Goal: Task Accomplishment & Management: Manage account settings

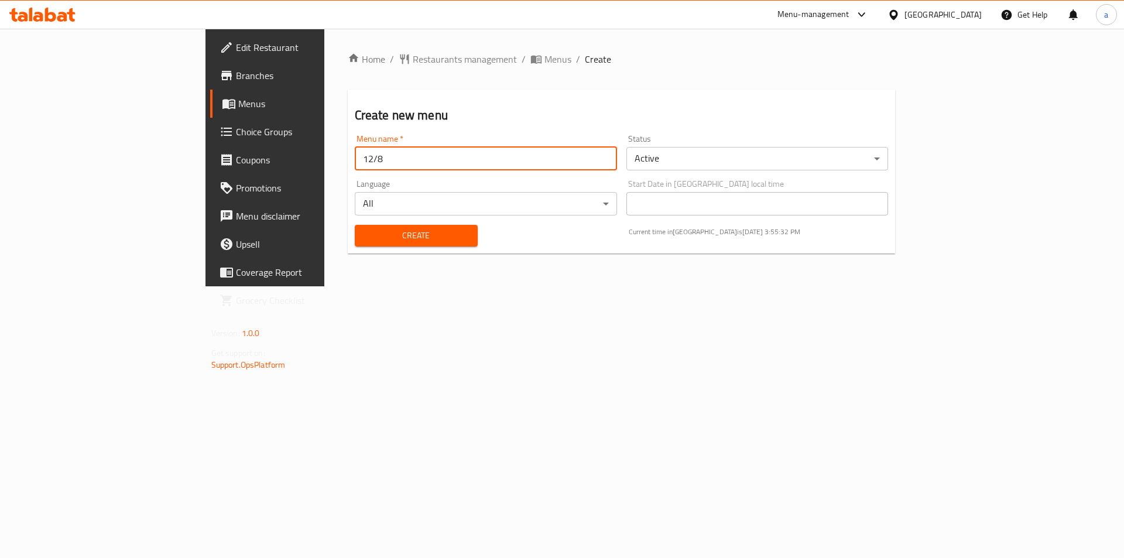
type input "12/8"
click at [355, 227] on button "Create" at bounding box center [416, 236] width 123 height 22
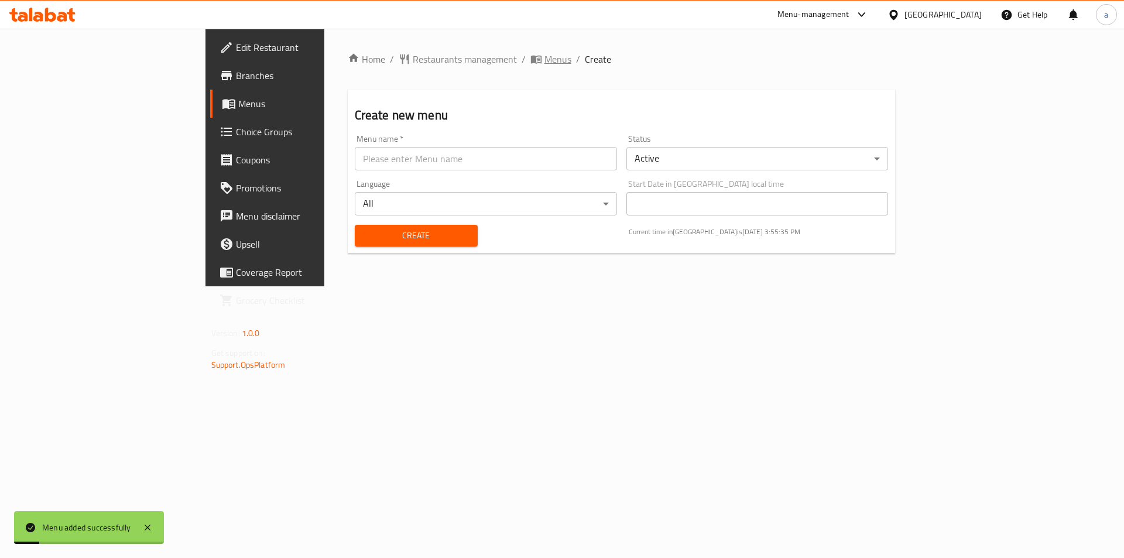
click at [544, 63] on span "Menus" at bounding box center [557, 59] width 27 height 14
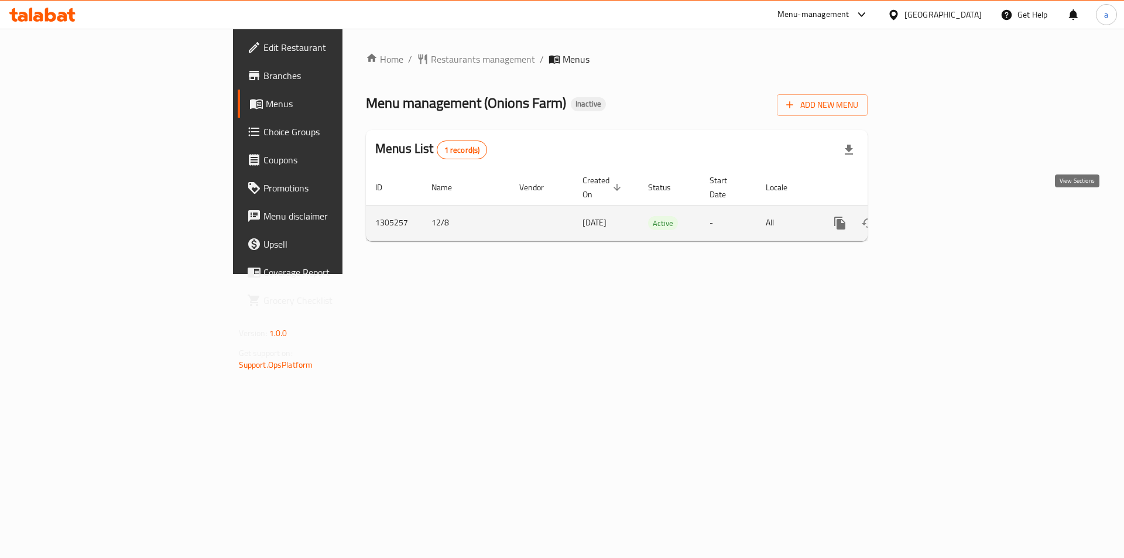
click at [929, 218] on icon "enhanced table" at bounding box center [924, 223] width 11 height 11
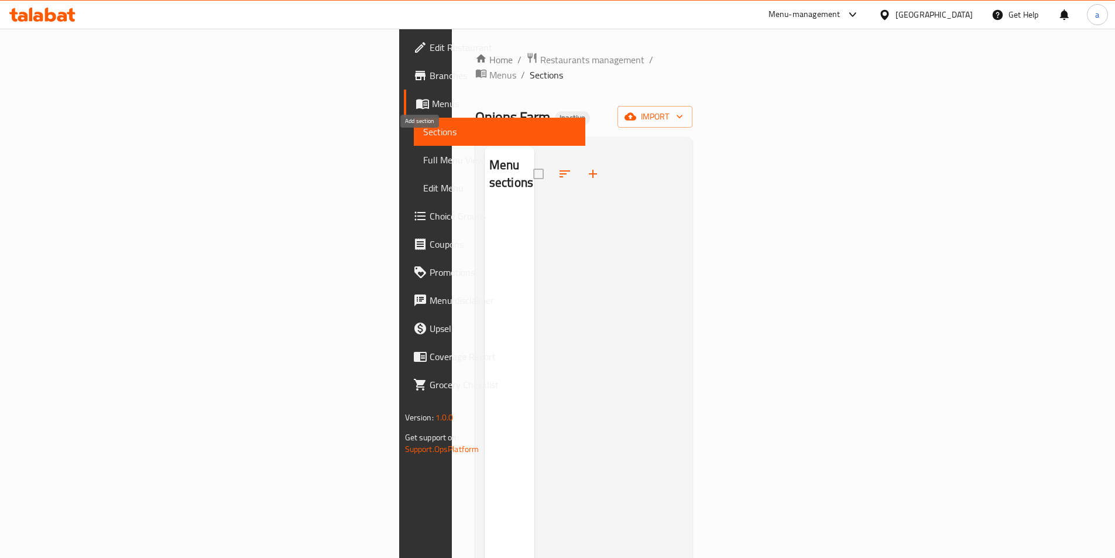
click at [586, 167] on icon "button" at bounding box center [593, 174] width 14 height 14
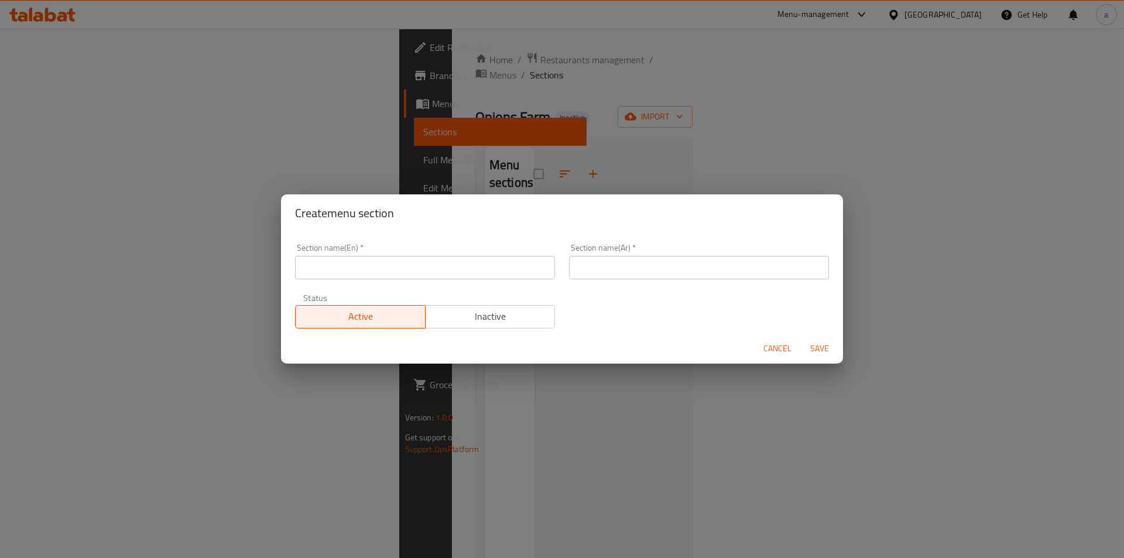
click at [409, 267] on input "text" at bounding box center [425, 267] width 260 height 23
type input "6 pcs"
click at [705, 269] on input "text" at bounding box center [699, 267] width 260 height 23
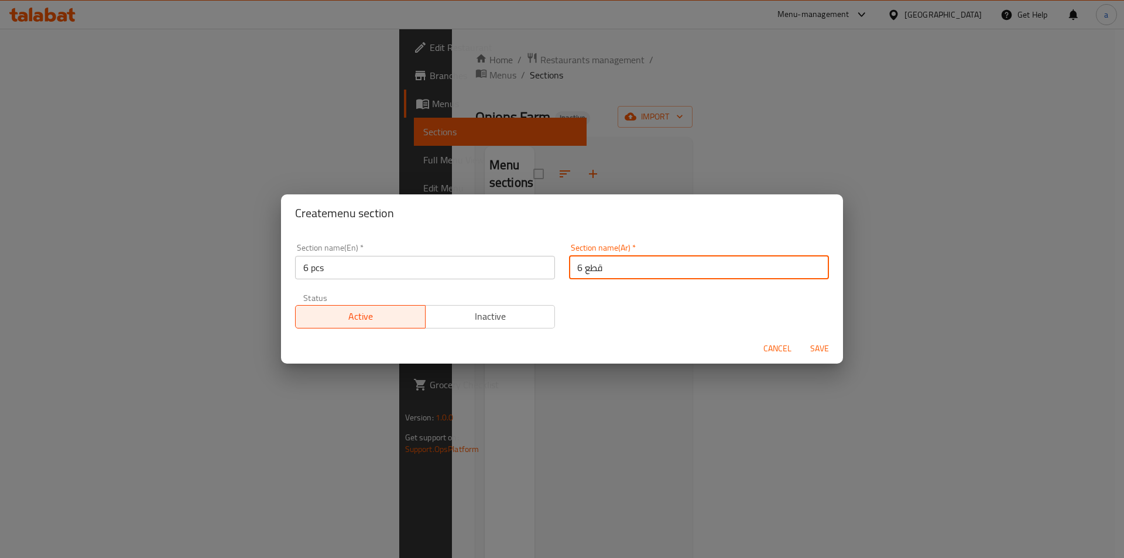
type input "6 قطع"
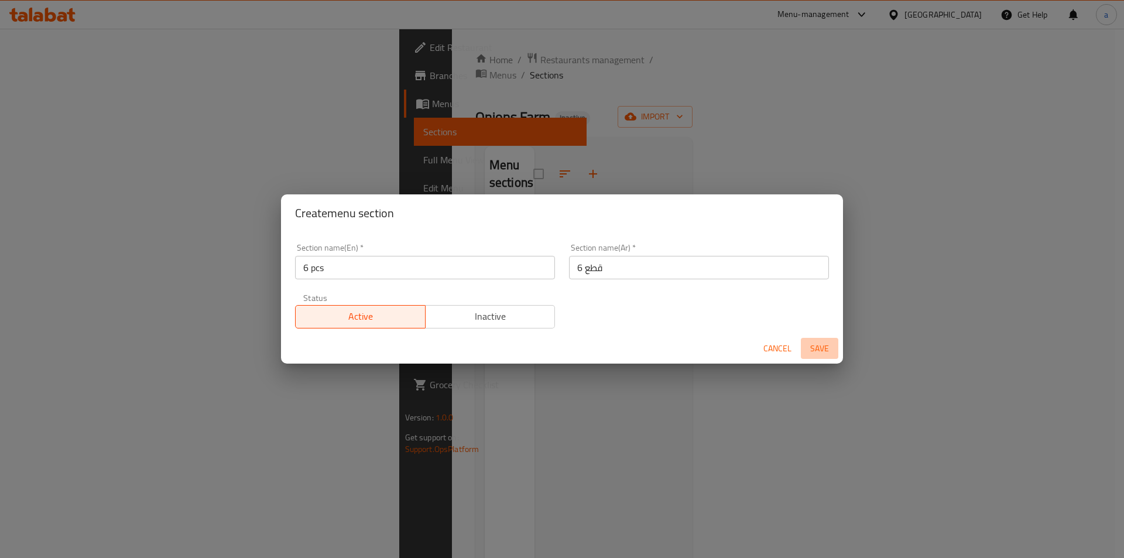
click at [813, 349] on span "Save" at bounding box center [819, 348] width 28 height 15
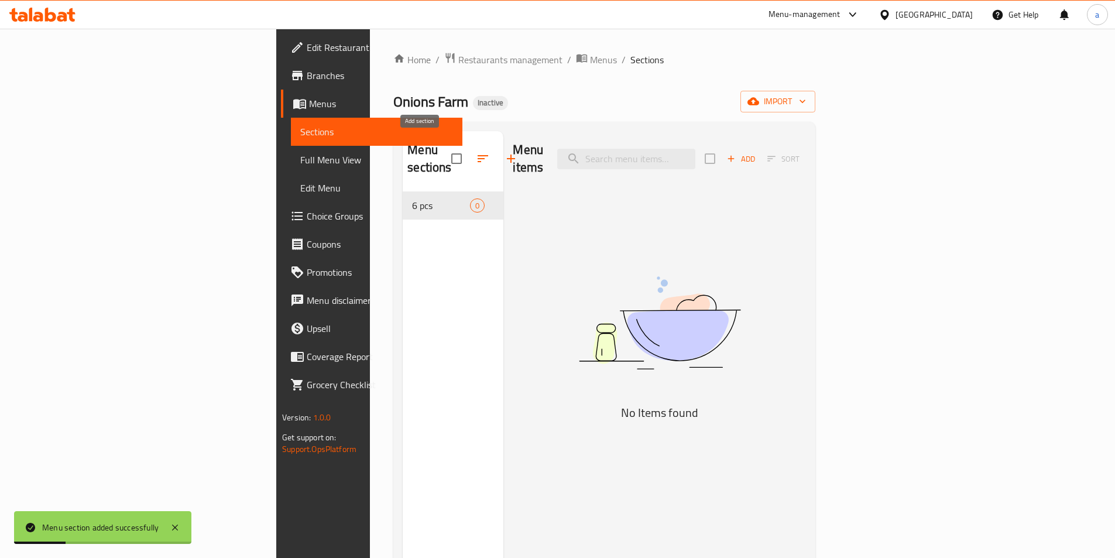
click at [497, 159] on button "button" at bounding box center [511, 159] width 28 height 28
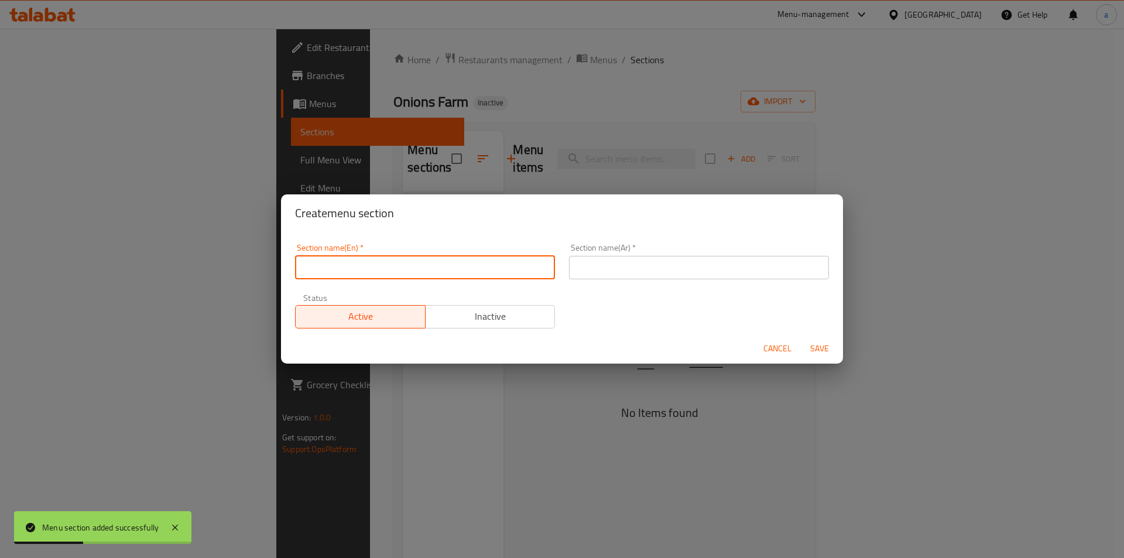
drag, startPoint x: 420, startPoint y: 263, endPoint x: 465, endPoint y: 266, distance: 45.2
click at [420, 263] on input "text" at bounding box center [425, 267] width 260 height 23
type input "10 pcs"
click at [620, 266] on input "text" at bounding box center [699, 267] width 260 height 23
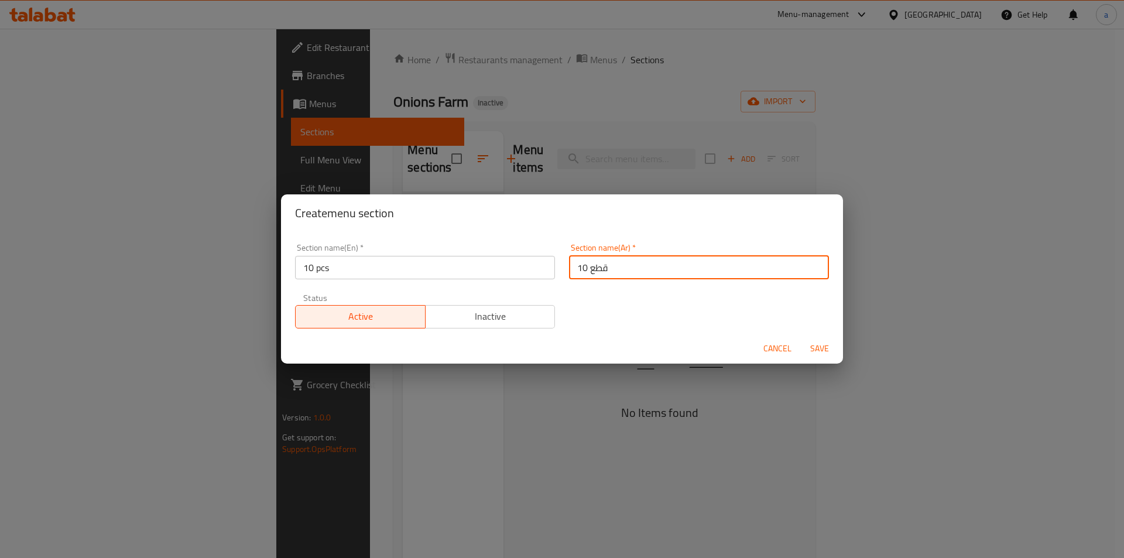
type input "10 قطع"
click at [821, 345] on span "Save" at bounding box center [819, 348] width 28 height 15
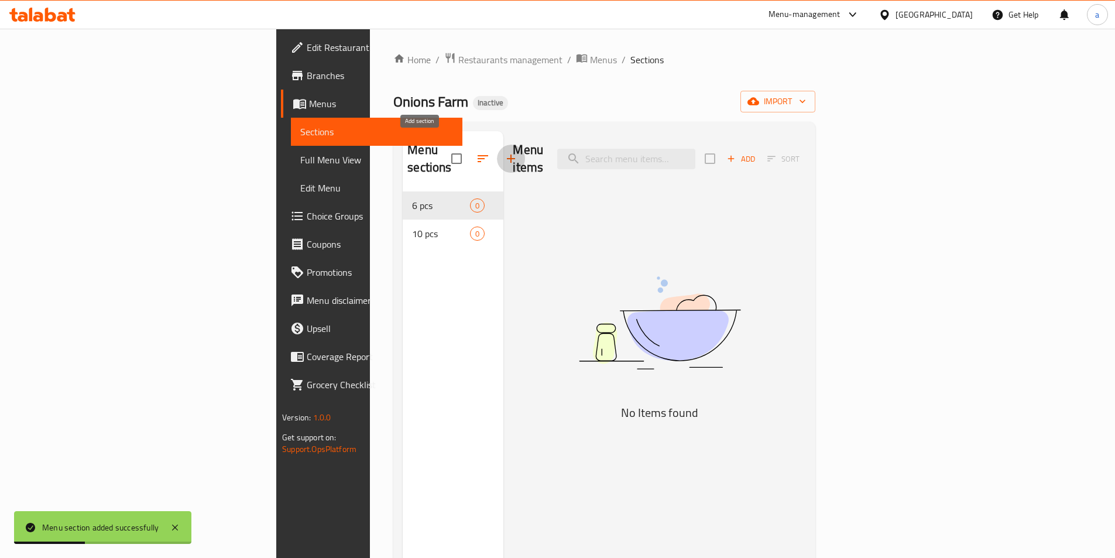
click at [504, 156] on icon "button" at bounding box center [511, 159] width 14 height 14
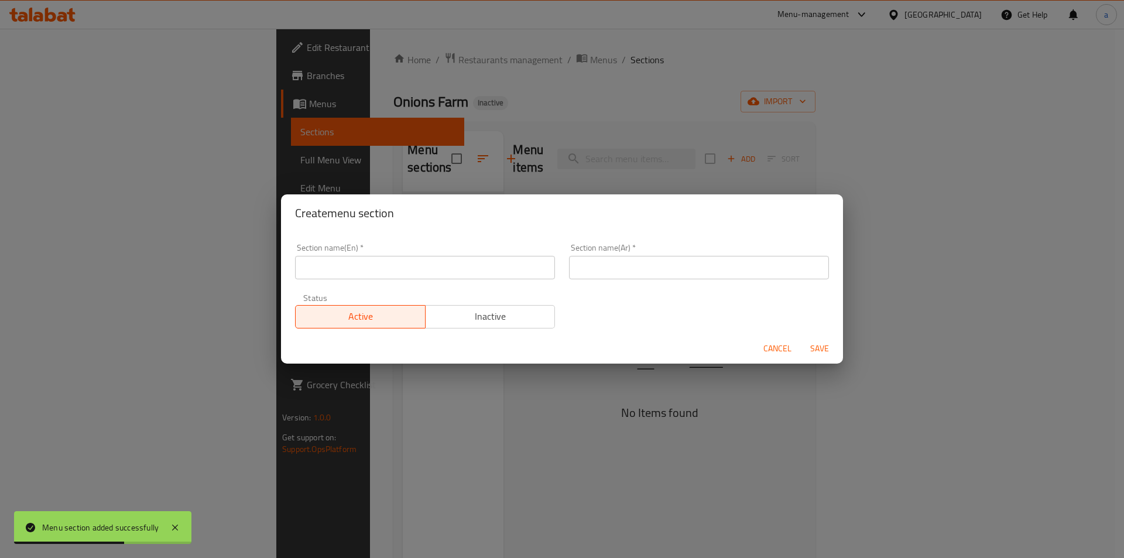
click at [413, 270] on input "text" at bounding box center [425, 267] width 260 height 23
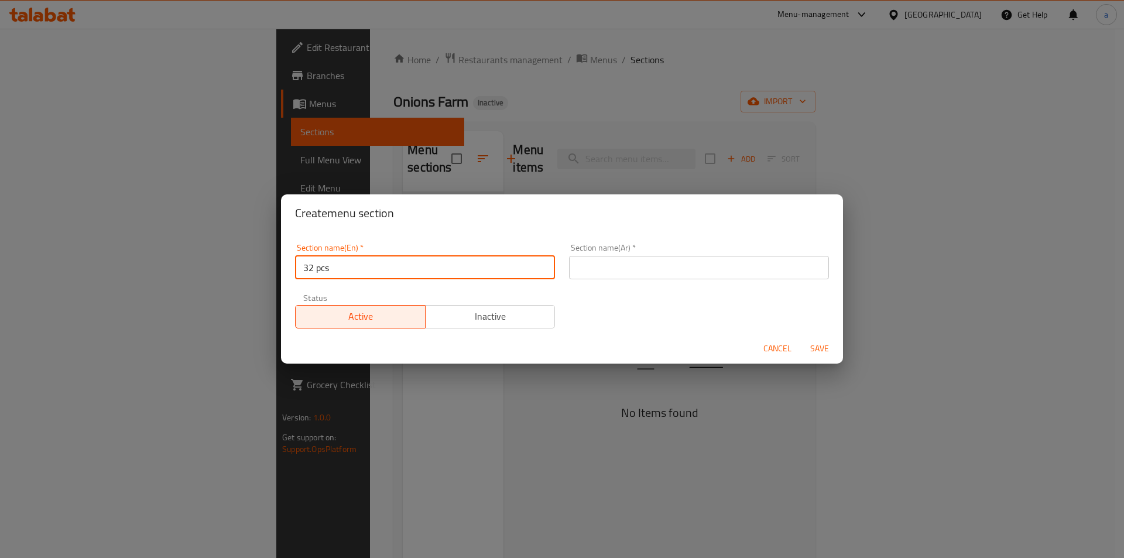
type input "32 pcs"
click at [681, 272] on input "text" at bounding box center [699, 267] width 260 height 23
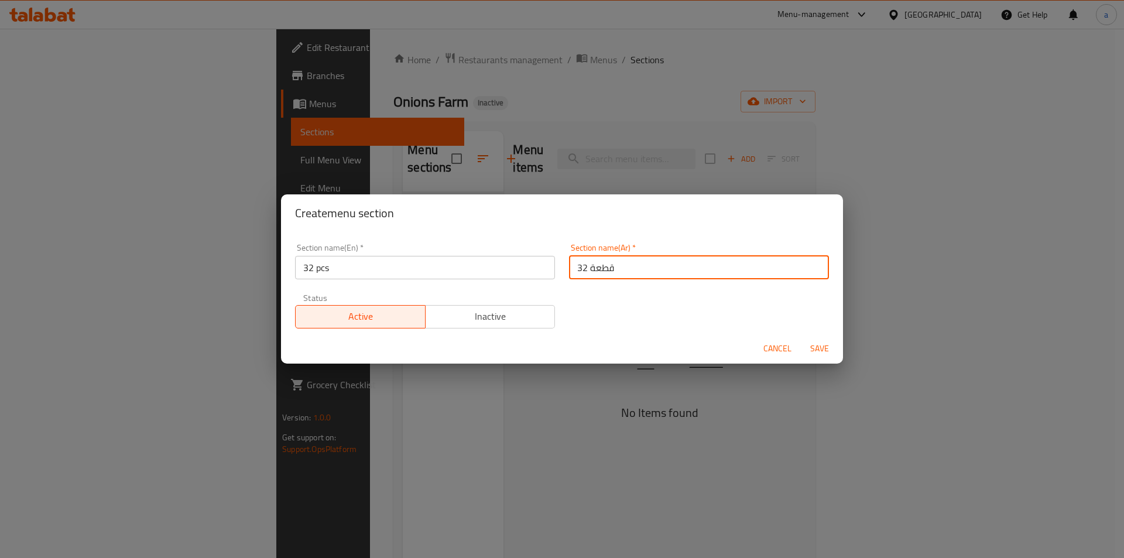
type input "32 قطعة"
click at [821, 348] on span "Save" at bounding box center [819, 348] width 28 height 15
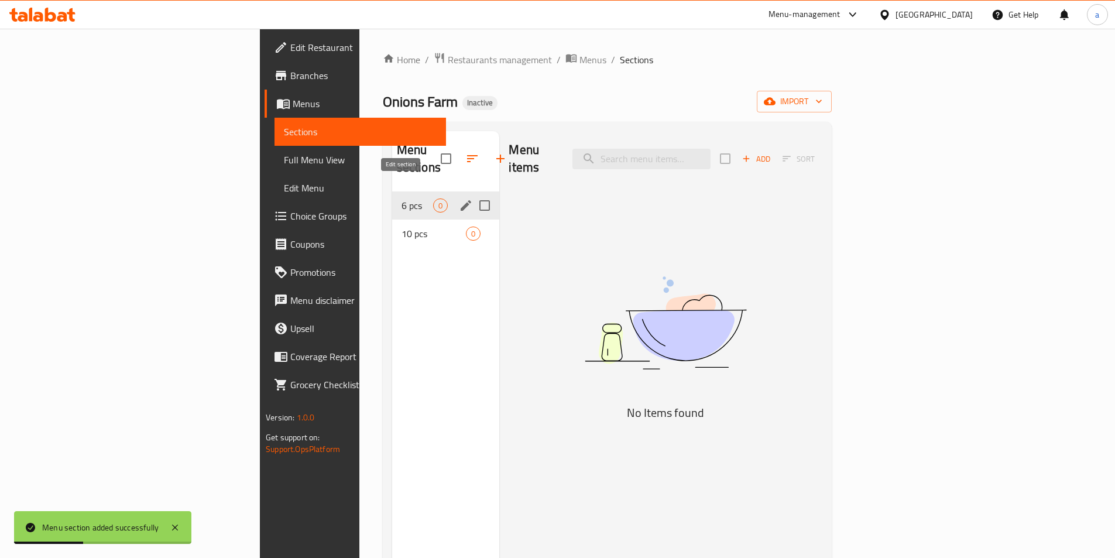
click at [459, 198] on icon "edit" at bounding box center [466, 205] width 14 height 14
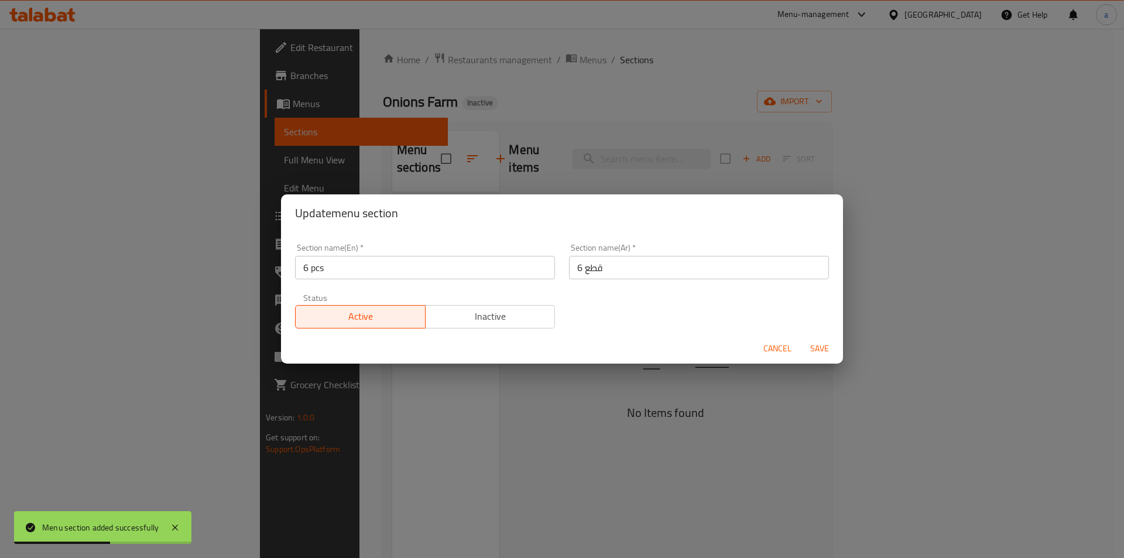
click at [774, 351] on span "Cancel" at bounding box center [777, 348] width 28 height 15
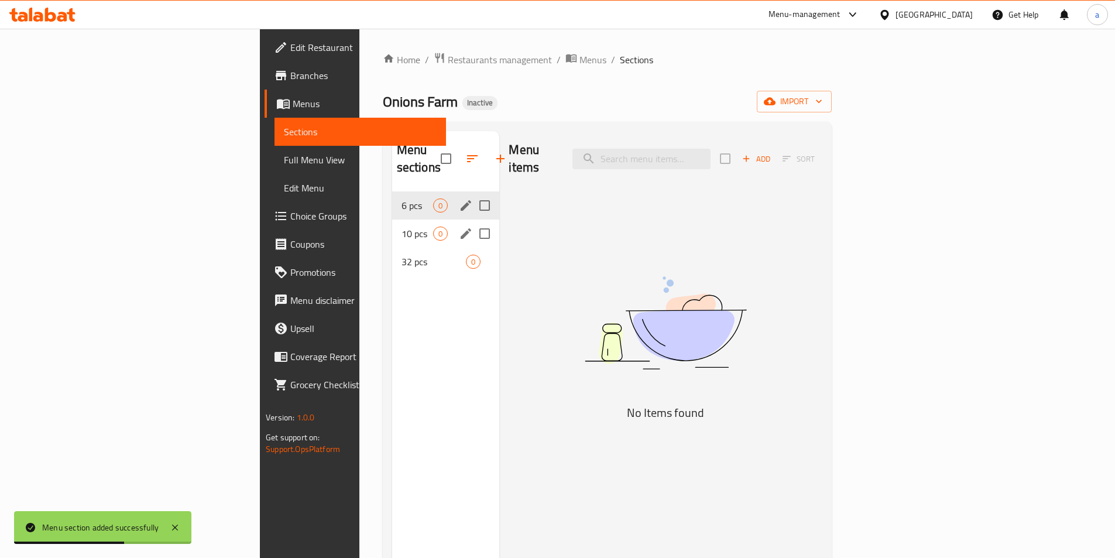
click at [402, 227] on span "10 pcs" at bounding box center [418, 234] width 32 height 14
click at [459, 227] on icon "edit" at bounding box center [466, 234] width 14 height 14
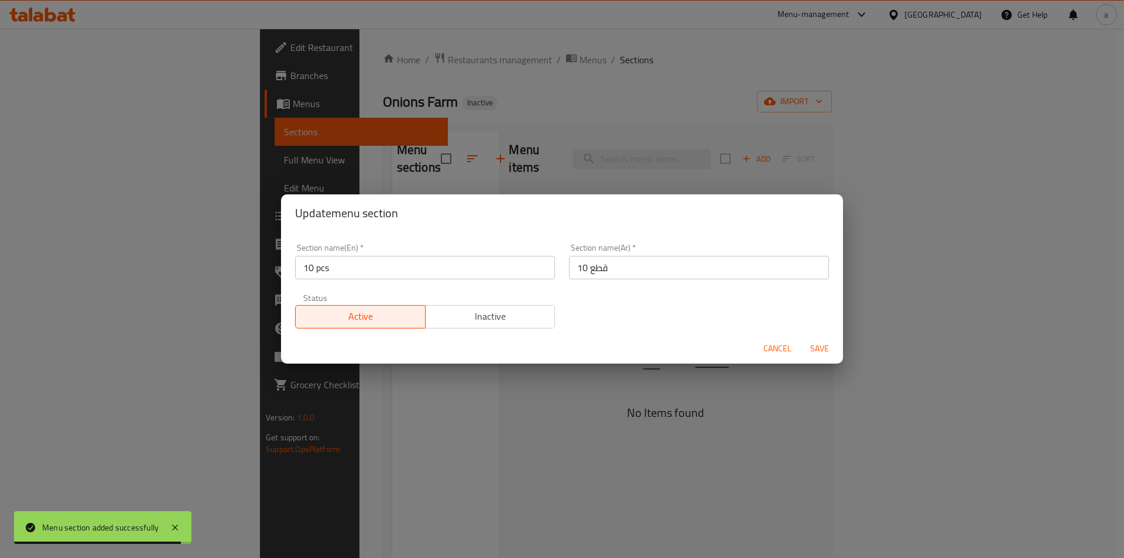
click at [772, 349] on span "Cancel" at bounding box center [777, 348] width 28 height 15
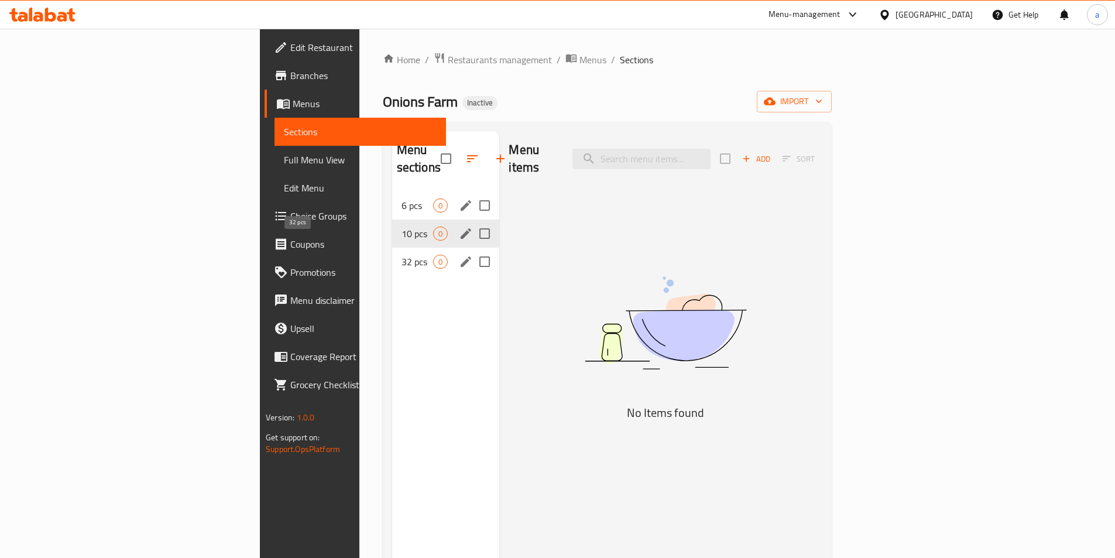
click at [402, 255] on span "32 pcs" at bounding box center [418, 262] width 32 height 14
click at [459, 255] on icon "edit" at bounding box center [466, 262] width 14 height 14
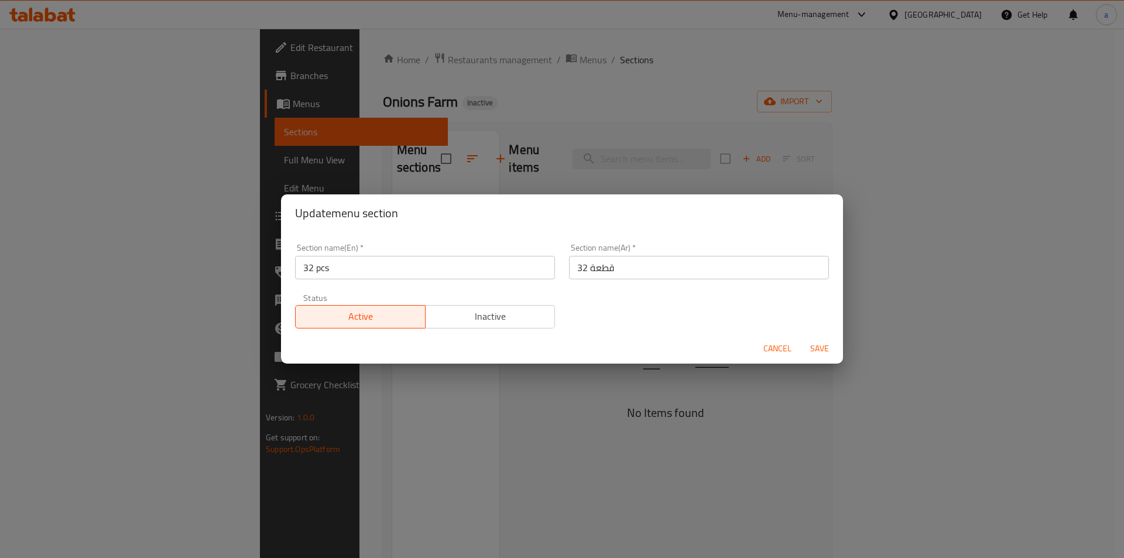
click at [785, 348] on span "Cancel" at bounding box center [777, 348] width 28 height 15
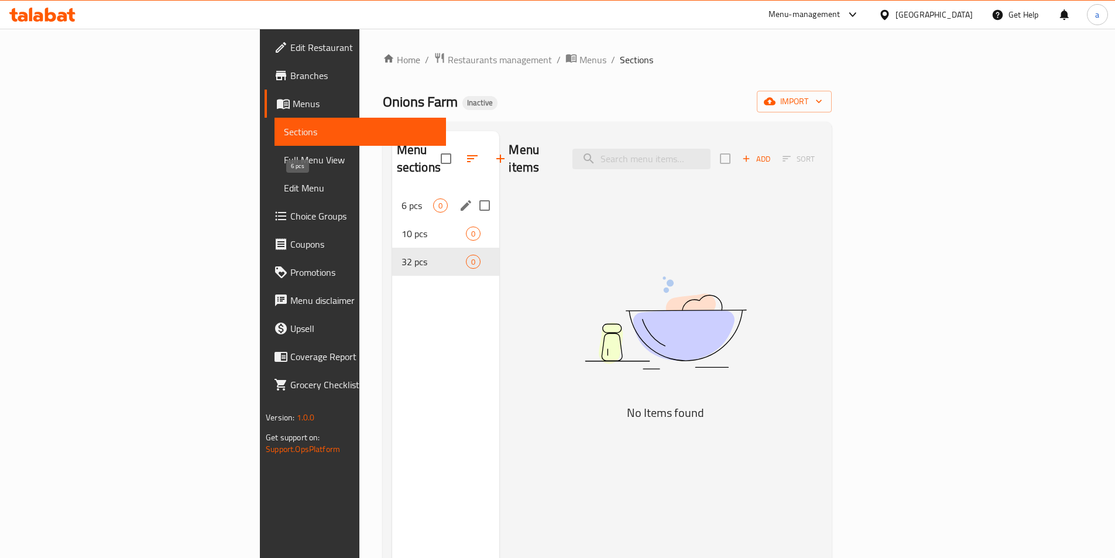
click at [402, 198] on span "6 pcs" at bounding box center [418, 205] width 32 height 14
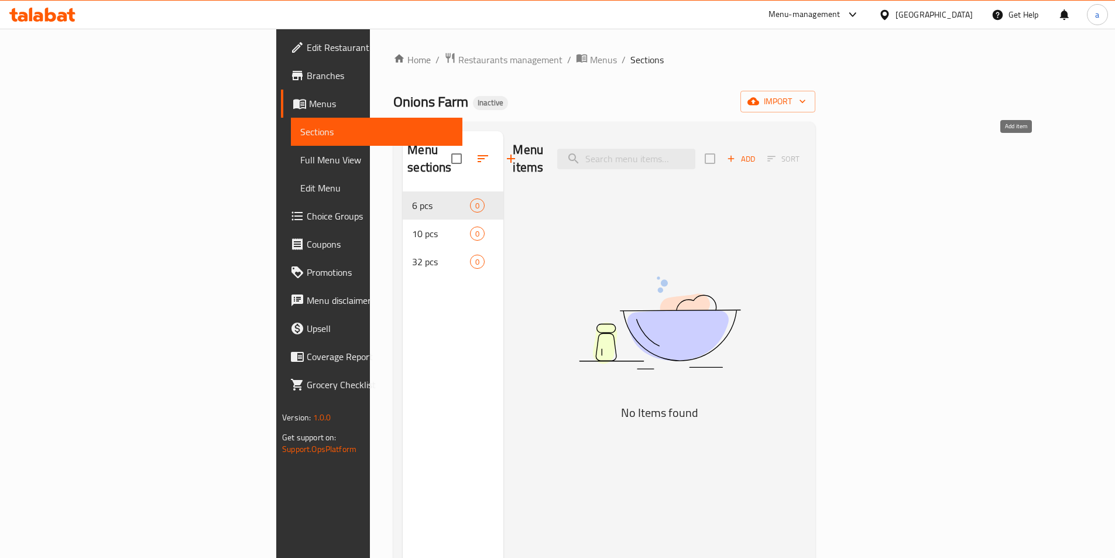
click at [757, 152] on span "Add" at bounding box center [741, 158] width 32 height 13
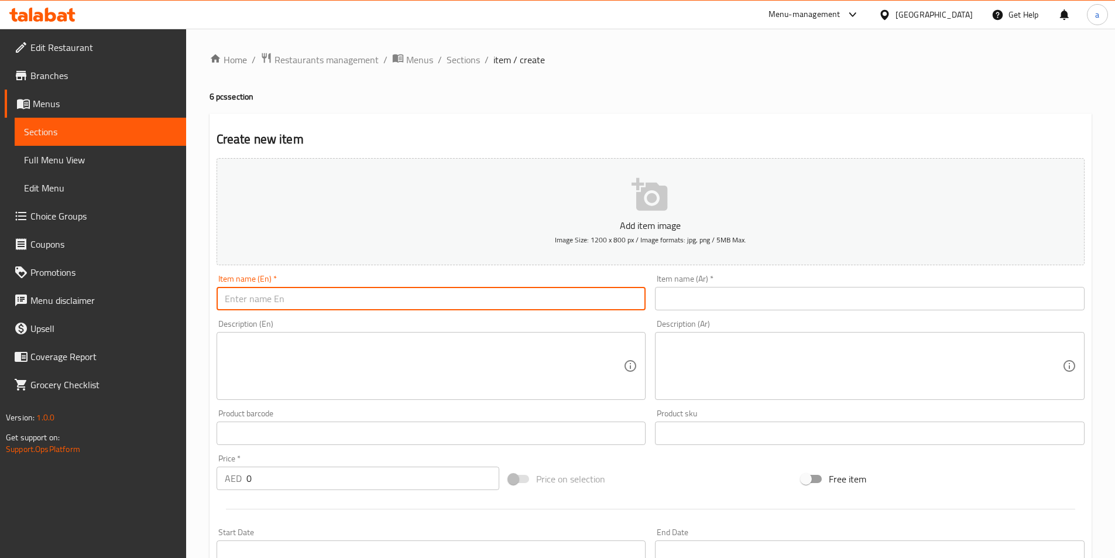
click at [316, 300] on input "text" at bounding box center [432, 298] width 430 height 23
paste input "Sweet But Sassy 💃🏻"
type input "Sweet But Sassy"
click at [719, 301] on input "text" at bounding box center [870, 298] width 430 height 23
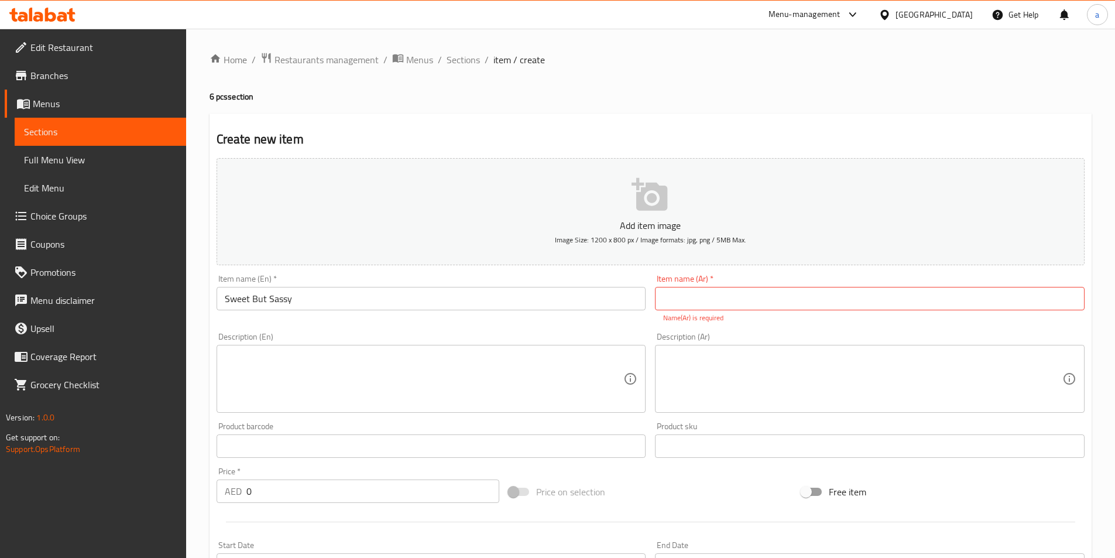
click at [538, 372] on textarea at bounding box center [424, 379] width 399 height 56
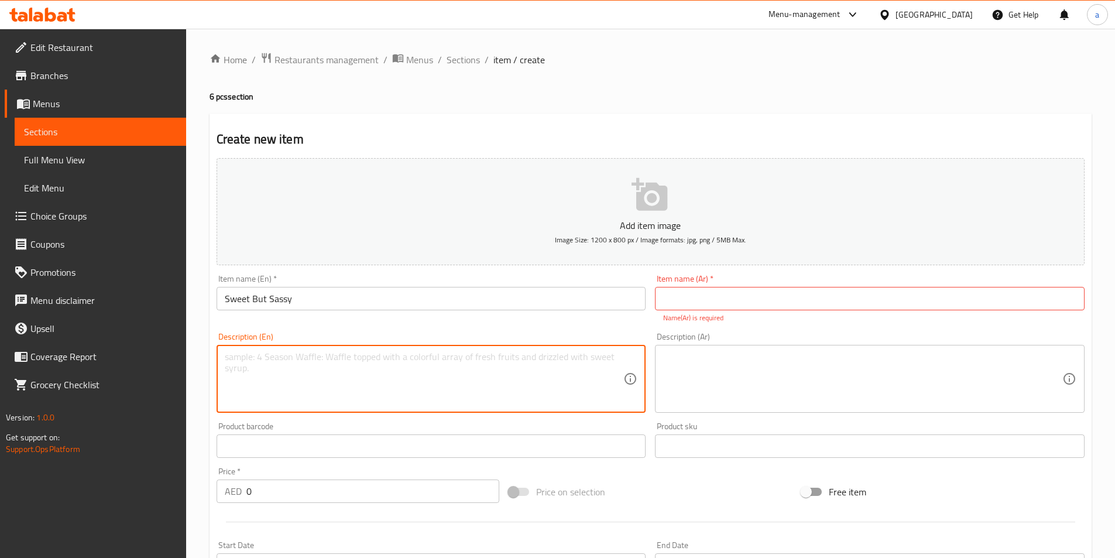
paste textarea "Sweet-sour mild spicy baked stuffed onions infused with pomegranate molasses."
type textarea "Sweet-sour mild spicy baked stuffed onions infused with pomegranate molasses."
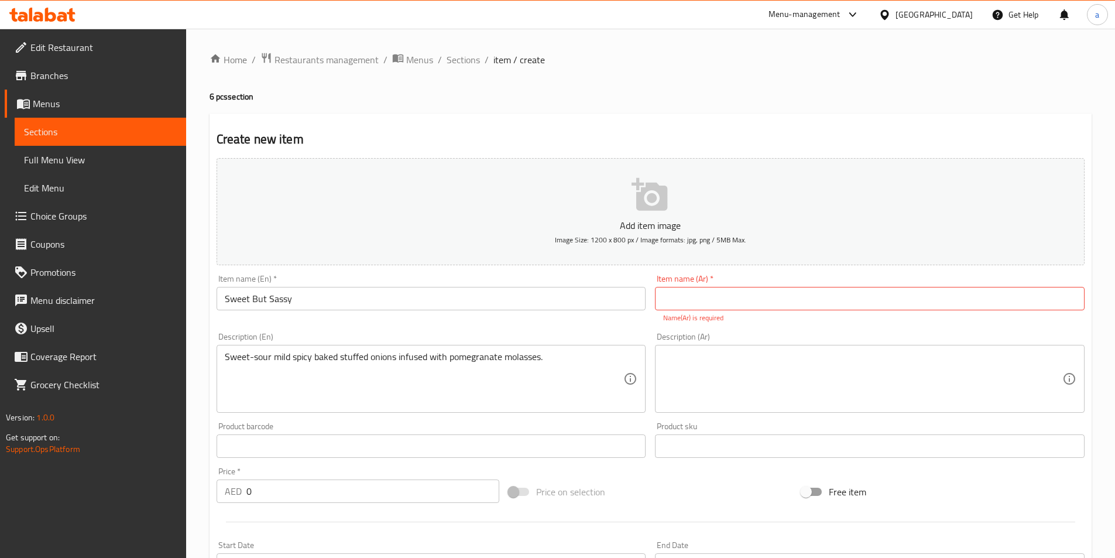
click at [545, 356] on textarea "Sweet-sour mild spicy baked stuffed onions infused with pomegranate molasses." at bounding box center [424, 379] width 399 height 56
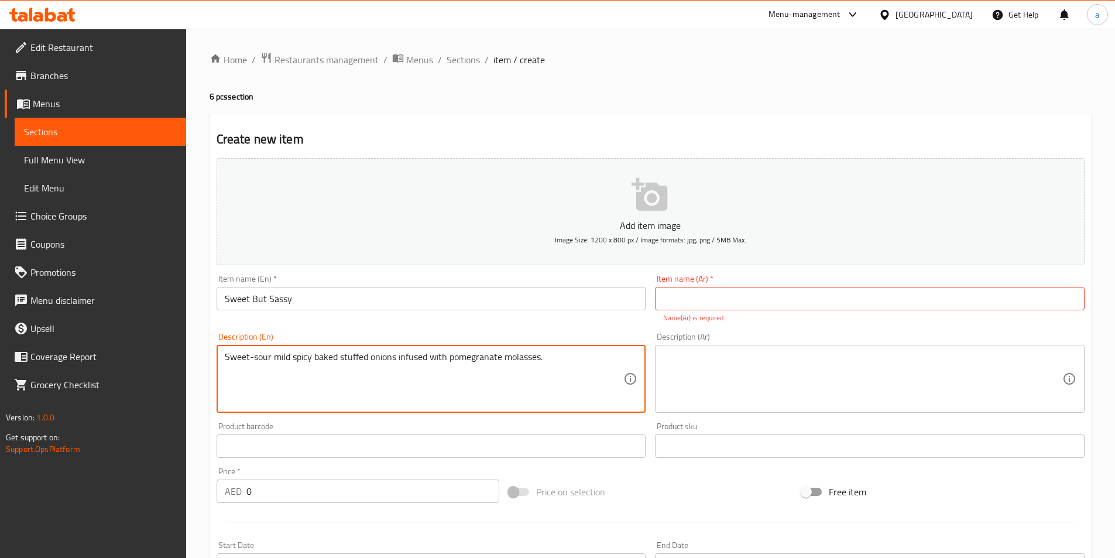
click at [545, 356] on textarea "Sweet-sour mild spicy baked stuffed onions infused with pomegranate molasses." at bounding box center [424, 379] width 399 height 56
click at [552, 299] on input "Sweet But Sassy" at bounding box center [432, 298] width 430 height 23
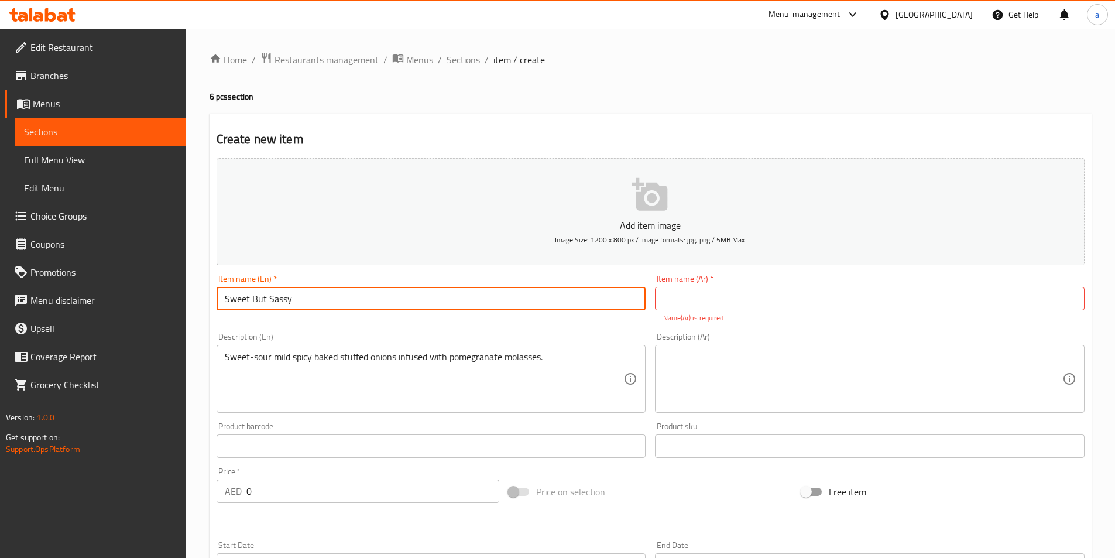
click at [552, 299] on input "Sweet But Sassy" at bounding box center [432, 298] width 430 height 23
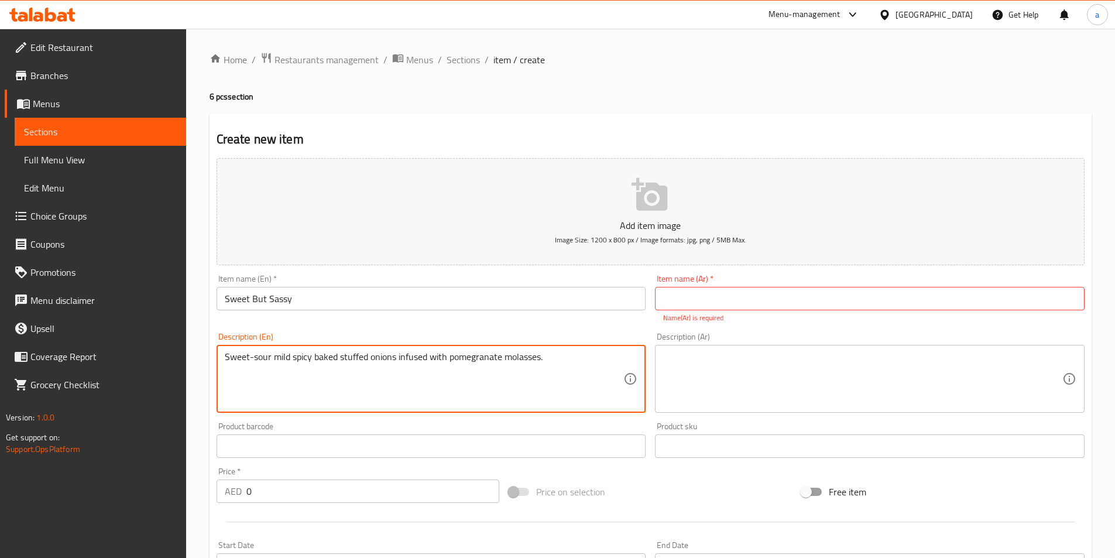
click at [521, 364] on textarea "Sweet-sour mild spicy baked stuffed onions infused with pomegranate molasses." at bounding box center [424, 379] width 399 height 56
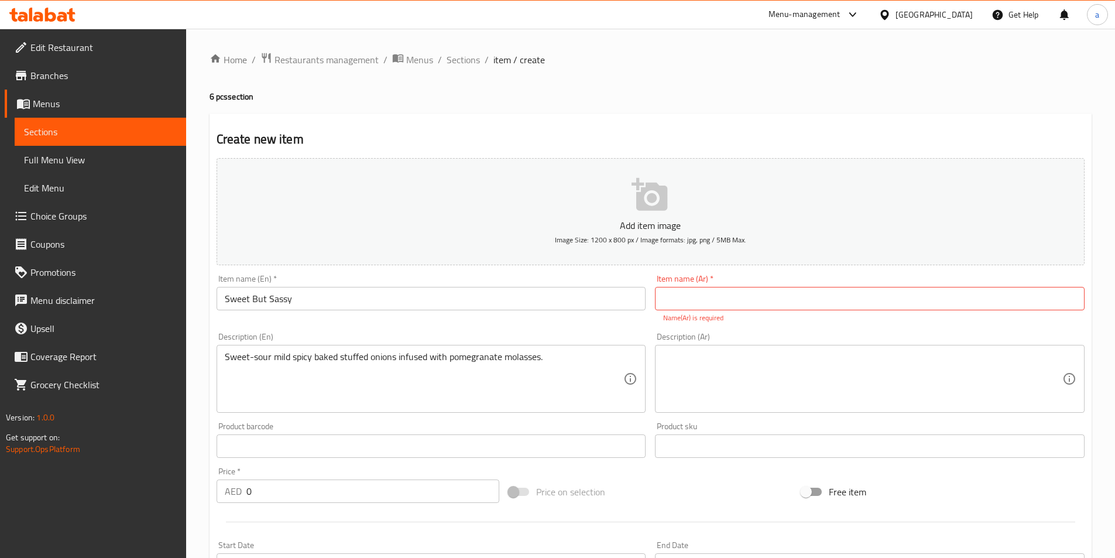
click at [754, 372] on textarea at bounding box center [862, 379] width 399 height 56
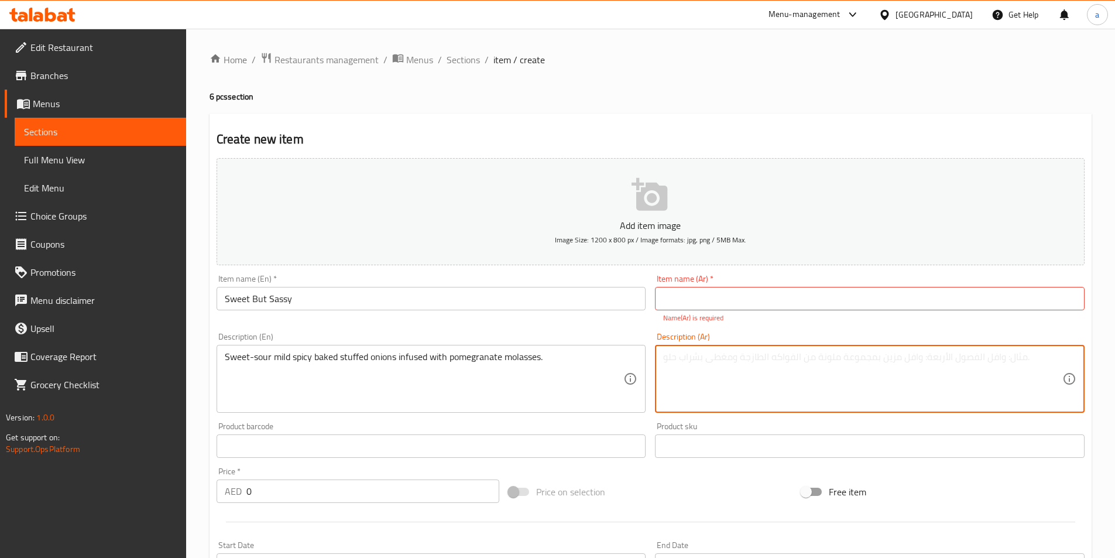
paste textarea "بصل محشو مخبوز حلو وحامض وحار معتدل مع دبس الرمان."
click at [827, 361] on textarea "بصل محشو مخبوز حلو وحامض وحار معتدل مع دبس الرمان." at bounding box center [862, 379] width 399 height 56
drag, startPoint x: 928, startPoint y: 358, endPoint x: 991, endPoint y: 381, distance: 67.4
click at [991, 381] on textarea "بصل محشو مخبوز حلو وحامض وحار معتدل مع دبس الرمان." at bounding box center [862, 379] width 399 height 56
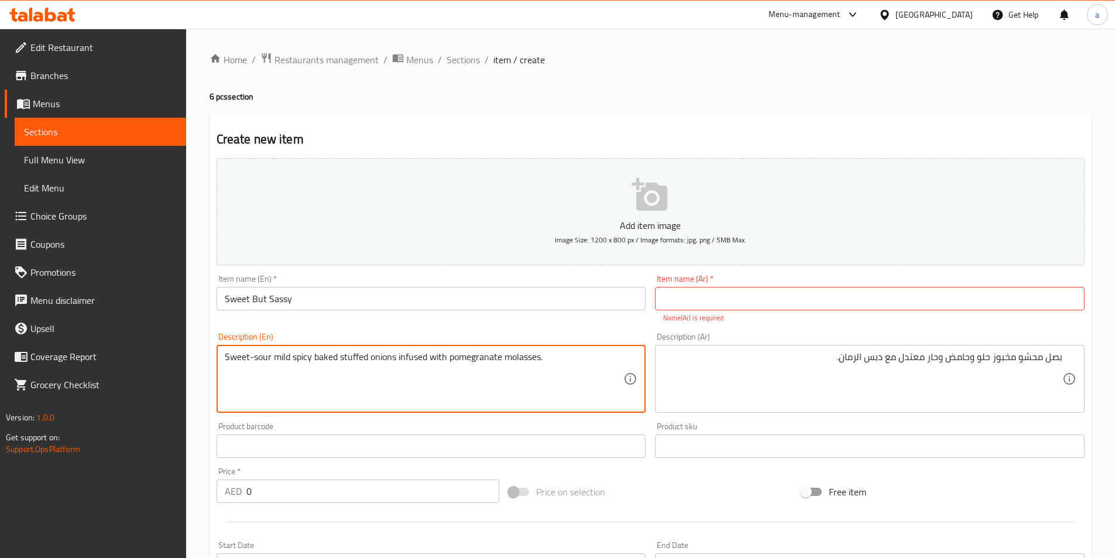
click at [262, 357] on textarea "Sweet-sour mild spicy baked stuffed onions infused with pomegranate molasses." at bounding box center [424, 379] width 399 height 56
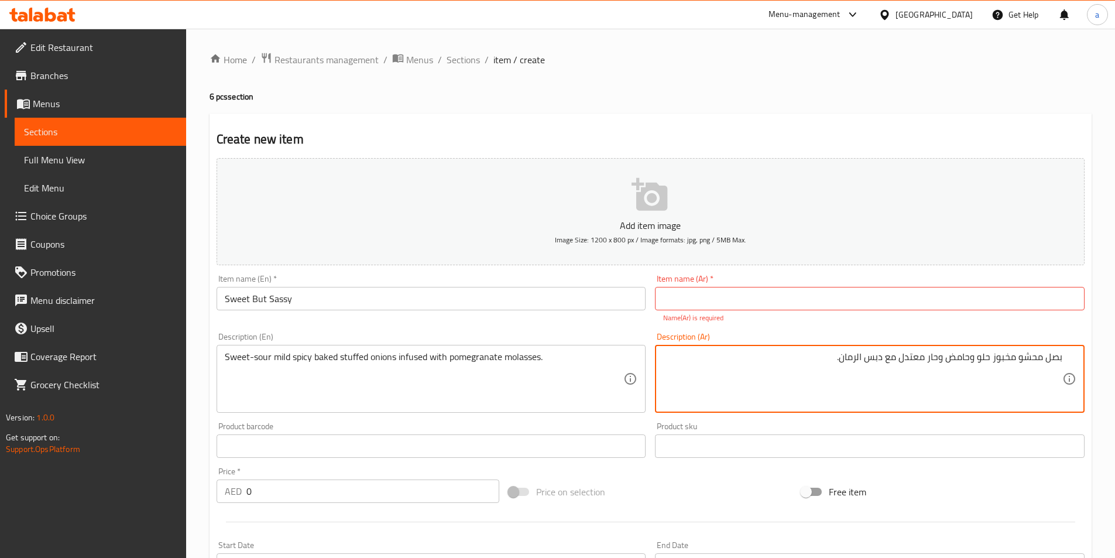
drag, startPoint x: 946, startPoint y: 361, endPoint x: 989, endPoint y: 369, distance: 44.0
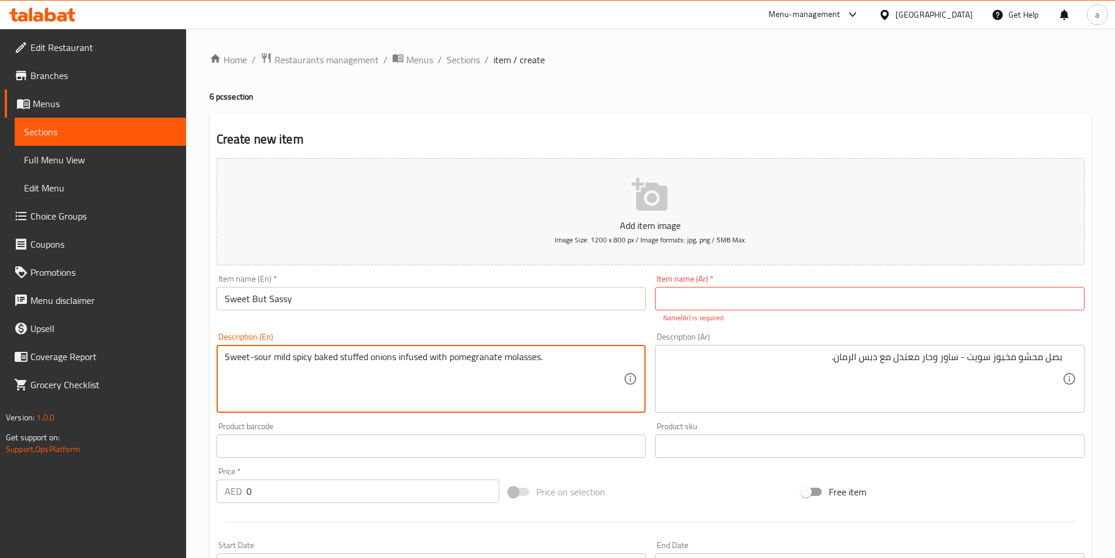
drag, startPoint x: 254, startPoint y: 359, endPoint x: 307, endPoint y: 361, distance: 52.7
drag, startPoint x: 448, startPoint y: 358, endPoint x: 543, endPoint y: 372, distance: 96.4
click at [551, 359] on textarea "Sweet-sour mild spicy baked stuffed onions infused with pomegranate molasses." at bounding box center [424, 379] width 399 height 56
drag, startPoint x: 541, startPoint y: 357, endPoint x: 451, endPoint y: 363, distance: 90.3
click at [451, 363] on textarea "Sweet-sour mild spicy baked stuffed onions infused with pomegranate molasses." at bounding box center [424, 379] width 399 height 56
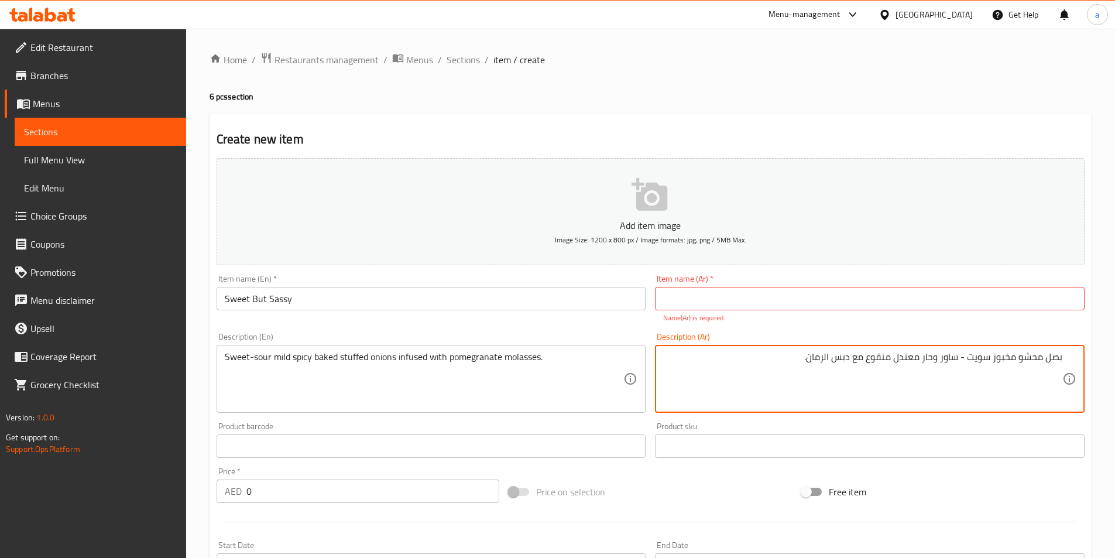
drag, startPoint x: 941, startPoint y: 361, endPoint x: 990, endPoint y: 369, distance: 49.3
type textarea "بصل محشو مخبوز حلو - حامض وحار معتدل منقوع مع دبس الرمان."
click at [649, 489] on div "Price on selection" at bounding box center [650, 492] width 293 height 32
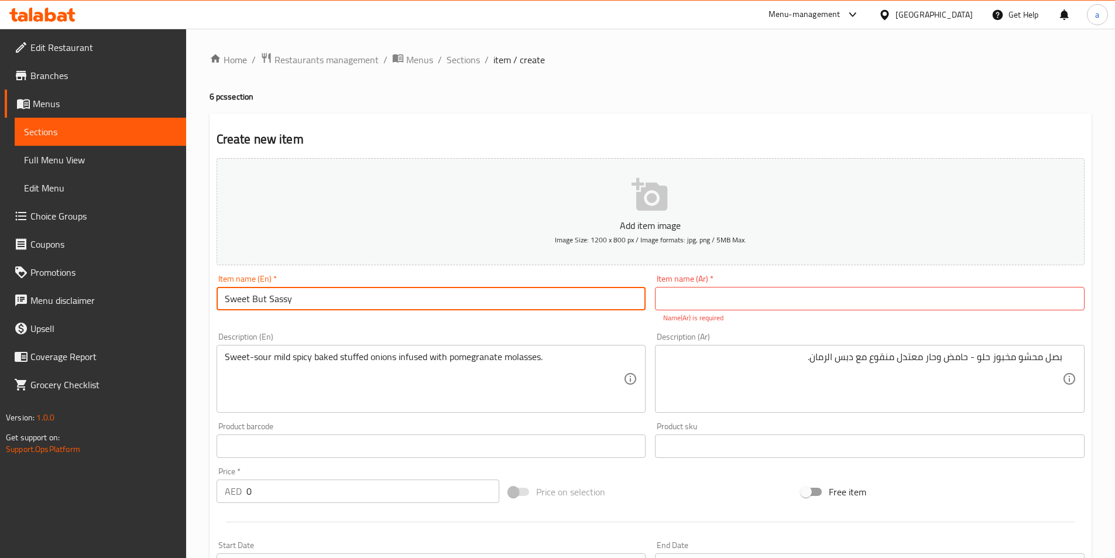
click at [282, 299] on input "Sweet But Sassy" at bounding box center [432, 298] width 430 height 23
click at [321, 298] on input "Sweet But Sassy" at bounding box center [432, 298] width 430 height 23
click at [225, 300] on input "Sweet But Sassy" at bounding box center [432, 298] width 430 height 23
click at [279, 298] on input "Sweet But Sassy" at bounding box center [432, 298] width 430 height 23
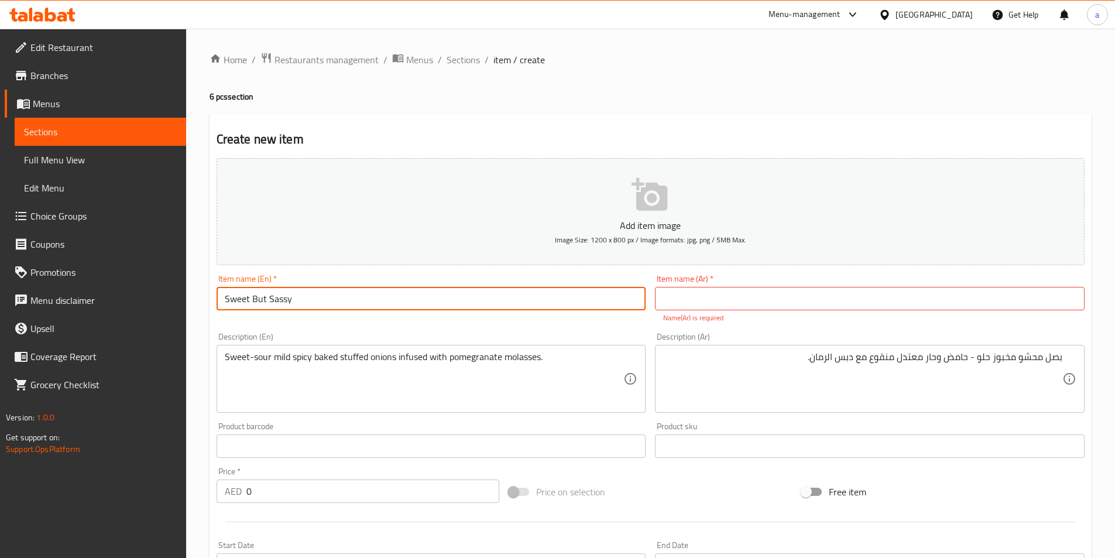
click at [279, 298] on input "Sweet But Sassy" at bounding box center [432, 298] width 430 height 23
click at [816, 292] on input "text" at bounding box center [870, 298] width 430 height 23
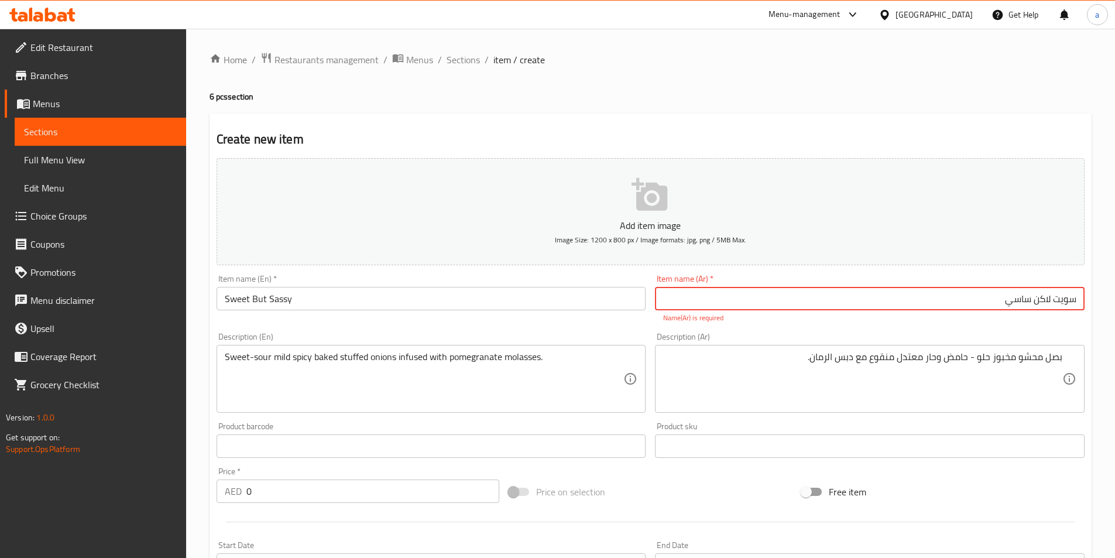
type input "سويت لاكن ساسي"
click at [749, 324] on div "Add item image Image Size: 1200 x 800 px / Image formats: jpg, png / 5MB Max. I…" at bounding box center [650, 411] width 877 height 517
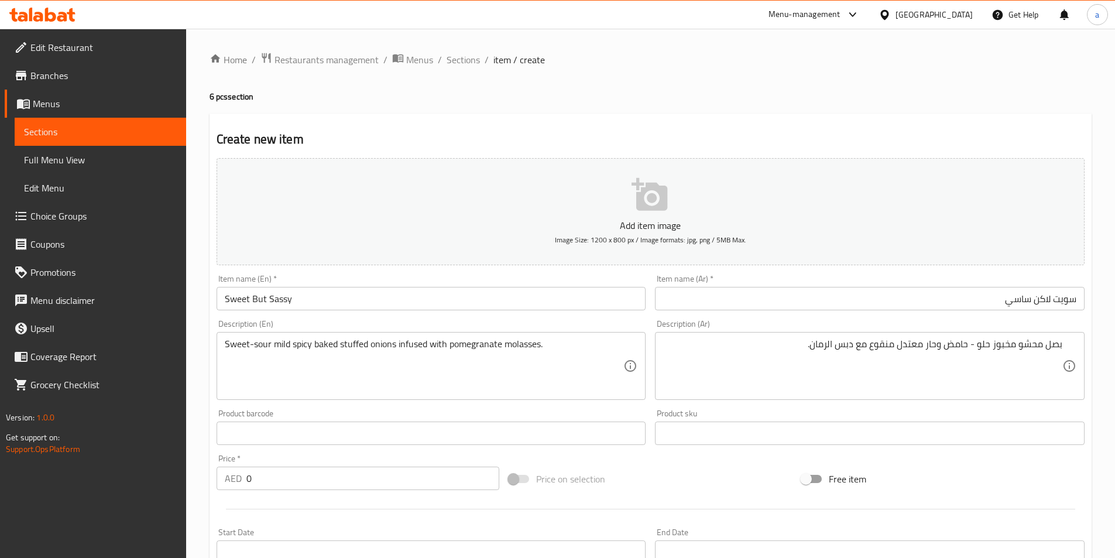
click at [273, 302] on input "Sweet But Sassy" at bounding box center [432, 298] width 430 height 23
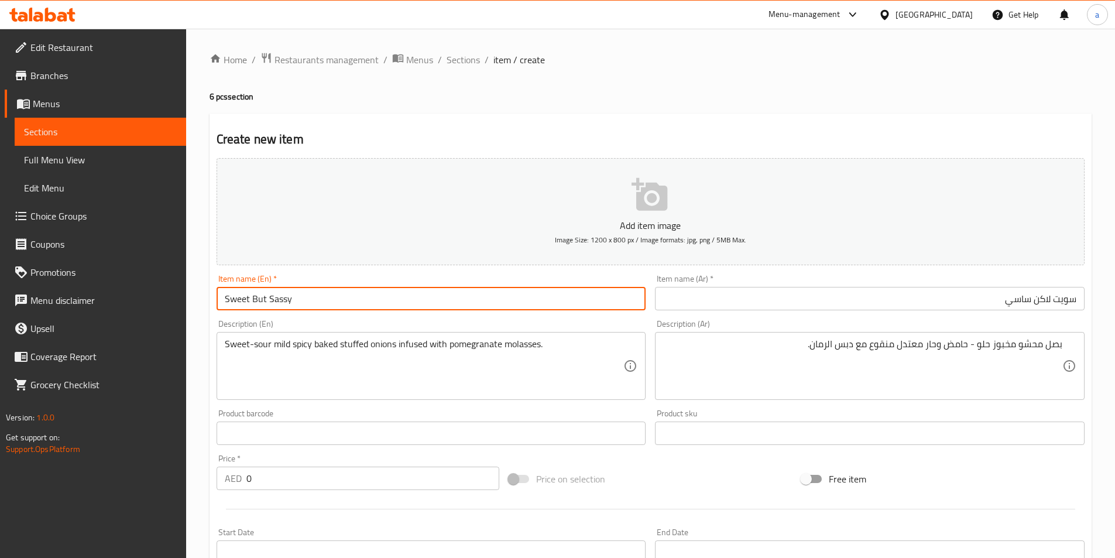
click at [273, 302] on input "Sweet But Sassy" at bounding box center [432, 298] width 430 height 23
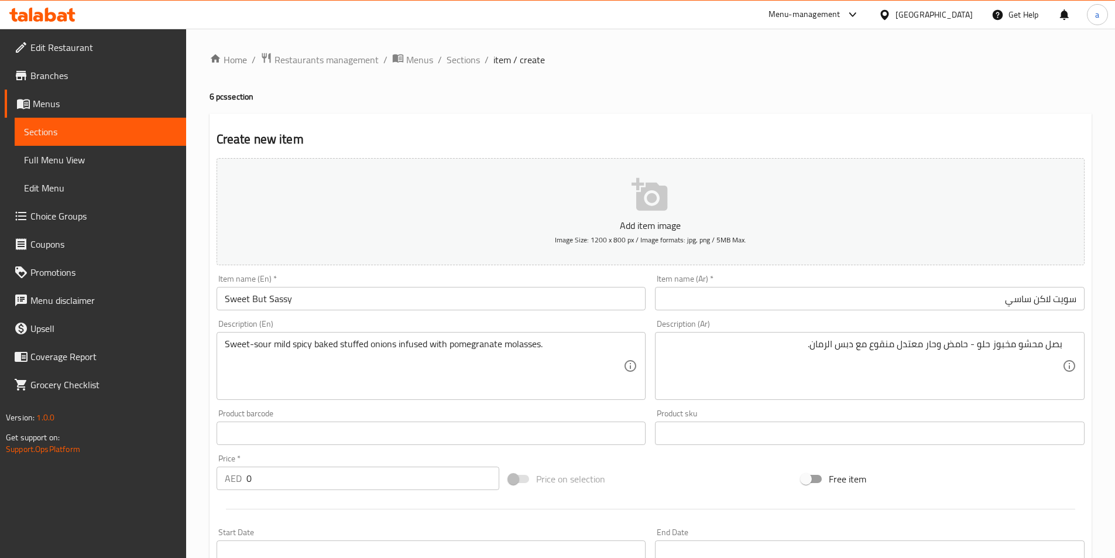
click at [841, 324] on div "Description (Ar) بصل محشو مخبوز حلو - حامض وحار معتدل منقوع مع دبس الرمان. Desc…" at bounding box center [870, 360] width 430 height 80
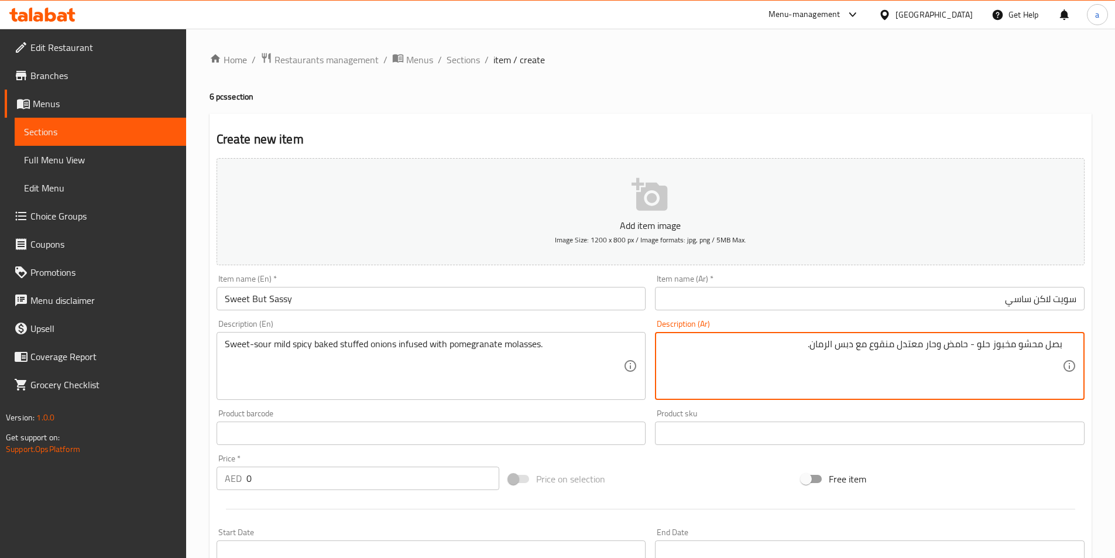
drag, startPoint x: 806, startPoint y: 346, endPoint x: 1089, endPoint y: 339, distance: 282.8
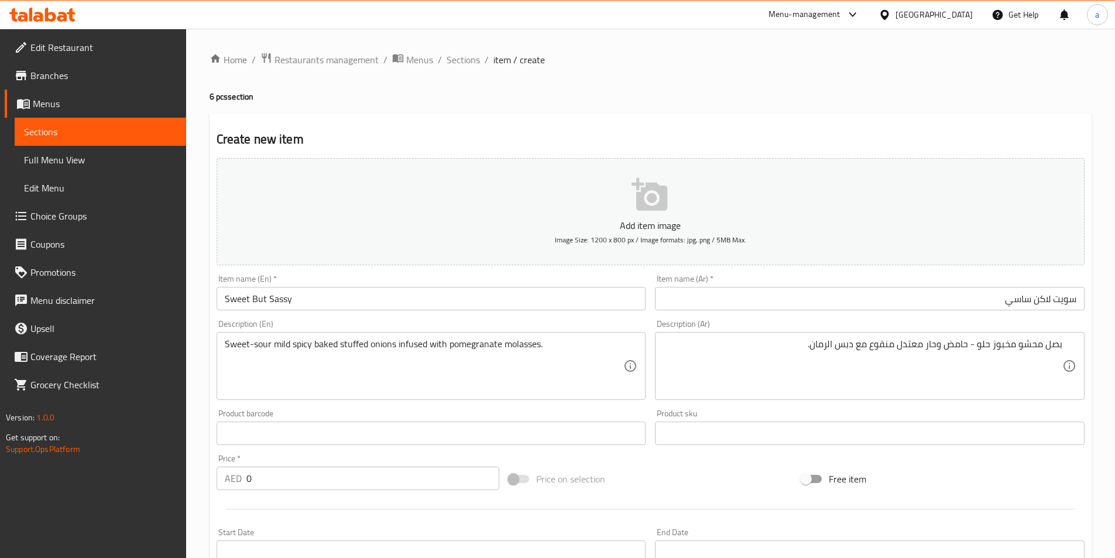
click at [910, 481] on div "Free item" at bounding box center [943, 479] width 293 height 32
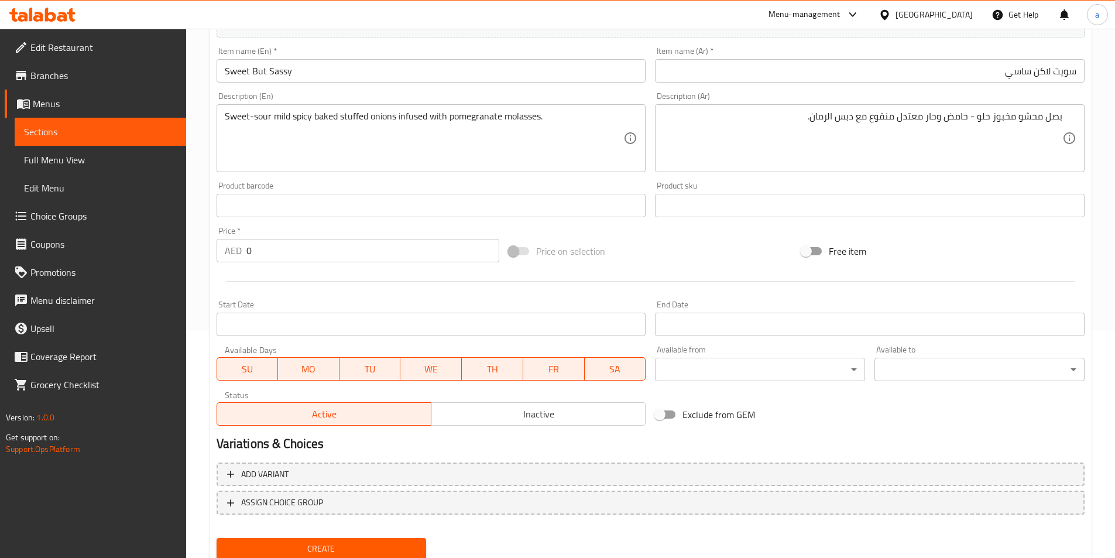
scroll to position [269, 0]
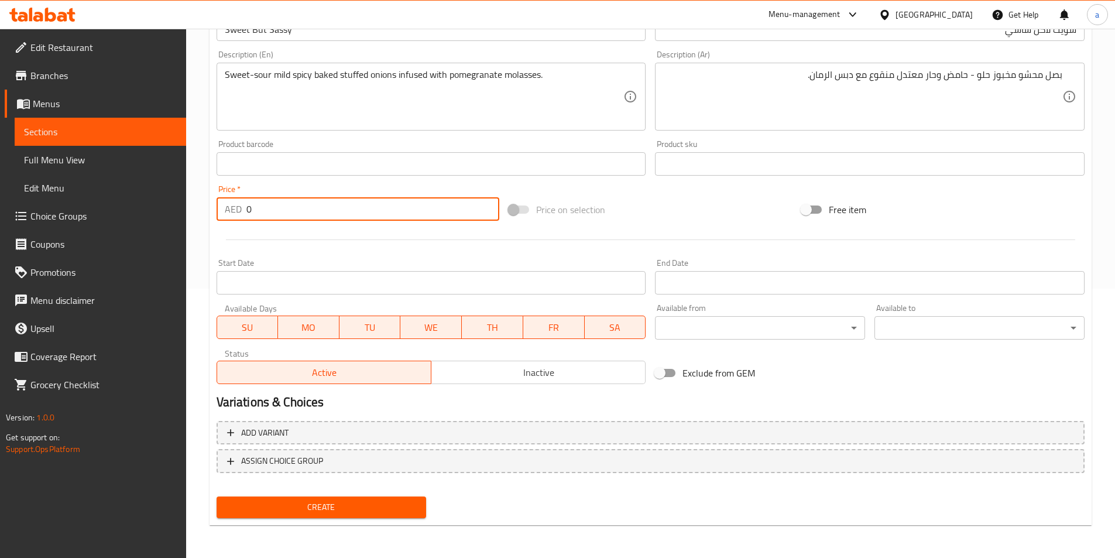
click at [349, 211] on input "0" at bounding box center [372, 208] width 253 height 23
type input "18"
click at [550, 390] on div "Variations & Choices" at bounding box center [650, 402] width 877 height 27
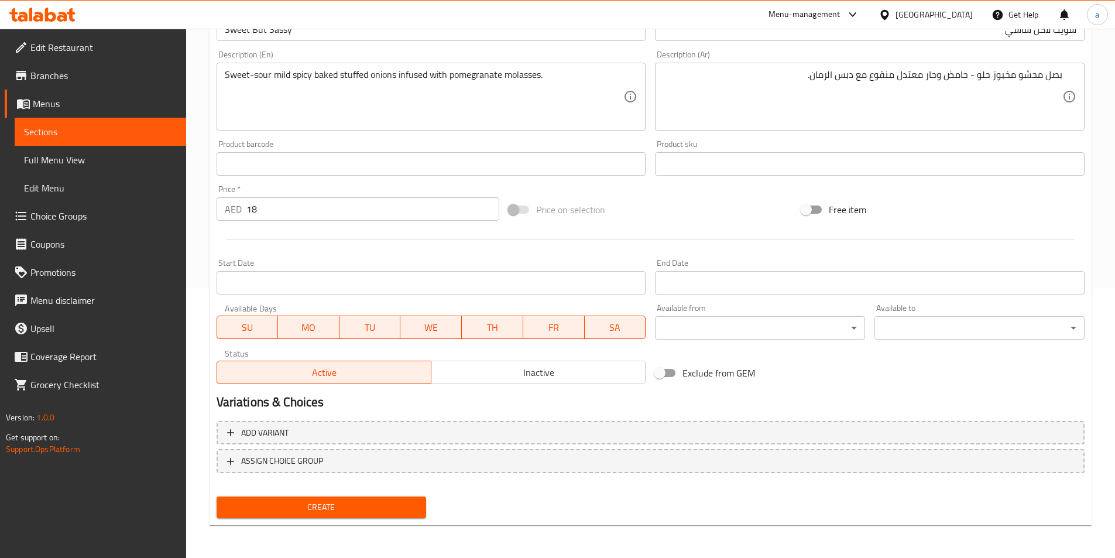
click at [427, 251] on div at bounding box center [650, 239] width 877 height 29
click at [393, 507] on span "Create" at bounding box center [321, 507] width 191 height 15
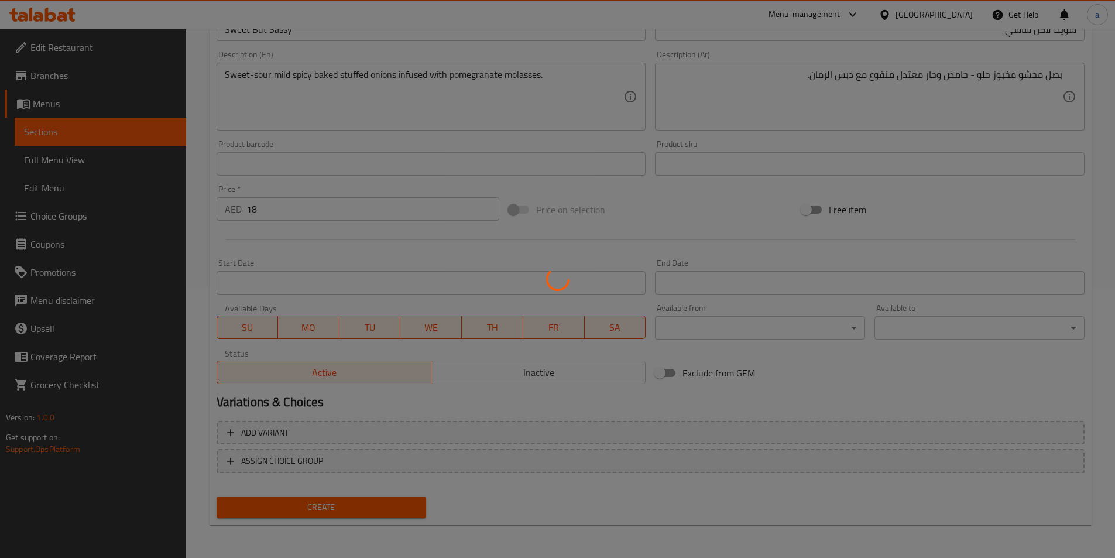
type input "0"
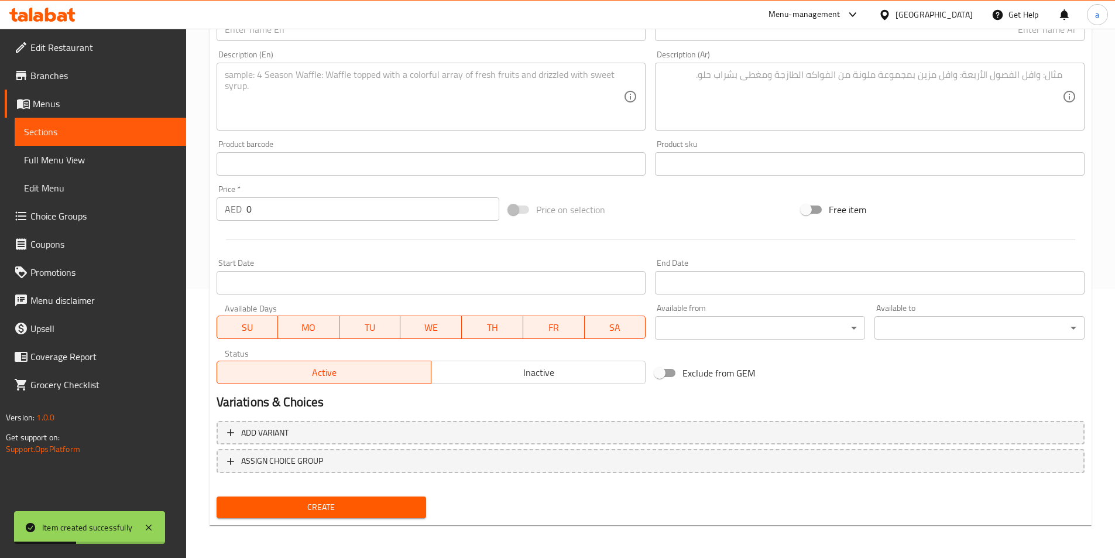
click at [134, 139] on link "Sections" at bounding box center [100, 132] width 171 height 28
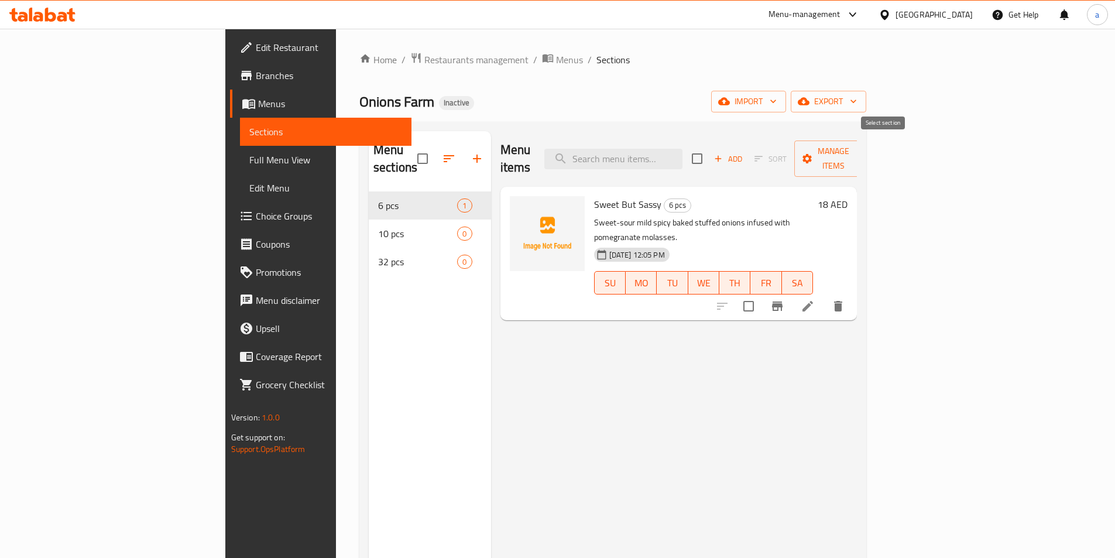
click at [709, 149] on input "checkbox" at bounding box center [697, 158] width 25 height 25
checkbox input "true"
click at [709, 149] on input "checkbox" at bounding box center [697, 158] width 25 height 25
checkbox input "false"
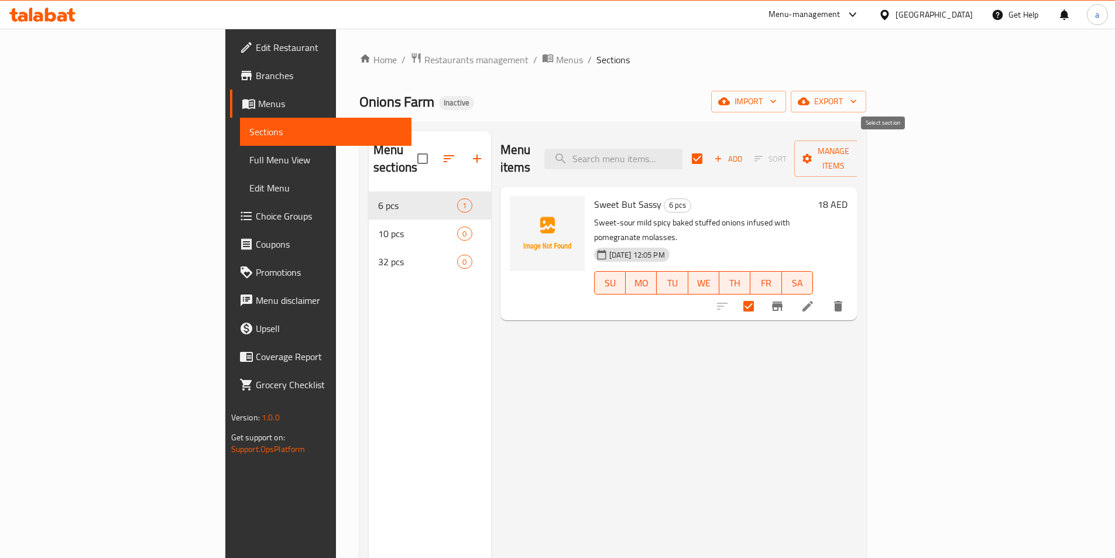
checkbox input "false"
click at [722, 156] on icon "button" at bounding box center [718, 159] width 6 height 6
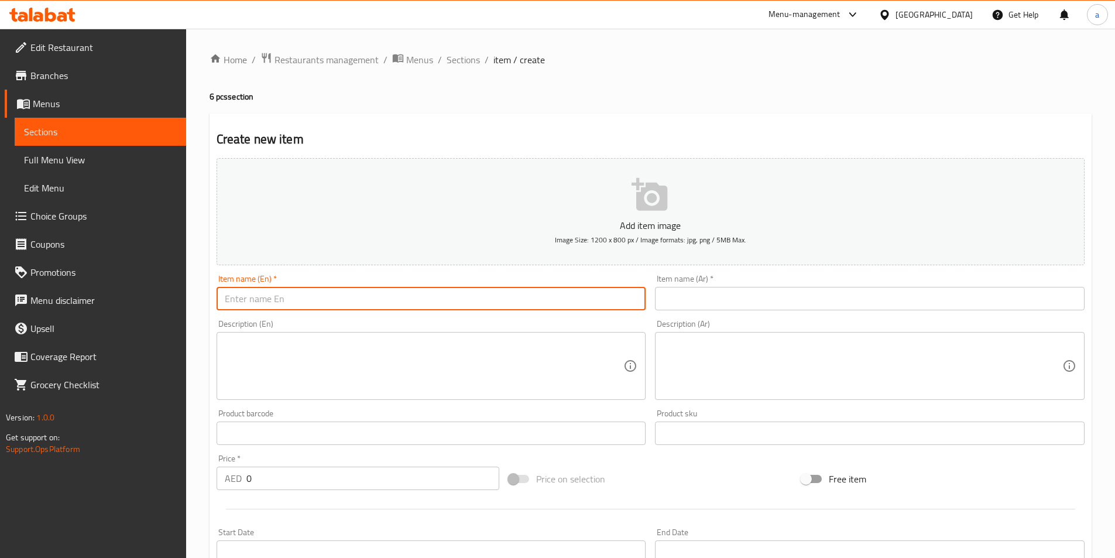
click at [458, 292] on input "text" at bounding box center [432, 298] width 430 height 23
paste input "Yogurt Cha-Cha 🌿"
type input "Yogurt Cha-Cha 🌿"
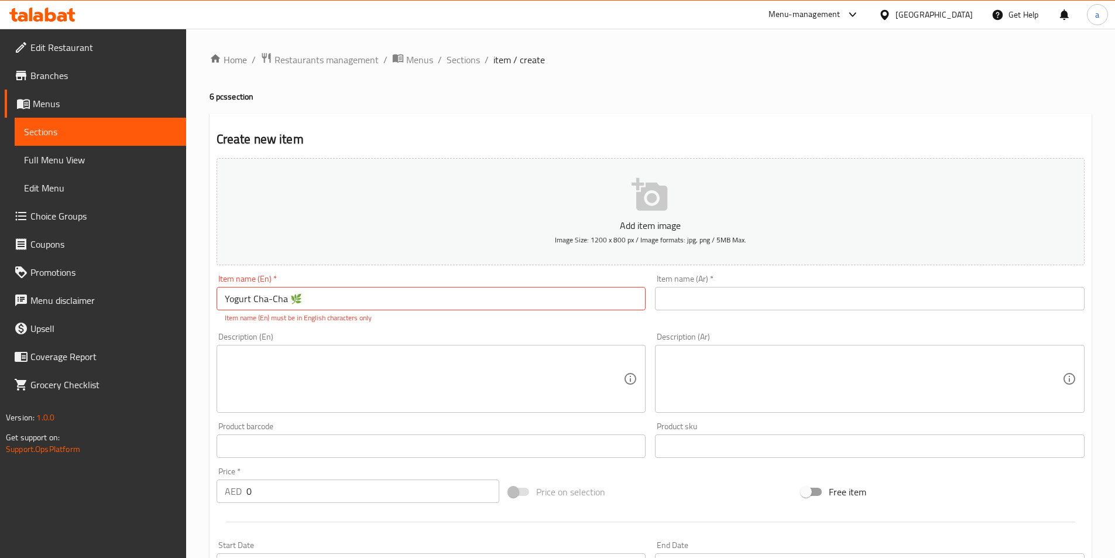
click at [385, 377] on textarea at bounding box center [424, 379] width 399 height 56
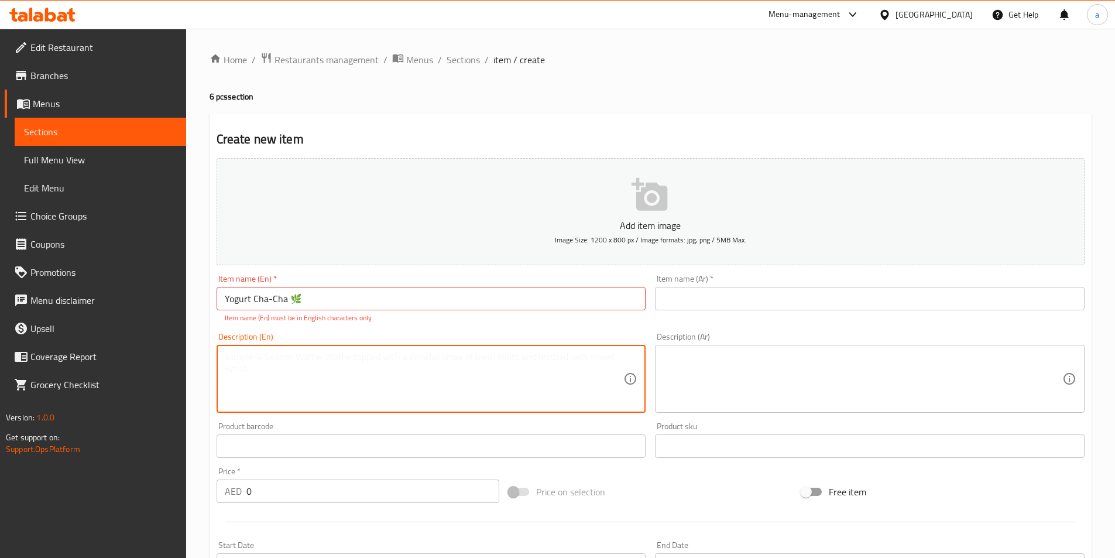
paste textarea "Baked stuffed onions topped with creamy yogurt & herb sauce, served with Cheeto…"
type textarea "Baked stuffed onions topped with creamy yogurt & herb sauce, served with Cheeto…"
click at [324, 302] on input "Yogurt Cha-Cha 🌿" at bounding box center [432, 298] width 430 height 23
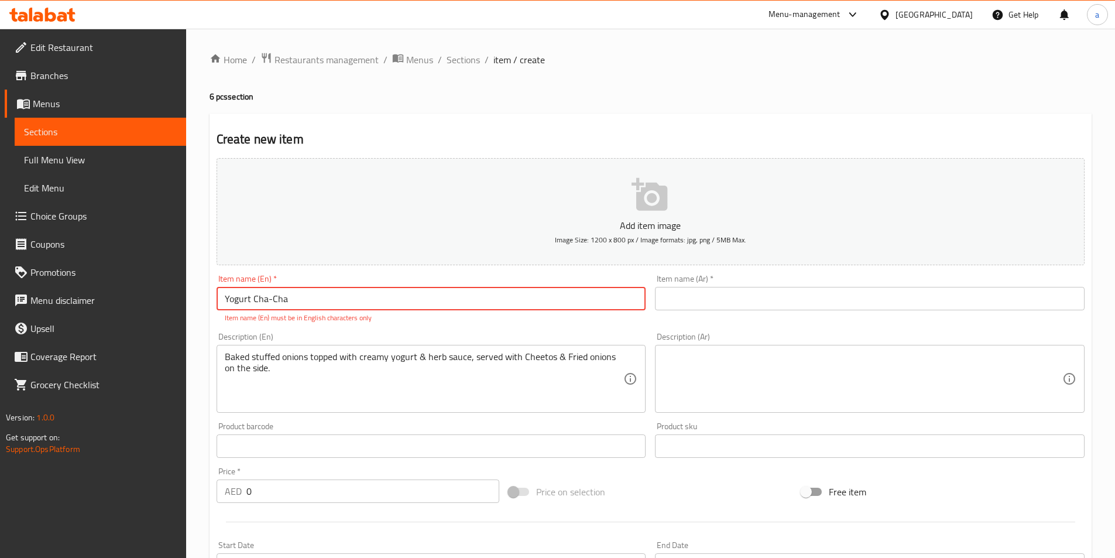
click at [235, 296] on input "Yogurt Cha-Cha" at bounding box center [432, 298] width 430 height 23
type input "Yogurt Cha-Cha"
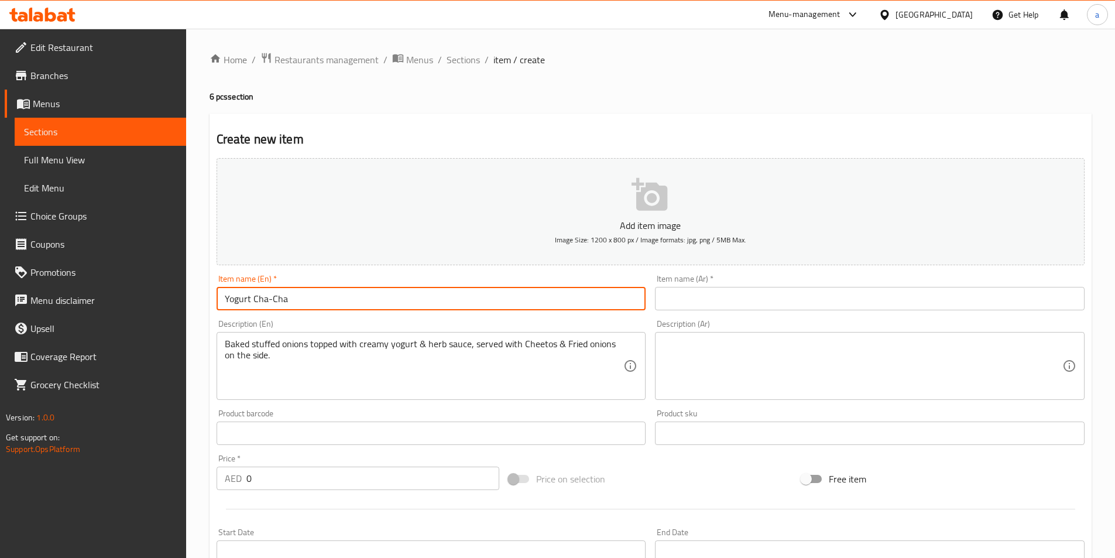
click at [756, 307] on input "text" at bounding box center [870, 298] width 430 height 23
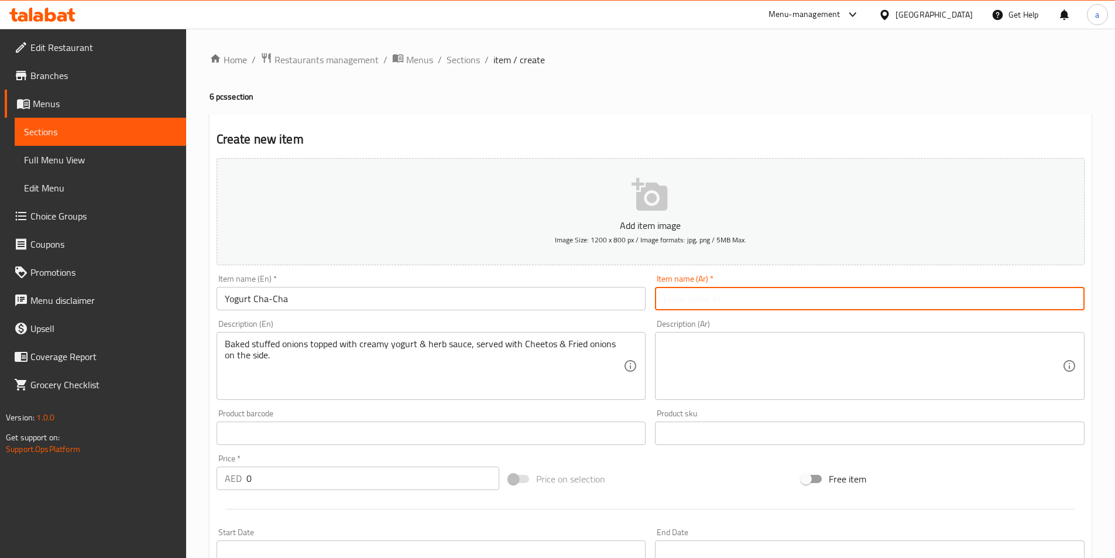
paste input "زبادى"
type input "زبادى تشا تشا"
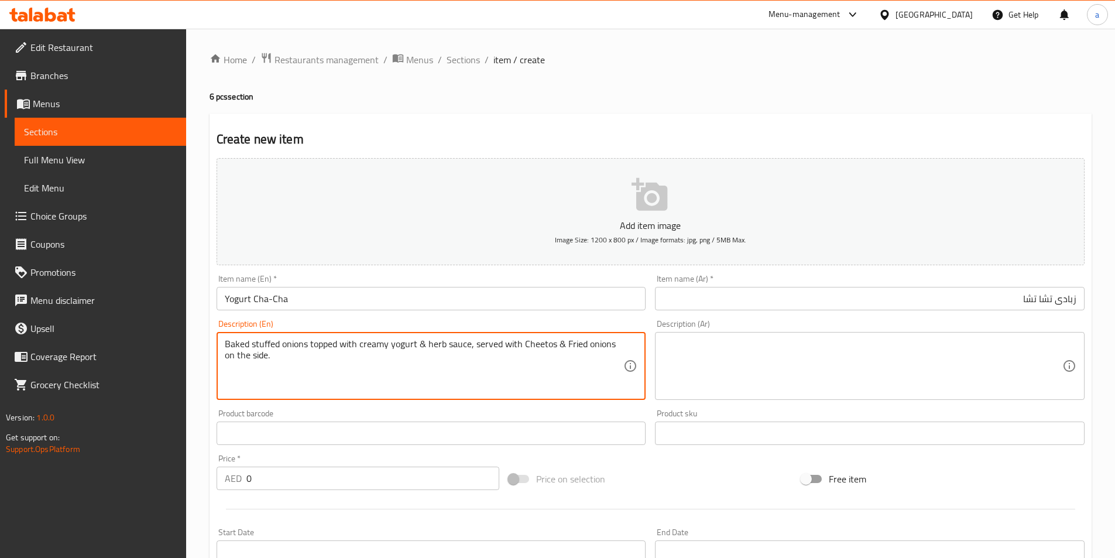
click at [327, 351] on textarea "Baked stuffed onions topped with creamy yogurt & herb sauce, served with Cheeto…" at bounding box center [424, 366] width 399 height 56
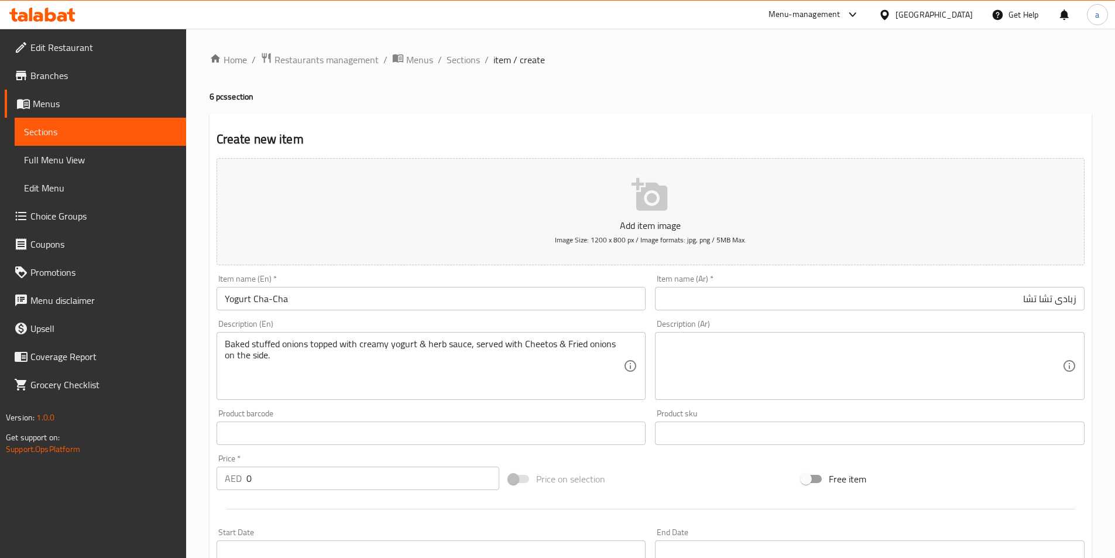
click at [716, 360] on textarea at bounding box center [862, 366] width 399 height 56
paste textarea "بصل محشو مخبوز مغطى بصلصة الزبادي الكريمية والأعشاب، يقدم مع شيتوس وبصل مقلي عل…"
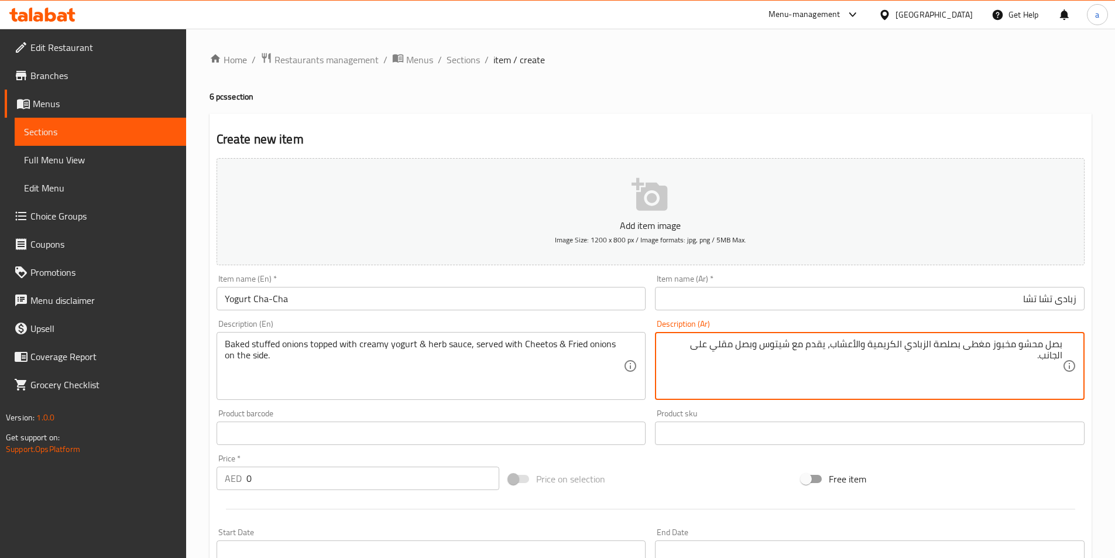
drag, startPoint x: 926, startPoint y: 348, endPoint x: 961, endPoint y: 361, distance: 37.4
click at [961, 361] on textarea "بصل محشو مخبوز مغطى بصلصة الزبادي الكريمية والأعشاب، يقدم مع شيتوس وبصل مقلي عل…" at bounding box center [862, 366] width 399 height 56
click at [904, 349] on textarea "بصل محشو مخبوز مغطى زبادي الكريمية والأعشاب، يقدم مع شيتوس وبصل مقلي على الجانب." at bounding box center [862, 366] width 399 height 56
click at [929, 347] on textarea "بصل محشو مخبوز مغطى زبادي الكريمي والأعشاب، يقدم مع شيتوس وبصل مقلي على الجانب." at bounding box center [862, 366] width 399 height 56
click at [933, 346] on textarea "بصل محشو مخبوز مغطى زبادي الكريمي والأعشاب، يقدم مع شيتوس وبصل مقلي على الجانب." at bounding box center [862, 366] width 399 height 56
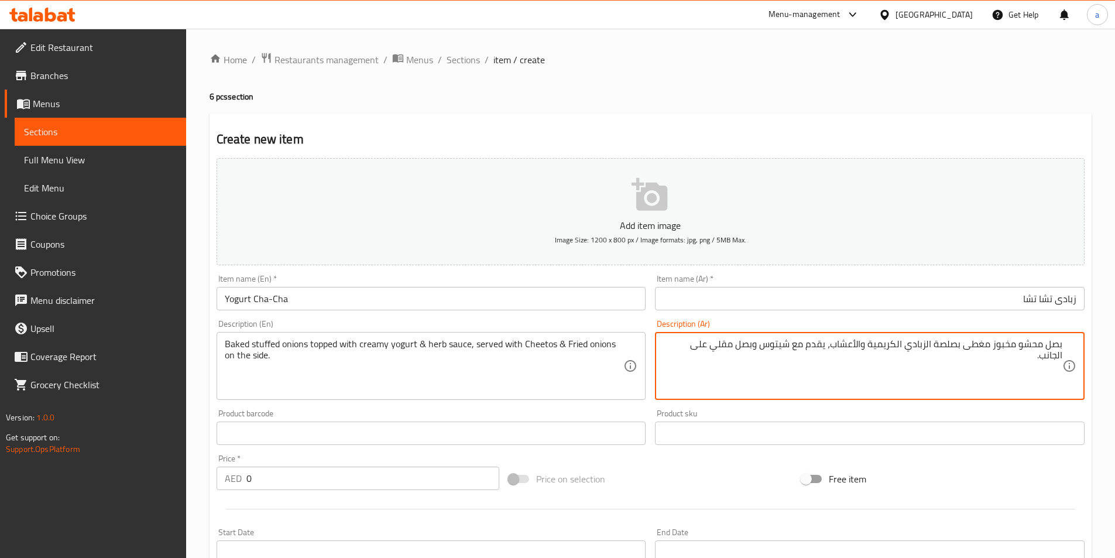
click at [819, 366] on textarea "بصل محشو مخبوز مغطى بصلصة الزبادي الكريمية والأعشاب، يقدم مع شيتوس وبصل مقلي عل…" at bounding box center [862, 366] width 399 height 56
type textarea "بصل محشو مخبوز مغطى بصلصة الزبادي الكريمية والأعشاب، يقدم مع شيتوس وبصل مقلي عل…"
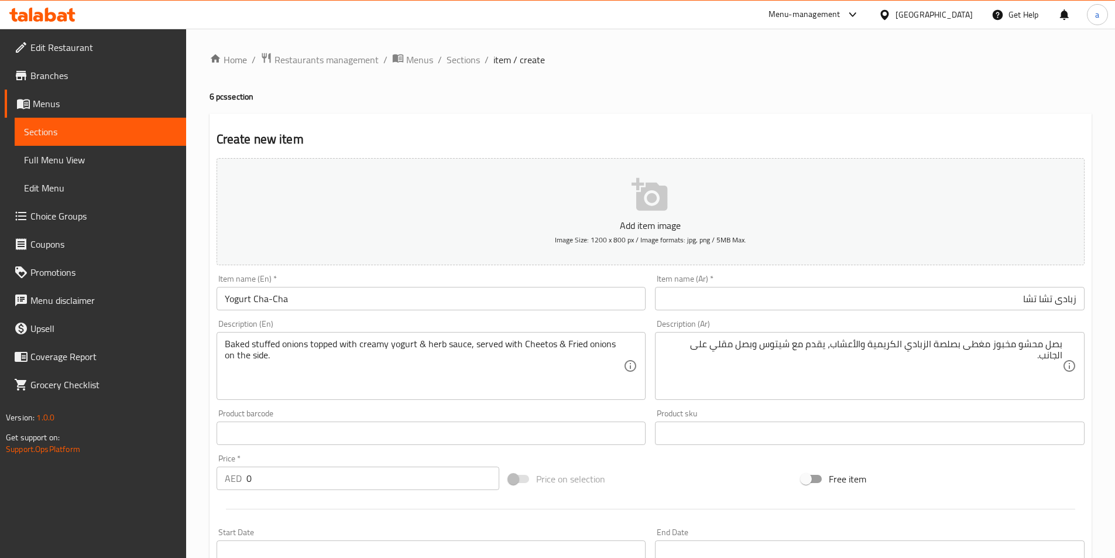
click at [788, 407] on div "Product sku Product sku" at bounding box center [869, 426] width 439 height 45
click at [711, 468] on div "Price on selection" at bounding box center [650, 479] width 293 height 32
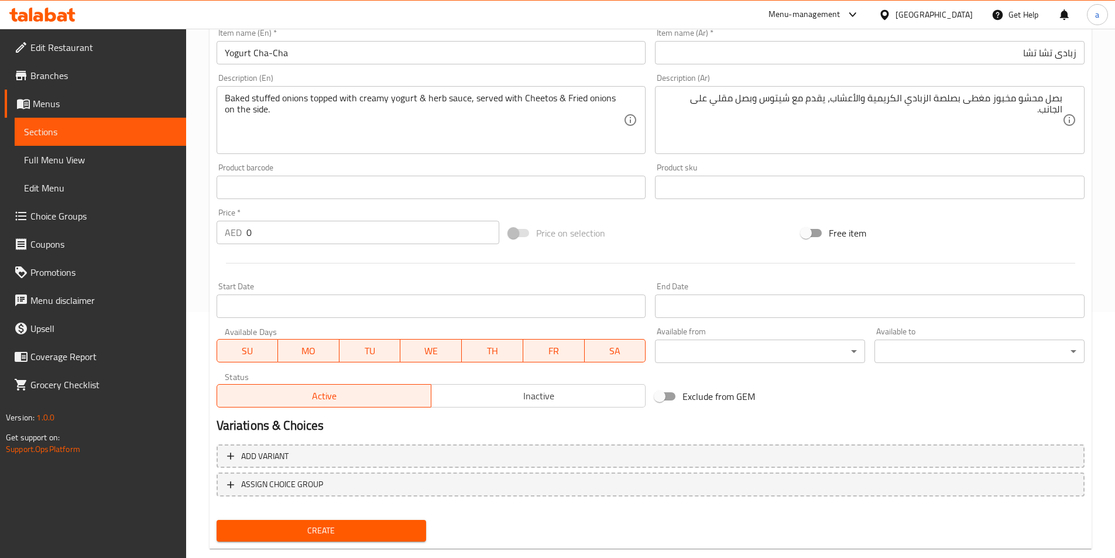
scroll to position [269, 0]
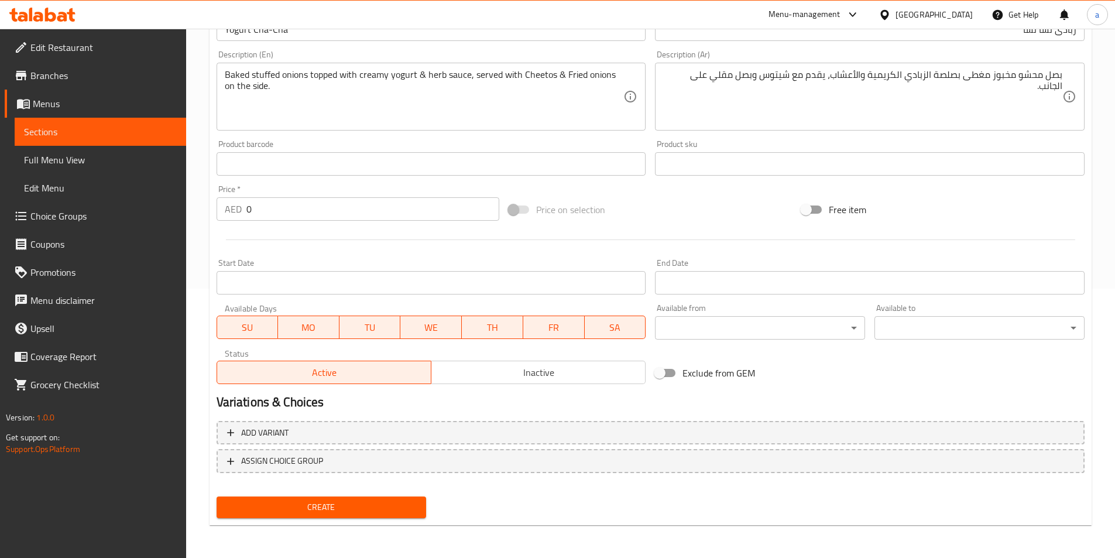
click at [284, 209] on input "0" at bounding box center [372, 208] width 253 height 23
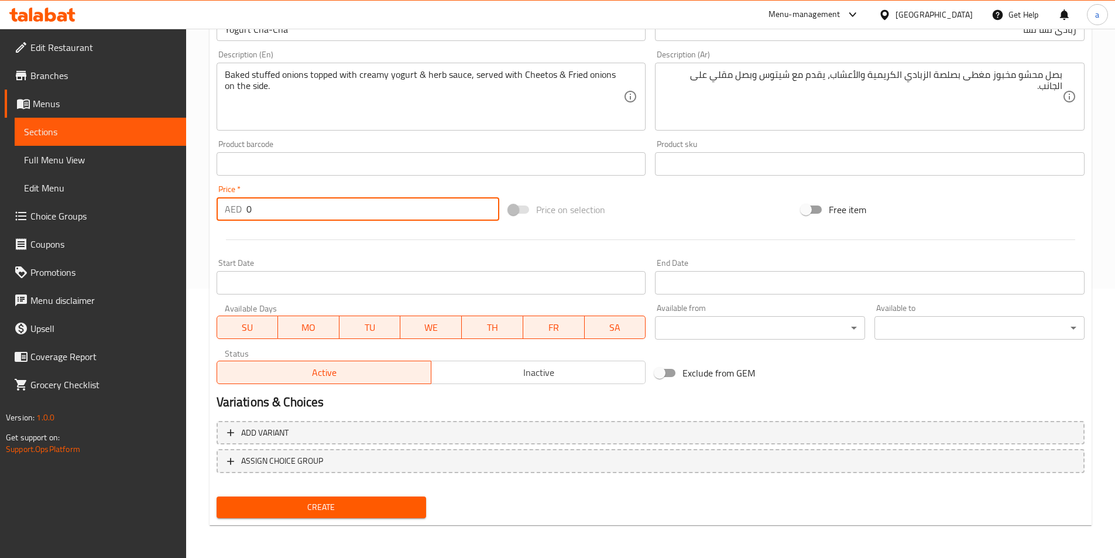
click at [284, 209] on input "0" at bounding box center [372, 208] width 253 height 23
type input "18"
click at [285, 506] on span "Create" at bounding box center [321, 507] width 191 height 15
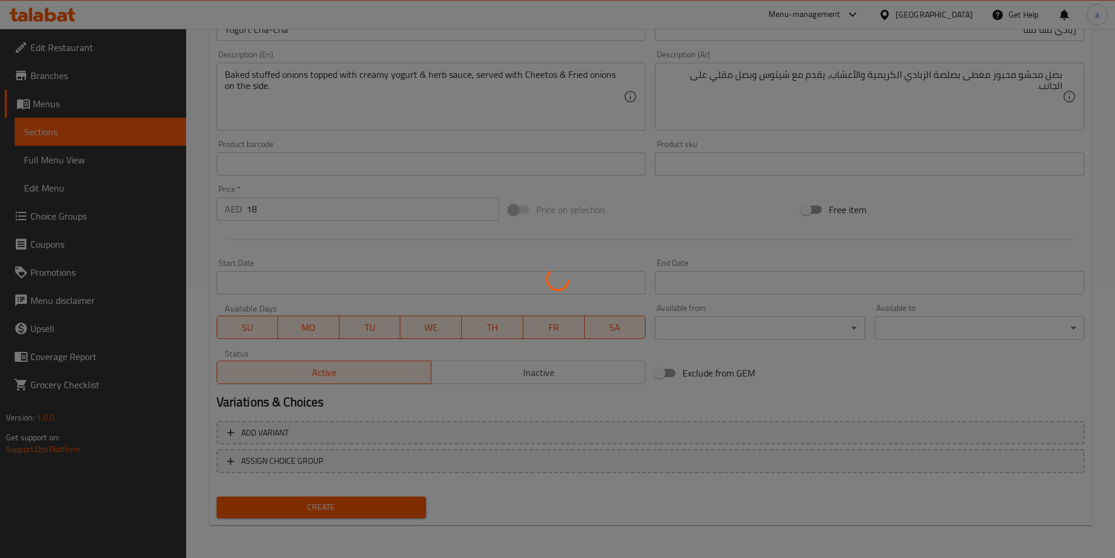
type input "0"
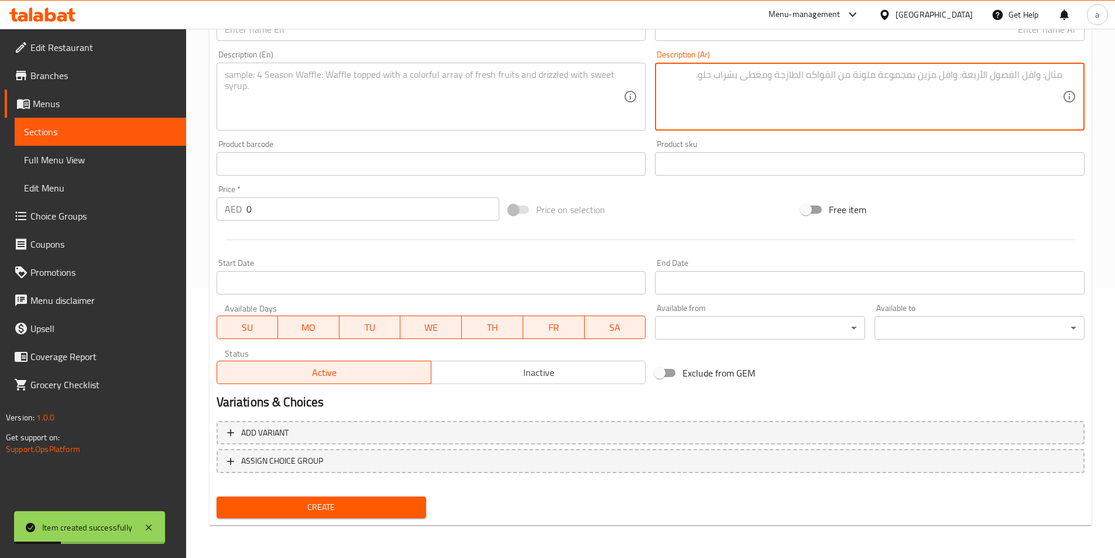
drag, startPoint x: 726, startPoint y: 71, endPoint x: 706, endPoint y: 71, distance: 19.9
click at [733, 74] on textarea at bounding box center [862, 97] width 399 height 56
drag, startPoint x: 705, startPoint y: 71, endPoint x: 712, endPoint y: 72, distance: 6.5
click at [712, 72] on textarea at bounding box center [862, 97] width 399 height 56
drag, startPoint x: 694, startPoint y: 77, endPoint x: 925, endPoint y: 70, distance: 231.3
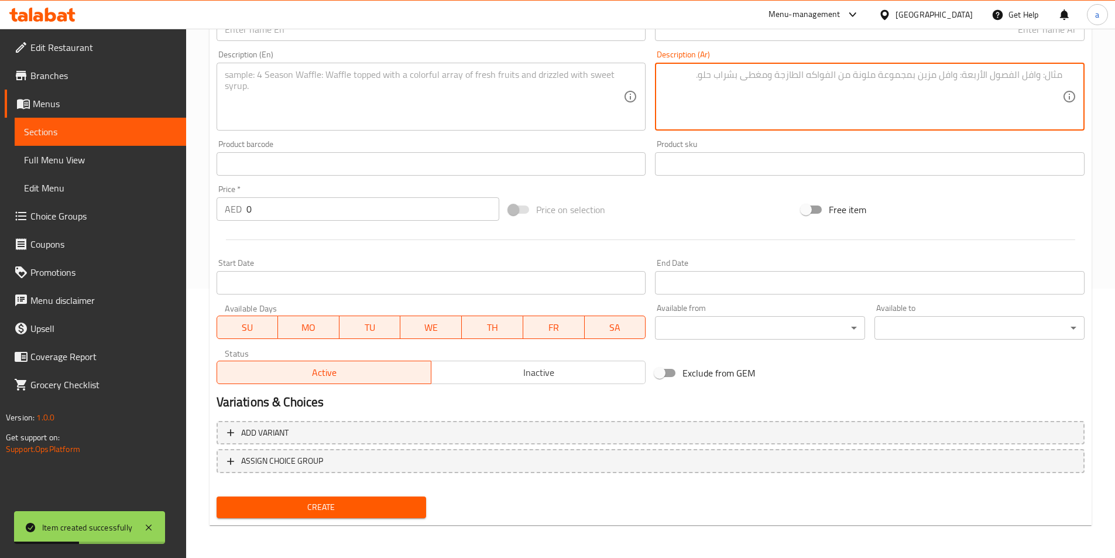
click at [925, 70] on textarea at bounding box center [862, 97] width 399 height 56
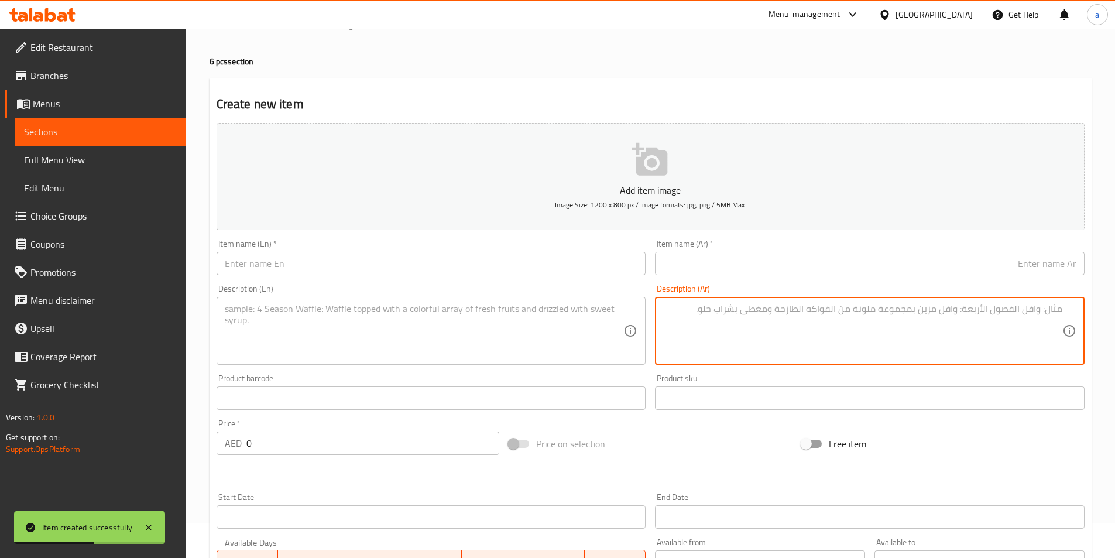
scroll to position [0, 0]
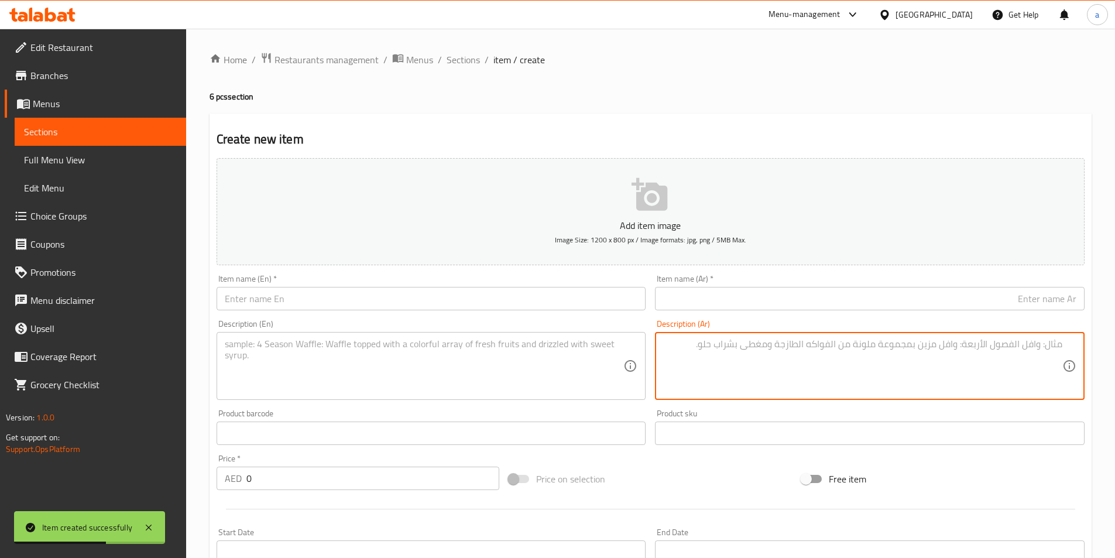
click at [745, 349] on textarea at bounding box center [862, 366] width 399 height 56
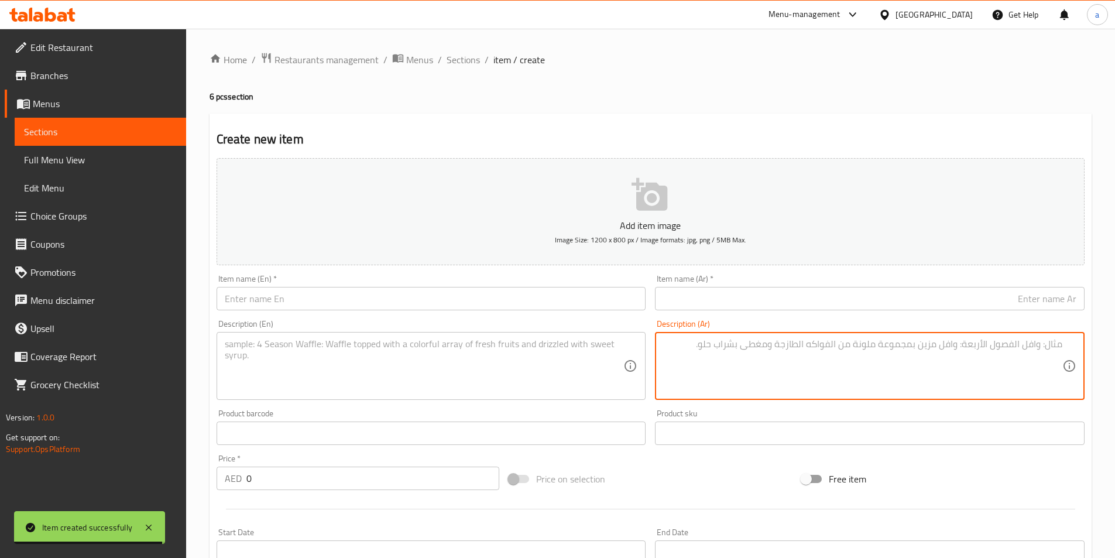
click at [67, 136] on span "Sections" at bounding box center [100, 132] width 153 height 14
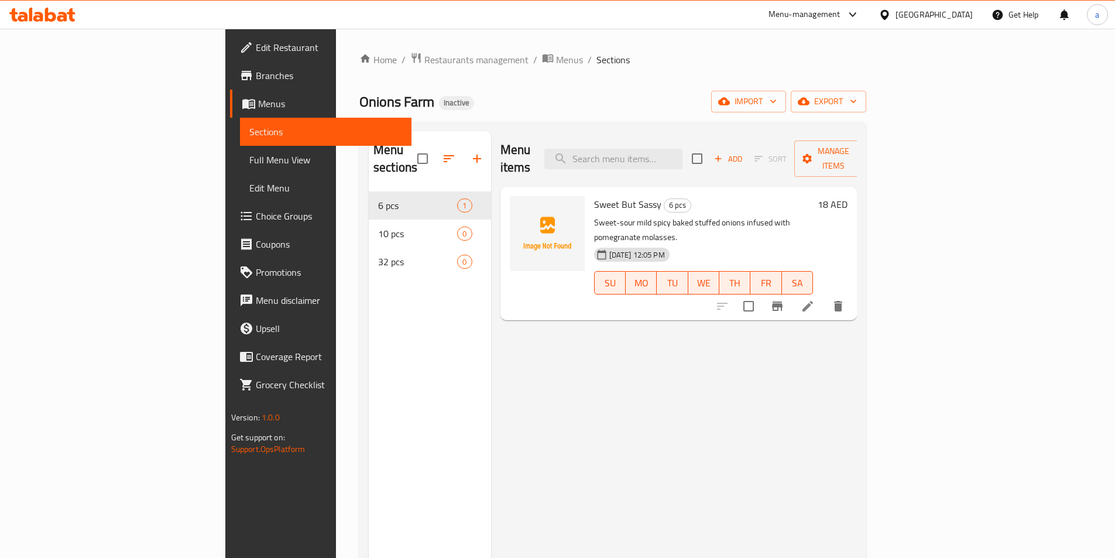
click at [591, 413] on div "Menu items Add Sort Manage items Sweet But Sassy 6 pcs Sweet-sour mild spicy ba…" at bounding box center [674, 410] width 366 height 558
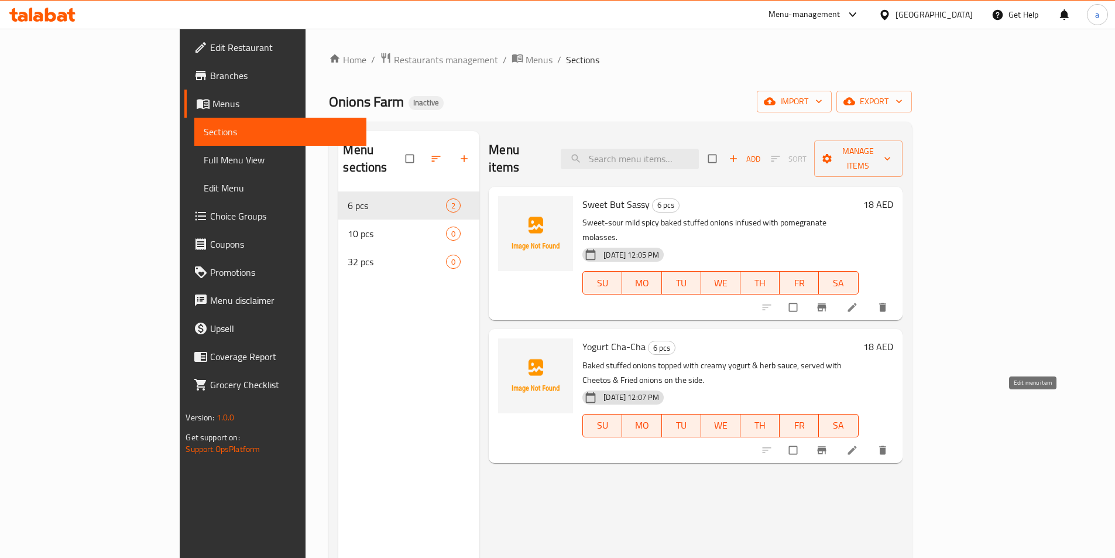
click at [856, 445] on icon at bounding box center [852, 449] width 9 height 9
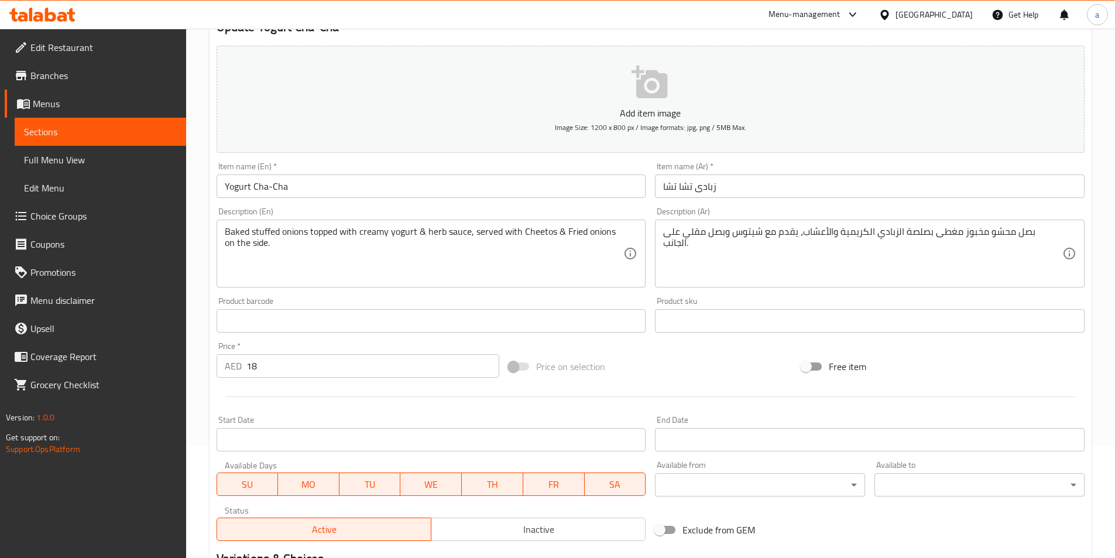
scroll to position [117, 0]
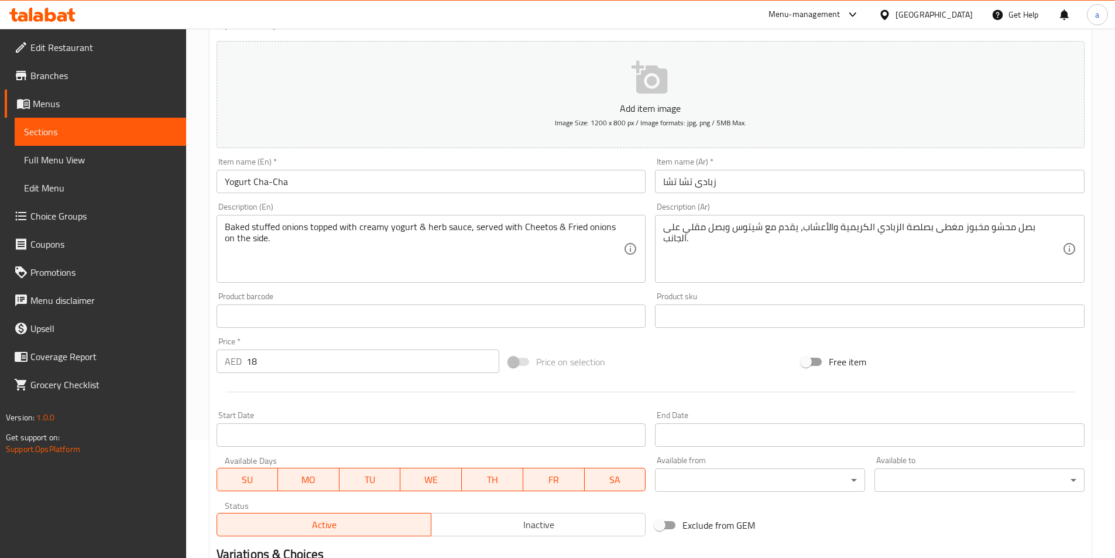
drag, startPoint x: 661, startPoint y: 228, endPoint x: 1055, endPoint y: 228, distance: 393.9
click at [1055, 228] on div "بصل محشو مخبوز مغطى بصلصة الزبادي الكريمية والأعشاب، يقدم مع شيتوس وبصل مقلي عل…" at bounding box center [870, 249] width 430 height 68
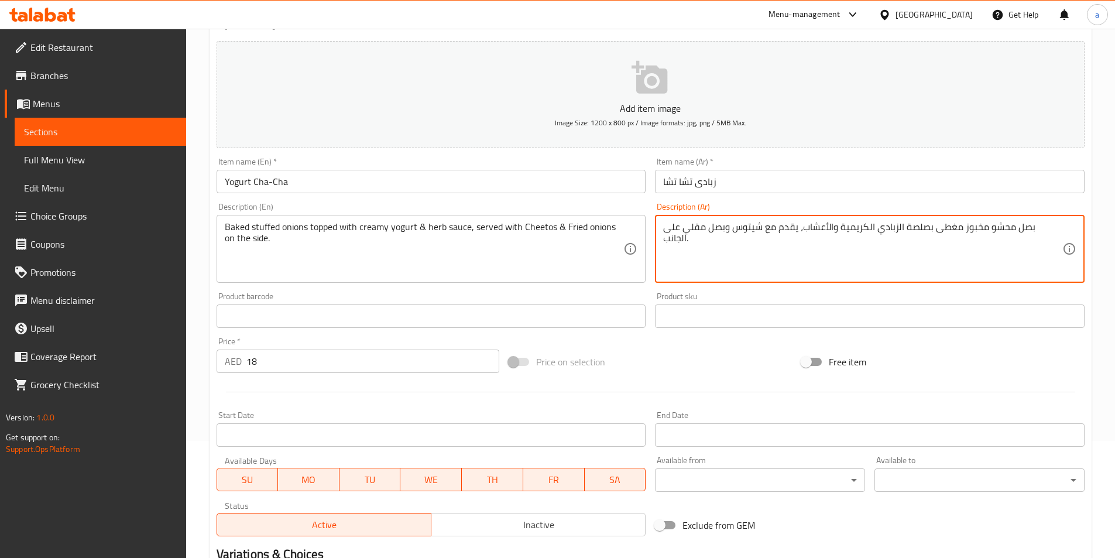
drag, startPoint x: 664, startPoint y: 226, endPoint x: 1087, endPoint y: 238, distance: 422.8
click at [1087, 238] on div "Description (Ar) بصل محشو مخبوز مغطى بصلصة الزبادي الكريمية والأعشاب، يقدم مع ش…" at bounding box center [869, 243] width 439 height 90
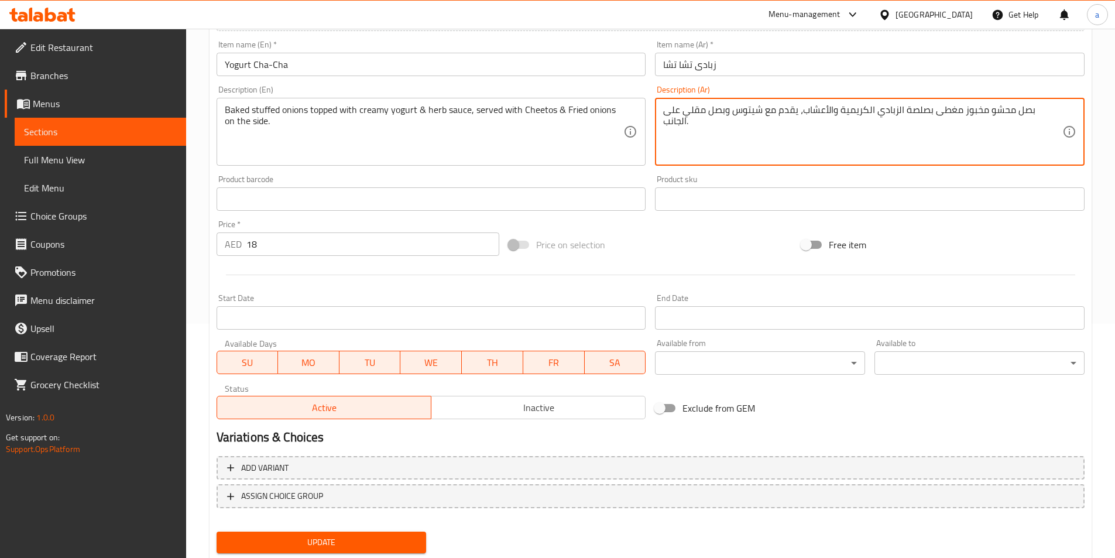
click at [132, 132] on span "Sections" at bounding box center [100, 132] width 153 height 14
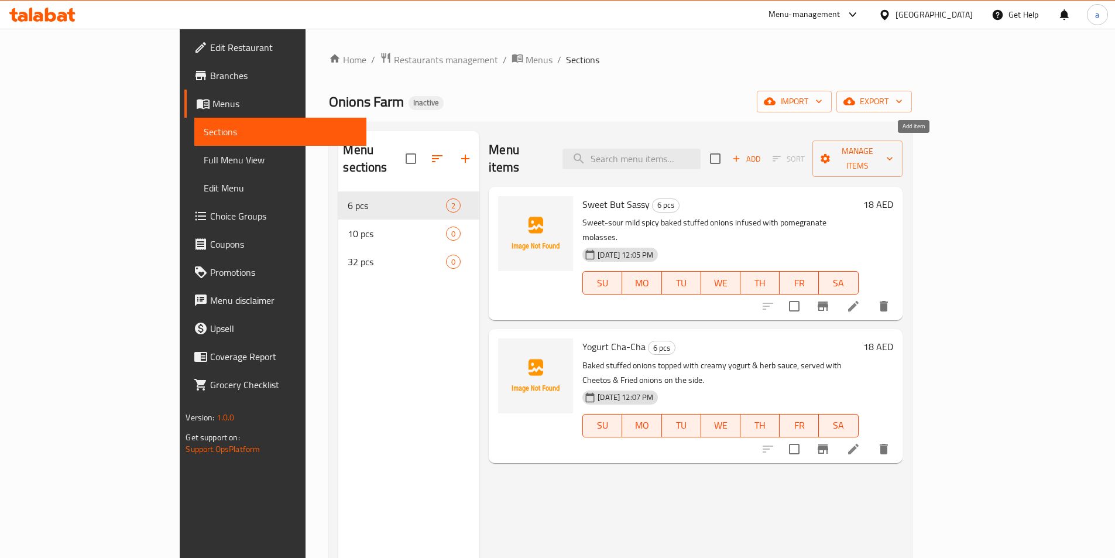
click at [740, 156] on icon "button" at bounding box center [736, 159] width 6 height 6
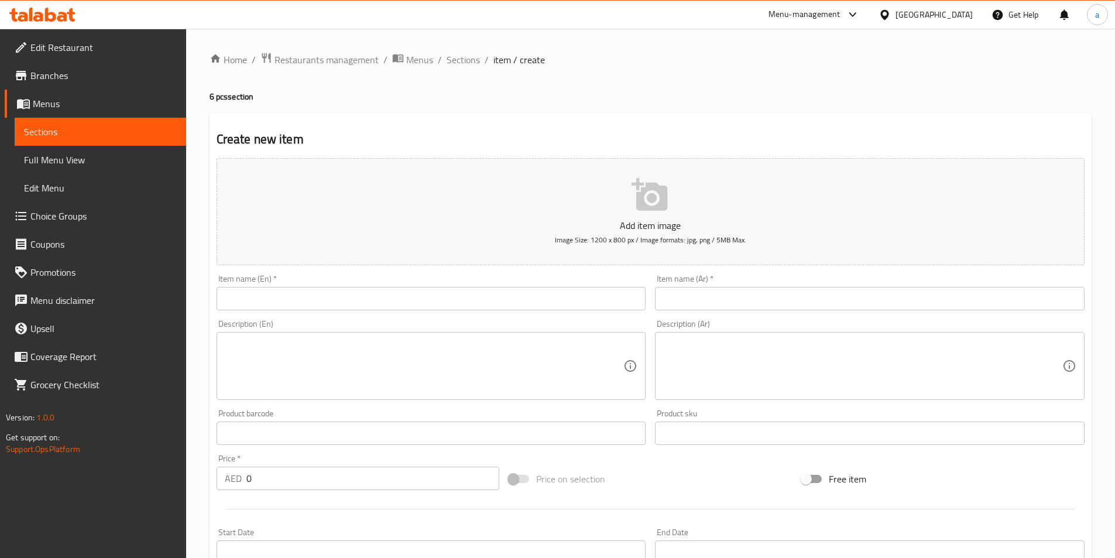
click at [482, 302] on input "text" at bounding box center [432, 298] width 430 height 23
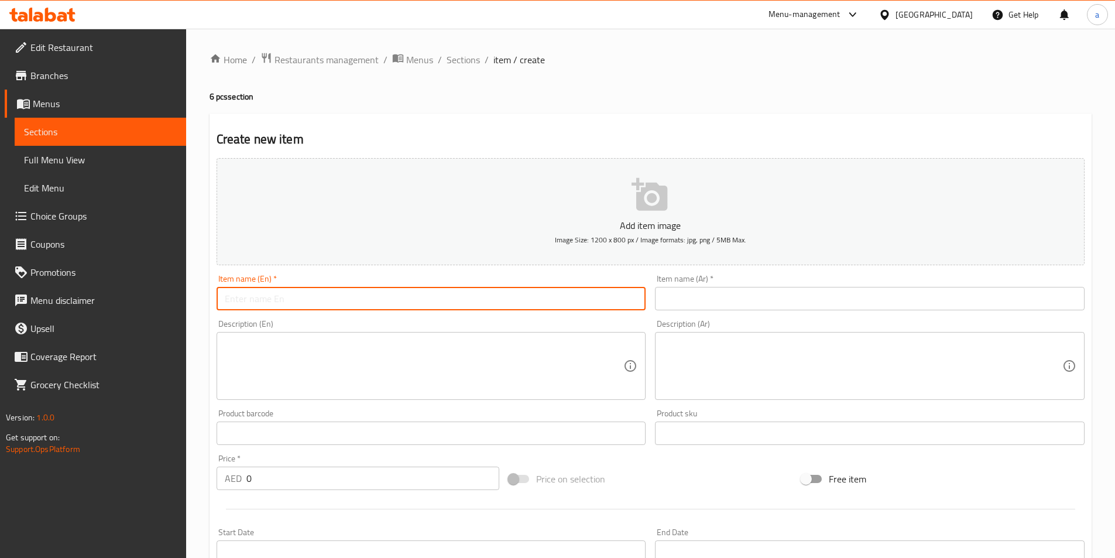
paste input "Spicy in Pink 💅🏼"
type input "Spicy in Pink"
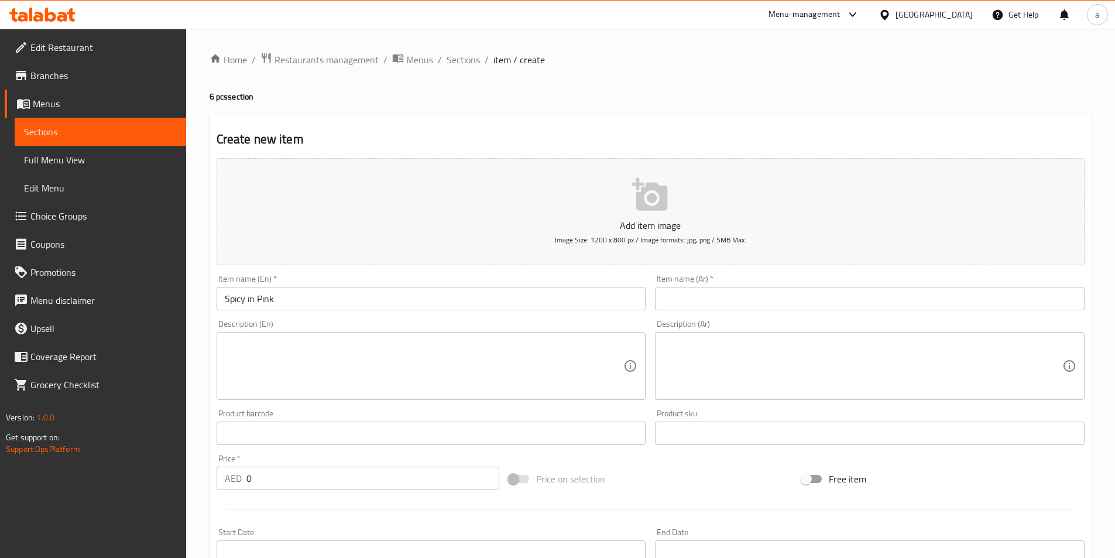
click at [403, 358] on textarea at bounding box center [424, 366] width 399 height 56
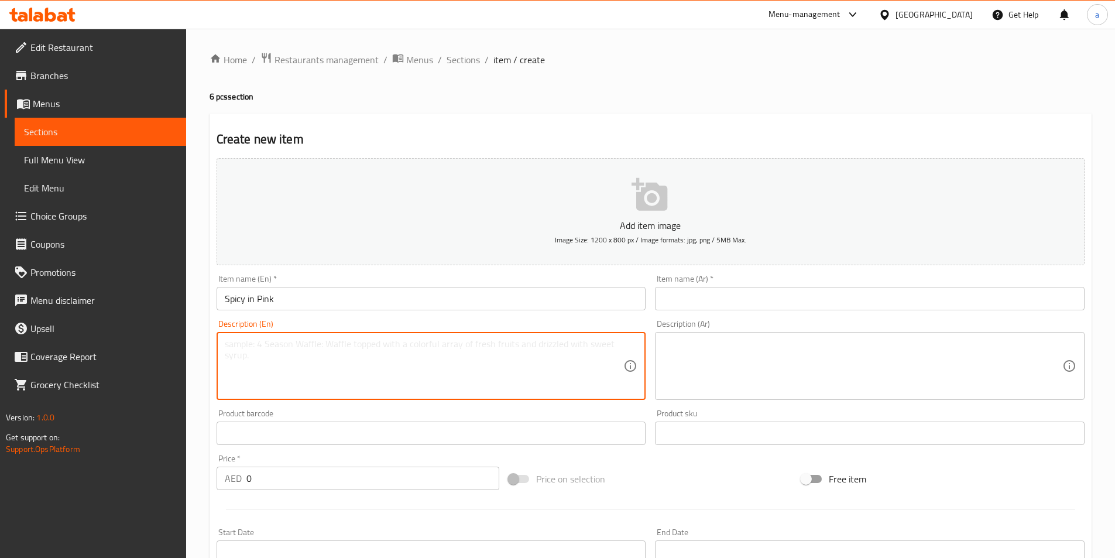
paste textarea "Baked stuffed onions topped with rich beetroot sauce, topped with jalapeños & f…"
type textarea "Baked stuffed onions topped with rich beetroot sauce, topped with jalapeños & f…"
click at [269, 301] on input "Spicy in Pink" at bounding box center [432, 298] width 430 height 23
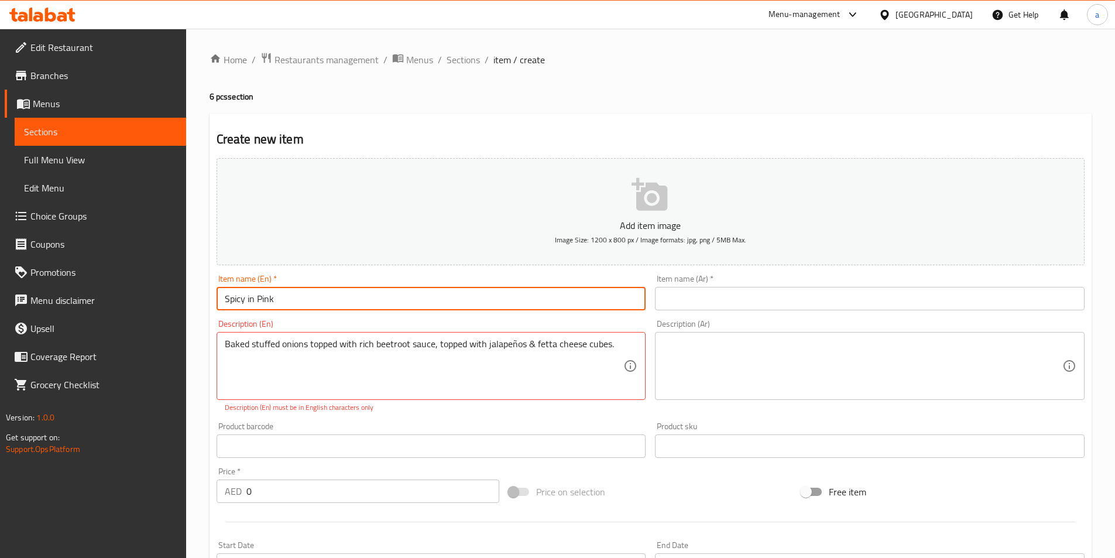
click at [269, 301] on input "Spicy in Pink" at bounding box center [432, 298] width 430 height 23
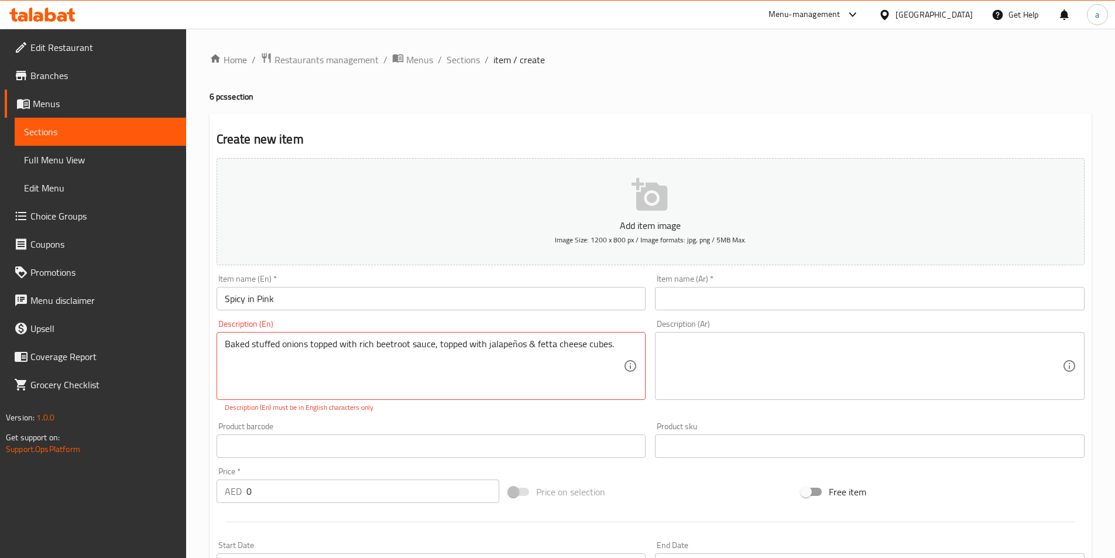
click at [824, 300] on input "text" at bounding box center [870, 298] width 430 height 23
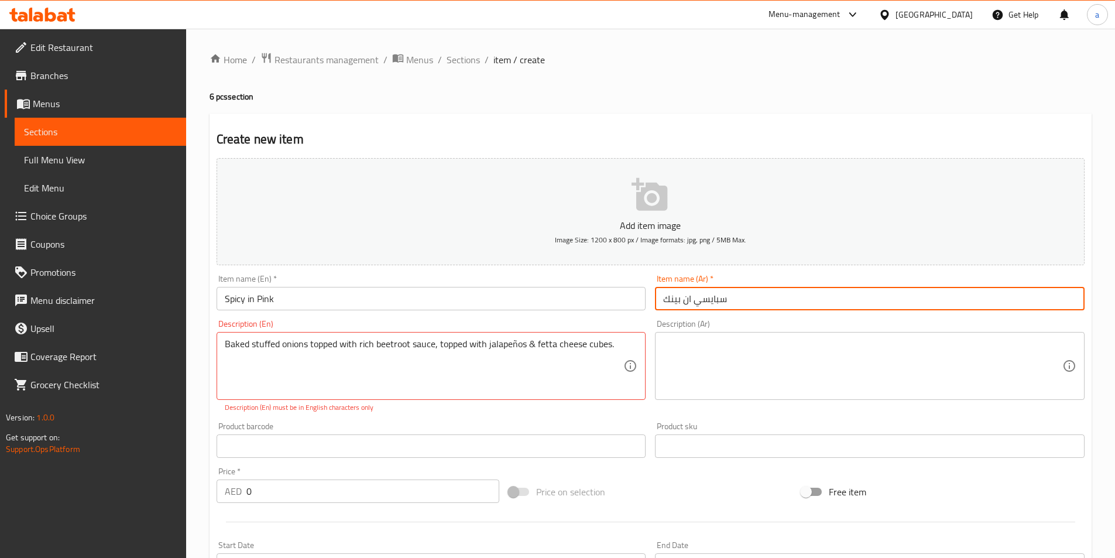
type input "سبايسي ان بينك"
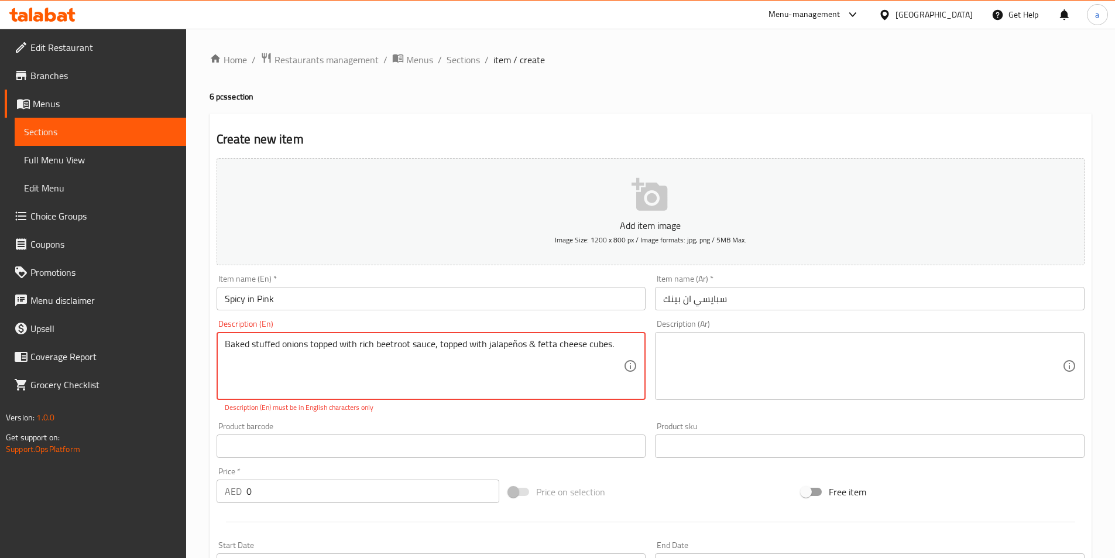
click at [412, 346] on textarea "Baked stuffed onions topped with rich beetroot sauce, topped with jalapeños & f…" at bounding box center [424, 366] width 399 height 56
click at [562, 345] on textarea "Baked stuffed onions topped with rich beetroot sauce, topped with jalapeños & f…" at bounding box center [424, 366] width 399 height 56
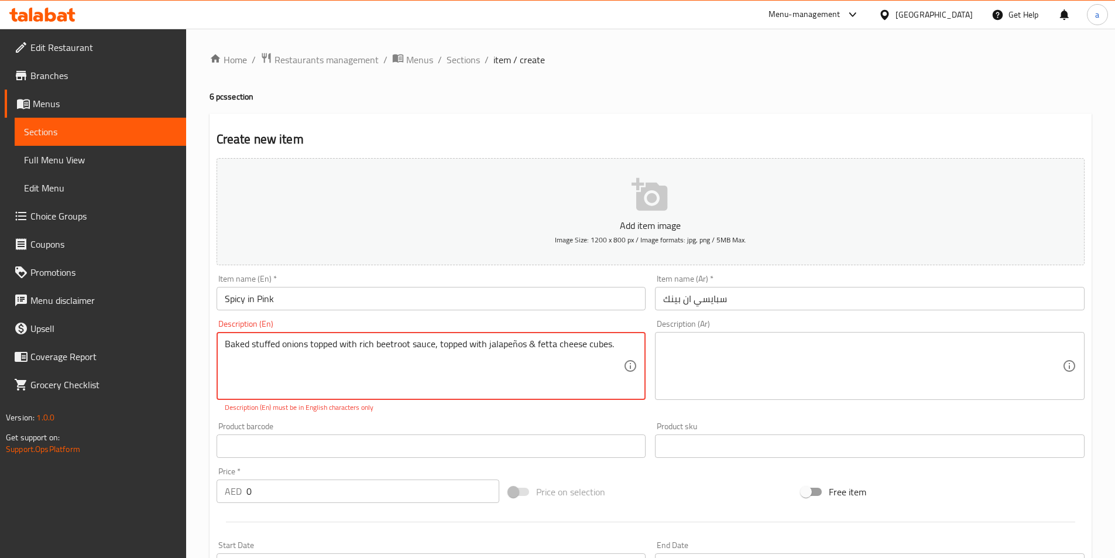
click at [562, 345] on textarea "Baked stuffed onions topped with rich beetroot sauce, topped with jalapeños & f…" at bounding box center [424, 366] width 399 height 56
click at [733, 358] on textarea at bounding box center [862, 366] width 399 height 56
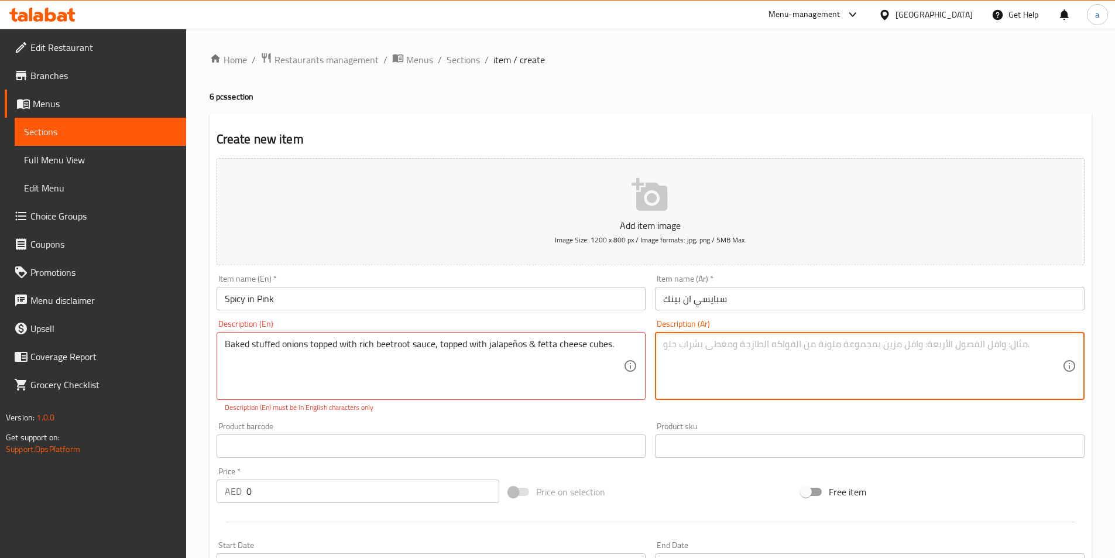
paste textarea "بصل محشو مخبوز مغطى بصلصة البنجر الغنية، [PERSON_NAME] ومكعبات جبن الفيتا."
type textarea "بصل محشو مخبوز مغطى بصلصة البنجر الغنية، [PERSON_NAME] ومكعبات جبن الفيتا."
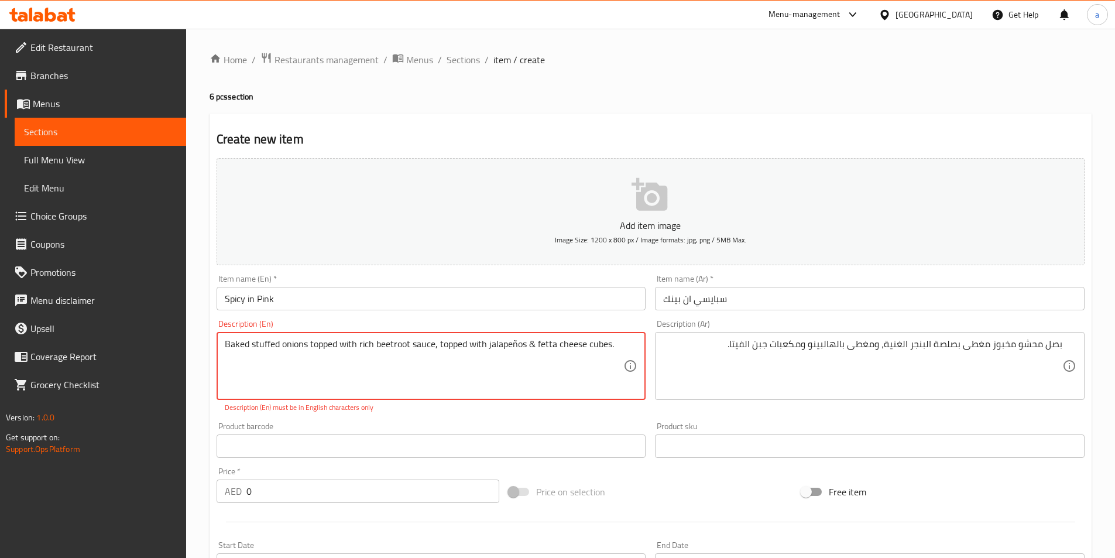
drag, startPoint x: 375, startPoint y: 345, endPoint x: 409, endPoint y: 342, distance: 34.0
click at [592, 428] on div "Product barcode Product barcode" at bounding box center [432, 440] width 430 height 36
drag, startPoint x: 1114, startPoint y: 149, endPoint x: 1117, endPoint y: 155, distance: 7.1
click at [1115, 155] on html "​ Menu-management United Arab Emirates Get Help a Edit Restaurant Branches Menu…" at bounding box center [557, 279] width 1115 height 558
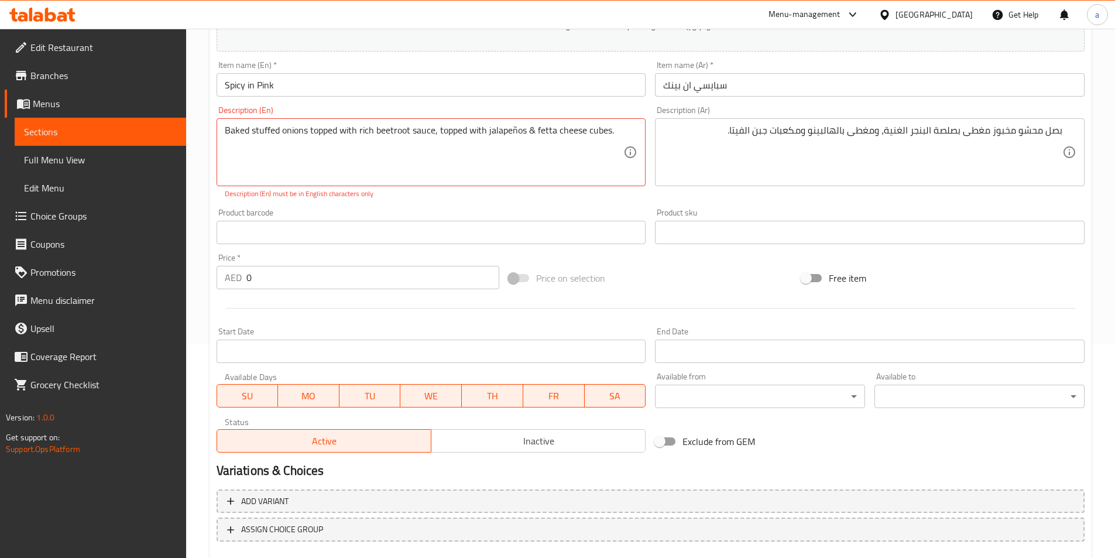
scroll to position [214, 0]
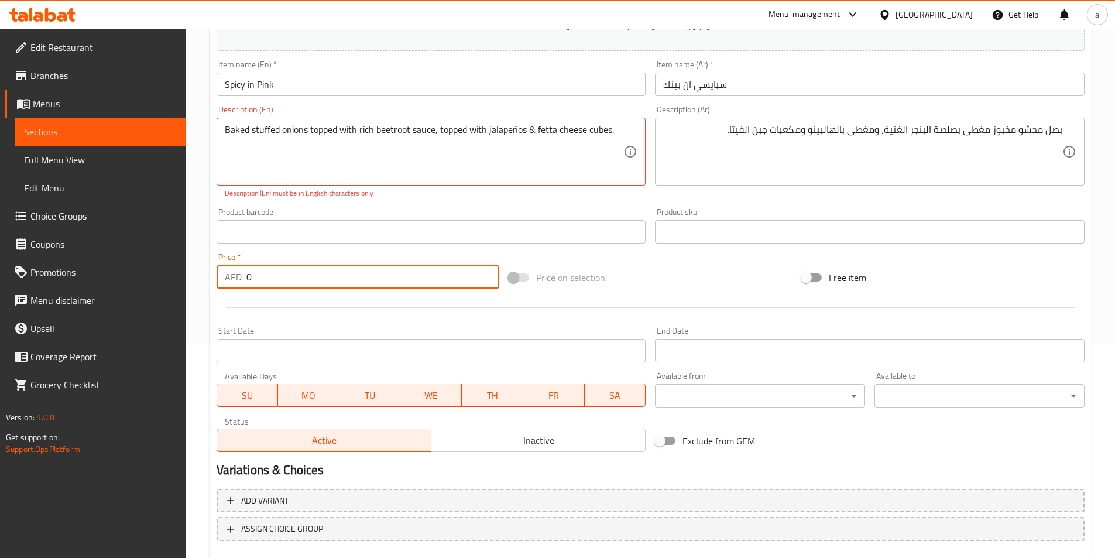
click at [283, 269] on input "0" at bounding box center [372, 276] width 253 height 23
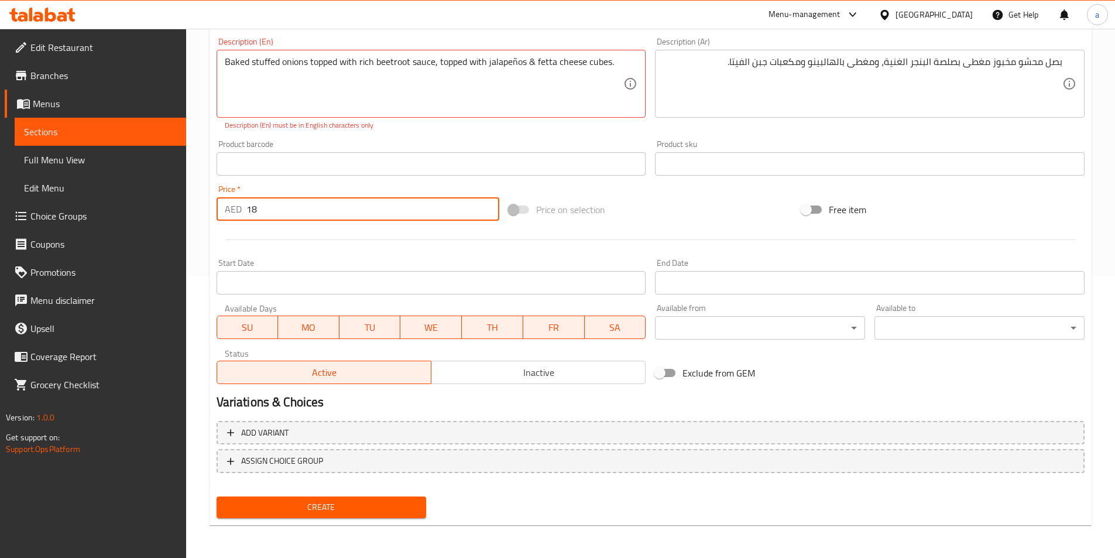
type input "18"
click at [369, 510] on span "Create" at bounding box center [321, 507] width 191 height 15
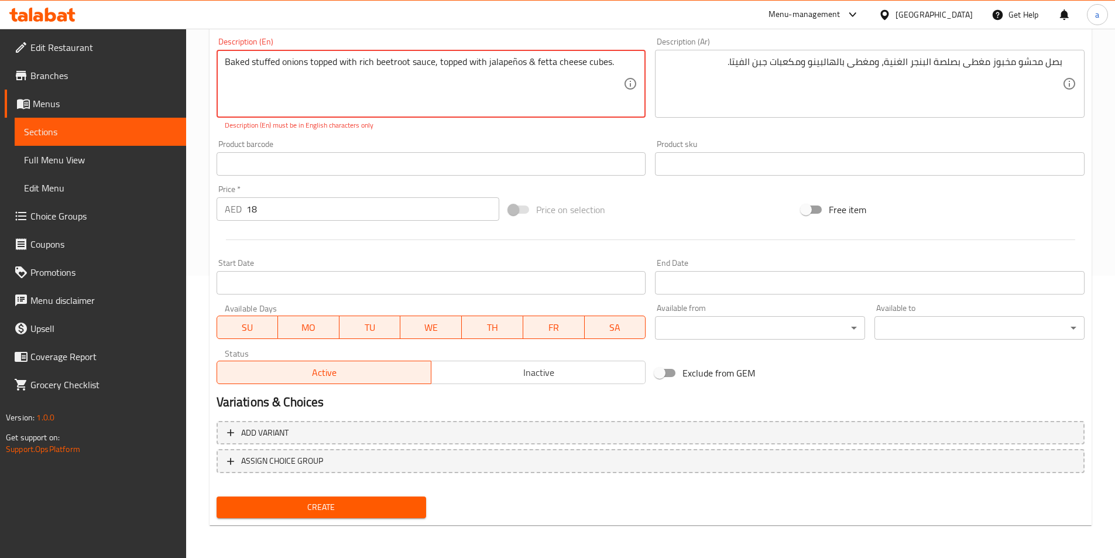
click at [364, 508] on span "Create" at bounding box center [321, 507] width 191 height 15
click at [451, 77] on textarea "Baked stuffed onions topped with rich beetroot sauce, topped with jalapeños & f…" at bounding box center [424, 84] width 399 height 56
click at [516, 67] on textarea "Baked stuffed onions topped with rich beetroot sauce, topped with jalapeños & f…" at bounding box center [424, 84] width 399 height 56
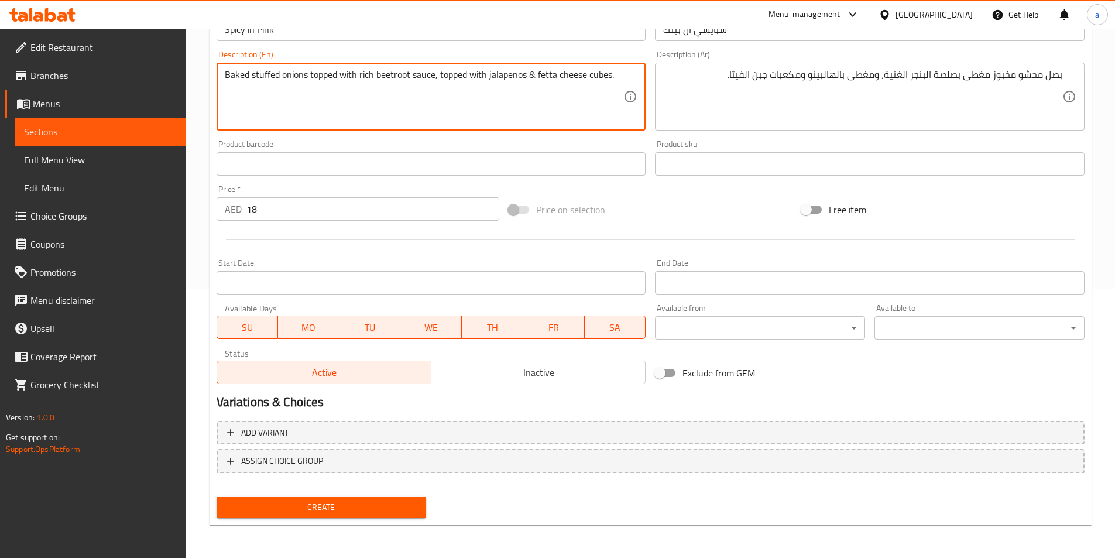
type textarea "Baked stuffed onions topped with rich beetroot sauce, topped with jalapenos & f…"
click at [343, 511] on span "Create" at bounding box center [321, 507] width 191 height 15
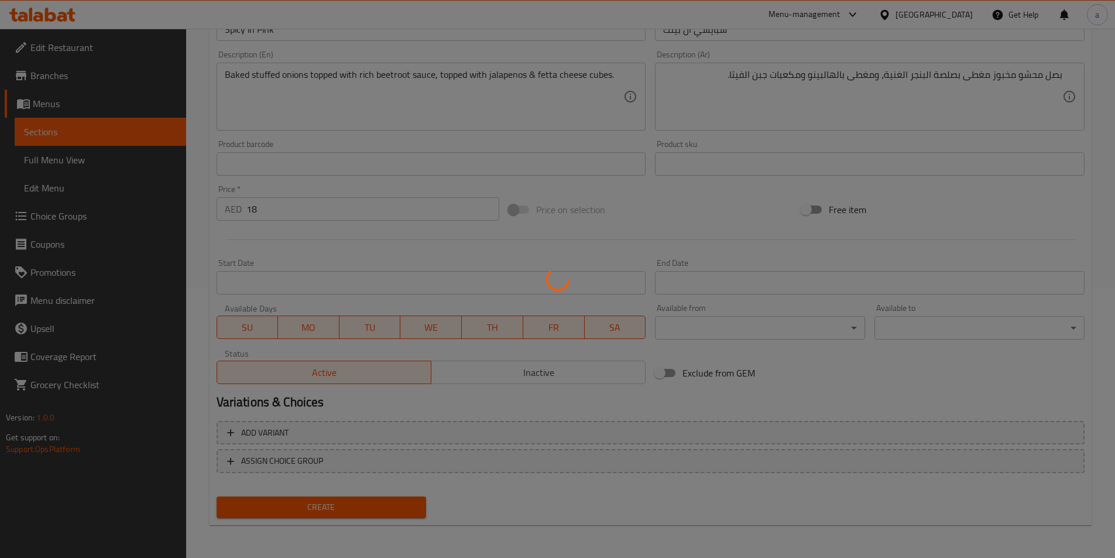
type input "0"
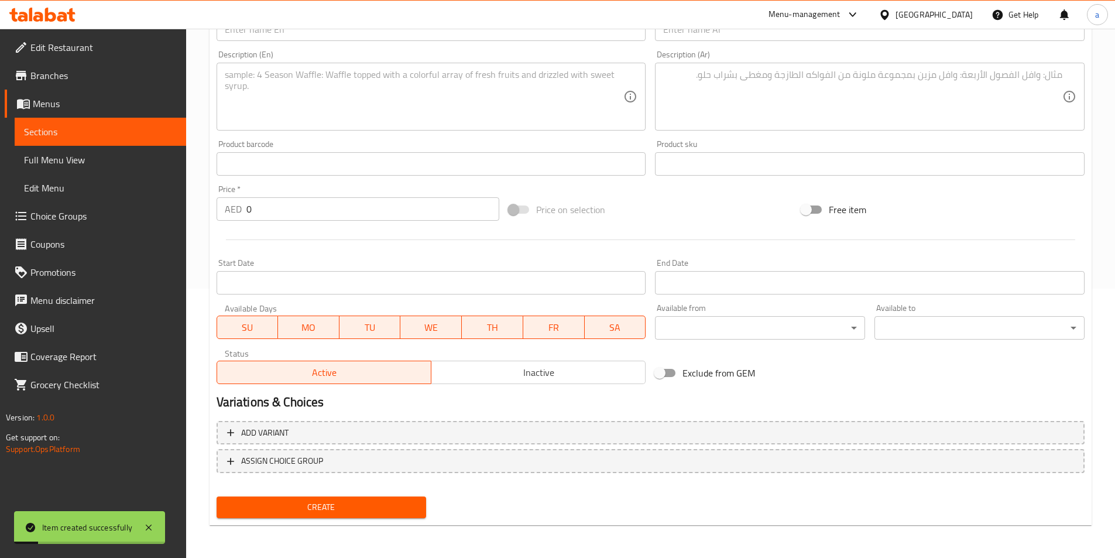
click at [136, 132] on span "Sections" at bounding box center [100, 132] width 153 height 14
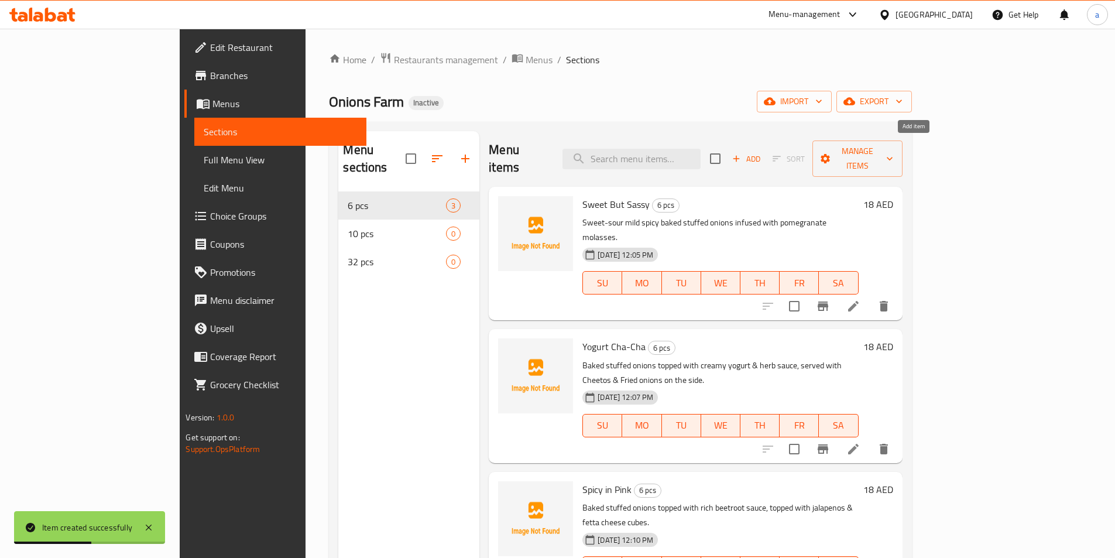
click at [762, 154] on span "Add" at bounding box center [746, 158] width 32 height 13
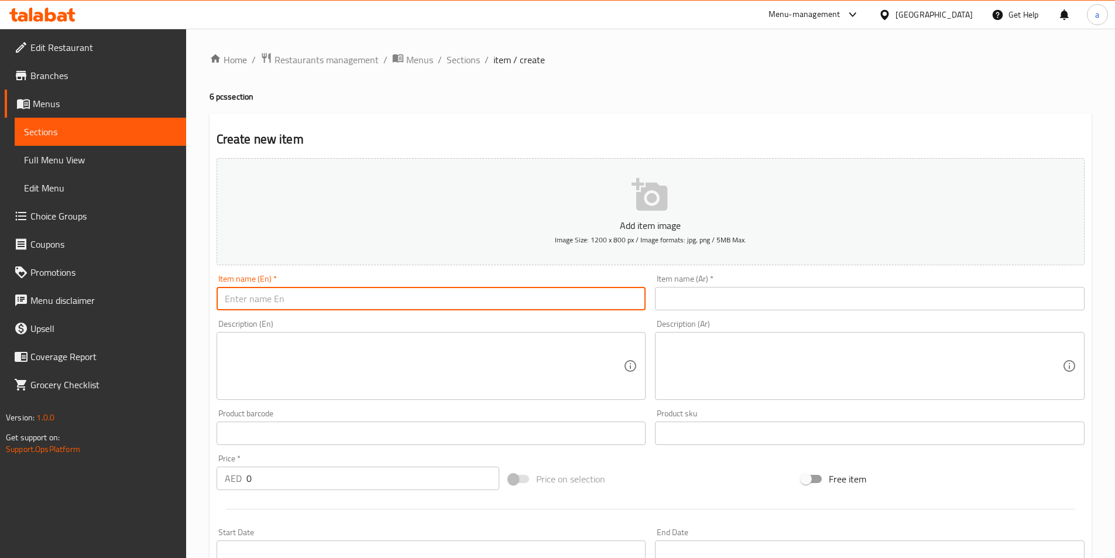
click at [256, 296] on input "text" at bounding box center [432, 298] width 430 height 23
paste input ""Nonna’s Fetta 👵🏼 ""
click at [226, 300] on input ""Nonna’s Fetta" at bounding box center [432, 298] width 430 height 23
click at [227, 294] on input ""Nonna’s Fetta" at bounding box center [432, 298] width 430 height 23
drag, startPoint x: 291, startPoint y: 297, endPoint x: 142, endPoint y: 286, distance: 149.7
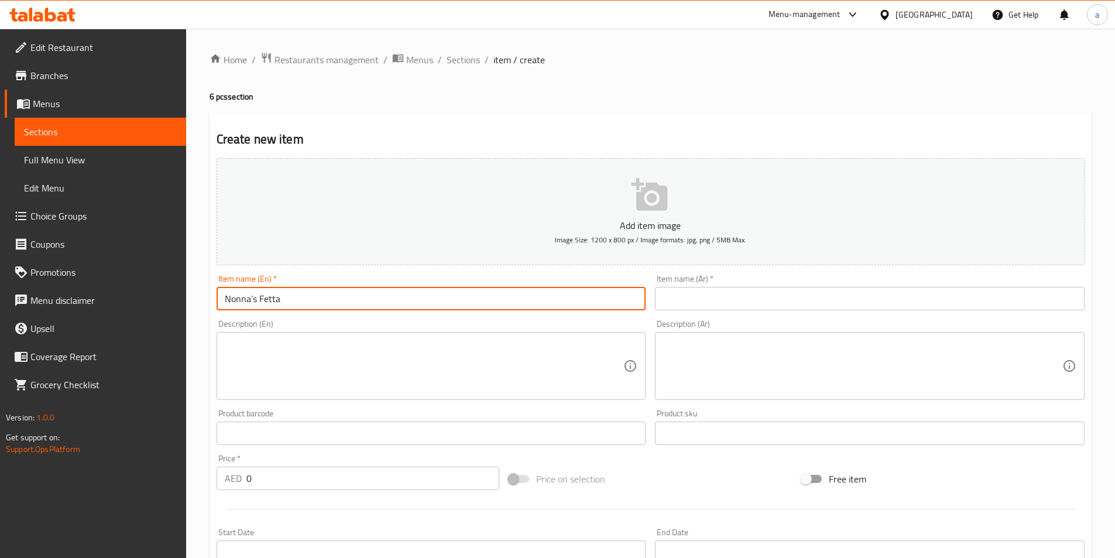
click at [142, 286] on div "Edit Restaurant Branches Menus Sections Full Menu View Edit Menu Choice Groups …" at bounding box center [557, 428] width 1115 height 798
type input "Nonna’s Fetta"
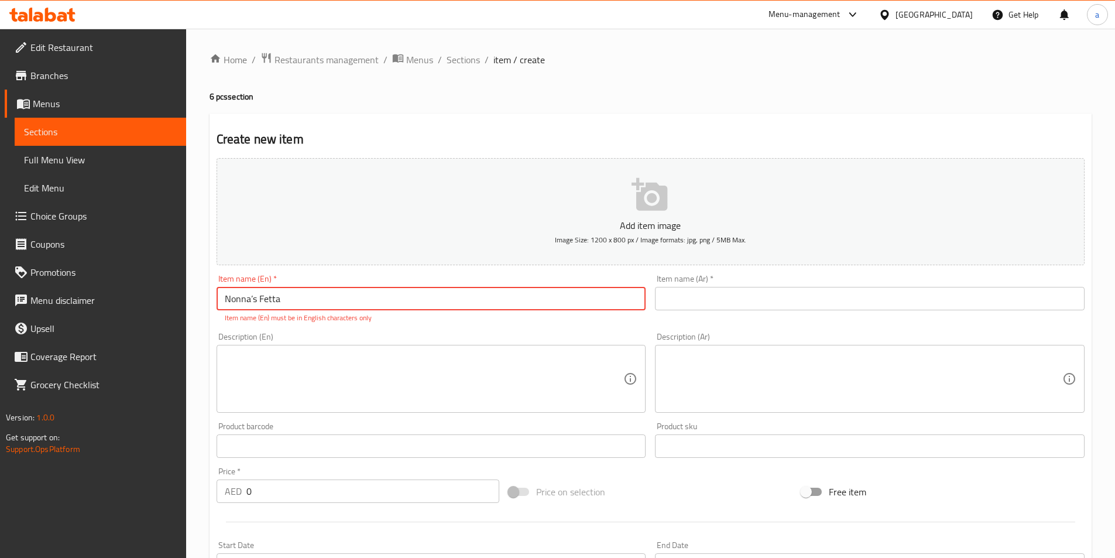
click at [744, 300] on input "text" at bounding box center [870, 298] width 430 height 23
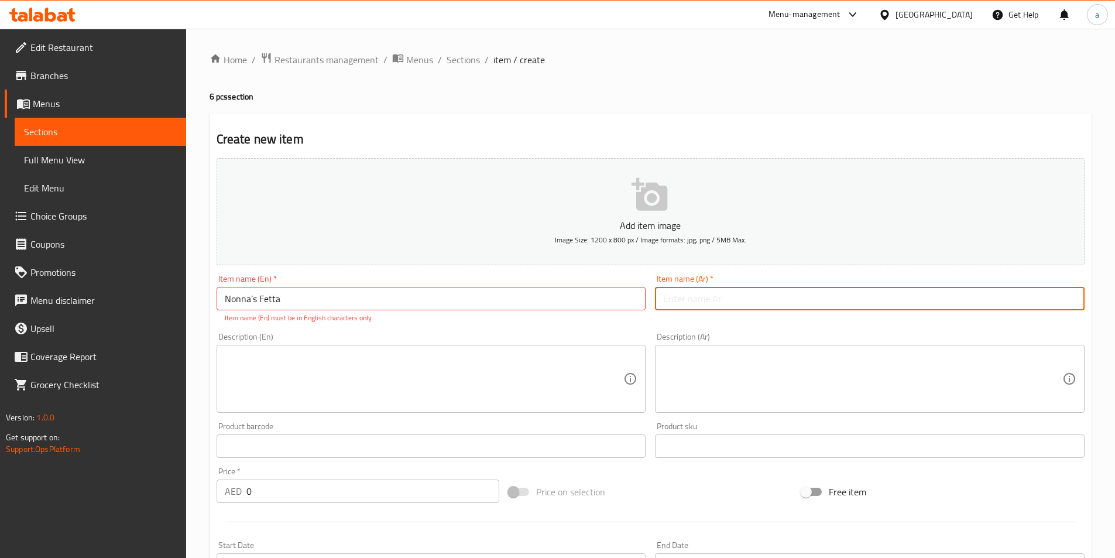
paste input "جبنة فيتا نونا"
click at [707, 301] on input "جبنة فيتا نونا" at bounding box center [870, 298] width 430 height 23
type input "فيتا نونا"
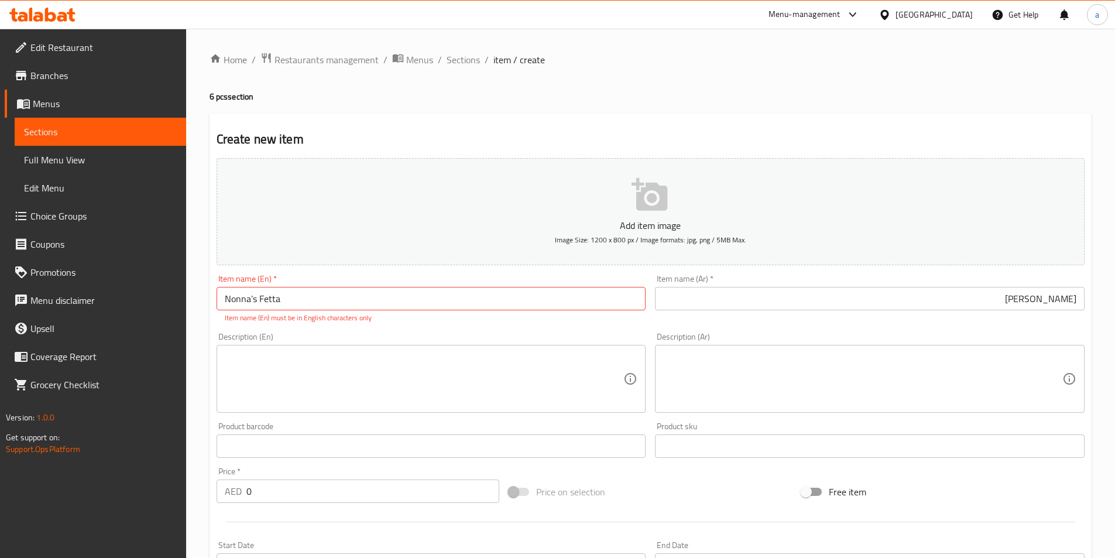
click at [309, 380] on textarea at bounding box center [424, 379] width 399 height 56
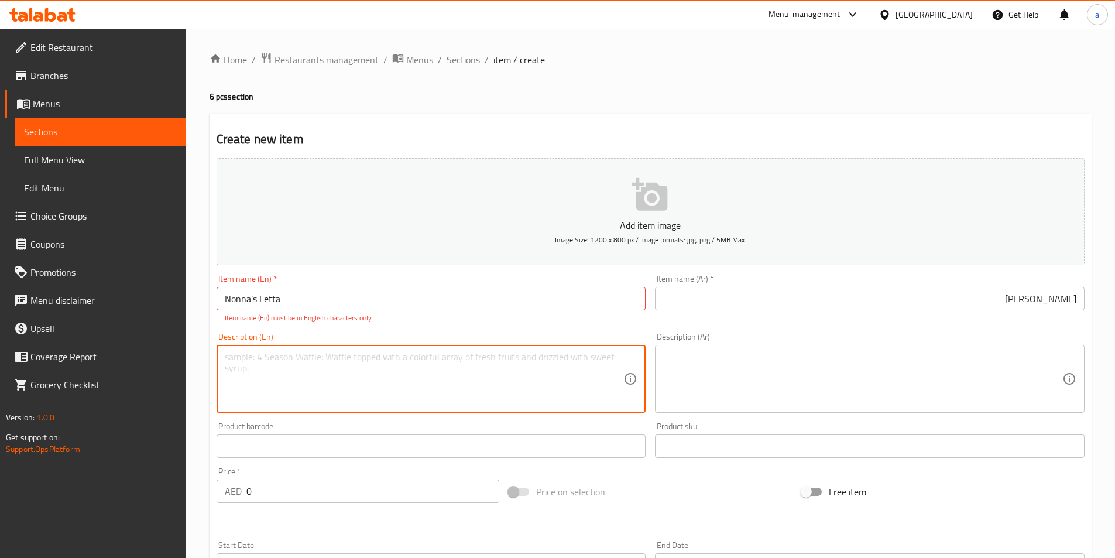
paste textarea "Home made Fetta sauce layered with eggplant, potatoes & served with fried bread…"
type textarea "Home made Fetta sauce layered with eggplant, potatoes & served with fried bread…"
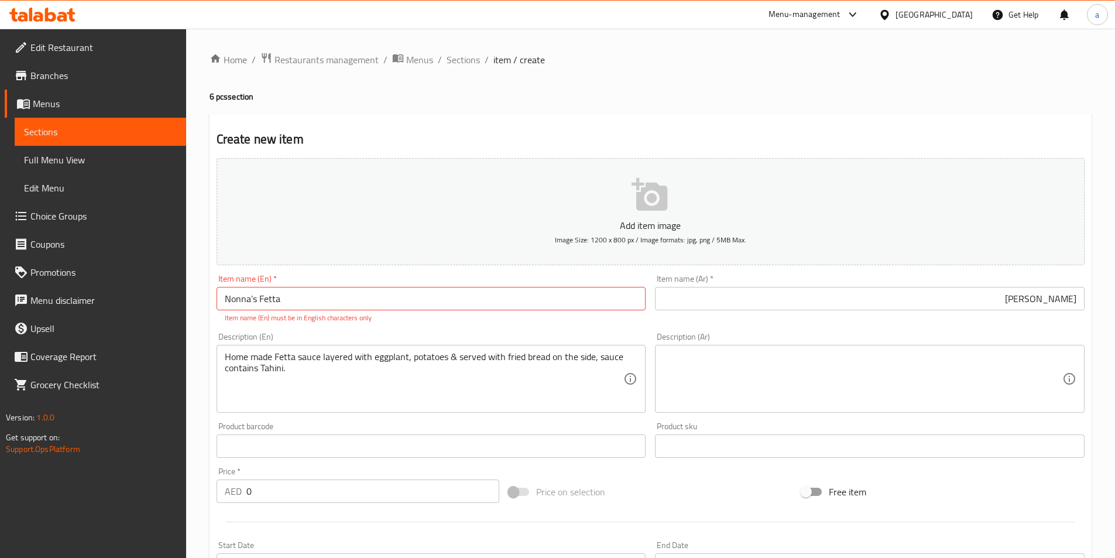
click at [786, 383] on textarea at bounding box center [862, 379] width 399 height 56
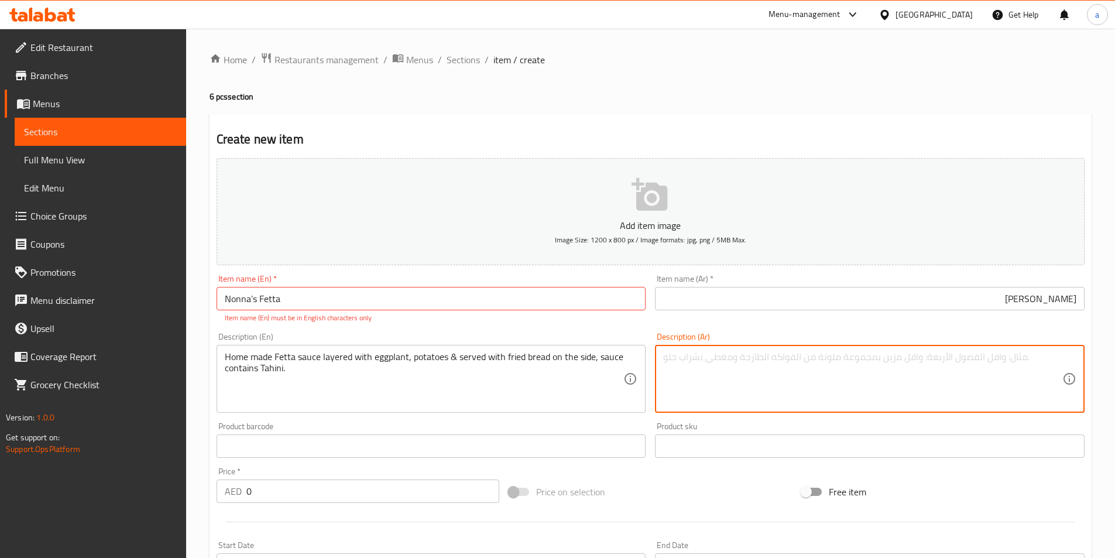
paste textarea "صلصة الفيتا محلية الصنع مع طبقات من الباذنجان والبطاطس وتقدم مع الخبز المقلي عل…"
type textarea "صلصة الفيتا محلية الصنع مع طبقات من الباذنجان والبطاطس وتقدم مع الخبز المقلي عل…"
click at [430, 338] on div "Description (En) Home made Fetta sauce layered with eggplant, potatoes & served…" at bounding box center [432, 372] width 430 height 80
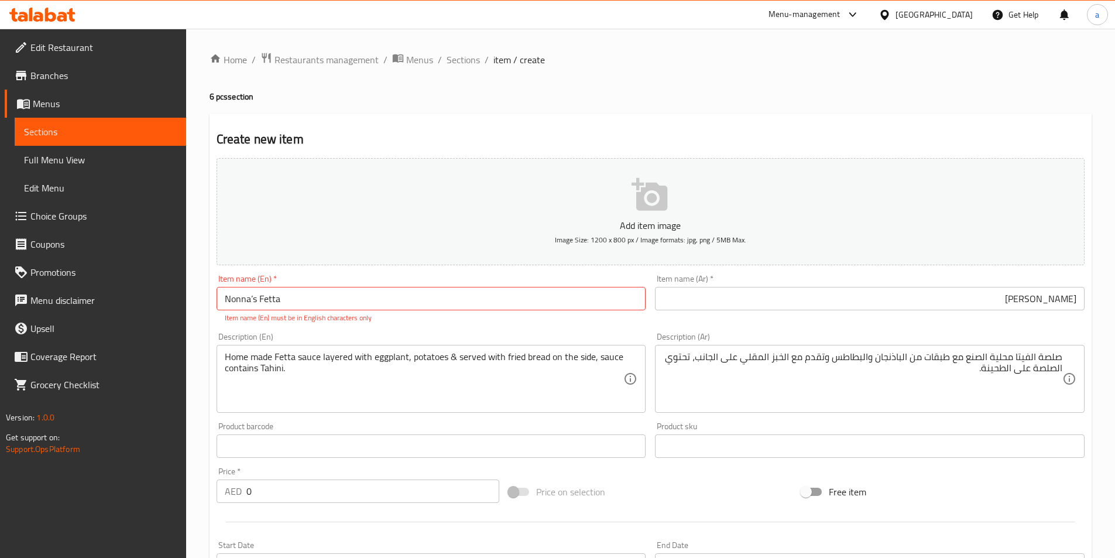
click at [308, 301] on input "Nonna’s Fetta" at bounding box center [432, 298] width 430 height 23
click at [246, 302] on input "Nonna’s Fetta" at bounding box center [432, 298] width 430 height 23
drag, startPoint x: 246, startPoint y: 302, endPoint x: 469, endPoint y: 302, distance: 223.0
click at [469, 302] on input "Nonna’s Fetta" at bounding box center [432, 298] width 430 height 23
click at [463, 322] on p "Item name (En) must be in English characters only" at bounding box center [431, 318] width 413 height 11
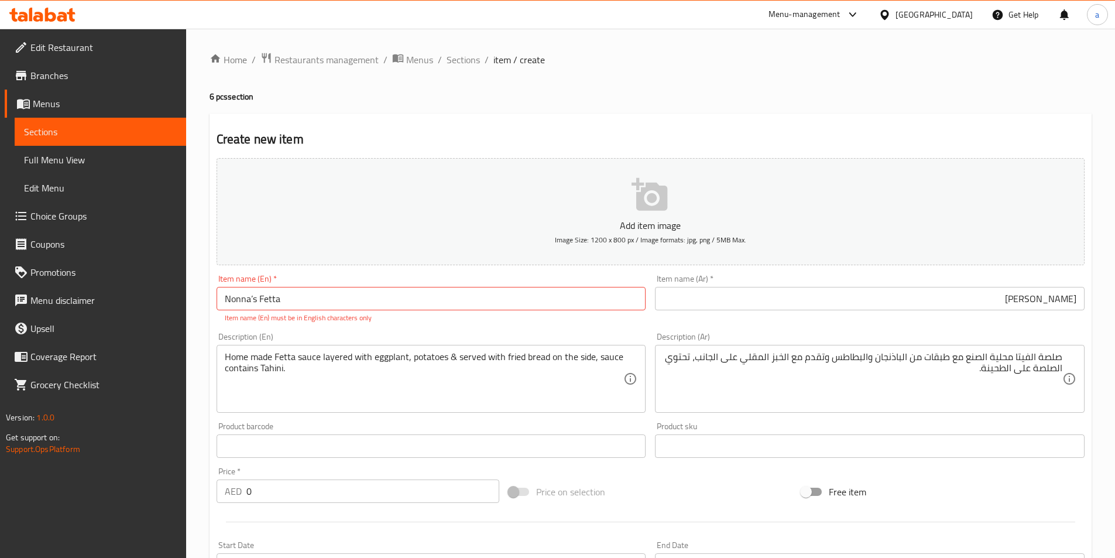
click at [253, 302] on input "Nonna’s Fetta" at bounding box center [432, 298] width 430 height 23
click at [322, 306] on input "Nonna s Fetta" at bounding box center [432, 298] width 430 height 23
type input "Nonna s Fetta"
click at [332, 328] on div "Description (En) Home made Fetta sauce layered with eggplant, potatoes & served…" at bounding box center [431, 373] width 439 height 90
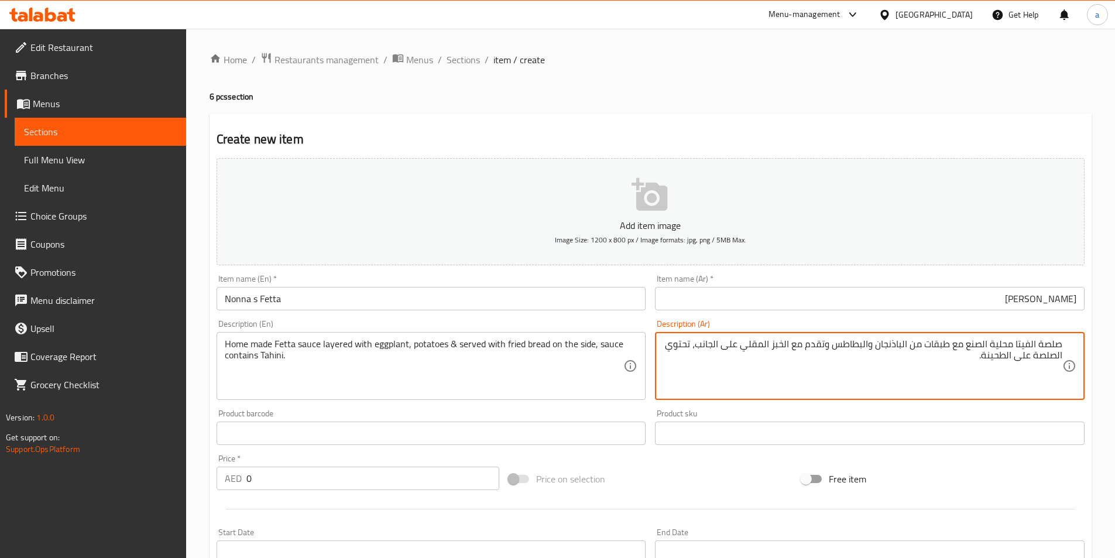
drag, startPoint x: 965, startPoint y: 348, endPoint x: 1014, endPoint y: 347, distance: 49.8
type textarea "صلصة الفيتا بيتي مع طبقات من الباذنجان والبطاطس وتقدم مع الخبز المقلي على الجان…"
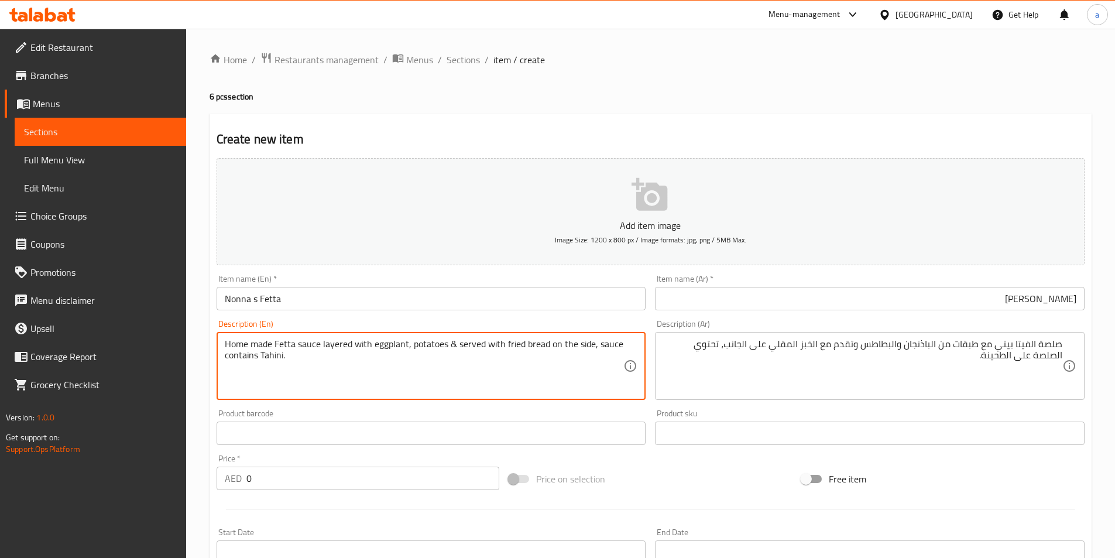
drag, startPoint x: 596, startPoint y: 342, endPoint x: 619, endPoint y: 354, distance: 24.9
click at [543, 372] on textarea "Home made Fetta sauce layered with eggplant, potatoes & served with fried bread…" at bounding box center [424, 366] width 399 height 56
click at [234, 354] on textarea "Home made Fetta sauce layered with eggplant, potatoes & served with fried bread…" at bounding box center [424, 366] width 399 height 56
click at [296, 374] on textarea "Home made Fetta sauce layered with eggplant, potatoes & served with fried bread…" at bounding box center [424, 366] width 399 height 56
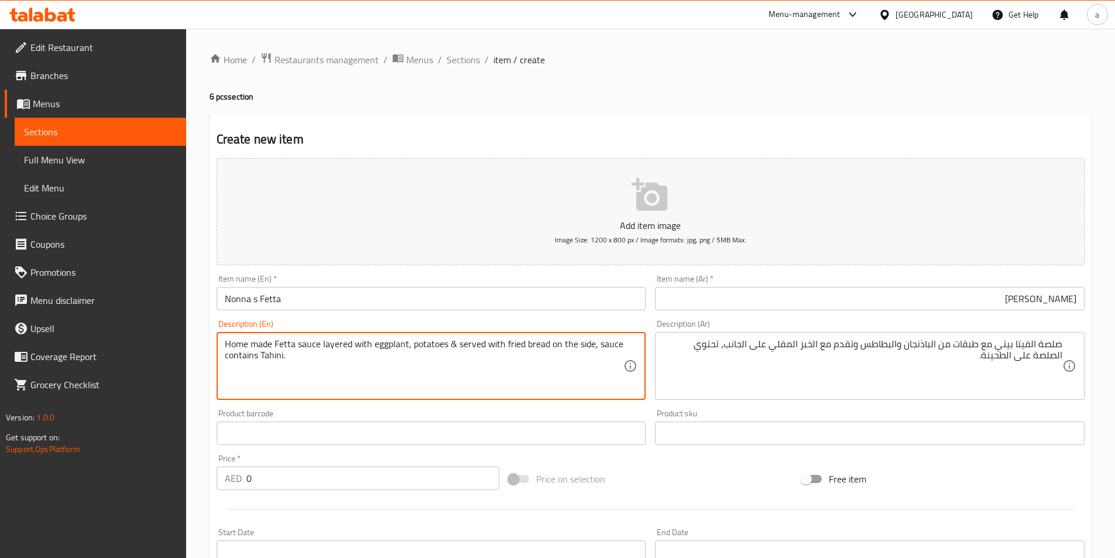
drag, startPoint x: 595, startPoint y: 345, endPoint x: 598, endPoint y: 364, distance: 19.1
click at [615, 364] on textarea "Home made Fetta sauce layered with eggplant, potatoes & served with fried bread…" at bounding box center [424, 366] width 399 height 56
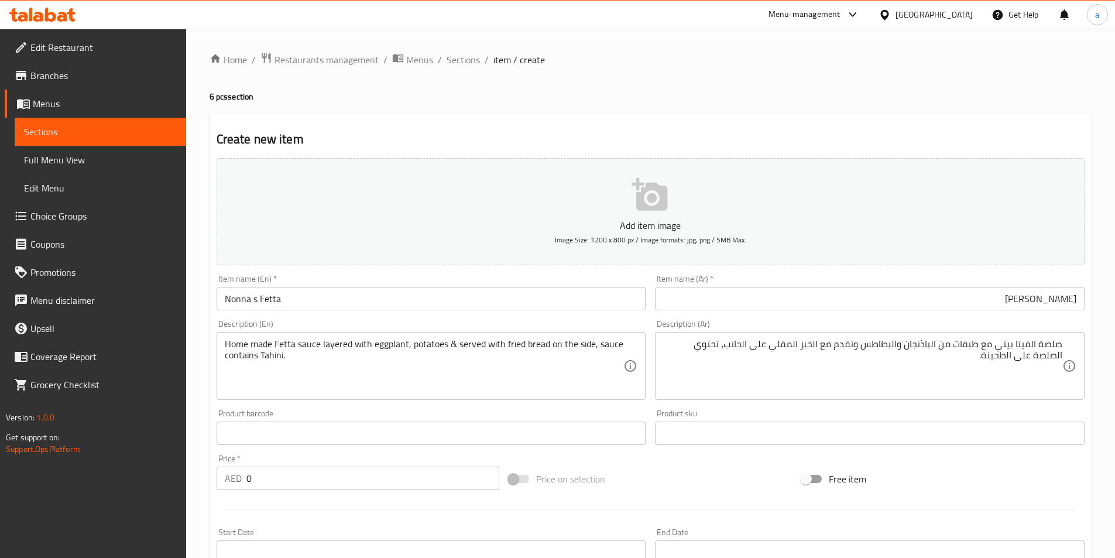
click at [489, 383] on textarea "Home made Fetta sauce layered with eggplant, potatoes & served with fried bread…" at bounding box center [424, 366] width 399 height 56
click at [388, 481] on input "0" at bounding box center [372, 477] width 253 height 23
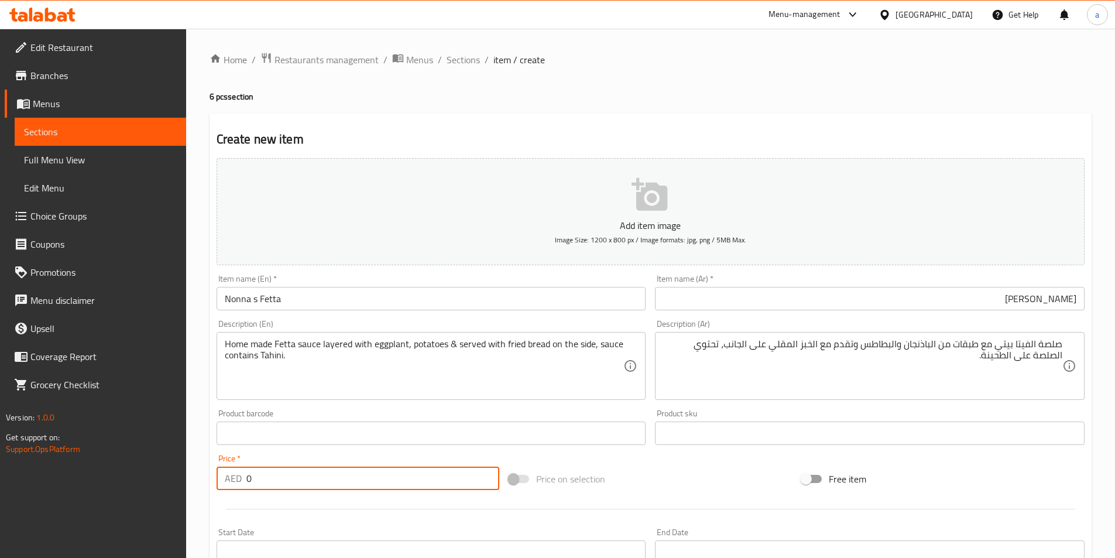
click at [388, 481] on input "0" at bounding box center [372, 477] width 253 height 23
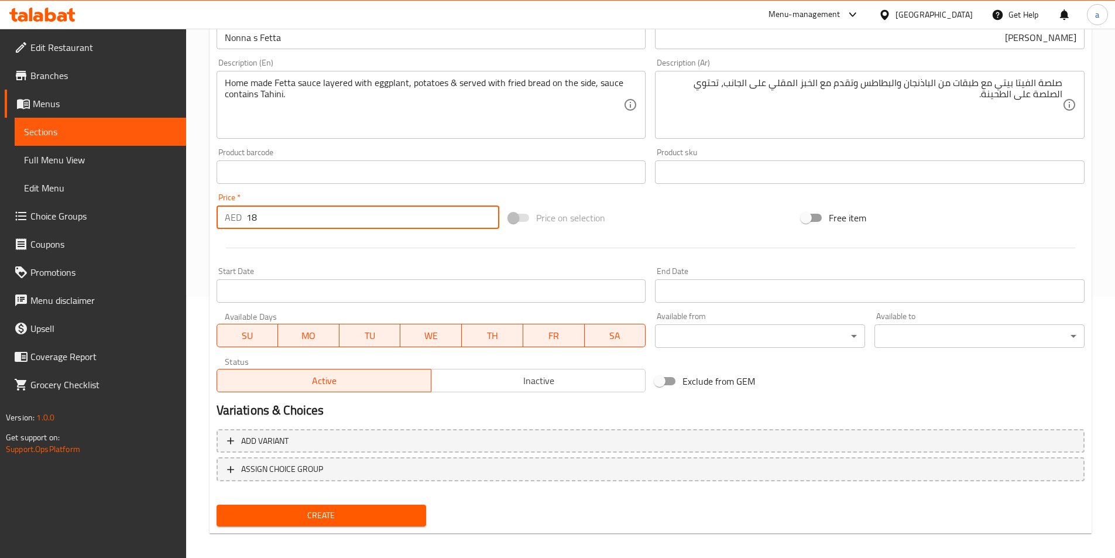
scroll to position [269, 0]
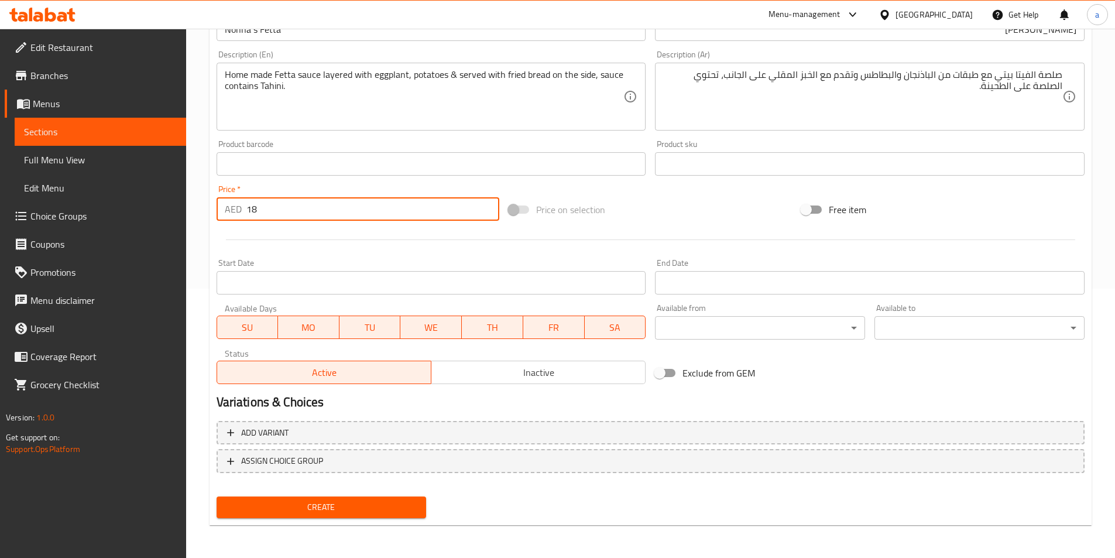
type input "18"
click at [337, 502] on span "Create" at bounding box center [321, 507] width 191 height 15
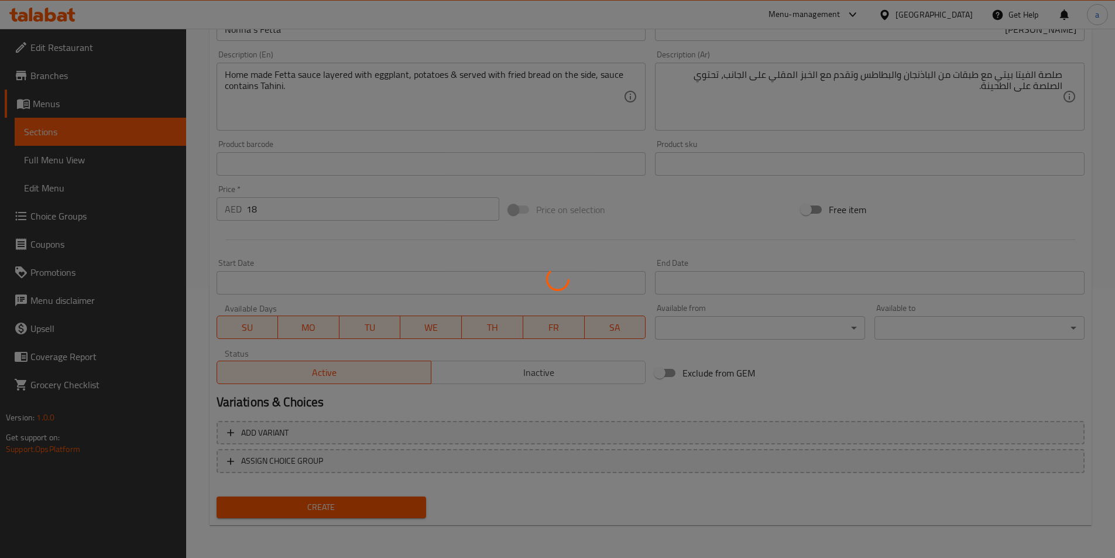
type input "0"
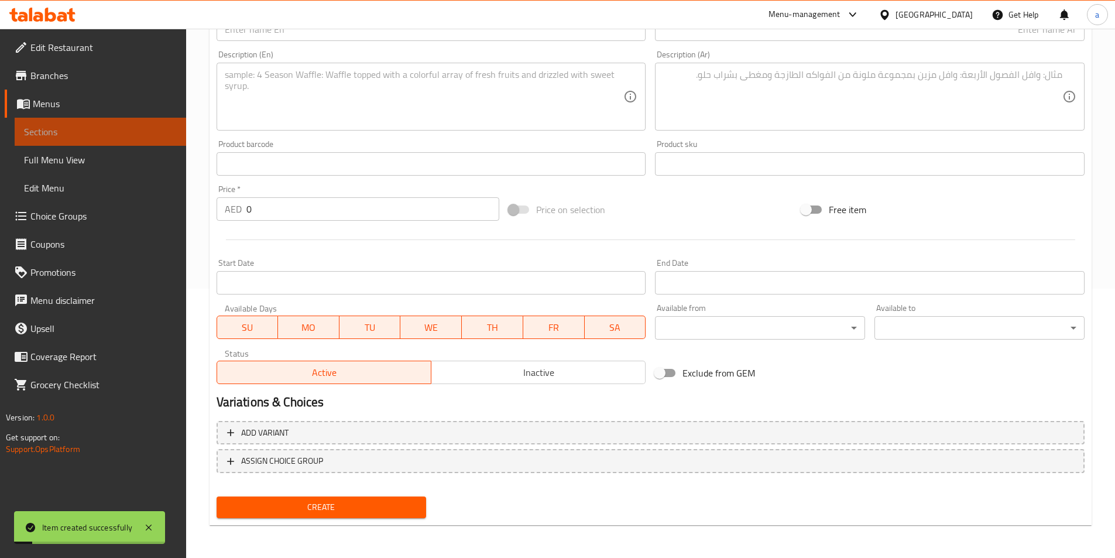
click at [126, 128] on span "Sections" at bounding box center [100, 132] width 153 height 14
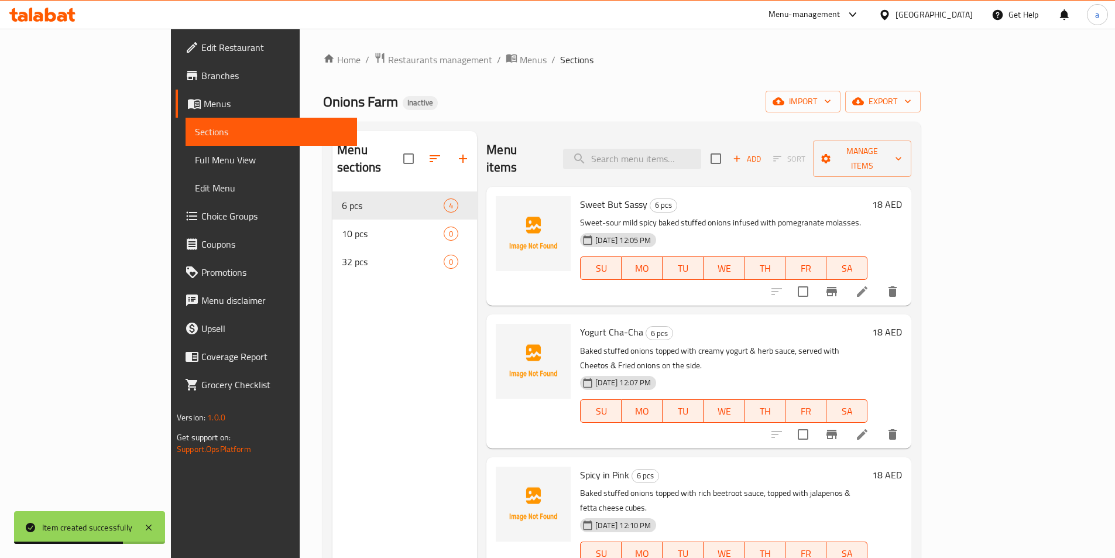
click at [879, 281] on li at bounding box center [862, 291] width 33 height 21
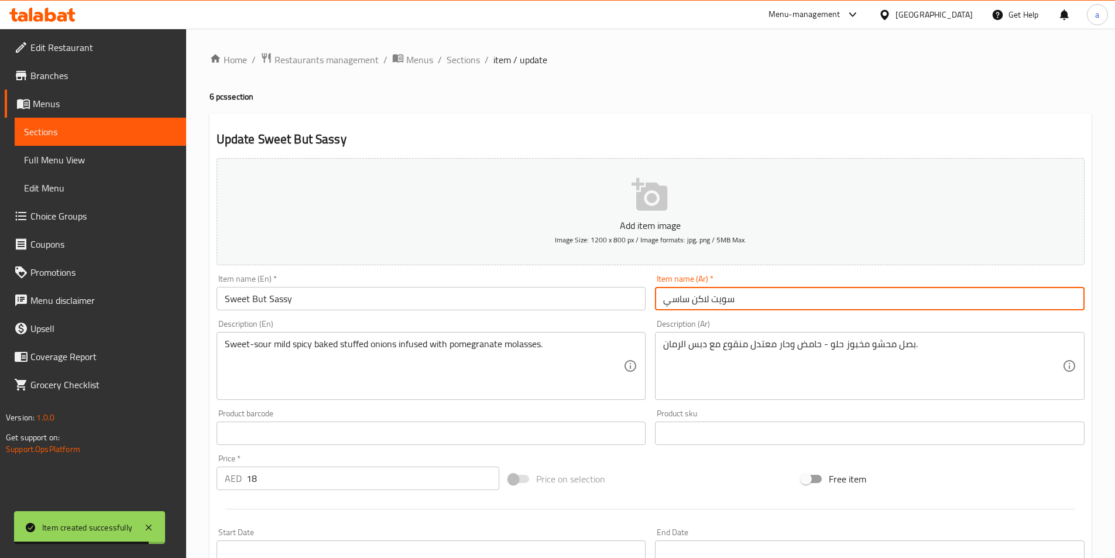
drag, startPoint x: 740, startPoint y: 306, endPoint x: 626, endPoint y: 313, distance: 113.8
click at [626, 313] on div "Add item image Image Size: 1200 x 800 px / Image formats: jpg, png / 5MB Max. I…" at bounding box center [650, 405] width 877 height 505
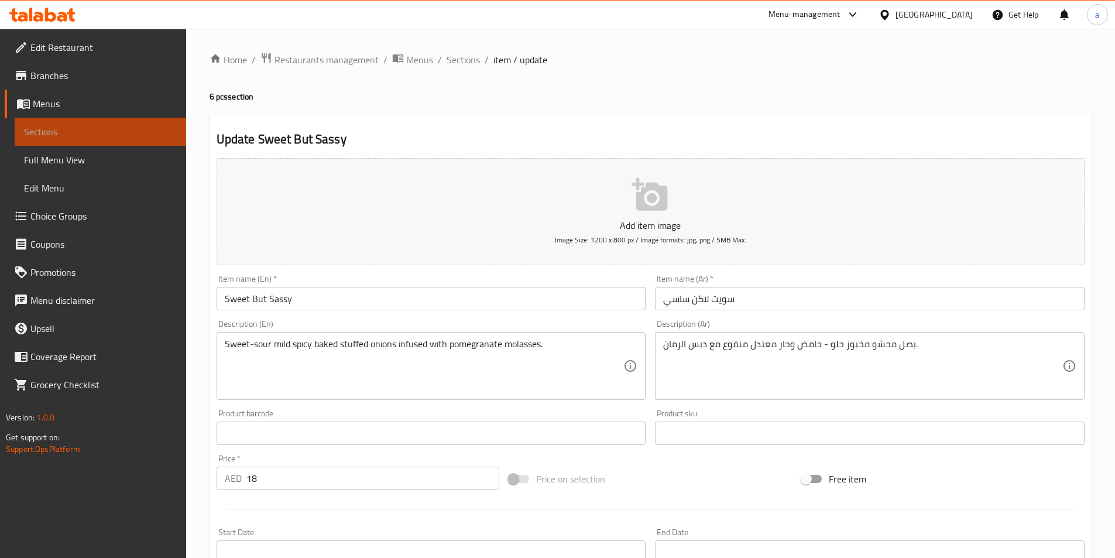
click at [85, 124] on link "Sections" at bounding box center [100, 132] width 171 height 28
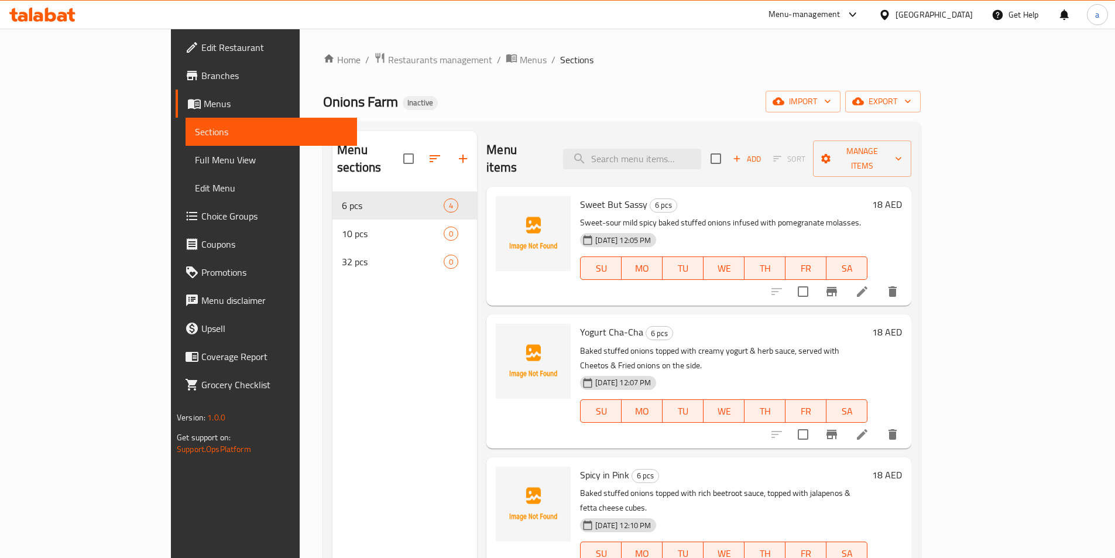
click at [879, 424] on li at bounding box center [862, 434] width 33 height 21
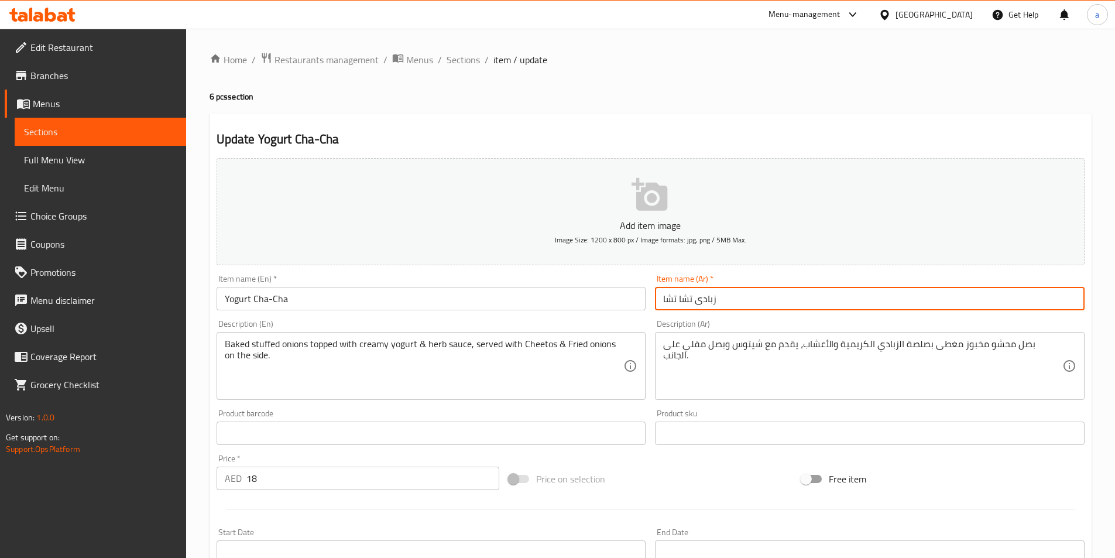
drag, startPoint x: 726, startPoint y: 297, endPoint x: 593, endPoint y: 303, distance: 133.0
click at [593, 303] on div "Add item image Image Size: 1200 x 800 px / Image formats: jpg, png / 5MB Max. I…" at bounding box center [650, 405] width 877 height 505
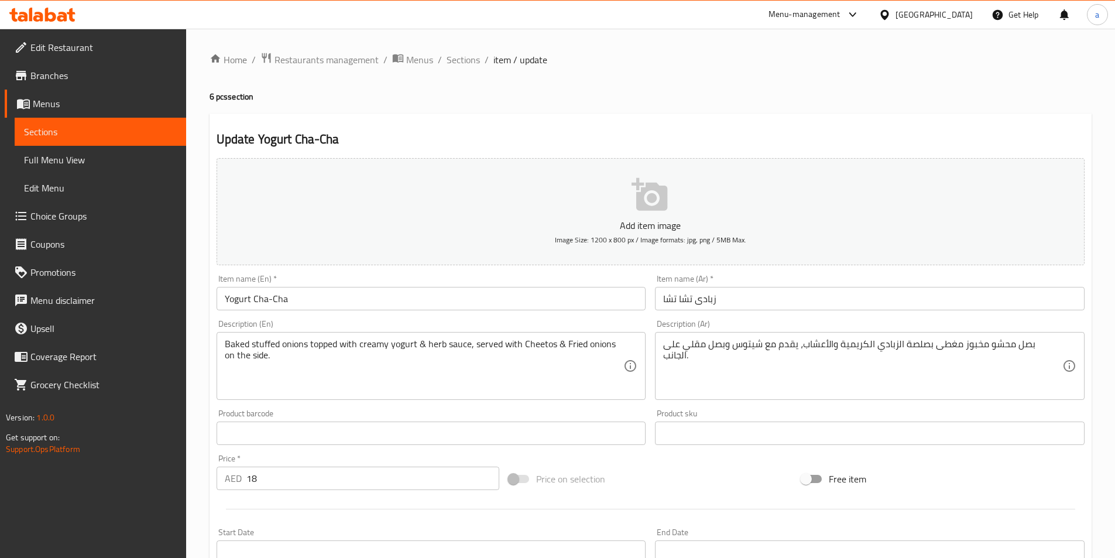
click at [123, 126] on span "Sections" at bounding box center [100, 132] width 153 height 14
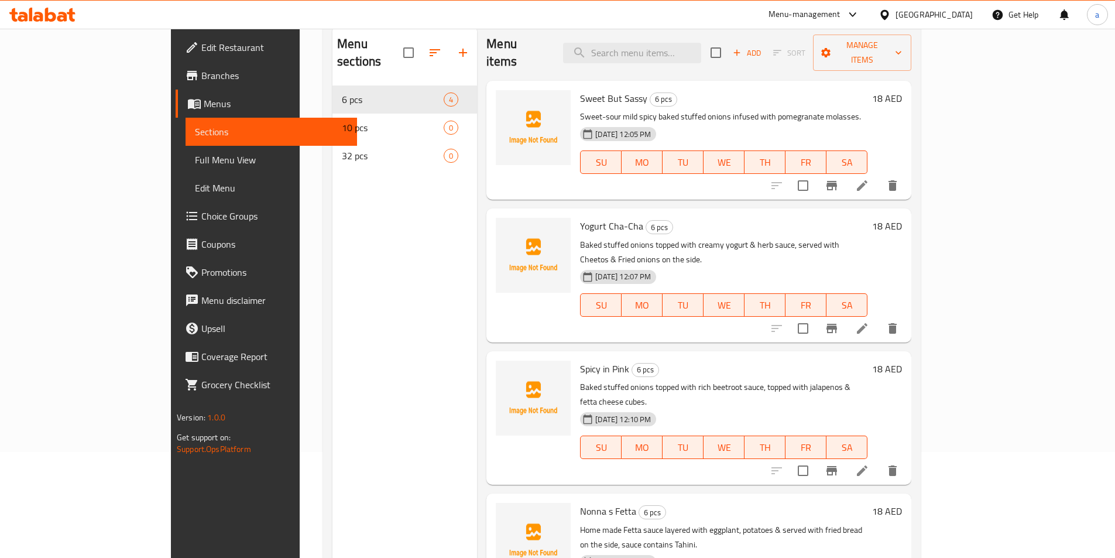
scroll to position [105, 0]
click at [869, 464] on icon at bounding box center [862, 471] width 14 height 14
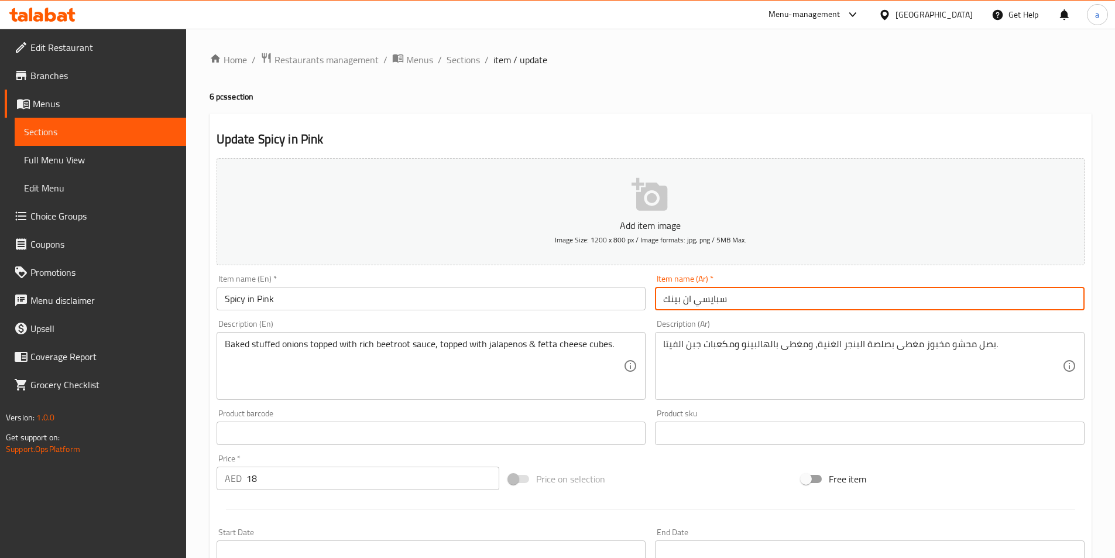
drag, startPoint x: 743, startPoint y: 299, endPoint x: 622, endPoint y: 314, distance: 121.5
click at [622, 314] on div "Add item image Image Size: 1200 x 800 px / Image formats: jpg, png / 5MB Max. I…" at bounding box center [650, 405] width 877 height 505
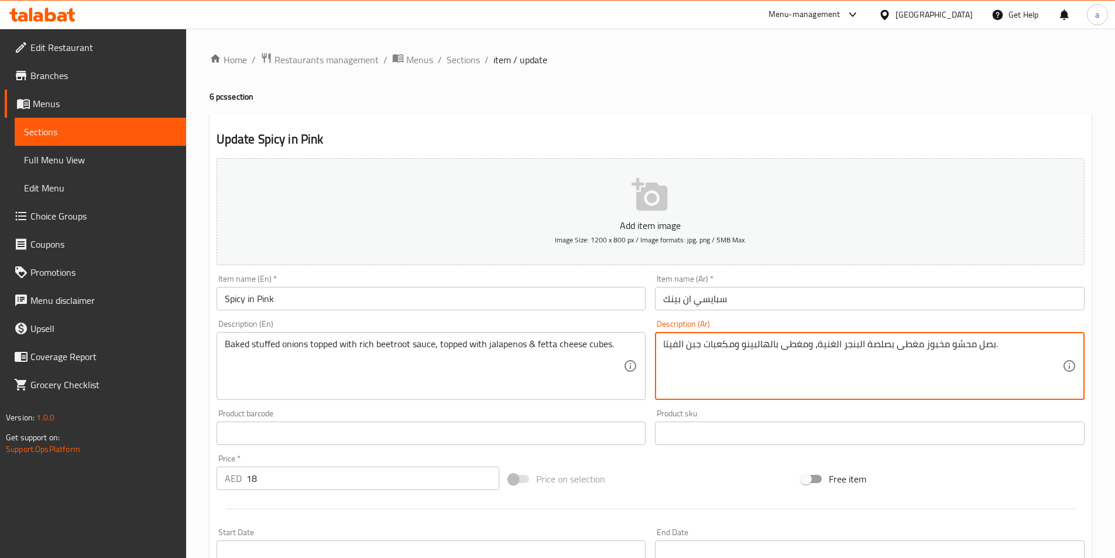
drag, startPoint x: 1021, startPoint y: 351, endPoint x: 983, endPoint y: 345, distance: 38.4
click at [688, 362] on textarea "بصل محشو مخبوز مغطى بصلصة البنجر الغنية، ومغطى بالهالبينو ومكعبات جبن الفيتا." at bounding box center [862, 366] width 399 height 56
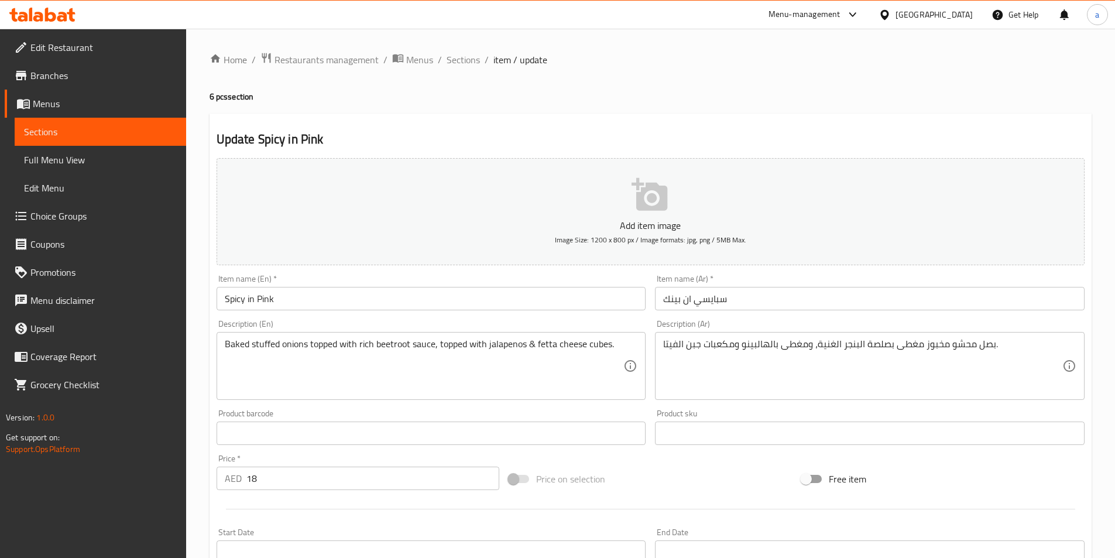
drag, startPoint x: 661, startPoint y: 341, endPoint x: 1021, endPoint y: 349, distance: 360.1
click at [1029, 349] on div "بصل محشو مخبوز مغطى بصلصة البنجر الغنية، ومغطى بالهالبينو ومكعبات جبن الفيتا. D…" at bounding box center [870, 366] width 430 height 68
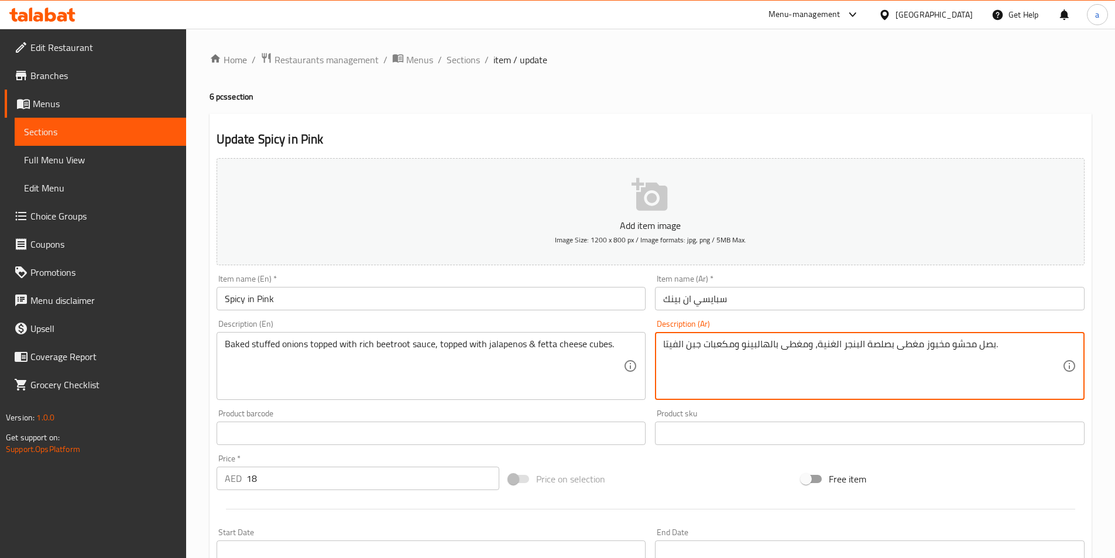
drag, startPoint x: 667, startPoint y: 343, endPoint x: 1058, endPoint y: 338, distance: 391.6
click at [1060, 336] on div "بصل محشو مخبوز مغطى بصلصة البنجر الغنية، ومغطى بالهالبينو ومكعبات جبن الفيتا. D…" at bounding box center [870, 366] width 430 height 68
click at [691, 374] on textarea "بصل محشو مخبوز مغطى بصلصة البنجر الغنية، ومغطى بالهالبينو ومكعبات جبن الفيتا." at bounding box center [862, 366] width 399 height 56
click at [707, 350] on textarea "بصل محشو مخبوز مغطى بصلصة البنجر الغنية، ومغطى بالهالبينو ومكعبات جبن الفيتا." at bounding box center [862, 366] width 399 height 56
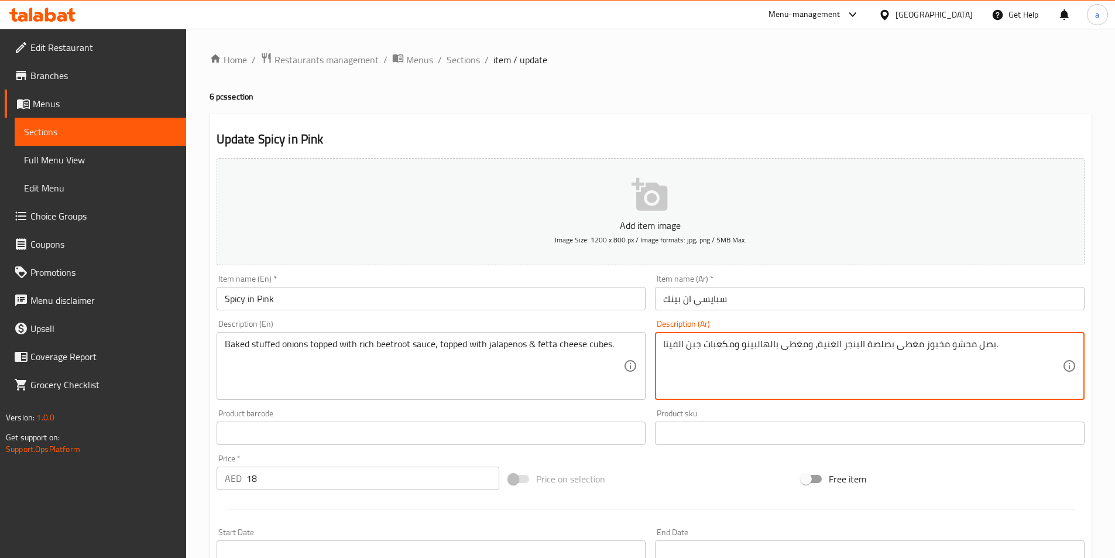
click at [707, 350] on textarea "بصل محشو مخبوز مغطى بصلصة البنجر الغنية، ومغطى بالهالبينو ومكعبات جبن الفيتا." at bounding box center [862, 366] width 399 height 56
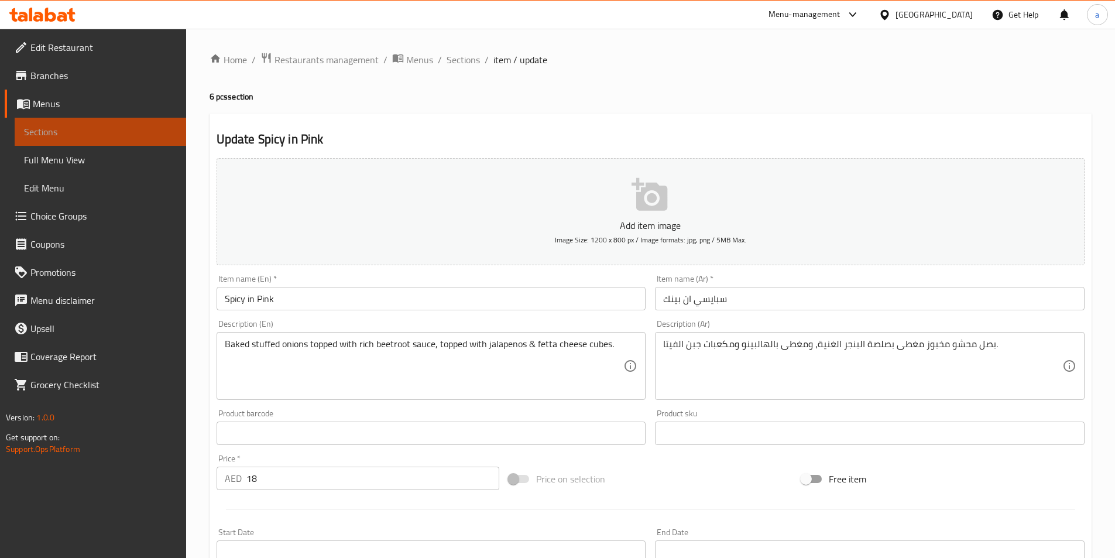
click at [66, 132] on span "Sections" at bounding box center [100, 132] width 153 height 14
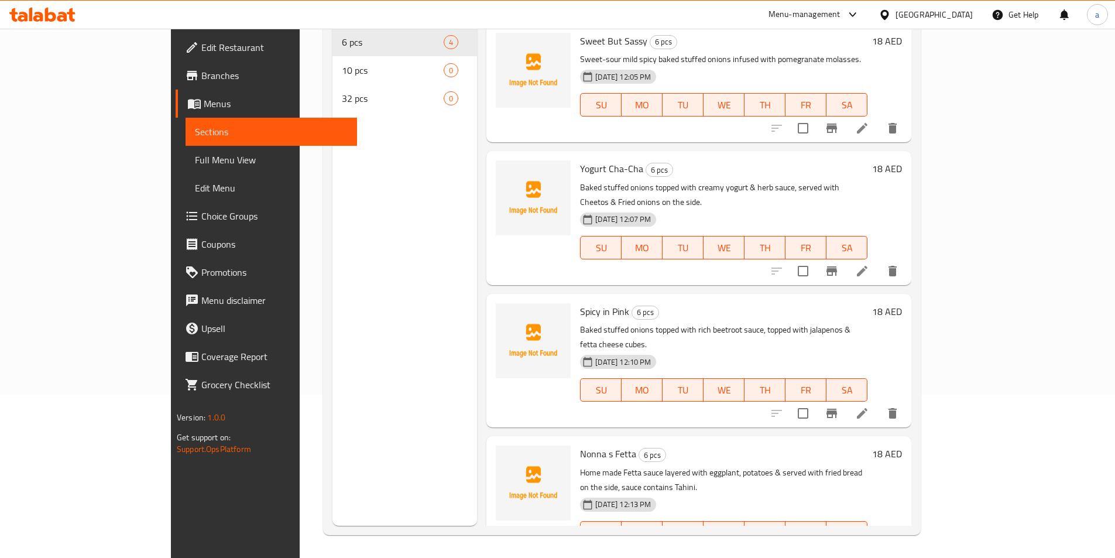
scroll to position [164, 0]
click at [867, 550] on icon at bounding box center [862, 555] width 11 height 11
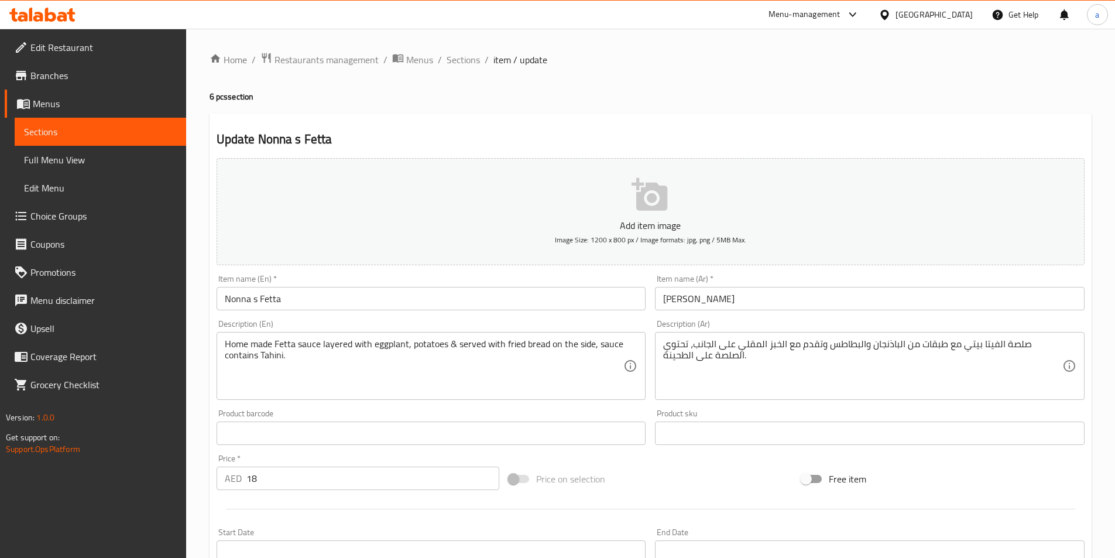
click at [681, 299] on input "فيتا نونا" at bounding box center [870, 298] width 430 height 23
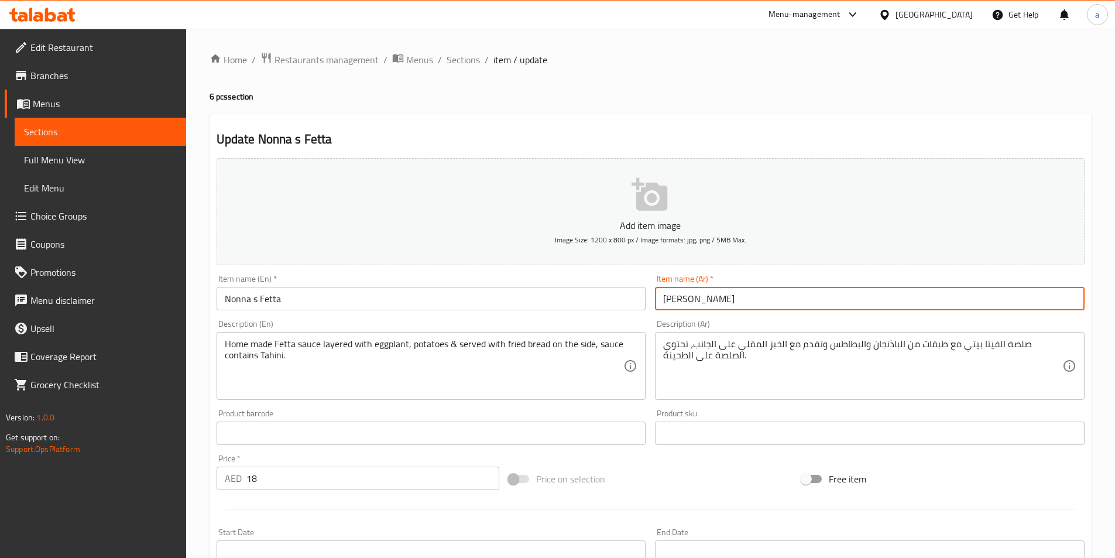
click at [681, 299] on input "فيتا نونا" at bounding box center [870, 298] width 430 height 23
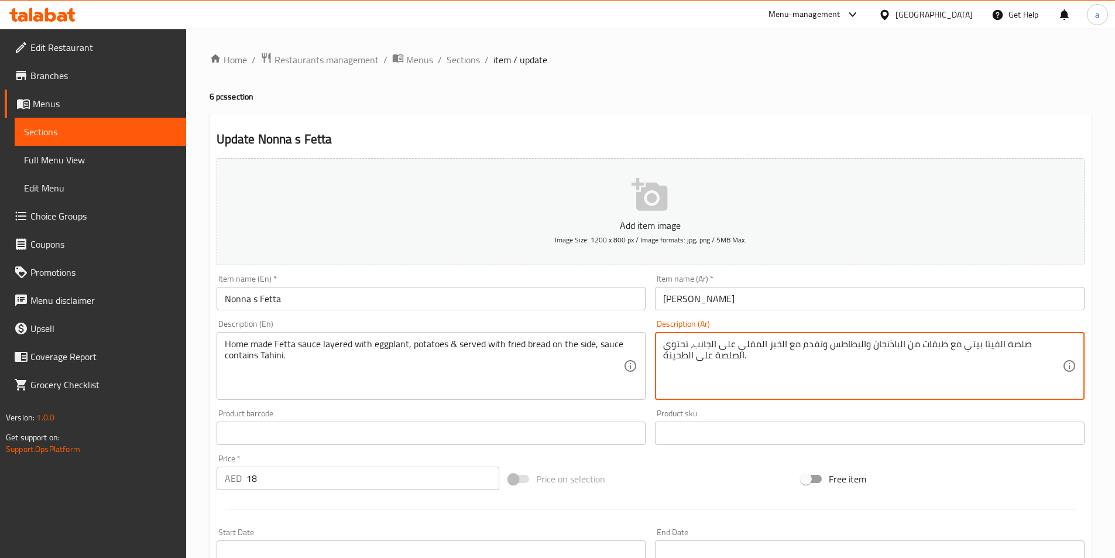
drag, startPoint x: 667, startPoint y: 342, endPoint x: 675, endPoint y: 362, distance: 22.1
click at [812, 377] on textarea "صلصة الفيتا بيتي مع طبقات من الباذنجان والبطاطس وتقدم مع الخبز المقلي على الجان…" at bounding box center [862, 366] width 399 height 56
click at [812, 368] on textarea "صلصة الفيتا بيتي مع طبقات من الباذنجان والبطاطس وتقدم مع الخبز المقلي على الجان…" at bounding box center [862, 366] width 399 height 56
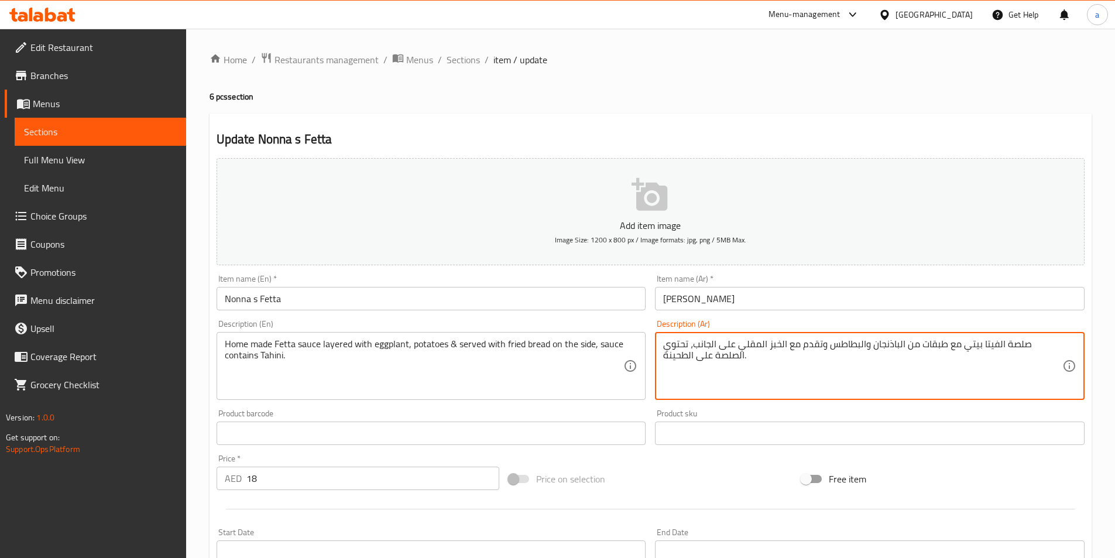
click at [812, 368] on textarea "صلصة الفيتا بيتي مع طبقات من الباذنجان والبطاطس وتقدم مع الخبز المقلي على الجان…" at bounding box center [862, 366] width 399 height 56
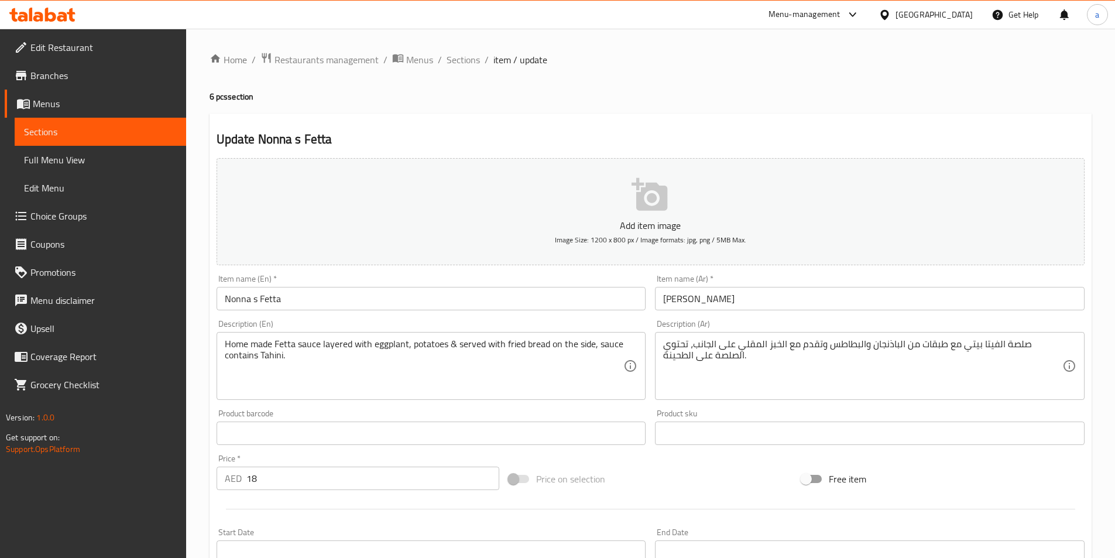
click at [90, 124] on link "Sections" at bounding box center [100, 132] width 171 height 28
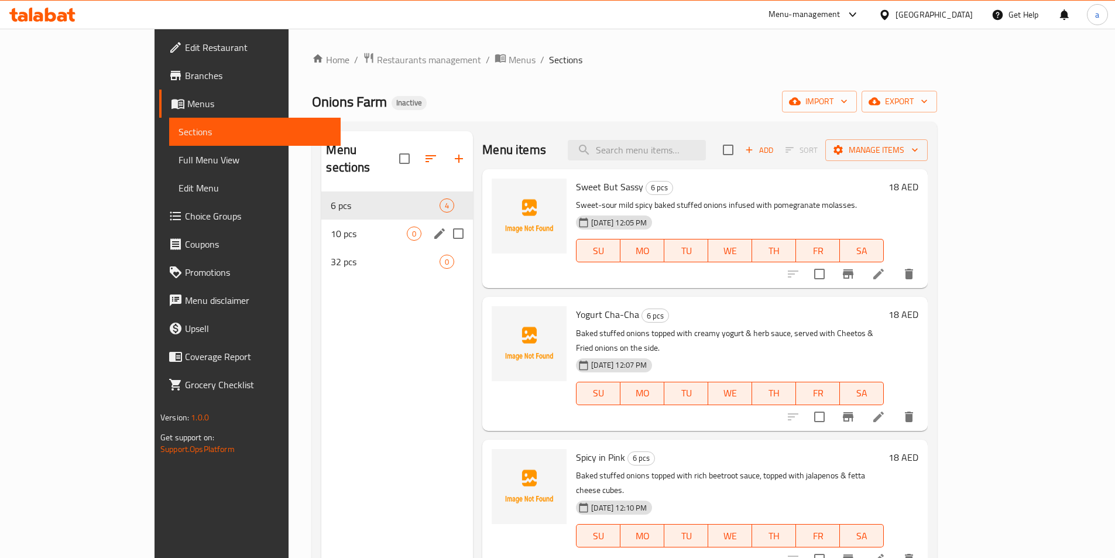
click at [321, 224] on div "10 pcs 0" at bounding box center [397, 233] width 152 height 28
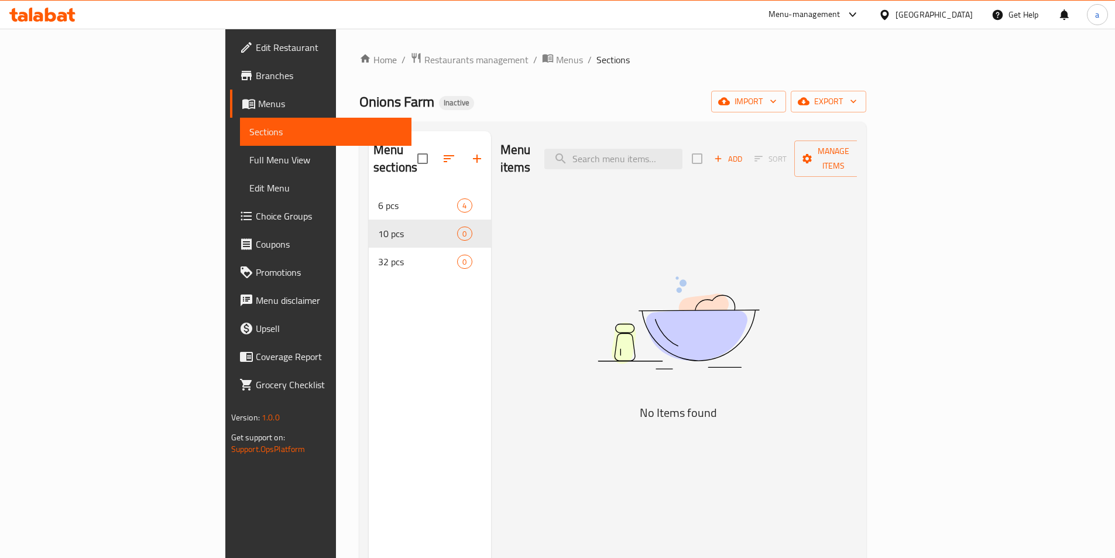
click at [723, 153] on icon "button" at bounding box center [718, 158] width 11 height 11
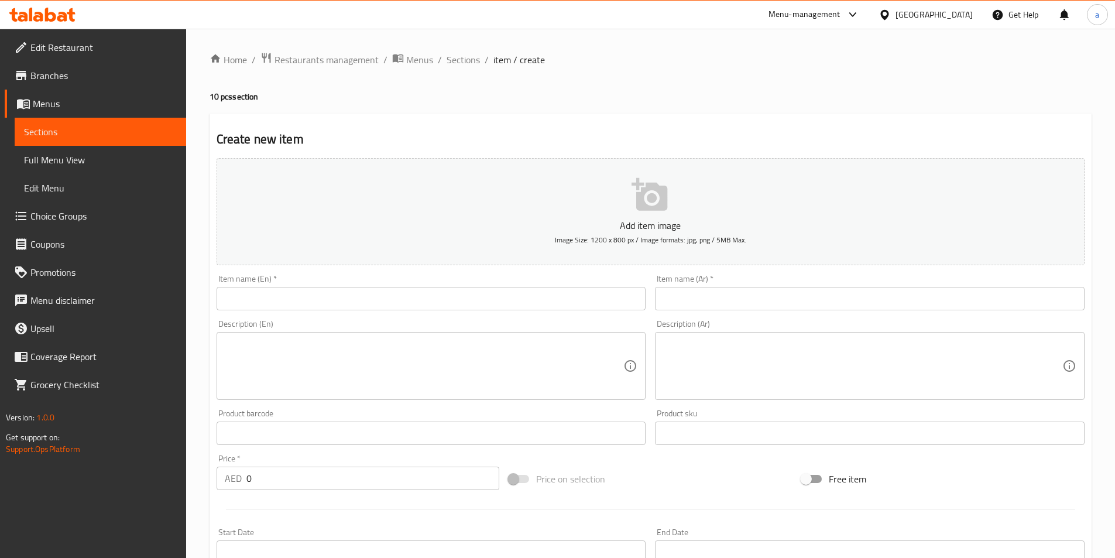
click at [812, 304] on input "text" at bounding box center [870, 298] width 430 height 23
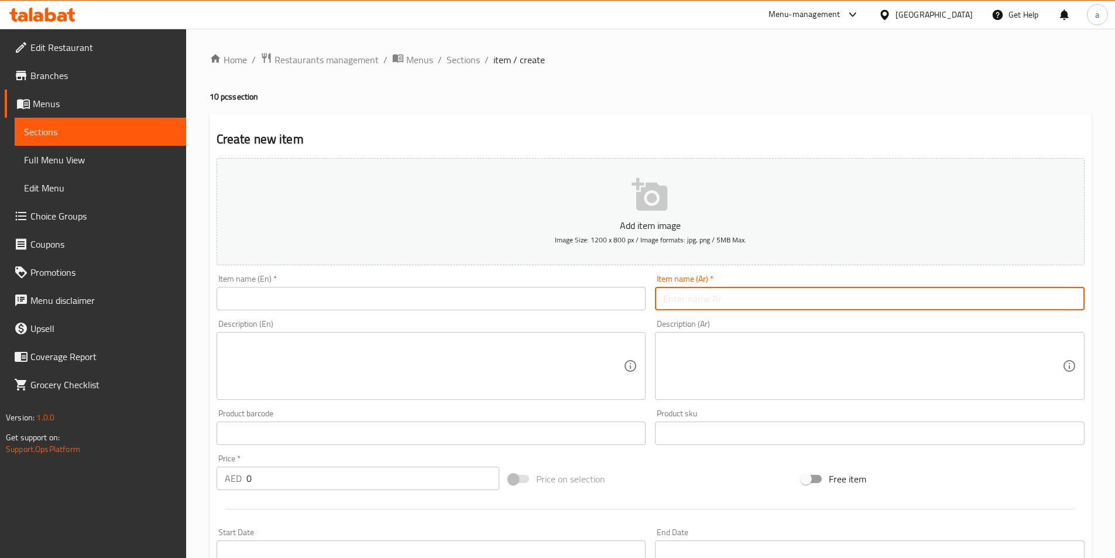
paste input "سويت لاكن ساسي"
type input "سويت لاكن ساسي"
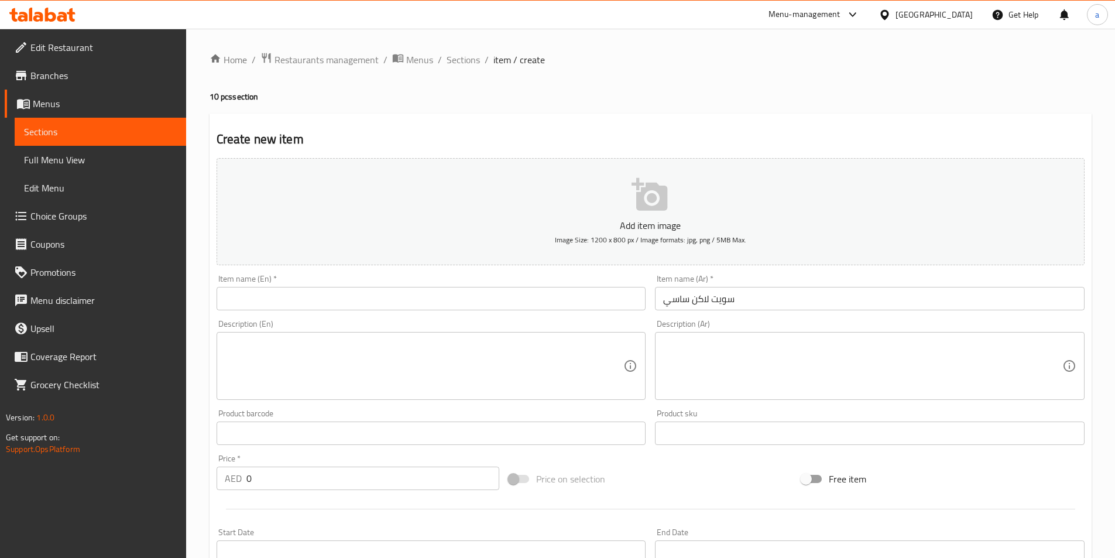
click at [729, 360] on textarea at bounding box center [862, 366] width 399 height 56
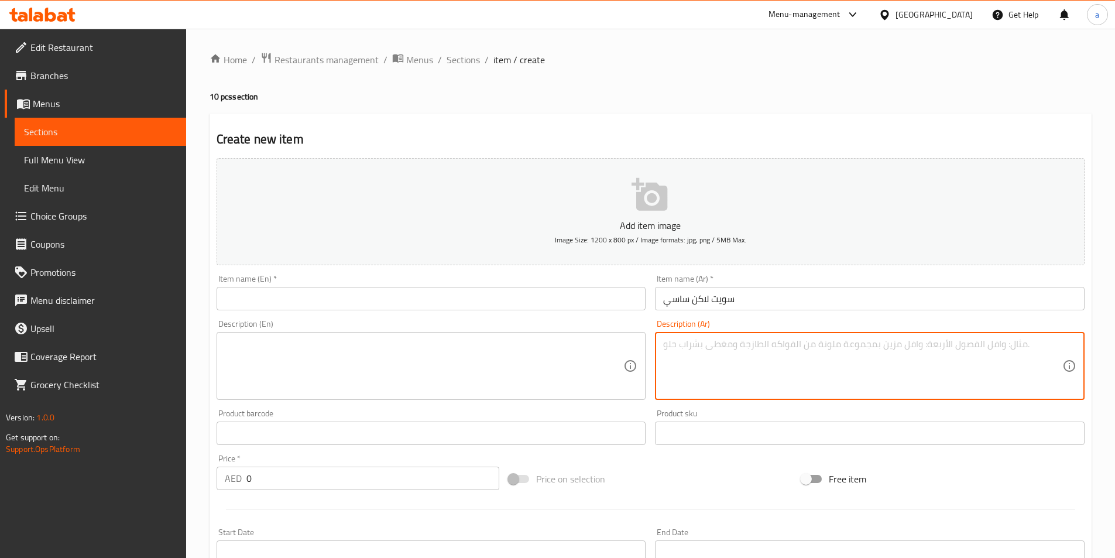
paste textarea "بصل محشو مخبوز حلو - حامض وحار معتدل منقوع مع دبس الرمان. زبادى تشا تشا"
drag, startPoint x: 996, startPoint y: 371, endPoint x: 1076, endPoint y: 367, distance: 80.3
click at [1076, 367] on div "بصل محشو مخبوز حلو - حامض وحار معتدل منقوع مع دبس الرمان. زبادى تشا تشا Descrip…" at bounding box center [870, 366] width 430 height 68
type textarea "بصل محشو مخبوز حلو - حامض وحار معتدل منقوع مع دبس الرمان."
click at [1069, 371] on icon at bounding box center [1070, 366] width 12 height 12
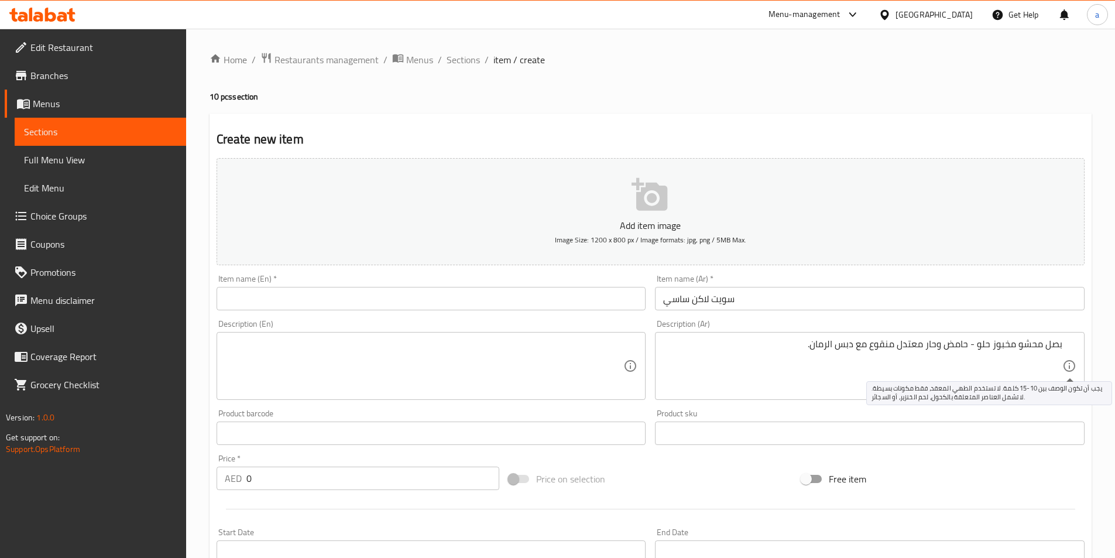
click at [1070, 369] on icon at bounding box center [1070, 366] width 12 height 12
click at [1065, 344] on div "بصل محشو مخبوز حلو - حامض وحار معتدل منقوع مع دبس الرمان. Description (Ar)" at bounding box center [870, 366] width 430 height 68
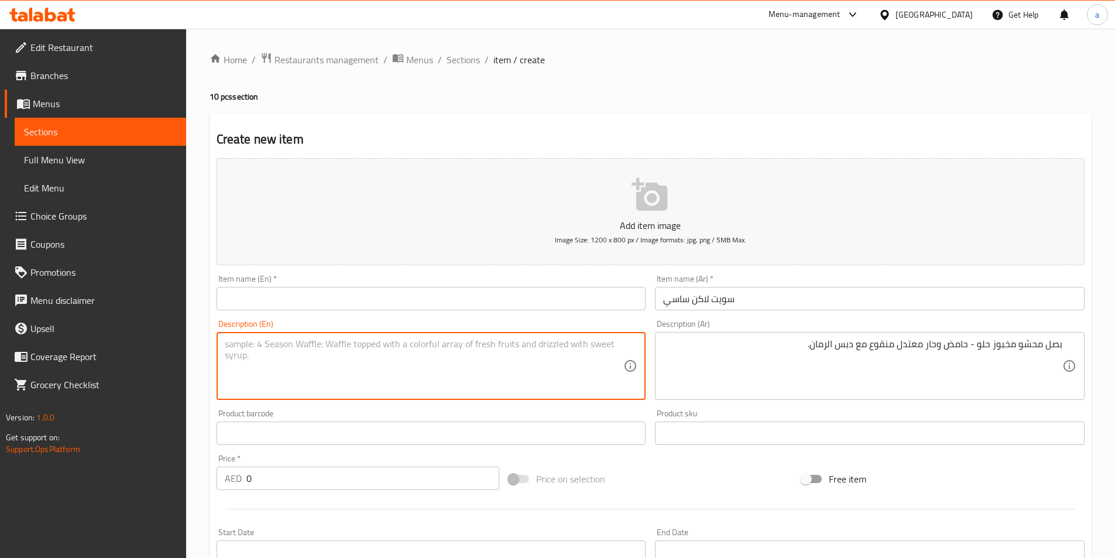
click at [466, 378] on textarea at bounding box center [424, 366] width 399 height 56
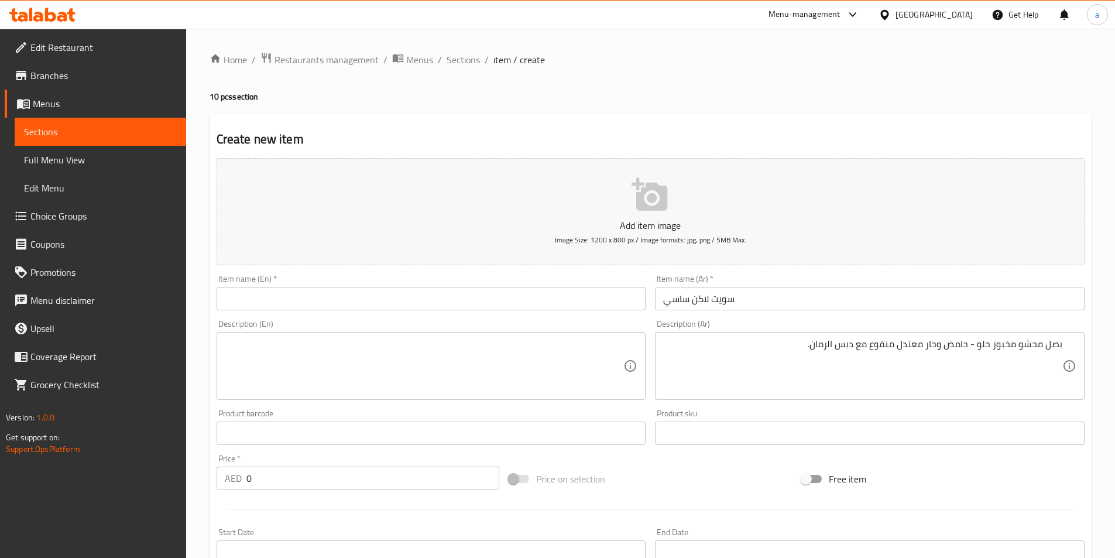
click at [347, 299] on input "text" at bounding box center [432, 298] width 430 height 23
paste input "Sweet But Sassy 💃🏻"
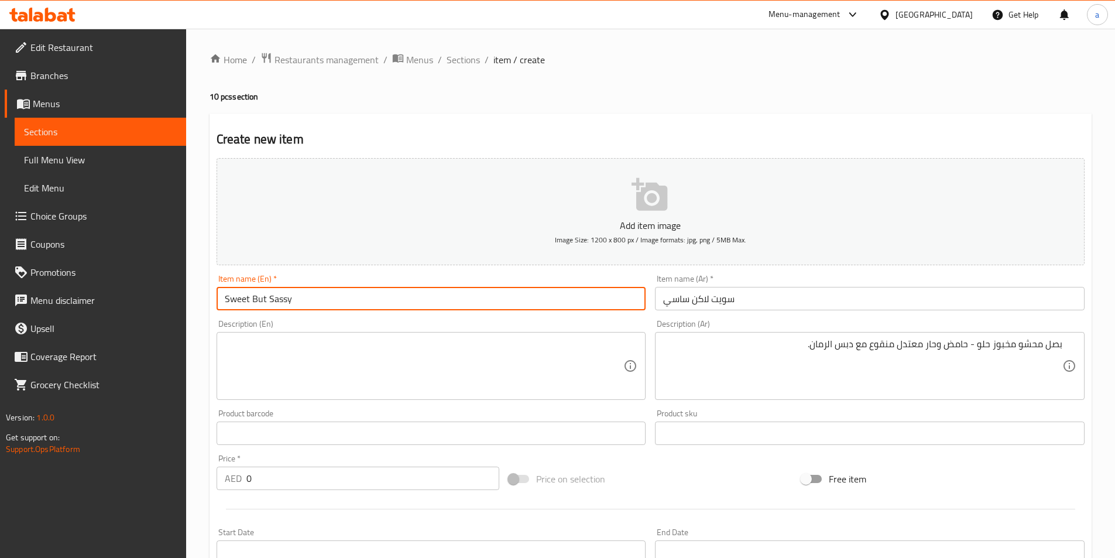
type input "Sweet But Sassy"
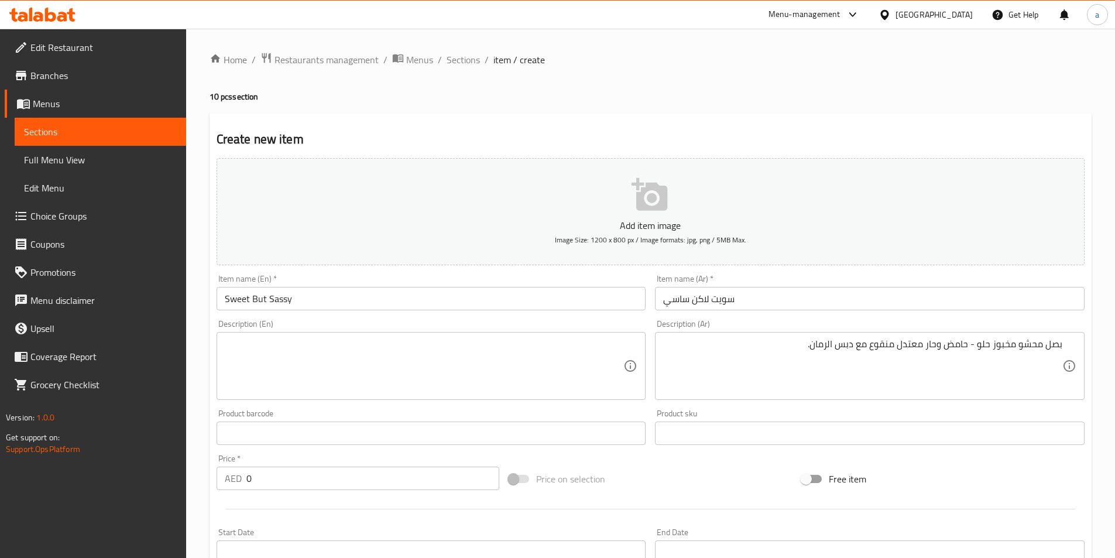
click at [303, 347] on textarea at bounding box center [424, 366] width 399 height 56
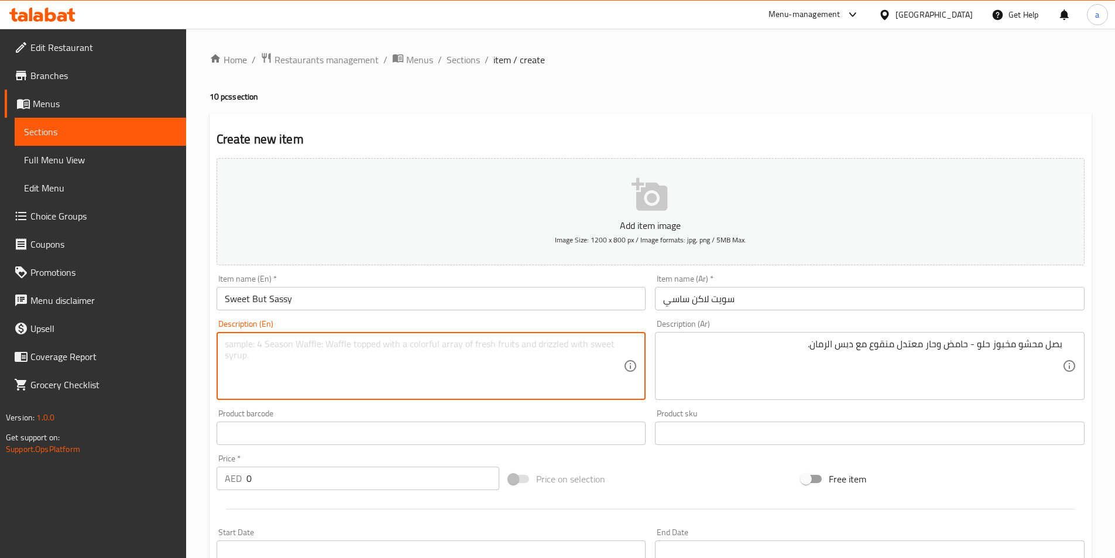
paste textarea "Sweet-sour mild spicy baked stuffed onions infused with pomegranate molasses."
type textarea "Sweet-sour mild spicy baked stuffed onions infused with pomegranate molasses."
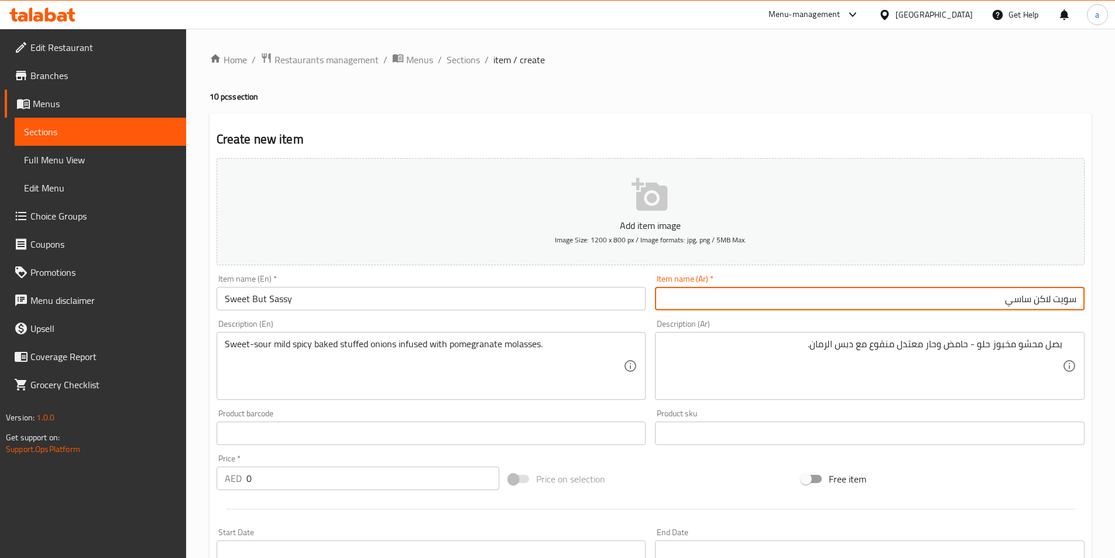
click at [588, 413] on div "Product barcode Product barcode" at bounding box center [432, 427] width 430 height 36
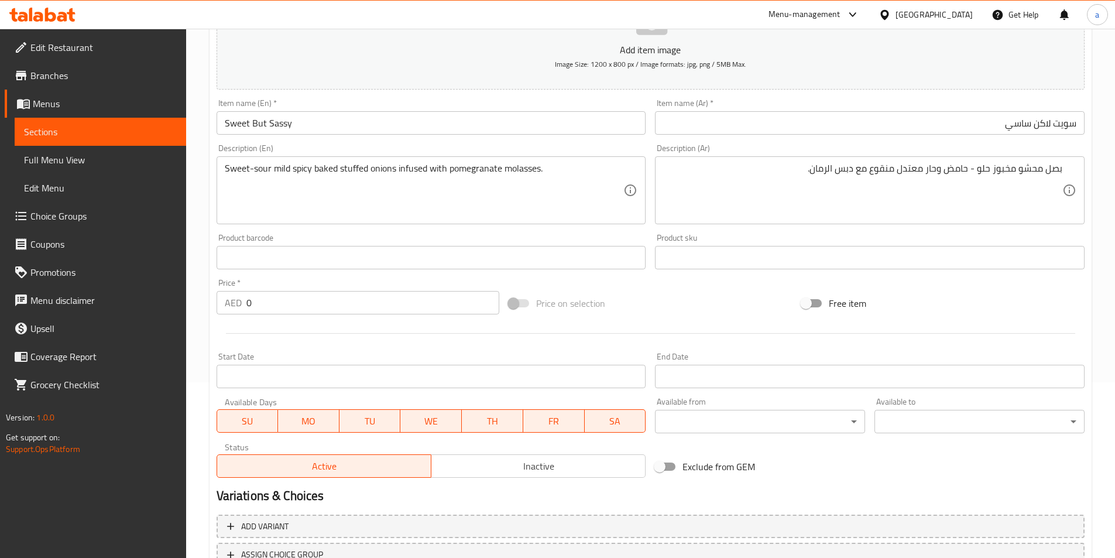
scroll to position [234, 0]
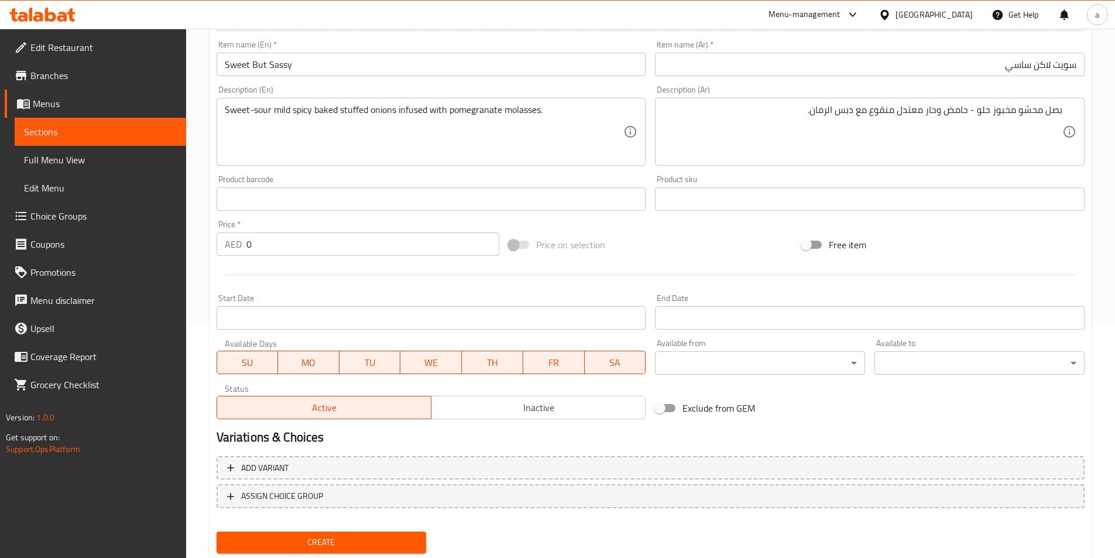
click at [321, 249] on input "0" at bounding box center [372, 243] width 253 height 23
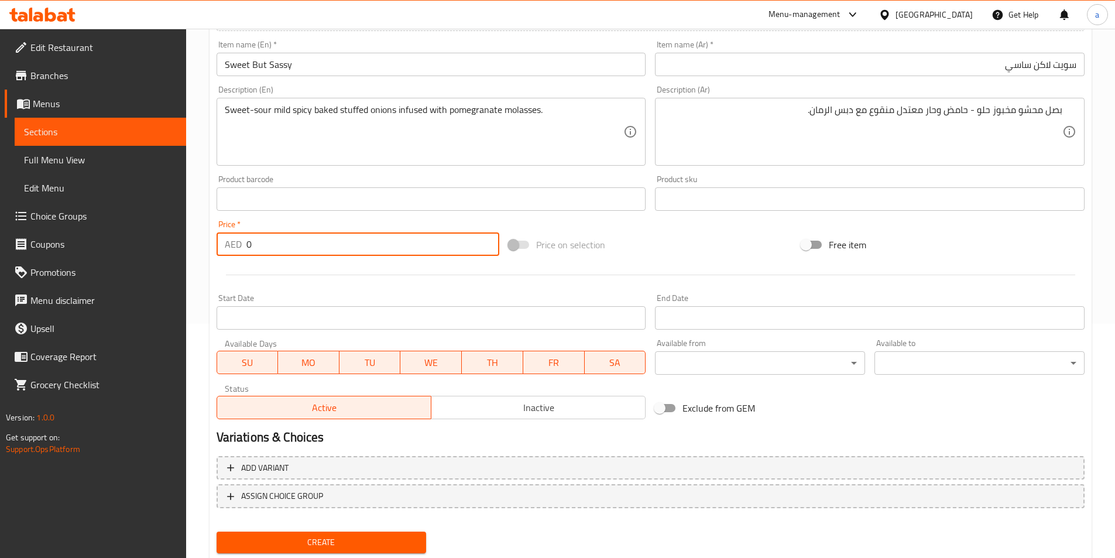
click at [321, 249] on input "0" at bounding box center [372, 243] width 253 height 23
type input "30"
click at [339, 540] on span "Create" at bounding box center [321, 542] width 191 height 15
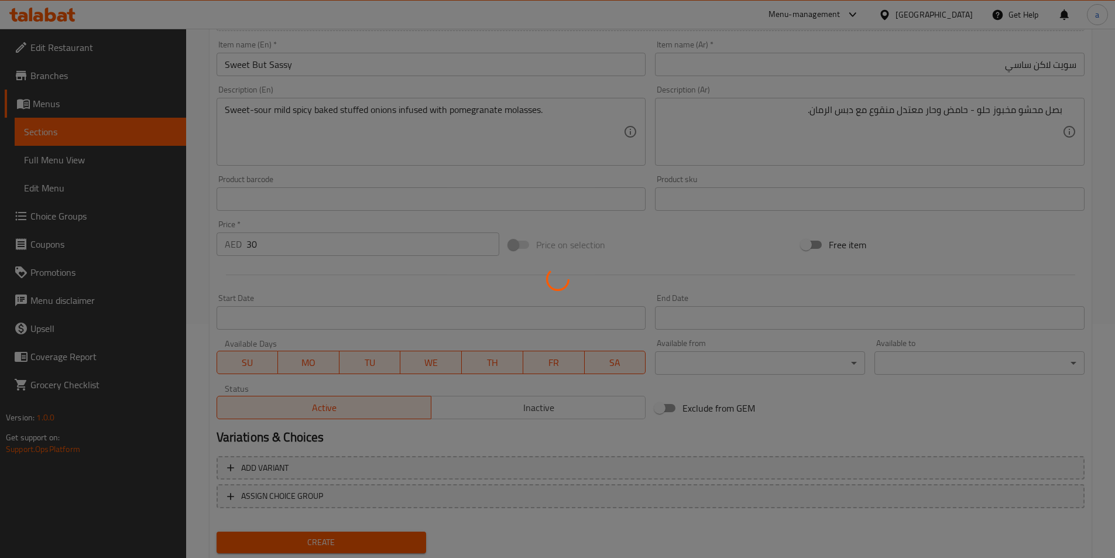
type input "0"
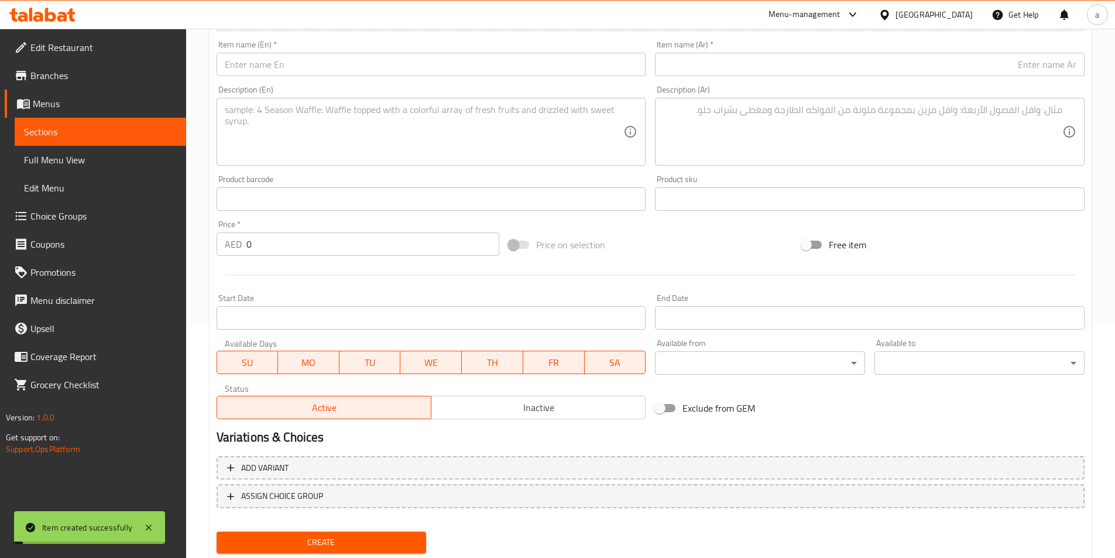
click at [113, 130] on span "Sections" at bounding box center [100, 132] width 153 height 14
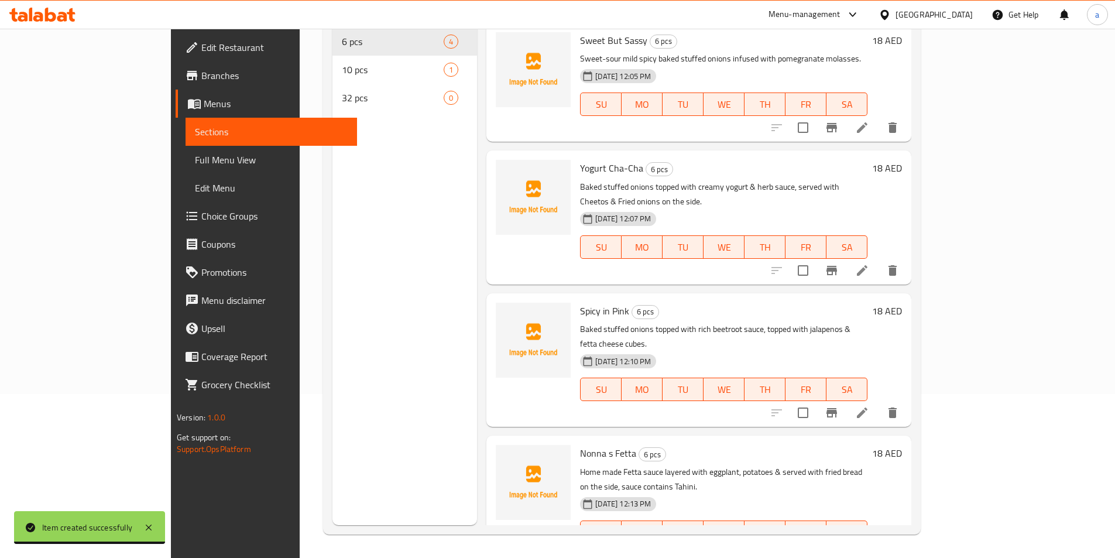
scroll to position [105, 0]
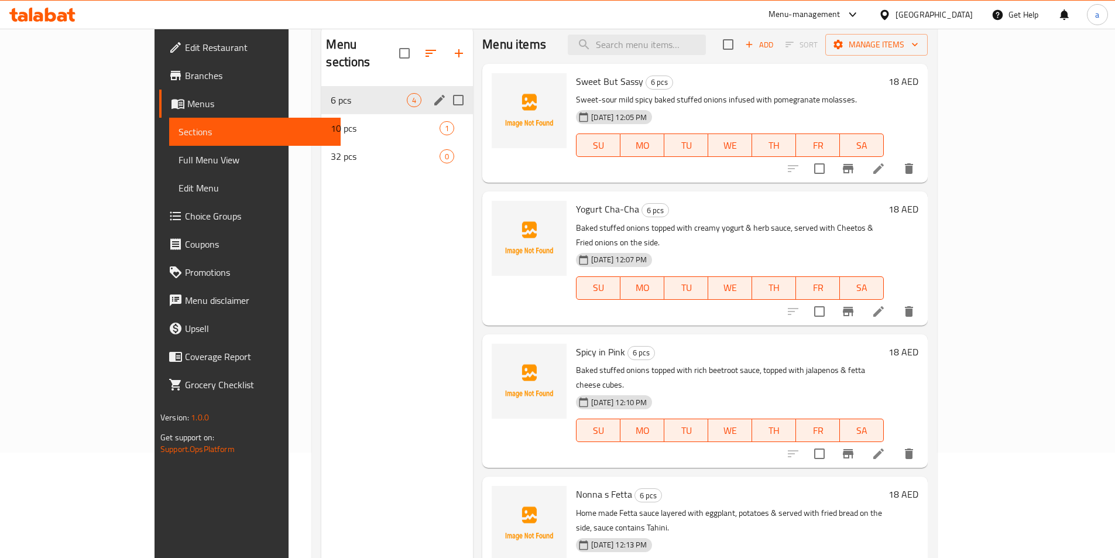
click at [321, 118] on div "10 pcs 1" at bounding box center [397, 128] width 152 height 28
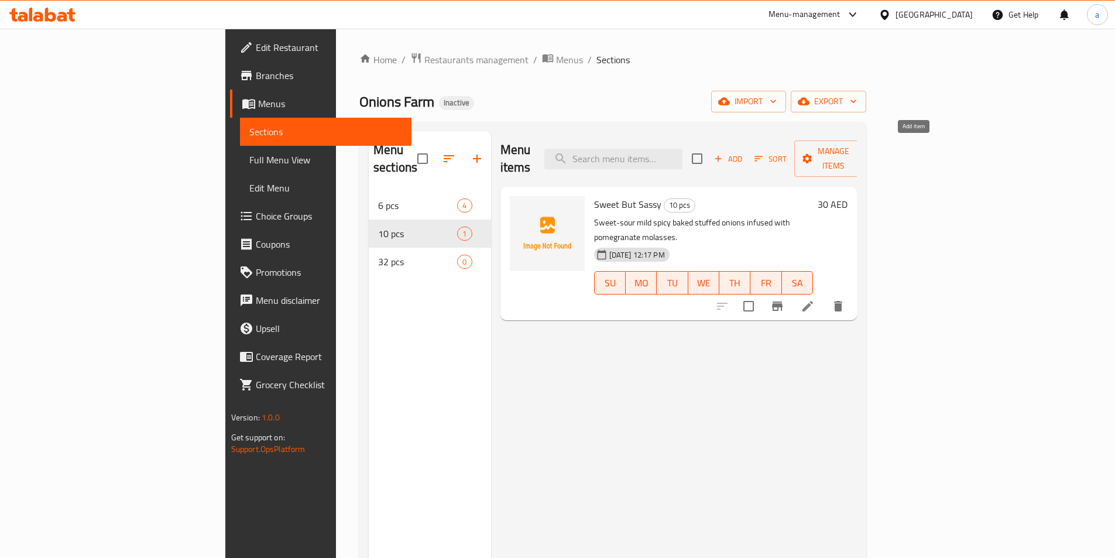
click at [744, 152] on span "Add" at bounding box center [728, 158] width 32 height 13
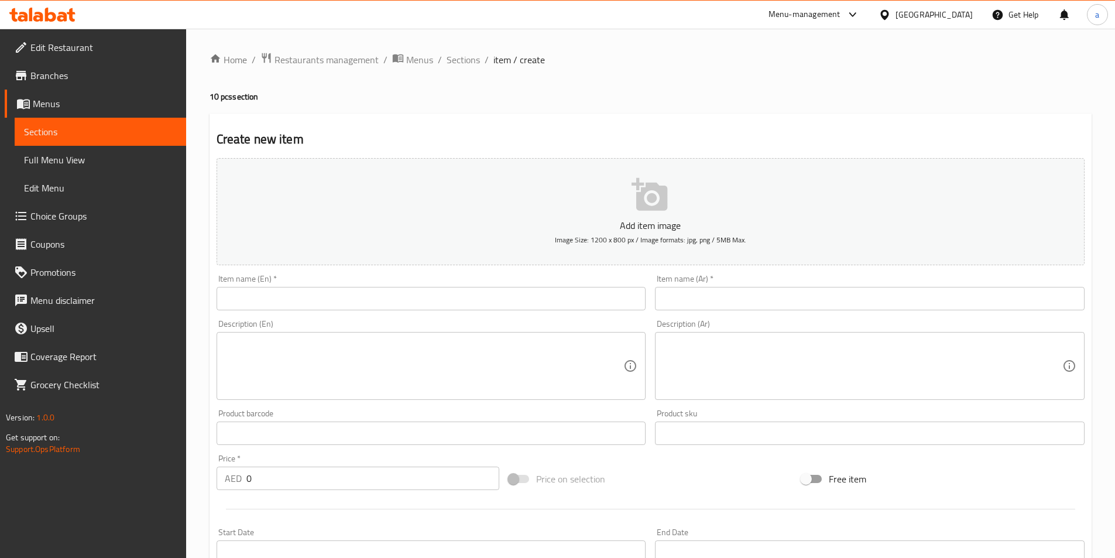
click at [524, 291] on input "text" at bounding box center [432, 298] width 430 height 23
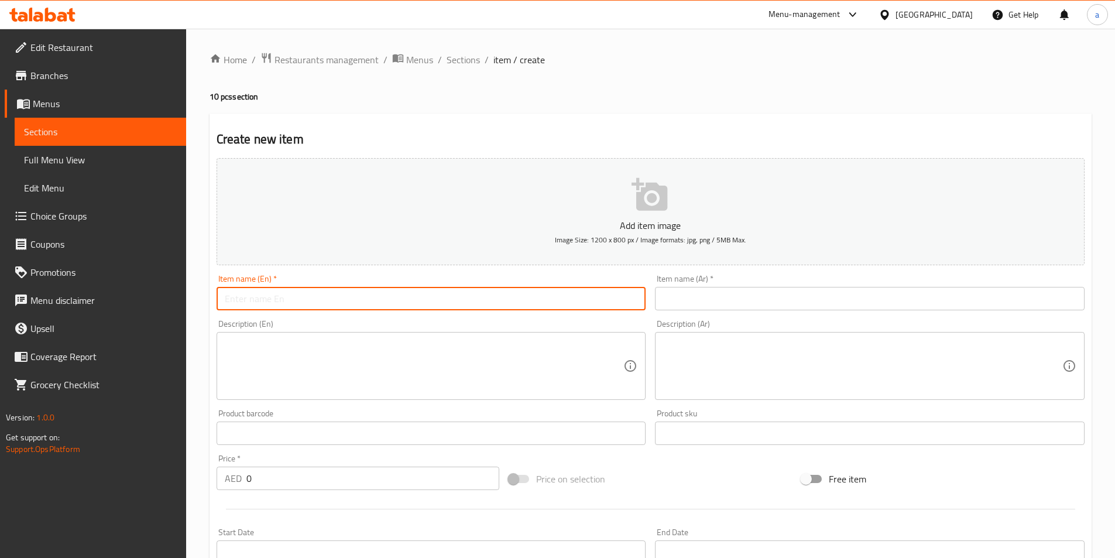
paste input "Yogurt Cha-Cha 🌿"
type input "Yogurt Cha-Cha 🌿"
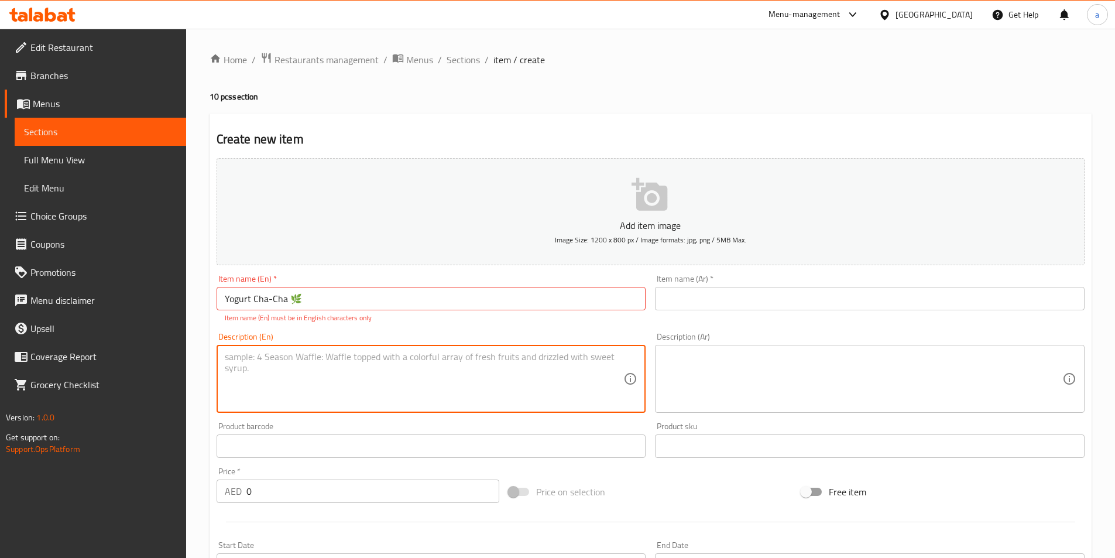
click at [465, 375] on textarea at bounding box center [424, 379] width 399 height 56
paste textarea "Baked stuffed onions topped with creamy yogurt & herb sauce, served with Cheeto…"
type textarea "Baked stuffed onions topped with creamy yogurt & herb sauce, served with Cheeto…"
click at [338, 293] on input "Yogurt Cha-Cha 🌿" at bounding box center [432, 298] width 430 height 23
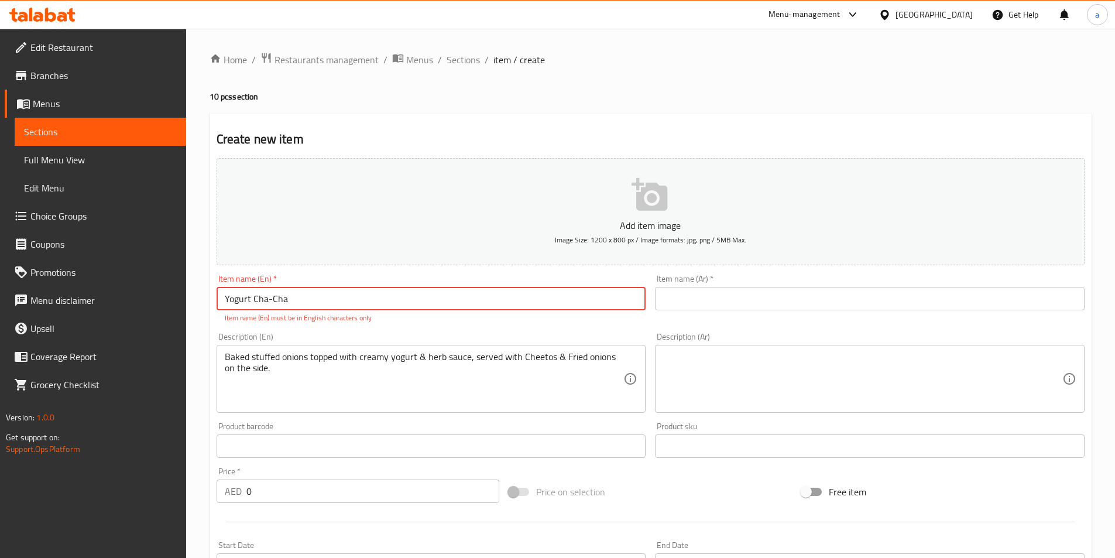
type input "Yogurt Cha-Cha"
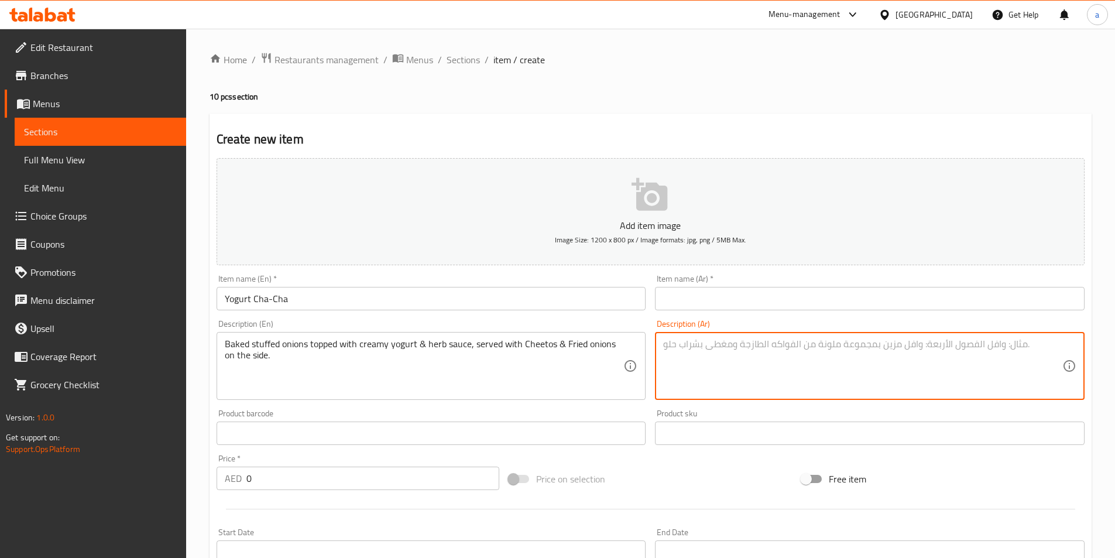
click at [738, 400] on div "Description (Ar) Description (Ar)" at bounding box center [869, 360] width 439 height 90
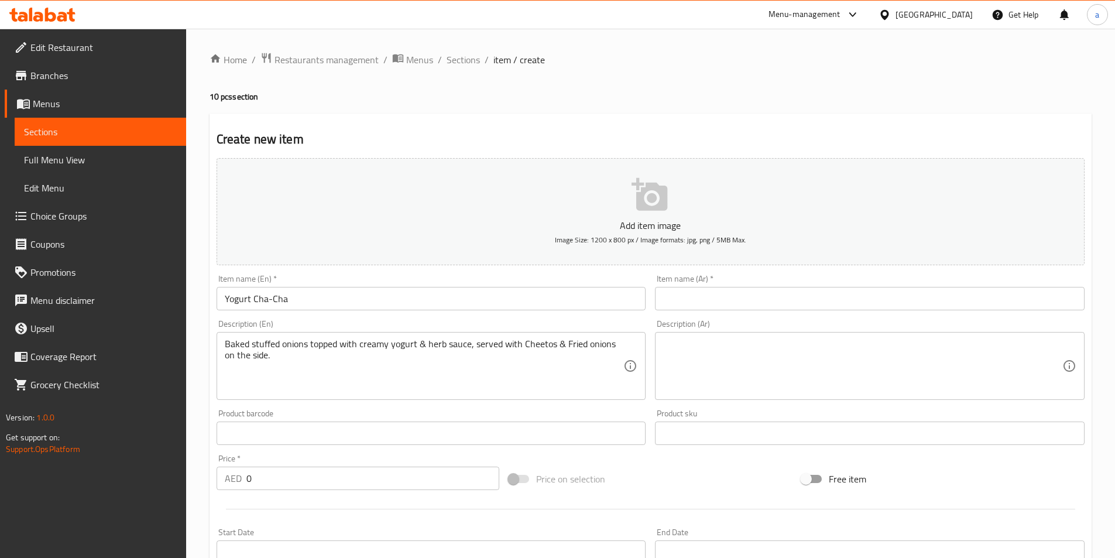
click at [785, 287] on input "text" at bounding box center [870, 298] width 430 height 23
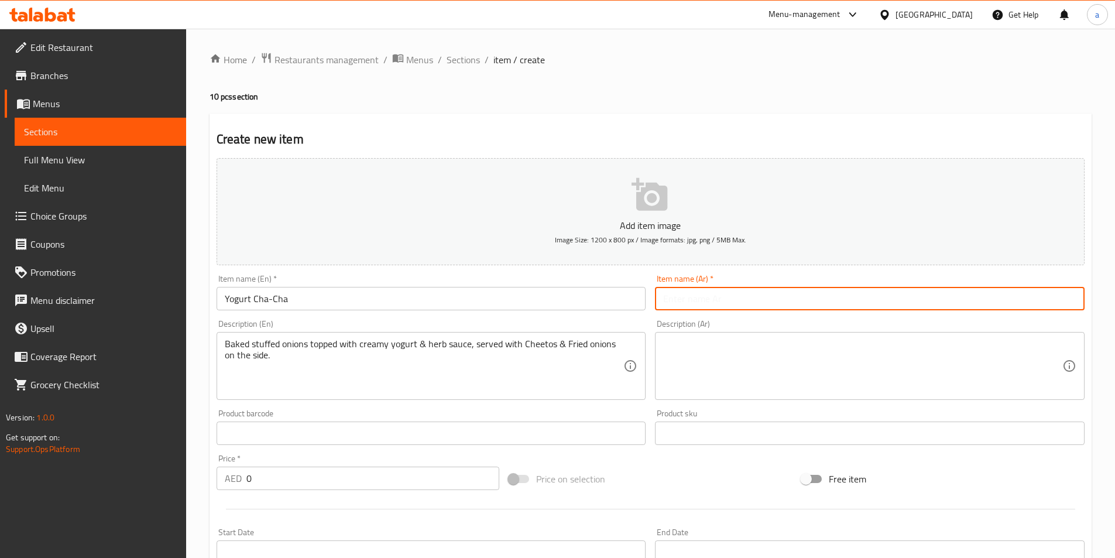
paste input "زبادى تشا تشا"
type input "زبادى تشا تشا"
click at [767, 299] on input "زبادى تشا تشا" at bounding box center [870, 298] width 430 height 23
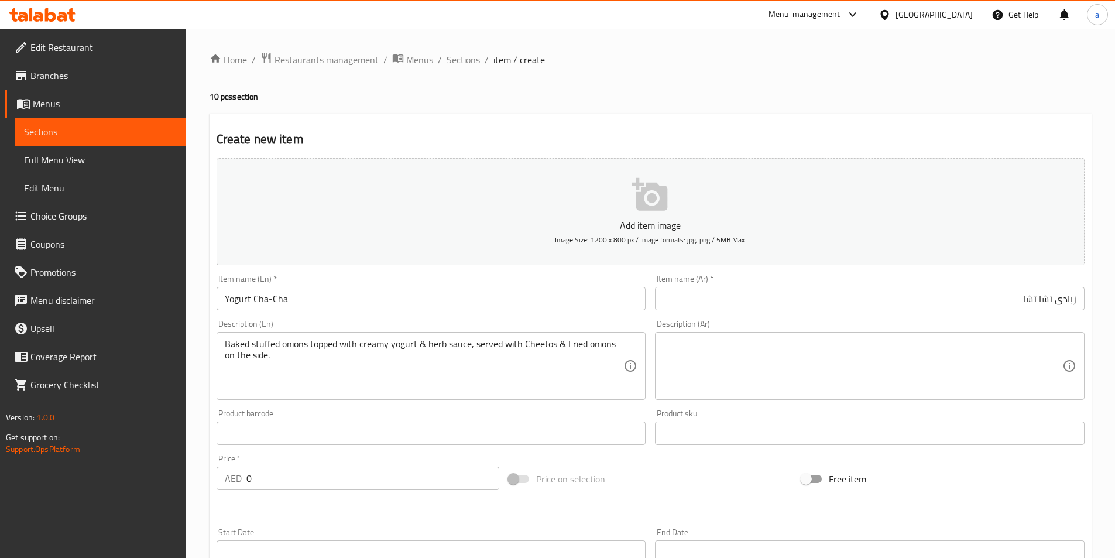
click at [831, 344] on textarea at bounding box center [862, 366] width 399 height 56
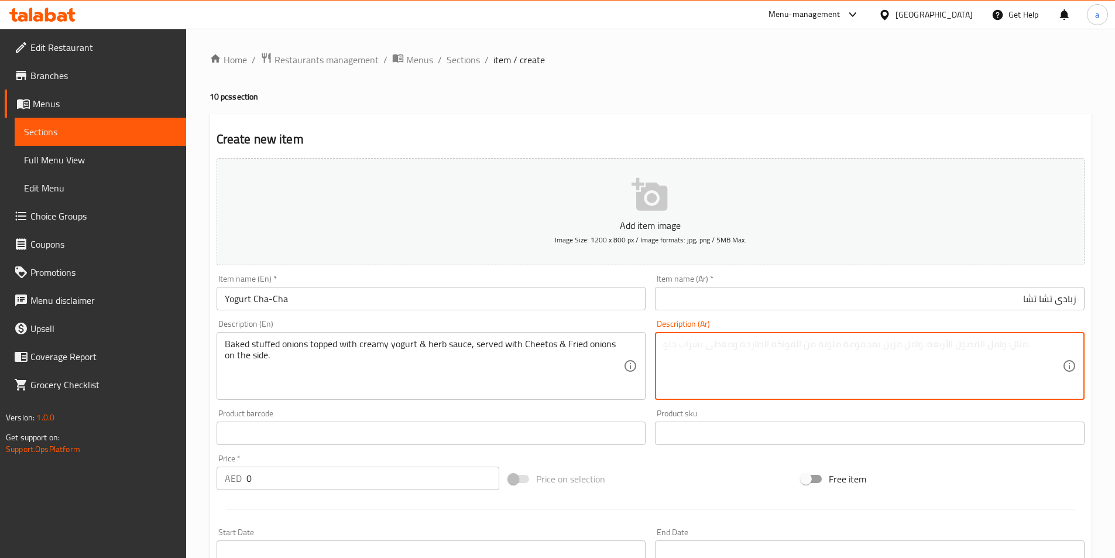
paste textarea "بصل محشو مخبوز مغطى بصلصة الزبادي الكريمية والأعشاب، يقدم مع شيتوس وبصل مقلي عل…"
type textarea "بصل محشو مخبوز مغطى بصلصة الزبادي الكريمية والأعشاب، يقدم مع شيتوس وبصل مقلي عل…"
click at [320, 480] on input "0" at bounding box center [372, 477] width 253 height 23
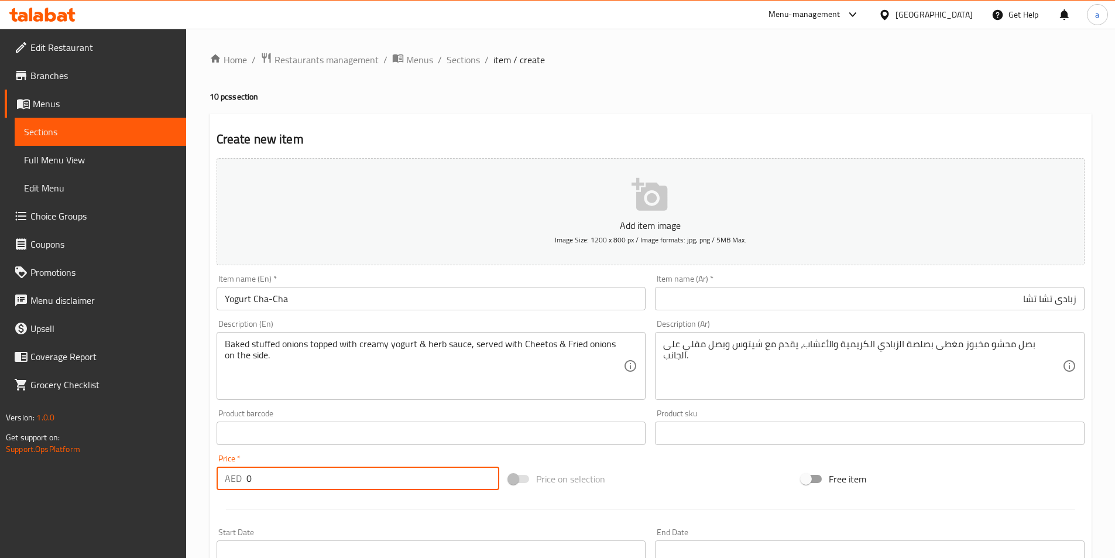
click at [320, 480] on input "0" at bounding box center [372, 477] width 253 height 23
type input "30"
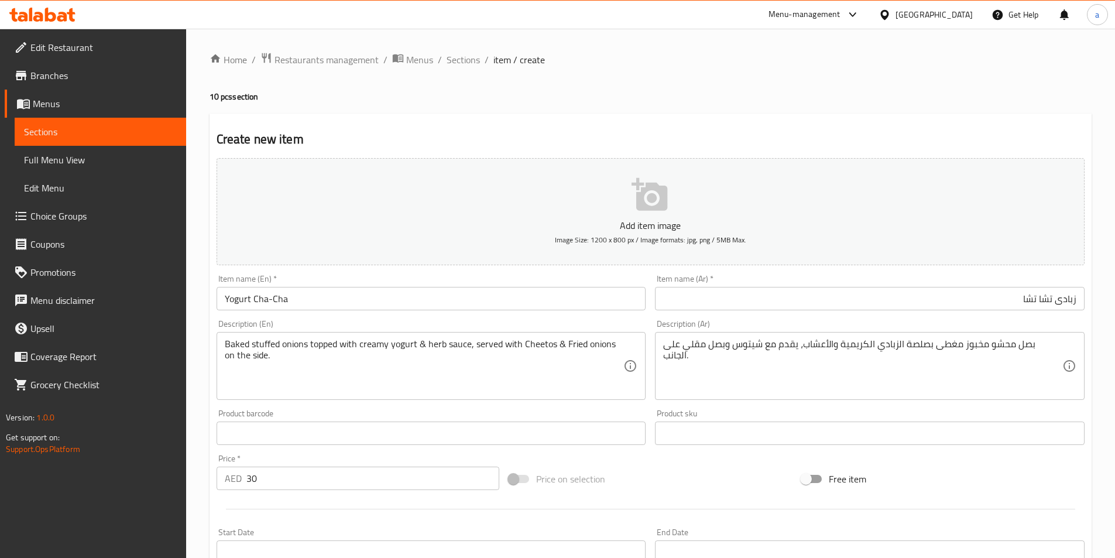
click at [745, 276] on div "Item name (Ar)   * زبادى تشا تشا Item name (Ar) *" at bounding box center [870, 293] width 430 height 36
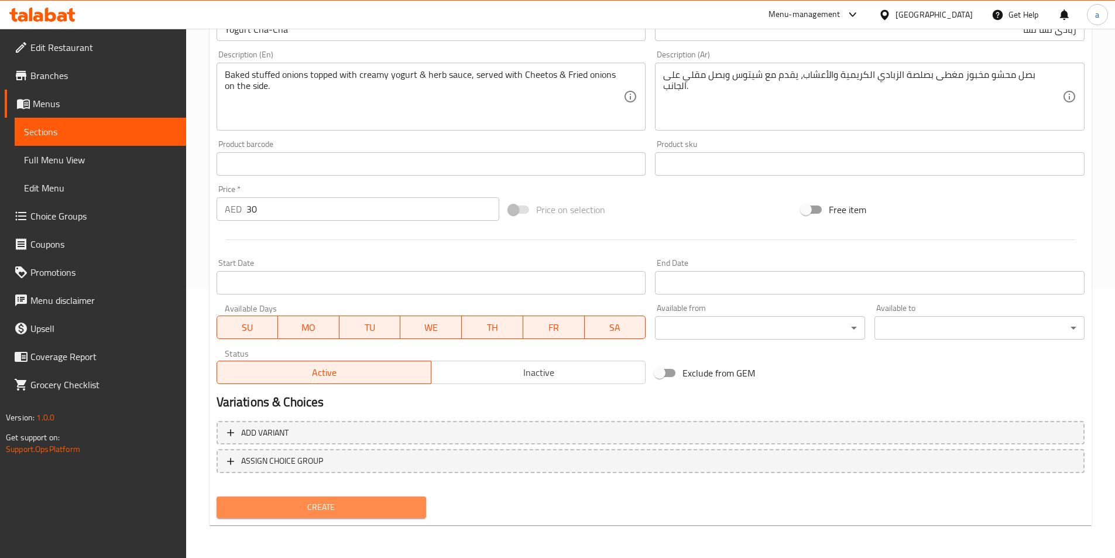
click at [380, 509] on span "Create" at bounding box center [321, 507] width 191 height 15
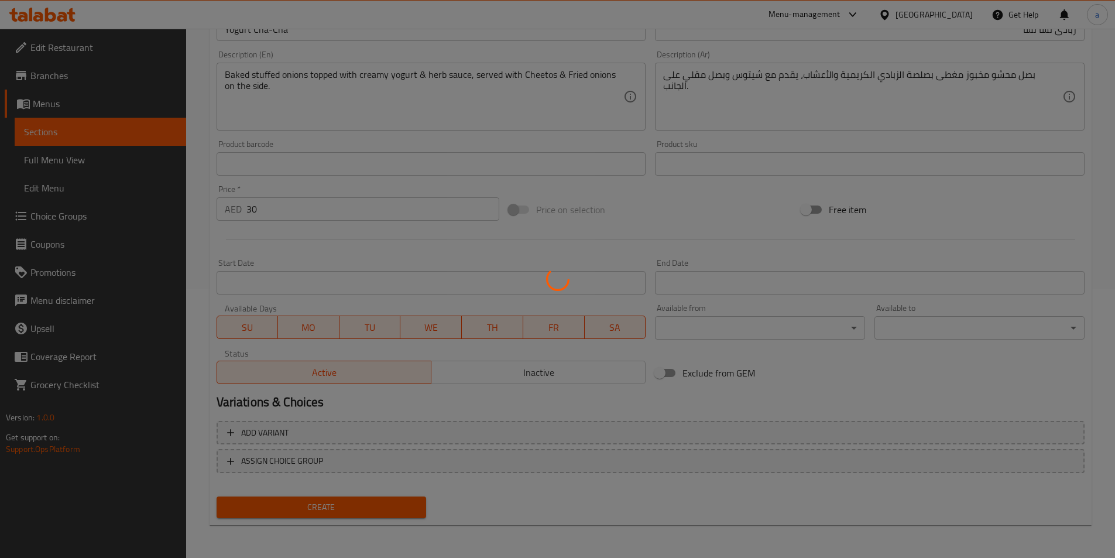
type input "0"
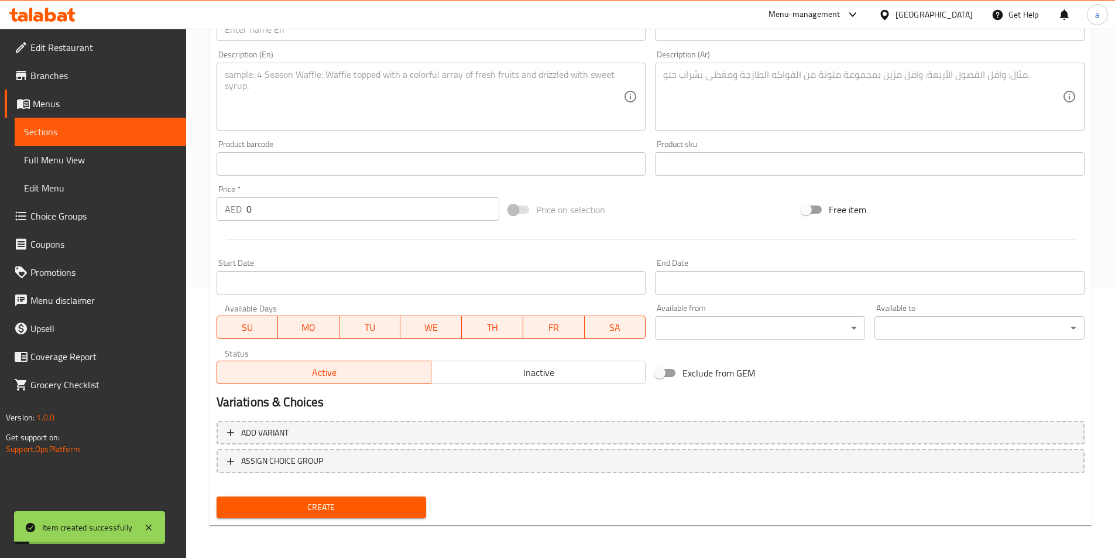
click at [112, 136] on span "Sections" at bounding box center [100, 132] width 153 height 14
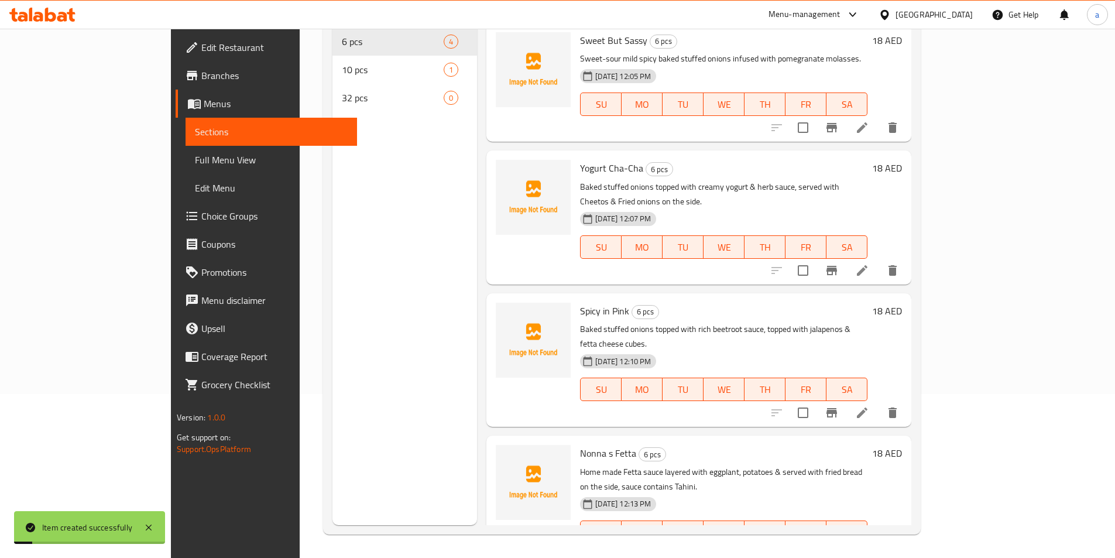
scroll to position [164, 0]
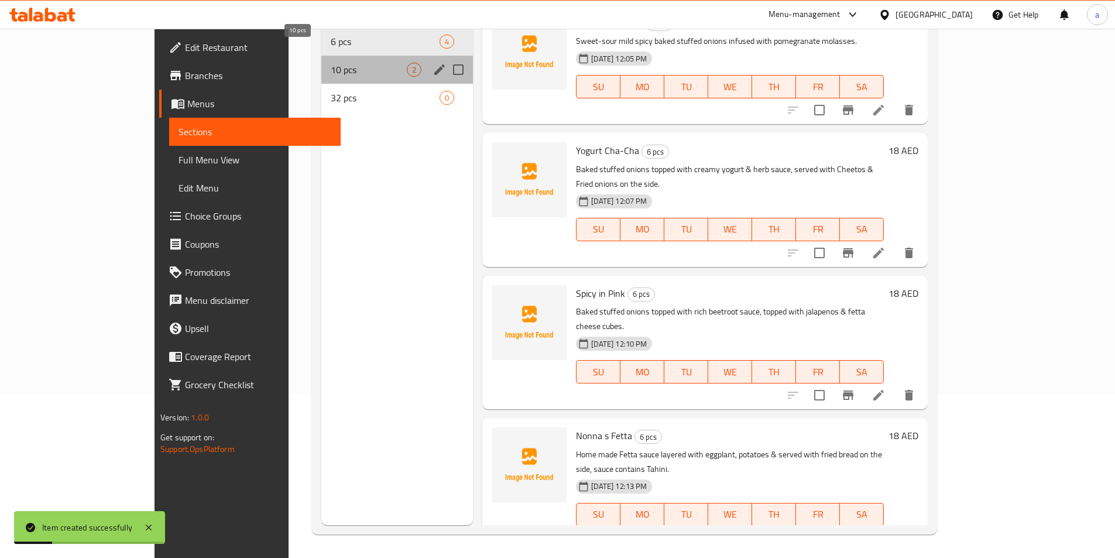
click at [331, 63] on span "10 pcs" at bounding box center [369, 70] width 76 height 14
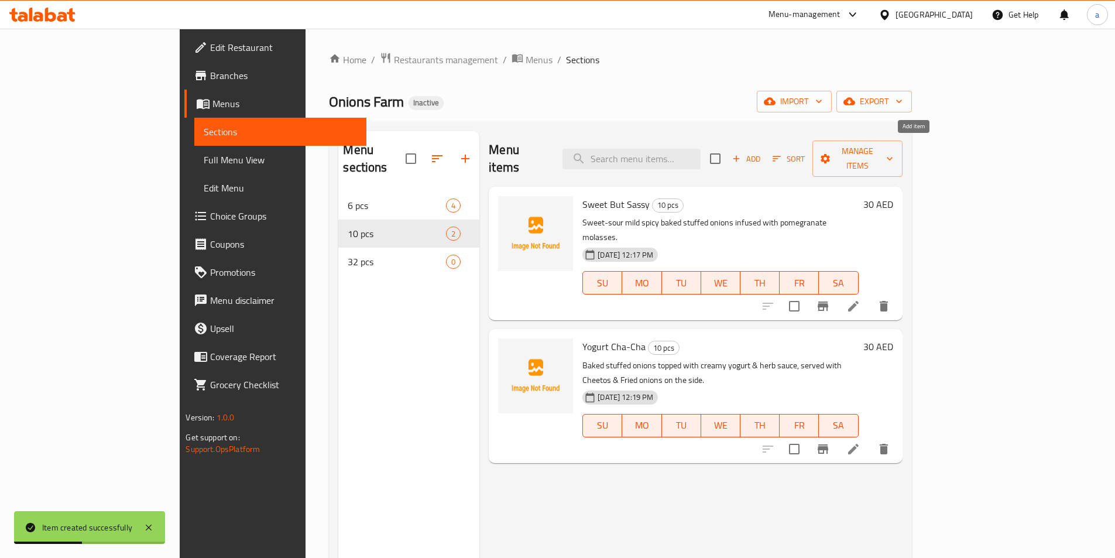
click at [762, 153] on span "Add" at bounding box center [746, 158] width 32 height 13
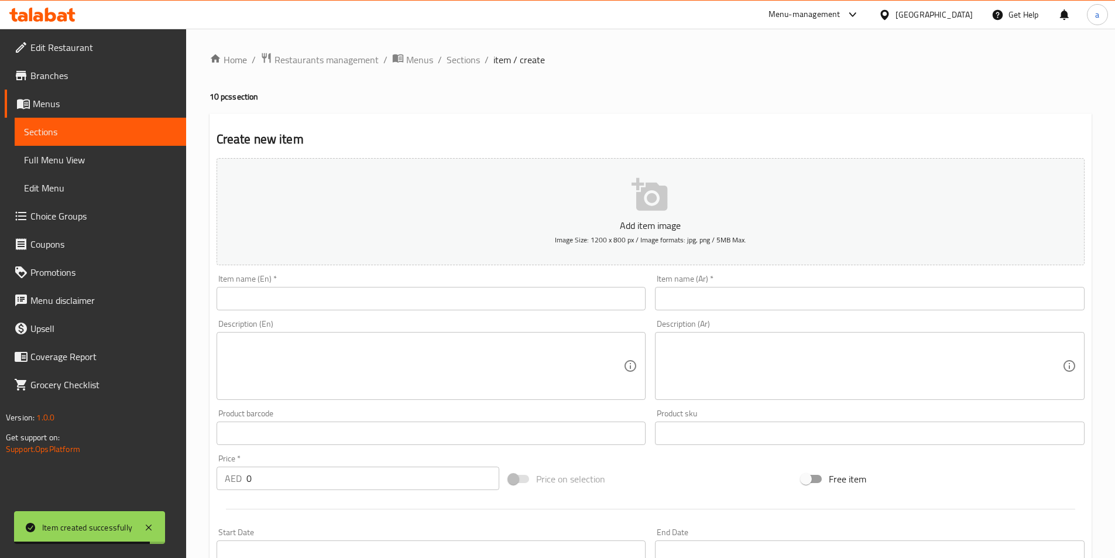
click at [723, 308] on input "text" at bounding box center [870, 298] width 430 height 23
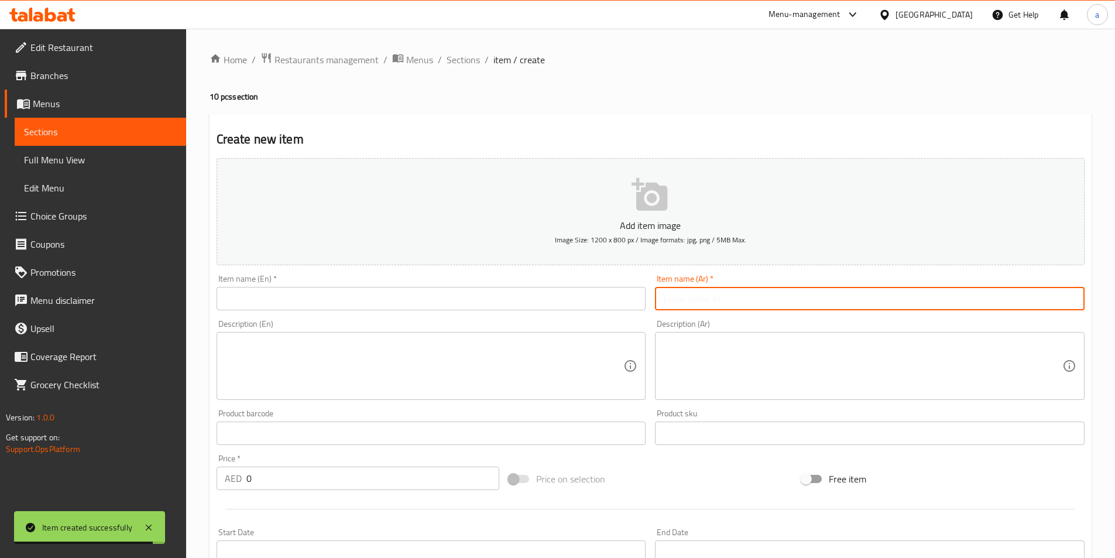
paste input "سبايسي ان بينك"
type input "سبايسي ان بينك"
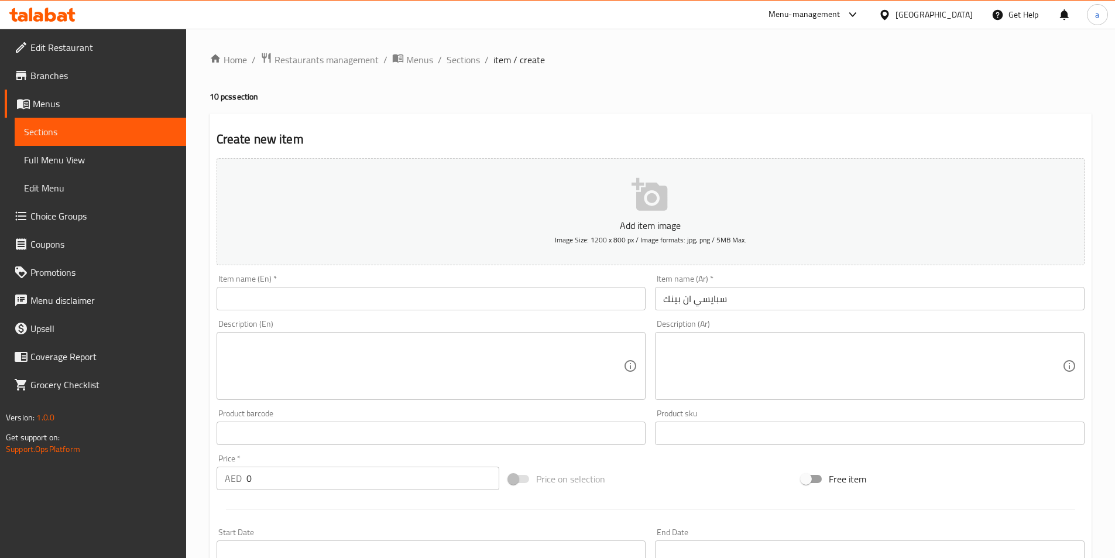
click at [684, 362] on textarea at bounding box center [862, 366] width 399 height 56
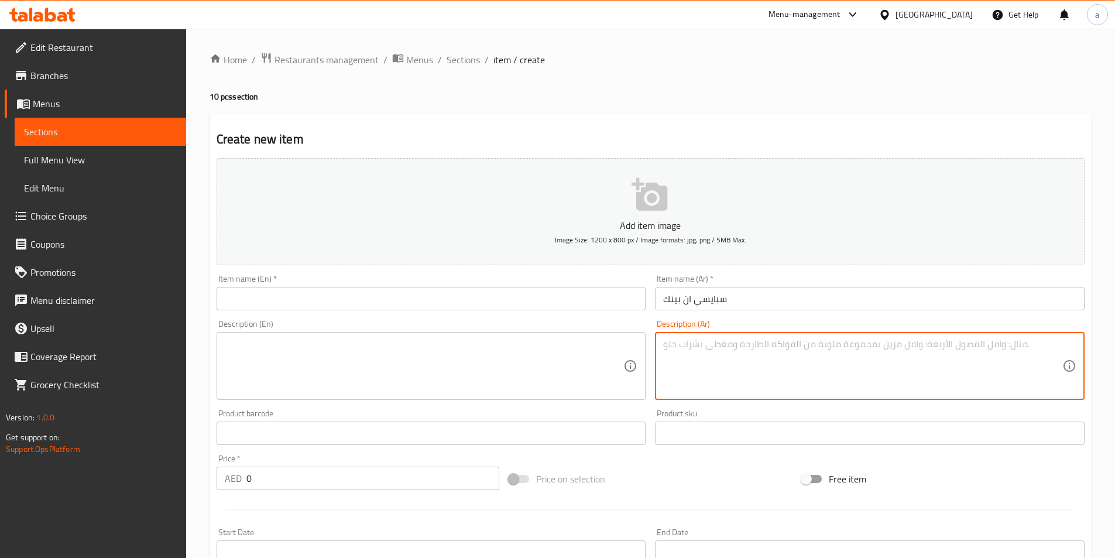
paste textarea "سبايسي ان بينك بصل محشو مخبوز مغطى بصلصة البنجر الغنية، ومغطى بالهالبينو ومكعبا…"
click at [671, 356] on textarea "سبايسي ان بينك بصل محشو مخبوز مغطى بصلصة البنجر الغنية، ومغطى بالهالبينو ومكعبا…" at bounding box center [862, 366] width 399 height 56
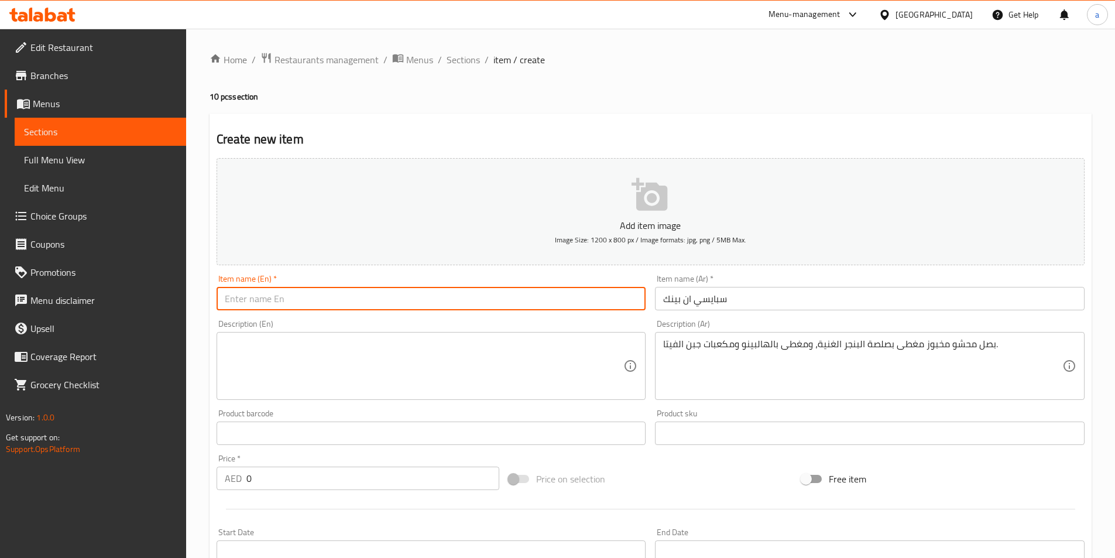
click at [603, 296] on input "text" at bounding box center [432, 298] width 430 height 23
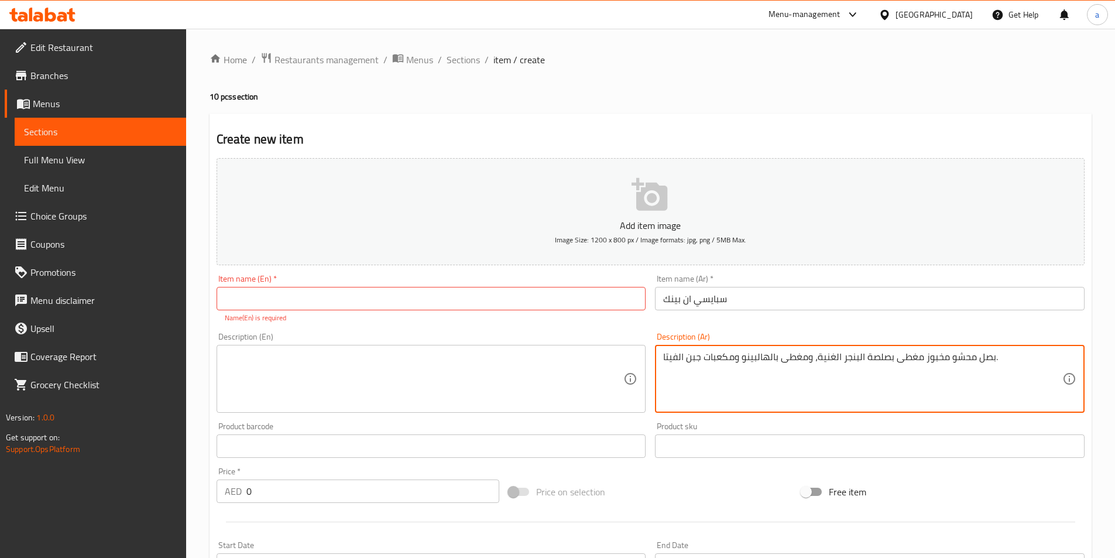
click at [1006, 374] on textarea "بصل محشو مخبوز مغطى بصلصة البنجر الغنية، ومغطى بالهالبينو ومكعبات جبن الفيتا." at bounding box center [862, 379] width 399 height 56
click at [1006, 372] on textarea "بصل محشو مخبوز مغطى بصلصة البنجر الغنية، ومغطى بالهالبينو ومكعبات جبن الفيتا." at bounding box center [862, 379] width 399 height 56
click at [1048, 356] on textarea "بصل محشو مخبوز مغطى بصلصة البنجر الغنية، ومغطى بالهالبينو ومكعبات جبن الفيتا" at bounding box center [862, 379] width 399 height 56
click at [1063, 369] on div "بصل محشو مخبوز مغطى بصلصة البنجر الغنية، ومغطى بالهالبينو ومكعبات جبن الفيتا De…" at bounding box center [870, 379] width 430 height 68
click at [1062, 369] on textarea "بصل محشو مخبوز مغطى بصلصة البنجر الغنية، ومغطى بالهالبينو ومكعبات جبن الفيتا" at bounding box center [862, 379] width 399 height 56
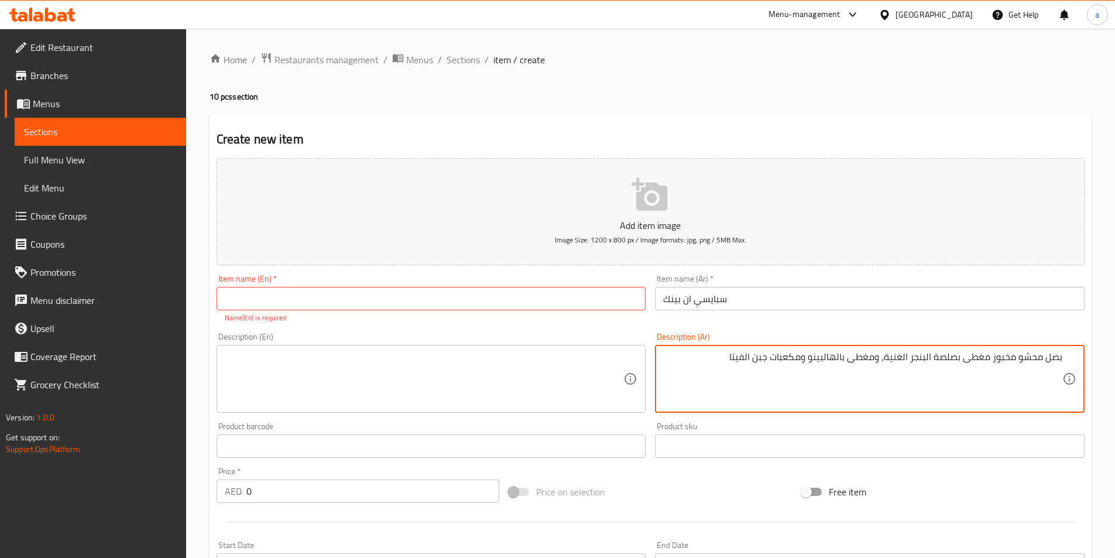
click at [932, 390] on textarea "بصل محشو مخبوز مغطى بصلصة البنجر الغنية، ومغطى بالهالبينو ومكعبات جبن الفيتا" at bounding box center [862, 379] width 399 height 56
type textarea "بصل محشو مخبوز مغطى بصلصة البنجر الغنية، ومغطى بالهالبينو ومكعبات جبن الفيتا"
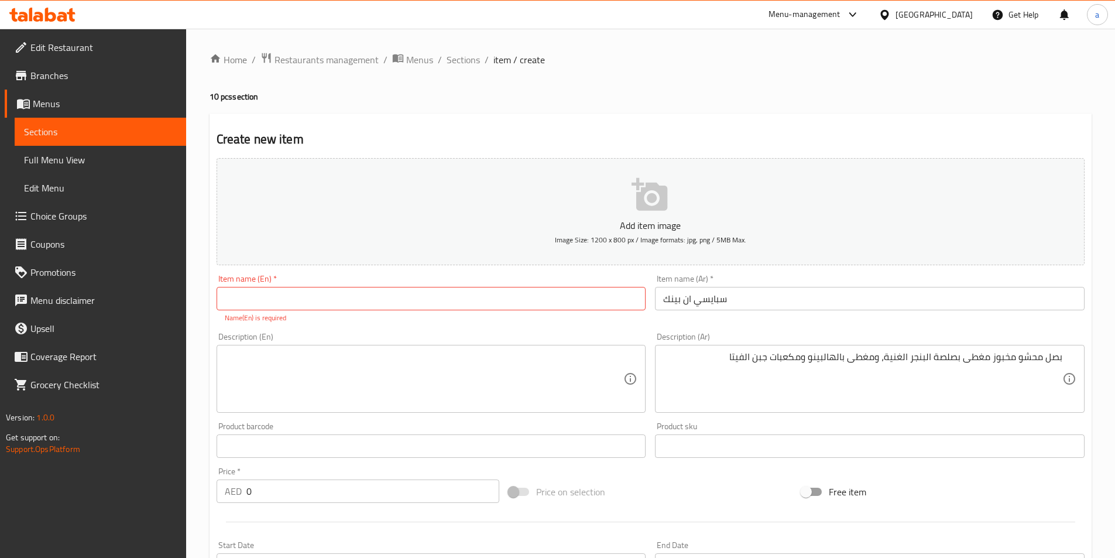
click at [584, 360] on textarea at bounding box center [424, 379] width 399 height 56
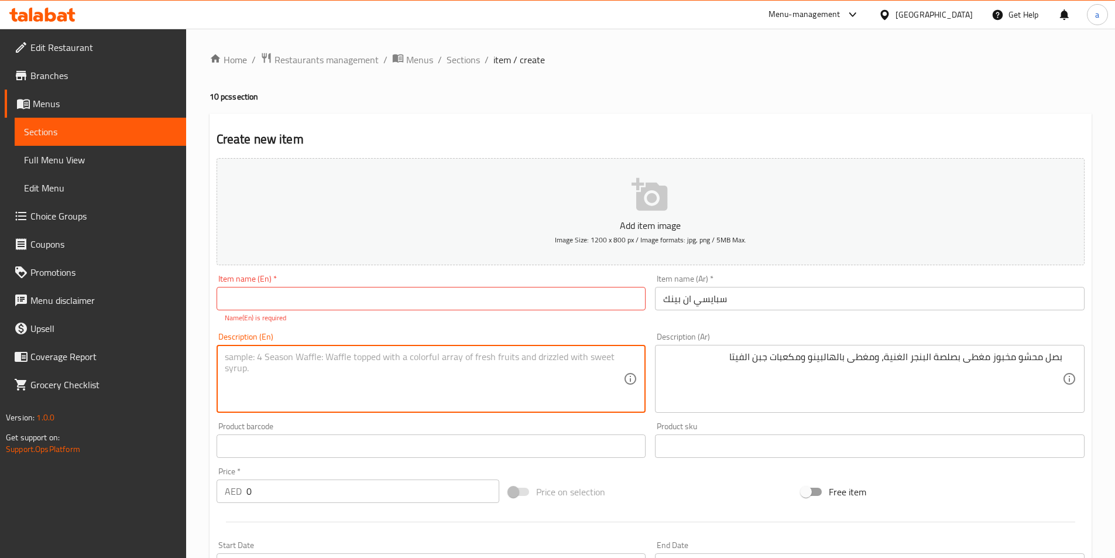
paste textarea "Baked stuffed onions topped with rich beetroot sauce, topped with jalapeños & f…"
type textarea "Baked stuffed onions topped with rich beetroot sauce, topped with jalapeños & f…"
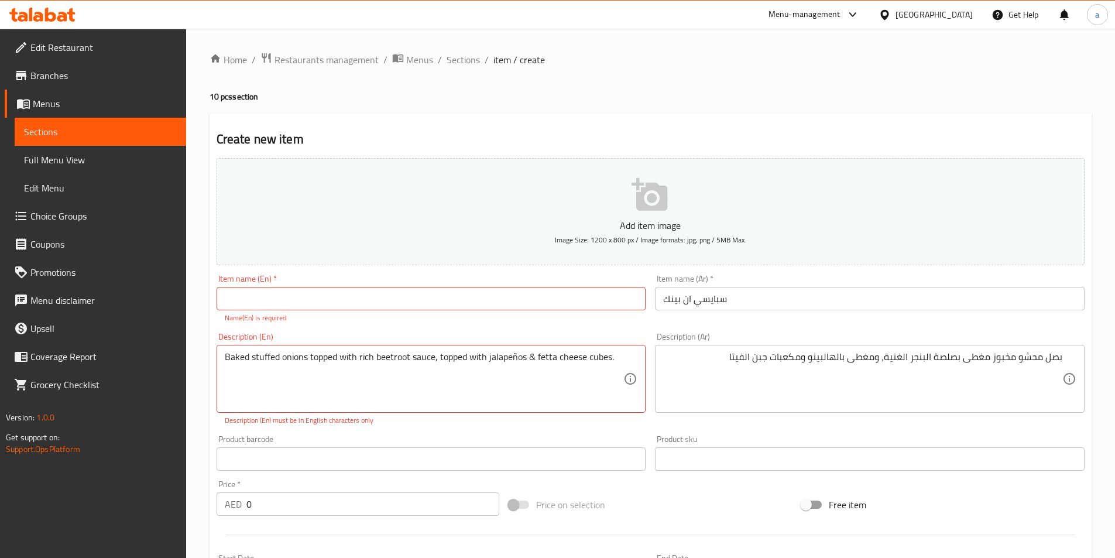
click at [435, 306] on input "text" at bounding box center [432, 298] width 430 height 23
paste input "Spicy in Pink 💅🏼"
type input "Spicy in Pink"
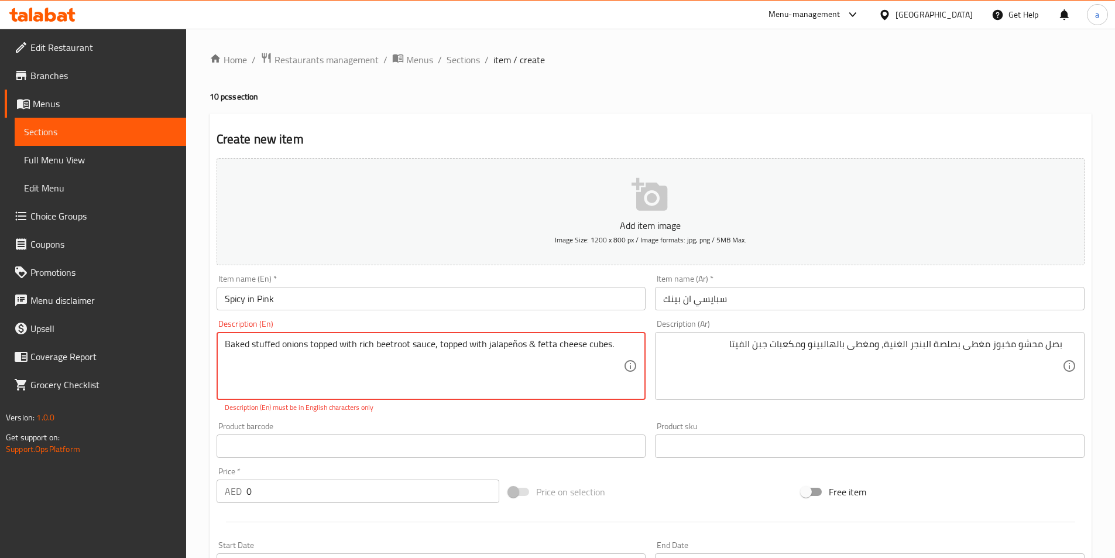
click at [514, 345] on textarea "Baked stuffed onions topped with rich beetroot sauce, topped with jalapeños & f…" at bounding box center [424, 366] width 399 height 56
type textarea "Baked stuffed onions topped with rich beetroot sauce, topped with jalapenos & f…"
click at [595, 430] on div "Product barcode Product barcode" at bounding box center [432, 440] width 430 height 36
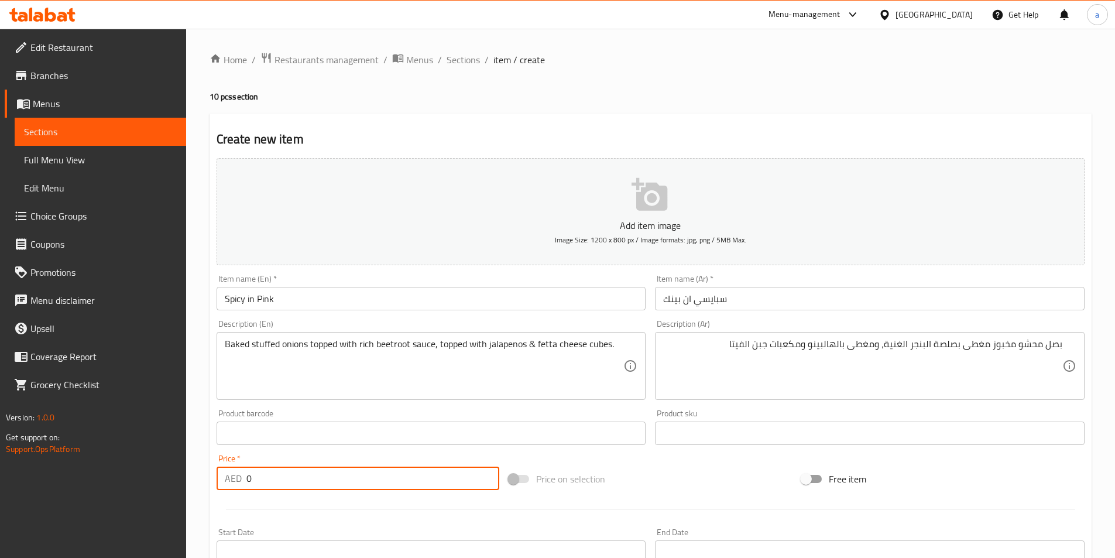
click at [353, 472] on input "0" at bounding box center [372, 477] width 253 height 23
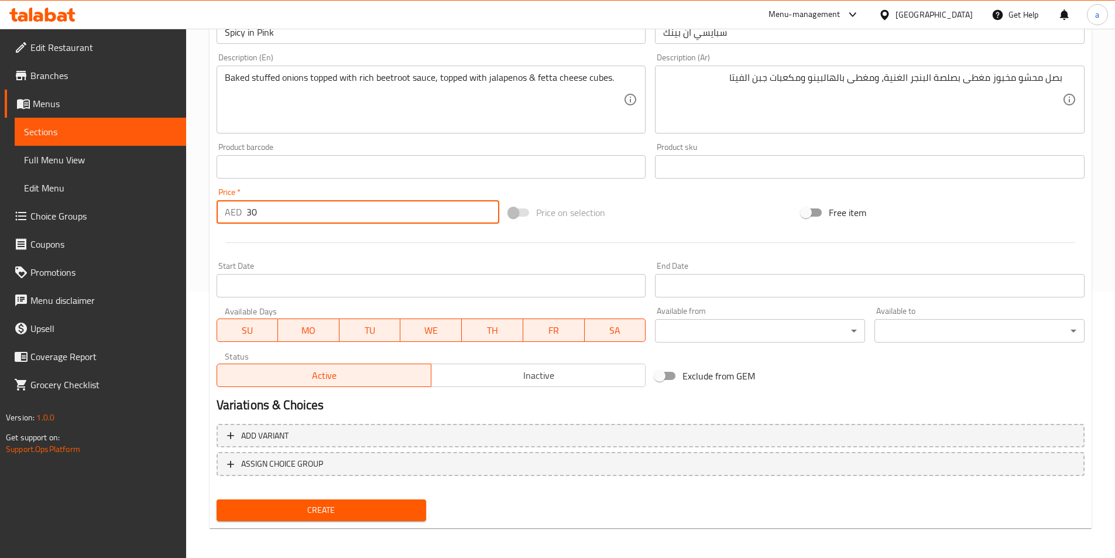
scroll to position [269, 0]
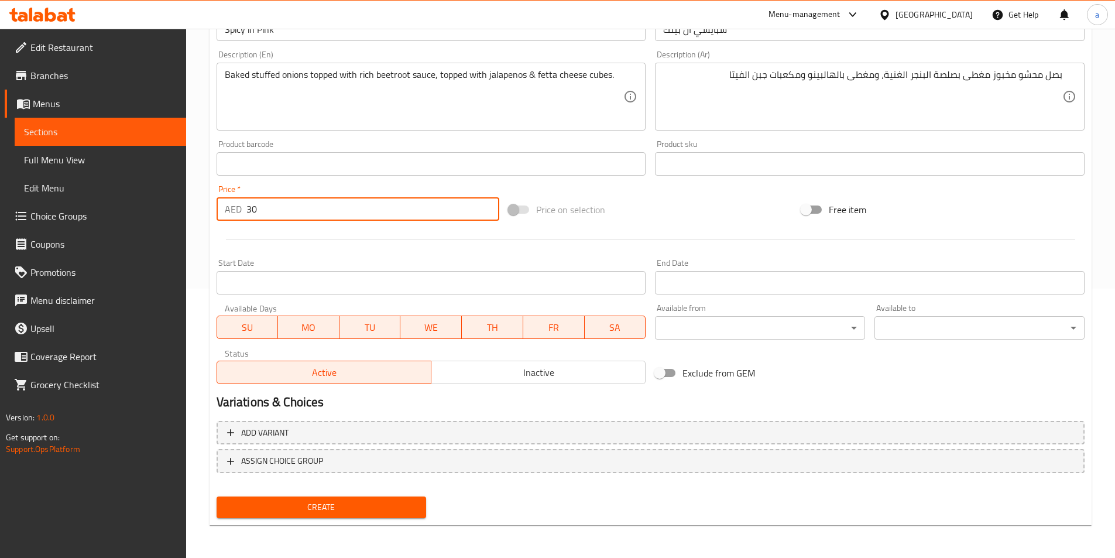
type input "30"
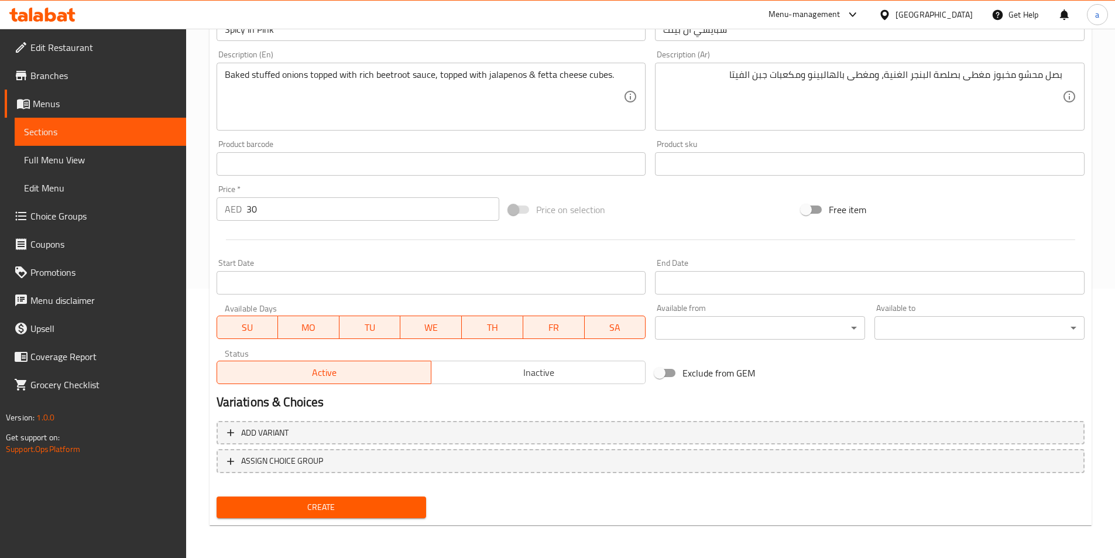
click at [332, 522] on div "Create" at bounding box center [321, 507] width 219 height 31
click at [333, 513] on span "Create" at bounding box center [321, 507] width 191 height 15
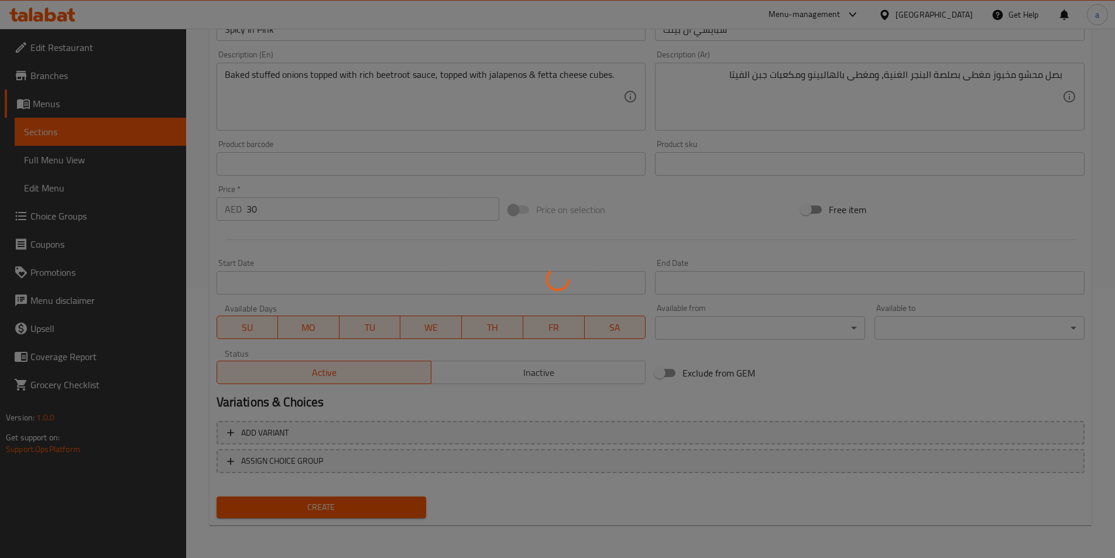
type input "0"
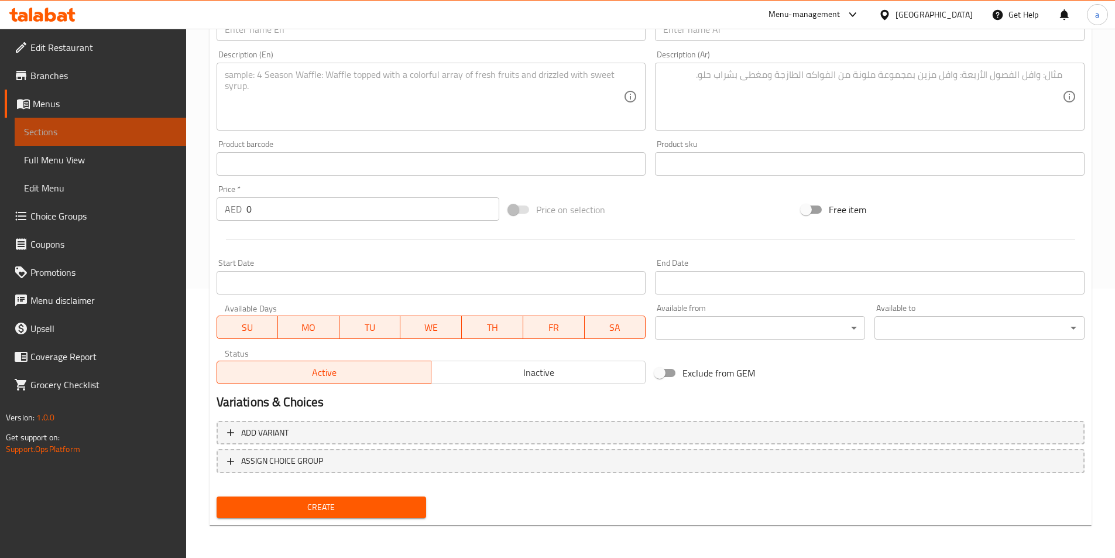
click at [140, 125] on span "Sections" at bounding box center [100, 132] width 153 height 14
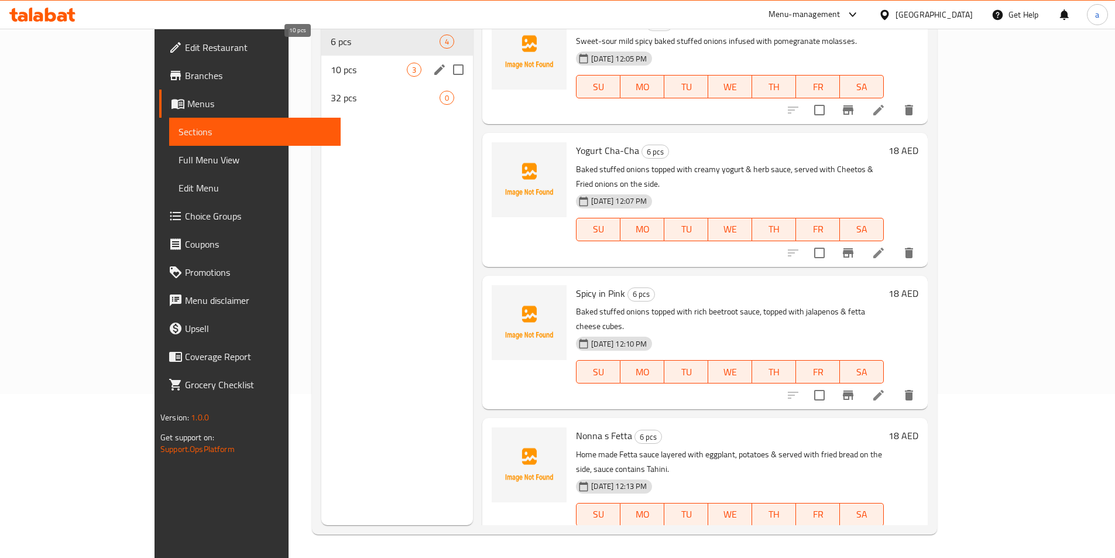
click at [331, 63] on span "10 pcs" at bounding box center [369, 70] width 76 height 14
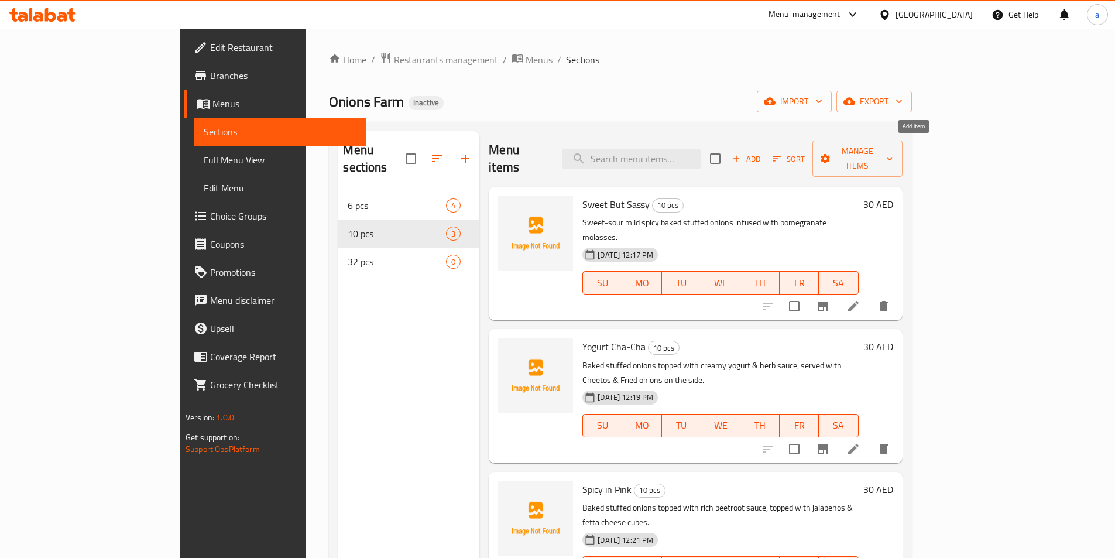
click at [762, 156] on span "Add" at bounding box center [746, 158] width 32 height 13
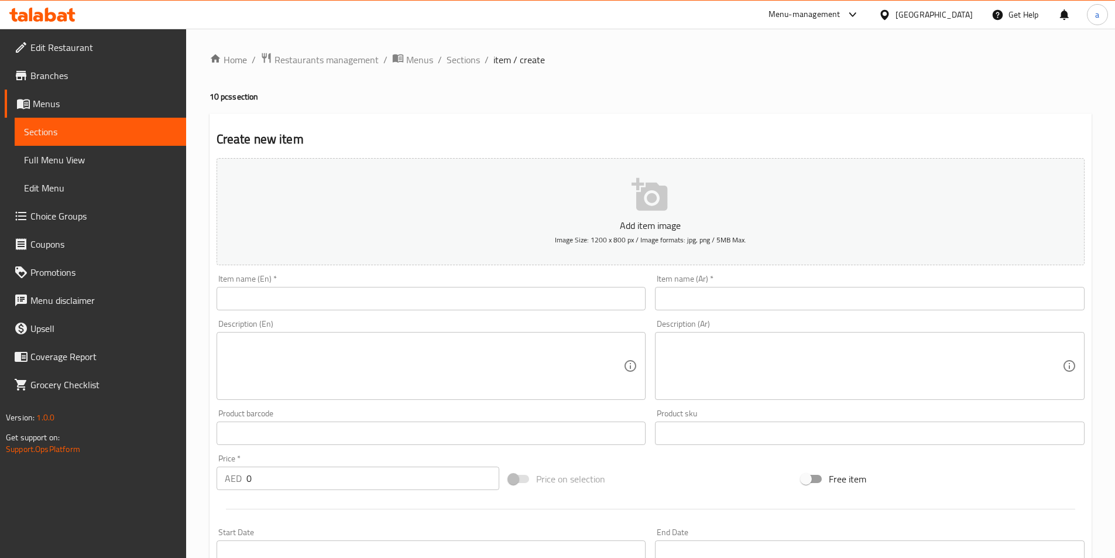
click at [293, 298] on input "text" at bounding box center [432, 298] width 430 height 23
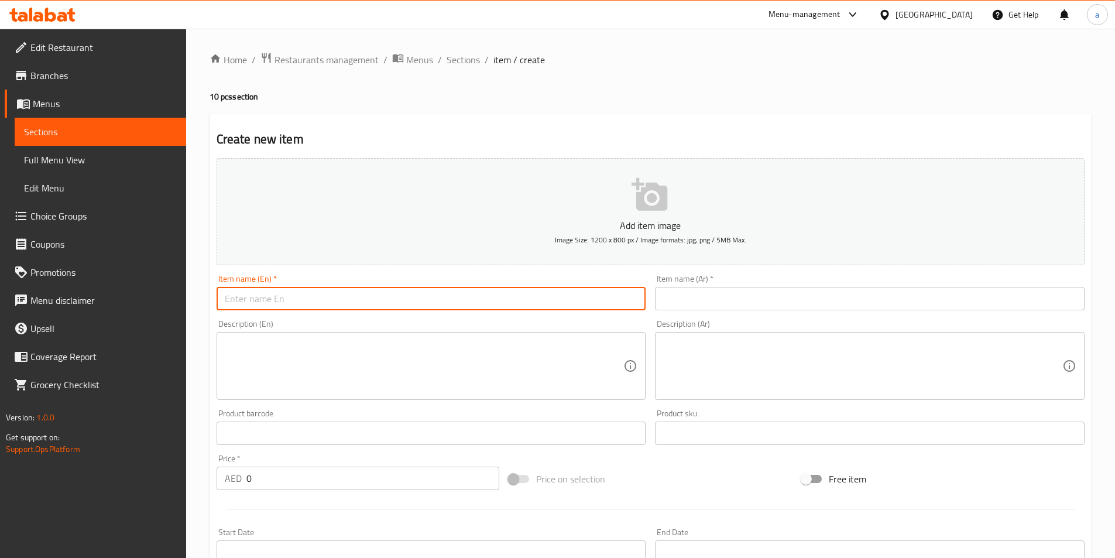
paste input ""Nonna’s Fetta 👵🏼 ""
click at [257, 299] on input ""Nonna’s Fetta" at bounding box center [432, 298] width 430 height 23
click at [228, 298] on input ""Nonna s Fetta" at bounding box center [432, 298] width 430 height 23
type input "Nonna s Fetta"
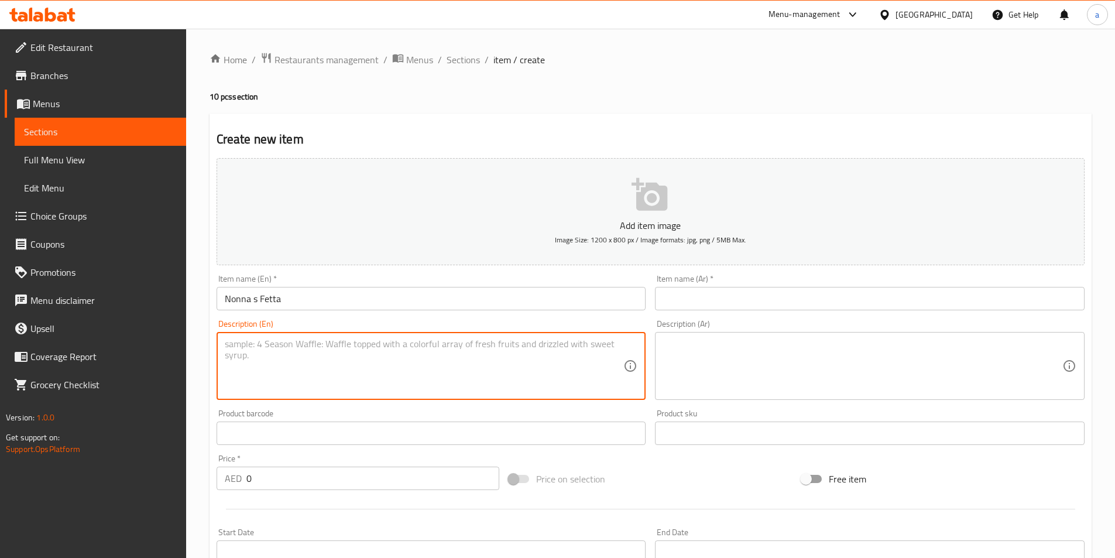
click at [422, 348] on textarea at bounding box center [424, 366] width 399 height 56
paste textarea "Home made Fetta sauce layered with eggplant, potatoes & served with fried bread…"
type textarea "Home made Fetta sauce layered with eggplant, potatoes & served with fried bread…"
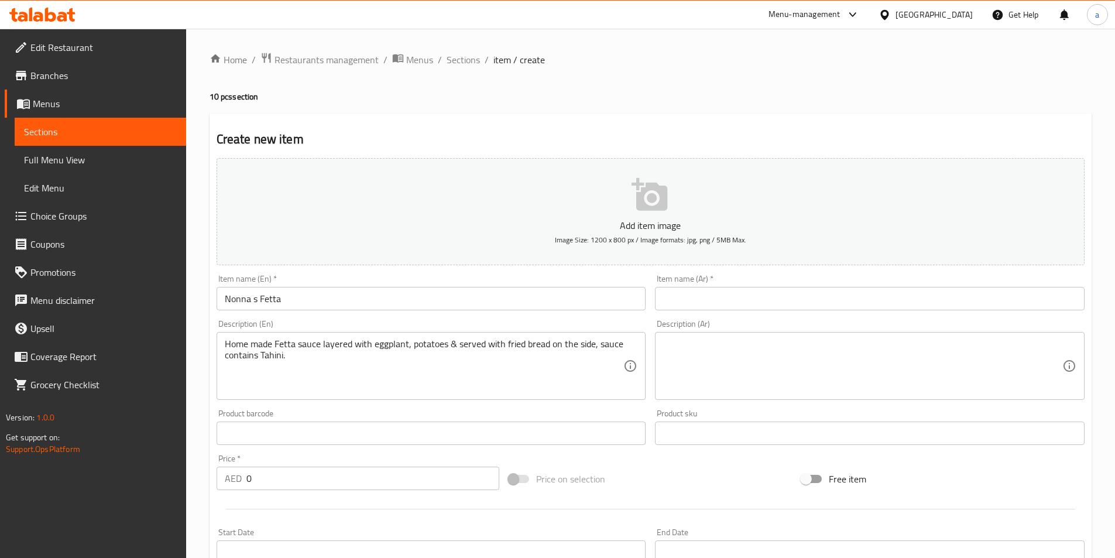
click at [860, 307] on input "text" at bounding box center [870, 298] width 430 height 23
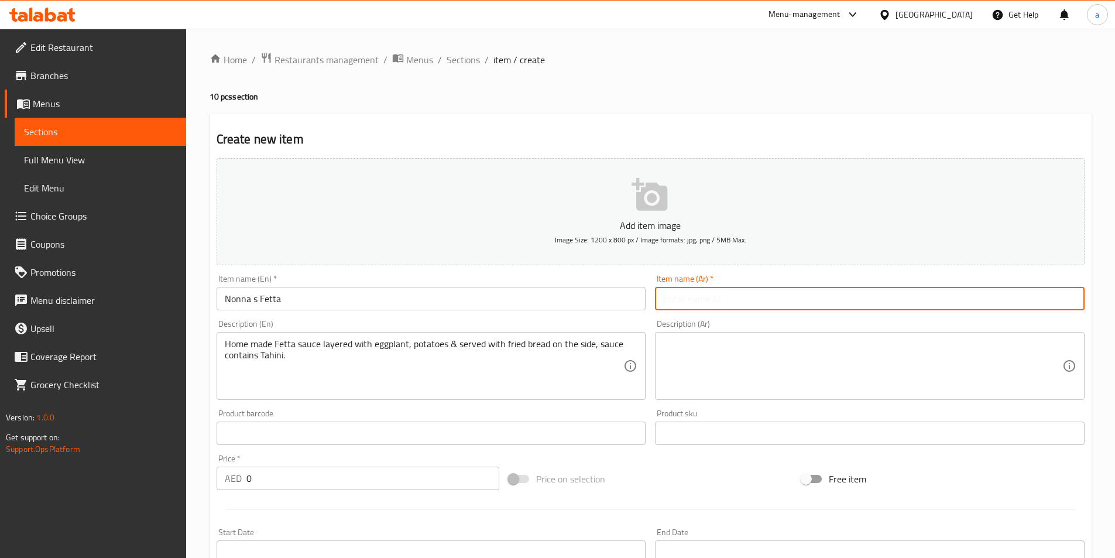
paste input "فيتا نونا"
type input "فيتا نونا"
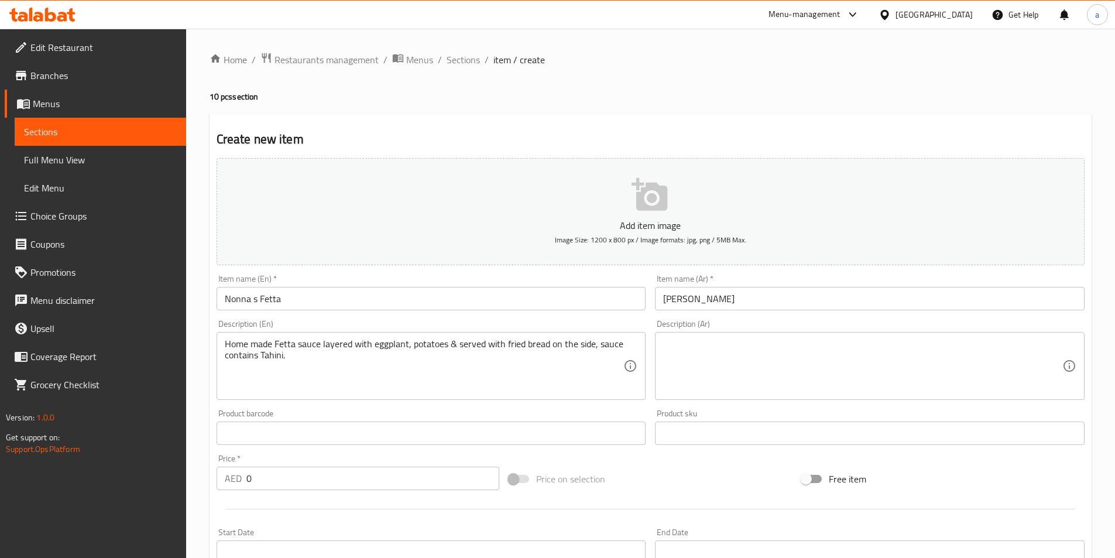
click at [811, 336] on div "Description (Ar)" at bounding box center [870, 366] width 430 height 68
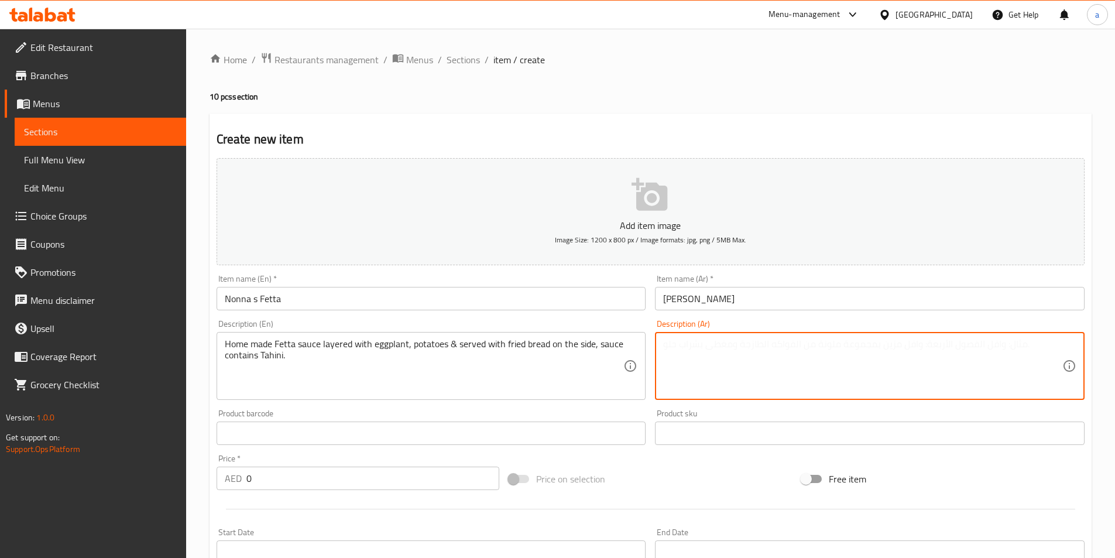
paste textarea "صلصة الفيتا بيتي مع طبقات من الباذنجان والبطاطس وتقدم مع الخبز المقلي على الجان…"
click at [794, 342] on textarea "صلصة الفيتا بيتي مع طبقات من الباذنجان والبطاطس وتقدم مع الخبز المقلي على الجان…" at bounding box center [862, 366] width 399 height 56
click at [1061, 353] on textarea "صلصة الفيتا بيتي مع طبقات من الباذنجان والبطاطس وتقدم مع الخبز المقلي على الجان…" at bounding box center [862, 366] width 399 height 56
type textarea "صلصة الفيتا بيتي مع طبقات من الباذنجان والبطاطس وتقدم مع الخبز المقلي على الجان…"
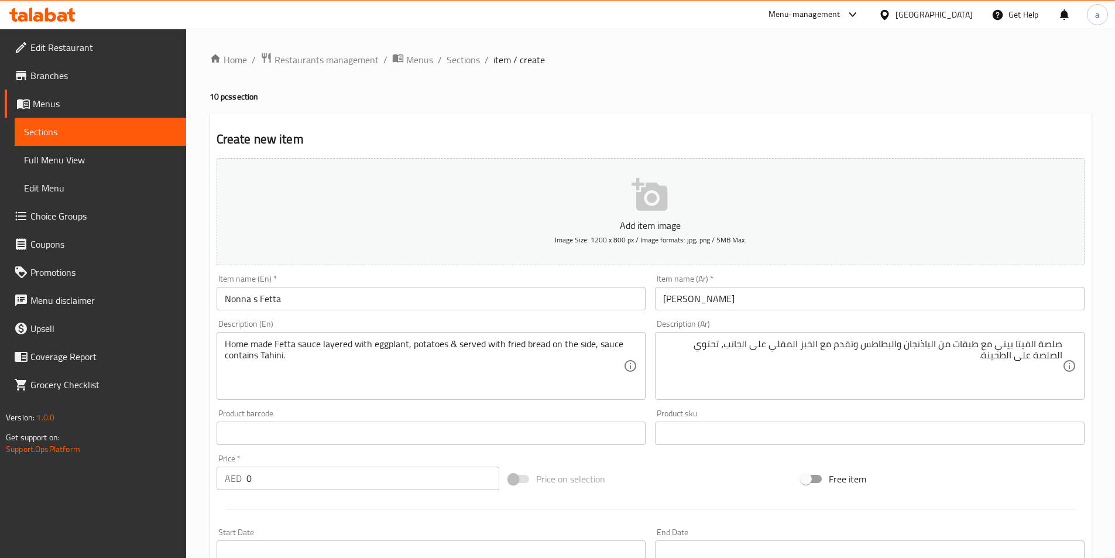
click at [358, 471] on input "0" at bounding box center [372, 477] width 253 height 23
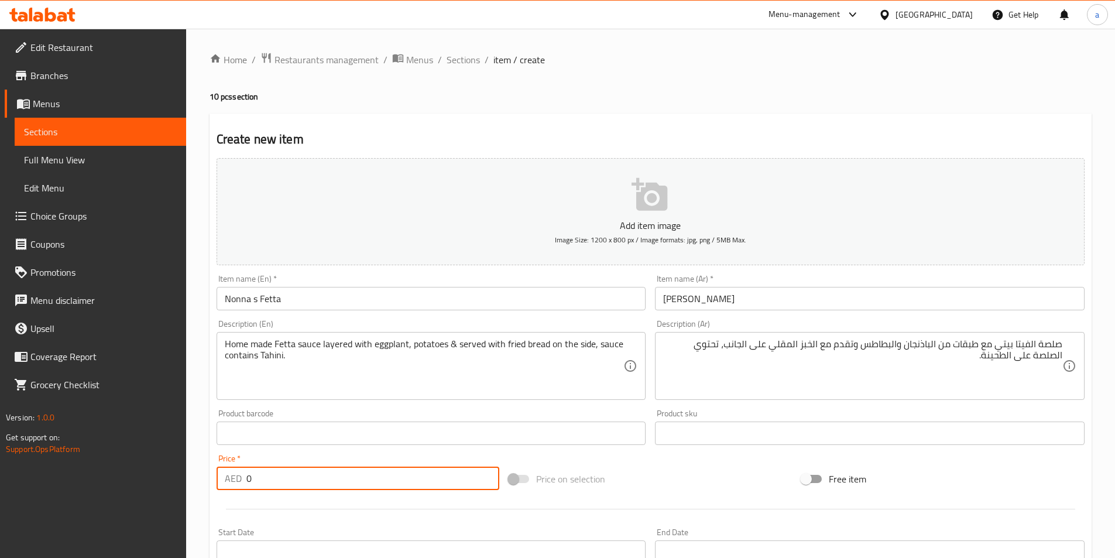
click at [358, 471] on input "0" at bounding box center [372, 477] width 253 height 23
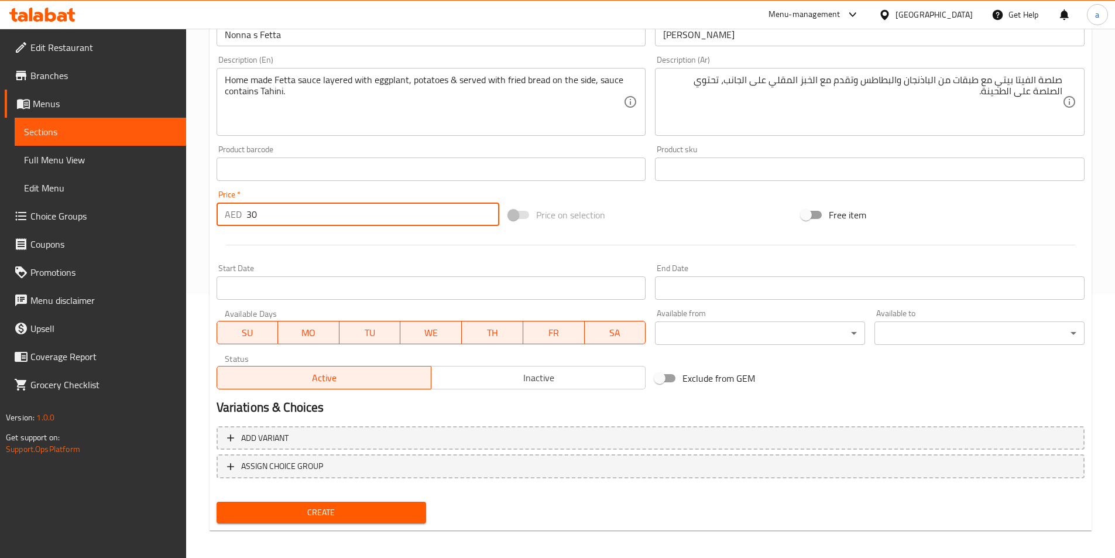
scroll to position [269, 0]
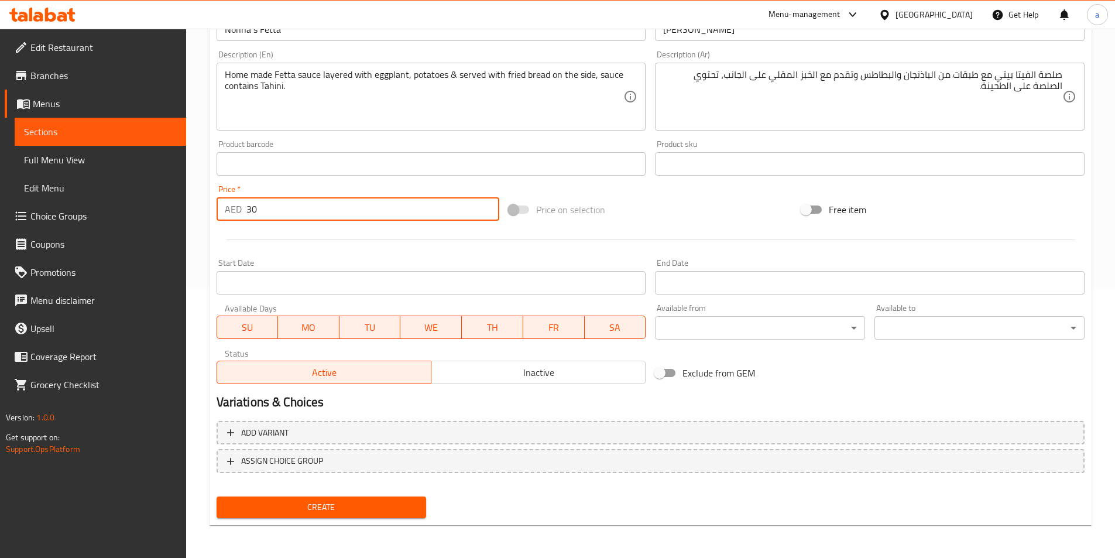
type input "30"
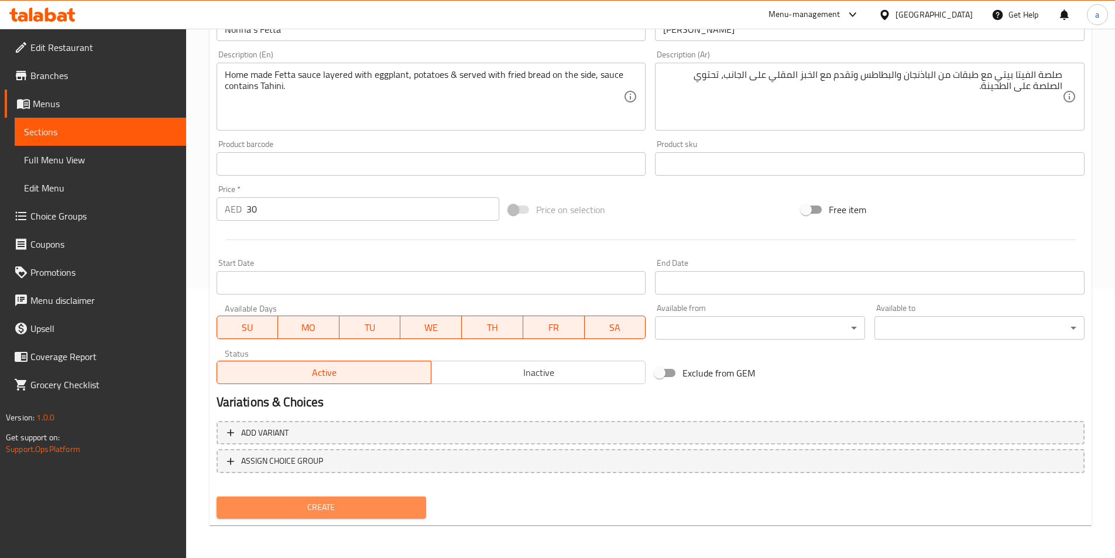
click at [339, 512] on span "Create" at bounding box center [321, 507] width 191 height 15
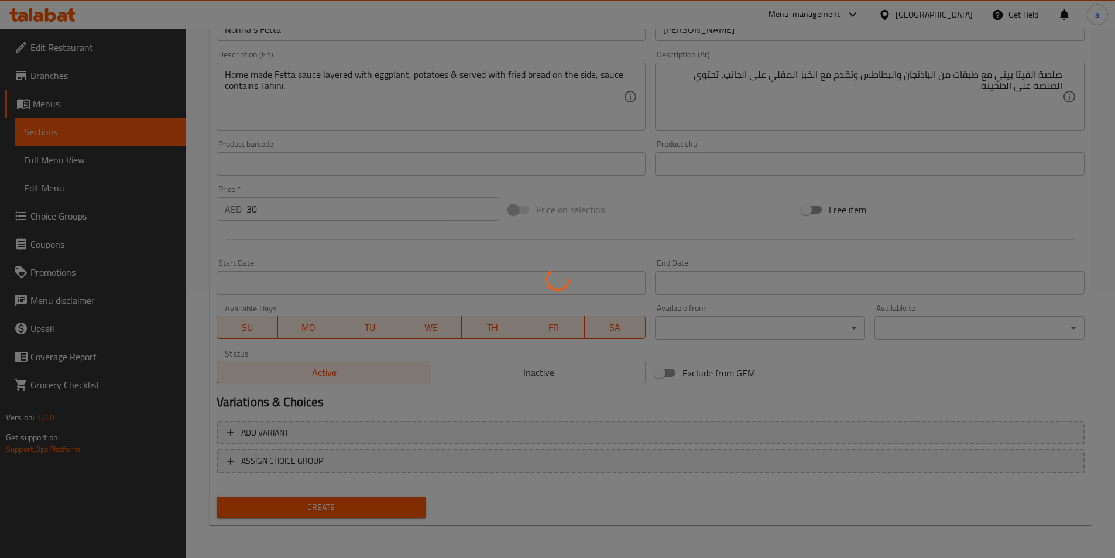
type input "0"
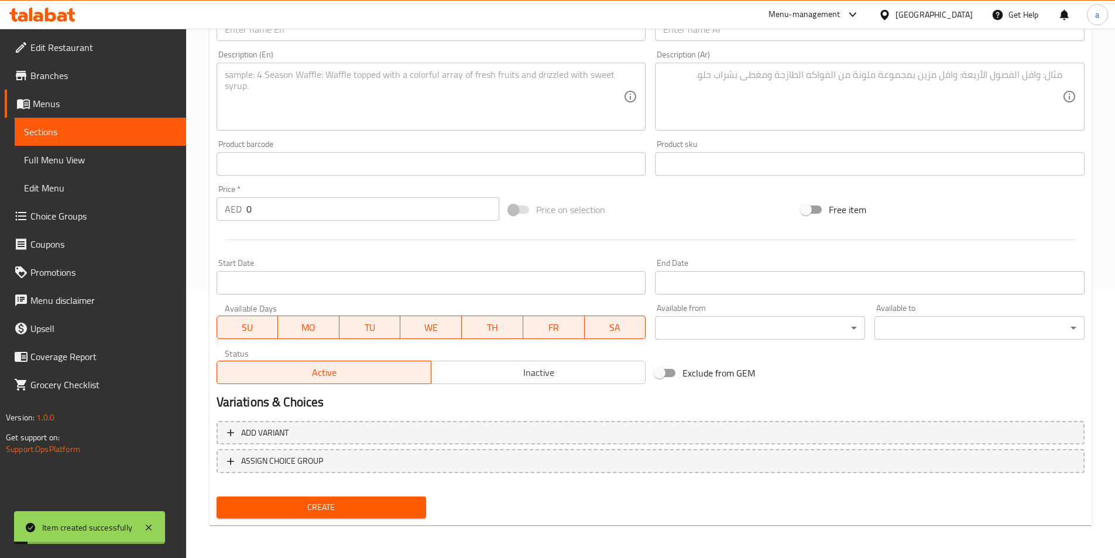
click at [135, 127] on span "Sections" at bounding box center [100, 132] width 153 height 14
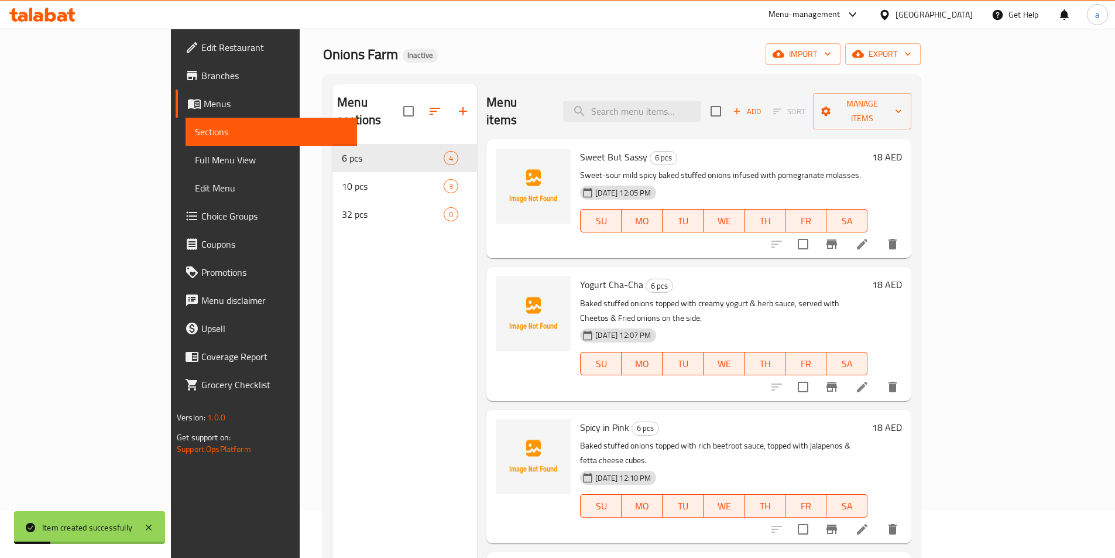
scroll to position [47, 0]
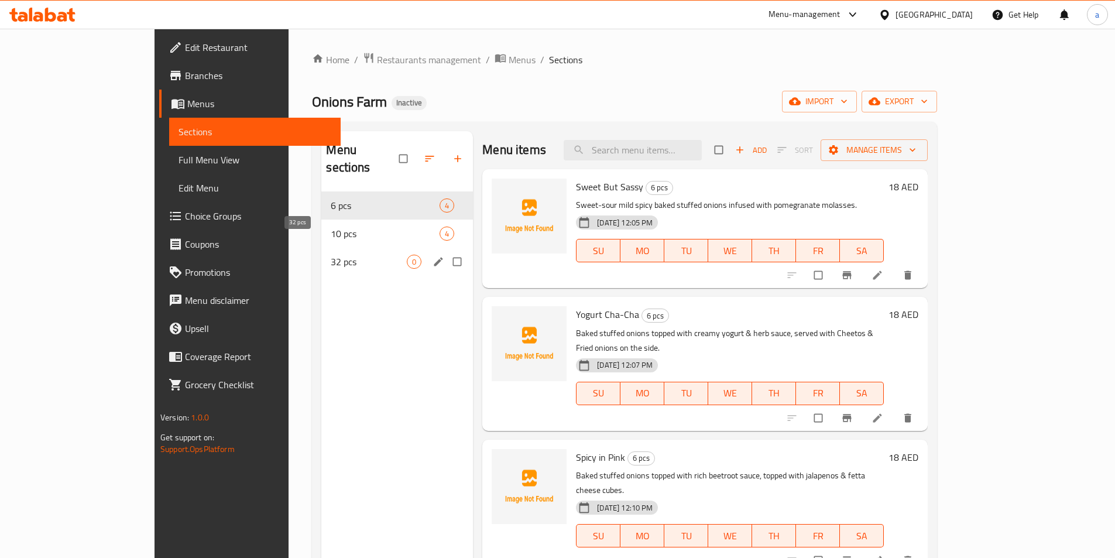
click at [354, 255] on span "32 pcs" at bounding box center [369, 262] width 76 height 14
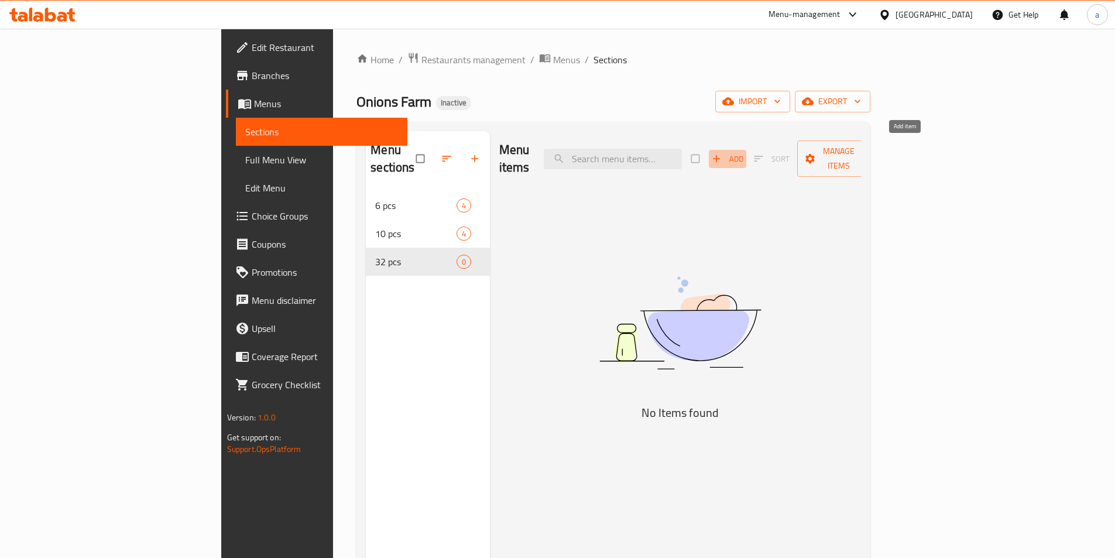
click at [743, 153] on span "Add" at bounding box center [728, 158] width 32 height 13
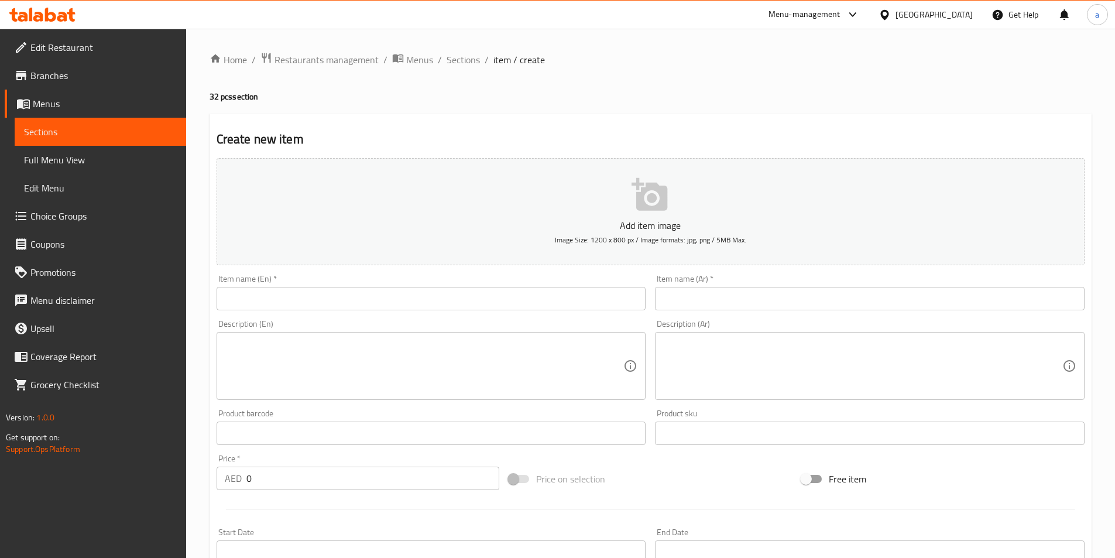
click at [348, 300] on input "text" at bounding box center [432, 298] width 430 height 23
paste input "Sweet But Sassy 💃🏻"
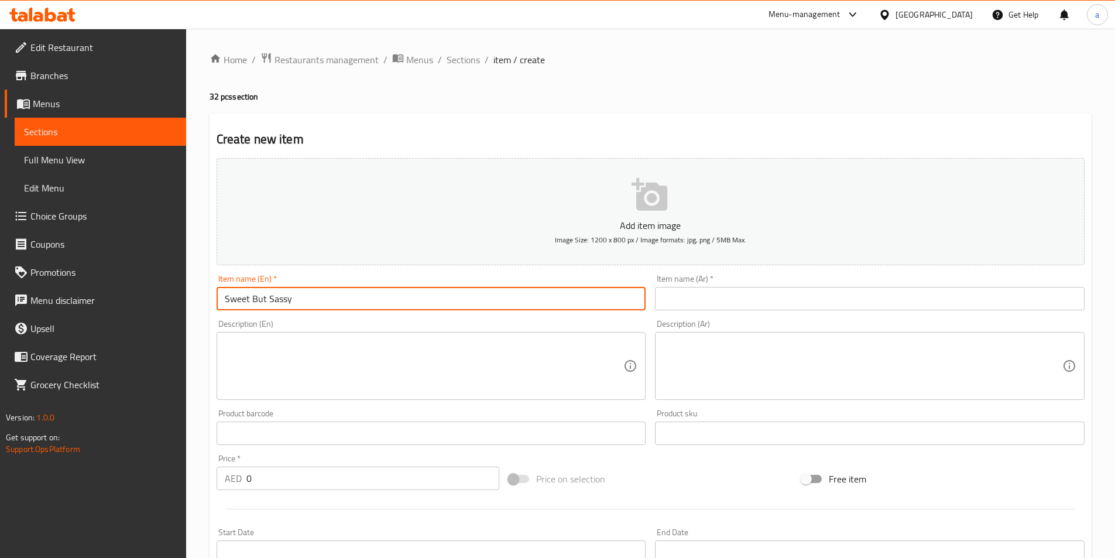
type input "Sweet But Sassy"
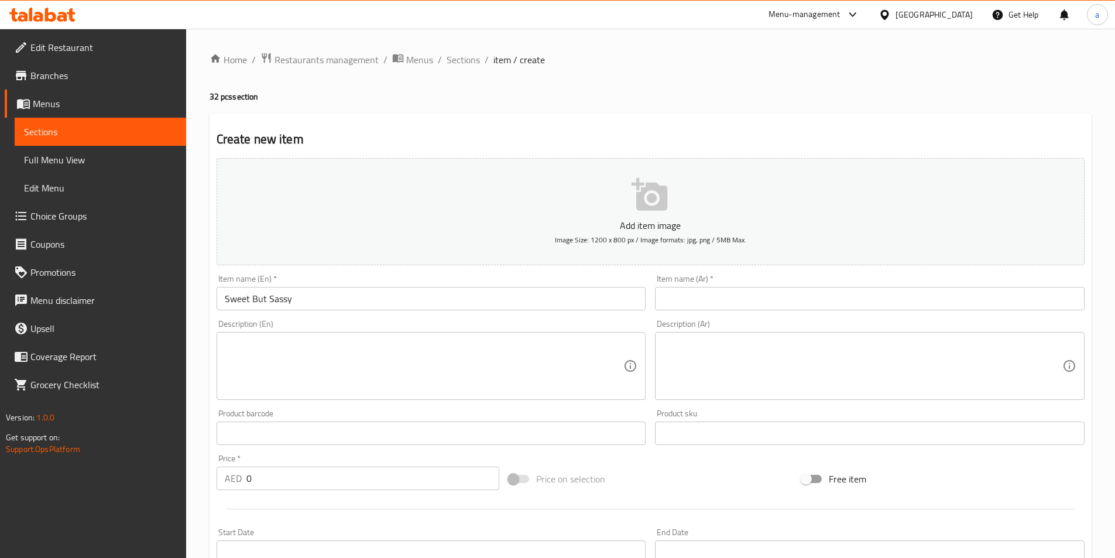
click at [774, 301] on input "text" at bounding box center [870, 298] width 430 height 23
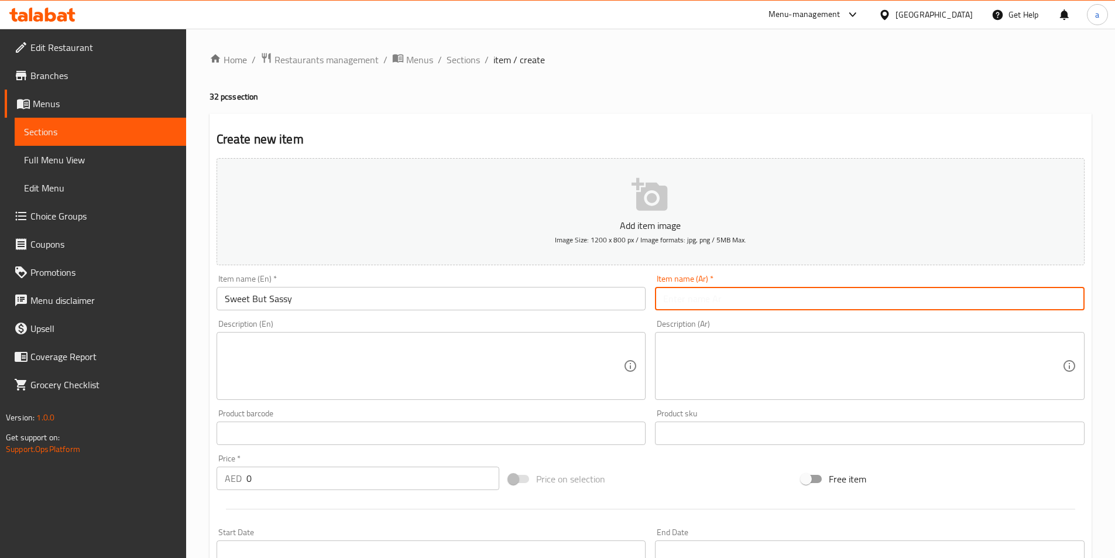
paste input "سويت لاكن ساسي"
type input "سويت لاكن ساسي"
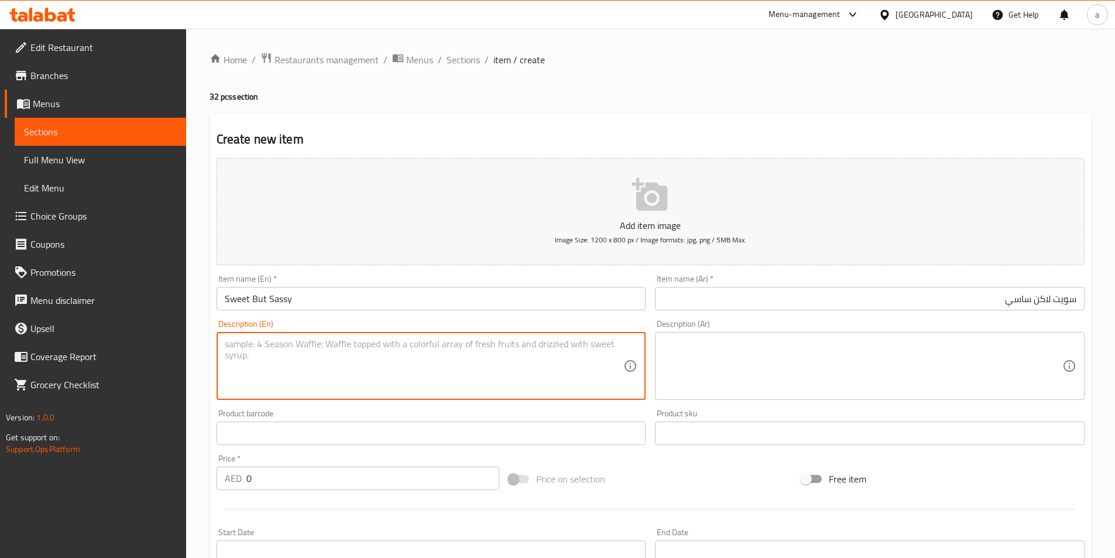
click at [553, 346] on textarea at bounding box center [424, 366] width 399 height 56
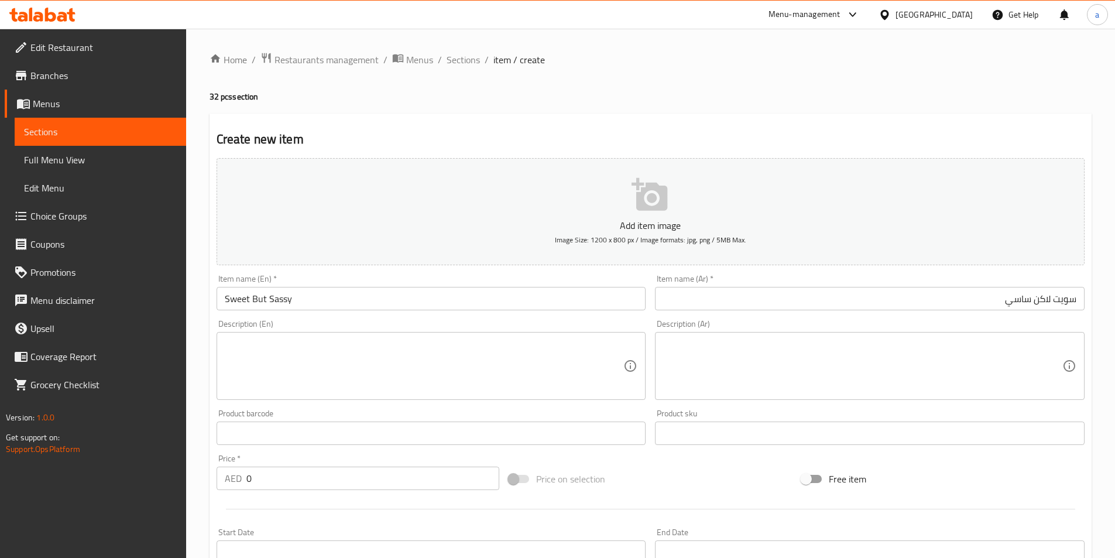
click at [781, 358] on textarea at bounding box center [862, 366] width 399 height 56
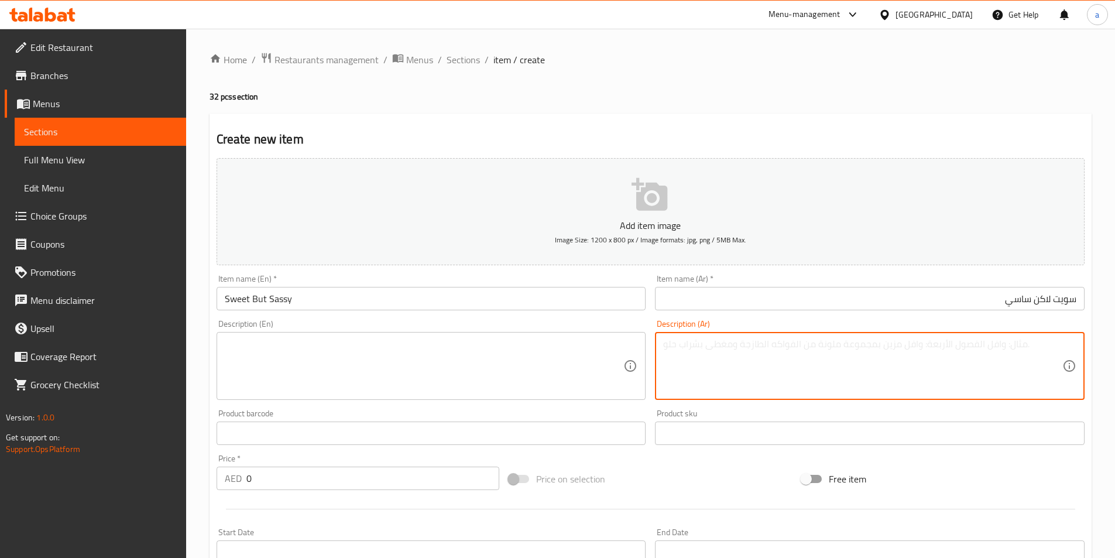
paste textarea "بصل محشو مخبوز حلو - حامض وحار معتدل منقوع مع دبس الرمان."
type textarea "بصل محشو مخبوز حلو - حامض وحار معتدل منقوع مع دبس الرمان."
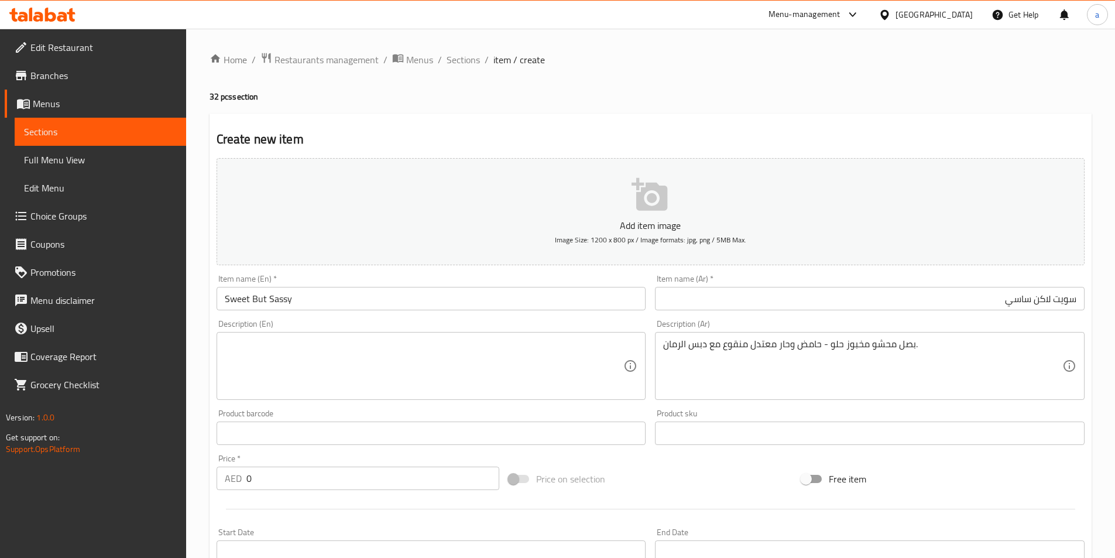
click at [417, 351] on textarea at bounding box center [424, 366] width 399 height 56
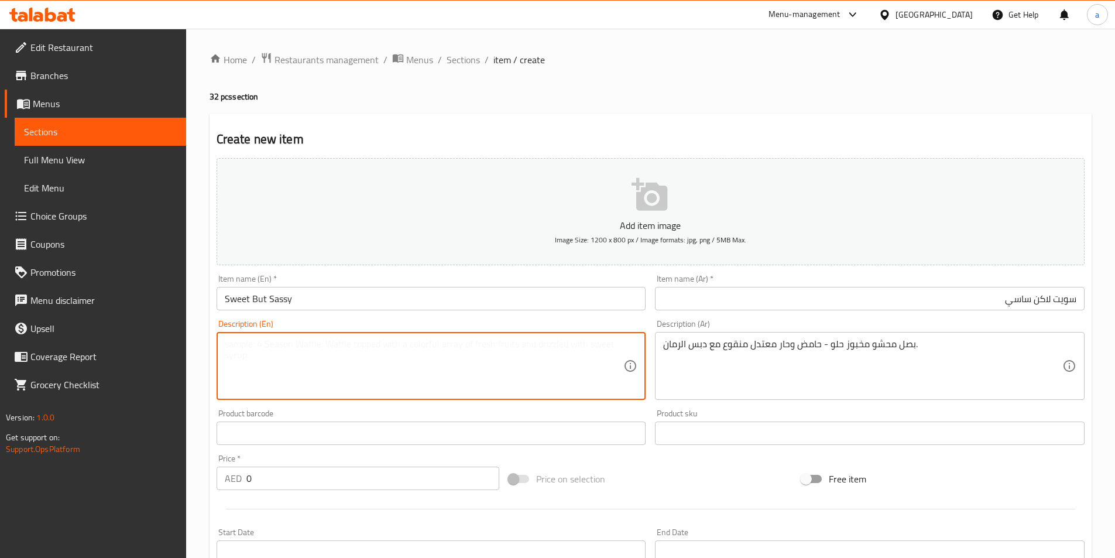
paste textarea "Sweet-sour mild spicy baked stuffed onions infused with pomegranate molasses."
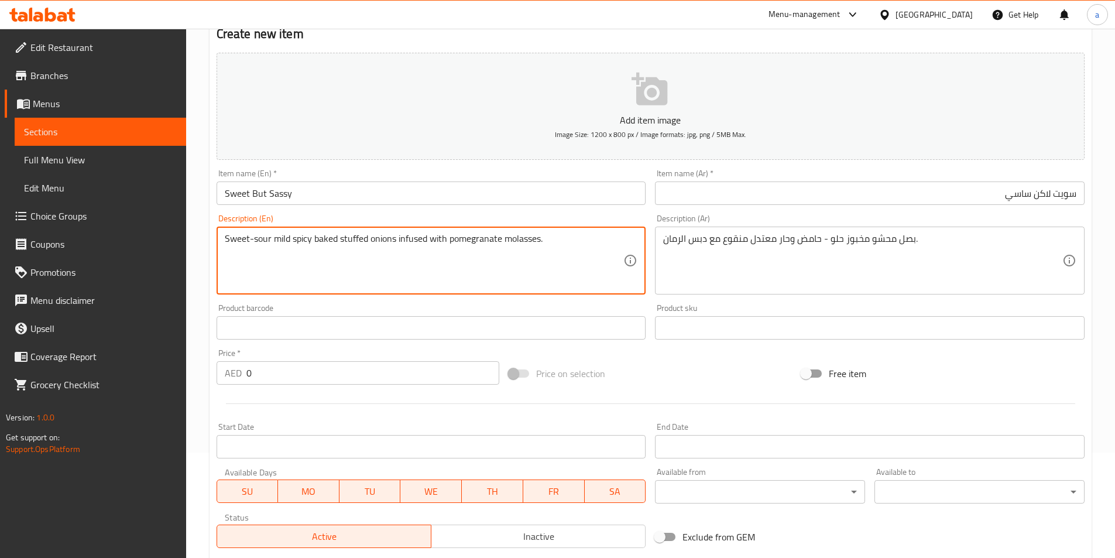
scroll to position [126, 0]
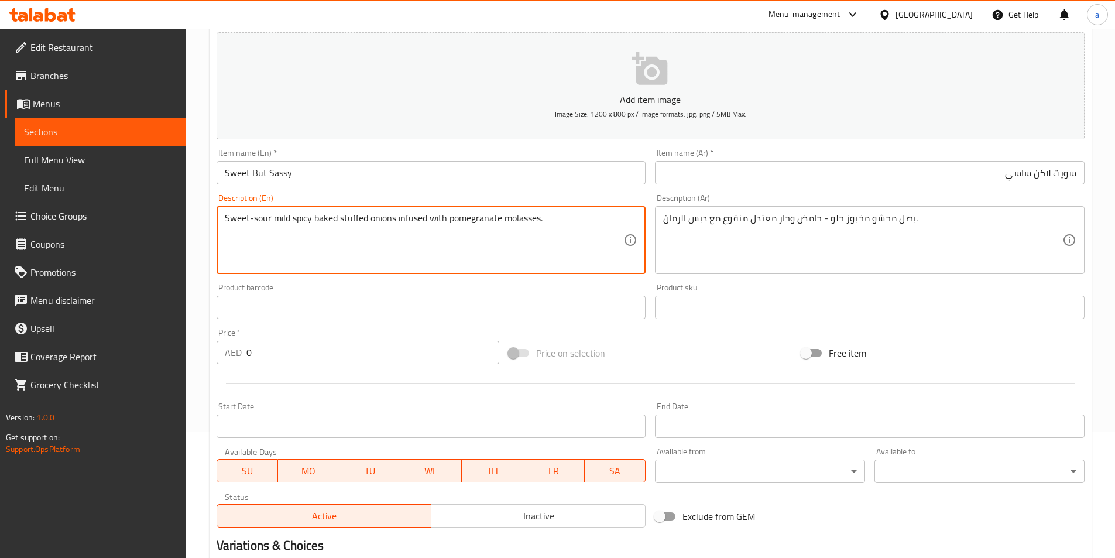
type textarea "Sweet-sour mild spicy baked stuffed onions infused with pomegranate molasses."
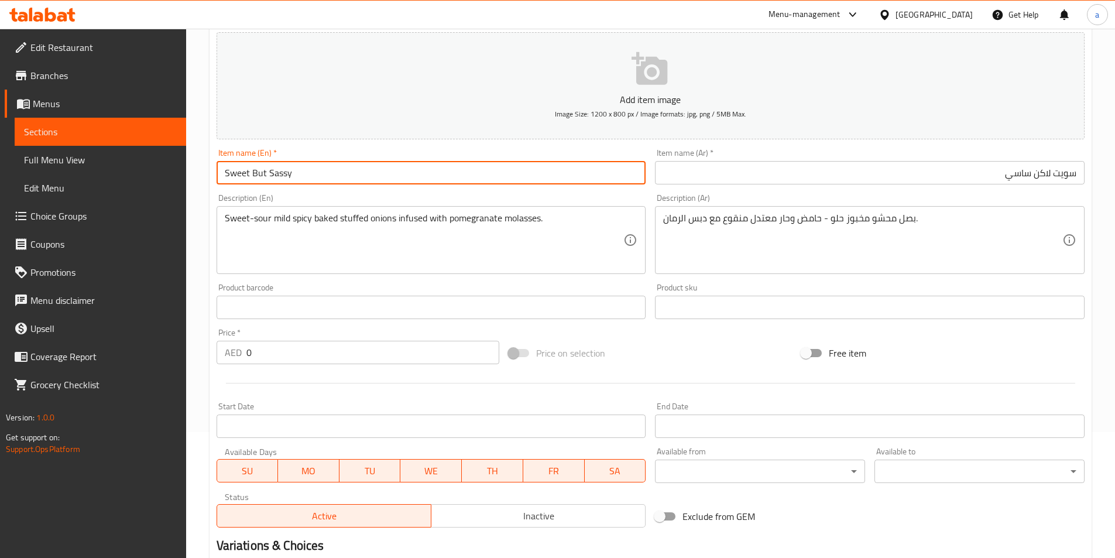
click at [368, 183] on input "Sweet But Sassy" at bounding box center [432, 172] width 430 height 23
type input "Sweet But Sassy 32 pcs"
click at [722, 173] on input "سويت لاكن ساسي" at bounding box center [870, 172] width 430 height 23
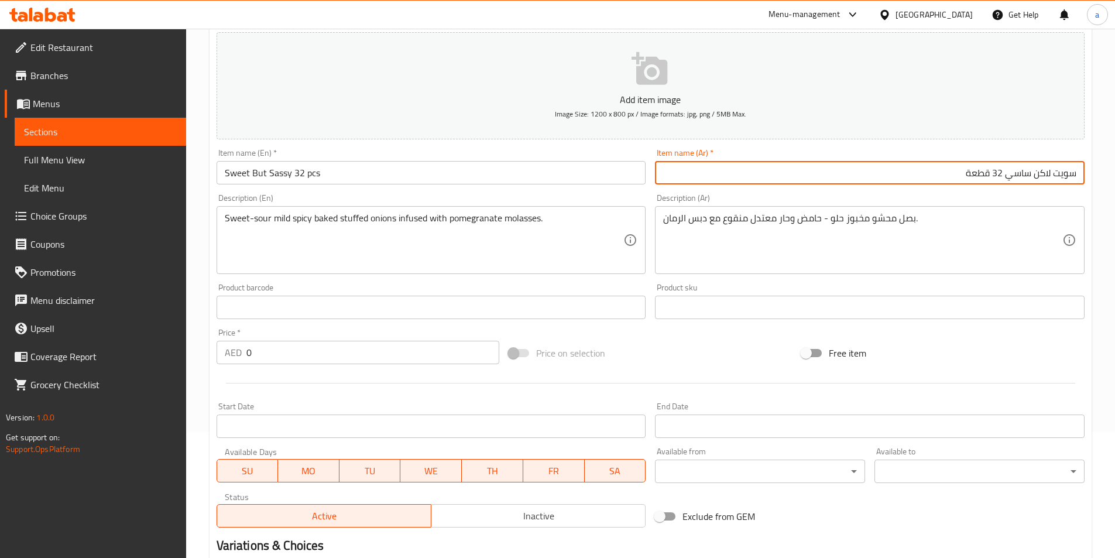
type input "سويت لاكن ساسي 32 قطعة"
click at [273, 351] on input "0" at bounding box center [372, 352] width 253 height 23
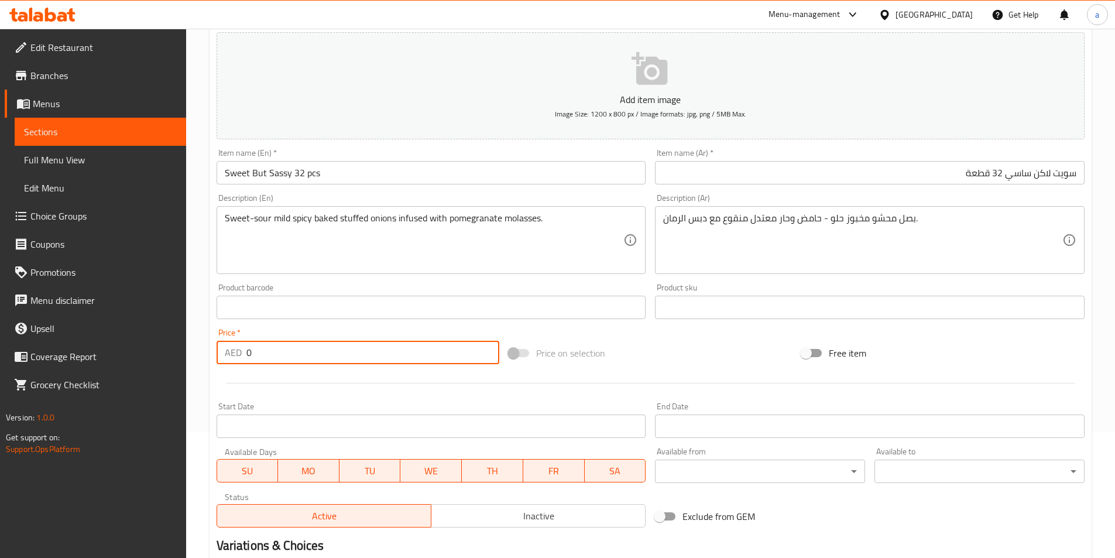
click at [273, 351] on input "0" at bounding box center [372, 352] width 253 height 23
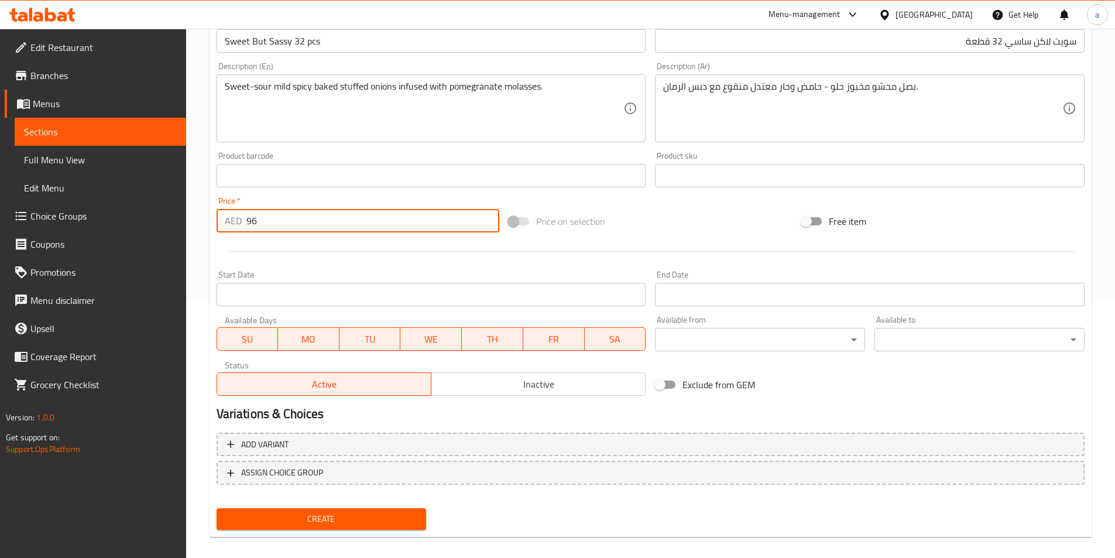
scroll to position [269, 0]
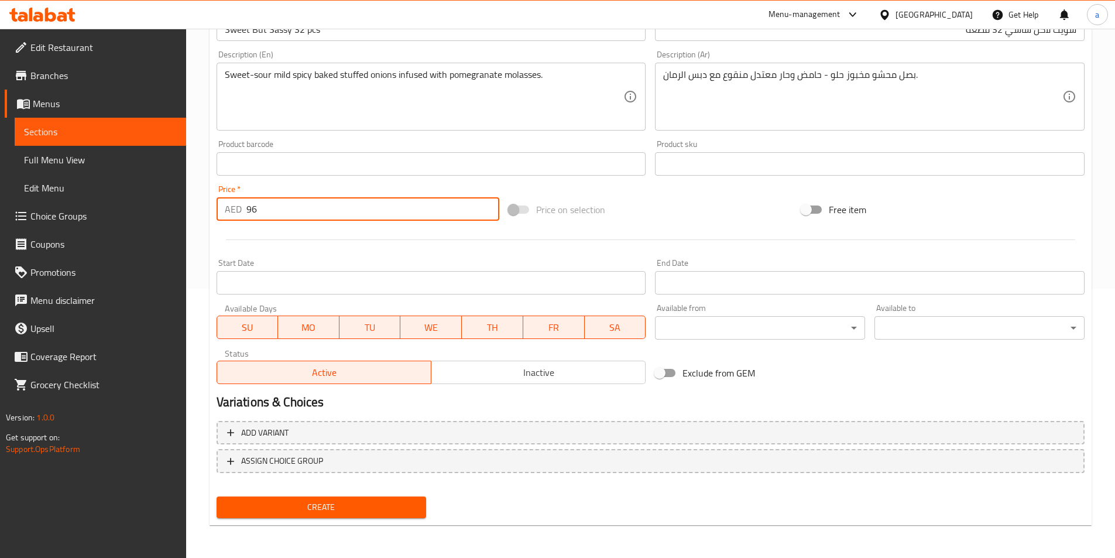
type input "96"
click at [341, 502] on span "Create" at bounding box center [321, 507] width 191 height 15
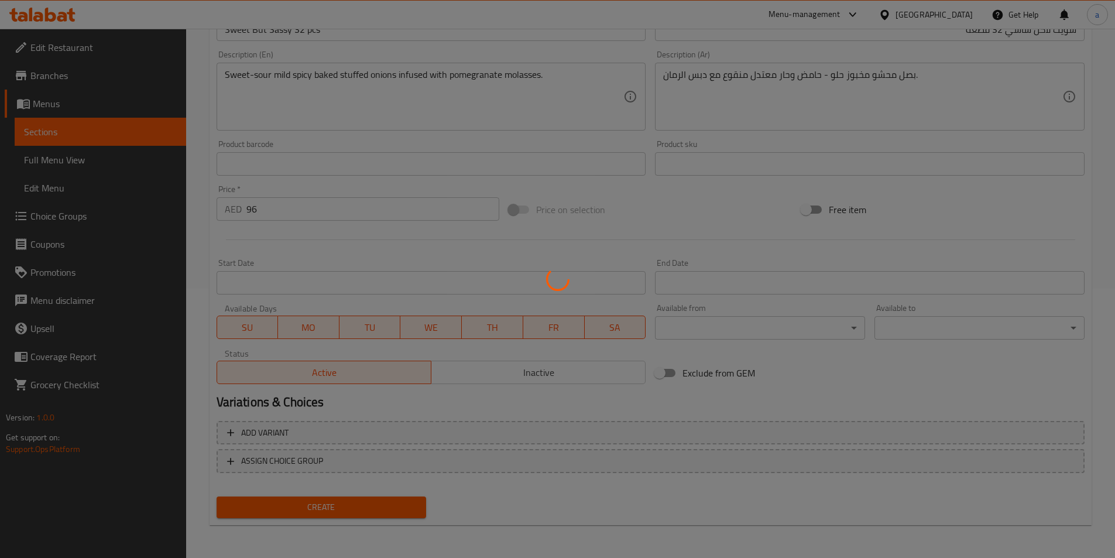
type input "0"
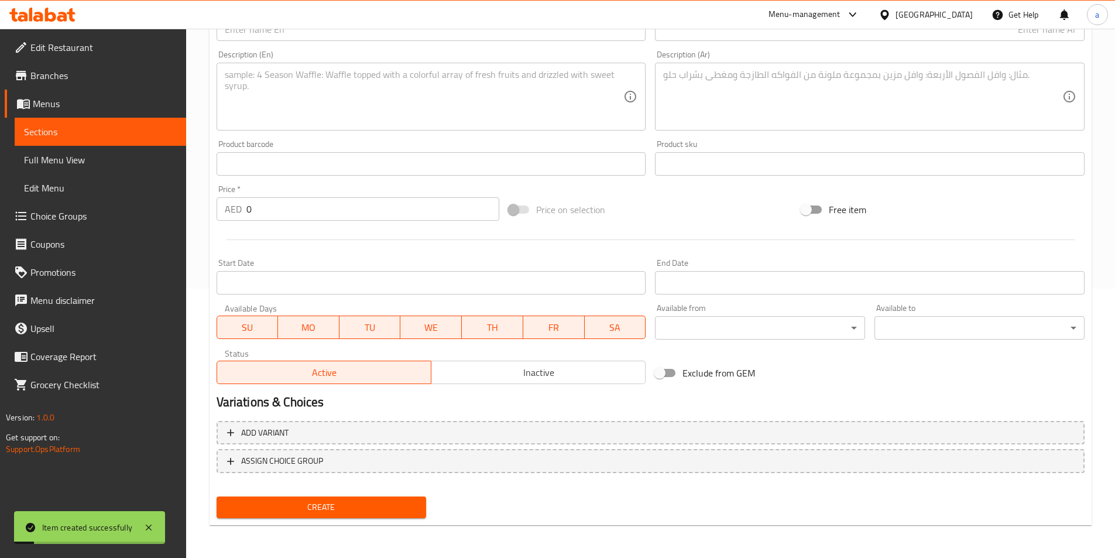
click at [163, 126] on span "Sections" at bounding box center [100, 132] width 153 height 14
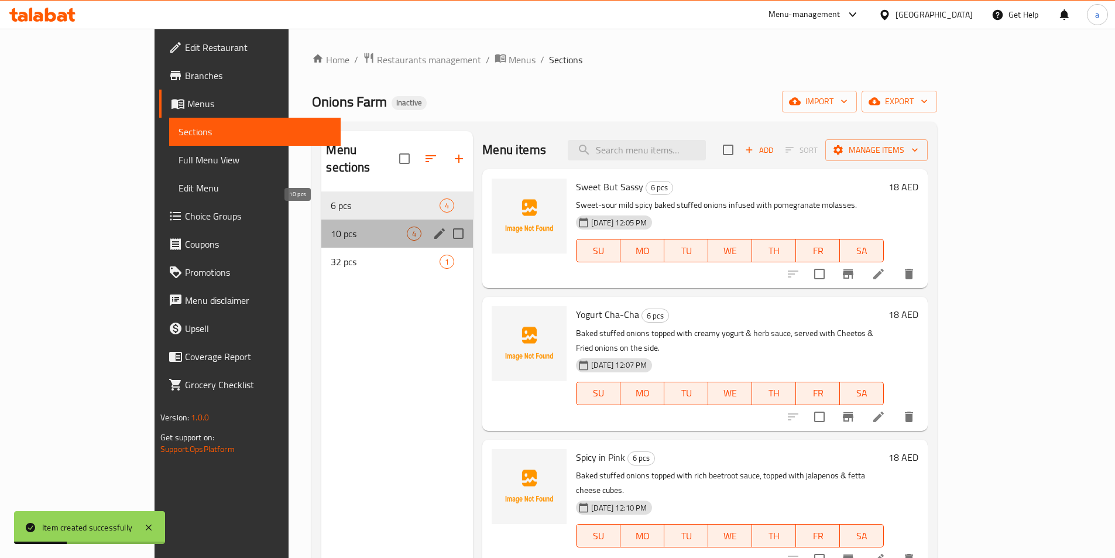
click at [331, 227] on span "10 pcs" at bounding box center [369, 234] width 76 height 14
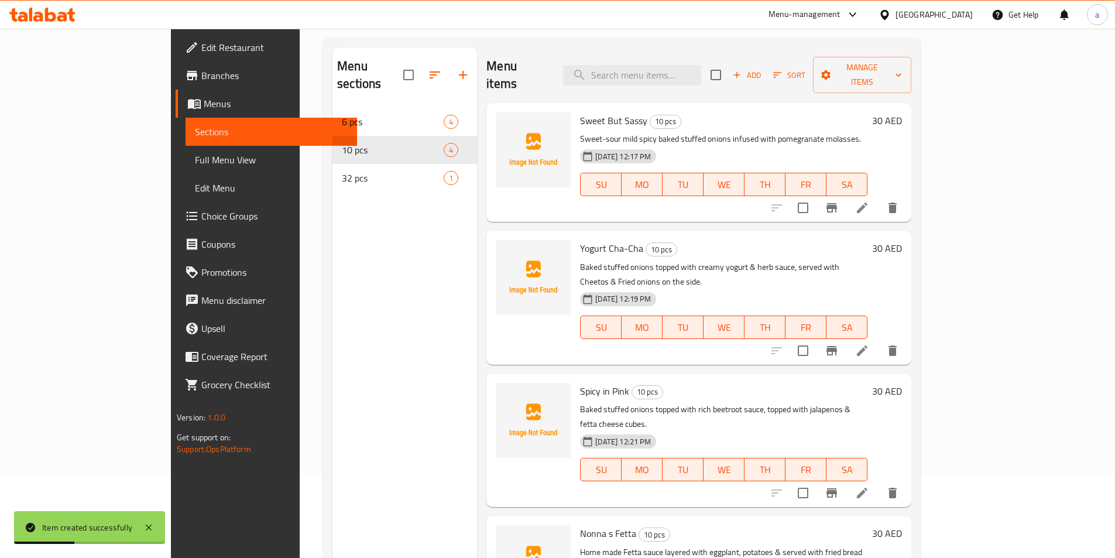
scroll to position [164, 0]
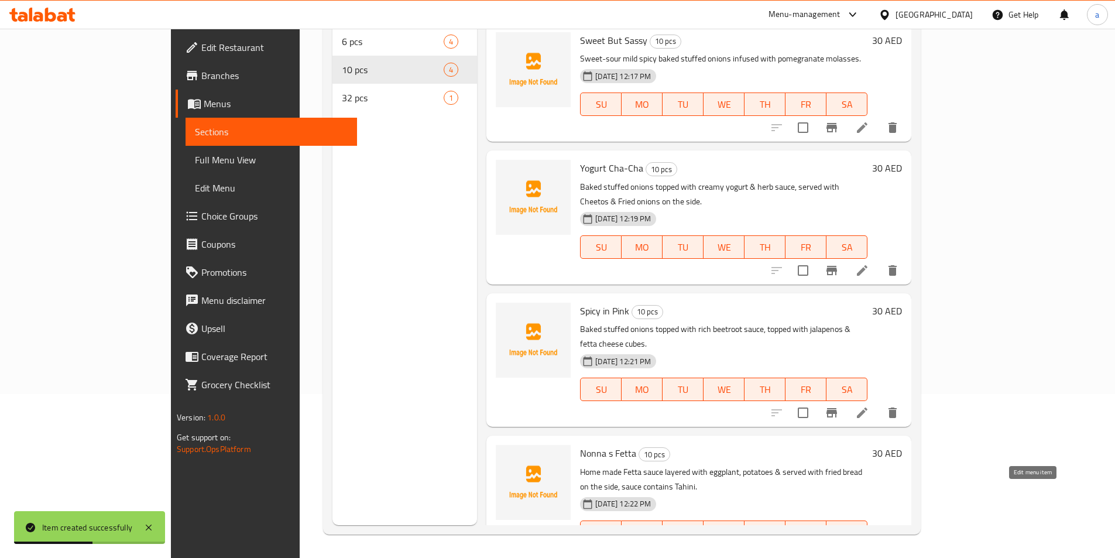
click at [869, 548] on icon at bounding box center [862, 555] width 14 height 14
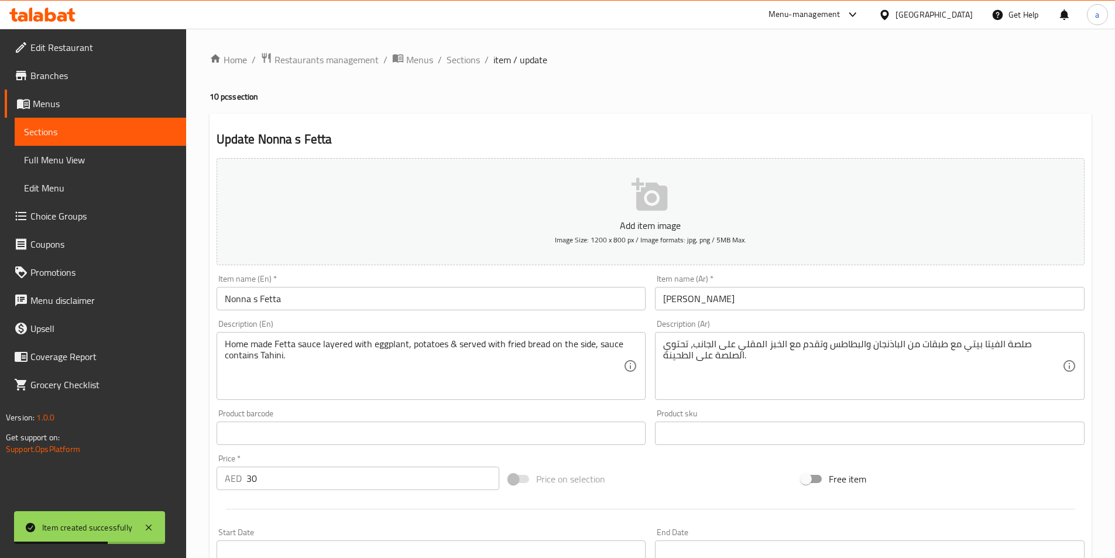
click at [331, 300] on input "Nonna s Fetta" at bounding box center [432, 298] width 430 height 23
click at [365, 303] on input "Nonna s Fetta" at bounding box center [432, 298] width 430 height 23
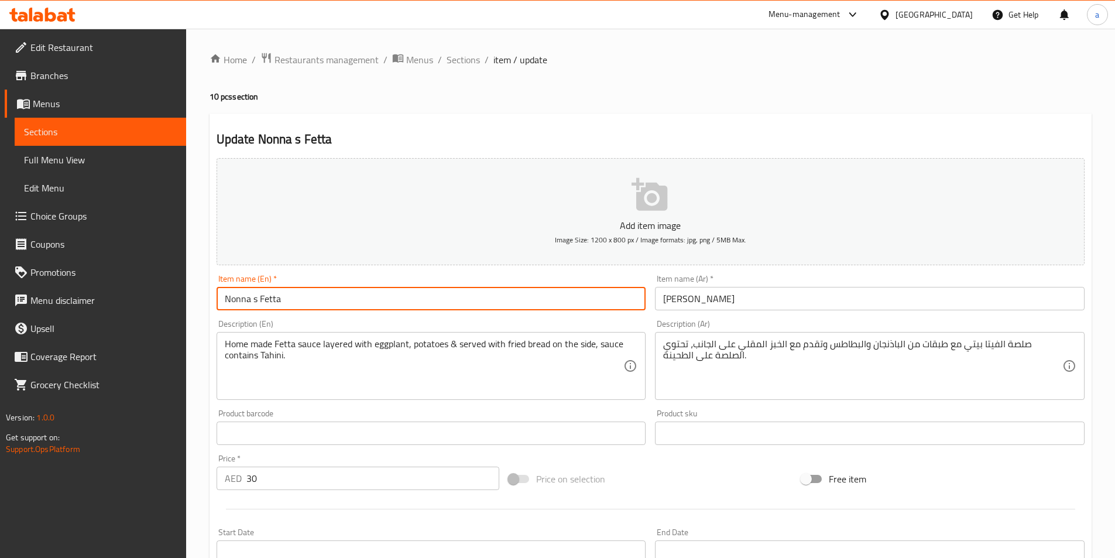
paste input "10 pcs"
type input "Nonna s Fetta 10 pcs"
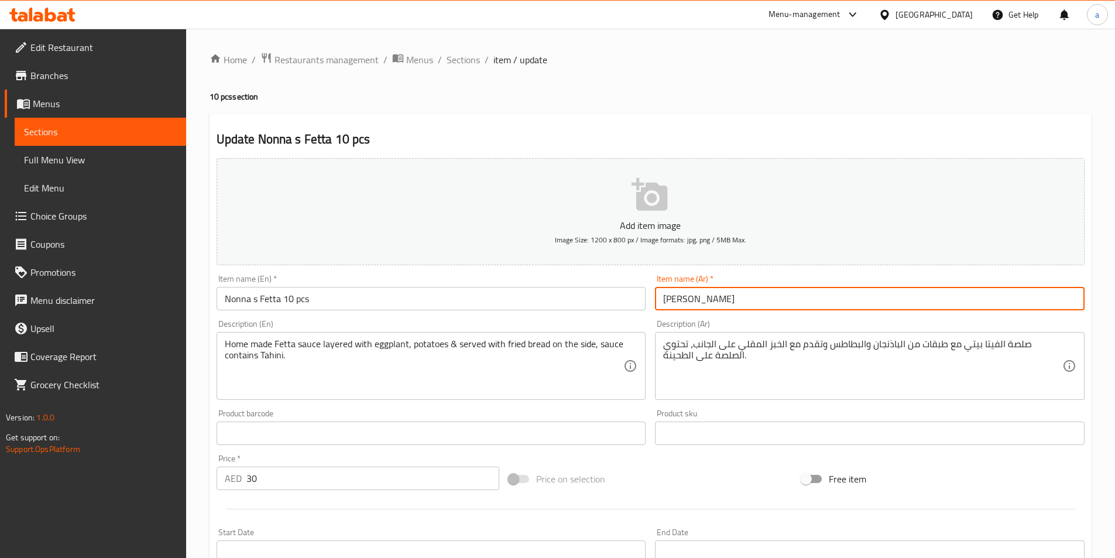
click at [728, 298] on input "[PERSON_NAME]" at bounding box center [870, 298] width 430 height 23
click at [833, 296] on input "[PERSON_NAME]" at bounding box center [870, 298] width 430 height 23
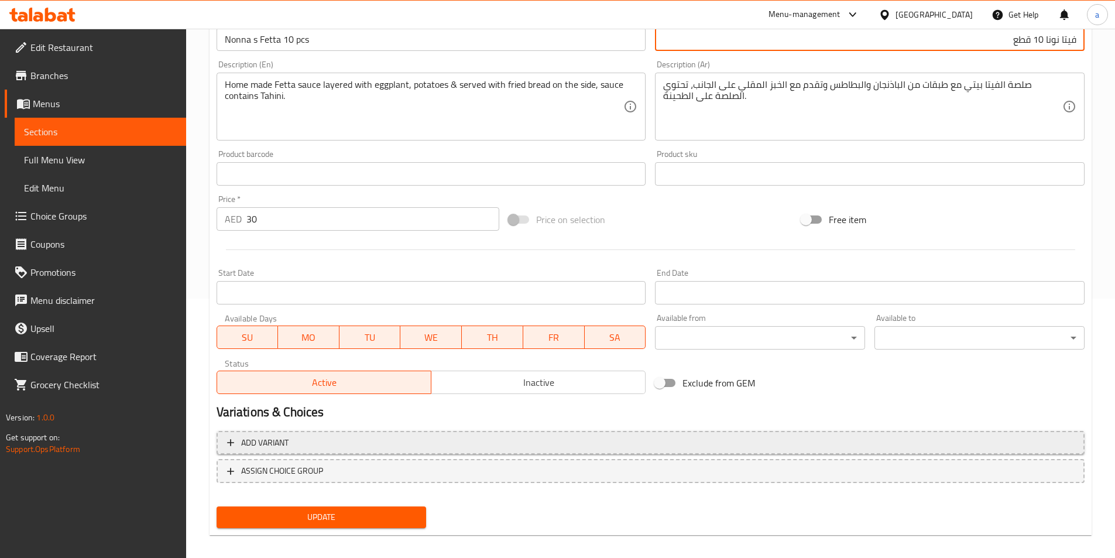
scroll to position [269, 0]
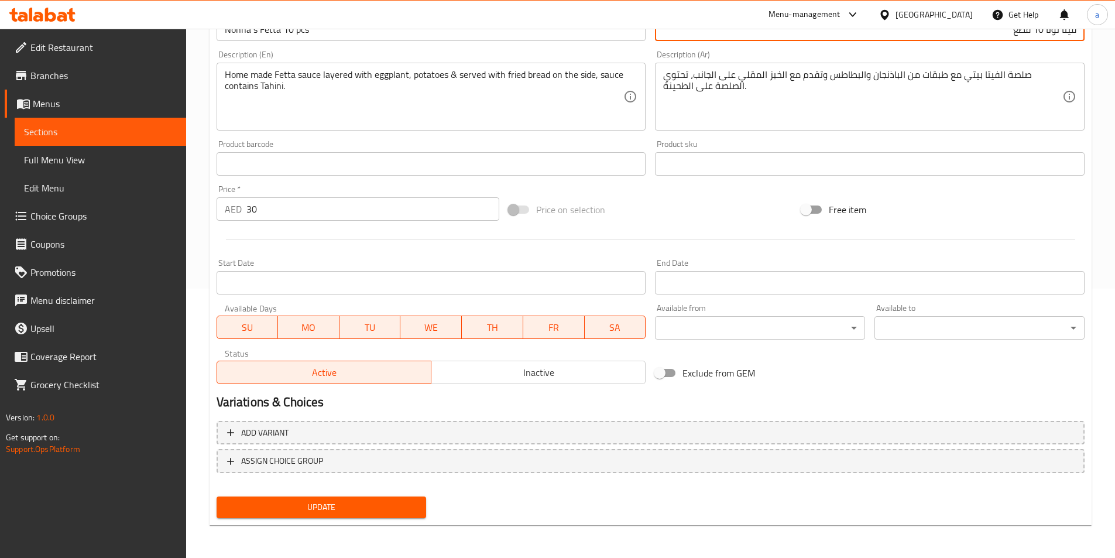
type input "فيتا نونا 10 قطع"
click at [347, 505] on span "Update" at bounding box center [321, 507] width 191 height 15
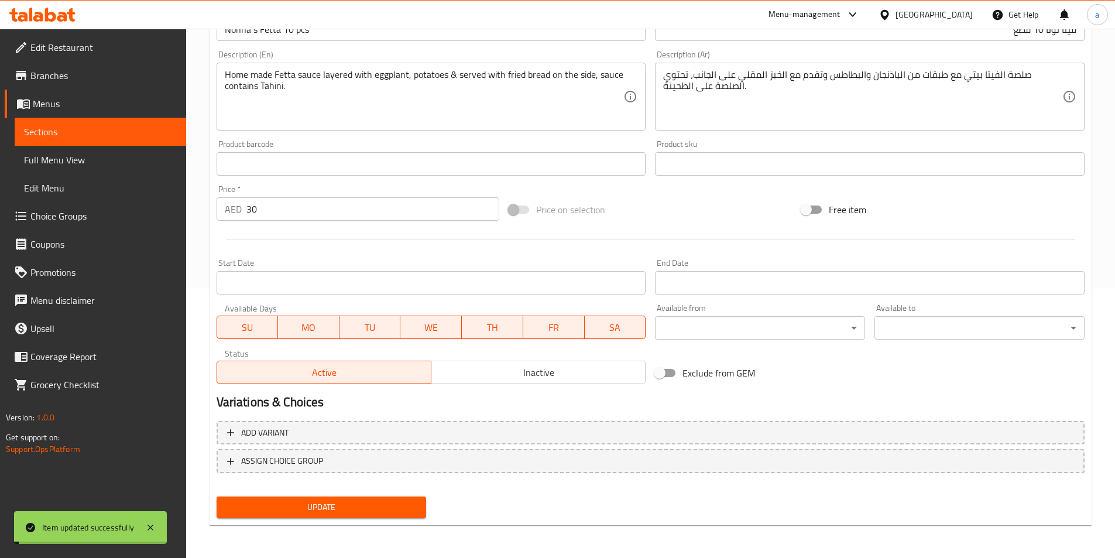
click at [157, 131] on span "Sections" at bounding box center [100, 132] width 153 height 14
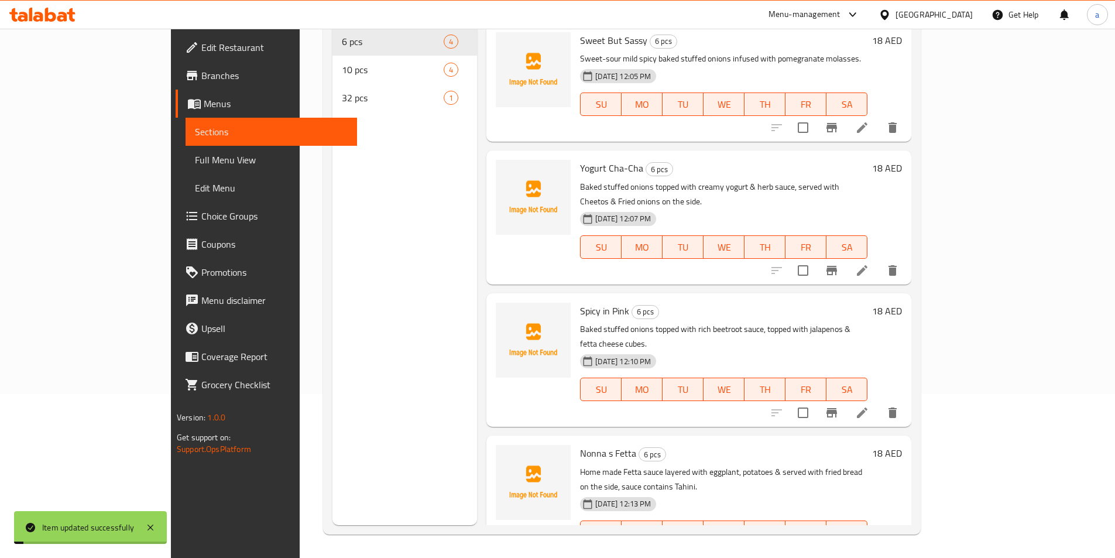
scroll to position [164, 0]
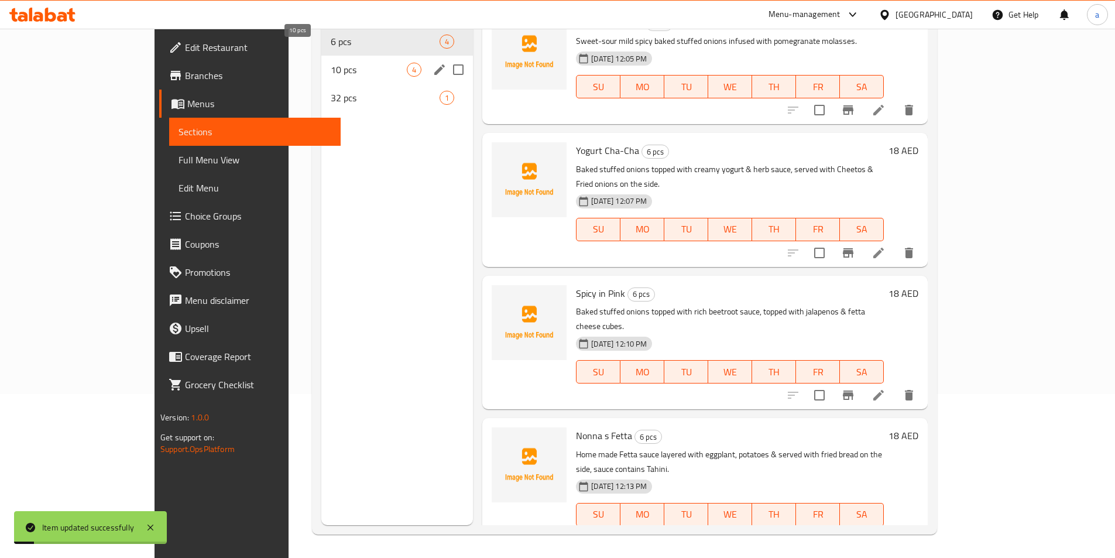
click at [331, 63] on span "10 pcs" at bounding box center [369, 70] width 76 height 14
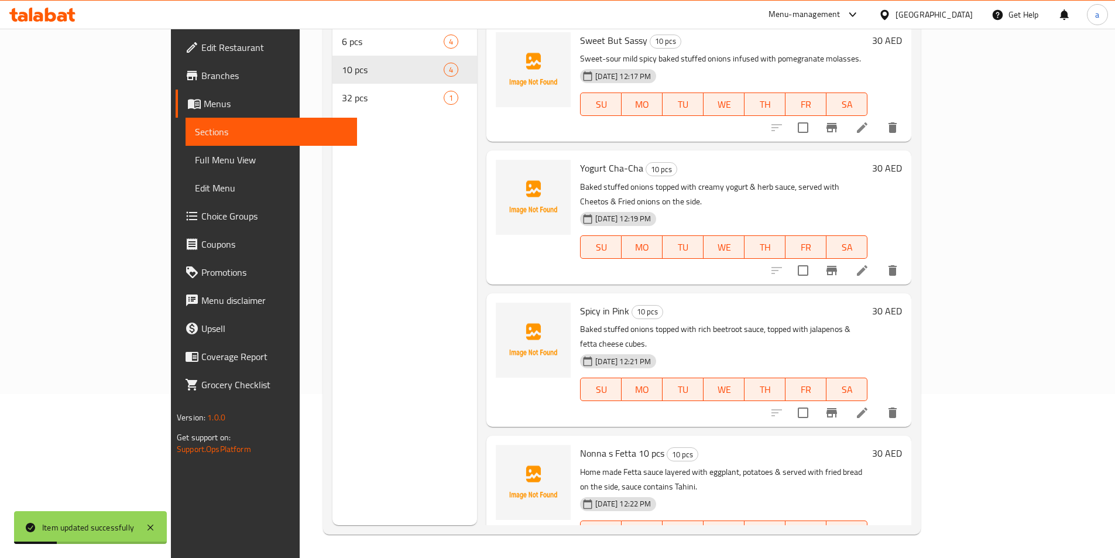
click at [879, 402] on li at bounding box center [862, 412] width 33 height 21
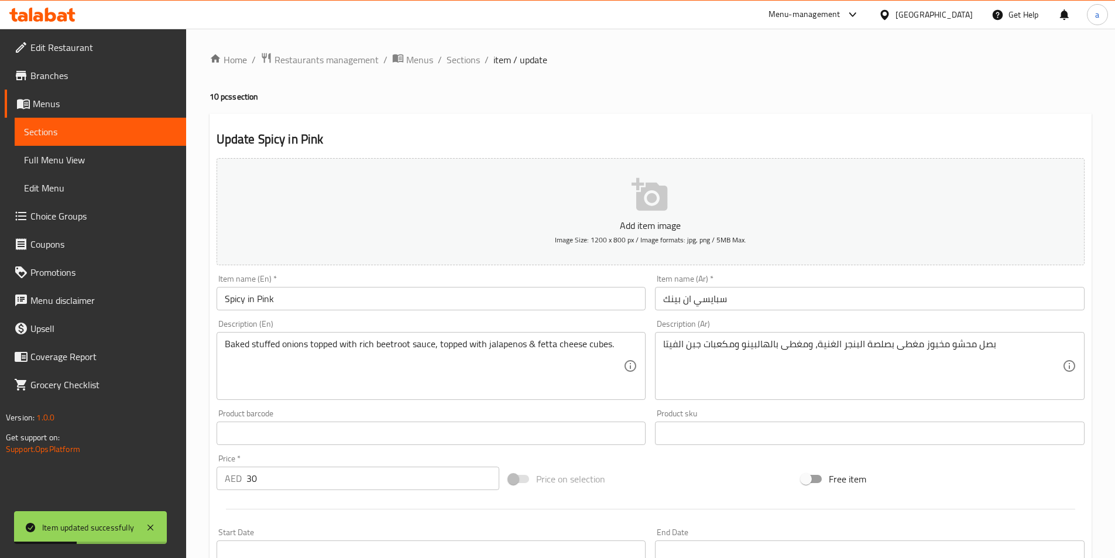
click at [331, 301] on input "Spicy in Pink" at bounding box center [432, 298] width 430 height 23
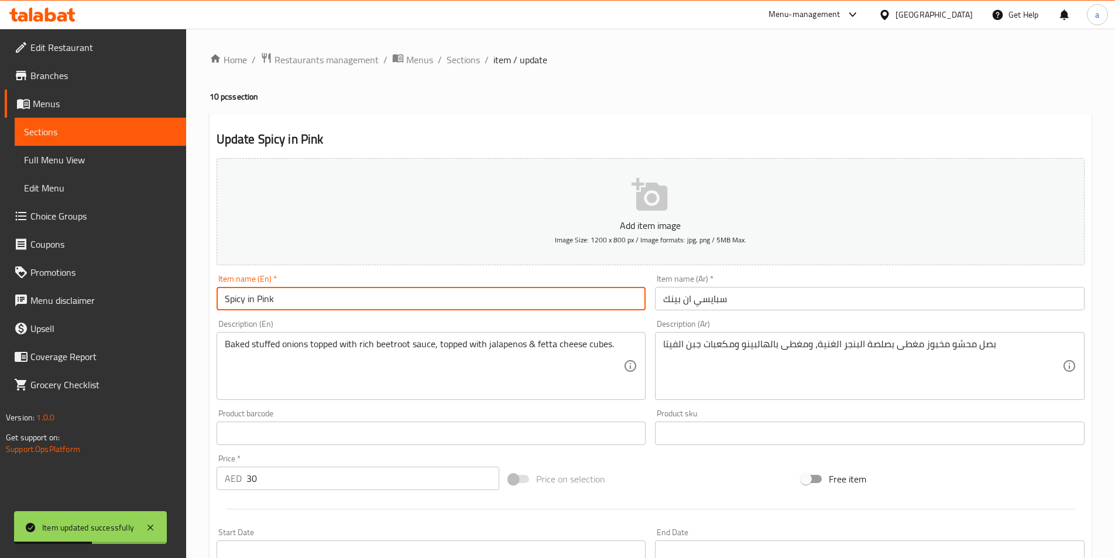
paste input "10 pcs"
type input "Spicy in Pink 10 pcs"
click at [857, 298] on input "سبايسي ان بينك" at bounding box center [870, 298] width 430 height 23
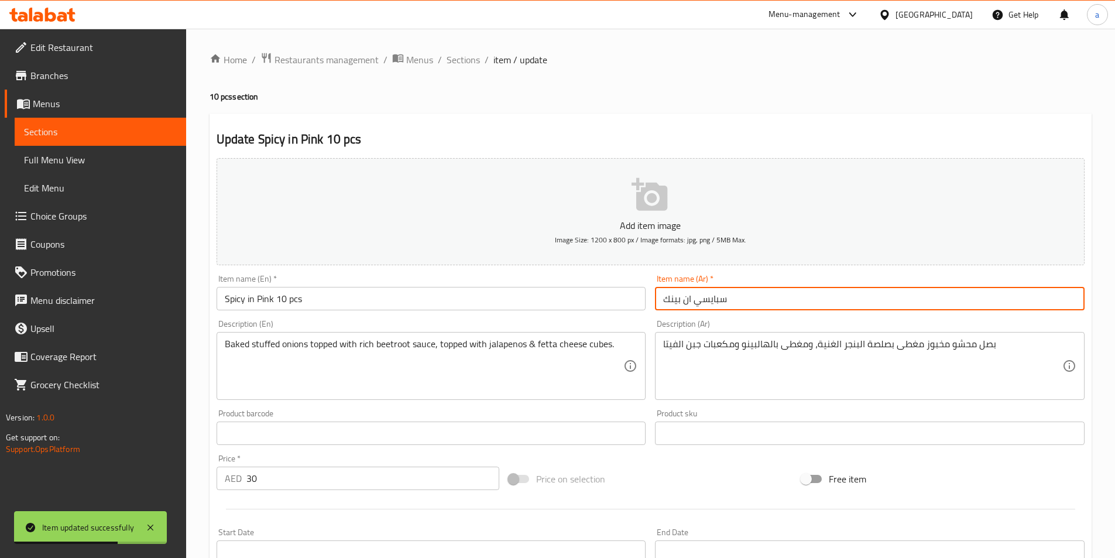
drag, startPoint x: 857, startPoint y: 298, endPoint x: 842, endPoint y: 308, distance: 18.7
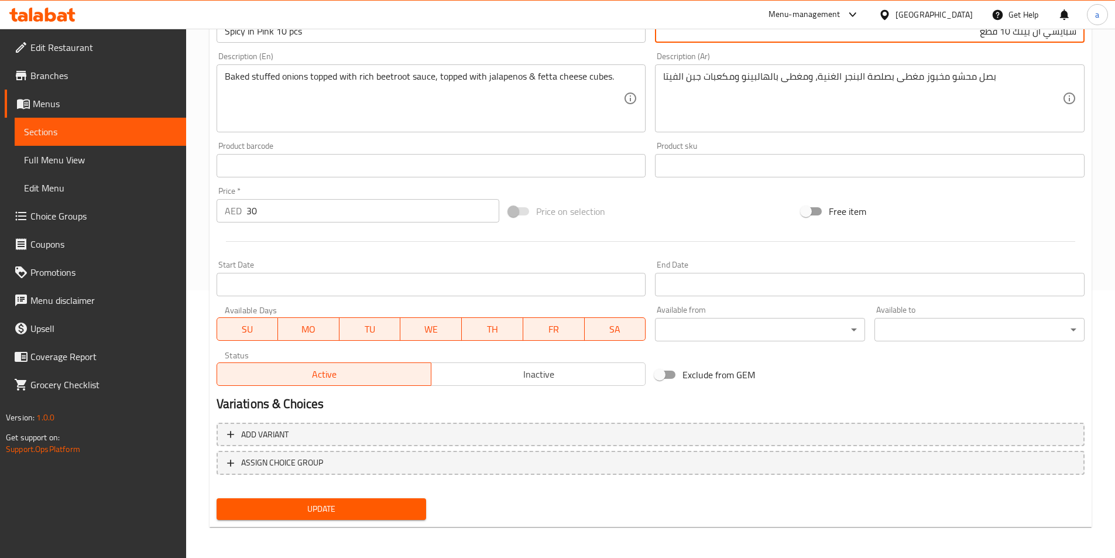
scroll to position [269, 0]
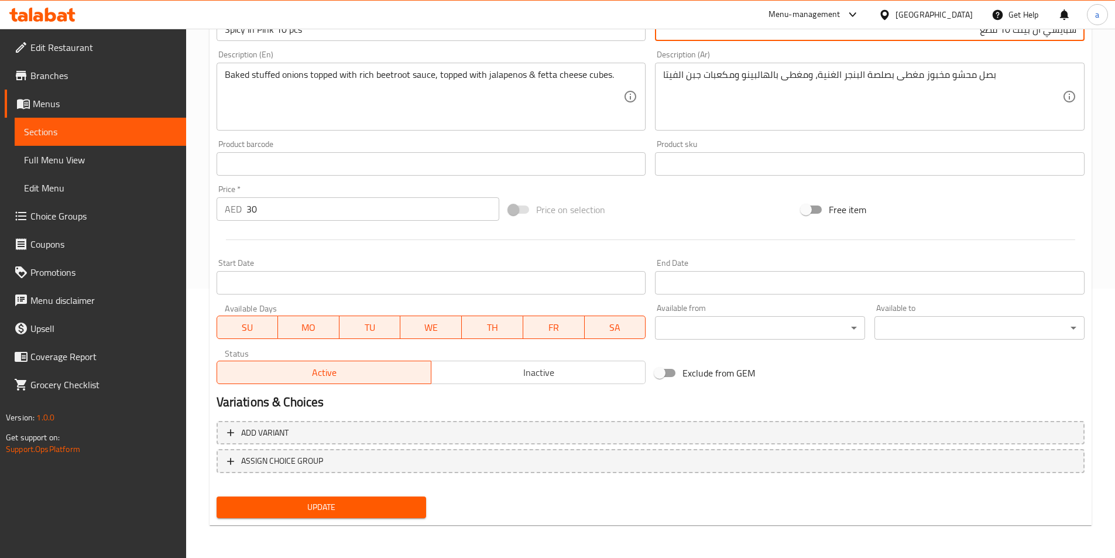
type input "سبايسي ان بينك 10 قطع"
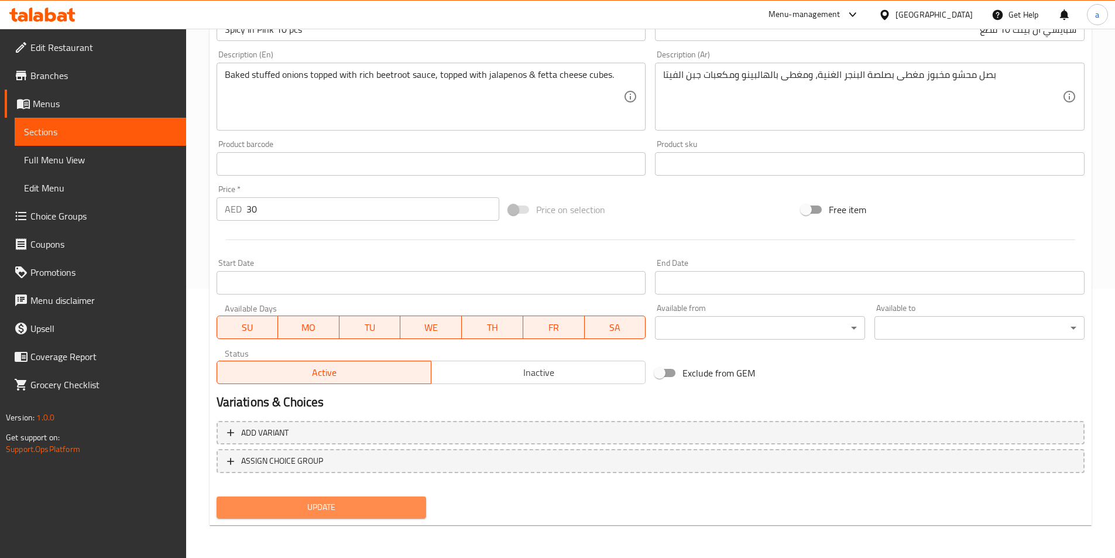
click at [393, 510] on span "Update" at bounding box center [321, 507] width 191 height 15
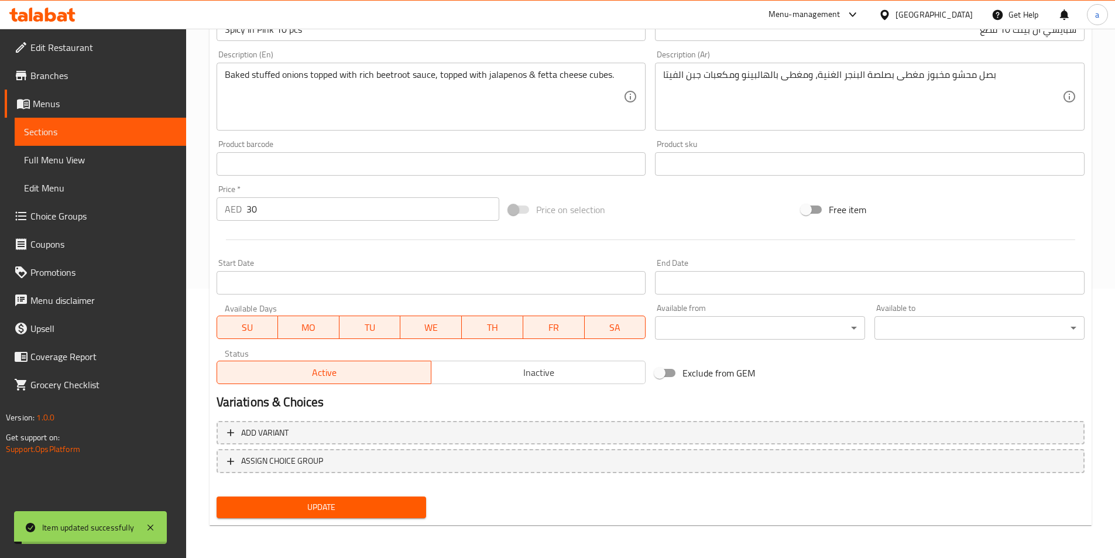
click at [127, 114] on link "Menus" at bounding box center [95, 104] width 181 height 28
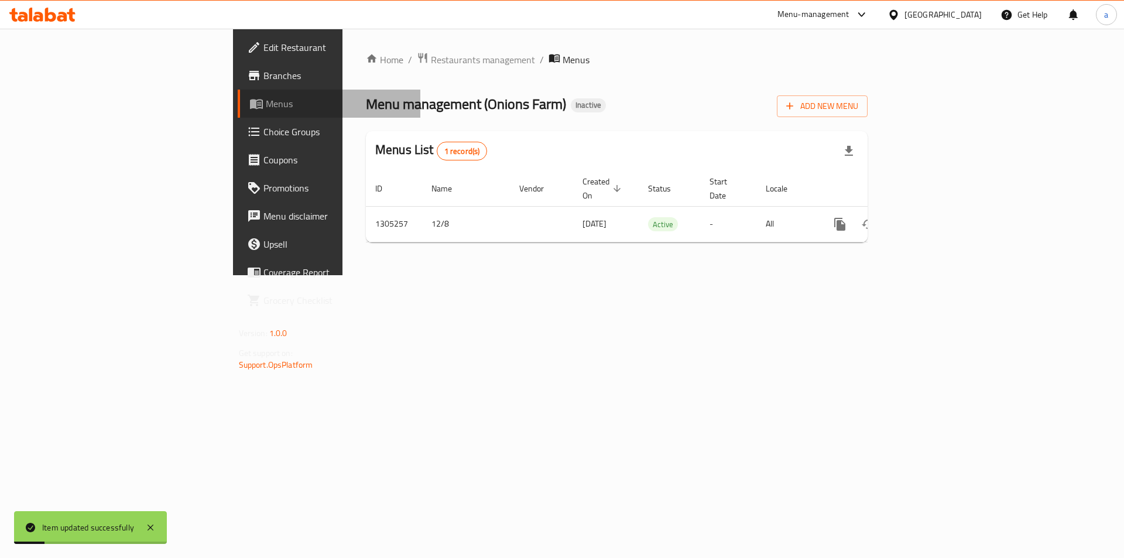
click at [238, 94] on link "Menus" at bounding box center [329, 104] width 183 height 28
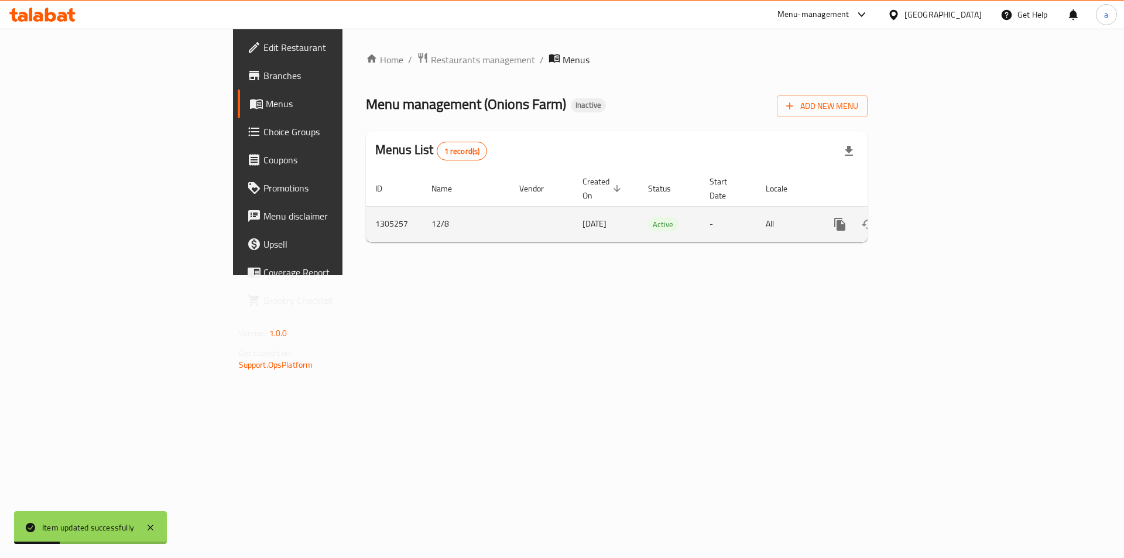
click at [931, 217] on icon "enhanced table" at bounding box center [924, 224] width 14 height 14
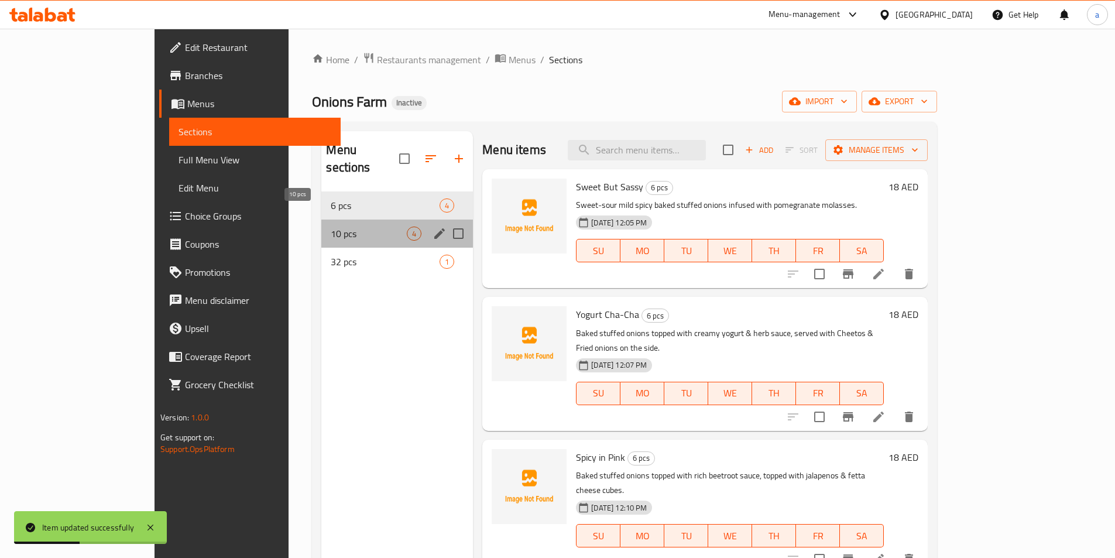
click at [331, 227] on span "10 pcs" at bounding box center [369, 234] width 76 height 14
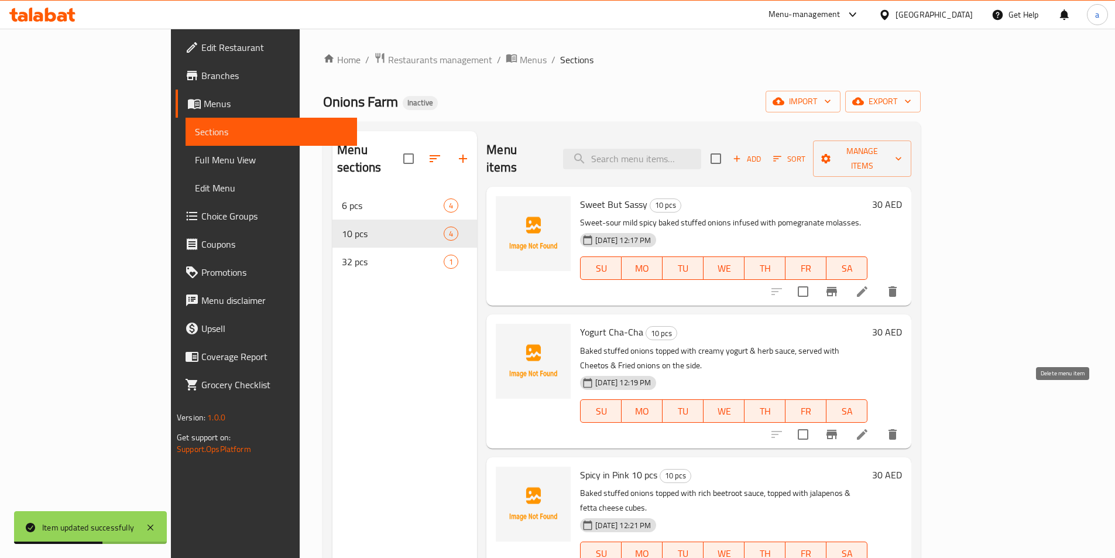
scroll to position [164, 0]
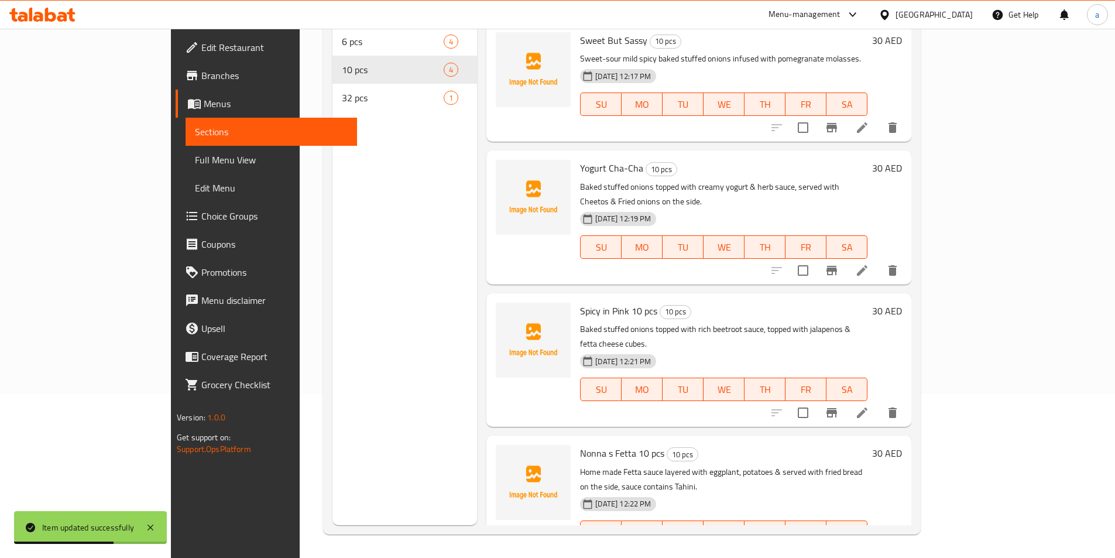
click at [869, 263] on icon at bounding box center [862, 270] width 14 height 14
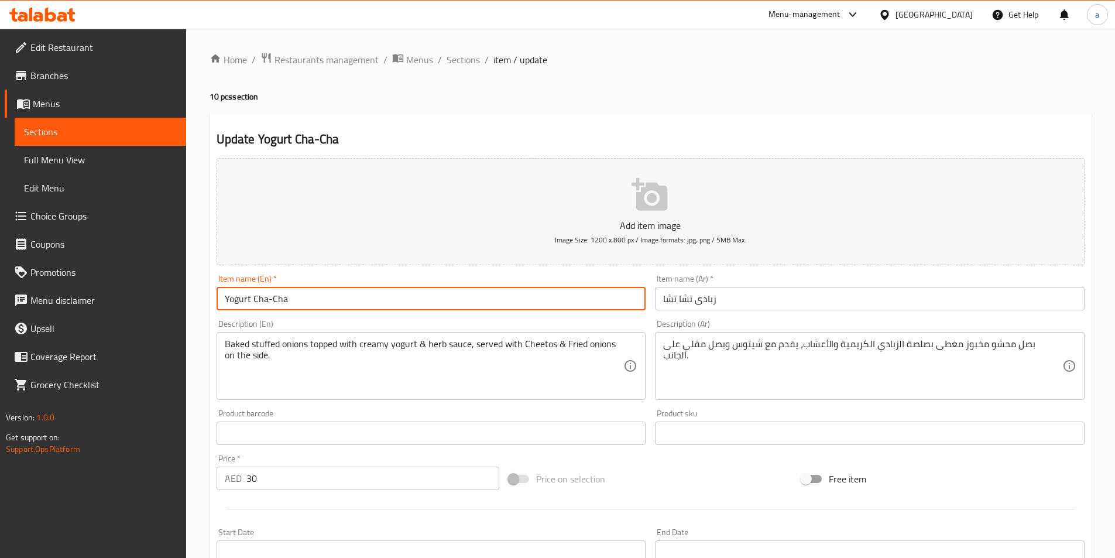
click at [483, 295] on input "Yogurt Cha-Cha" at bounding box center [432, 298] width 430 height 23
paste input "10 pcs"
type input "Yogurt Cha-Cha 10 pcs"
click at [748, 302] on input "زبادى تشا تشا" at bounding box center [870, 298] width 430 height 23
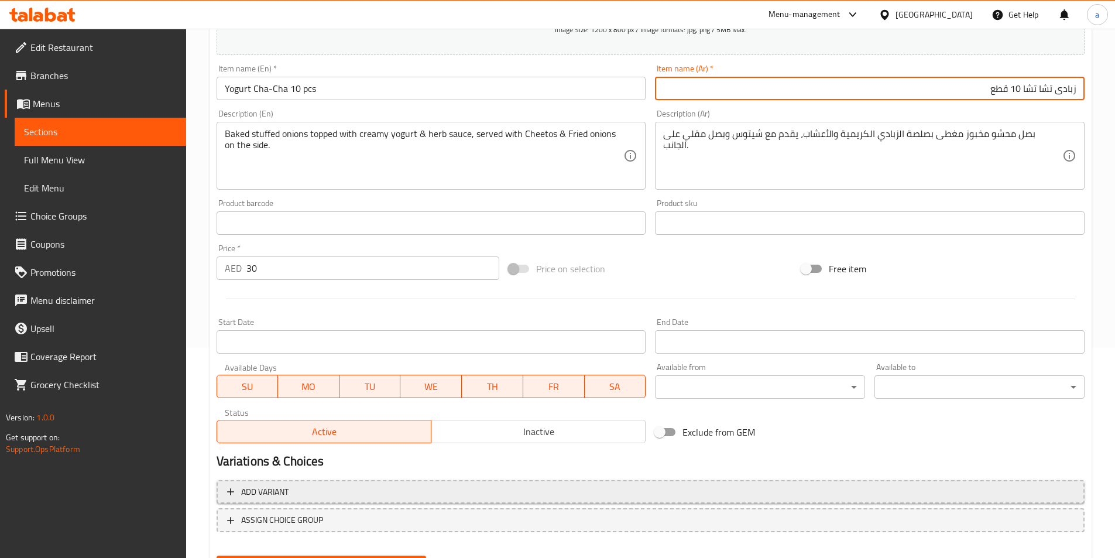
scroll to position [234, 0]
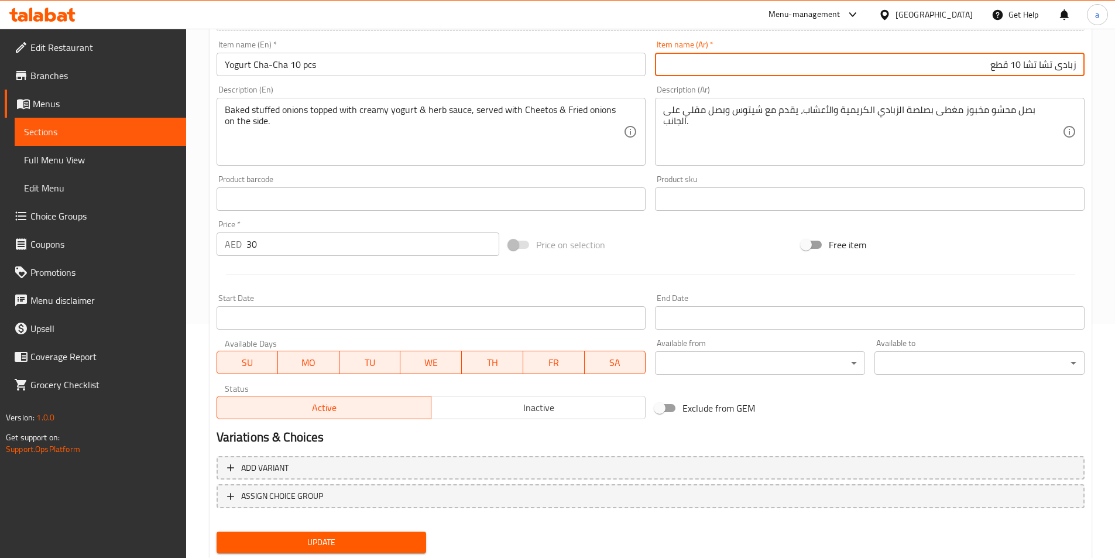
type input "زبادى تشا تشا 10 قطع"
click at [362, 543] on span "Update" at bounding box center [321, 542] width 191 height 15
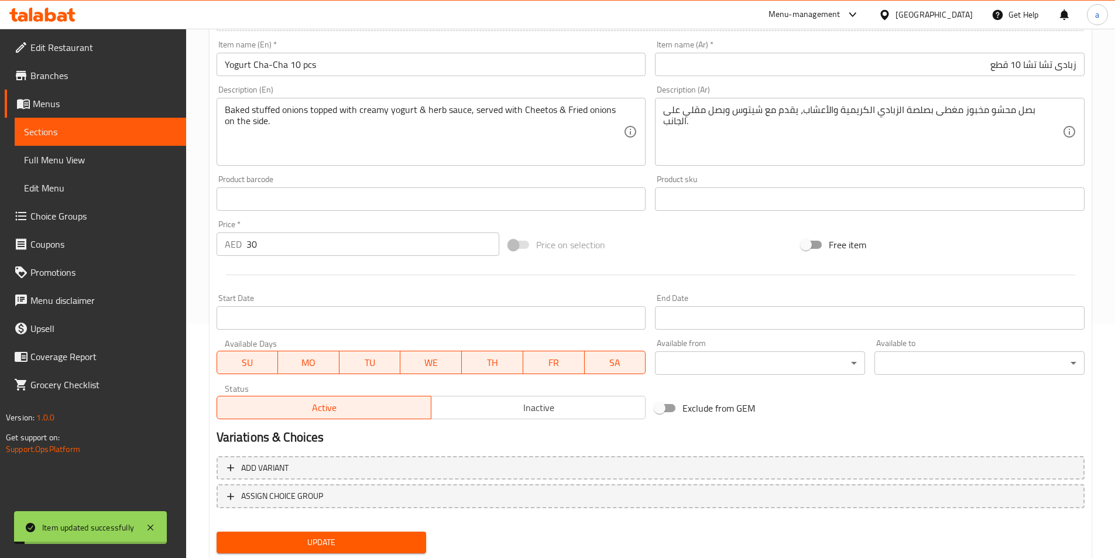
click at [133, 134] on span "Sections" at bounding box center [100, 132] width 153 height 14
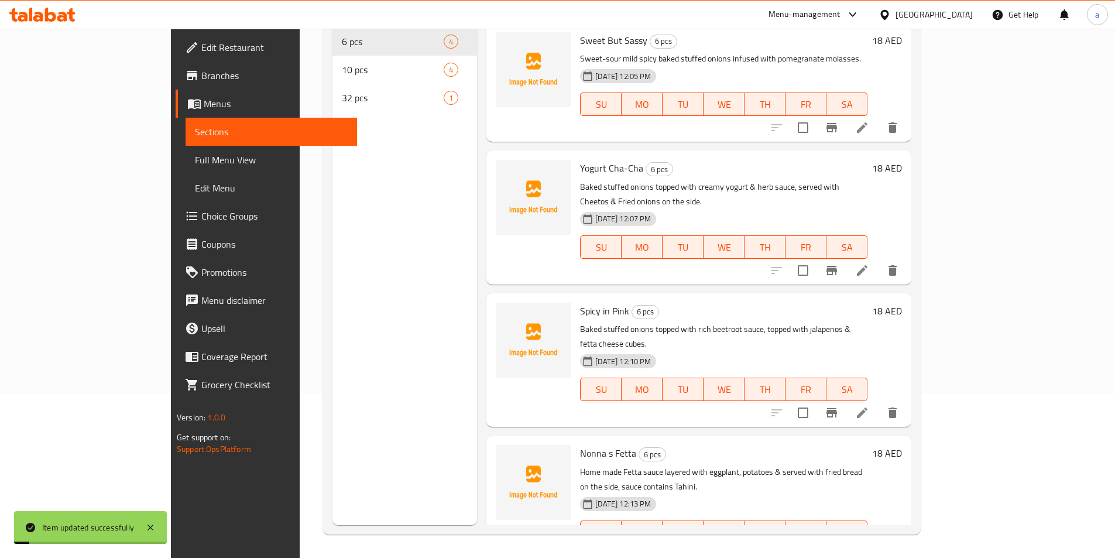
scroll to position [164, 0]
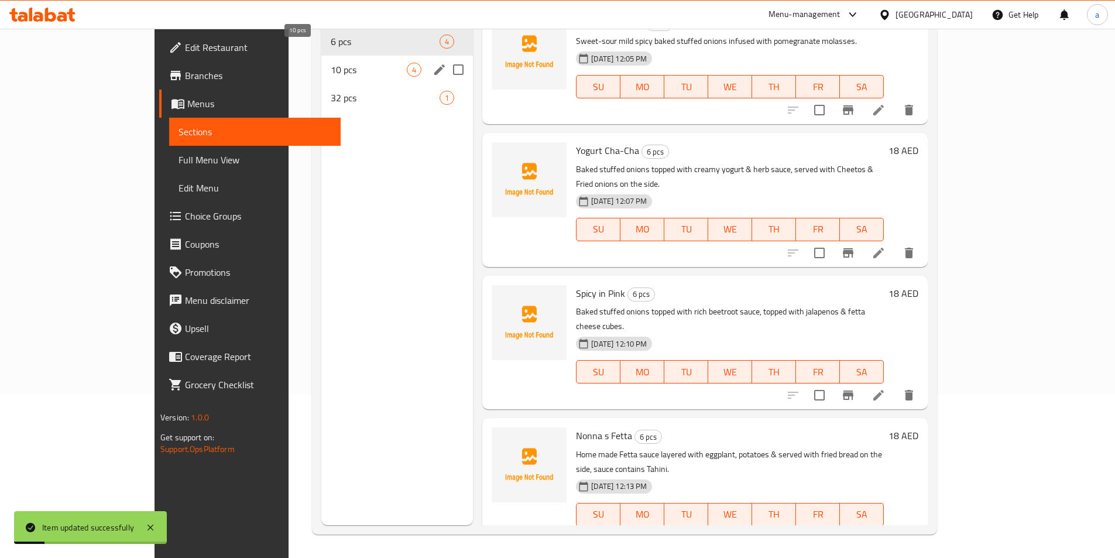
click at [331, 63] on span "10 pcs" at bounding box center [369, 70] width 76 height 14
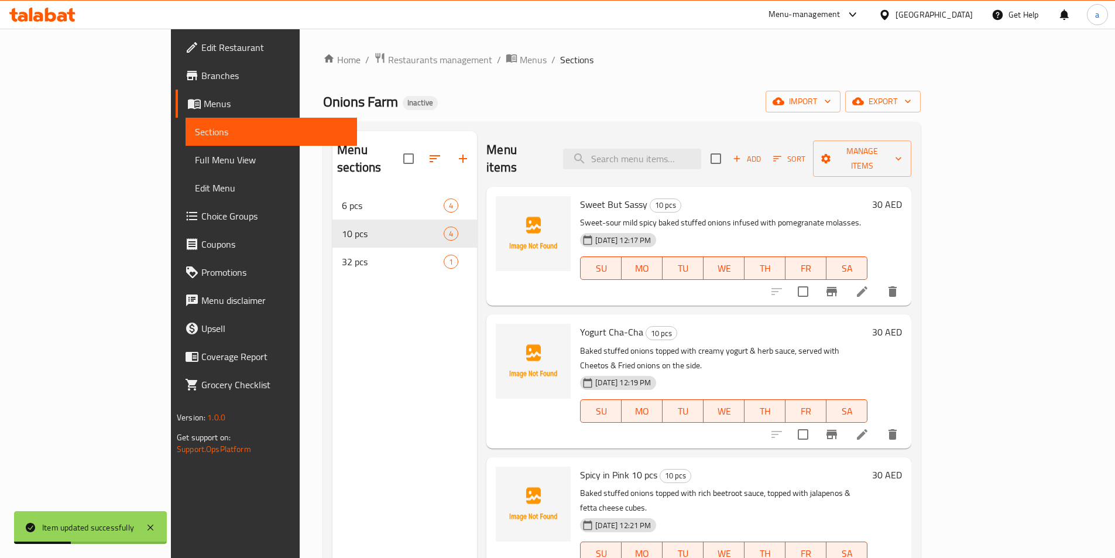
click at [869, 284] on icon at bounding box center [862, 291] width 14 height 14
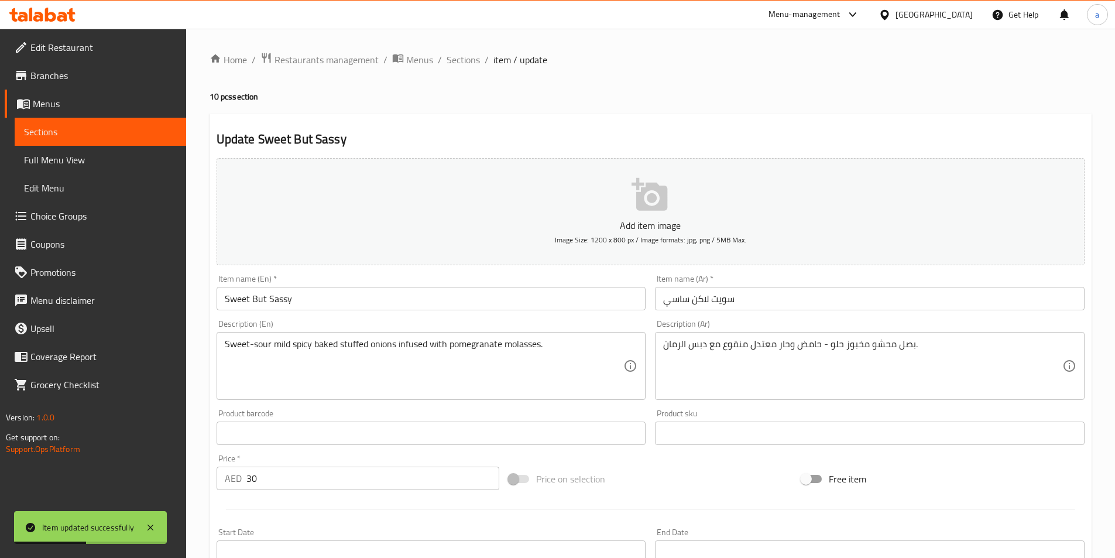
click at [360, 292] on input "Sweet But Sassy" at bounding box center [432, 298] width 430 height 23
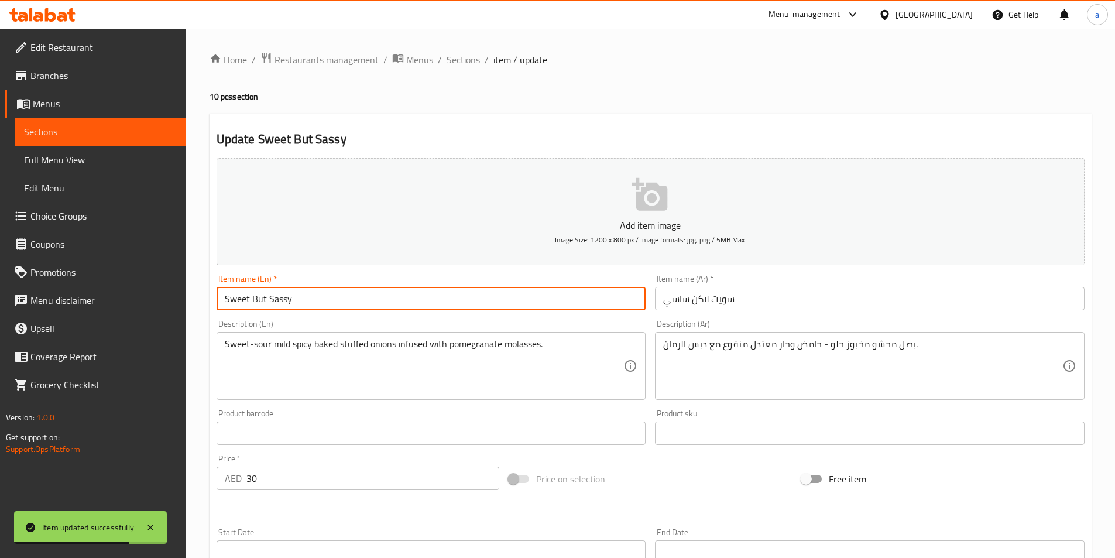
paste input "10 pcs"
type input "Sweet But Sassy 10 pcs"
click at [812, 299] on input "سويت لاكن ساسي" at bounding box center [870, 298] width 430 height 23
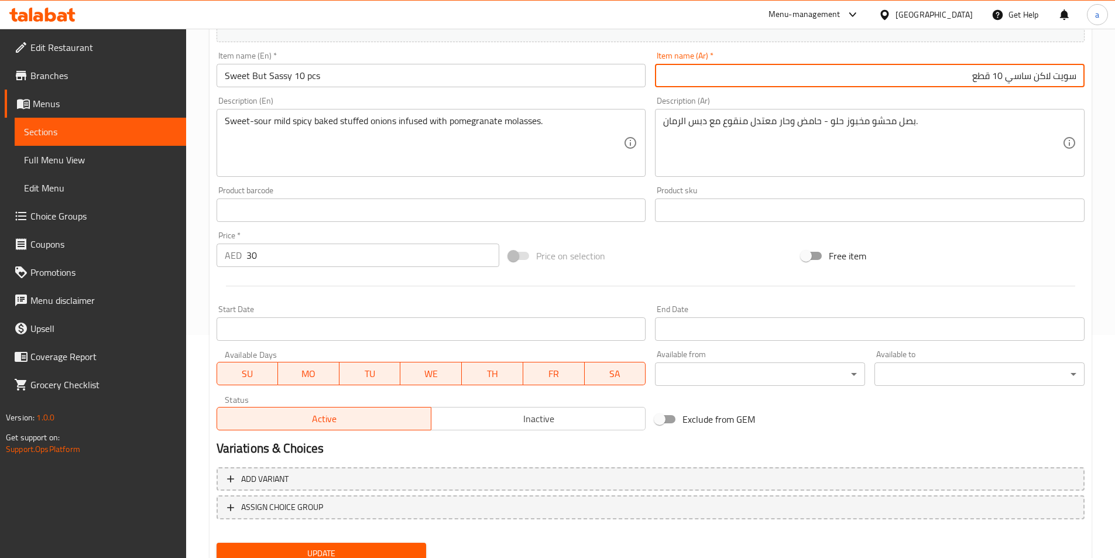
scroll to position [234, 0]
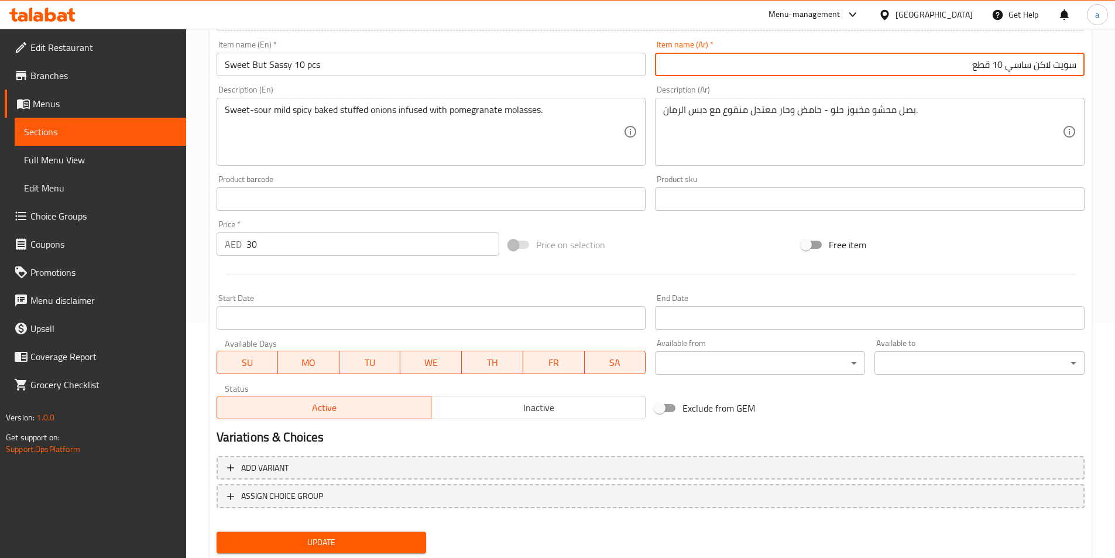
type input "سويت لاكن ساسي 10 قطع"
click at [344, 541] on span "Update" at bounding box center [321, 542] width 191 height 15
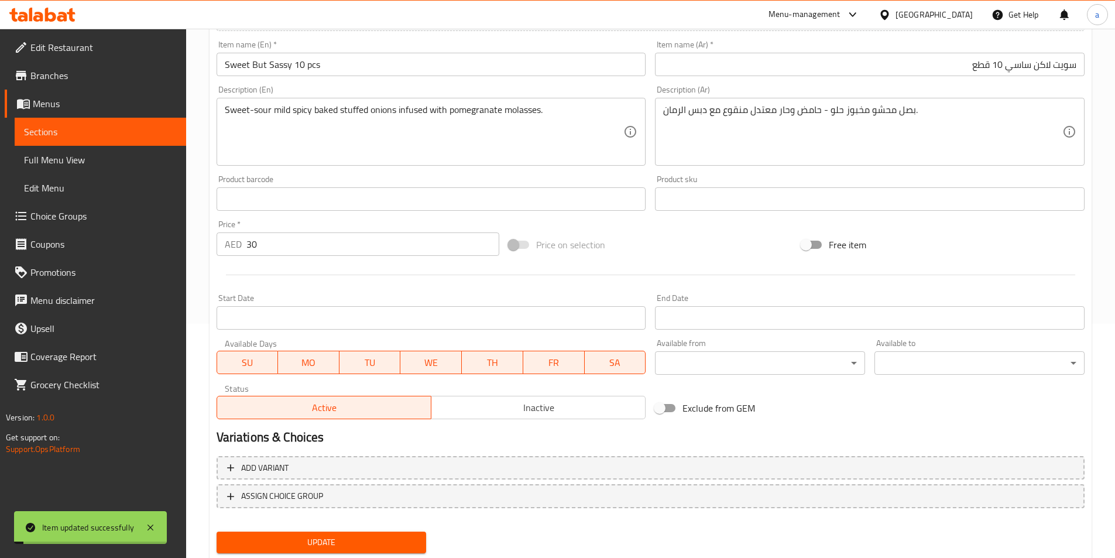
scroll to position [0, 0]
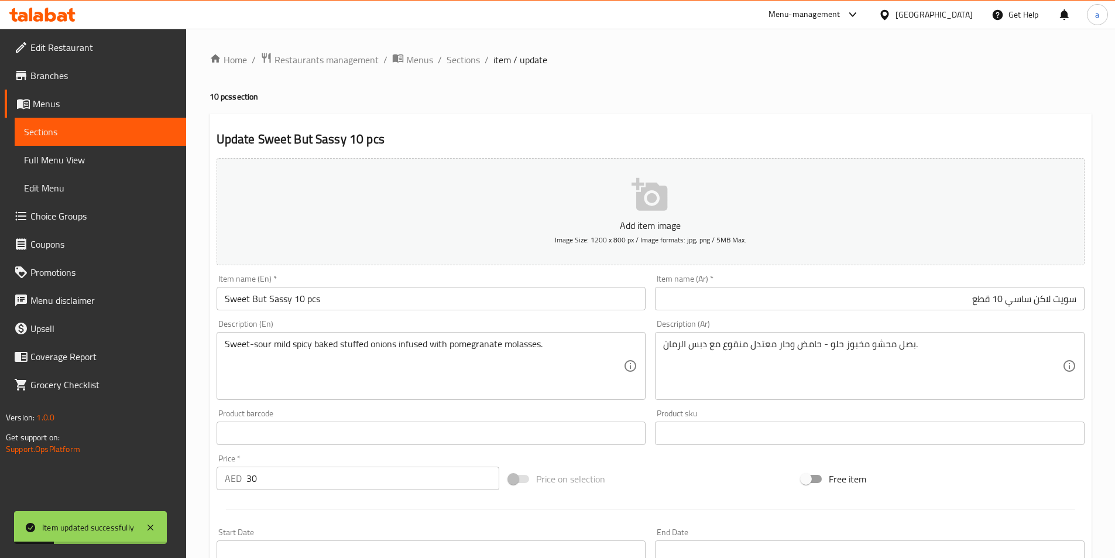
click at [153, 131] on span "Sections" at bounding box center [100, 132] width 153 height 14
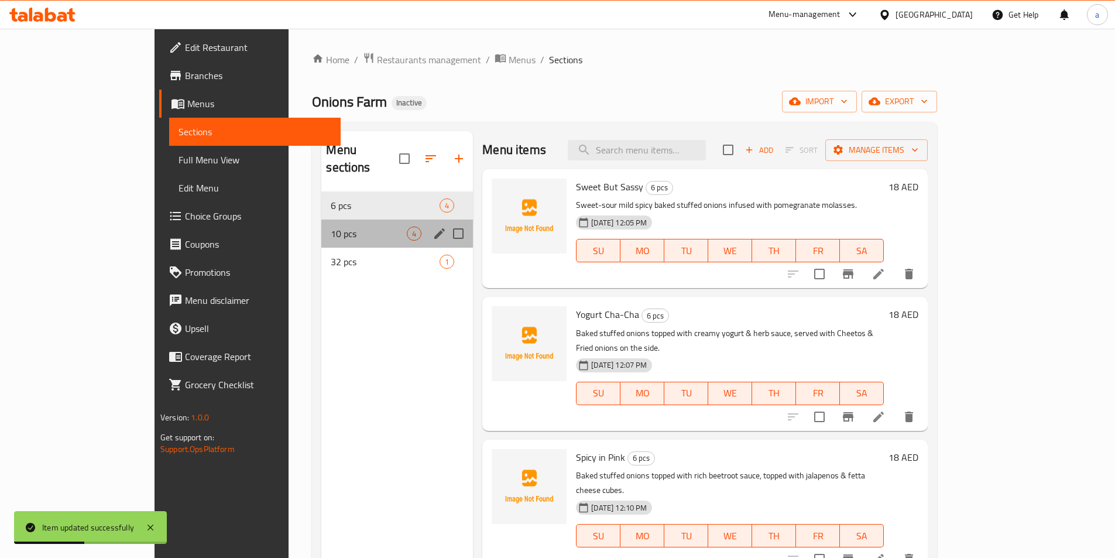
click at [321, 219] on div "10 pcs 4" at bounding box center [397, 233] width 152 height 28
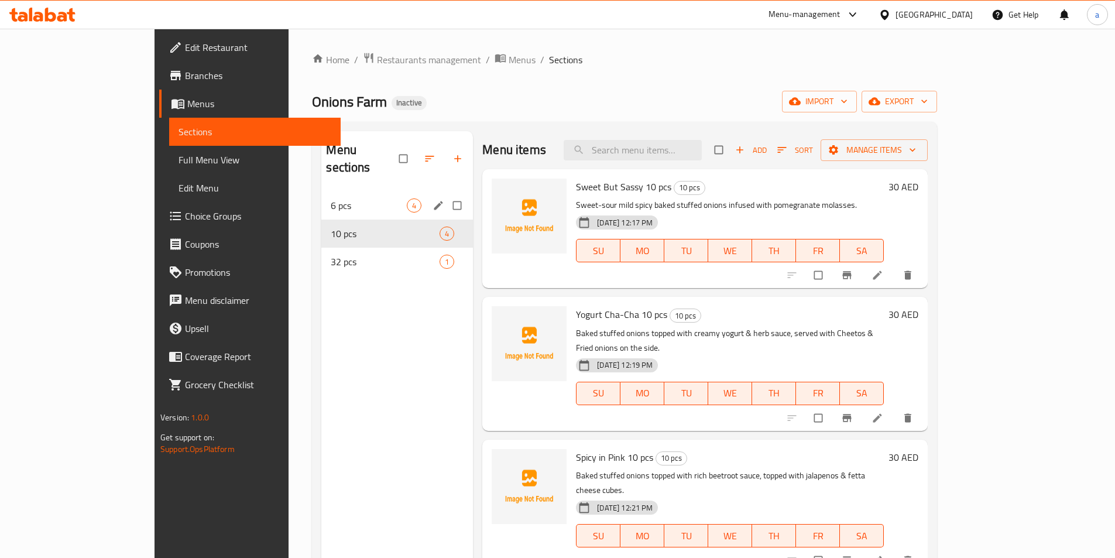
click at [341, 196] on div "6 pcs 4" at bounding box center [397, 205] width 152 height 28
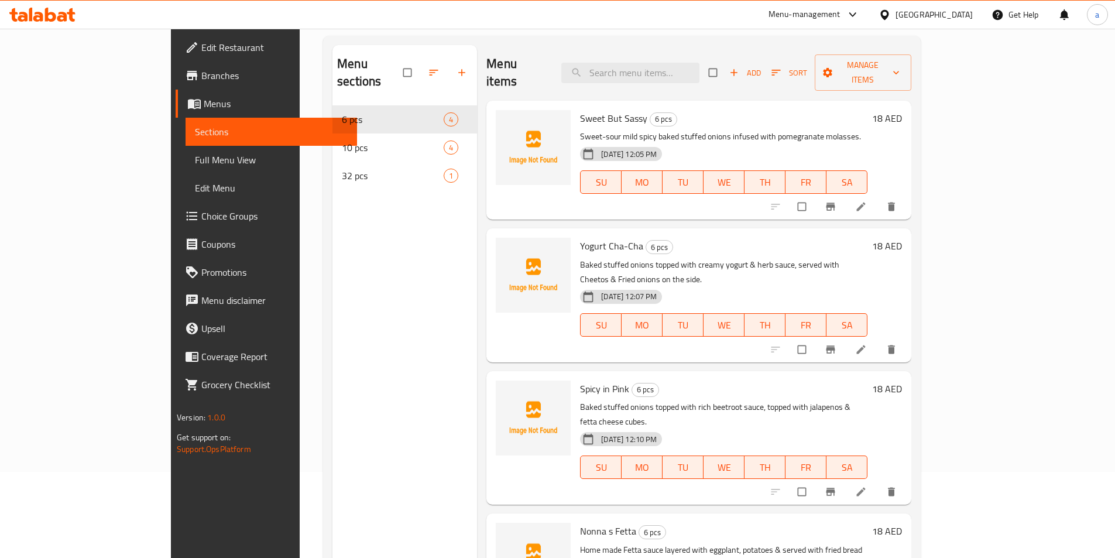
scroll to position [164, 0]
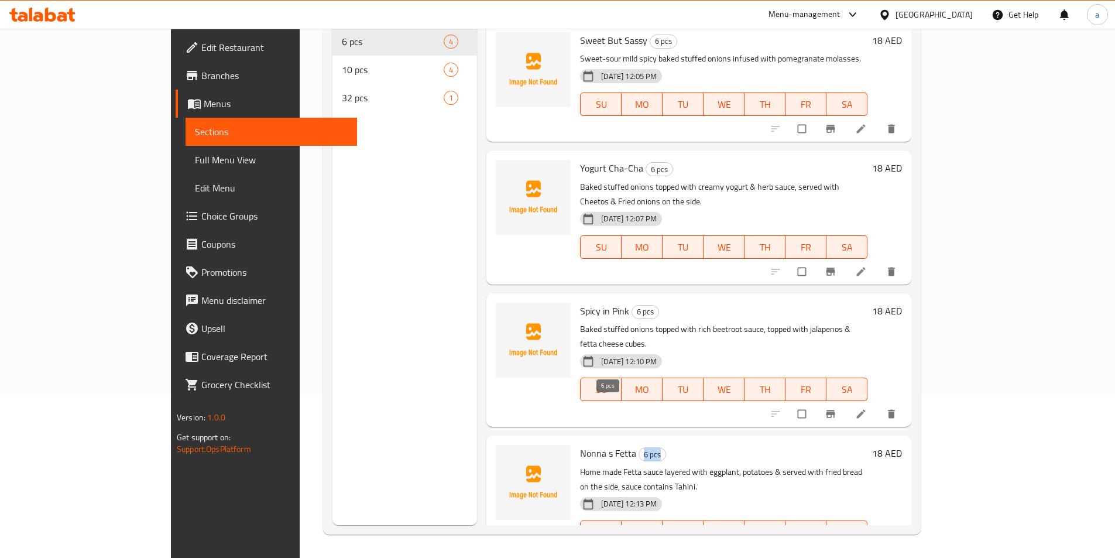
drag, startPoint x: 600, startPoint y: 406, endPoint x: 620, endPoint y: 406, distance: 19.9
click at [639, 448] on span "6 pcs" at bounding box center [652, 454] width 26 height 13
copy span "6 pcs"
click at [866, 552] on icon at bounding box center [861, 556] width 9 height 9
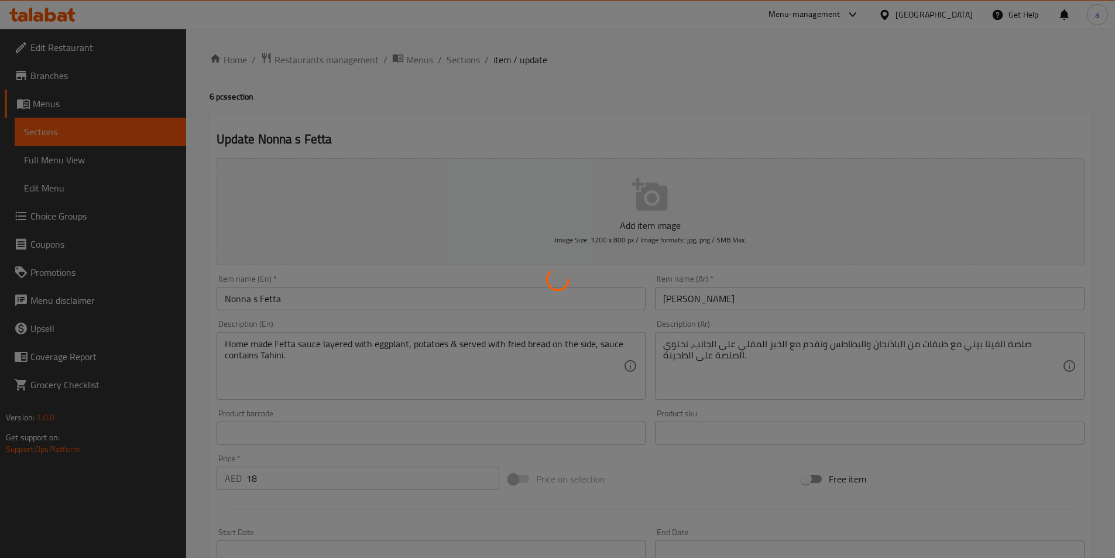
click at [335, 301] on div at bounding box center [557, 279] width 1115 height 558
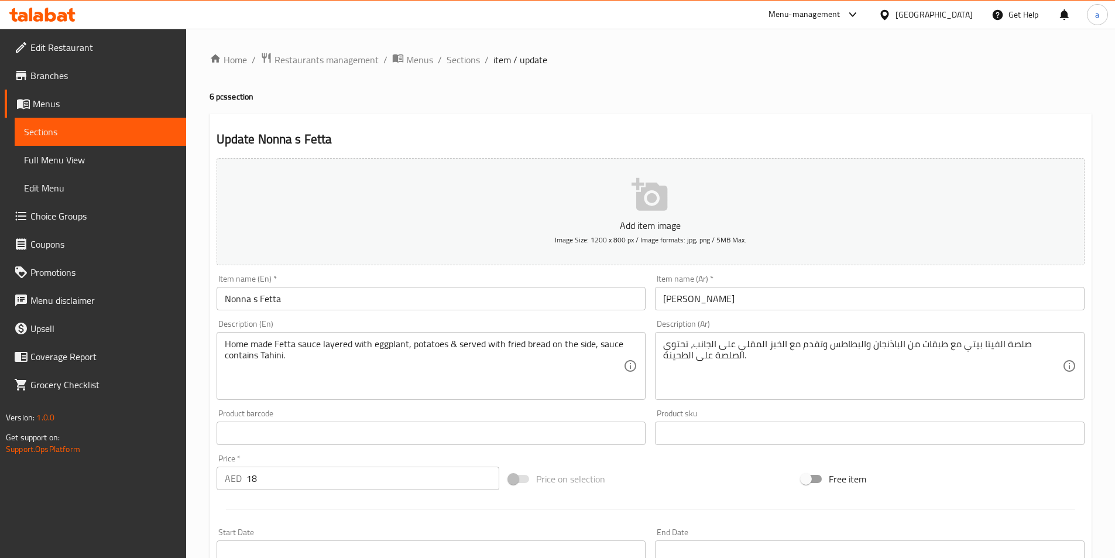
click at [326, 300] on input "Nonna s Fetta" at bounding box center [432, 298] width 430 height 23
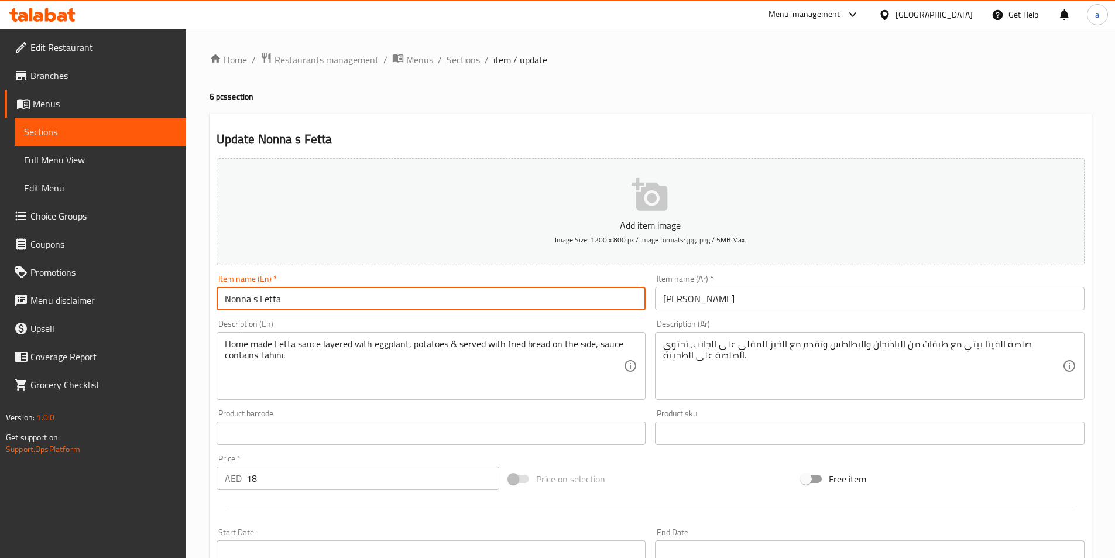
click at [331, 301] on input "Nonna s Fetta" at bounding box center [432, 298] width 430 height 23
paste input "6 pcs"
type input "[PERSON_NAME] 6 pcs"
click at [741, 295] on input "[PERSON_NAME]" at bounding box center [870, 298] width 430 height 23
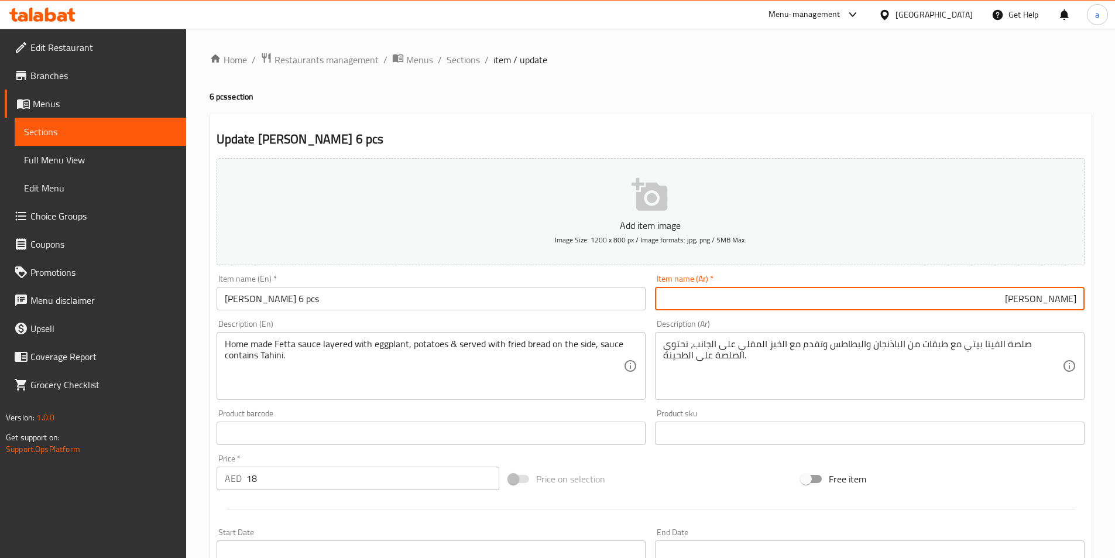
click at [833, 290] on input "فيتا نونا" at bounding box center [870, 298] width 430 height 23
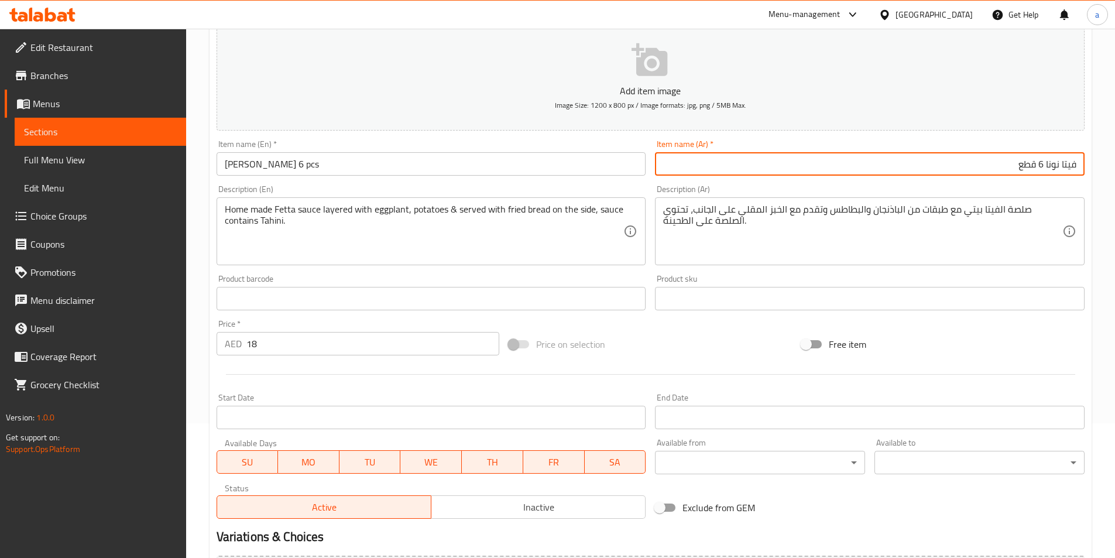
scroll to position [269, 0]
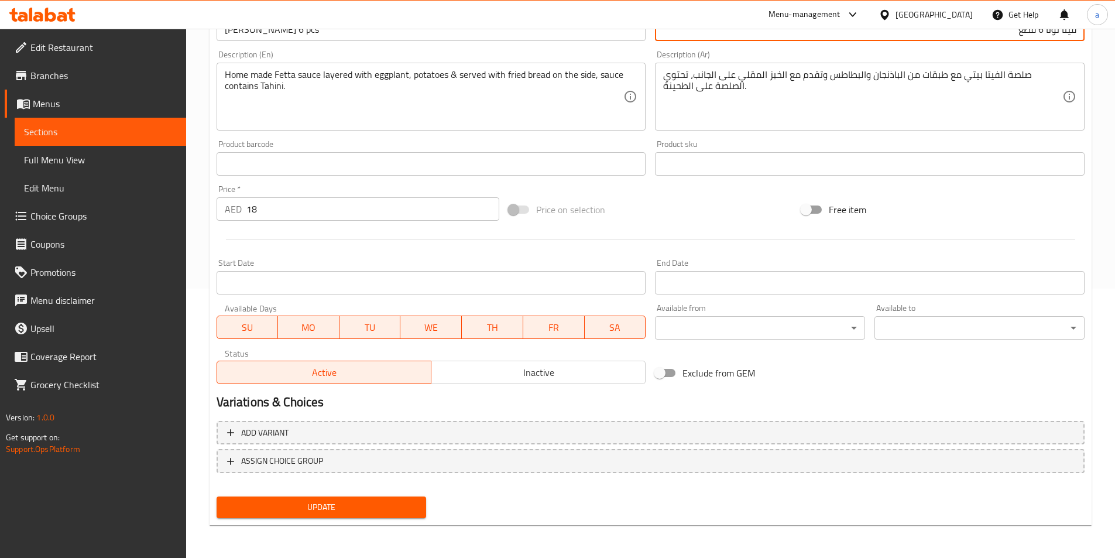
type input "فيتا نونا 6 قطع"
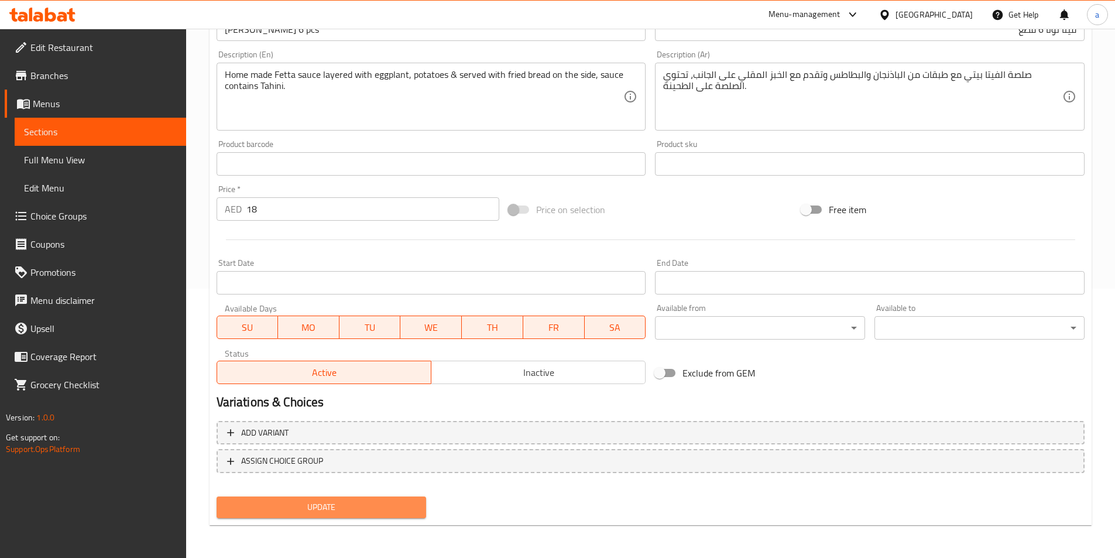
click at [366, 512] on span "Update" at bounding box center [321, 507] width 191 height 15
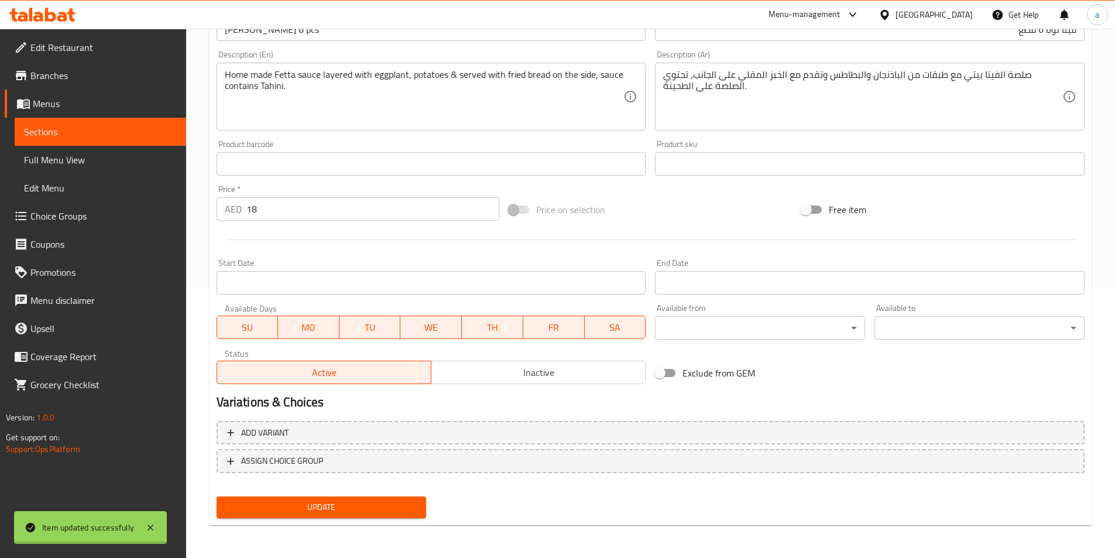
click at [129, 127] on div "Edit Restaurant Branches Menus Sections Full Menu View Edit Menu Choice Groups …" at bounding box center [557, 158] width 1115 height 798
click at [139, 132] on span "Sections" at bounding box center [100, 132] width 153 height 14
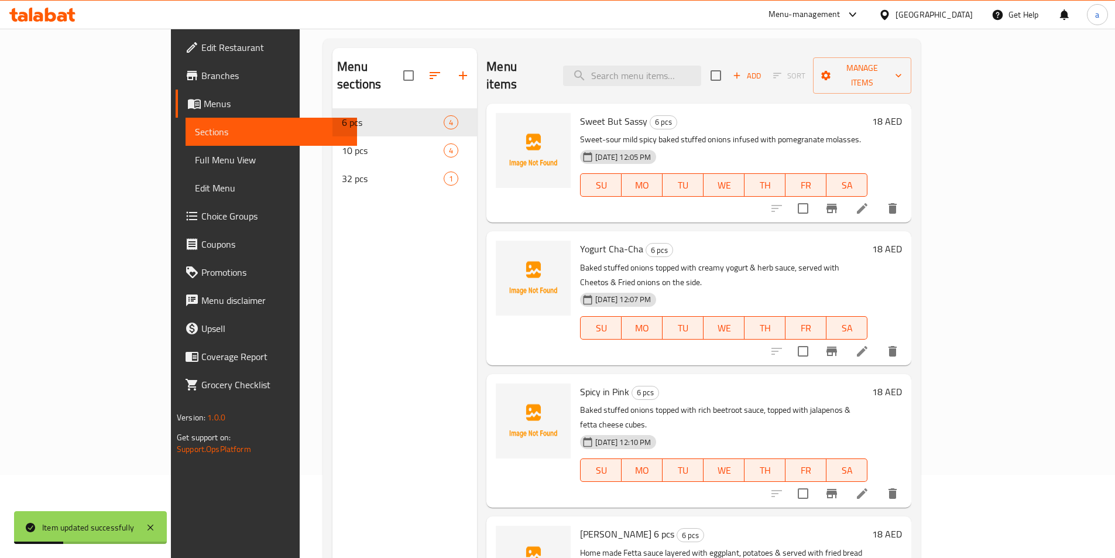
scroll to position [164, 0]
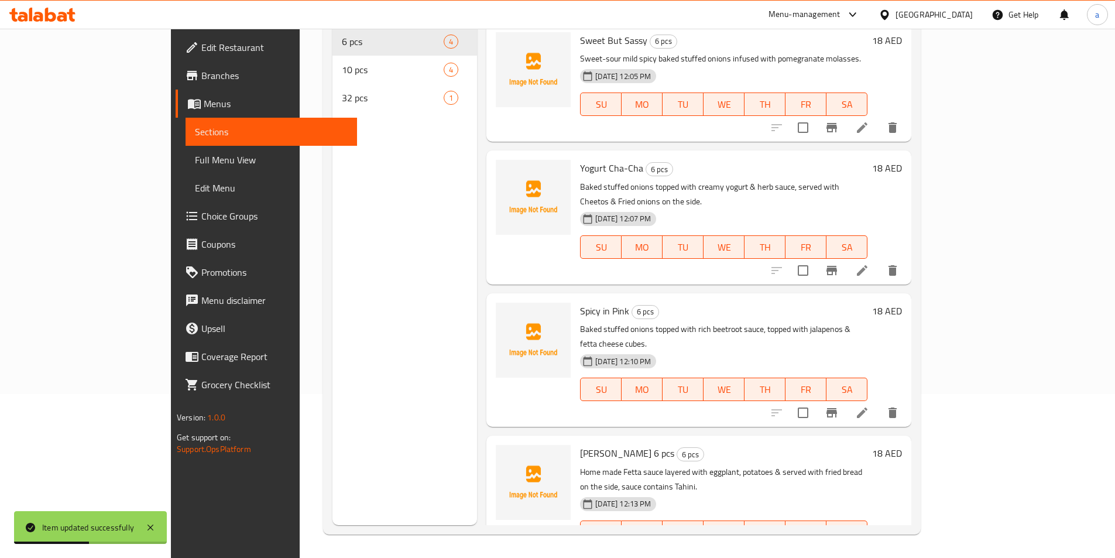
click at [867, 407] on icon at bounding box center [862, 412] width 11 height 11
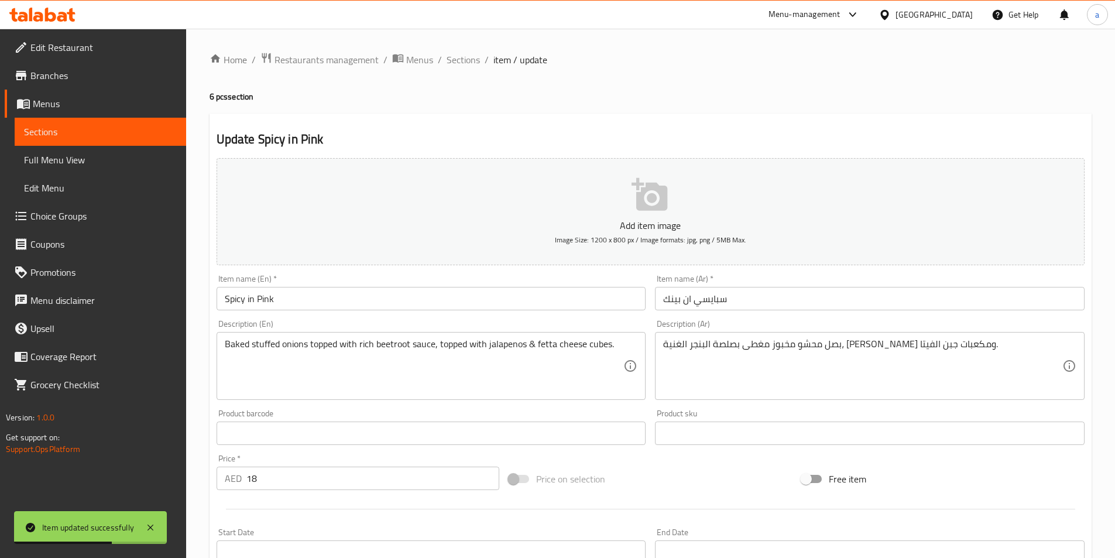
click at [458, 301] on input "Spicy in Pink" at bounding box center [432, 298] width 430 height 23
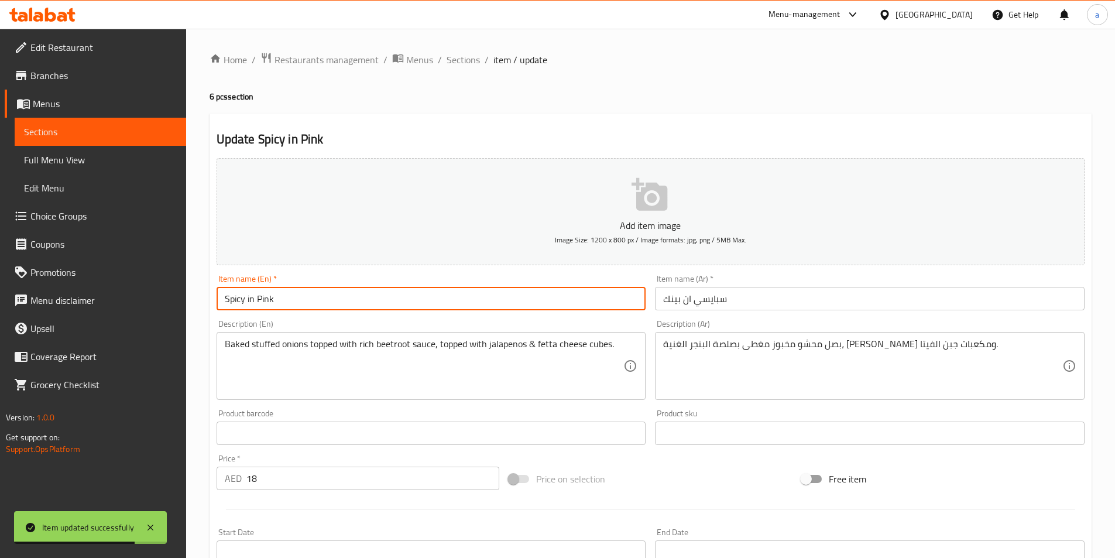
paste input "6 pcs"
type input "Spicy in Pink 6 pcs"
click at [764, 303] on input "سبايسي ان بينك" at bounding box center [870, 298] width 430 height 23
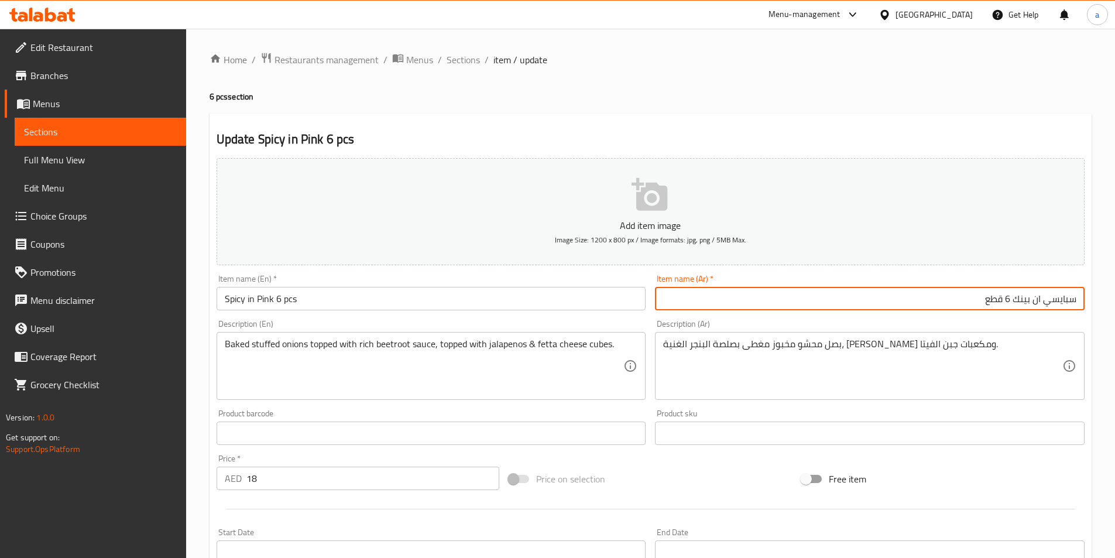
scroll to position [269, 0]
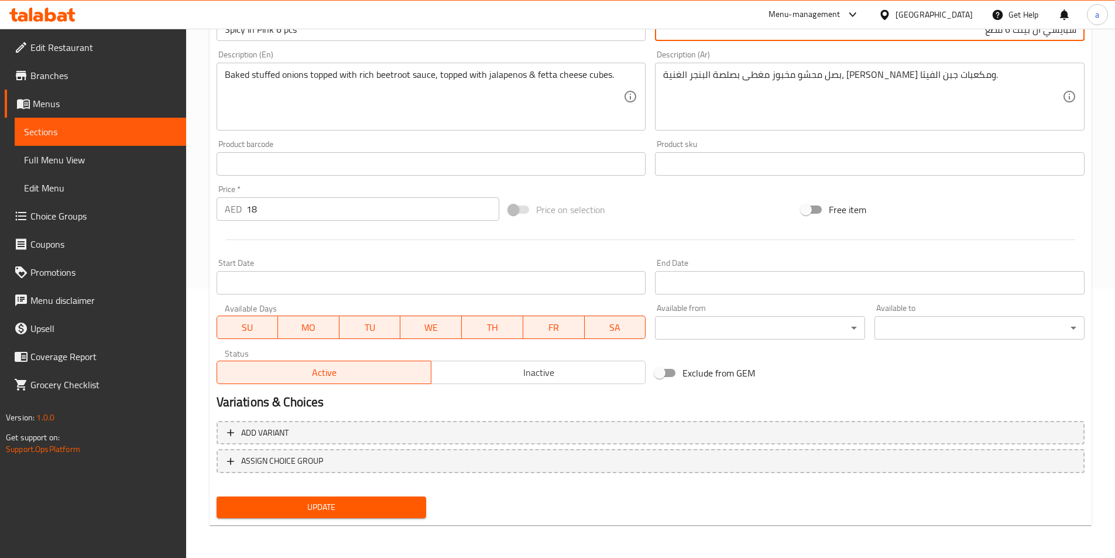
type input "سبايسي ان بينك 6 قطع"
click at [421, 507] on button "Update" at bounding box center [322, 507] width 210 height 22
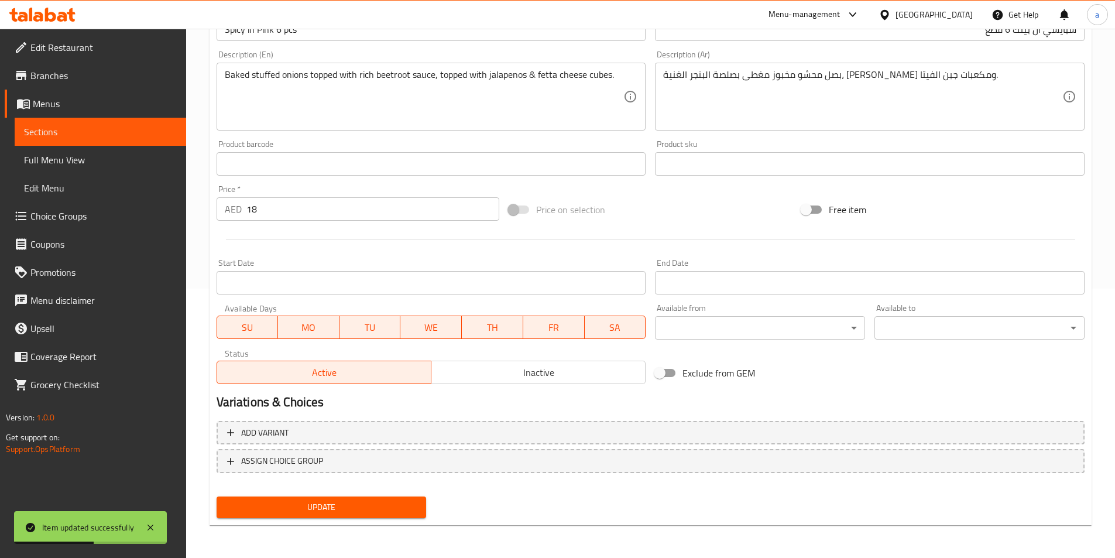
click at [76, 125] on span "Sections" at bounding box center [100, 132] width 153 height 14
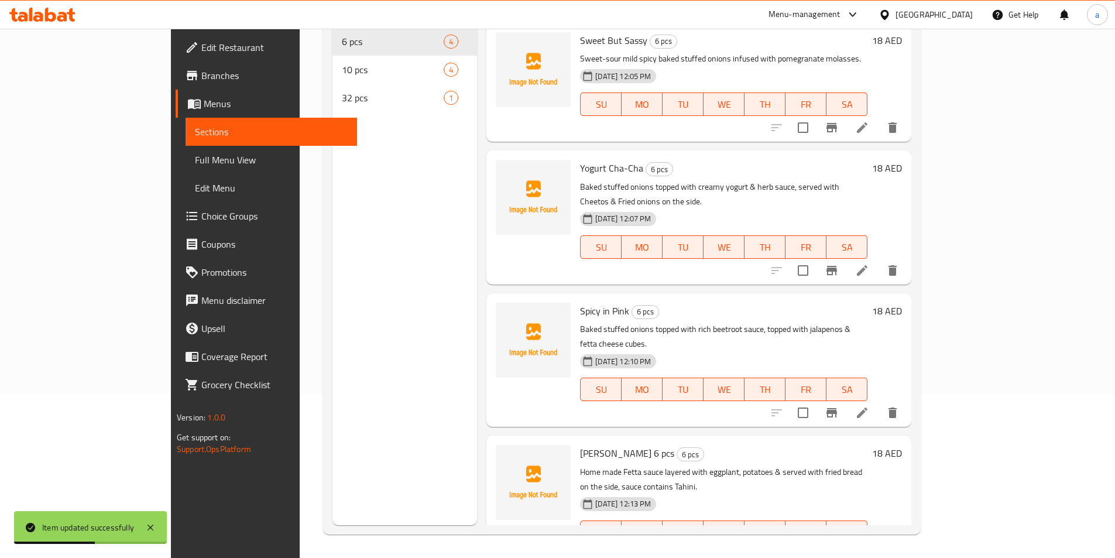
scroll to position [164, 0]
click at [879, 260] on li at bounding box center [862, 270] width 33 height 21
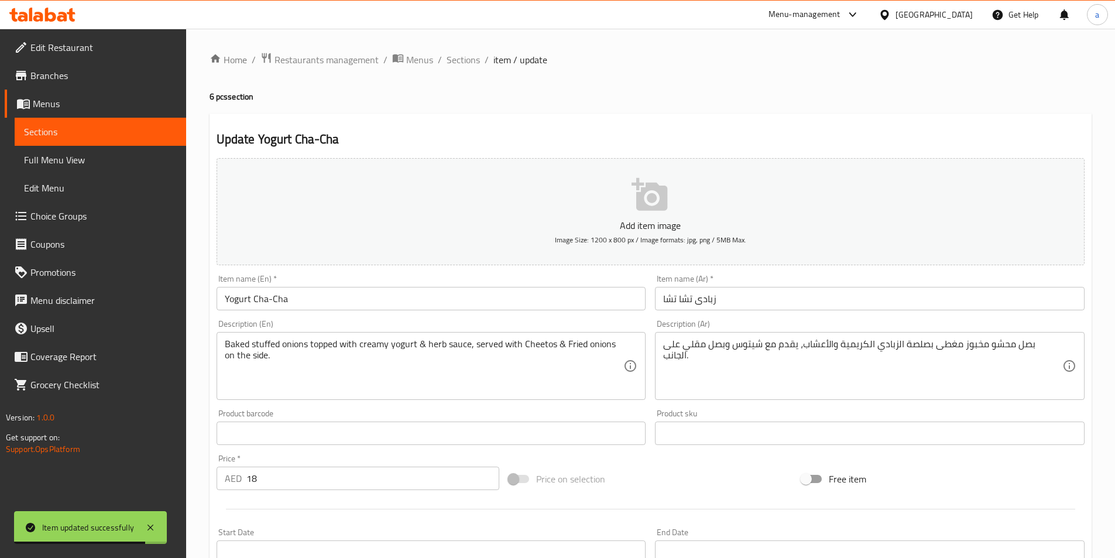
click at [418, 304] on input "Yogurt Cha-Cha" at bounding box center [432, 298] width 430 height 23
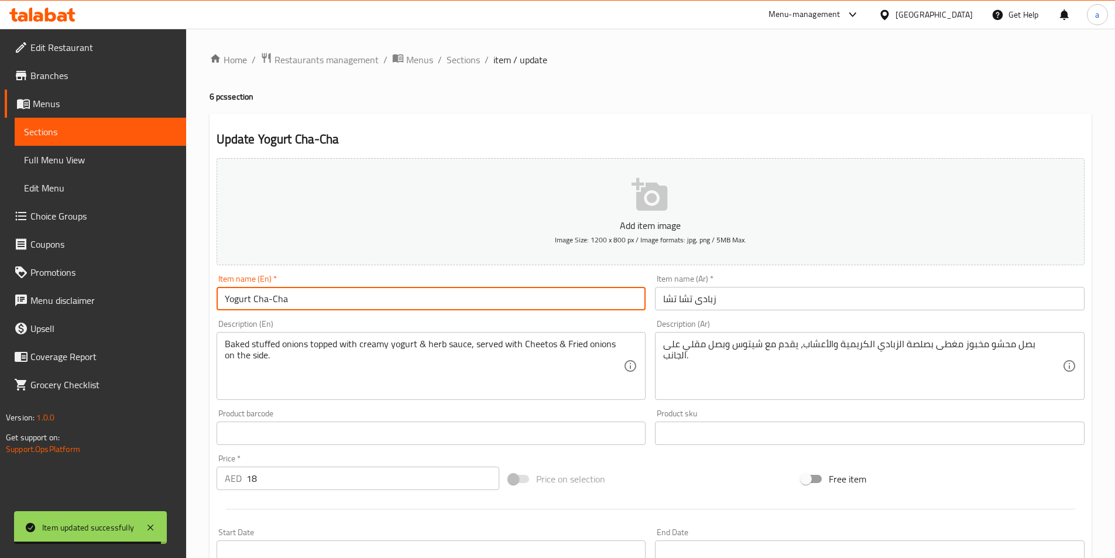
paste input "6 pcs"
type input "Yogurt Cha-Cha 6 pcs"
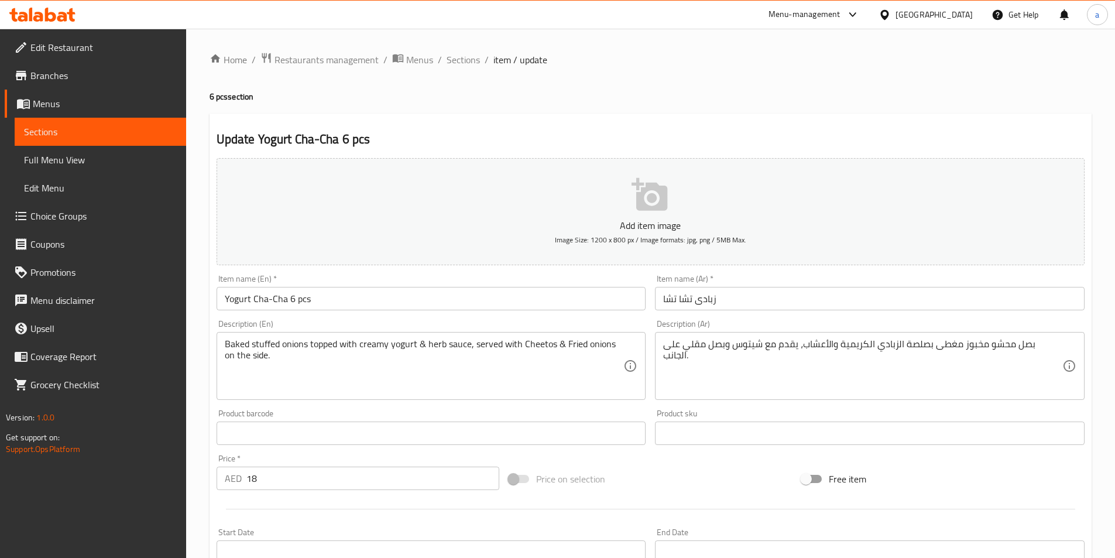
click at [778, 311] on div "Item name (Ar)   * زبادى تشا تشا Item name (Ar) *" at bounding box center [869, 292] width 439 height 45
click at [777, 299] on input "زبادى تشا تشا" at bounding box center [870, 298] width 430 height 23
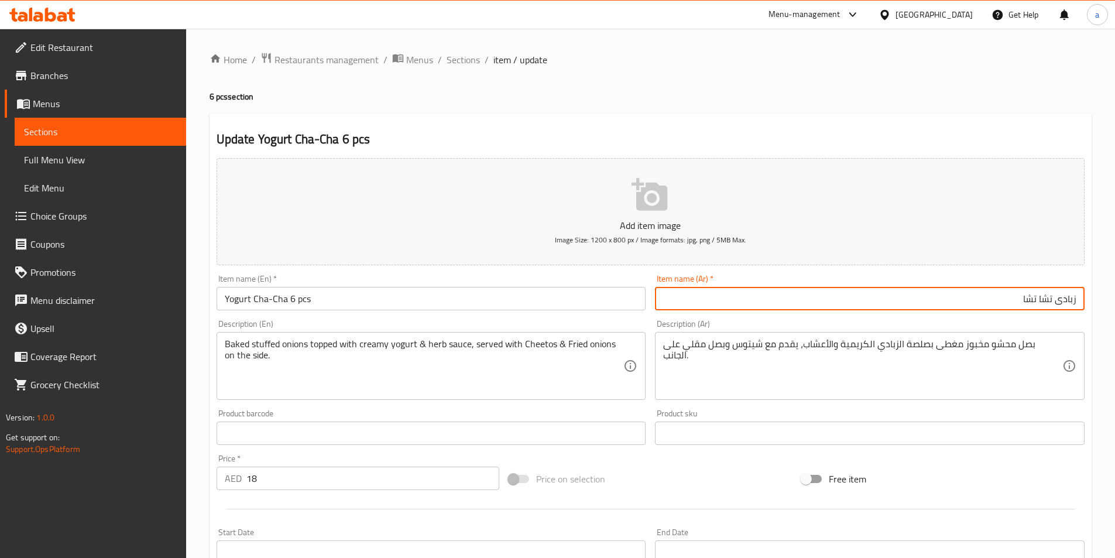
click at [841, 301] on input "زبادى تشا تشا" at bounding box center [870, 298] width 430 height 23
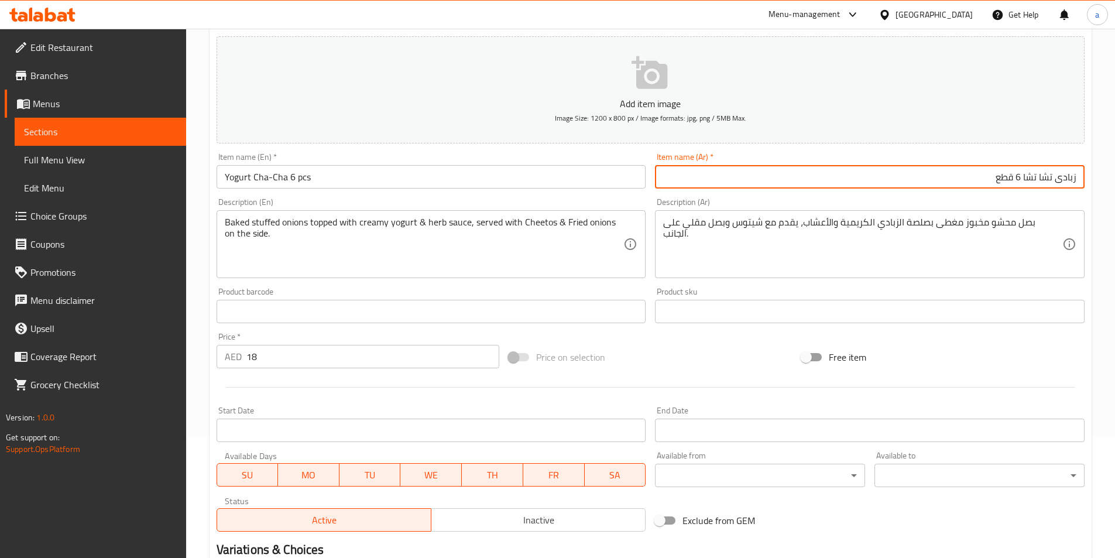
scroll to position [269, 0]
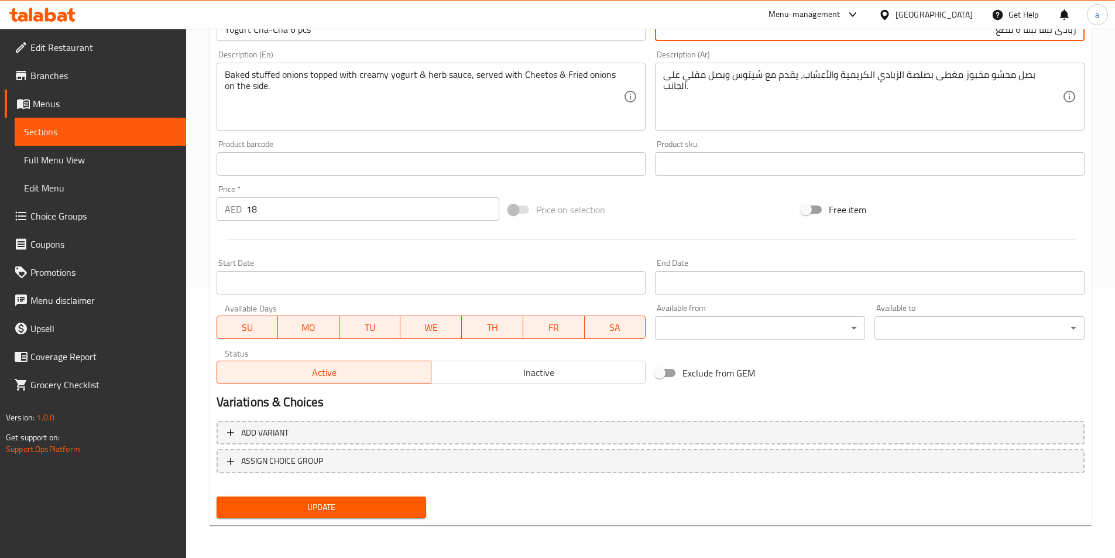
type input "زبادى تشا تشا 6 قطع"
click at [396, 510] on span "Update" at bounding box center [321, 507] width 191 height 15
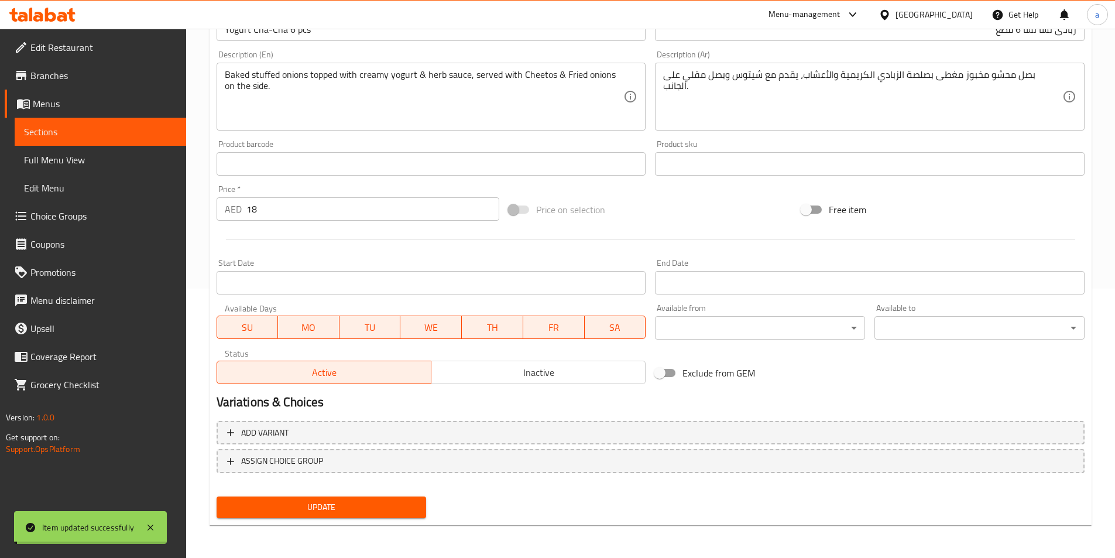
click at [143, 128] on span "Sections" at bounding box center [100, 132] width 153 height 14
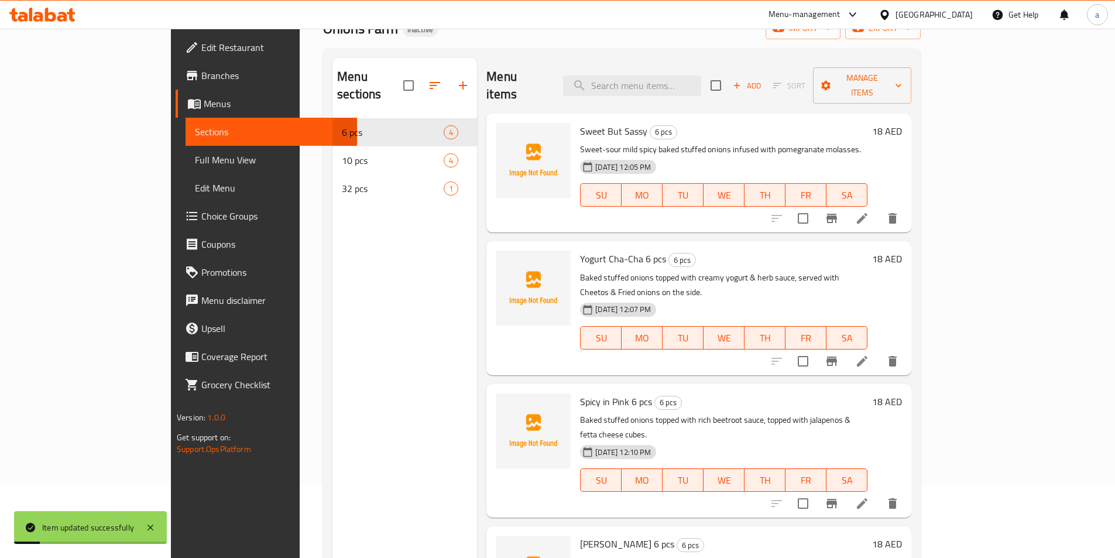
scroll to position [105, 0]
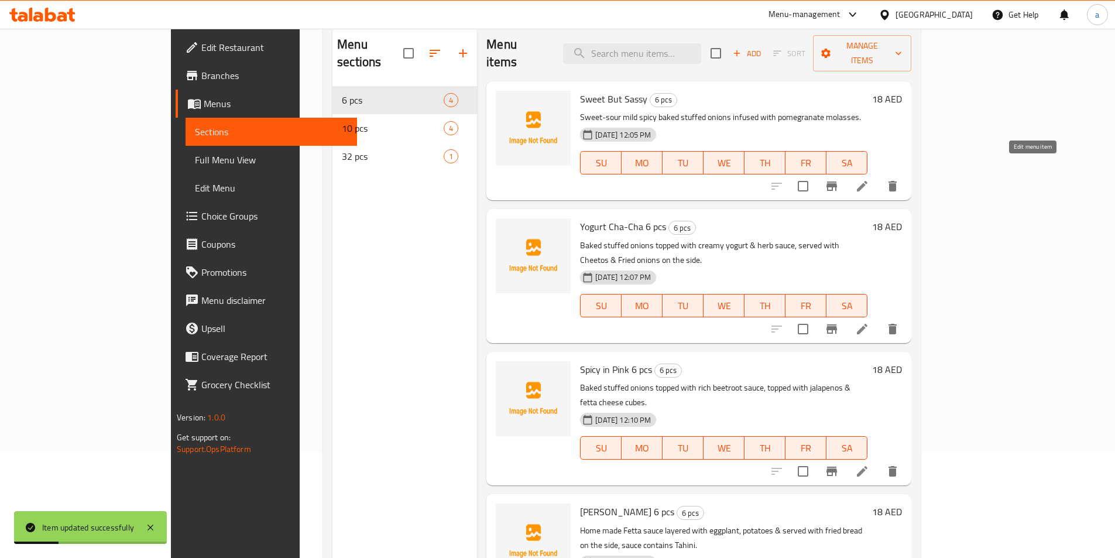
click at [869, 179] on icon at bounding box center [862, 186] width 14 height 14
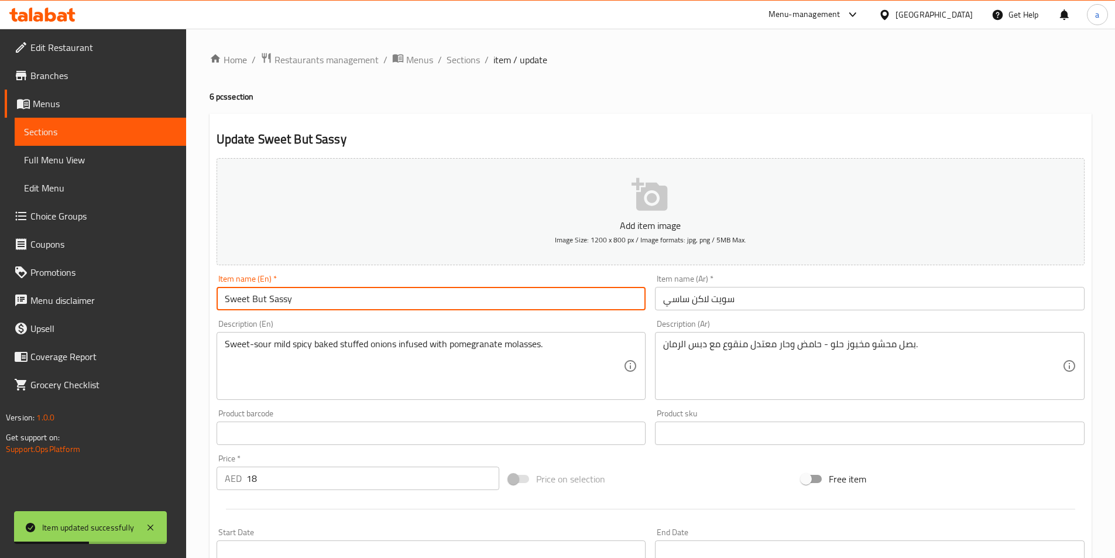
click at [416, 290] on input "Sweet But Sassy" at bounding box center [432, 298] width 430 height 23
paste input "6 pcs"
type input "Sweet But Sassy 6 pcs"
click at [807, 314] on div "Item name (Ar)   * سويت لاكن ساسي Item name (Ar) *" at bounding box center [869, 292] width 439 height 45
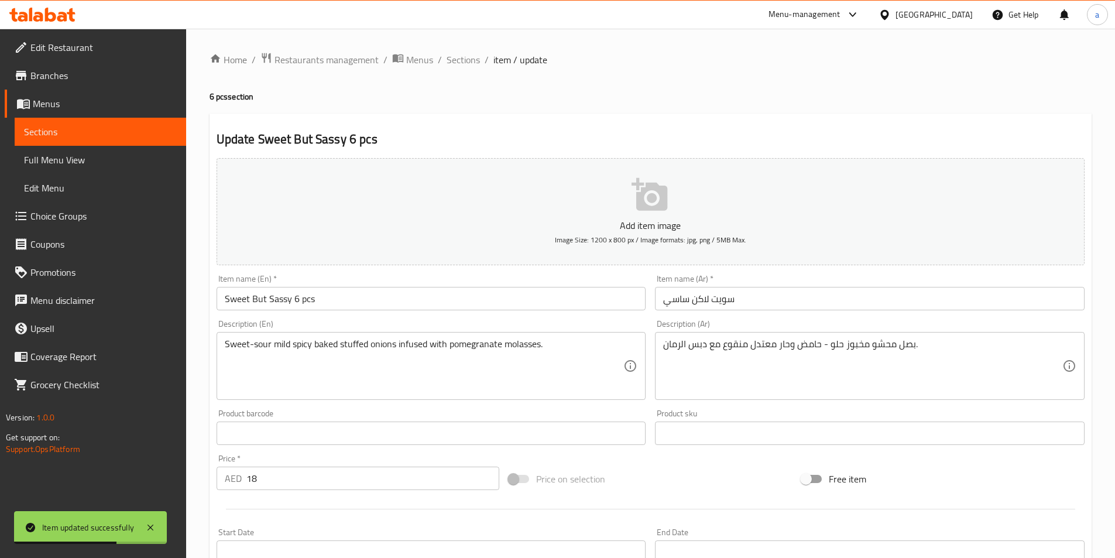
click at [807, 303] on input "سويت لاكن ساسي" at bounding box center [870, 298] width 430 height 23
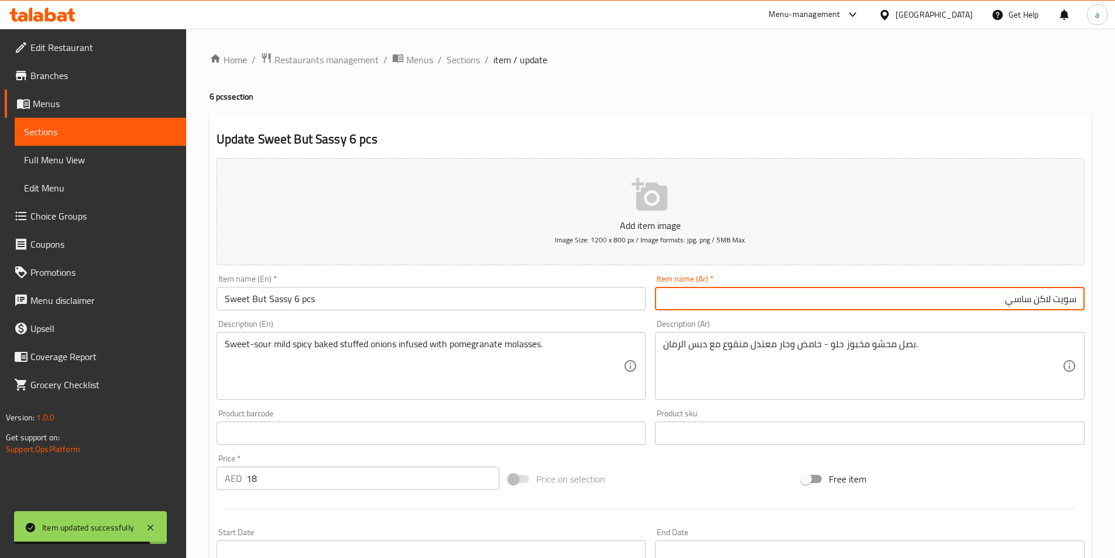
click at [865, 303] on input "سويت لاكن ساسي" at bounding box center [870, 298] width 430 height 23
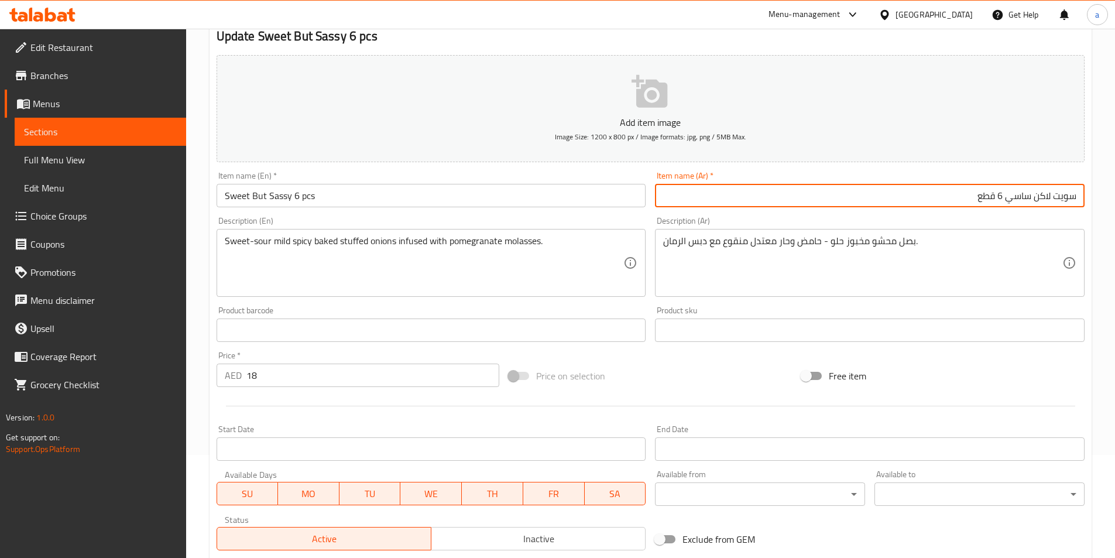
scroll to position [269, 0]
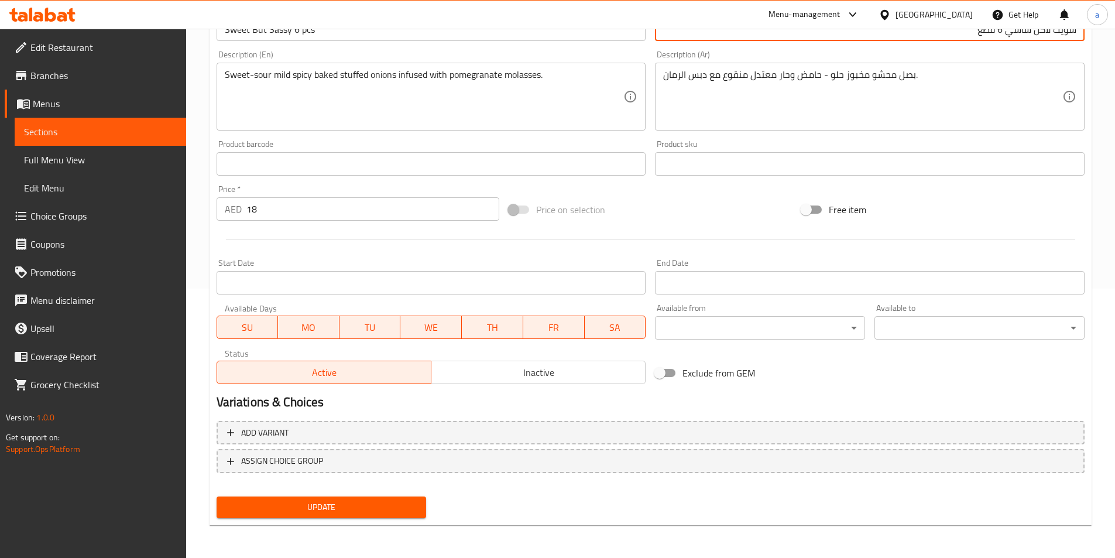
type input "سويت لاكن ساسي 6 قطع"
click at [411, 514] on span "Update" at bounding box center [321, 507] width 191 height 15
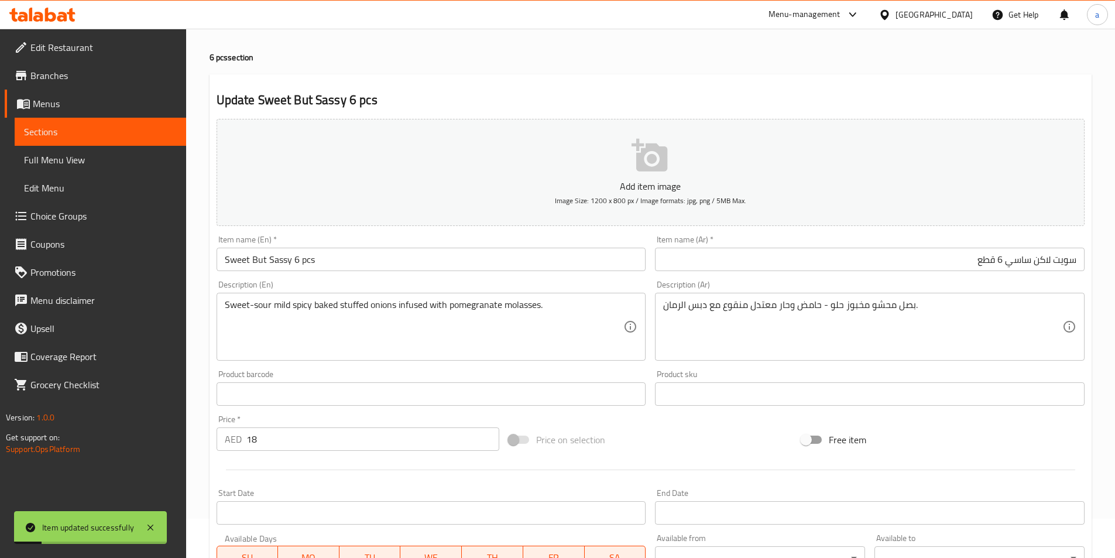
scroll to position [0, 0]
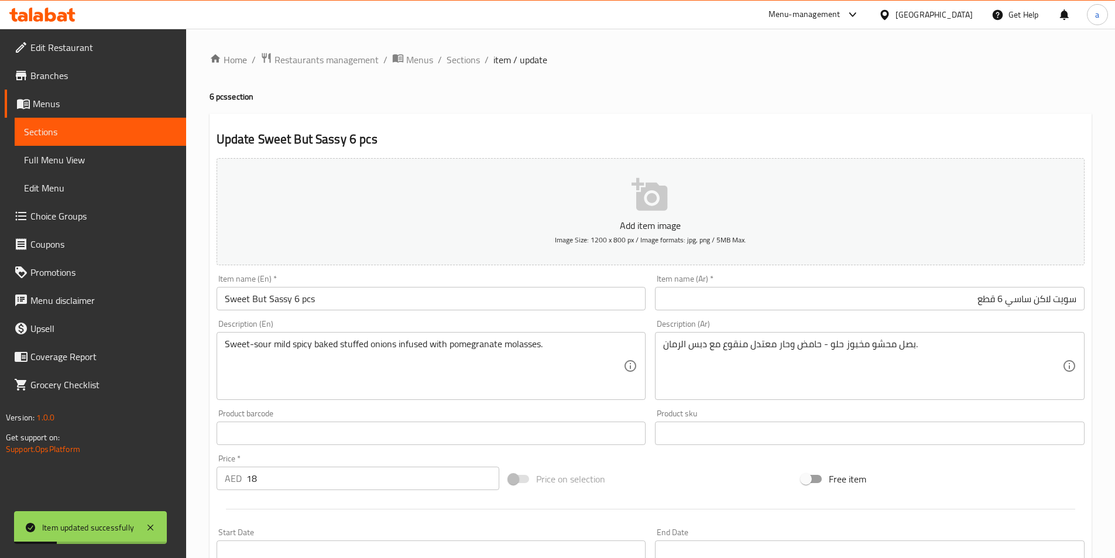
click at [109, 122] on link "Sections" at bounding box center [100, 132] width 171 height 28
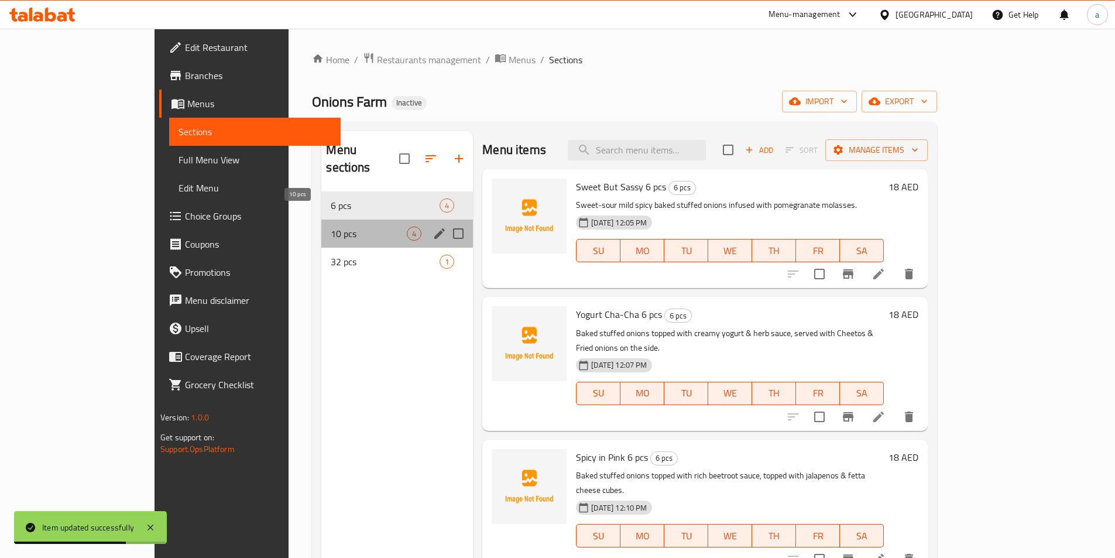
click at [331, 227] on span "10 pcs" at bounding box center [369, 234] width 76 height 14
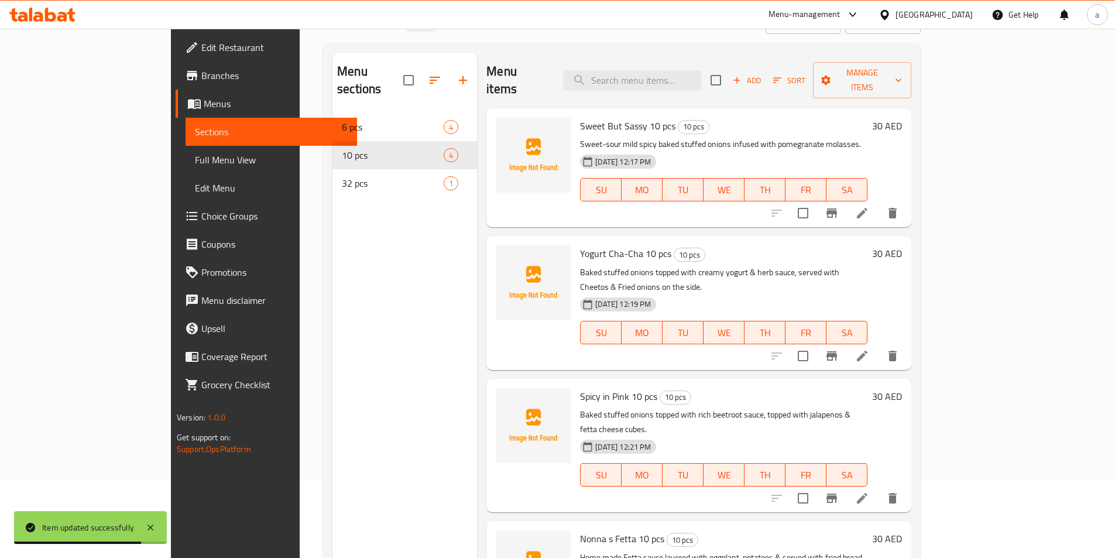
scroll to position [164, 0]
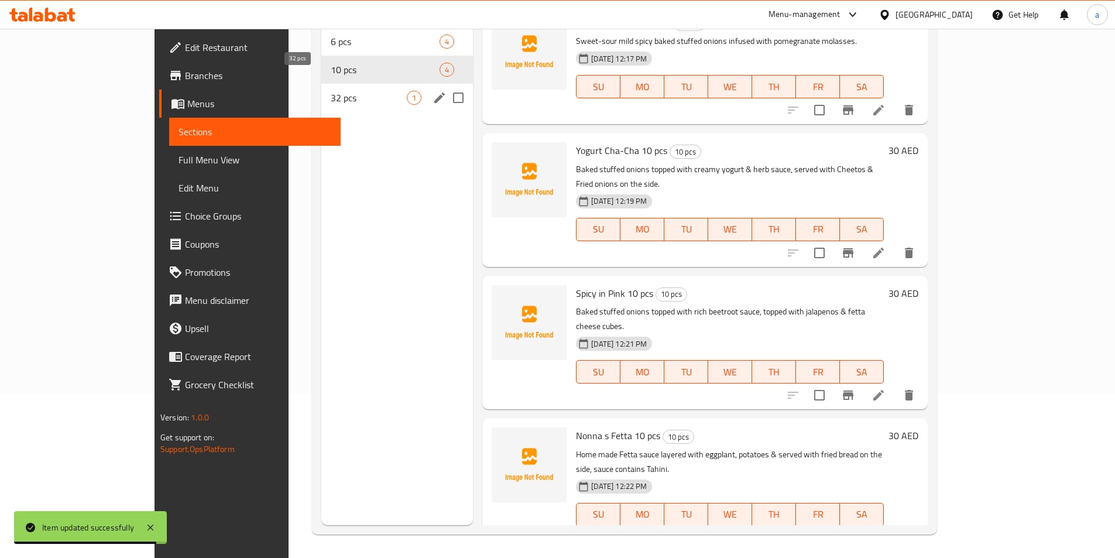
click at [331, 91] on span "32 pcs" at bounding box center [369, 98] width 76 height 14
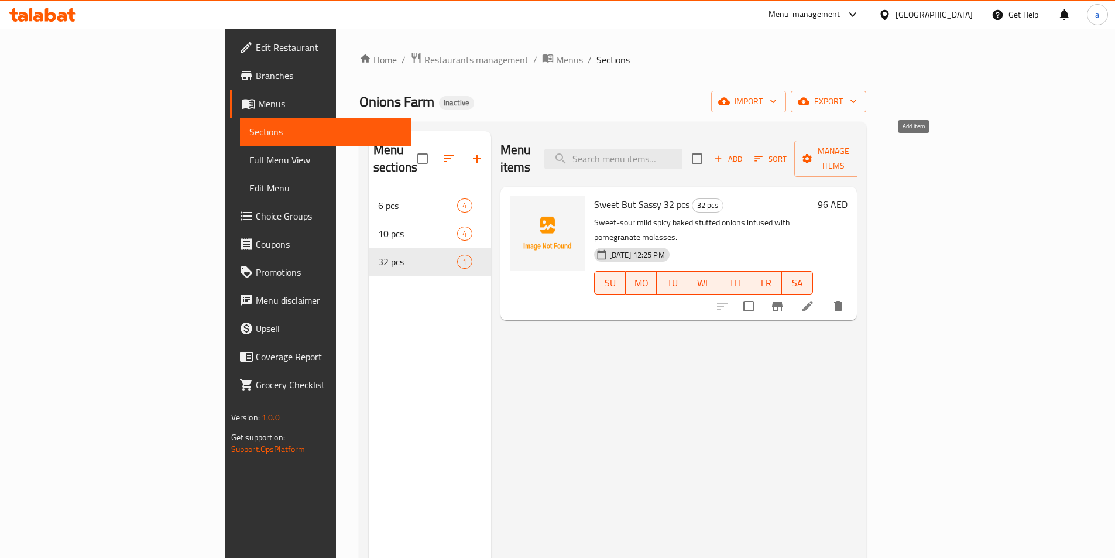
click at [744, 155] on span "Add" at bounding box center [728, 158] width 32 height 13
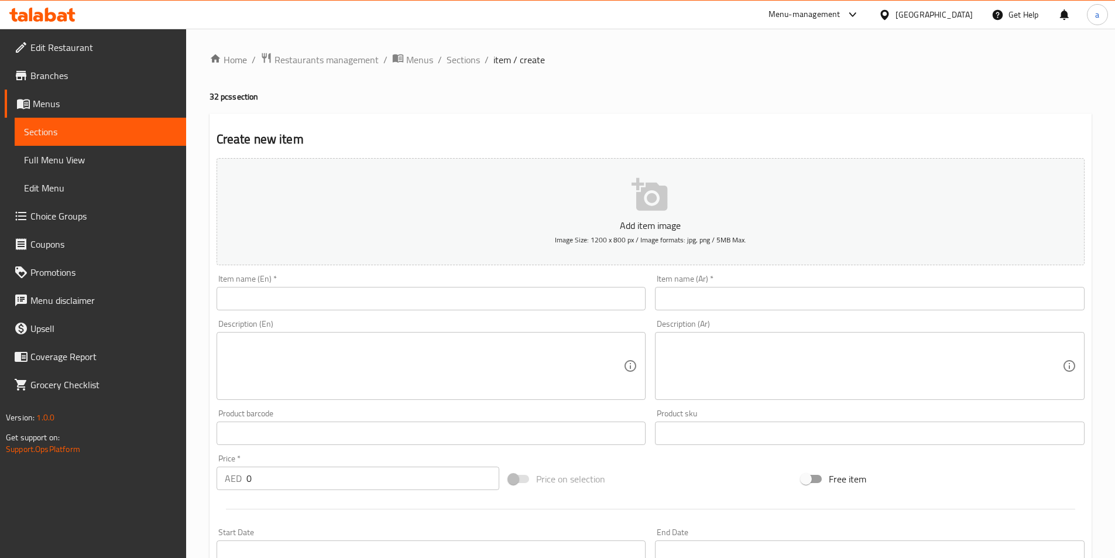
click at [770, 308] on input "text" at bounding box center [870, 298] width 430 height 23
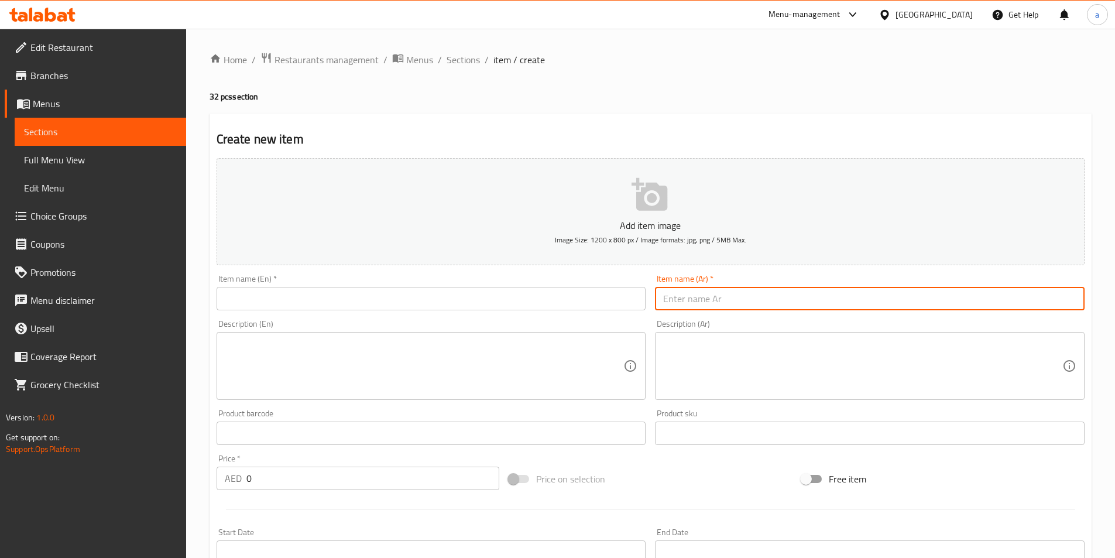
paste input "زبادى تشا تشا"
type input "زبادى تشا تشا"
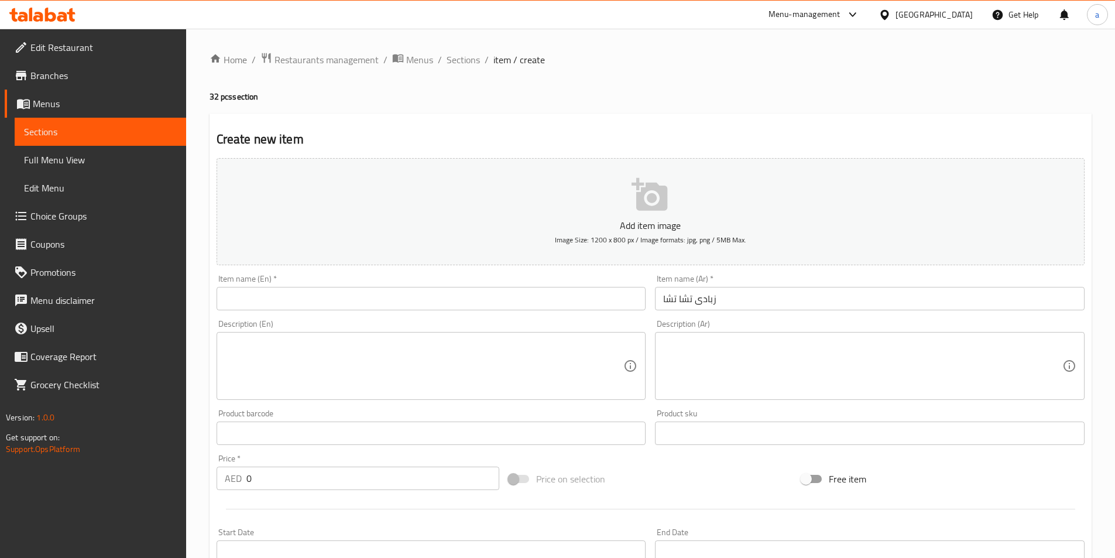
click at [749, 351] on textarea at bounding box center [862, 366] width 399 height 56
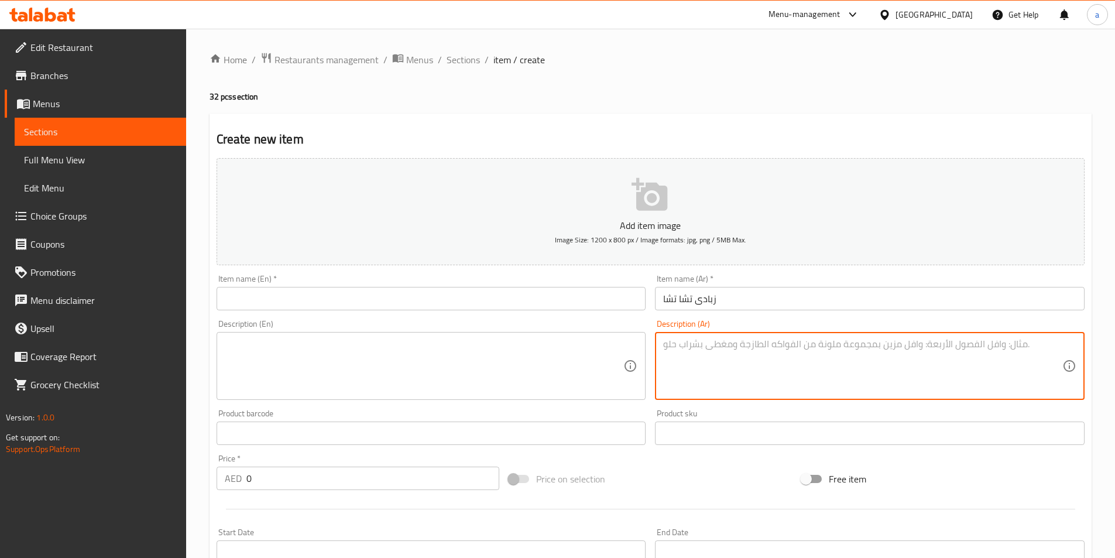
paste textarea "بصل محشو مخبوز مغطى بصلصة الزبادي الكريمية والأعشاب، يقدم مع شيتوس وبصل مقلي عل…"
click at [771, 342] on textarea "بصل محشو مخبوز مغطى بصلصة الزبادي الكريمية والأعشاب، يقدم مع شيتوس وبصل مقلي عل…" at bounding box center [862, 366] width 399 height 56
click at [1061, 354] on textarea "بصل محشو مخبوز مغطى بصلصة الزبادي الكريمية والأعشاب، يقدم مع شيتوس وبصل مقلي عل…" at bounding box center [862, 366] width 399 height 56
type textarea "بصل محشو مخبوز مغطى بصلصة الزبادي الكريمية والأعشاب، يقدم مع شيتوس وبصل مقلي عل…"
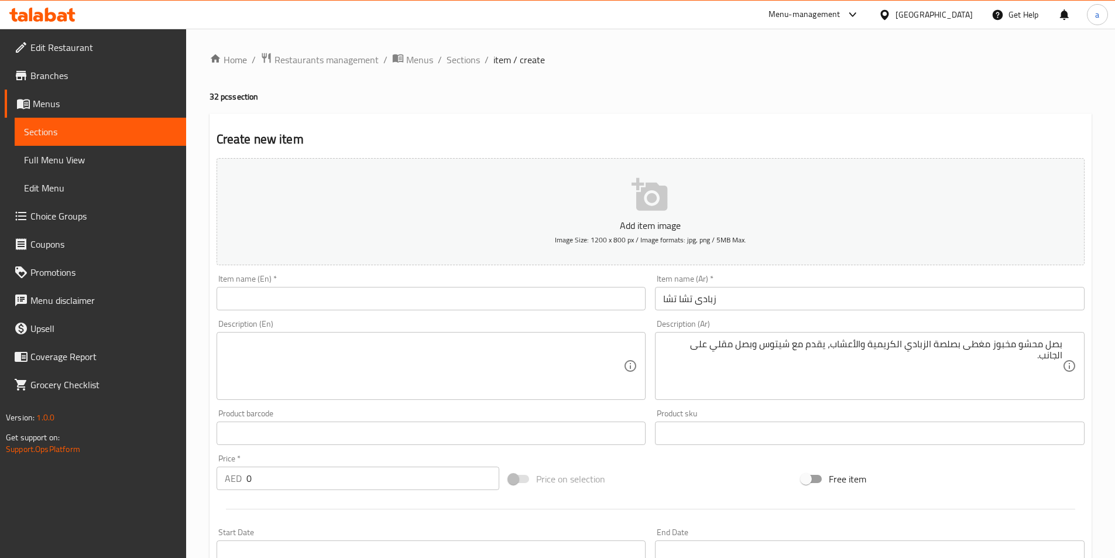
click at [270, 351] on textarea at bounding box center [424, 366] width 399 height 56
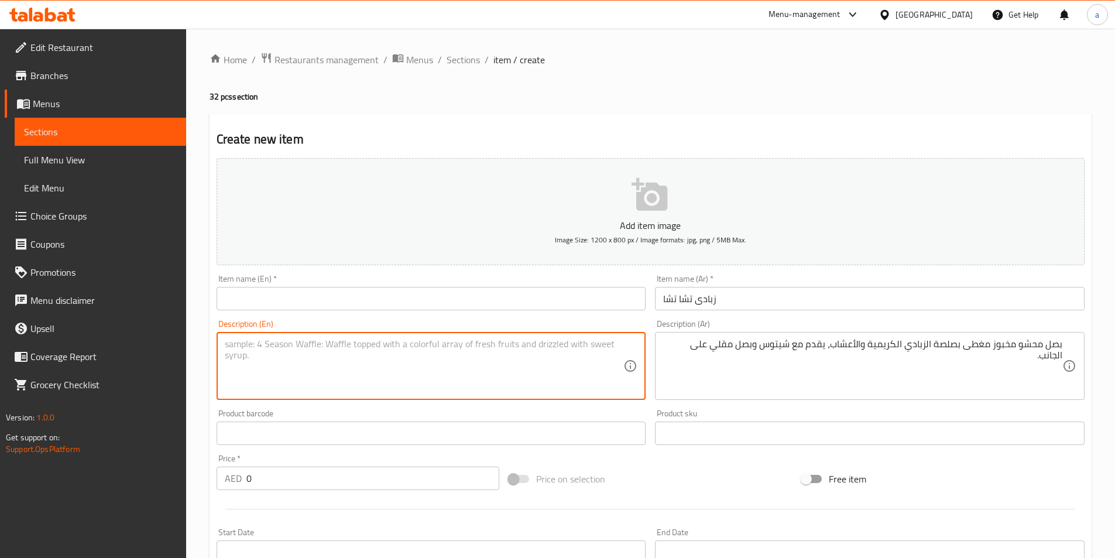
paste textarea "Baked stuffed onions topped with creamy yogurt & herb sauce, served with Cheeto…"
type textarea "Baked stuffed onions topped with creamy yogurt & herb sauce, served with Cheeto…"
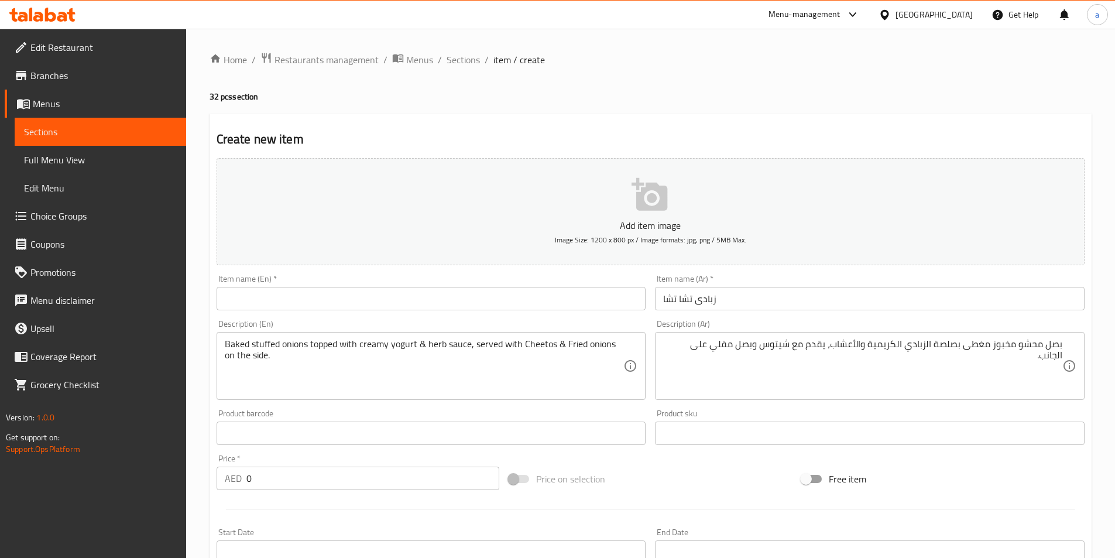
click at [301, 301] on input "text" at bounding box center [432, 298] width 430 height 23
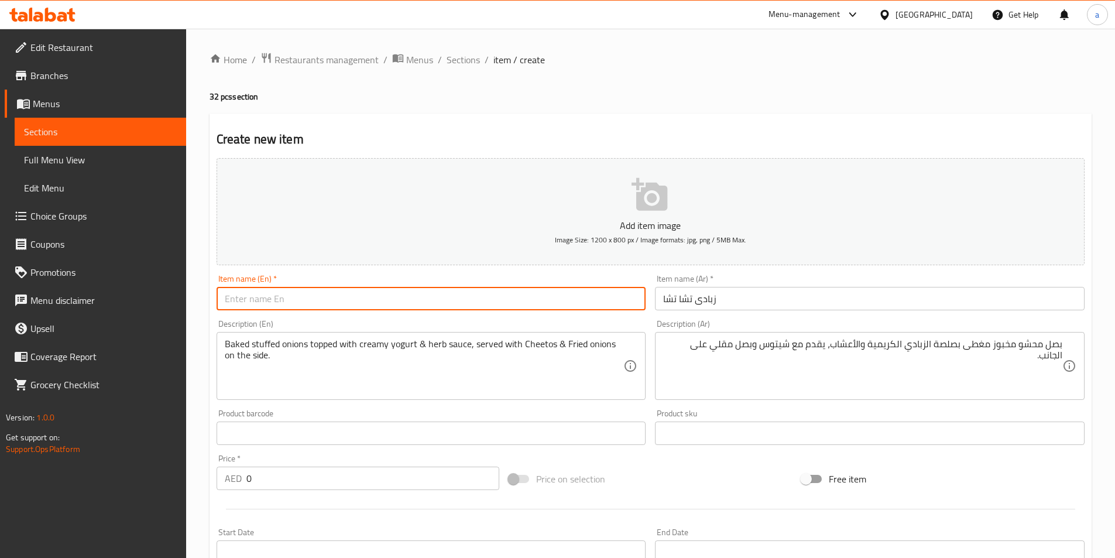
paste input "Yogurt Cha-Cha 🌿"
type input "Yogurt Cha-Cha"
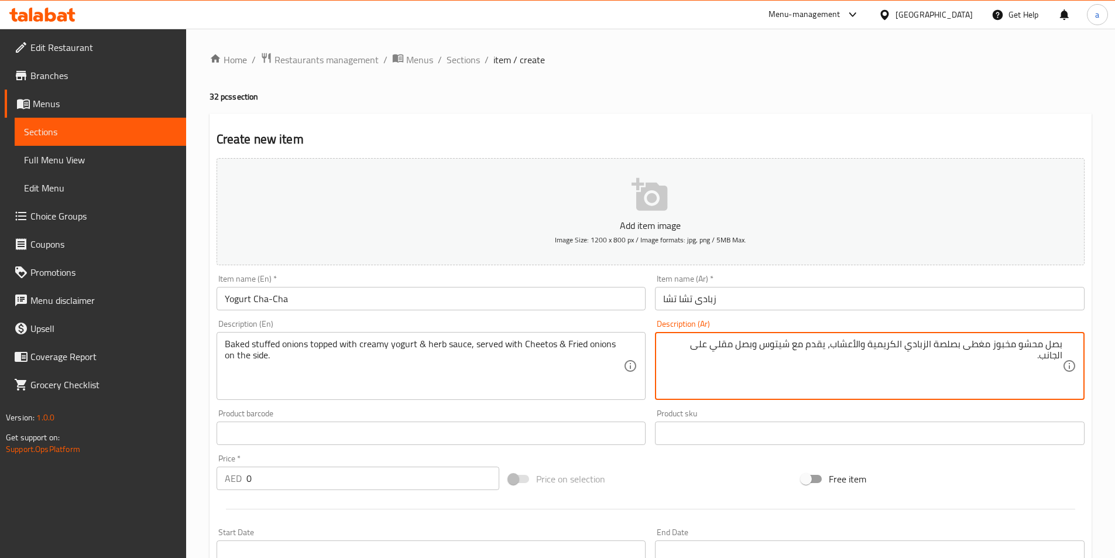
scroll to position [269, 0]
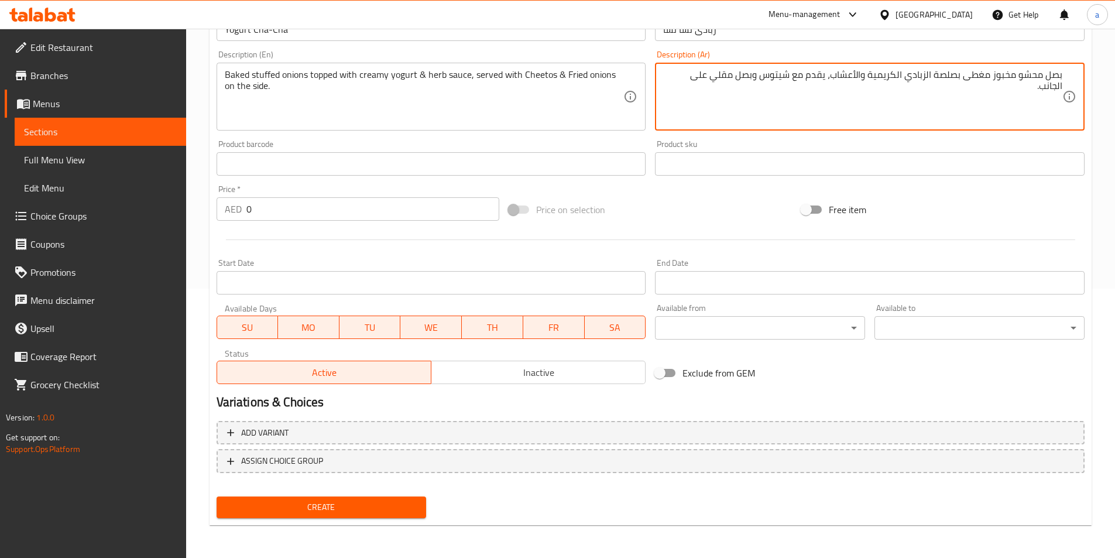
click at [335, 213] on input "0" at bounding box center [372, 208] width 253 height 23
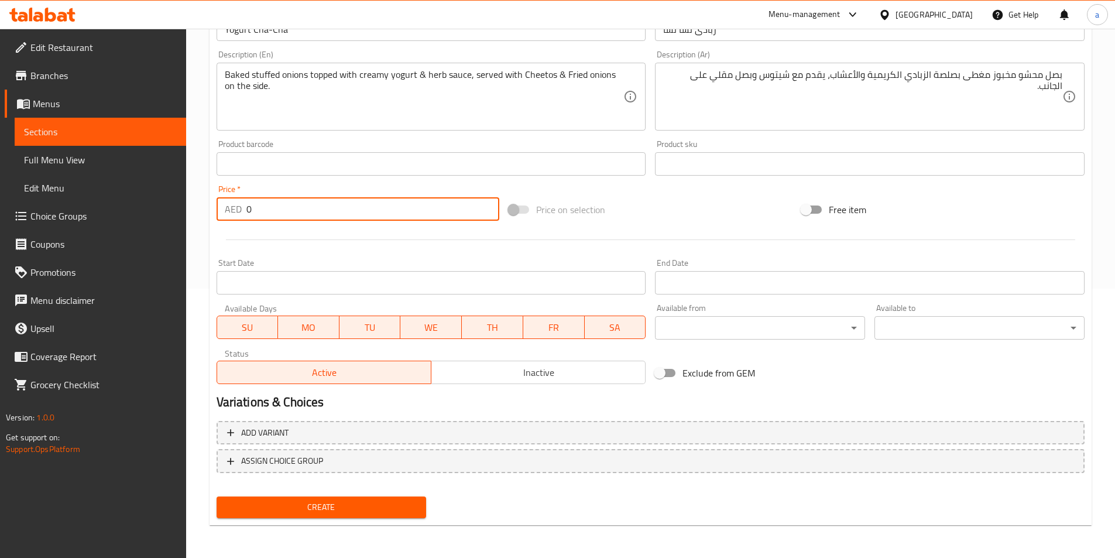
click at [335, 213] on input "0" at bounding box center [372, 208] width 253 height 23
type input "8"
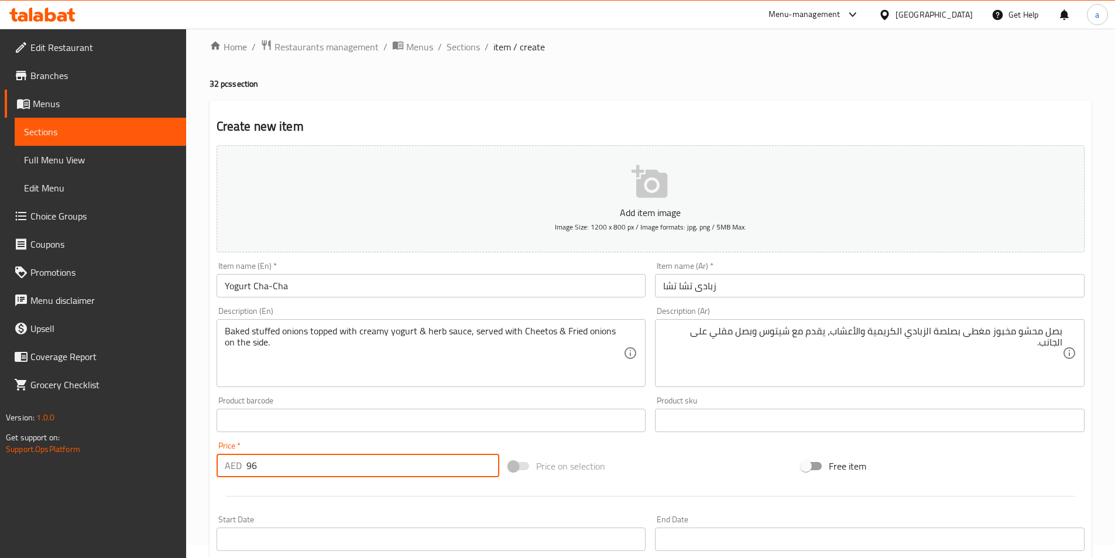
scroll to position [0, 0]
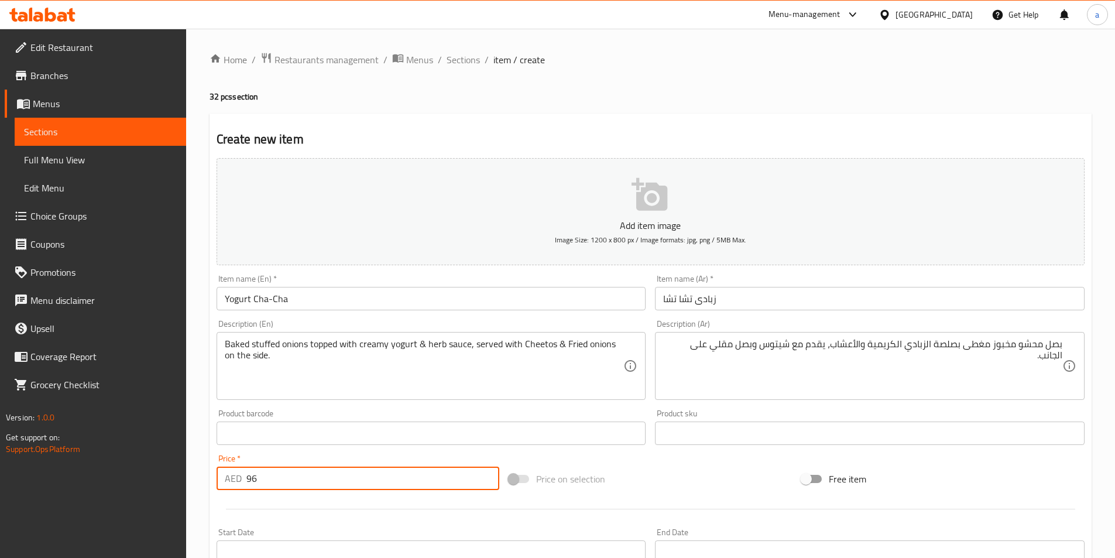
type input "96"
click at [400, 303] on input "Yogurt Cha-Cha" at bounding box center [432, 298] width 430 height 23
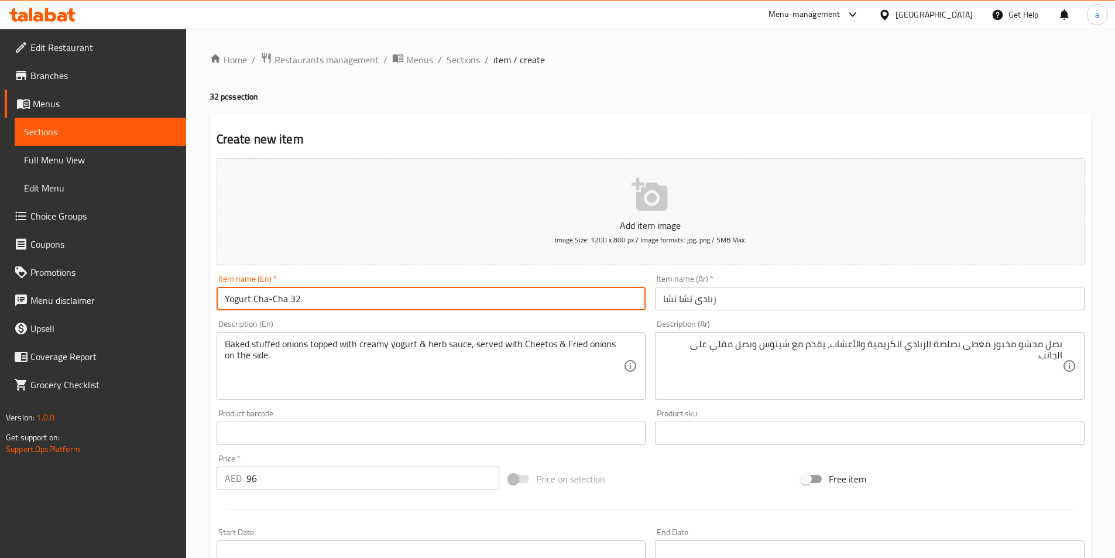
drag, startPoint x: 290, startPoint y: 297, endPoint x: 301, endPoint y: 300, distance: 11.4
click at [301, 300] on input "Yogurt Cha-Cha 32" at bounding box center [432, 298] width 430 height 23
paste input "pcs"
type input "Yogurt Cha-Cha 32 pcs"
click at [768, 305] on input "زبادى تشا تشا" at bounding box center [870, 298] width 430 height 23
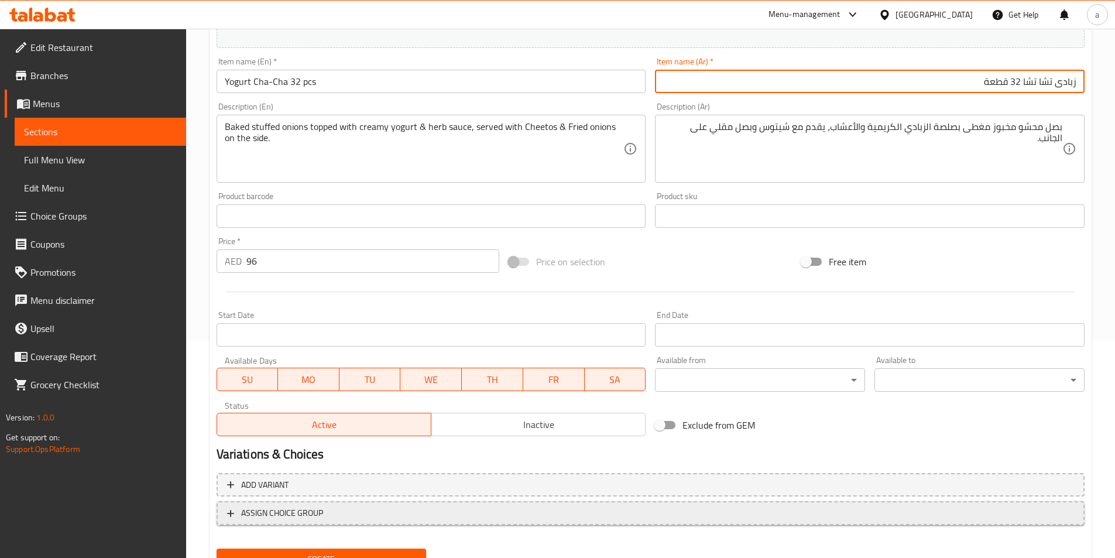
scroll to position [269, 0]
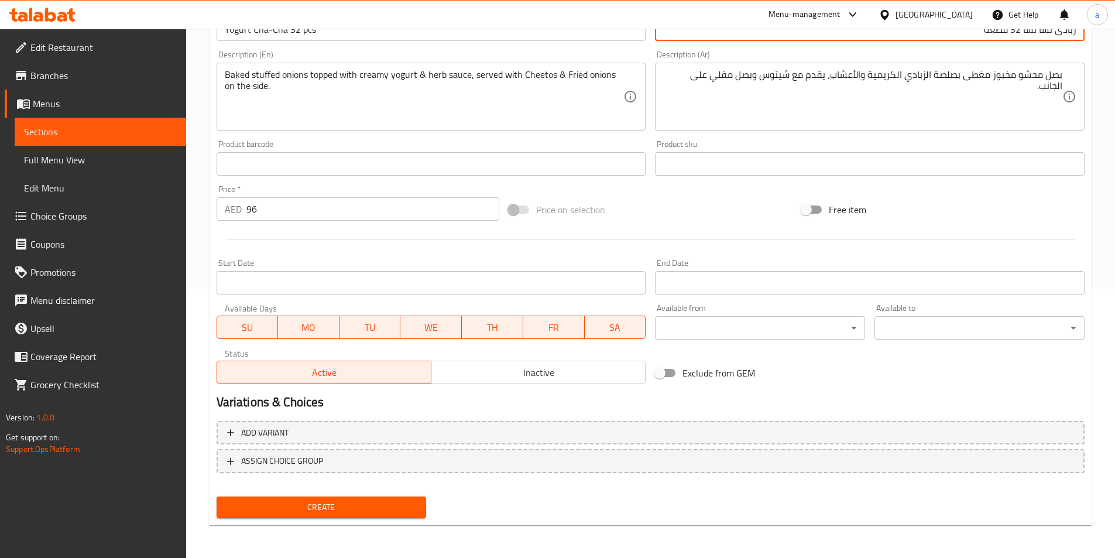
type input "زبادى تشا تشا 32 قطعة"
click at [337, 510] on span "Create" at bounding box center [321, 507] width 191 height 15
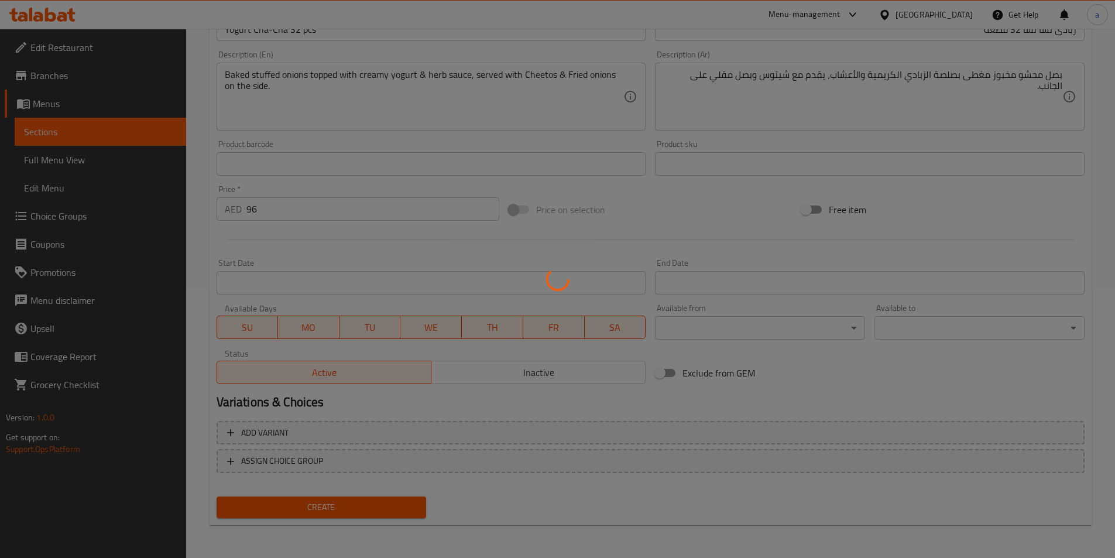
click at [109, 131] on div at bounding box center [557, 279] width 1115 height 558
type input "0"
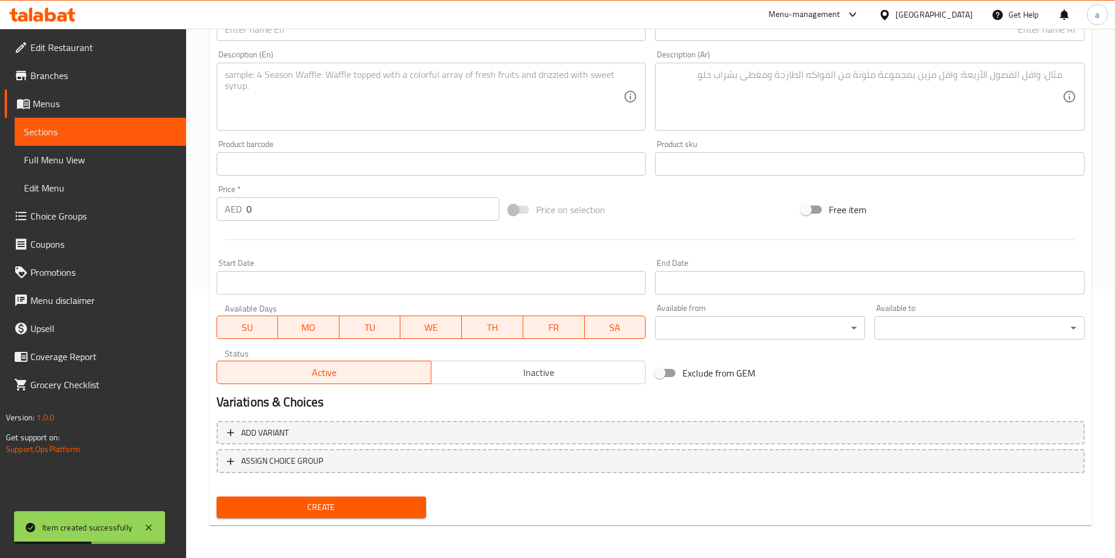
click at [105, 133] on span "Sections" at bounding box center [100, 132] width 153 height 14
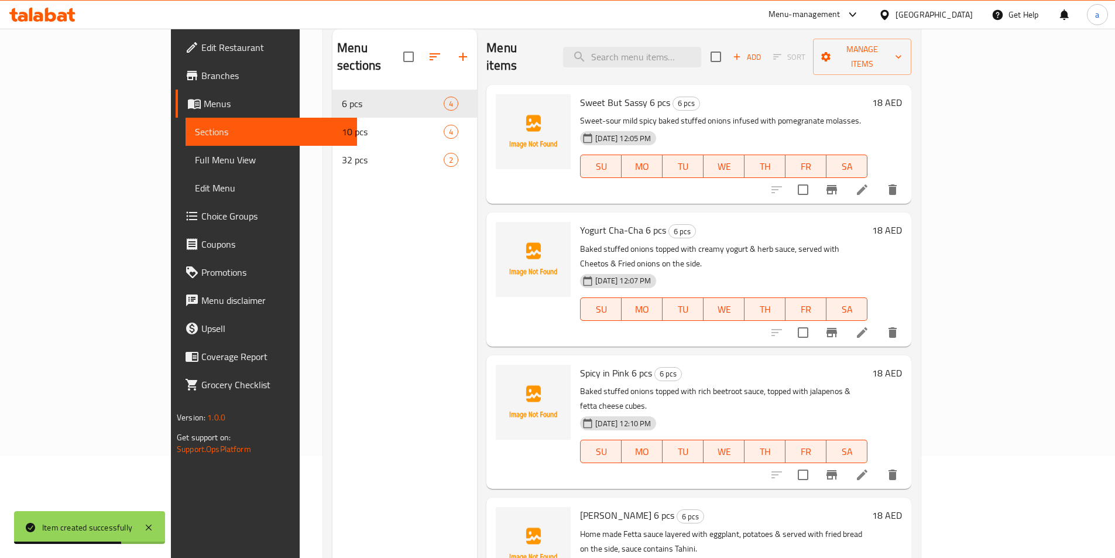
scroll to position [105, 0]
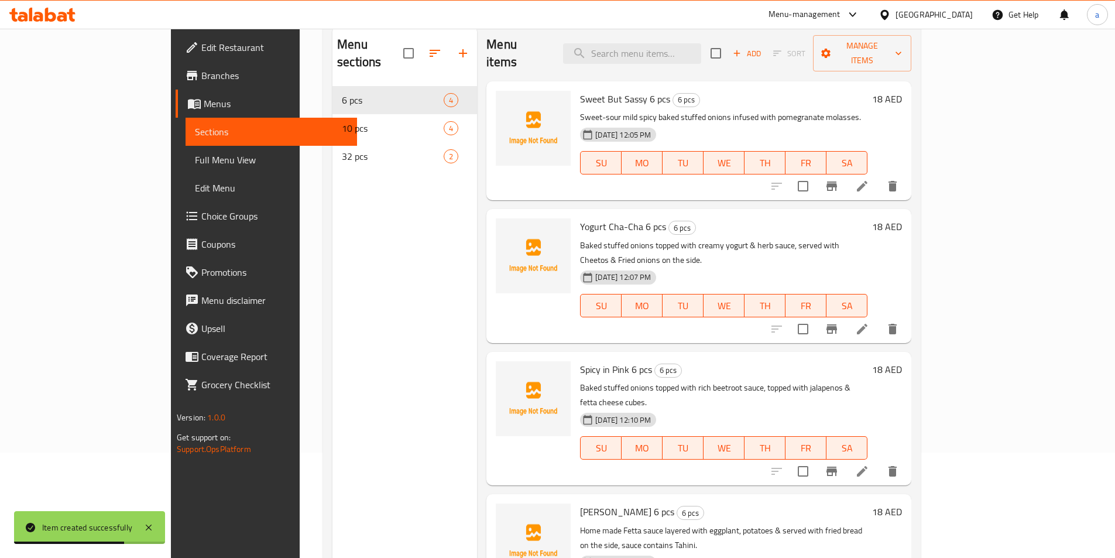
click at [332, 151] on div "32 pcs 2" at bounding box center [404, 156] width 145 height 28
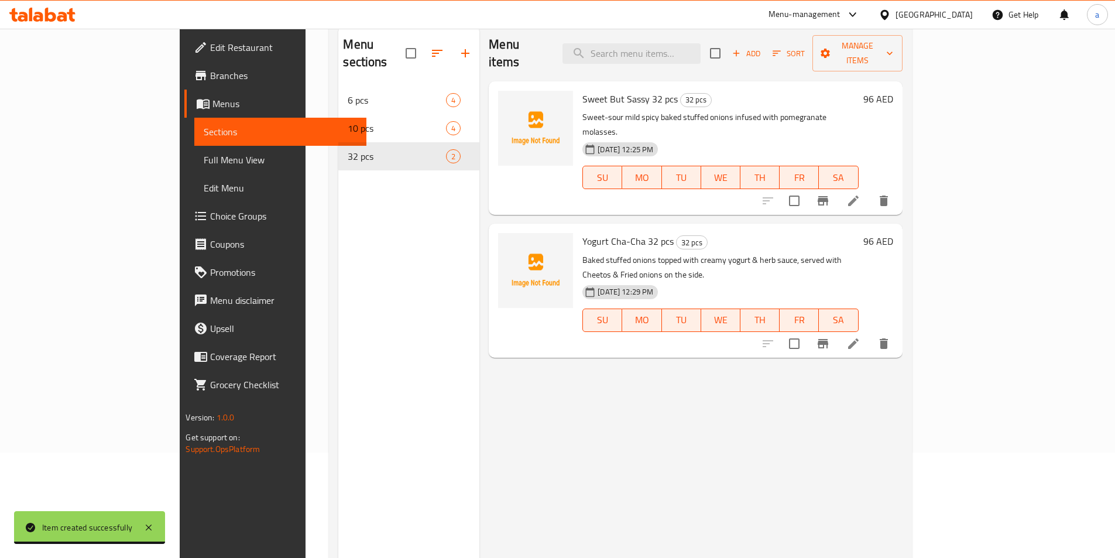
click at [870, 190] on li at bounding box center [853, 200] width 33 height 21
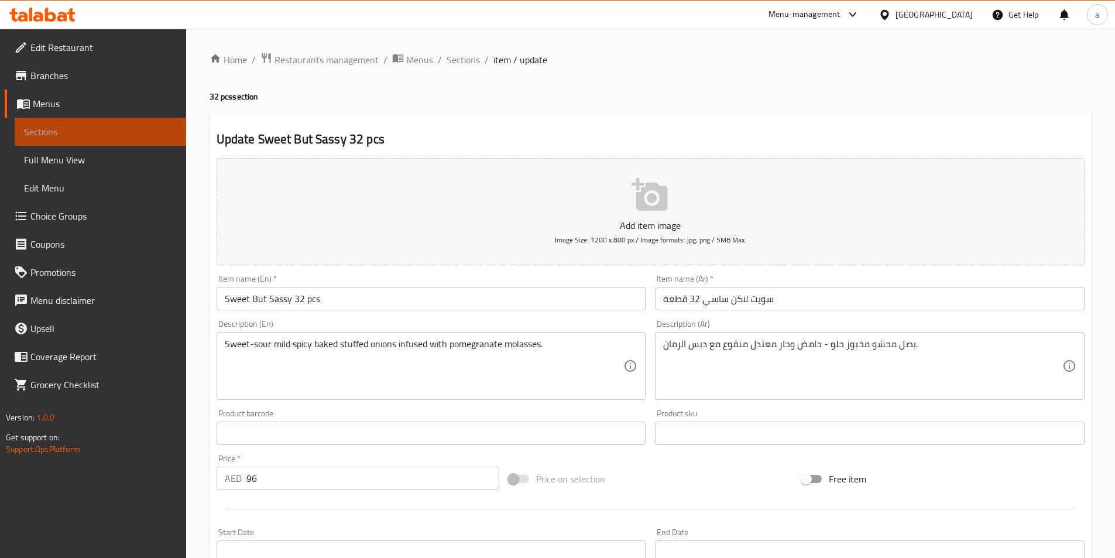
click at [49, 137] on span "Sections" at bounding box center [100, 132] width 153 height 14
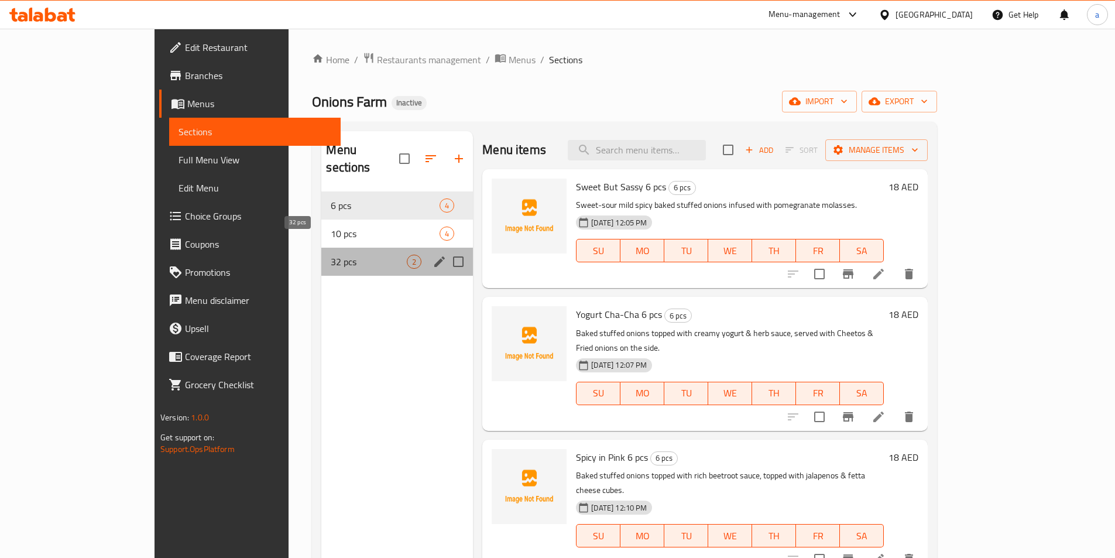
click at [331, 255] on span "32 pcs" at bounding box center [369, 262] width 76 height 14
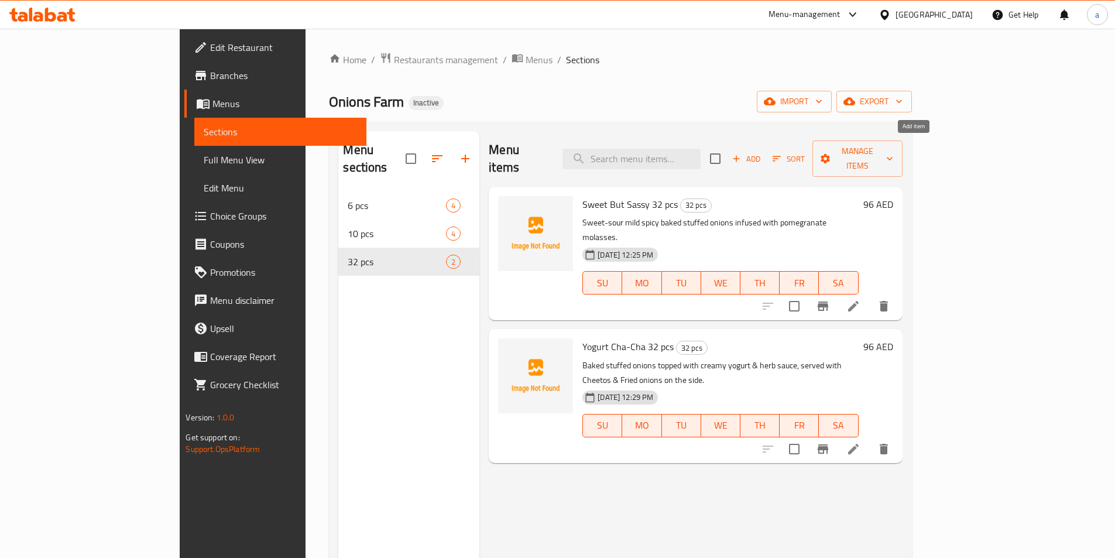
click at [762, 156] on span "Add" at bounding box center [746, 158] width 32 height 13
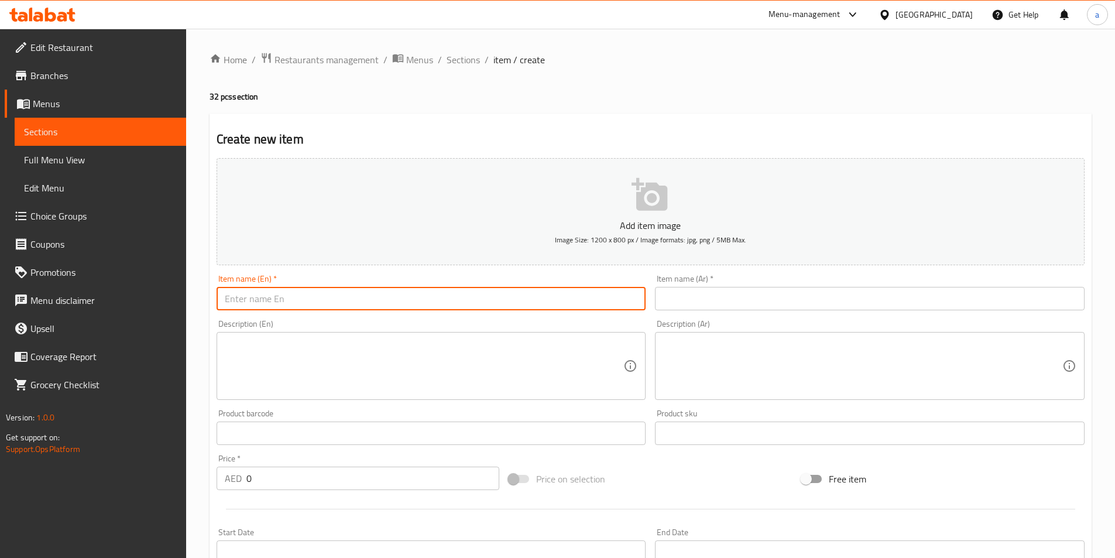
click at [297, 300] on input "text" at bounding box center [432, 298] width 430 height 23
paste input "Spicy in Pink 💅🏼"
type input "Spicy in Pink"
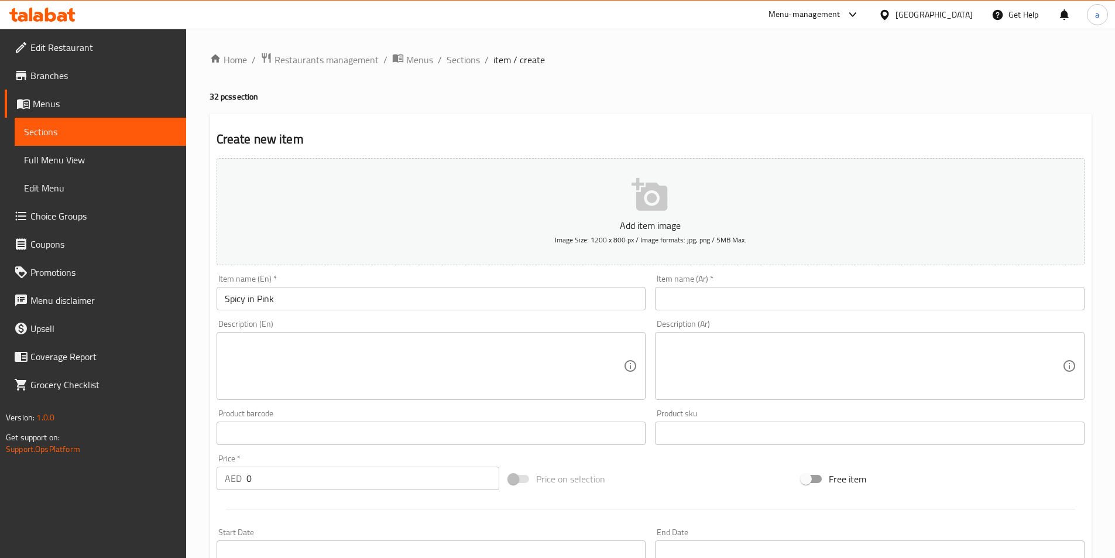
click at [290, 349] on textarea at bounding box center [424, 366] width 399 height 56
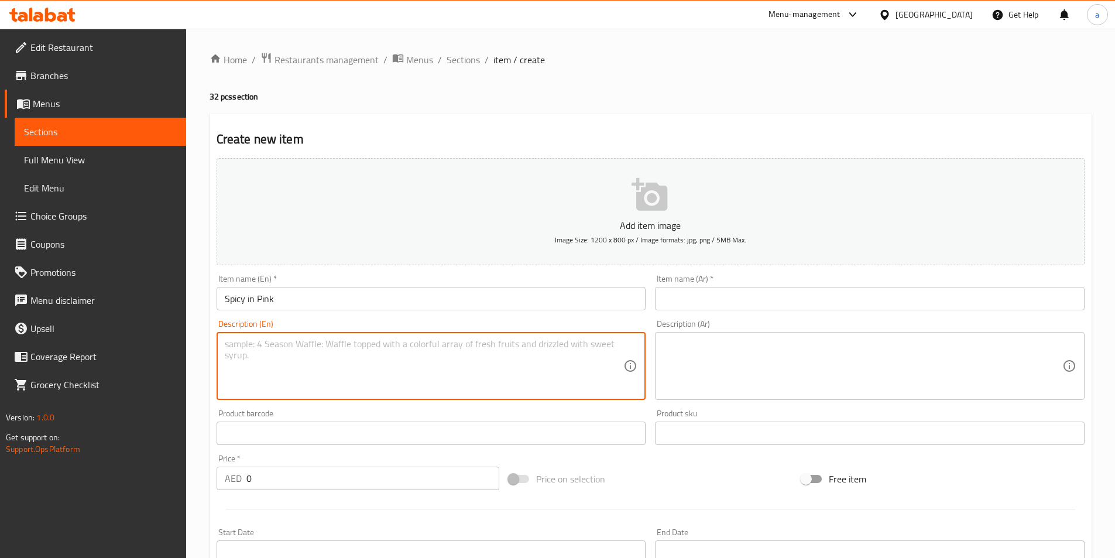
paste textarea "Baked stuffed onions topped with rich beetroot sauce, topped with jalapeños & f…"
type textarea "Baked stuffed onions topped with rich beetroot sauce, topped with jalapeños & f…"
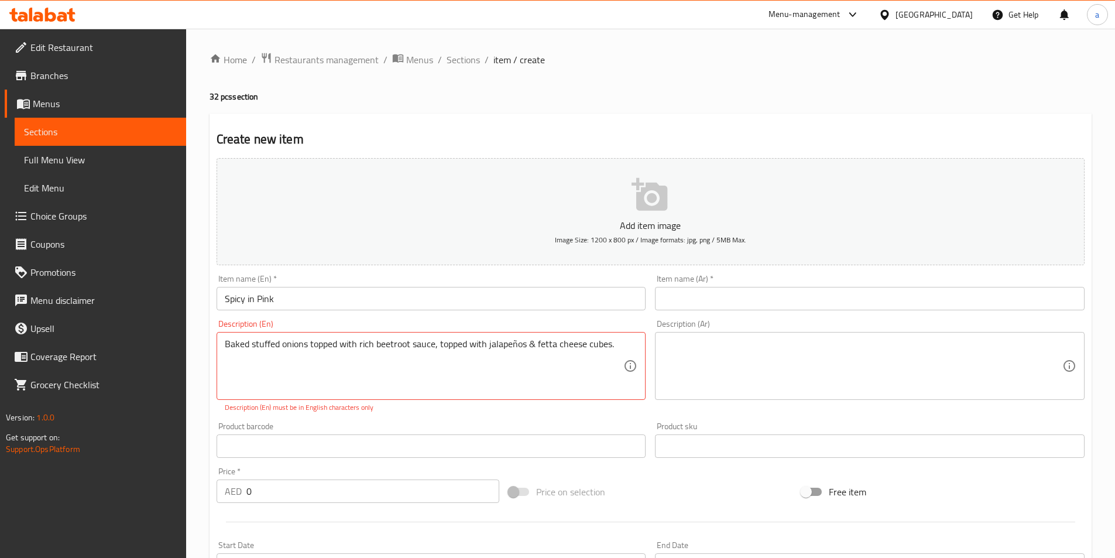
click at [830, 300] on input "text" at bounding box center [870, 298] width 430 height 23
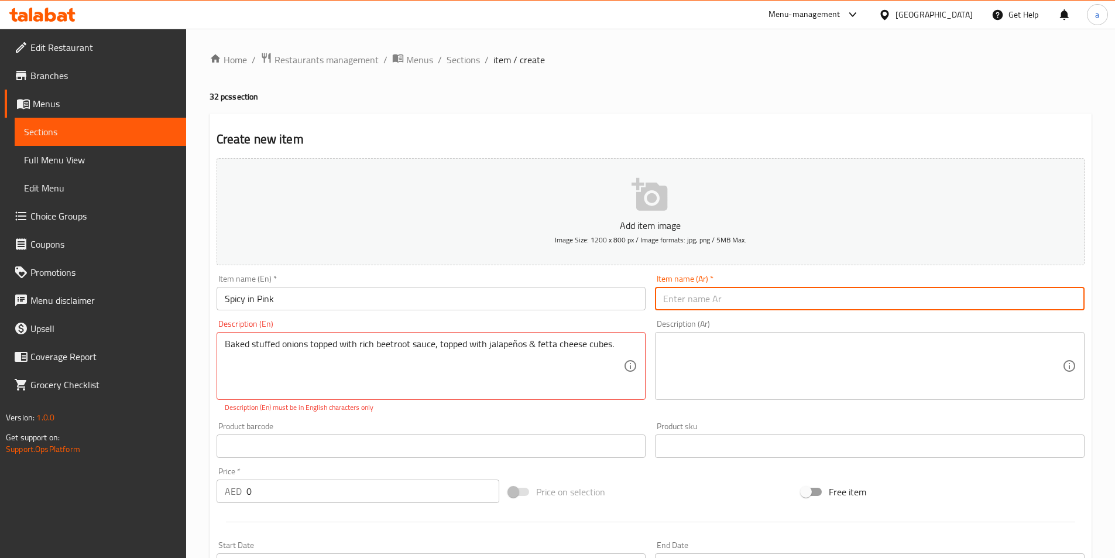
paste input "سبايسي ان بينك"
type input "سبايسي ان بينك"
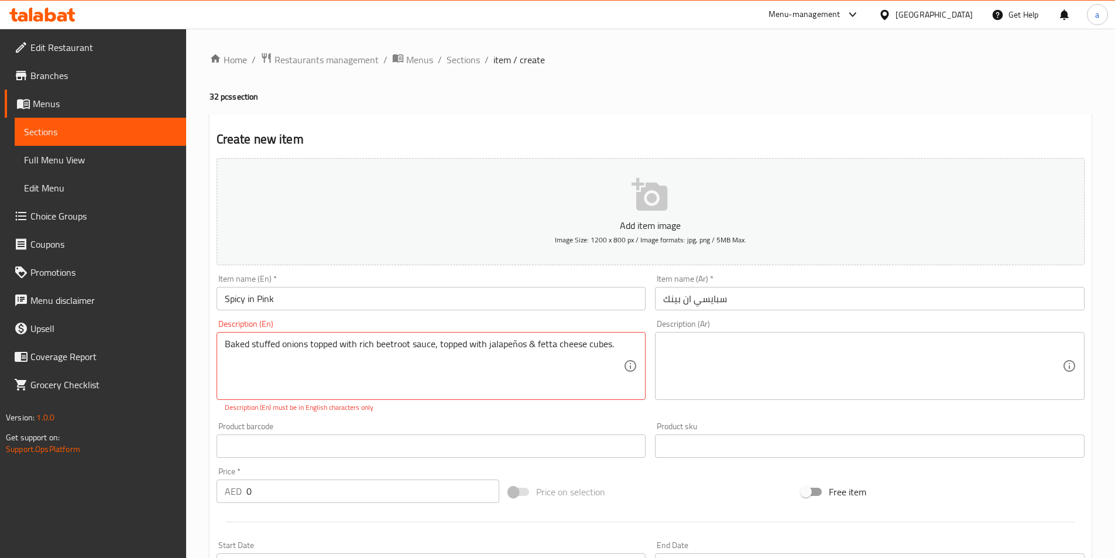
click at [781, 354] on textarea at bounding box center [862, 366] width 399 height 56
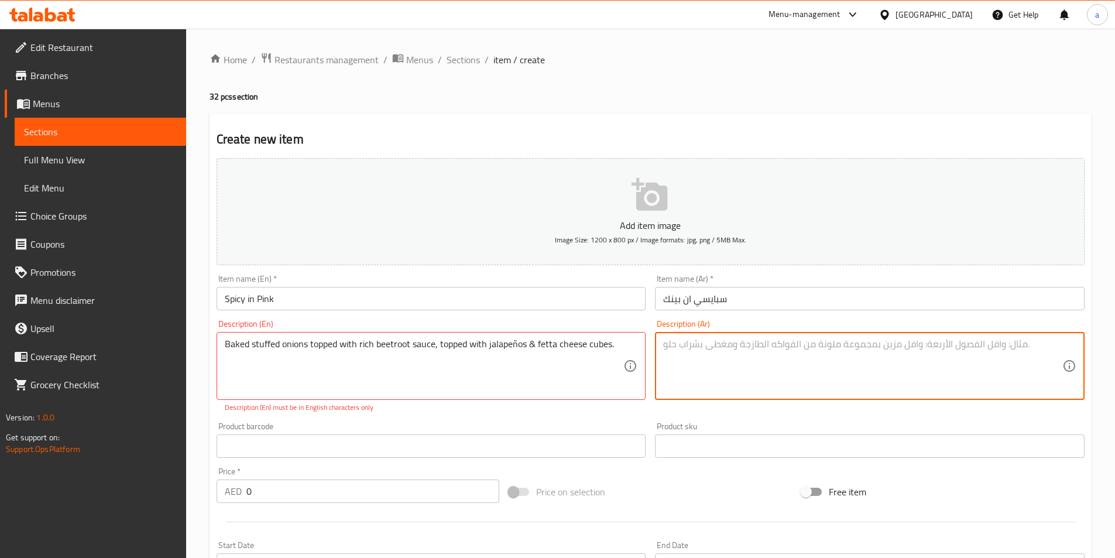
paste textarea "بصل محشو مخبوز مغطى بصلصة البنجر الغنية، ومغطى بالهالبينو ومكعبات جبن الفيت"
type textarea "بصل محشو مخبوز مغطى بصلصة البنجر الغنية، ومغطى بالهالبينو ومكعبات جبن الفيت"
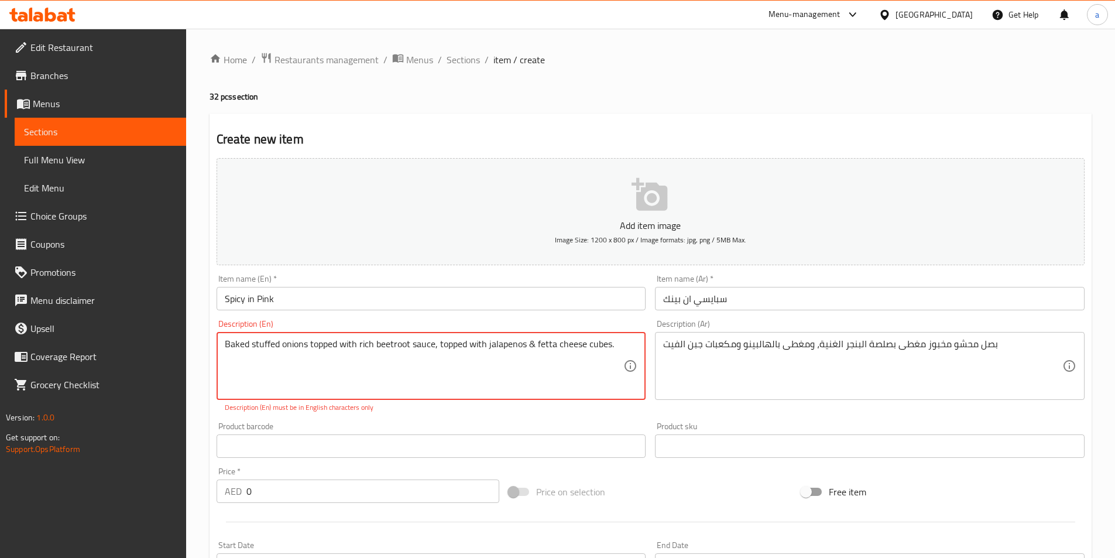
type textarea "Baked stuffed onions topped with rich beetroot sauce, topped with jalapenos & f…"
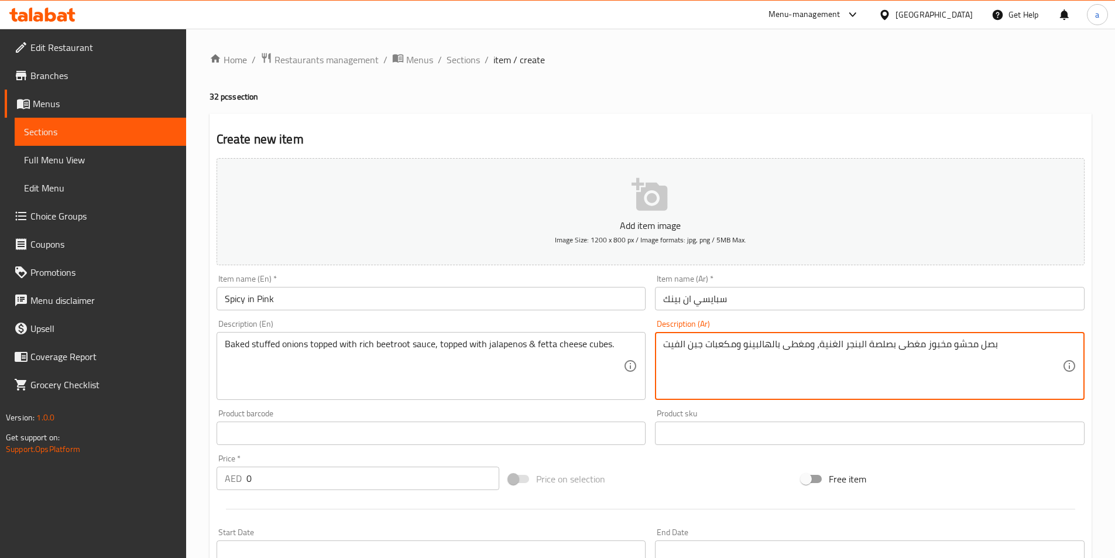
click at [996, 358] on textarea "بصل محشو مخبوز مغطى بصلصة البنجر الغنية، ومغطى بالهالبينو ومكعبات جبن الفيت" at bounding box center [862, 366] width 399 height 56
click at [774, 345] on textarea "بصل محشو مخبوز مغطى بصلصة البنجر الغنية، ومغطى بالهالبينو ومكعبات جبن الفيتا" at bounding box center [862, 366] width 399 height 56
click at [1061, 356] on textarea "بصل محشو مخبوز مغطى بصلصة البنجر الغنية، ومغطى بالهالبينو ومكعبات جبن الفيتا" at bounding box center [862, 366] width 399 height 56
click at [848, 385] on textarea "بصل محشو مخبوز مغطى بصلصة البنجر الغنية، ومغطى بالهالبينو ومكعبات جبن الفيتا" at bounding box center [862, 366] width 399 height 56
click at [743, 370] on textarea "بصل محشو مخبوز مغطى بصلصة البنجر الغنية، ومغطى بالهالبينو ومكعبات جبن الفيتا" at bounding box center [862, 366] width 399 height 56
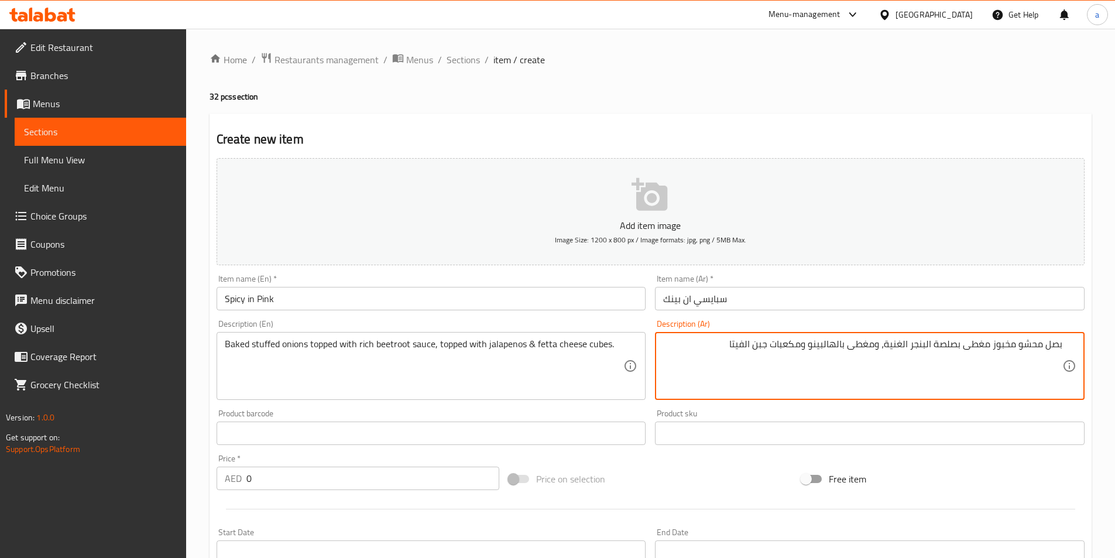
type textarea "بصل محشو مخبوز مغطى بصلصة البنجر الغنية، ومغطى بالهالبينو ومكعبات جبن الفيتا"
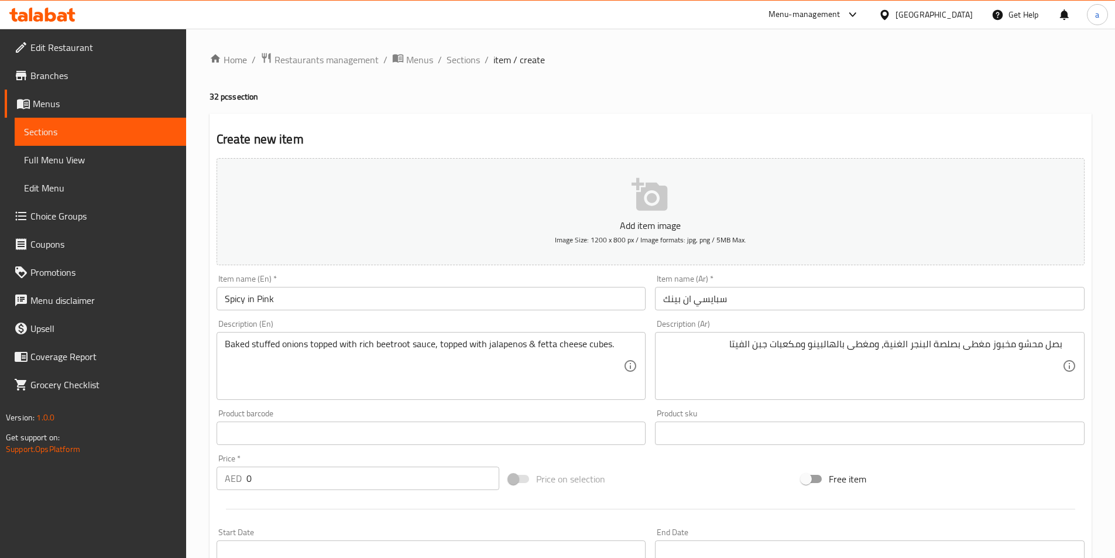
click at [800, 412] on div "Product sku Product sku" at bounding box center [870, 427] width 430 height 36
click at [321, 472] on input "0" at bounding box center [372, 477] width 253 height 23
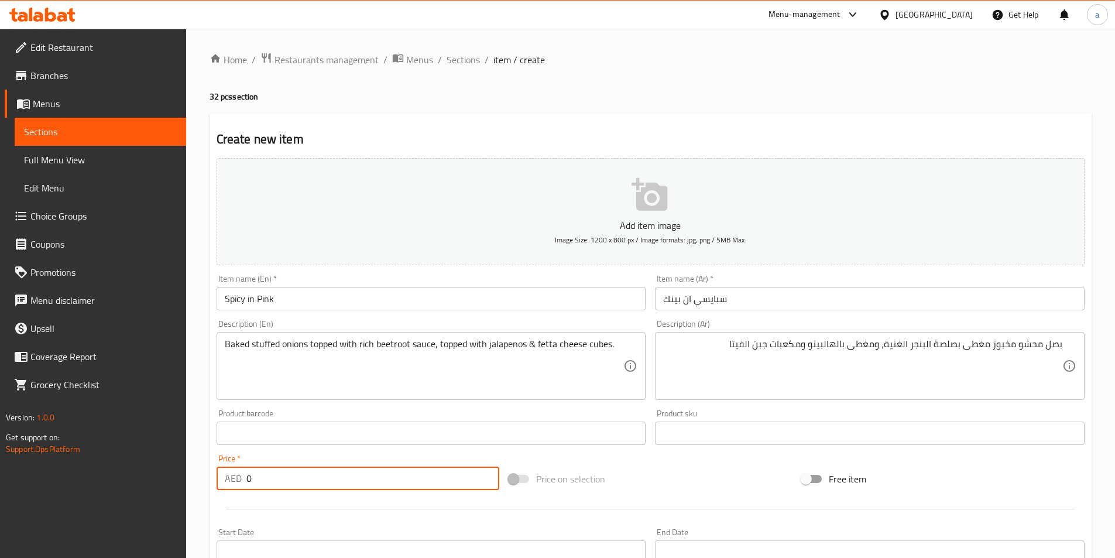
click at [321, 472] on input "0" at bounding box center [372, 477] width 253 height 23
type input "96"
click at [395, 304] on input "Spicy in Pink" at bounding box center [432, 298] width 430 height 23
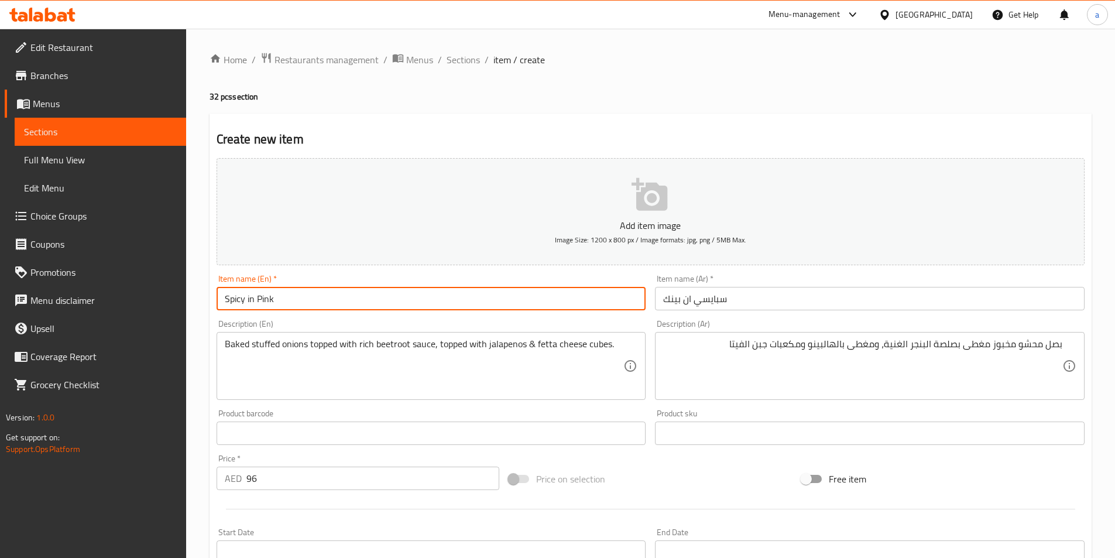
paste input "32 pcs"
type input "Spicy in Pink 32 pcs"
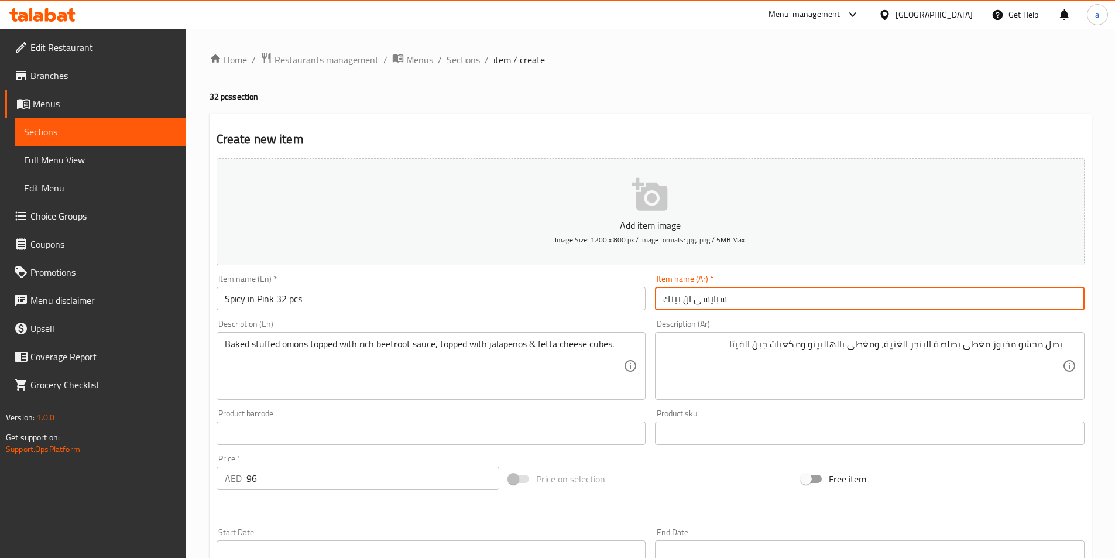
click at [745, 304] on input "سبايسي ان بينك" at bounding box center [870, 298] width 430 height 23
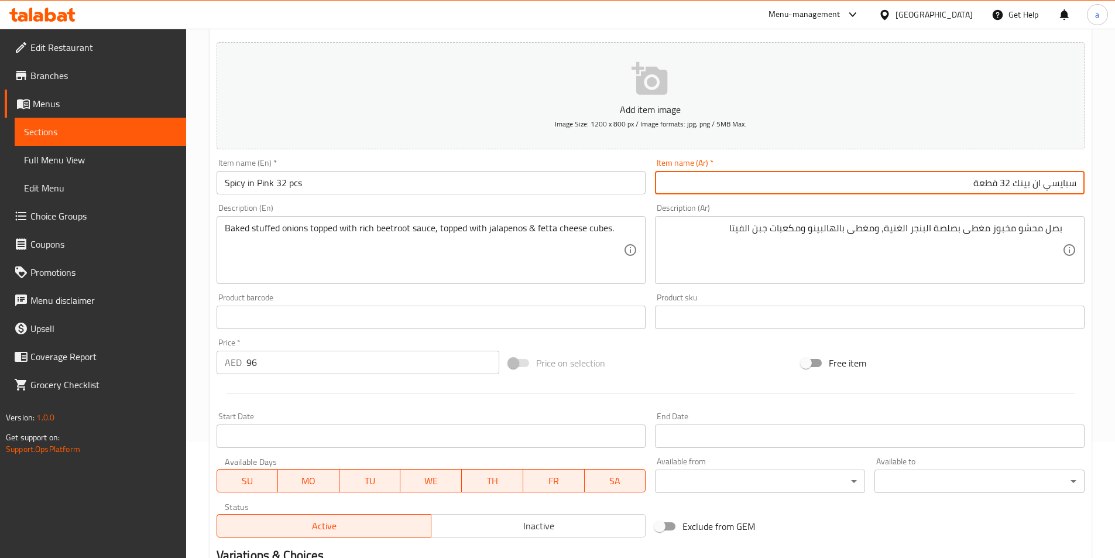
scroll to position [259, 0]
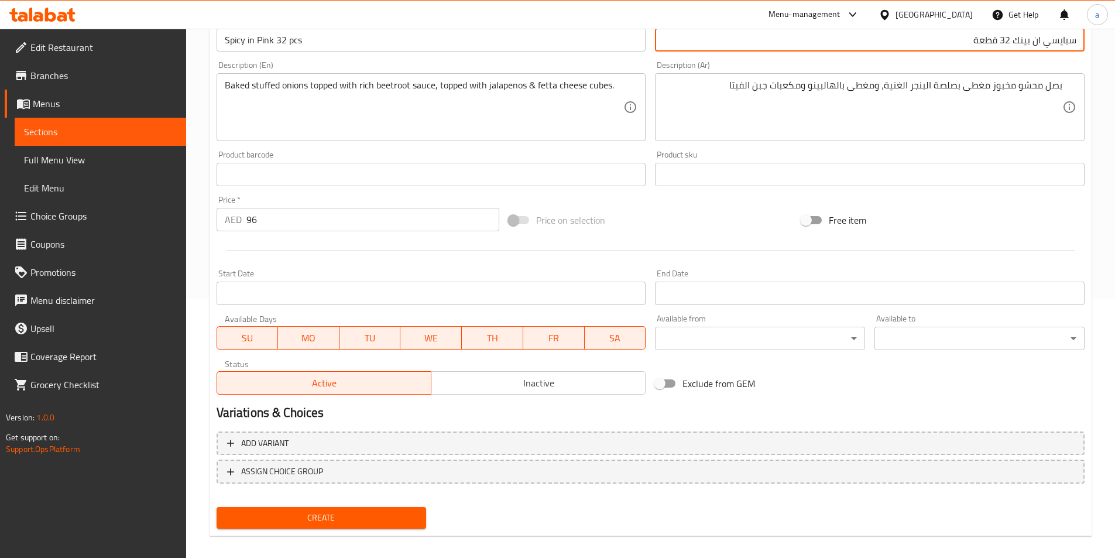
type input "سبايسي ان بينك 32 قطعة"
click at [368, 521] on span "Create" at bounding box center [321, 517] width 191 height 15
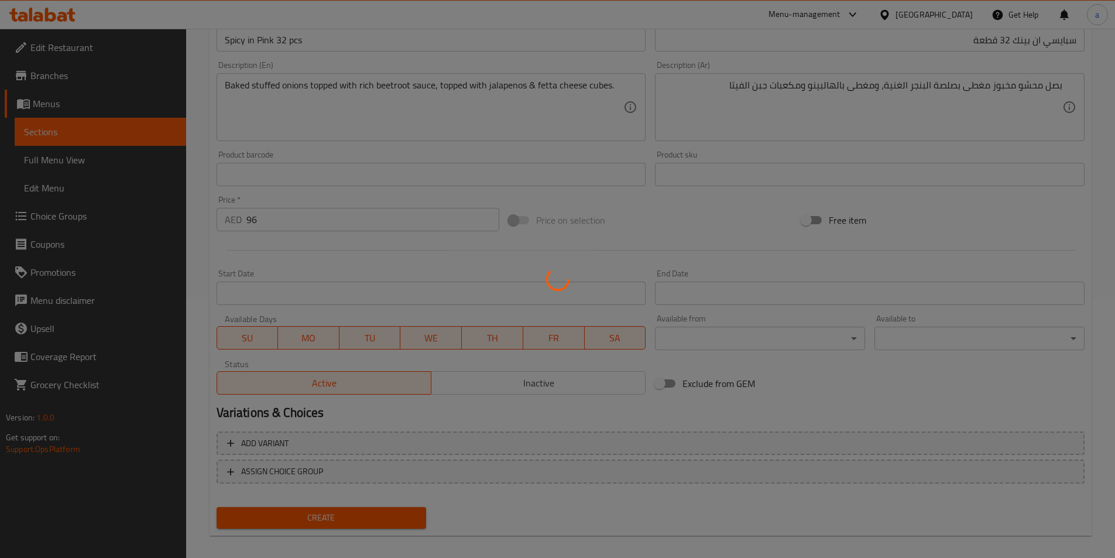
type input "0"
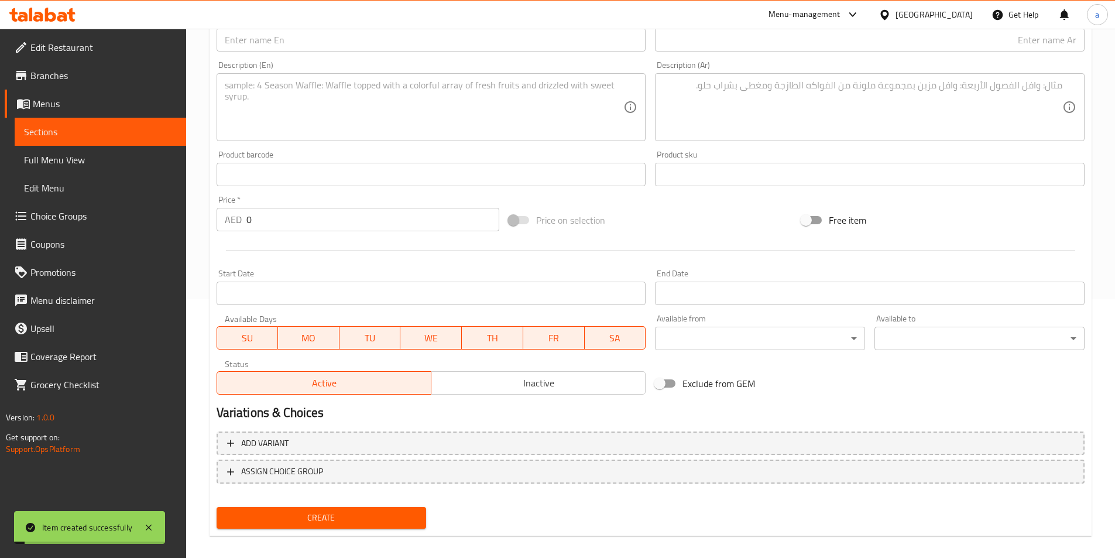
click at [49, 129] on span "Sections" at bounding box center [100, 132] width 153 height 14
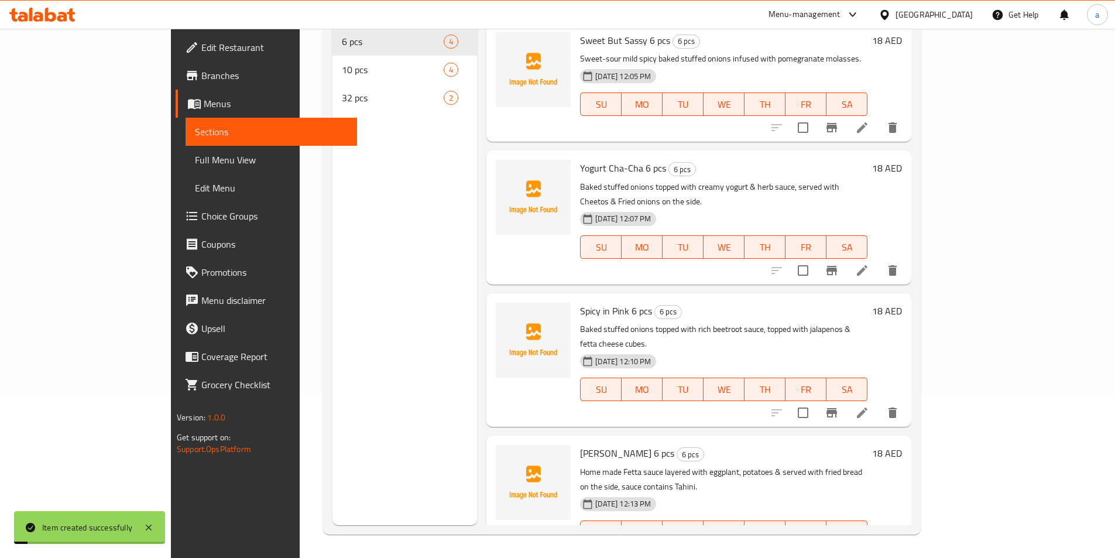
scroll to position [164, 0]
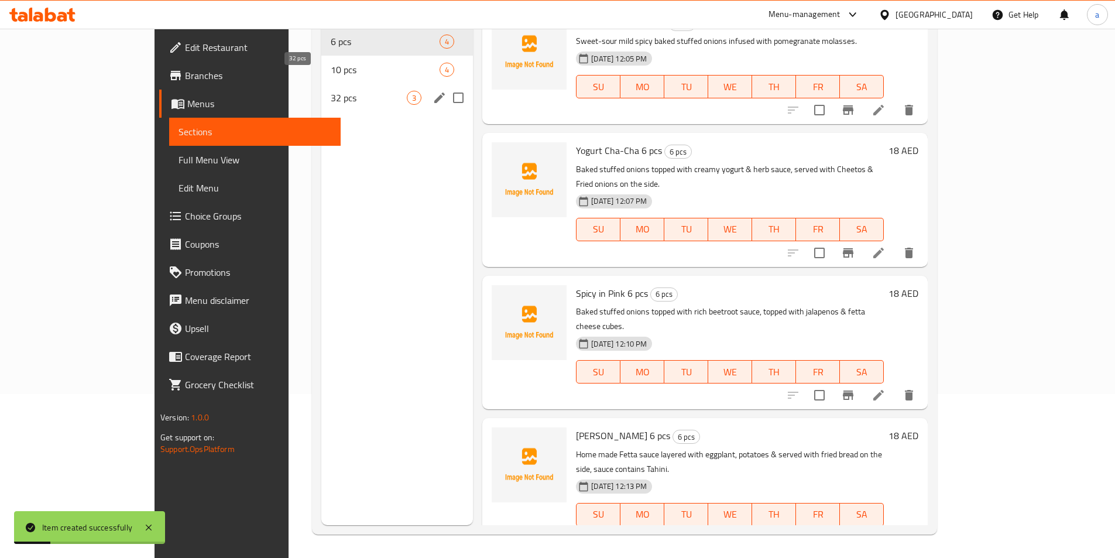
click at [331, 91] on span "32 pcs" at bounding box center [369, 98] width 76 height 14
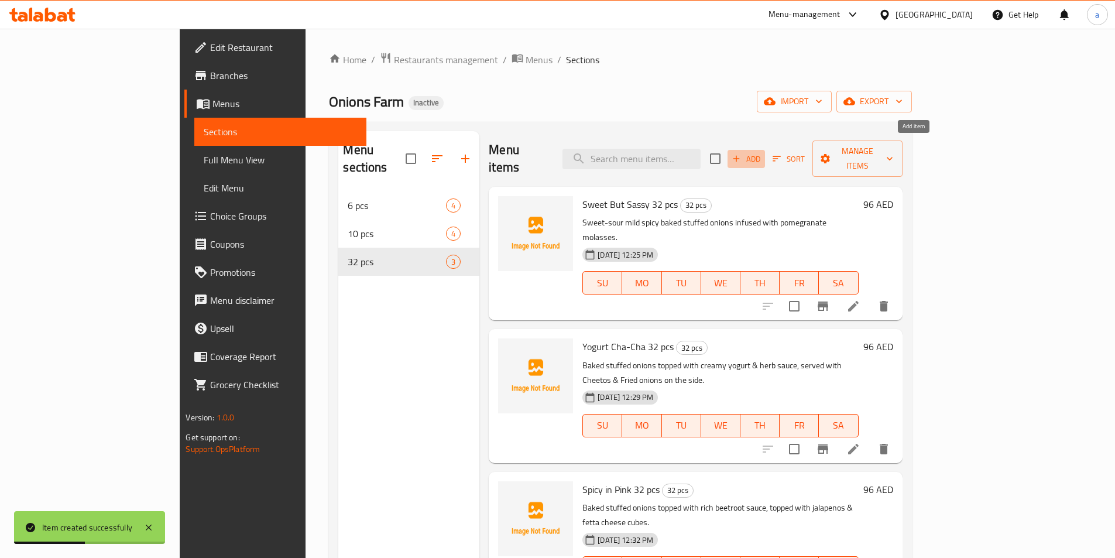
click at [762, 152] on span "Add" at bounding box center [746, 158] width 32 height 13
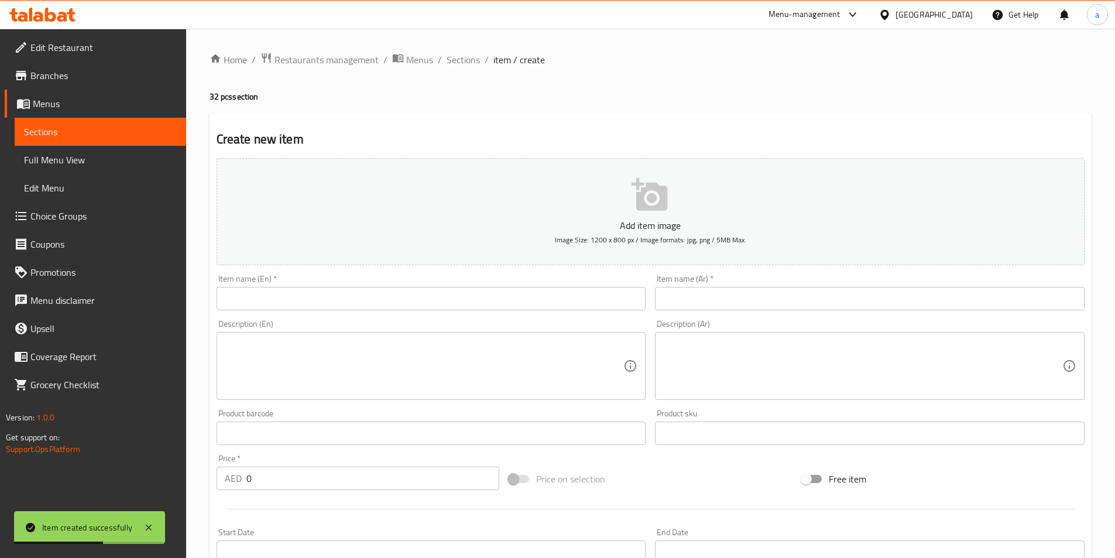
click at [425, 294] on input "text" at bounding box center [432, 298] width 430 height 23
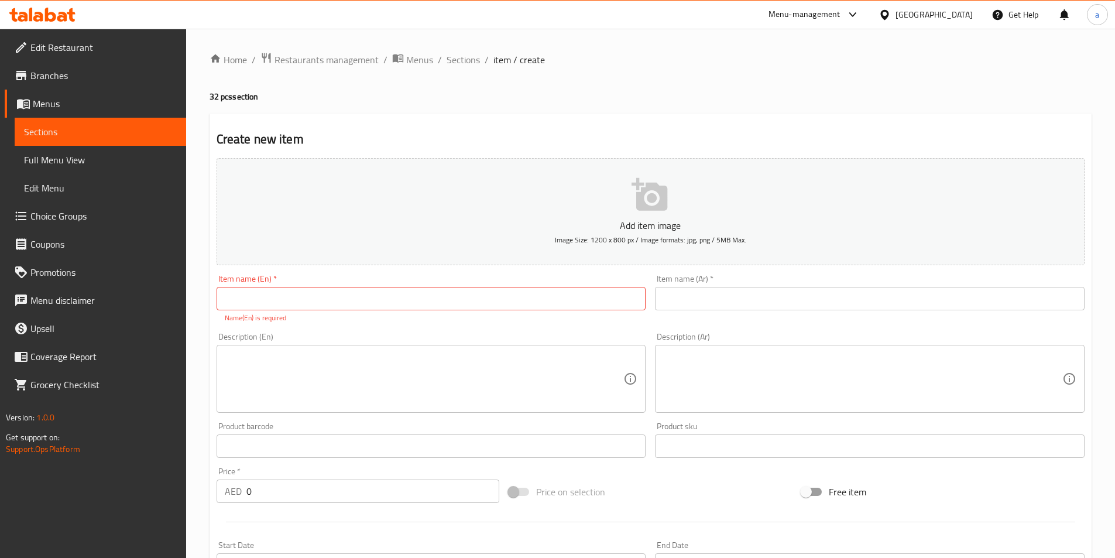
click at [764, 296] on input "text" at bounding box center [870, 298] width 430 height 23
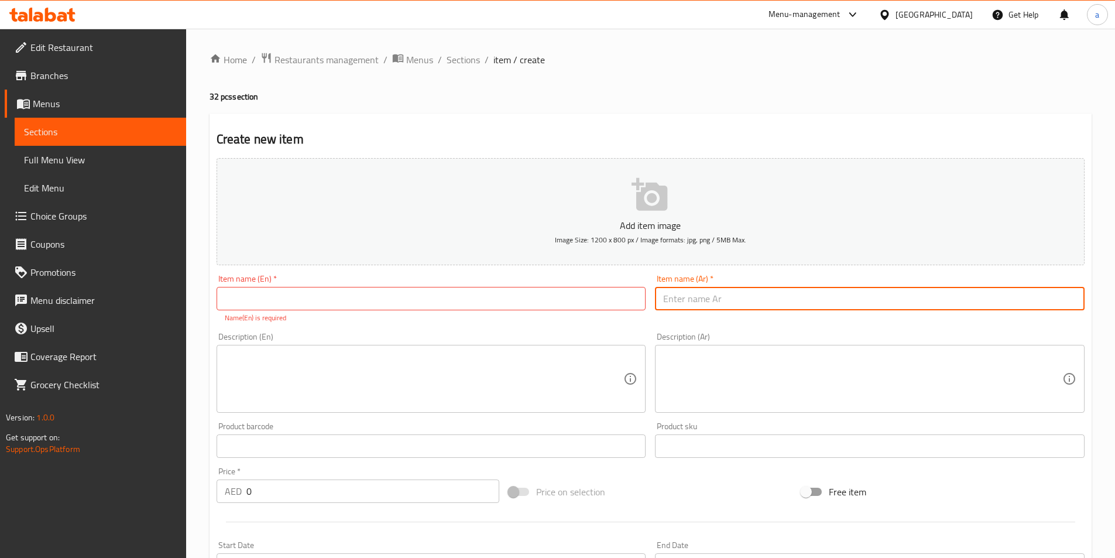
paste input "فيتا نونا"
type input "فيتا نونا"
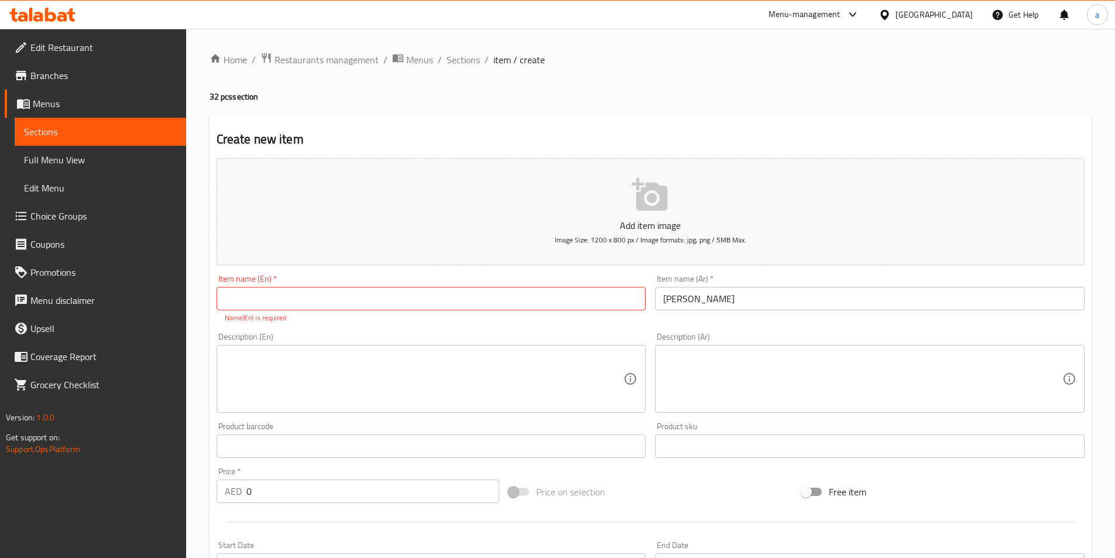
click at [761, 380] on textarea at bounding box center [862, 379] width 399 height 56
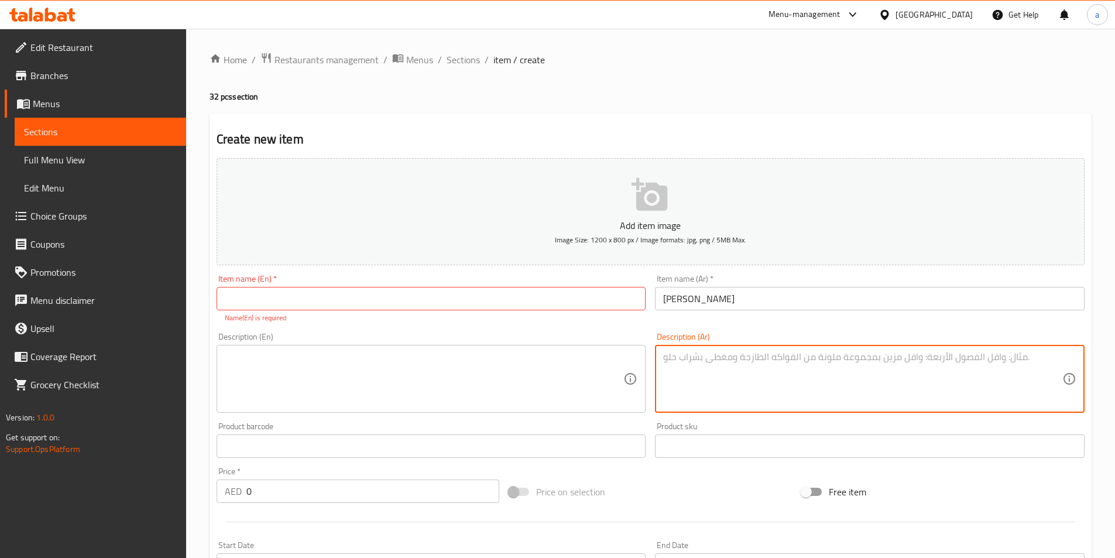
paste textarea "صلصة الفيتا بيتي مع طبقات من الباذنجان والبطاطس وتقدم مع الخبز المقلي على الجان…"
click at [1059, 371] on textarea "صلصة الفيتا بيتي مع طبقات من الباذنجان والبطاطس وتقدم مع الخبز المقلي على الجان…" at bounding box center [862, 379] width 399 height 56
click at [1064, 365] on div "صلصة الفيتا بيتي مع طبقات من الباذنجان والبطاطس وتقدم مع الخبز المقلي على الجان…" at bounding box center [870, 379] width 430 height 68
type textarea "صلصة الفيتا بيتي مع طبقات من الباذنجان والبطاطس وتقدم مع الخبز المقلي على الجان…"
click at [914, 332] on div "Description (Ar) صلصة الفيتا بيتي مع طبقات من الباذنجان والبطاطس وتقدم مع الخبز…" at bounding box center [870, 372] width 430 height 80
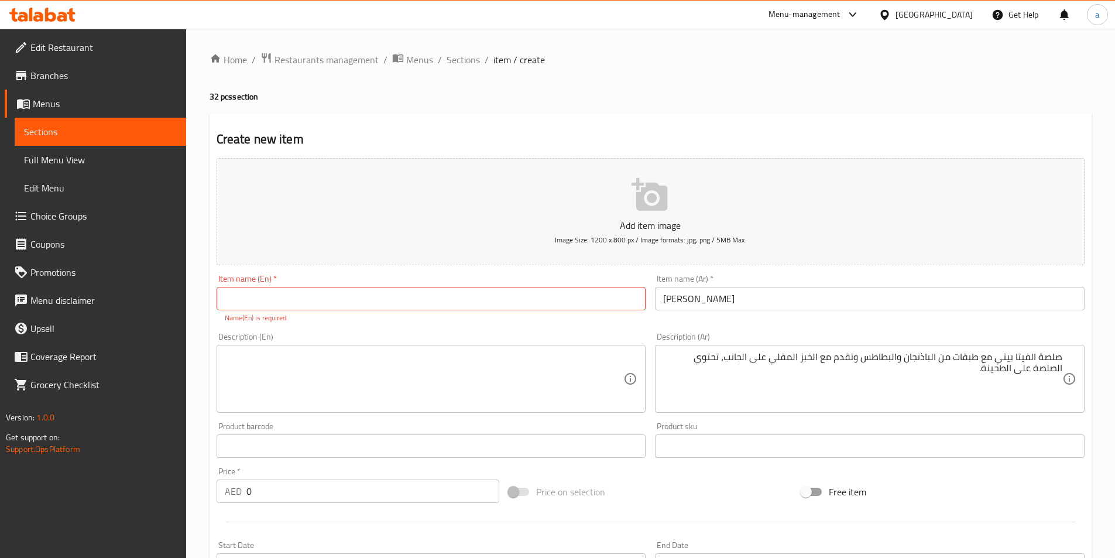
click at [252, 299] on input "text" at bounding box center [432, 298] width 430 height 23
paste input ""Nonna’s Fetta 👵🏼 ""
click at [256, 301] on input ""Nonna’s Fetta" at bounding box center [432, 298] width 430 height 23
click at [227, 297] on input ""Nonna s Fetta" at bounding box center [432, 298] width 430 height 23
type input "Nonna s Fetta"
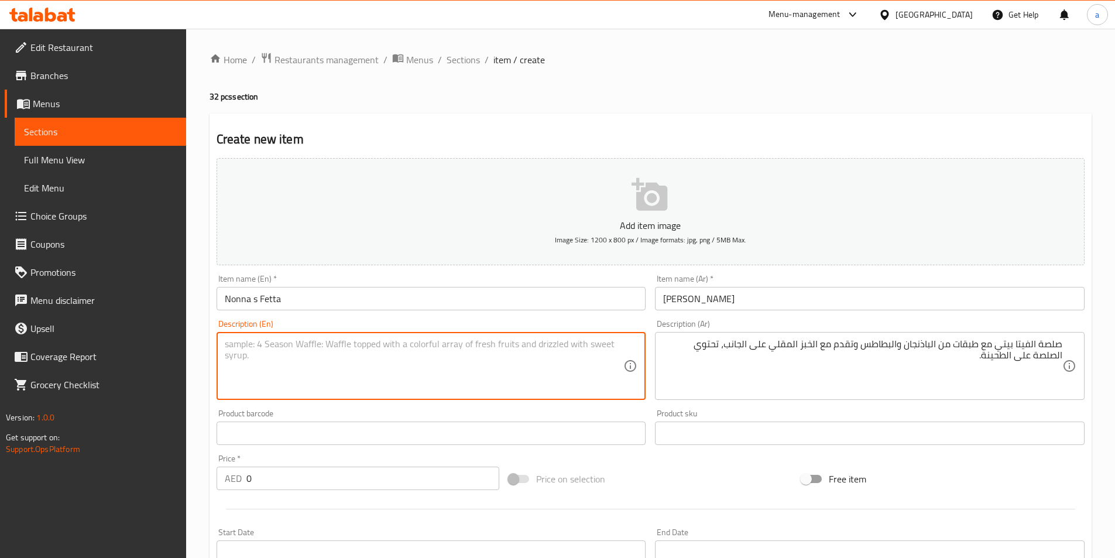
click at [299, 365] on textarea at bounding box center [424, 366] width 399 height 56
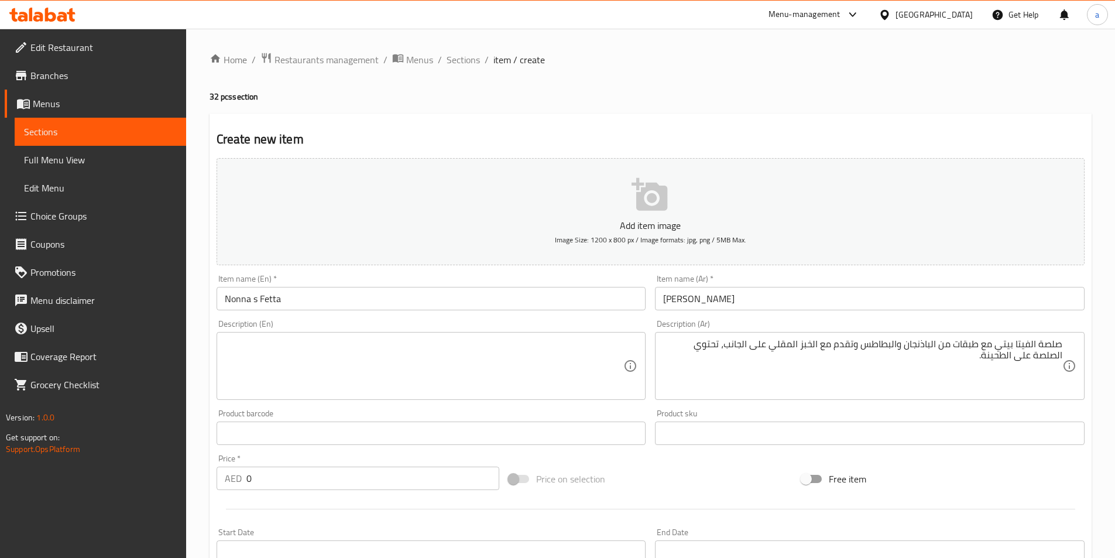
click at [291, 356] on textarea at bounding box center [424, 366] width 399 height 56
paste textarea "Home made Fetta sauce layered with eggplant, potatoes & served with fried bread…"
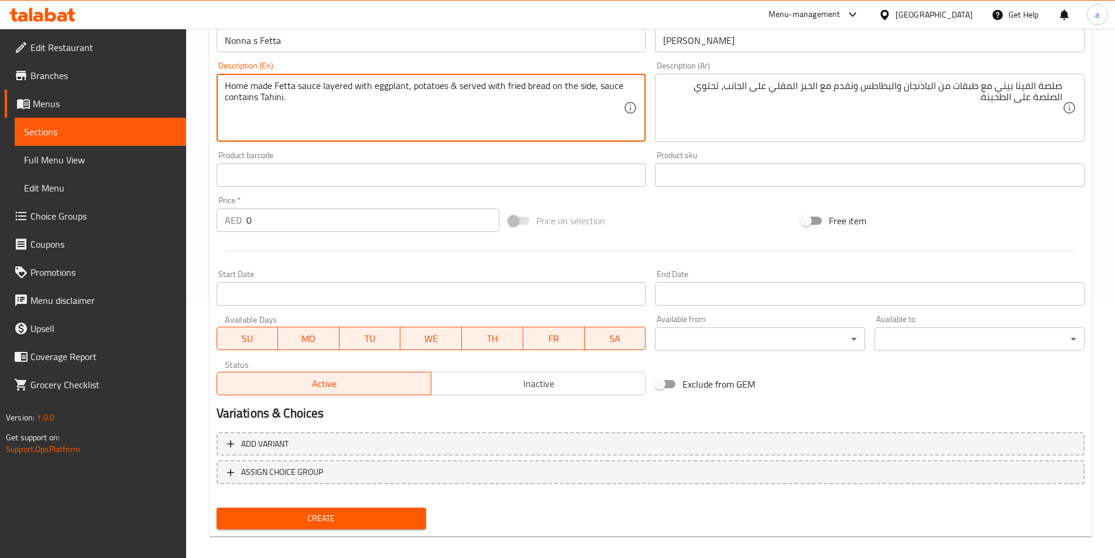
scroll to position [269, 0]
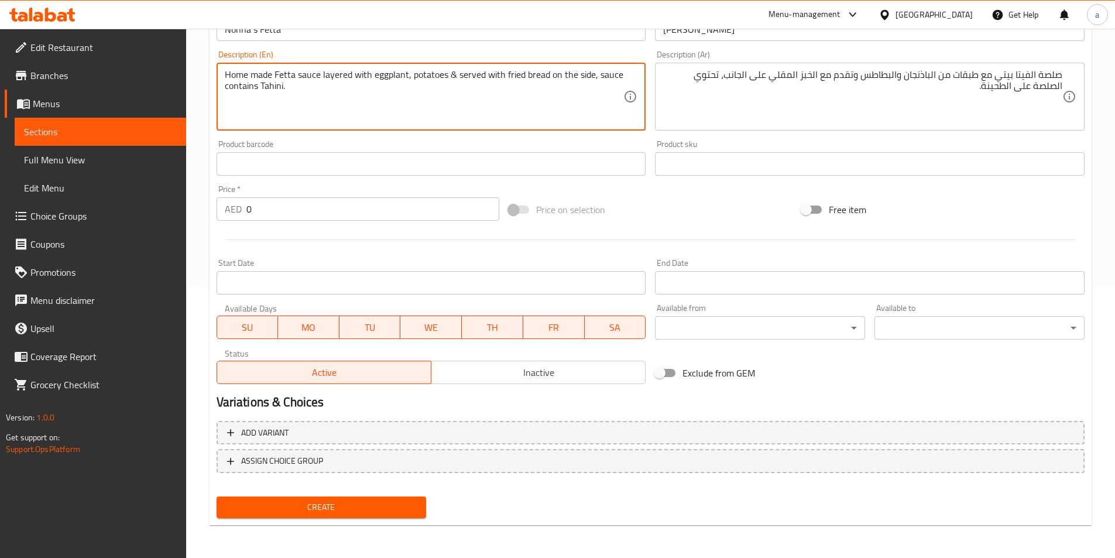
type textarea "Home made Fetta sauce layered with eggplant, potatoes & served with fried bread…"
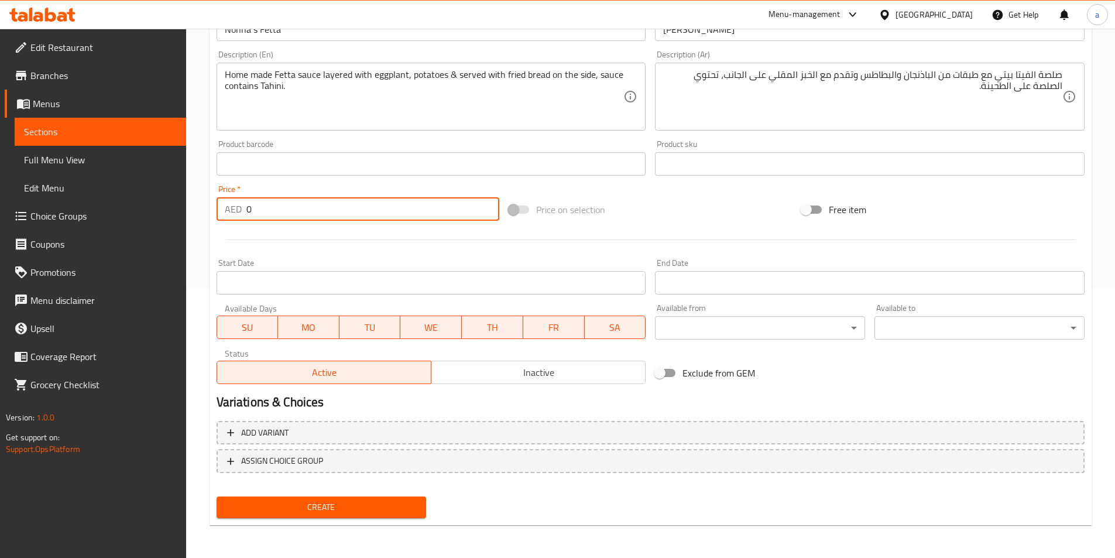
click at [349, 200] on input "0" at bounding box center [372, 208] width 253 height 23
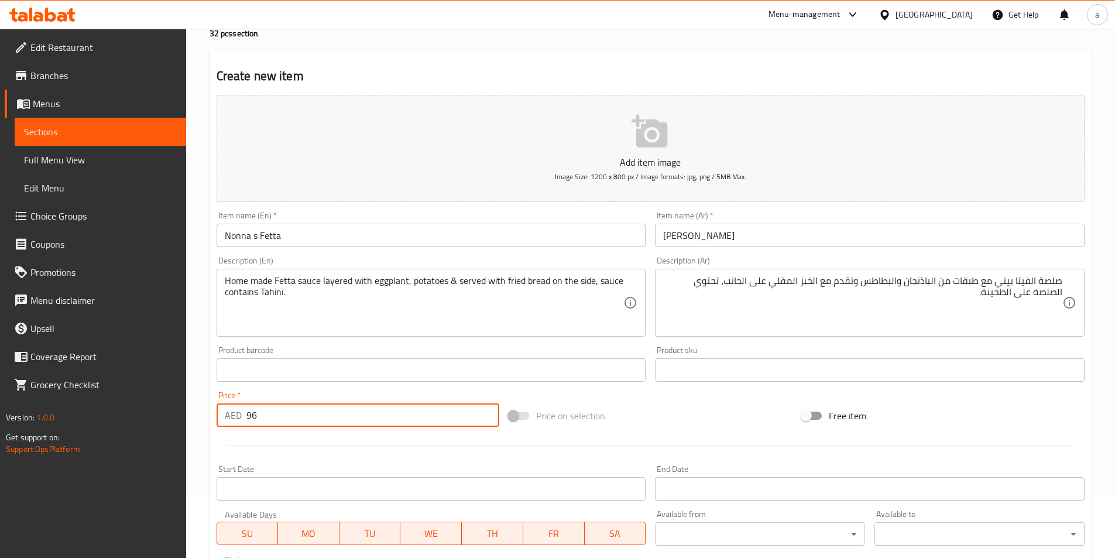
scroll to position [0, 0]
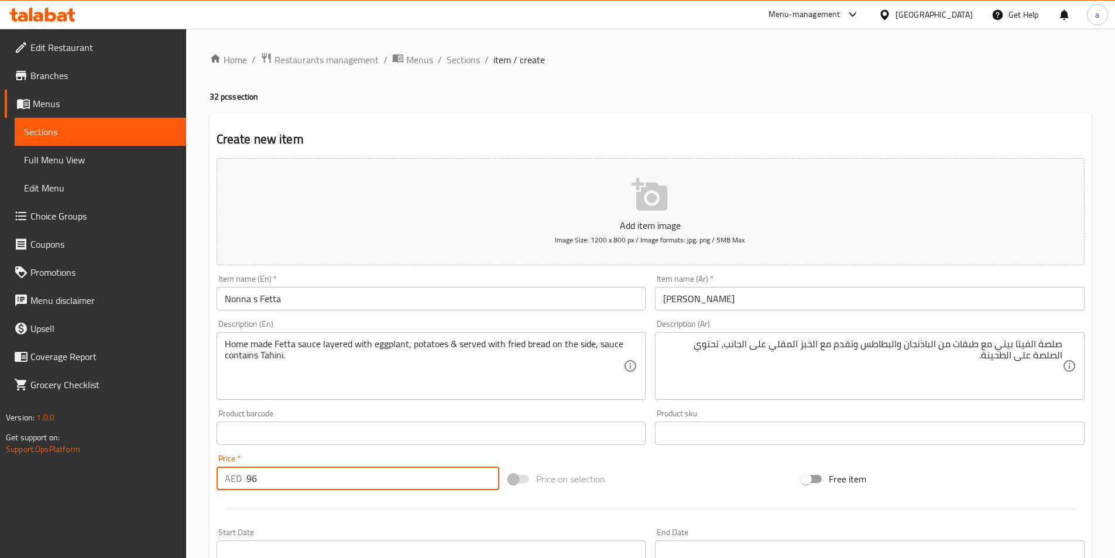
type input "96"
click at [331, 301] on input "Nonna s Fetta" at bounding box center [432, 298] width 430 height 23
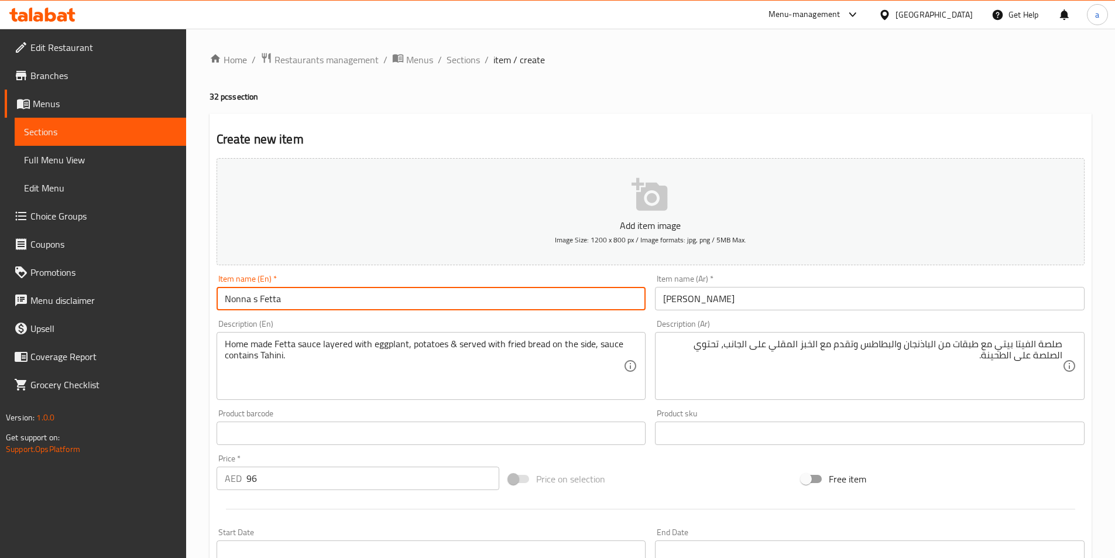
paste input "32 pcs"
type input "Nonna s Fetta 32 pcs"
click at [738, 303] on input "فيتا نونا" at bounding box center [870, 298] width 430 height 23
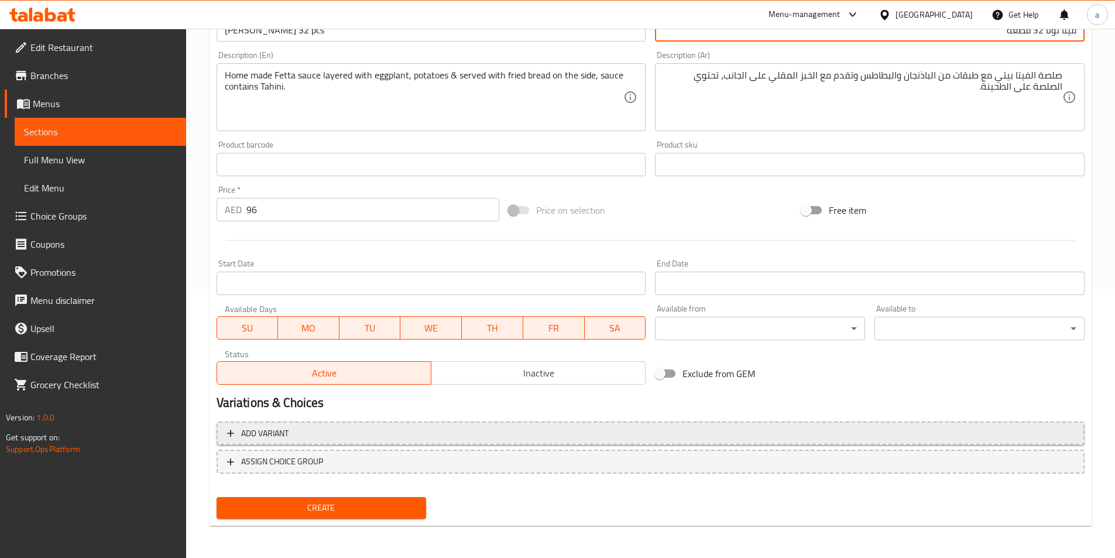
scroll to position [269, 0]
type input "فيتا نونا 32 قطعة"
click at [371, 519] on div "Create" at bounding box center [321, 507] width 219 height 31
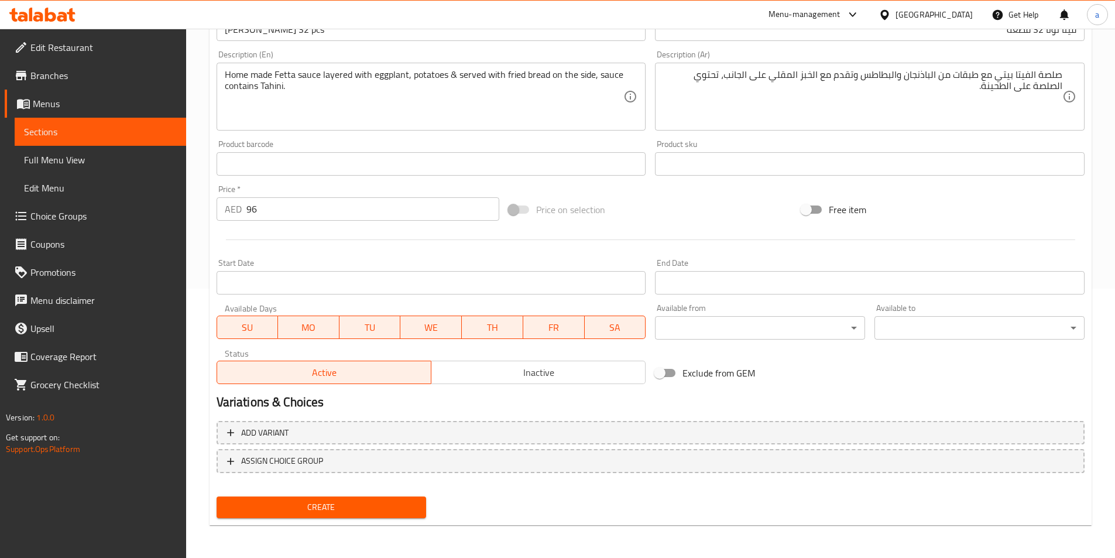
click at [389, 506] on span "Create" at bounding box center [321, 507] width 191 height 15
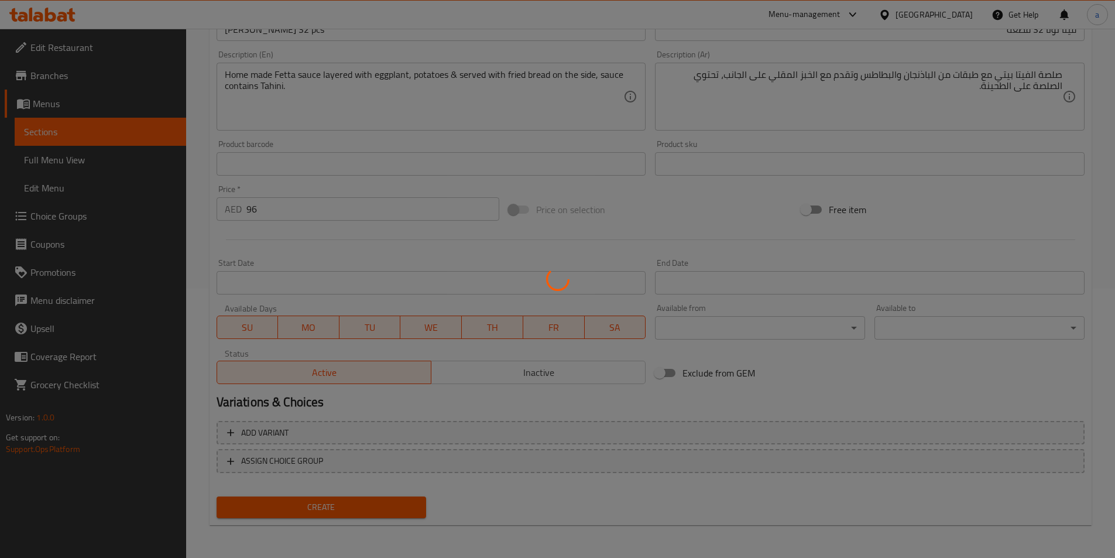
type input "0"
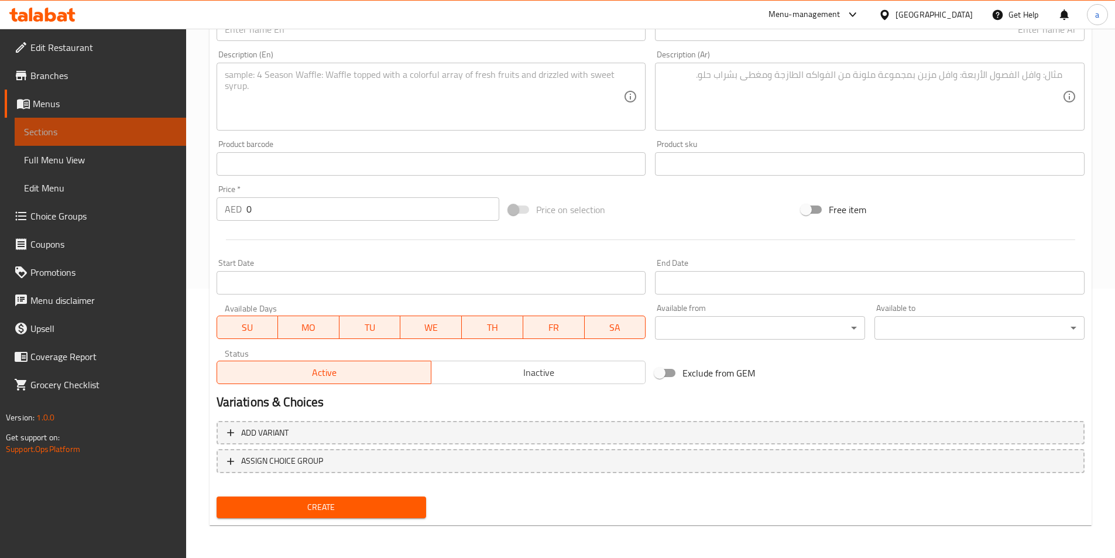
click at [108, 139] on link "Sections" at bounding box center [100, 132] width 171 height 28
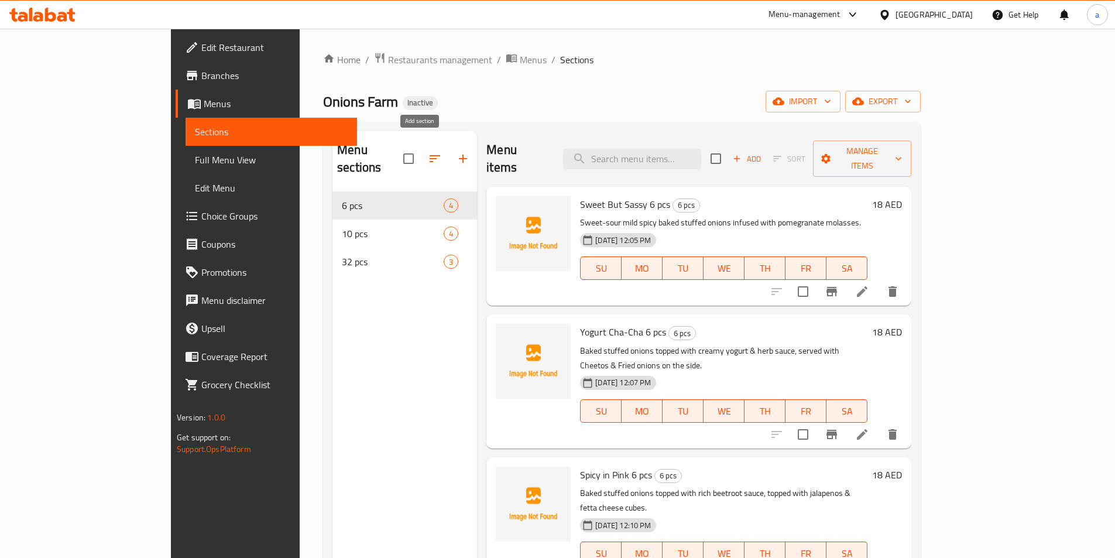
click at [456, 156] on icon "button" at bounding box center [463, 159] width 14 height 14
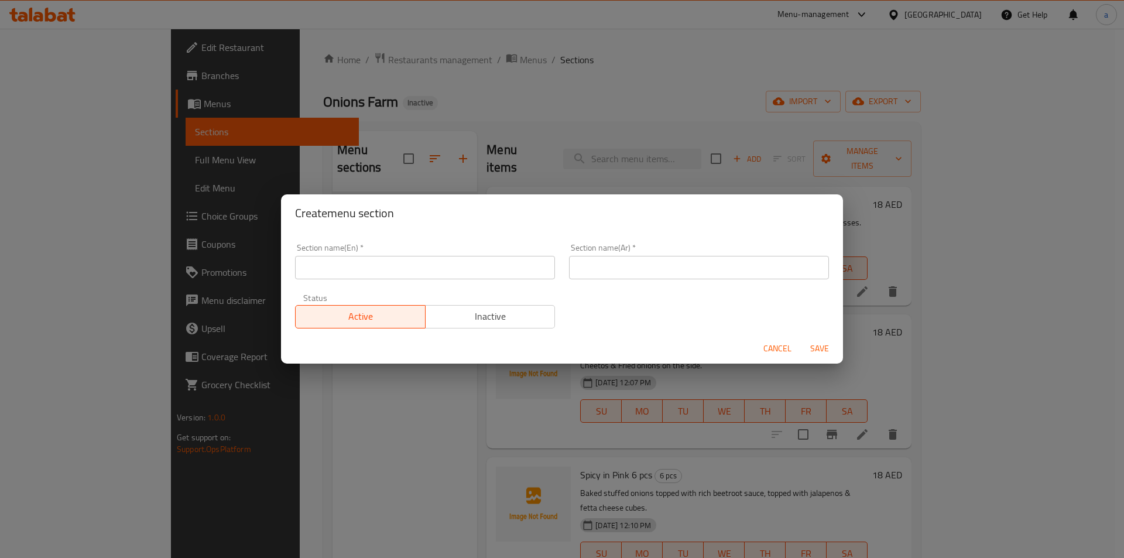
click at [408, 272] on input "text" at bounding box center [425, 267] width 260 height 23
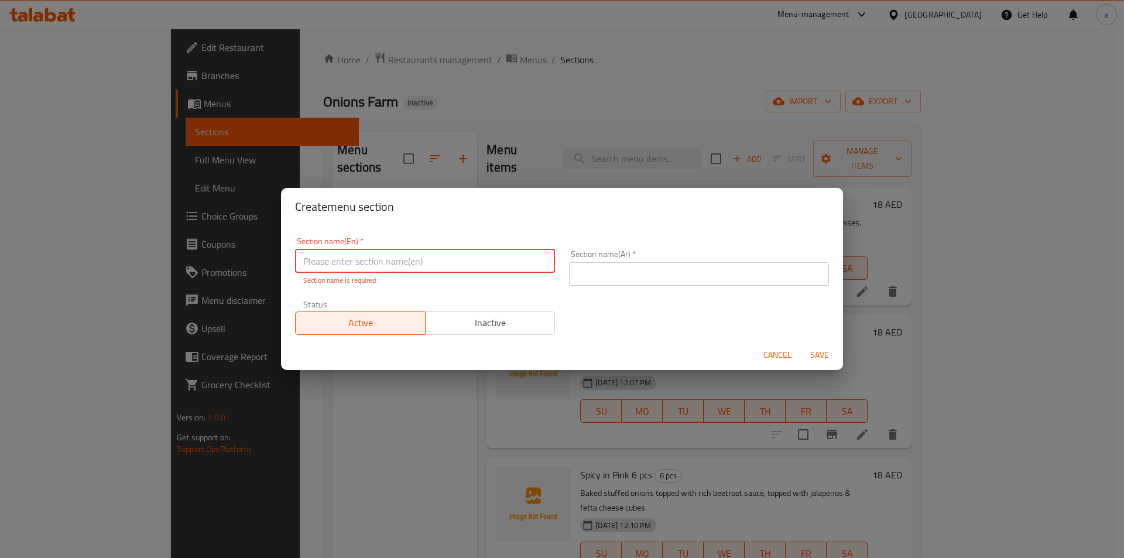
click at [313, 260] on input "text" at bounding box center [425, 260] width 260 height 23
paste input "Part in a box"
type input "Part in a box"
click at [660, 278] on input "text" at bounding box center [699, 273] width 260 height 23
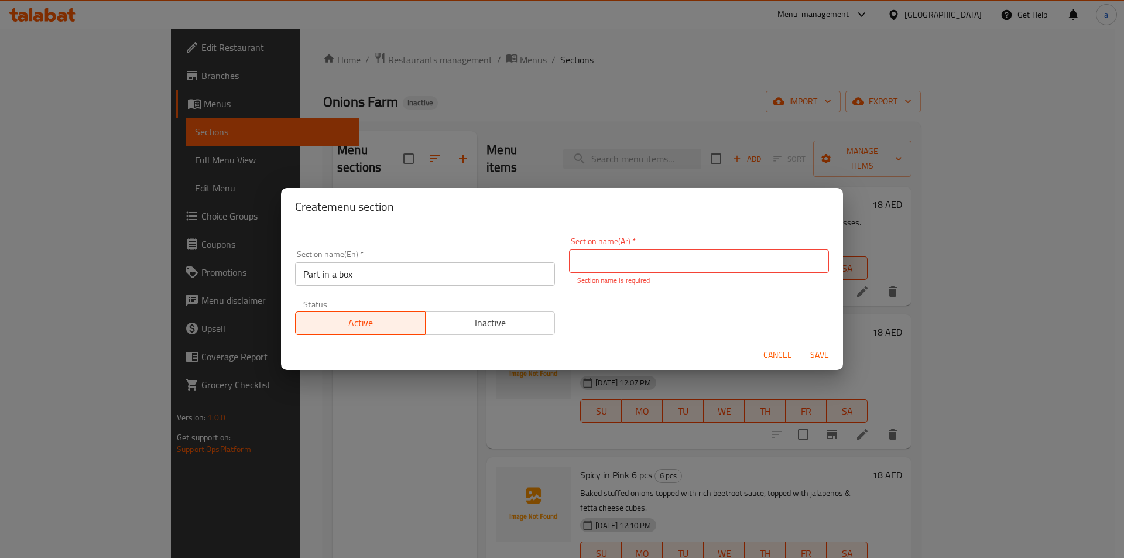
click at [673, 262] on input "text" at bounding box center [699, 260] width 260 height 23
paste input "جزء في صندوق"
type input "جزء في صندوق"
click at [826, 357] on button "Save" at bounding box center [819, 355] width 37 height 22
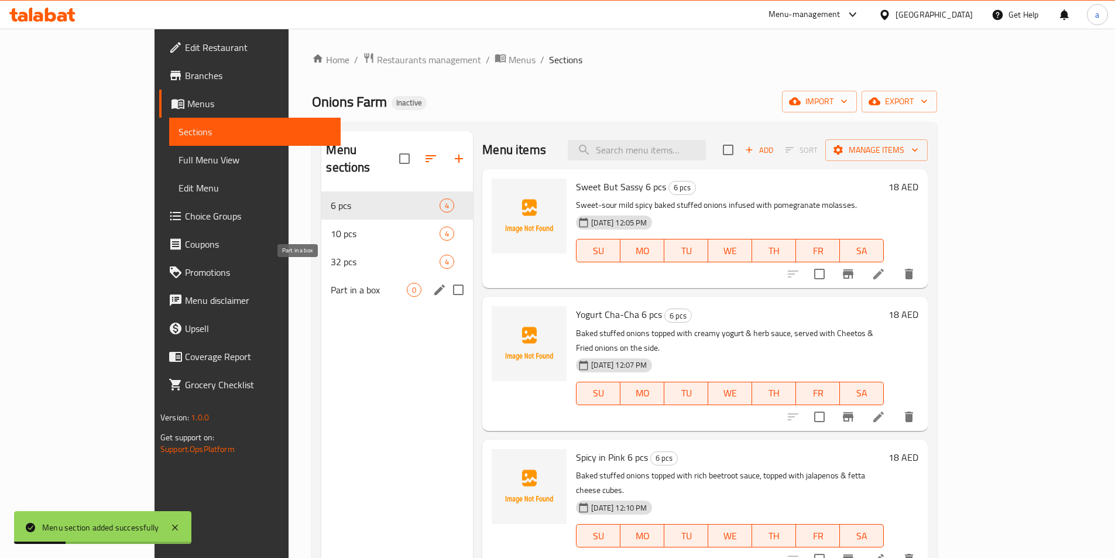
click at [331, 283] on span "Part in a box" at bounding box center [369, 290] width 76 height 14
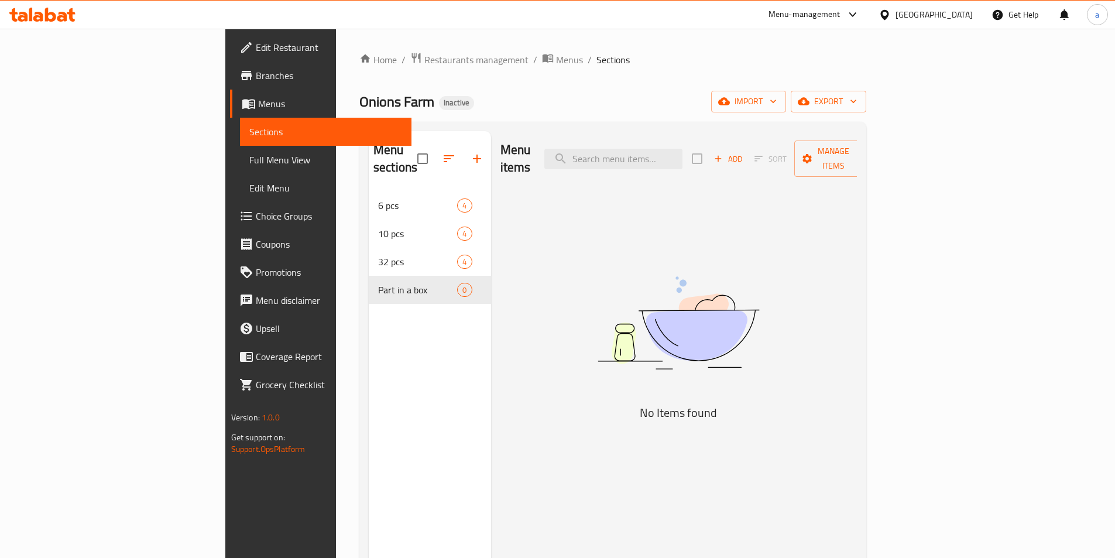
click at [747, 157] on button "Add" at bounding box center [727, 159] width 37 height 18
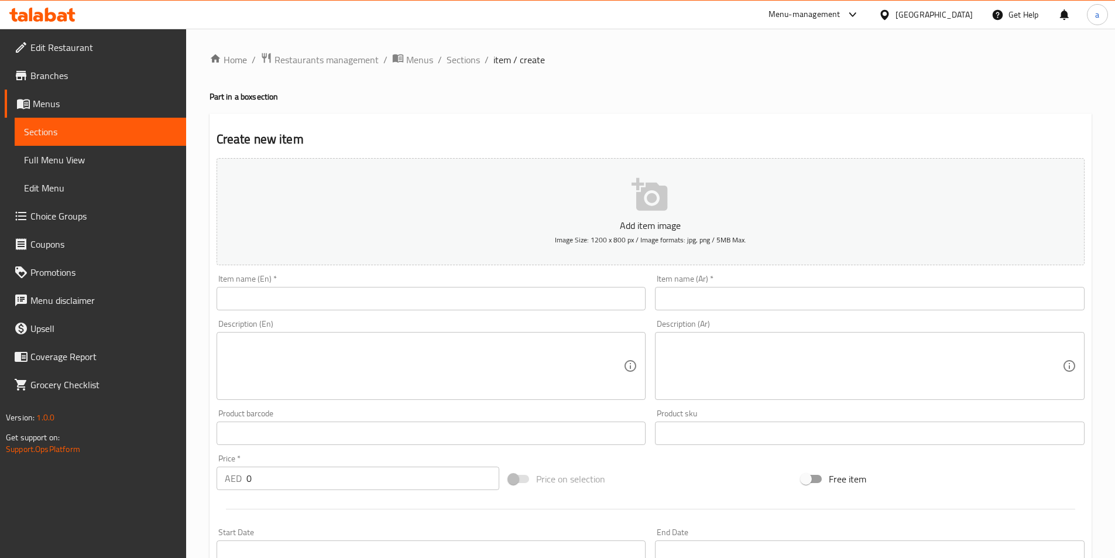
click at [437, 305] on input "text" at bounding box center [432, 298] width 430 height 23
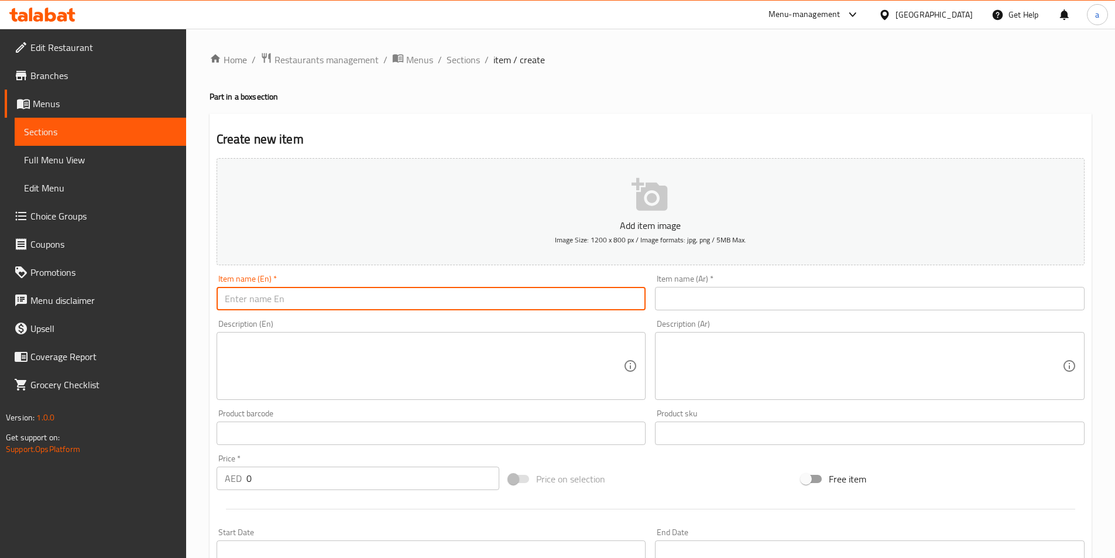
paste input "Party in a box 🎉20 pcs"
click at [290, 304] on input "Party in a box 🎉20 pcs" at bounding box center [432, 298] width 430 height 23
type input "Party in a box 20 pcs"
drag, startPoint x: 728, startPoint y: 296, endPoint x: 736, endPoint y: 296, distance: 8.2
click at [728, 296] on input "text" at bounding box center [870, 298] width 430 height 23
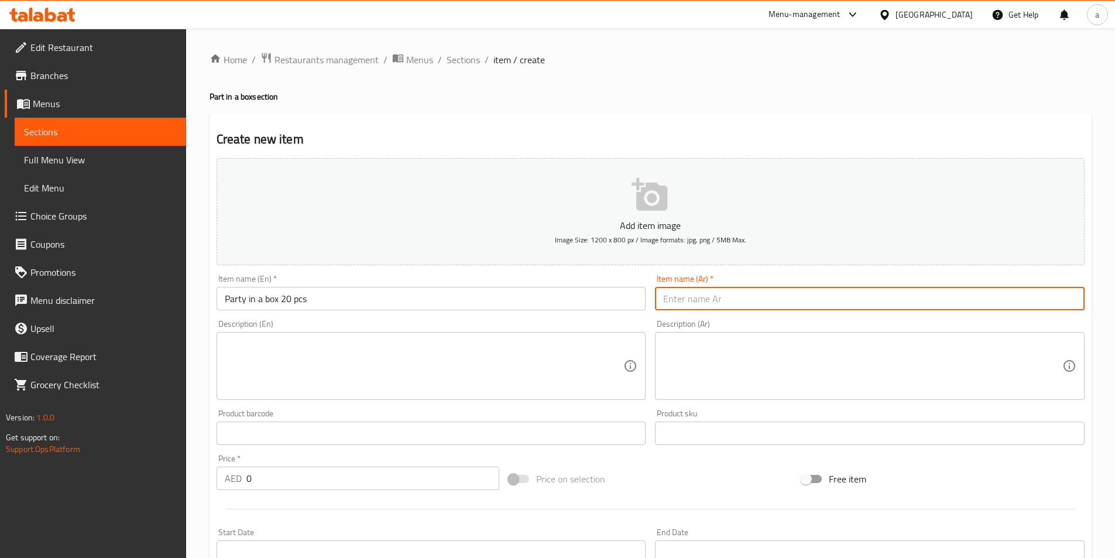
type input "["
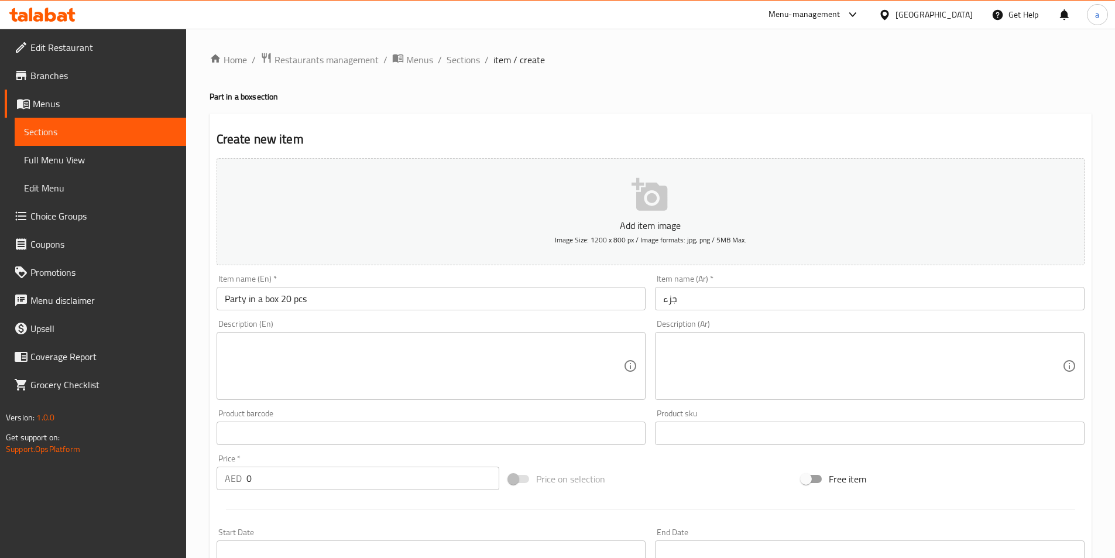
click at [749, 297] on input "جزء" at bounding box center [870, 298] width 430 height 23
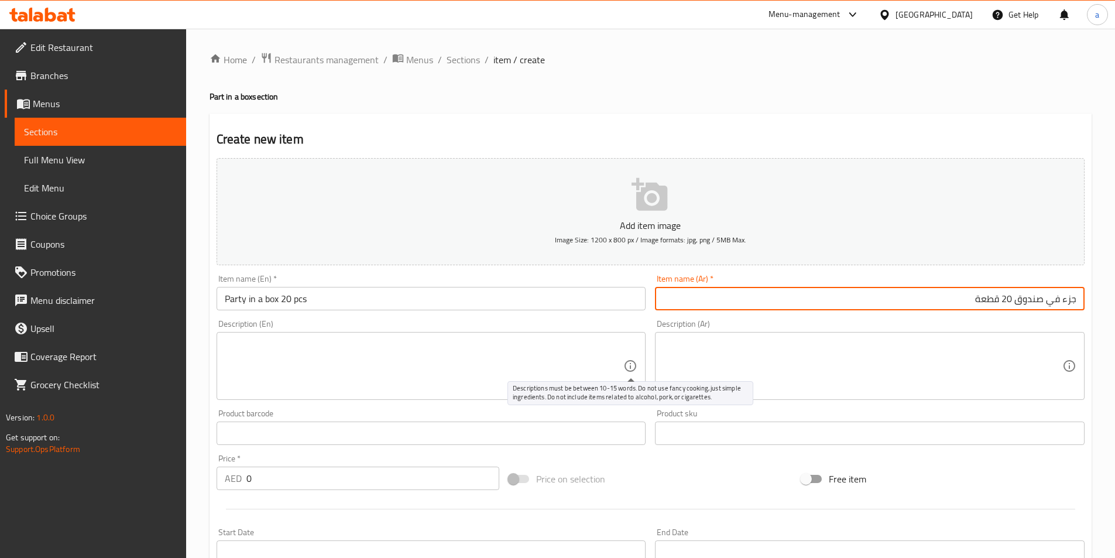
type input "جزء في صندوق 20 قطعة"
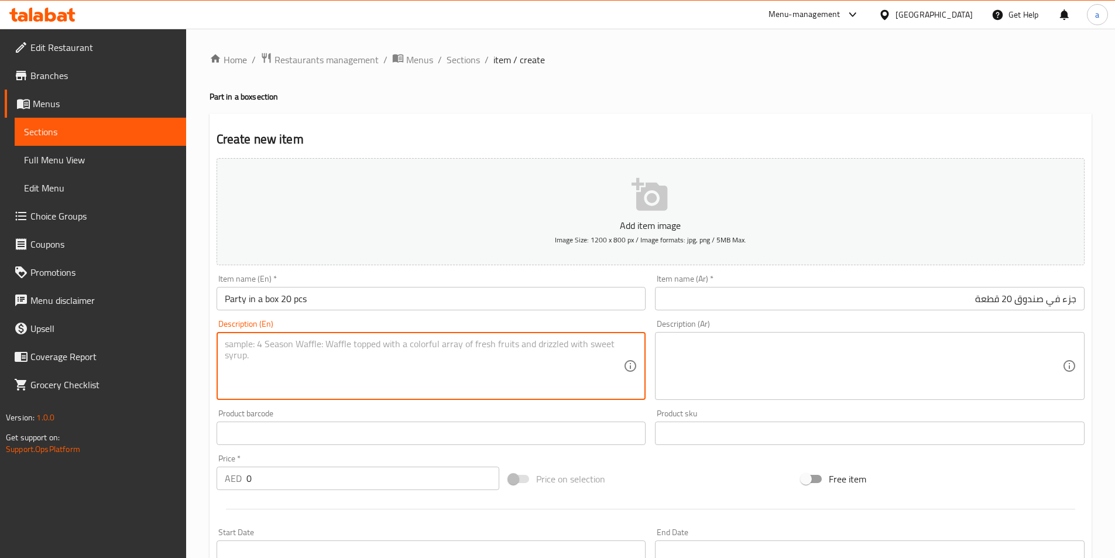
click at [596, 365] on textarea at bounding box center [424, 366] width 399 height 56
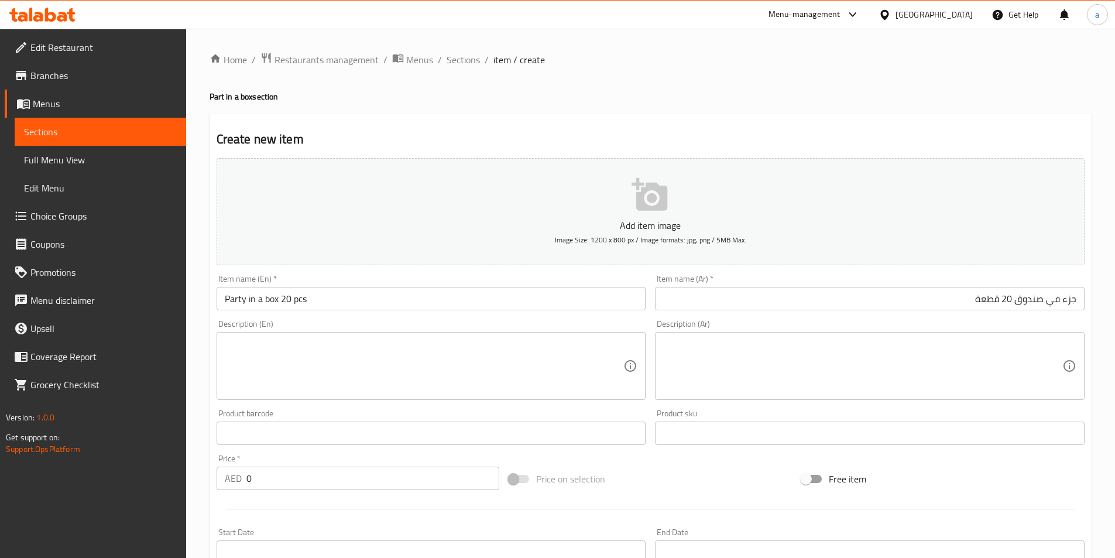
click at [352, 357] on textarea at bounding box center [424, 366] width 399 height 56
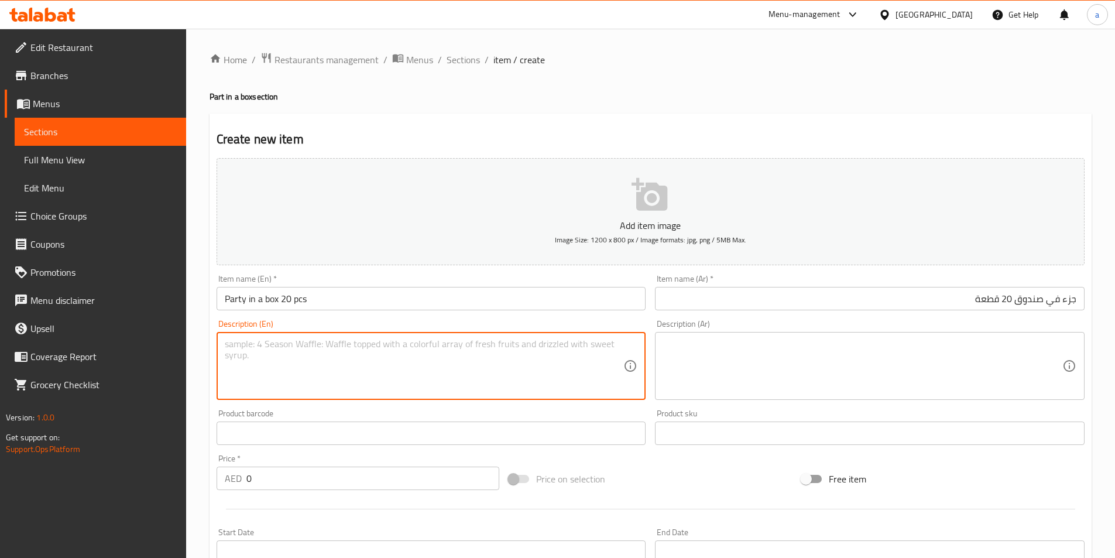
paste textarea "60 Mix box of all our flavors - perfect for those who can’t decide !"
type textarea "60 Mix box of all our flavors - perfect for those who can’t decide !"
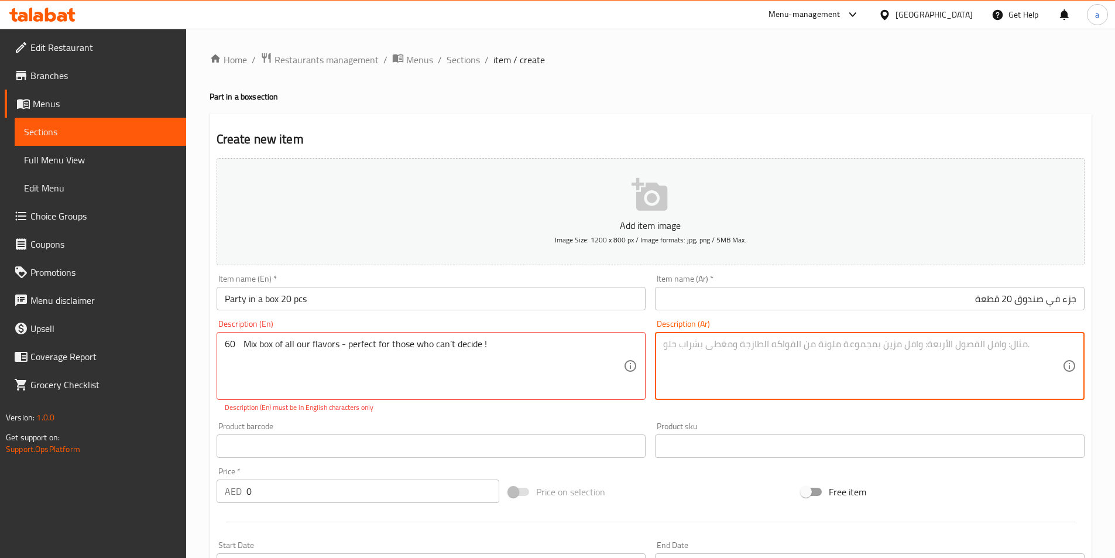
click at [713, 359] on textarea at bounding box center [862, 366] width 399 height 56
paste textarea "60 صندوقًا مختلطًا من جميع نكهاتنا - مثالي لأولئك الذين لا يستطيعون الاختيار!"
type textarea "60 صندوقًا مختلطًا من جميع نكهاتنا - مثالي لأولئك الذين لا يستطيعون الاختيار!"
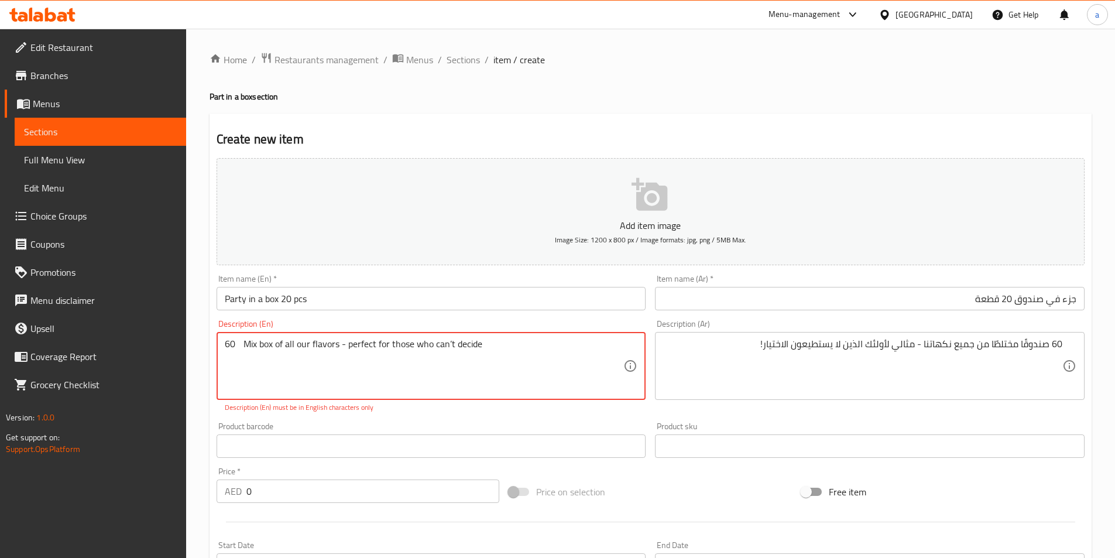
click at [505, 411] on p "Description (En) must be in English characters only" at bounding box center [431, 407] width 413 height 11
click at [451, 435] on input "text" at bounding box center [432, 445] width 430 height 23
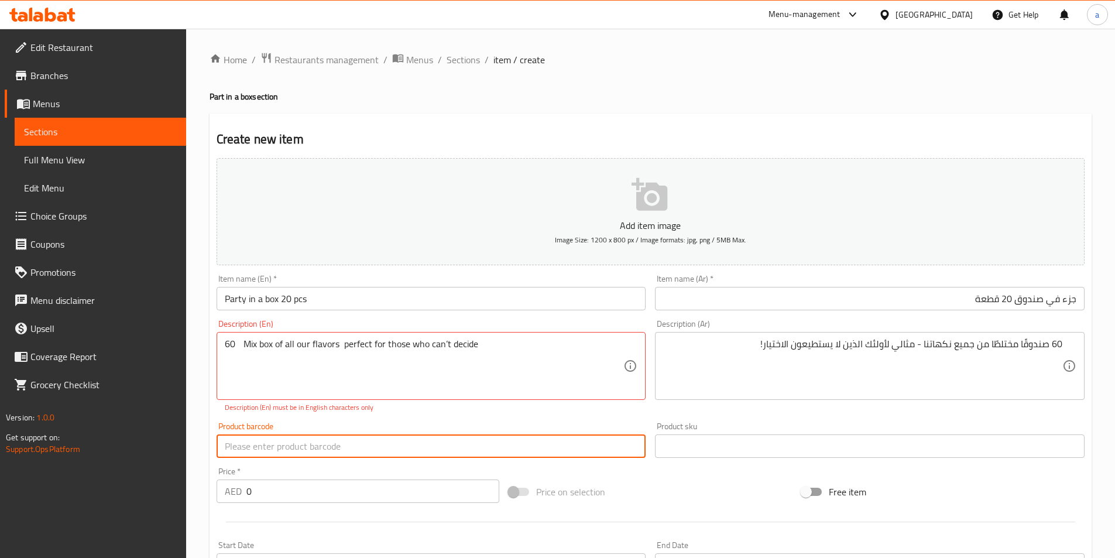
click at [432, 411] on p "Description (En) must be in English characters only" at bounding box center [431, 407] width 413 height 11
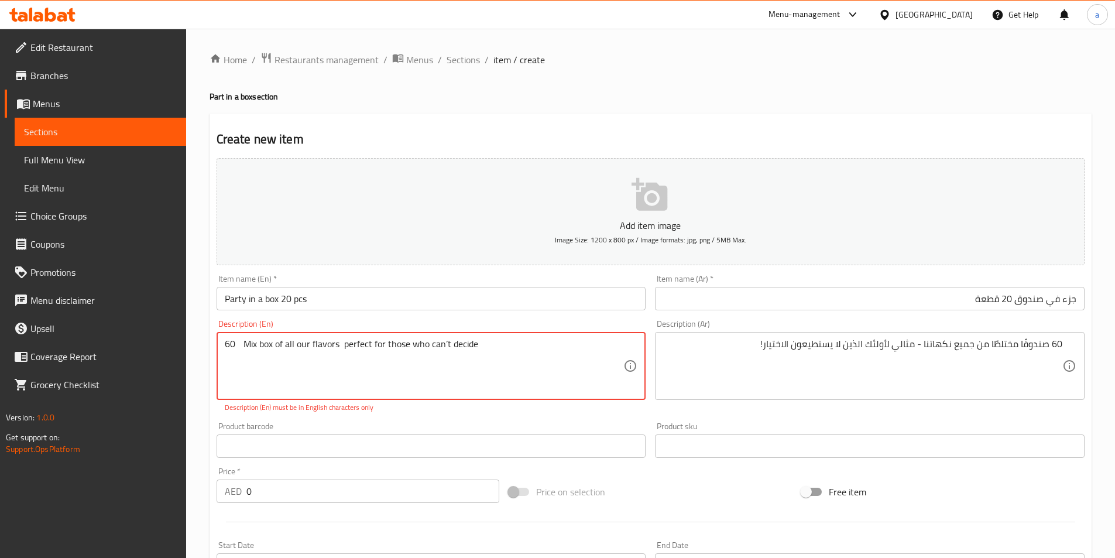
click at [338, 342] on textarea "60 Mix box of all our flavors perfect for those who can’t decide" at bounding box center [424, 366] width 399 height 56
click at [241, 345] on textarea "60 Mix box of all our flavors - perfect for those who can’t decide" at bounding box center [424, 366] width 399 height 56
type textarea "Mix box of all our flavors - perfect for those who can’t decide"
click at [406, 421] on div "Product barcode Product barcode" at bounding box center [431, 439] width 439 height 45
click at [392, 369] on textarea "Mix box of all our flavors - perfect for those who can’t decide" at bounding box center [424, 366] width 399 height 56
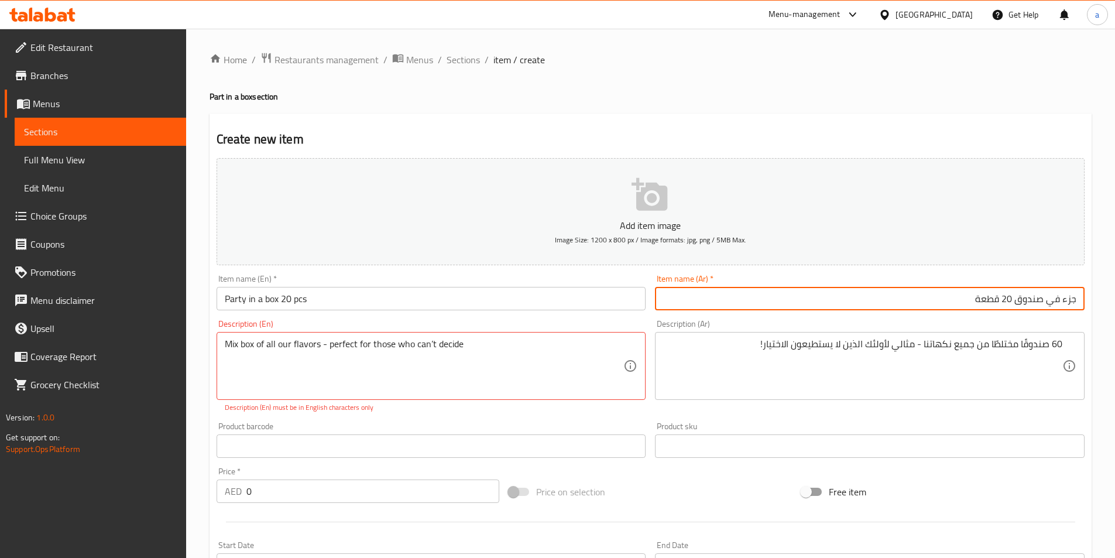
drag, startPoint x: 1016, startPoint y: 306, endPoint x: 1092, endPoint y: 309, distance: 76.2
click at [1092, 309] on div "Home / Restaurants management / Menus / Sections / item / create Part in a box …" at bounding box center [650, 434] width 929 height 811
type input "بارت في بوكس 20 قطعة"
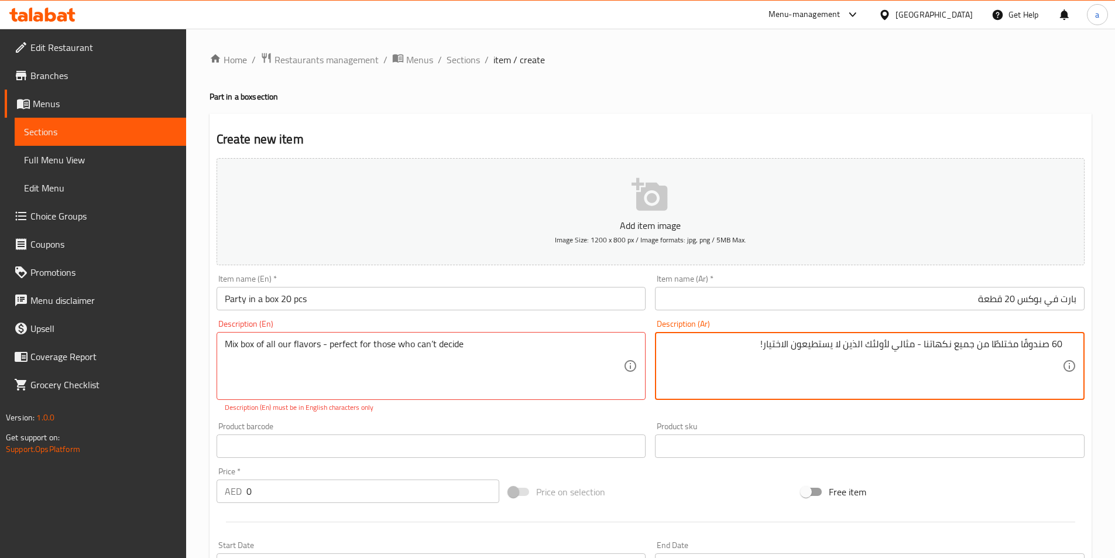
drag, startPoint x: 992, startPoint y: 346, endPoint x: 1049, endPoint y: 352, distance: 57.7
click at [1054, 349] on textarea "60 صندوقًا مختلطًا من جميع نكهاتنا - مثالي لأولئك الذين لا يستطيعون الاختيار!" at bounding box center [862, 366] width 399 height 56
click at [1055, 348] on textarea "60 صندوقًا مختلطًا من جميع نكهاتنا - مثالي لأولئك الذين لا يستطيعون الاختيار!" at bounding box center [862, 366] width 399 height 56
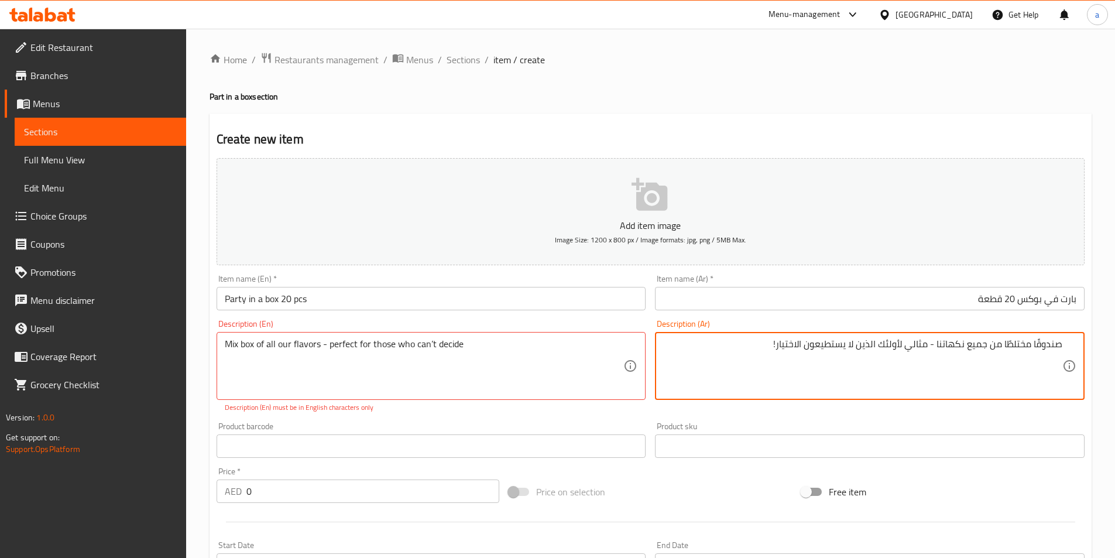
drag, startPoint x: 1005, startPoint y: 347, endPoint x: 1065, endPoint y: 353, distance: 60.0
click at [1065, 353] on div "صندوقًا مختلطًا من جميع نكهاتنا - مثالي لأولئك الذين لا يستطيعون الاختيار! Desc…" at bounding box center [870, 366] width 430 height 68
type textarea "بوكس ميكس من جميع نكهاتنا - مثالي لأولئك الذين لا يستطيعون الاختيار!"
click at [464, 419] on div "Product barcode Product barcode" at bounding box center [431, 439] width 439 height 45
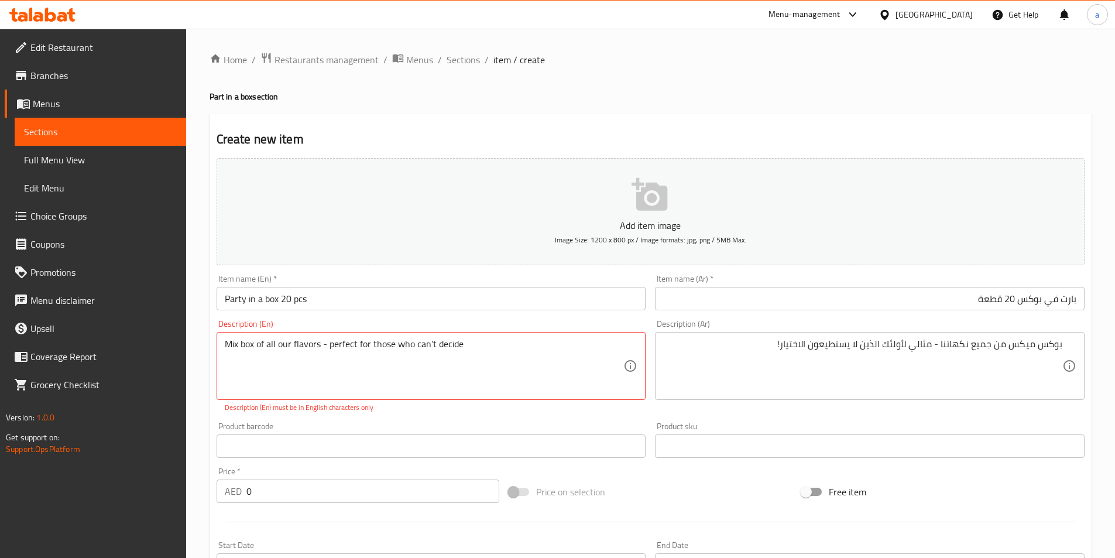
click at [486, 332] on div "Mix box of all our flavors - perfect for those who can’t decide Description (En)" at bounding box center [432, 366] width 430 height 68
click at [486, 341] on textarea "Mix box of all our flavors - perfect for those who can’t decide" at bounding box center [424, 366] width 399 height 56
drag, startPoint x: 478, startPoint y: 346, endPoint x: 221, endPoint y: 339, distance: 256.5
click at [221, 339] on div "Mix box of all our flavors - perfect for those who can’t decide Mix box of all …" at bounding box center [432, 366] width 430 height 68
click at [225, 366] on textarea "Mix box of all our flavors - perfect for those who can't decide" at bounding box center [424, 366] width 399 height 56
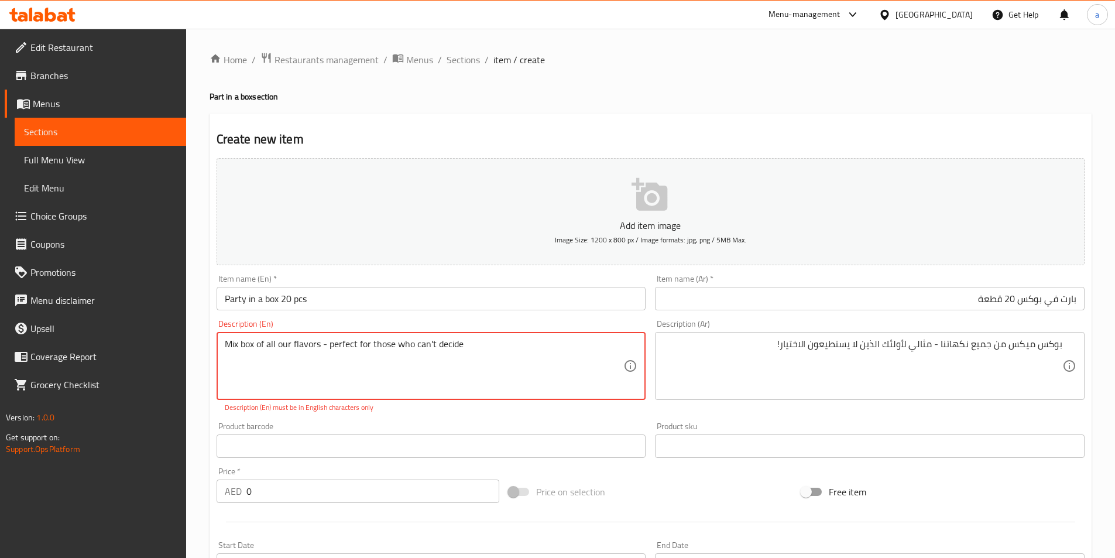
type textarea "Mix box of all our flavors - perfect for those who can't decide"
click at [431, 414] on div "Add item image Image Size: 1200 x 800 px / Image formats: jpg, png / 5MB Max. I…" at bounding box center [650, 411] width 877 height 517
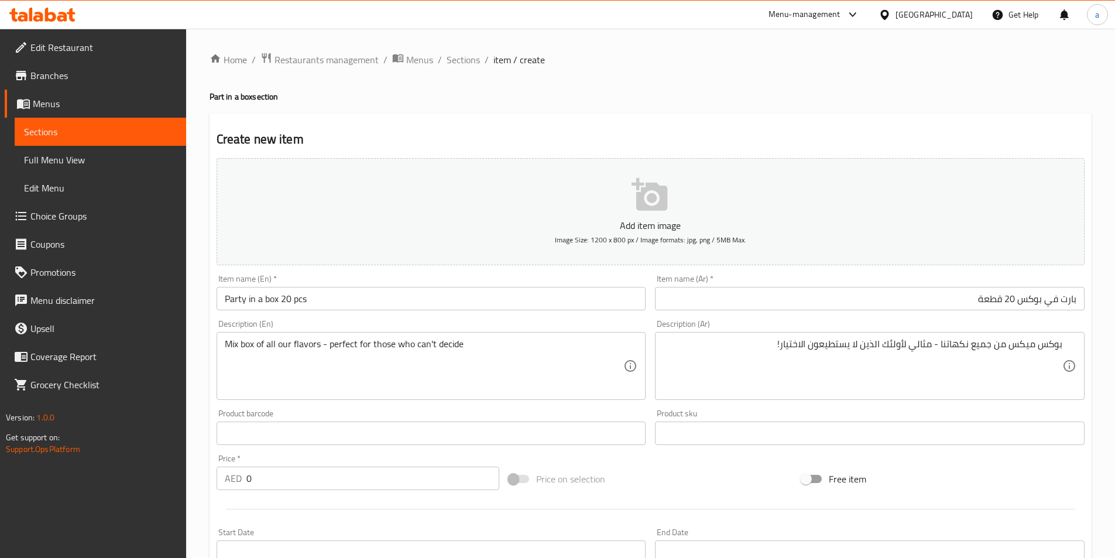
click at [393, 478] on input "0" at bounding box center [372, 477] width 253 height 23
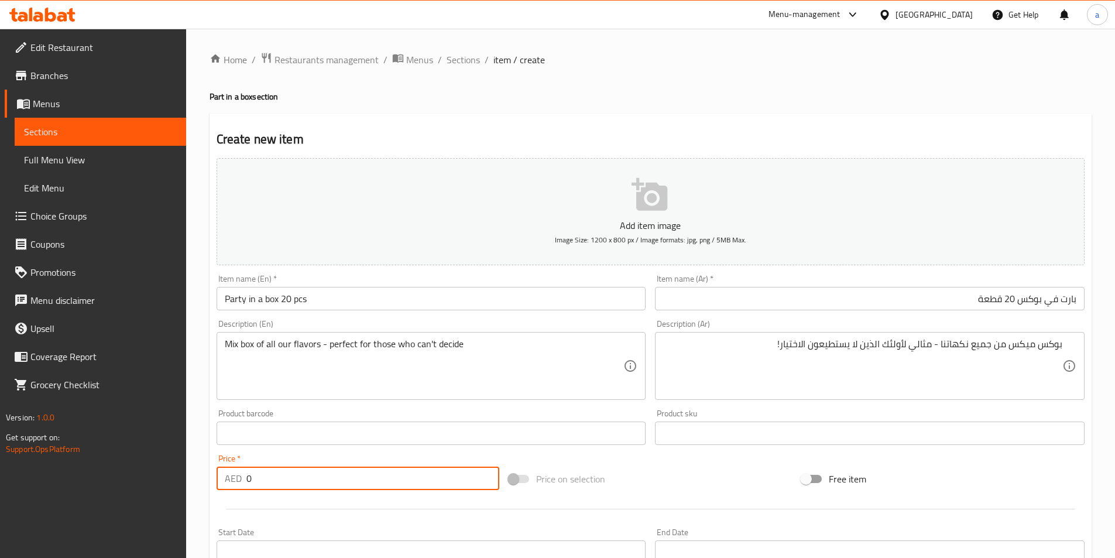
click at [393, 478] on input "0" at bounding box center [372, 477] width 253 height 23
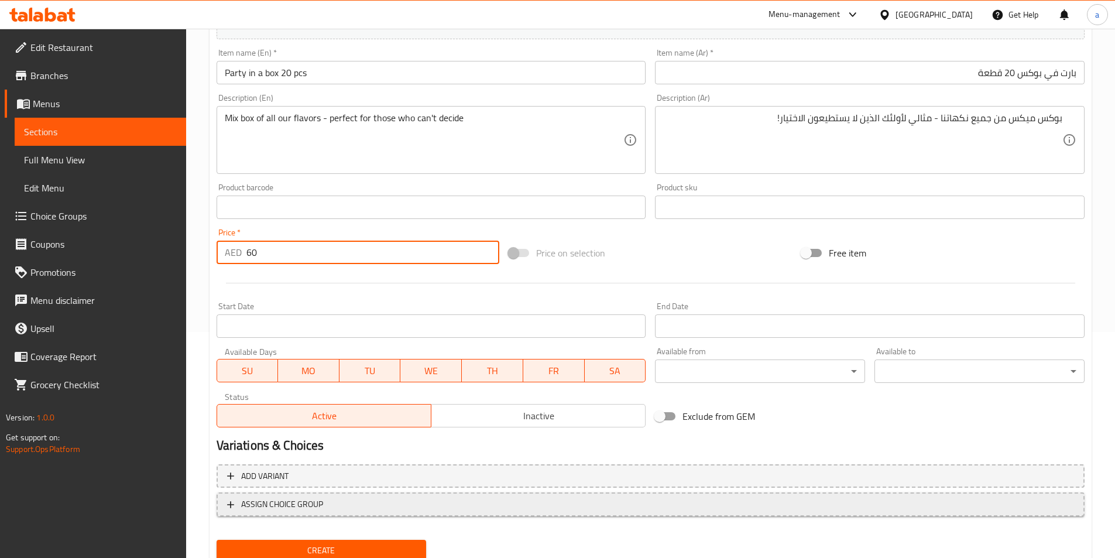
scroll to position [234, 0]
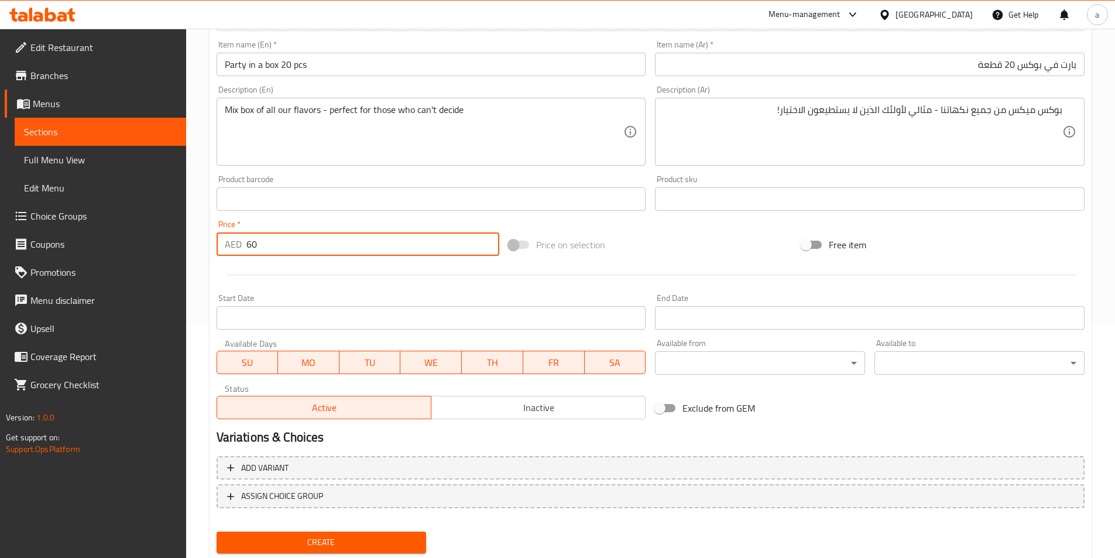
type input "60"
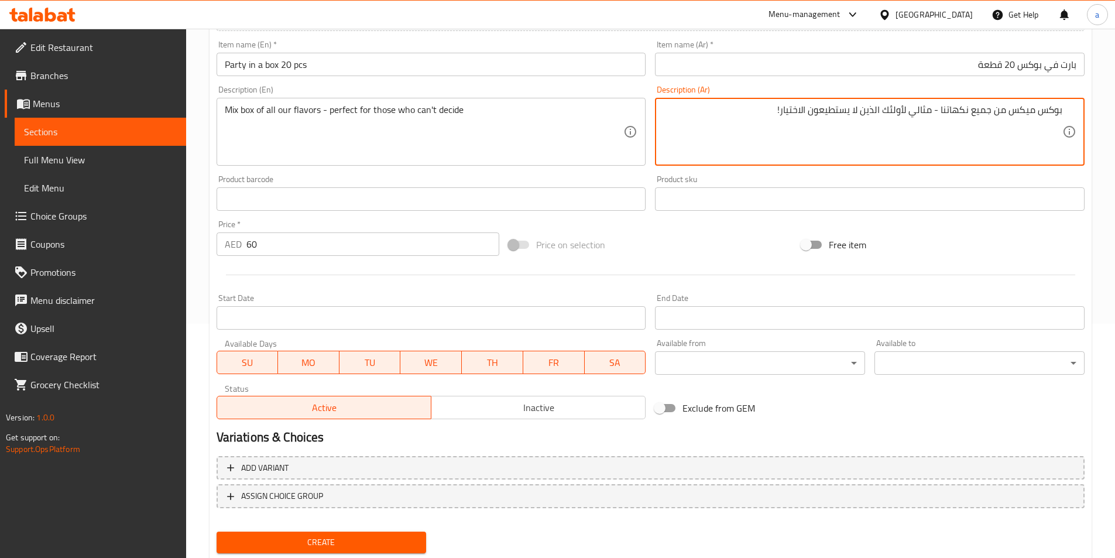
drag, startPoint x: 775, startPoint y: 109, endPoint x: 771, endPoint y: 118, distance: 9.5
drag, startPoint x: 773, startPoint y: 109, endPoint x: 1079, endPoint y: 95, distance: 306.4
click at [1079, 95] on div "Description (Ar) بوكس ميكس من جميع نكهاتنا - مثالي لأولئك الذين لا يستطيعون الا…" at bounding box center [870, 125] width 430 height 80
type textarea "بوكس ميكس من جميع نكهاتنا - مثالي لأولئك الذين لا يستطيعون الاختيار"
click at [280, 544] on span "Create" at bounding box center [321, 542] width 191 height 15
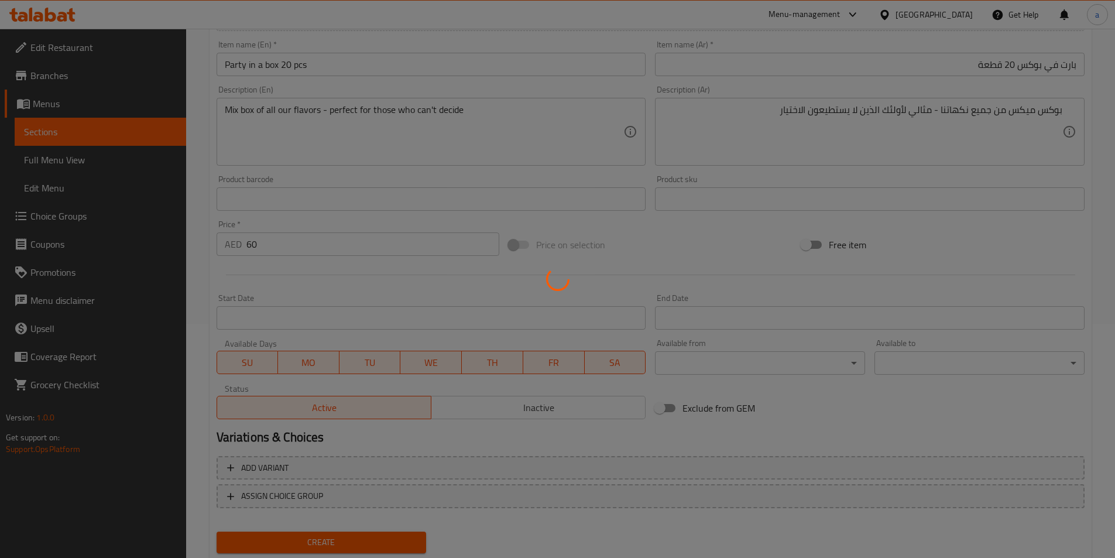
type input "0"
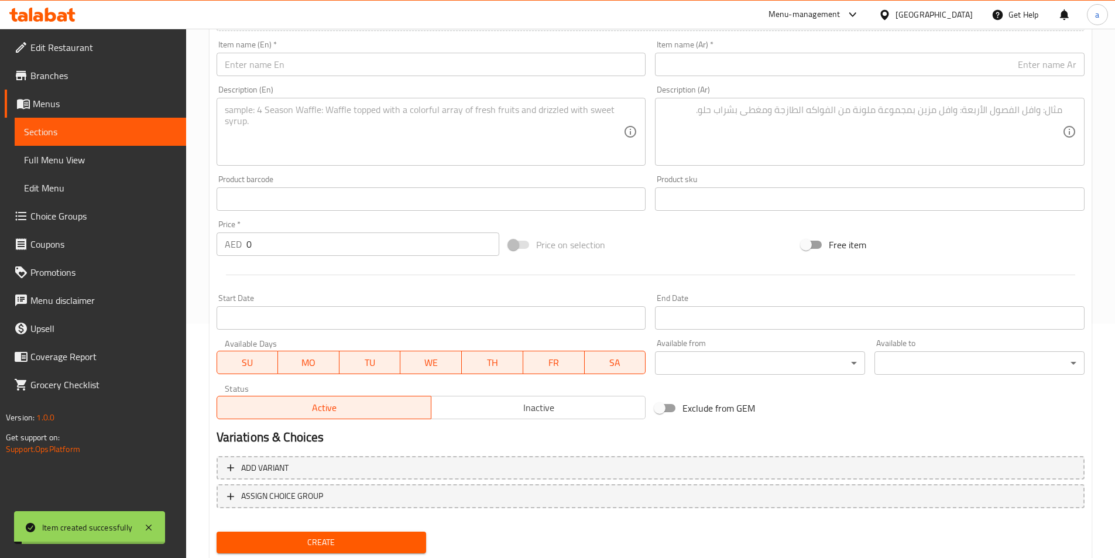
click at [108, 126] on span "Sections" at bounding box center [100, 132] width 153 height 14
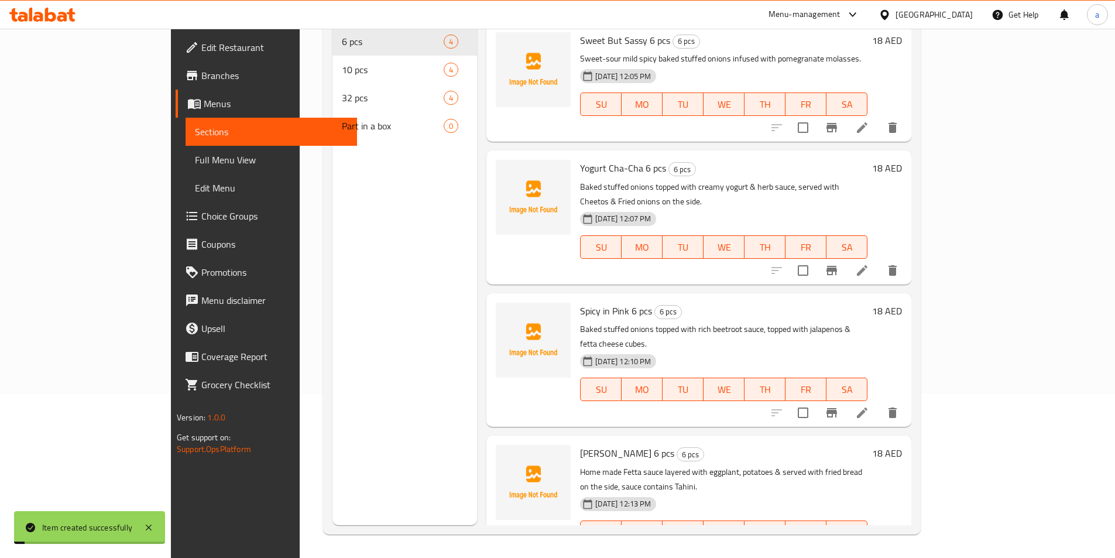
scroll to position [164, 0]
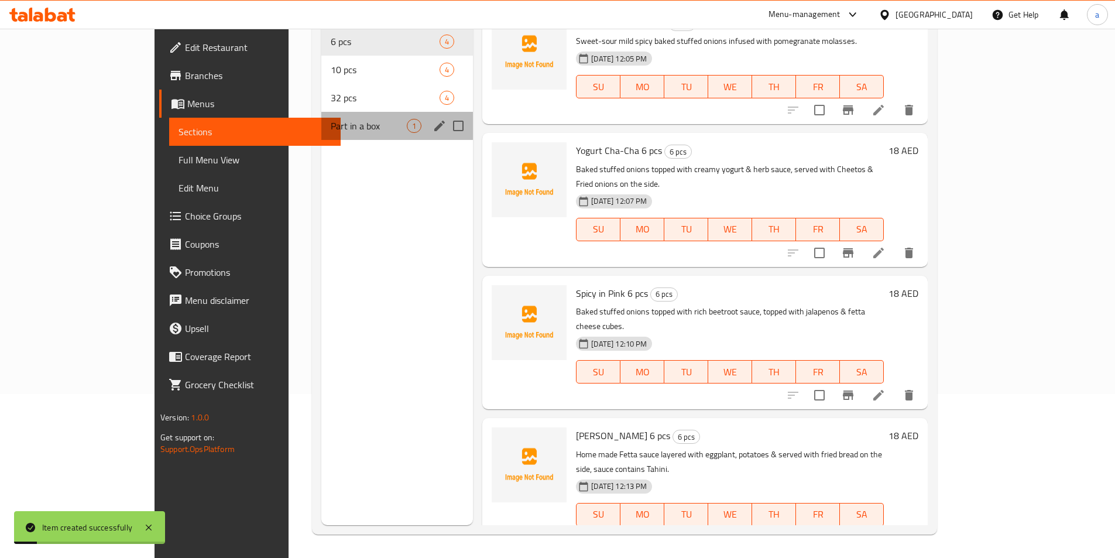
click at [321, 118] on div "Part in a box 1" at bounding box center [397, 126] width 152 height 28
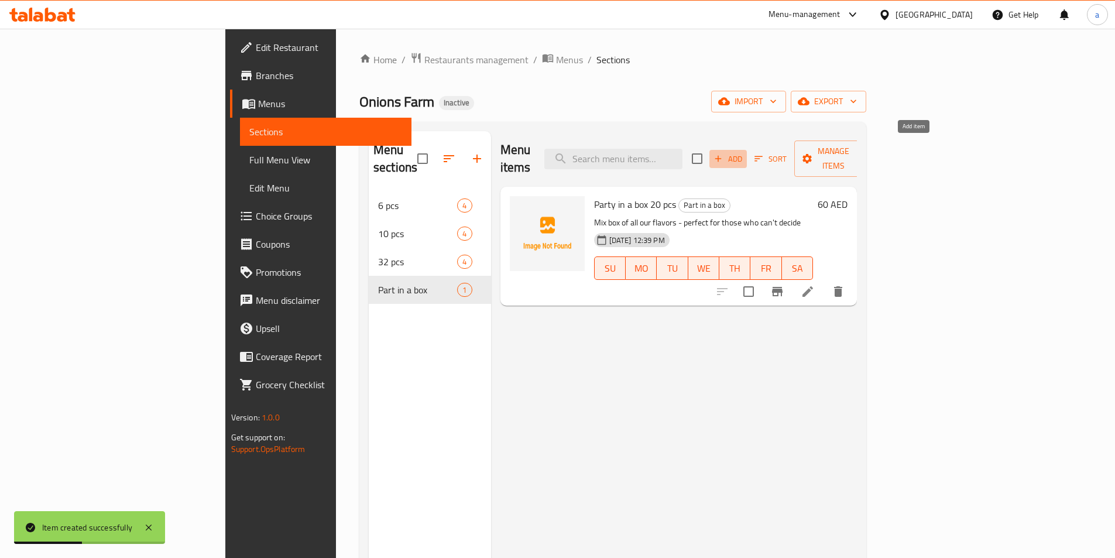
click at [744, 155] on span "Add" at bounding box center [728, 158] width 32 height 13
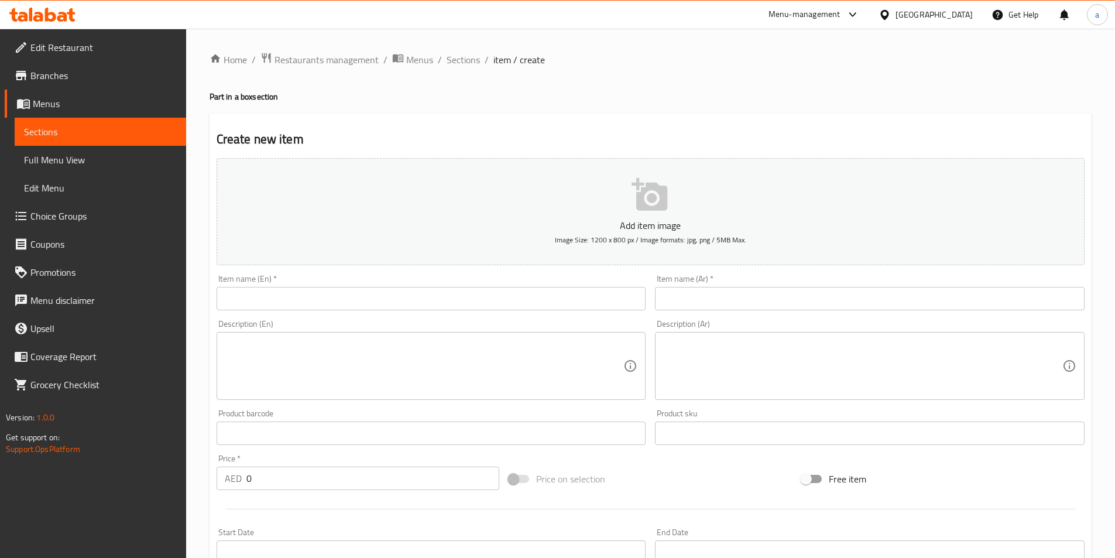
click at [303, 302] on input "text" at bounding box center [432, 298] width 430 height 23
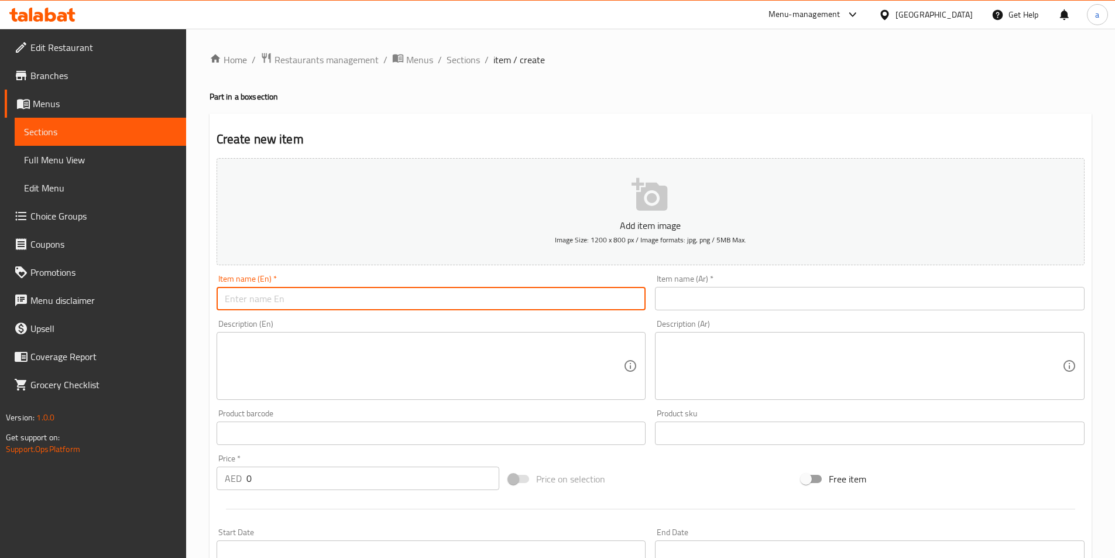
paste input "Party in a box 🎉32pcs"
click at [293, 302] on input "Party in a box 🎉32pcs" at bounding box center [432, 298] width 430 height 23
type input "Party in a box 32pcs"
click at [54, 122] on link "Sections" at bounding box center [100, 132] width 171 height 28
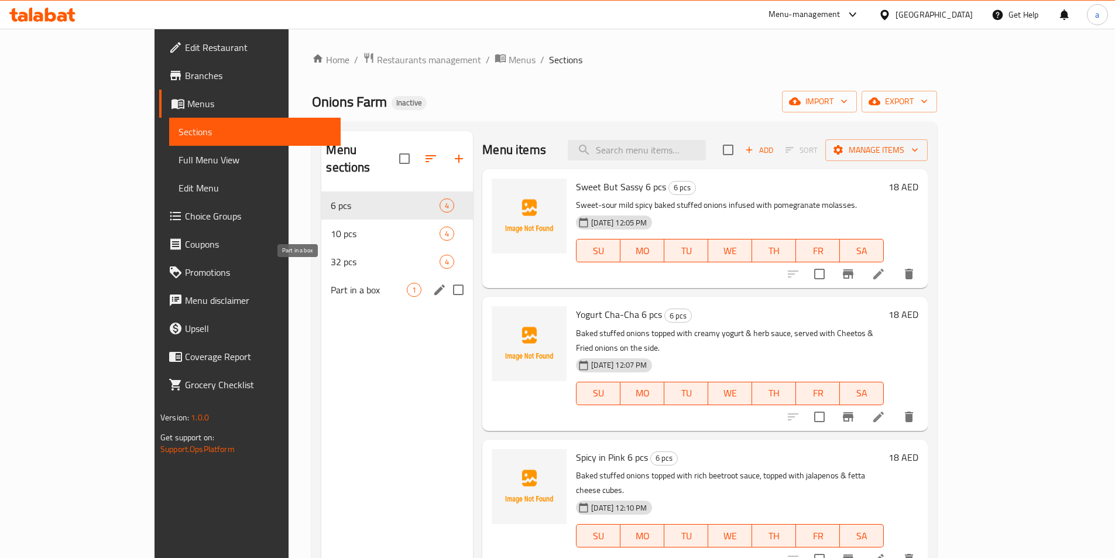
click at [331, 283] on span "Part in a box" at bounding box center [369, 290] width 76 height 14
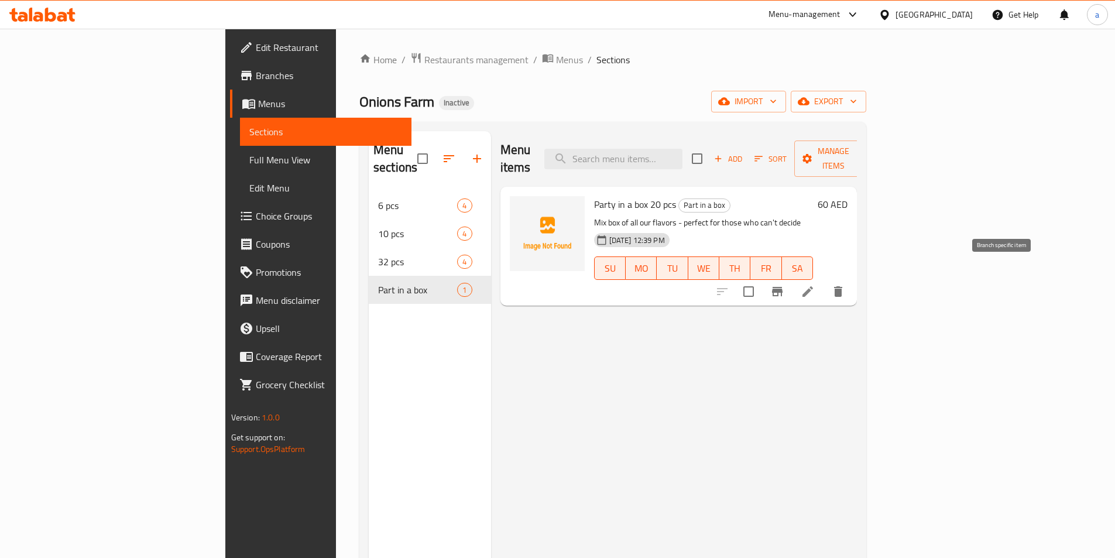
click at [815, 284] on icon at bounding box center [808, 291] width 14 height 14
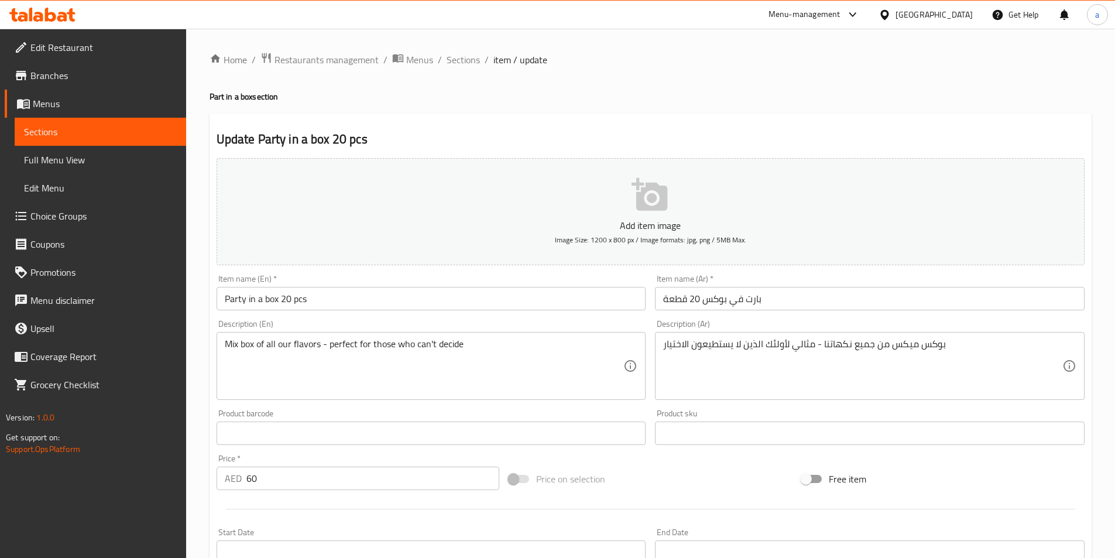
click at [746, 304] on input "بارت في بوكس 20 قطعة" at bounding box center [870, 298] width 430 height 23
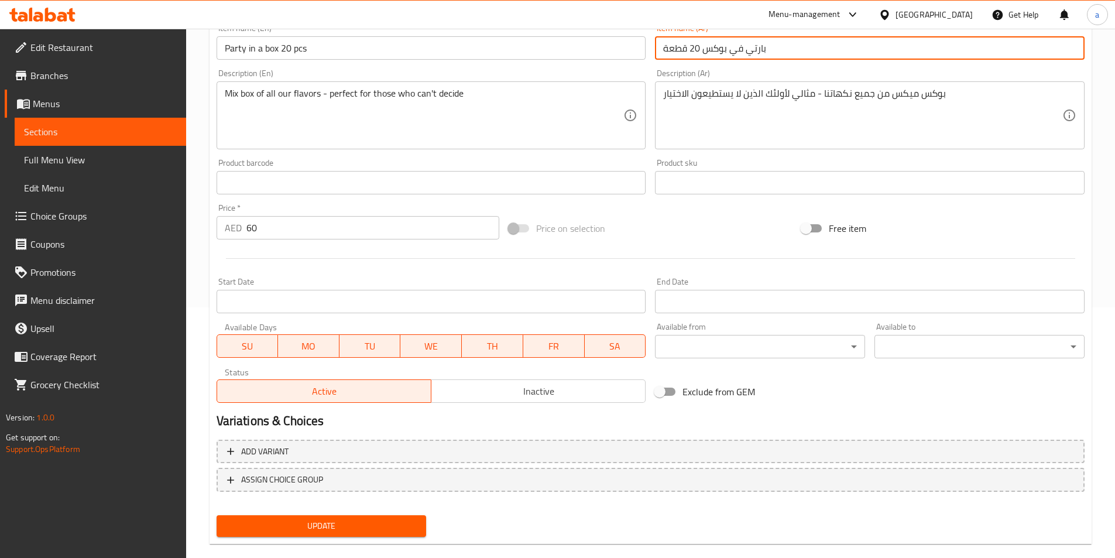
scroll to position [269, 0]
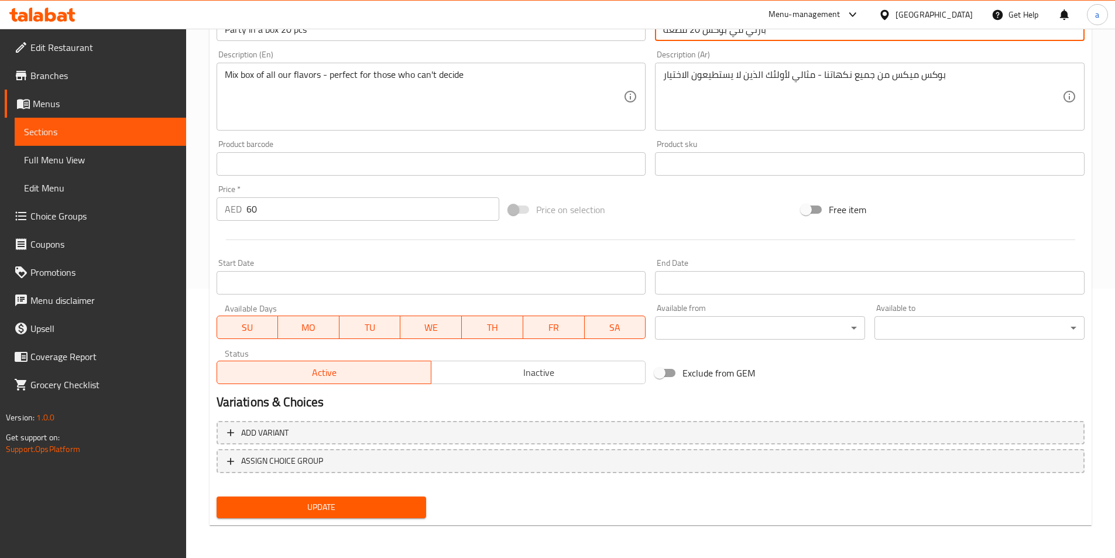
type input "بارتي في بوكس 20 قطعة"
click at [307, 513] on span "Update" at bounding box center [321, 507] width 191 height 15
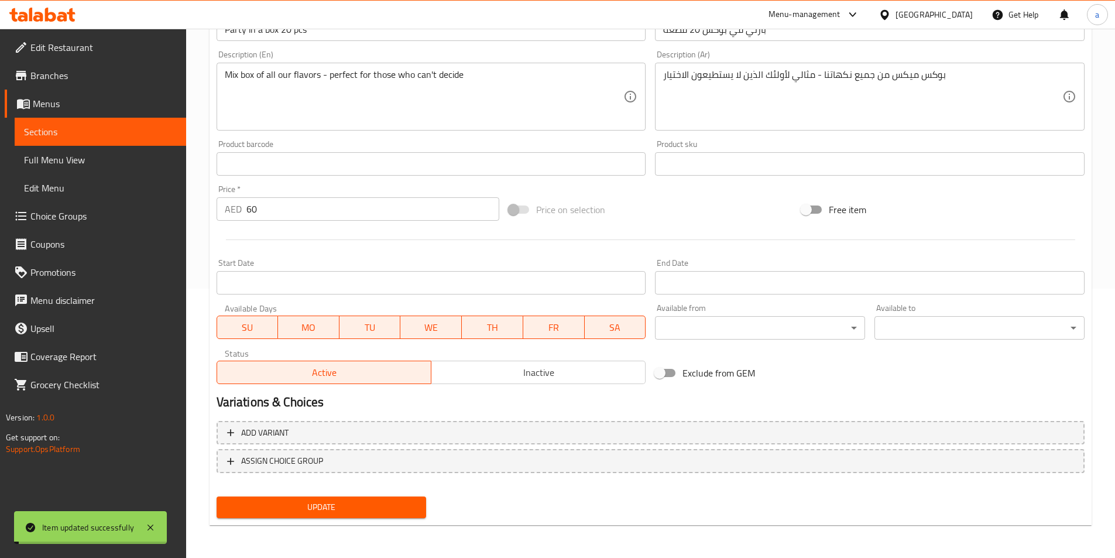
click at [114, 137] on span "Sections" at bounding box center [100, 132] width 153 height 14
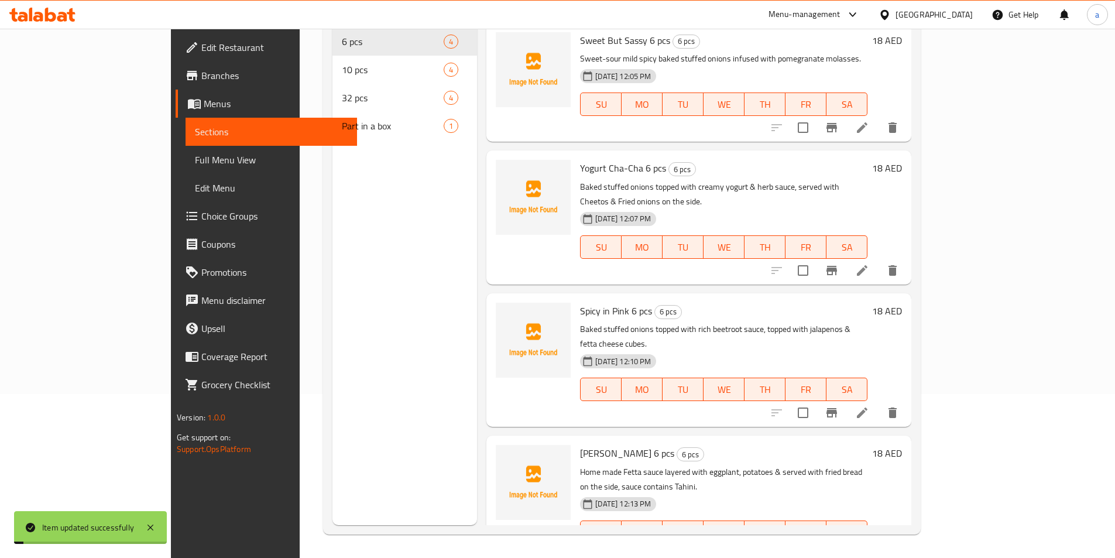
scroll to position [164, 0]
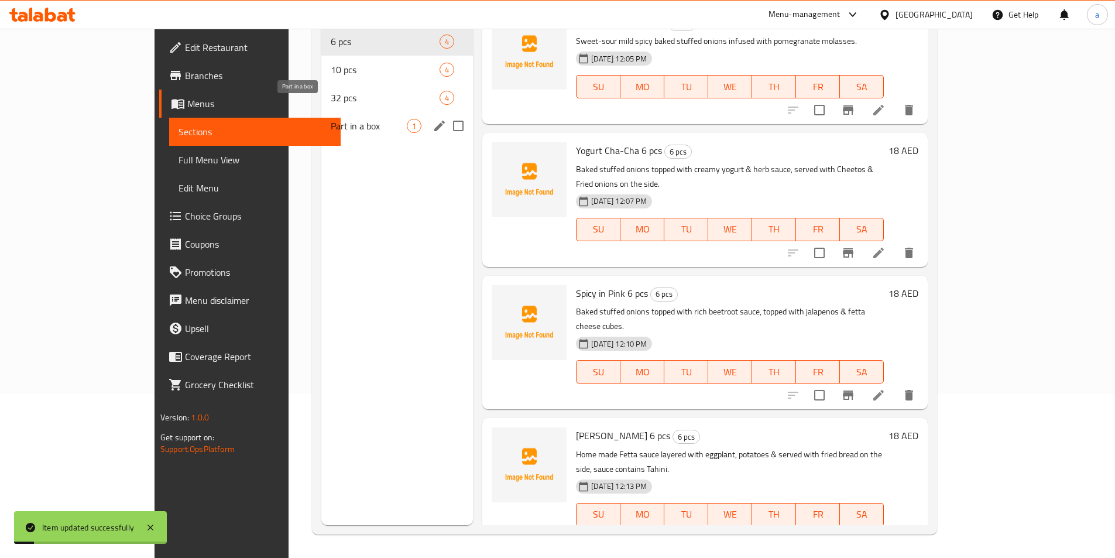
click at [338, 119] on span "Part in a box" at bounding box center [369, 126] width 76 height 14
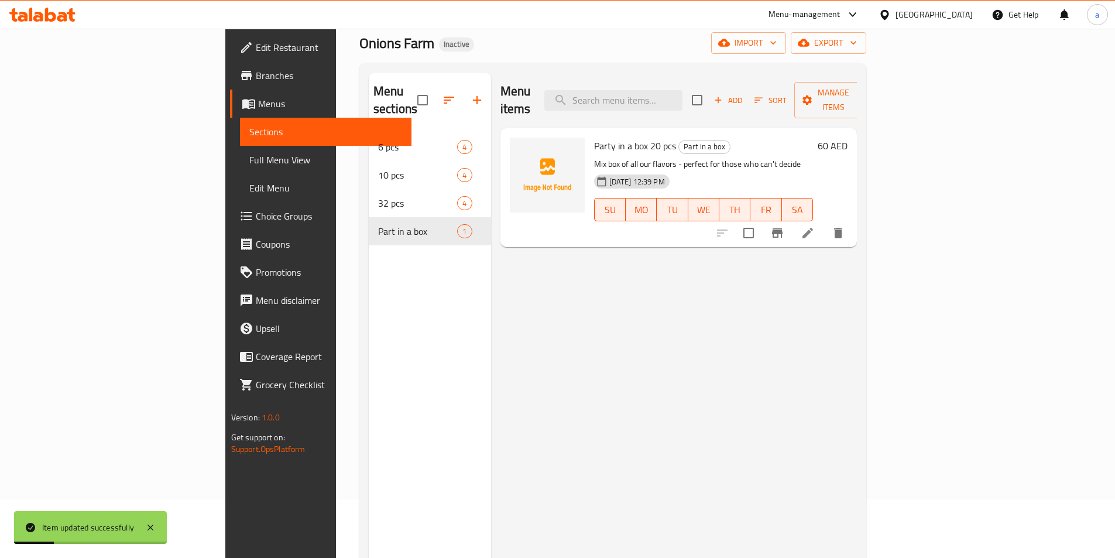
scroll to position [47, 0]
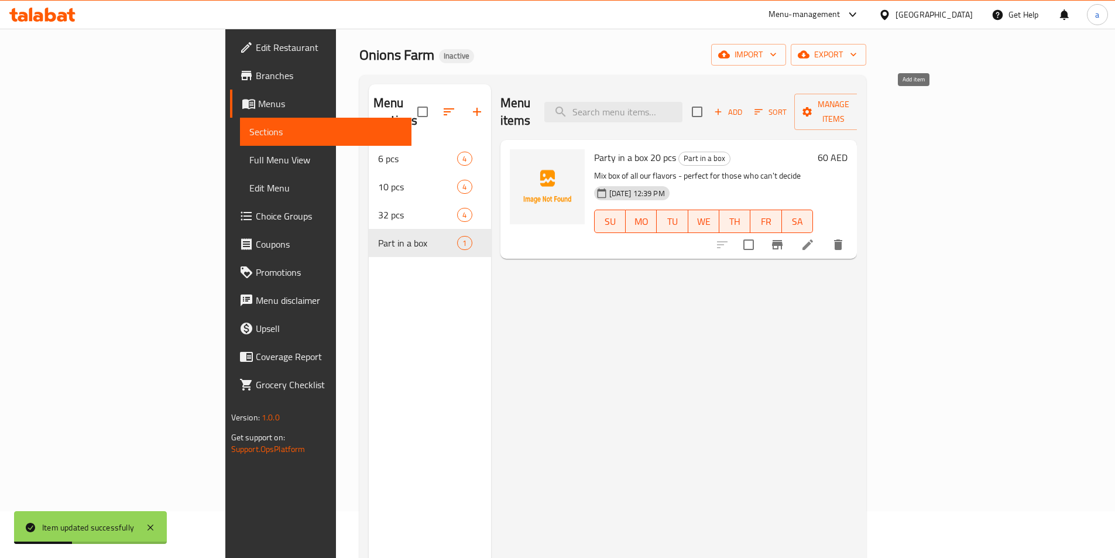
click at [744, 105] on span "Add" at bounding box center [728, 111] width 32 height 13
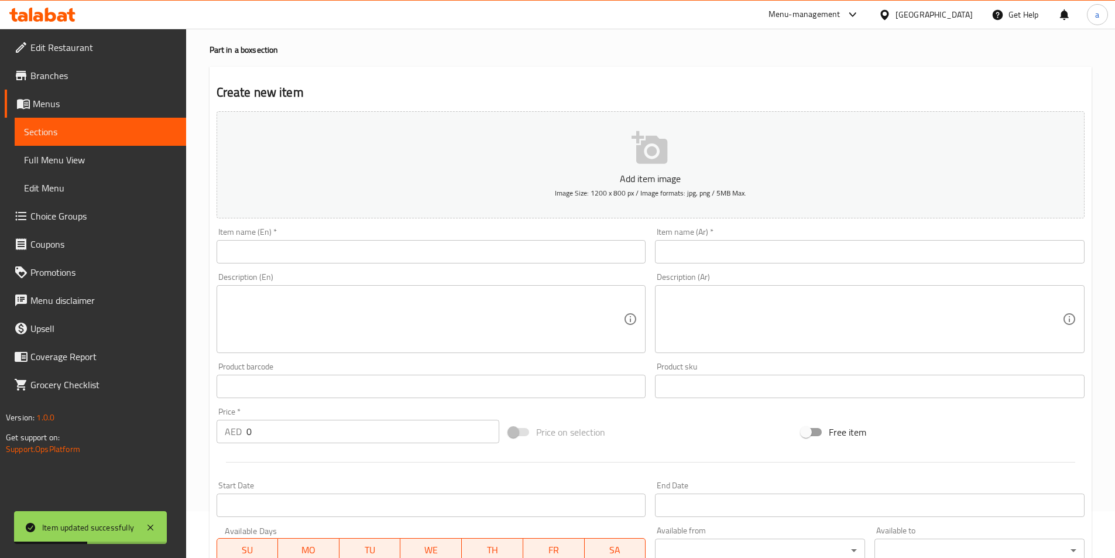
click at [430, 259] on input "text" at bounding box center [432, 251] width 430 height 23
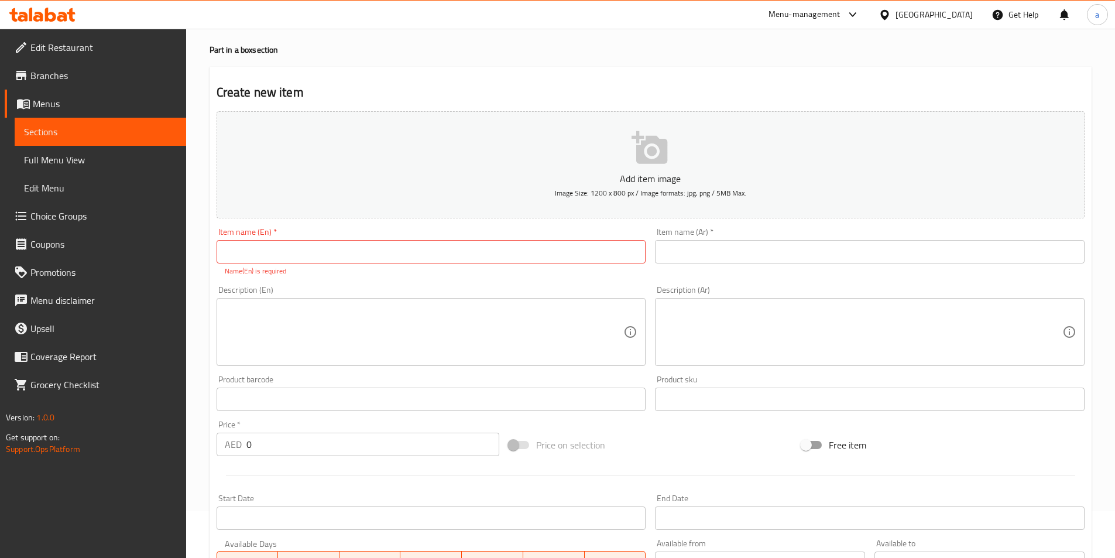
click at [290, 262] on input "text" at bounding box center [432, 251] width 430 height 23
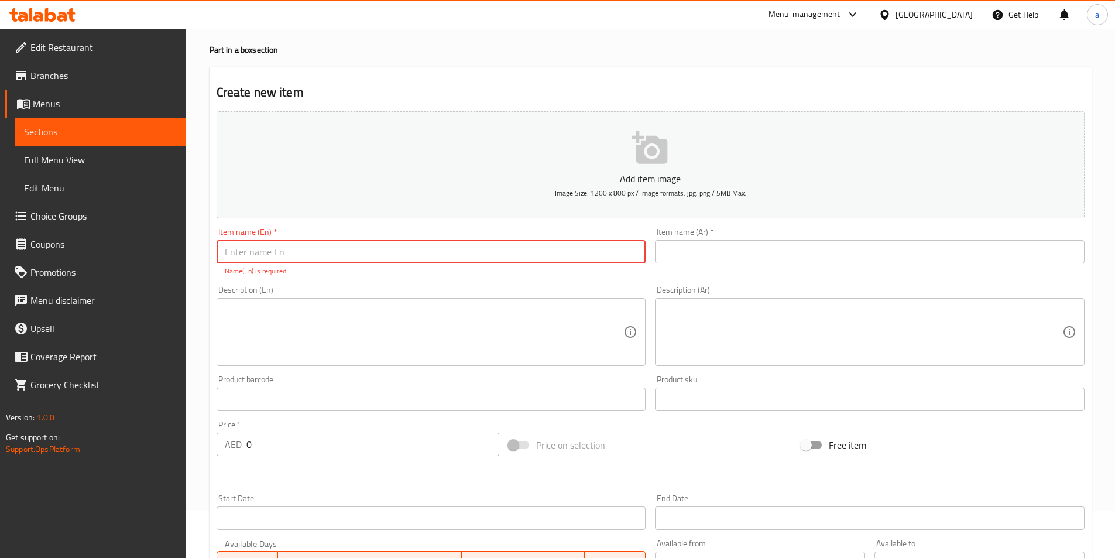
paste input "Party in a box 🎉32pcs"
click at [289, 259] on input "Party in a box 🎉32pcs" at bounding box center [432, 251] width 430 height 23
type input "Party in a box 32pcs"
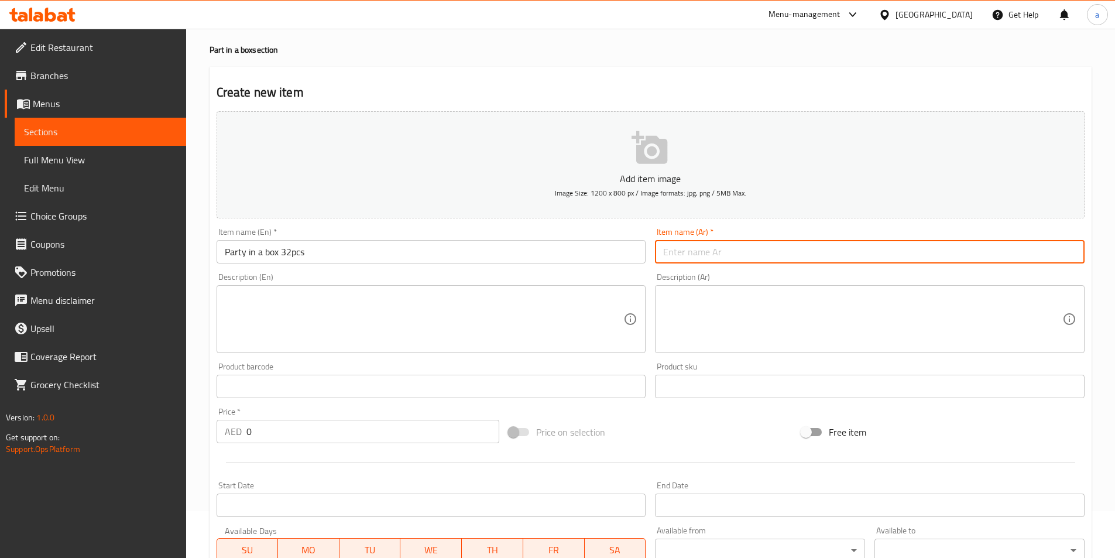
drag, startPoint x: 697, startPoint y: 254, endPoint x: 767, endPoint y: 263, distance: 70.9
click at [697, 254] on input "text" at bounding box center [870, 251] width 430 height 23
drag, startPoint x: 690, startPoint y: 253, endPoint x: 699, endPoint y: 252, distance: 9.4
click at [699, 252] on input "بارتي في بوكس 20 قطعة" at bounding box center [870, 251] width 430 height 23
type input "بارتي في بوكس 32 قطعة"
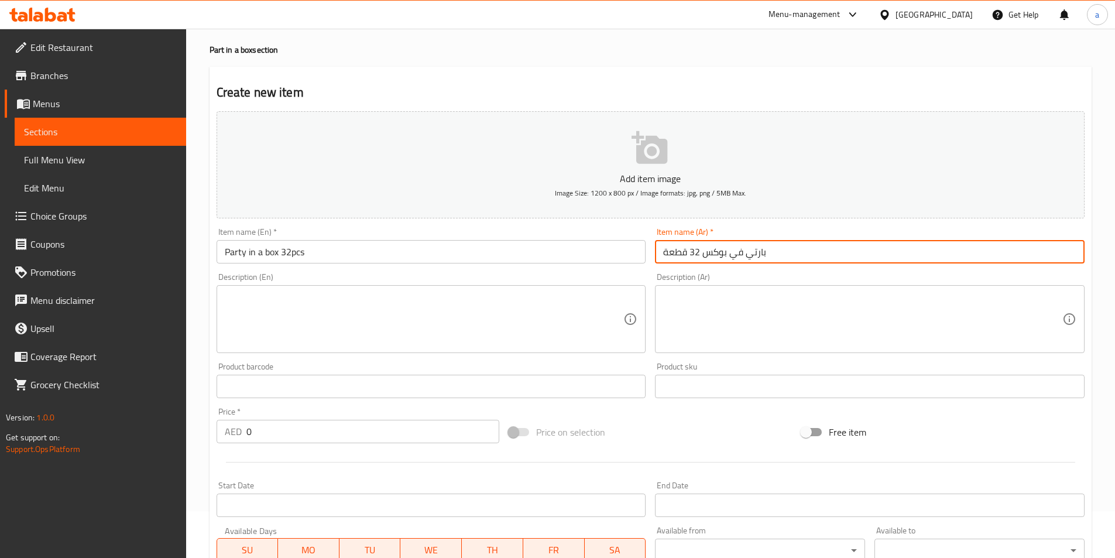
click at [696, 306] on textarea at bounding box center [862, 319] width 399 height 56
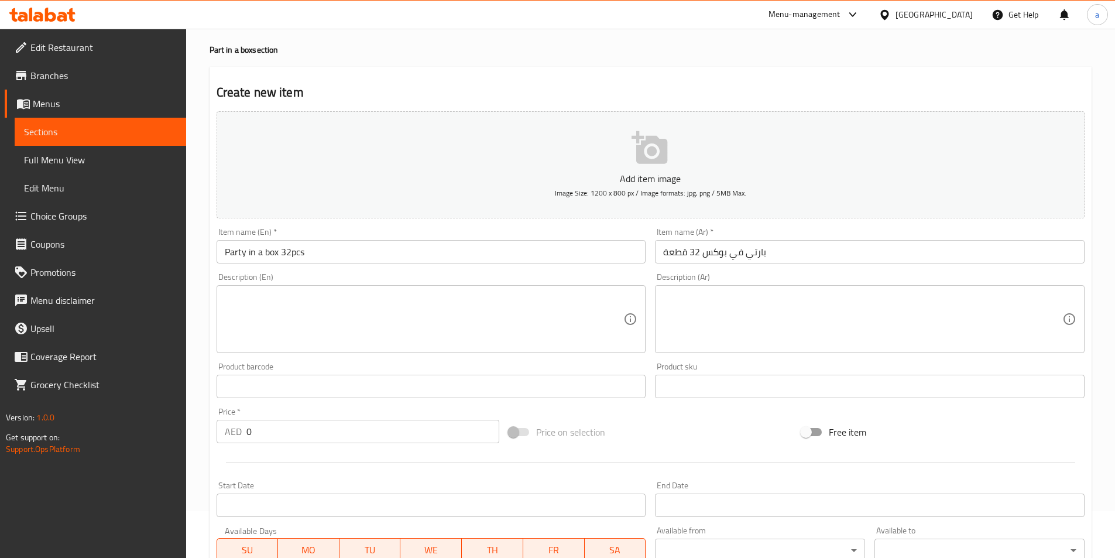
click at [338, 319] on textarea at bounding box center [424, 319] width 399 height 56
paste textarea "Mix box of all our flavors - perfect for those who can’t decide !"
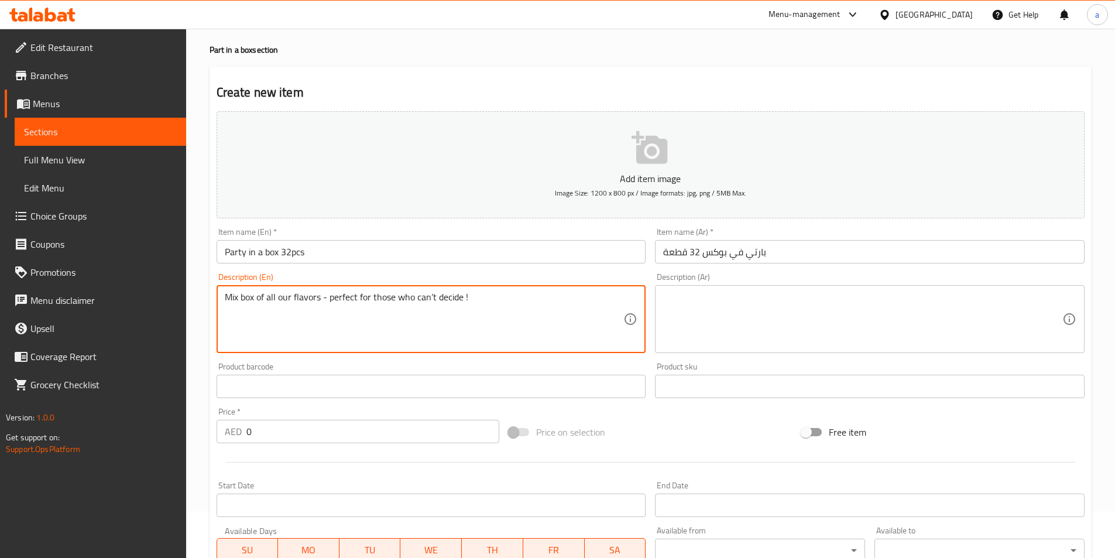
click at [478, 299] on textarea "Mix box of all our flavors - perfect for those who can’t decide !" at bounding box center [424, 319] width 399 height 56
click at [474, 297] on textarea "Mix box of all our flavors - perfect for those who can’t decide !" at bounding box center [424, 319] width 399 height 56
type textarea "Mix box of all our flavors - perfect for those who can’t decide"
click at [645, 299] on div "Mix box of all our flavors - perfect for those who can’t decide Description (En)" at bounding box center [432, 319] width 430 height 68
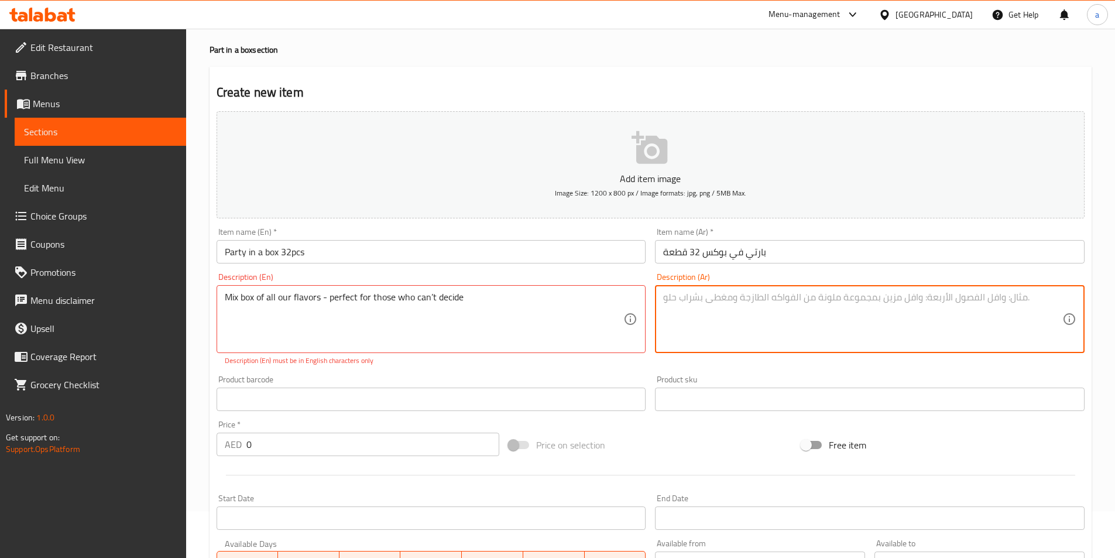
click at [702, 300] on textarea at bounding box center [862, 319] width 399 height 56
paste textarea "بوكس ميكس من جميع نكهاتنا - مثالي لأولئك الذين لا يستطيعون الاختيار"
type textarea "بوكس ميكس من جميع نكهاتنا - مثالي لأولئك الذين لا يستطيعون الاختيار"
click at [330, 447] on input "0" at bounding box center [372, 444] width 253 height 23
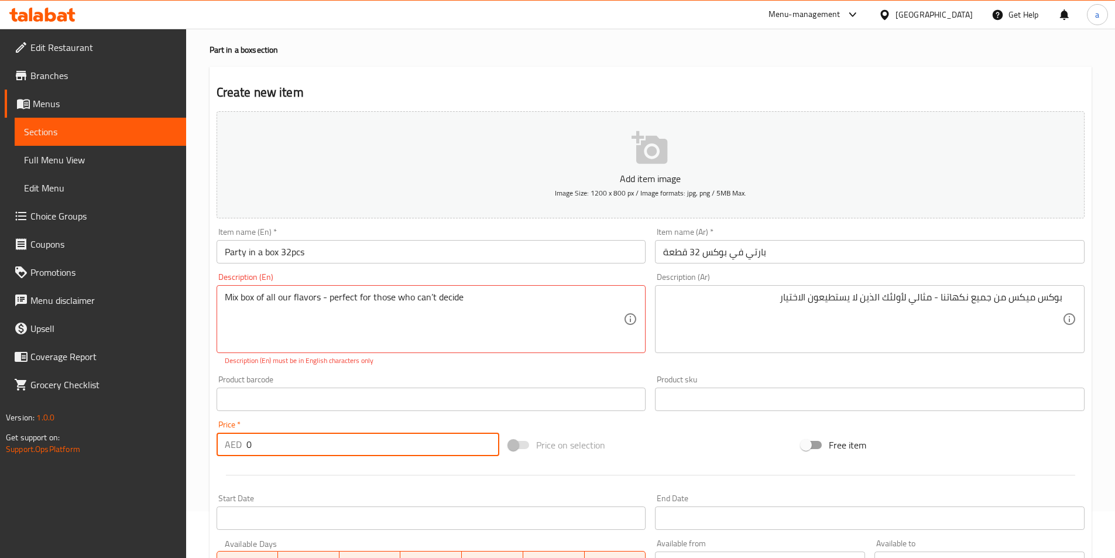
click at [330, 447] on input "0" at bounding box center [372, 444] width 253 height 23
type input "96"
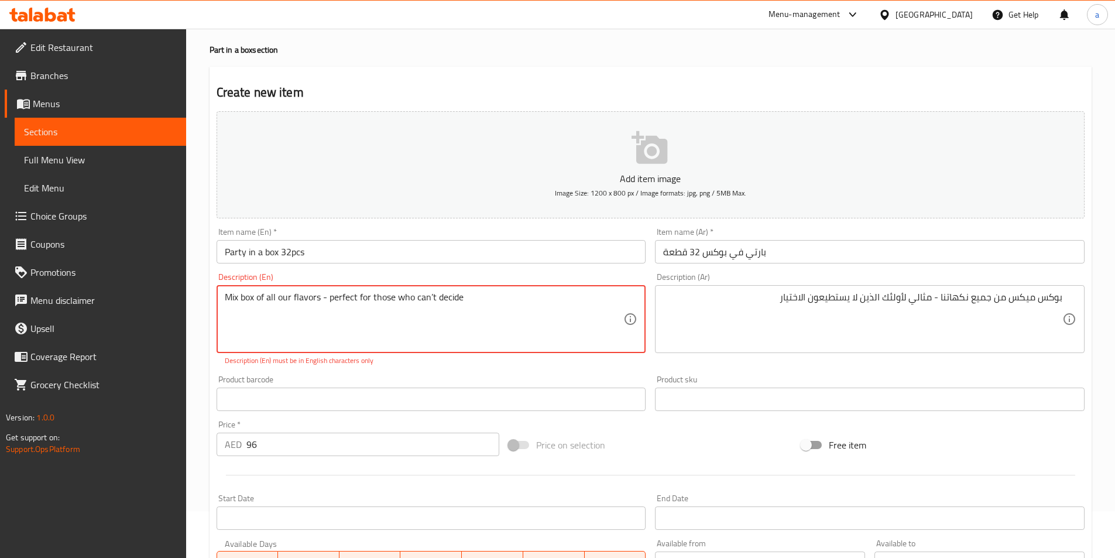
click at [483, 296] on textarea "Mix box of all our flavors - perfect for those who can’t decide" at bounding box center [424, 319] width 399 height 56
click at [495, 297] on textarea "Mix box of all our flavors - perfect for those who can’t decide Mix box off all…" at bounding box center [424, 319] width 399 height 56
click at [461, 296] on textarea "Mix box of all our flavors - perfect for those who can’t decide Mix box off all…" at bounding box center [424, 319] width 399 height 56
click at [223, 308] on div "Mix box off all our favors - perfect for those who can't decide Description (En)" at bounding box center [432, 319] width 430 height 68
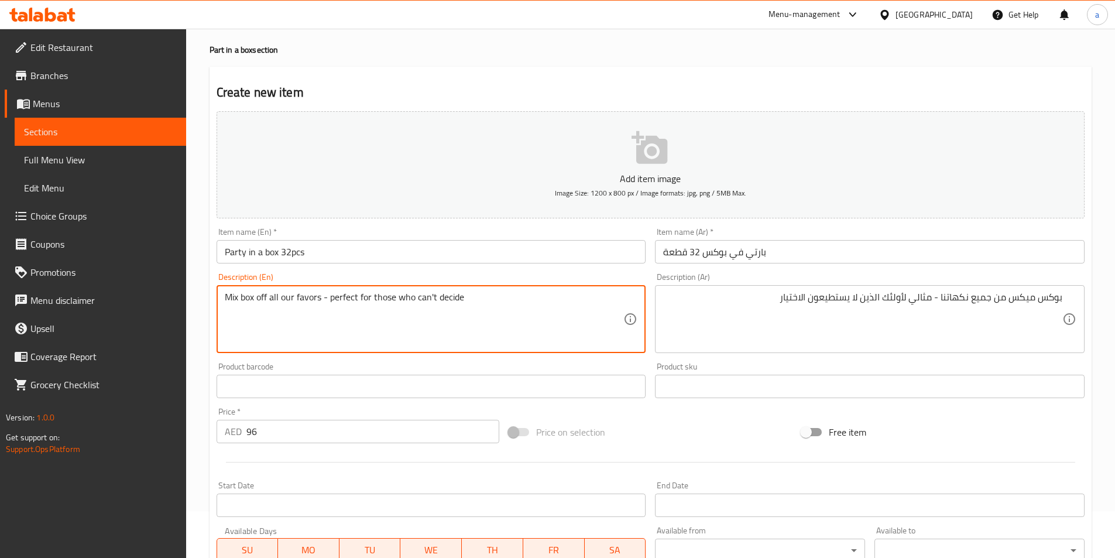
click at [225, 311] on textarea "Mix box off all our favors - perfect for those who can't decide" at bounding box center [424, 319] width 399 height 56
click at [519, 306] on textarea "Mix box off all our favors - perfect for those who can't decide" at bounding box center [424, 319] width 399 height 56
type textarea "Mix box off all our favors - perfect for those who can't decide"
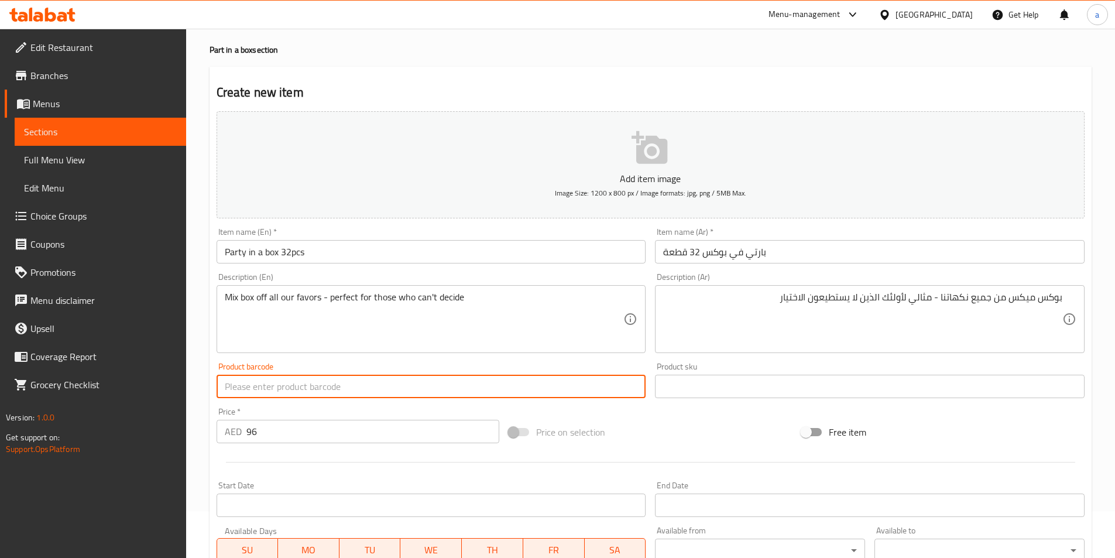
click at [502, 385] on input "text" at bounding box center [432, 386] width 430 height 23
click at [511, 366] on div "Product barcode Product barcode" at bounding box center [432, 380] width 430 height 36
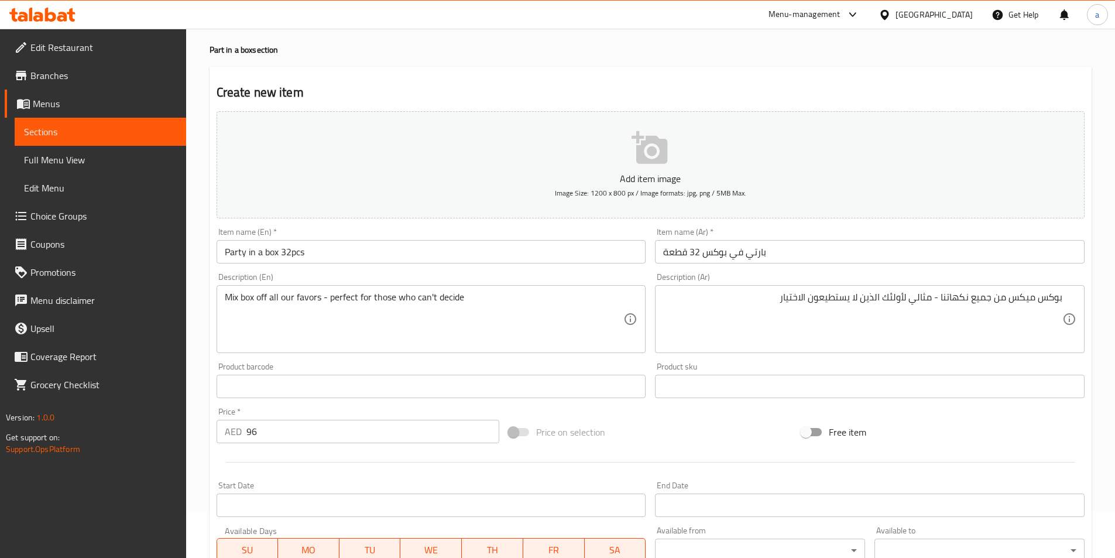
click at [542, 419] on div "Price on selection" at bounding box center [650, 432] width 293 height 32
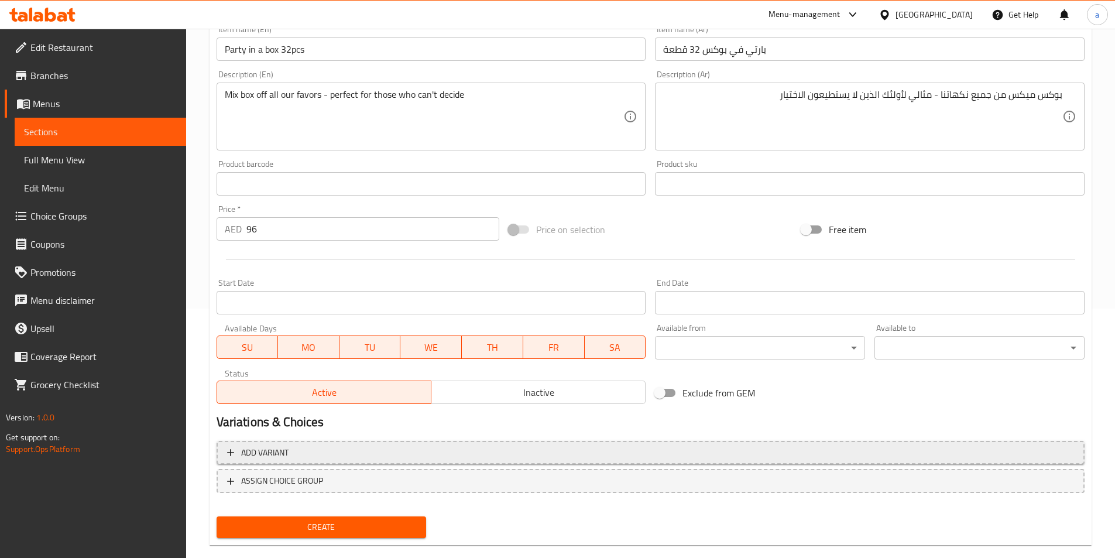
scroll to position [269, 0]
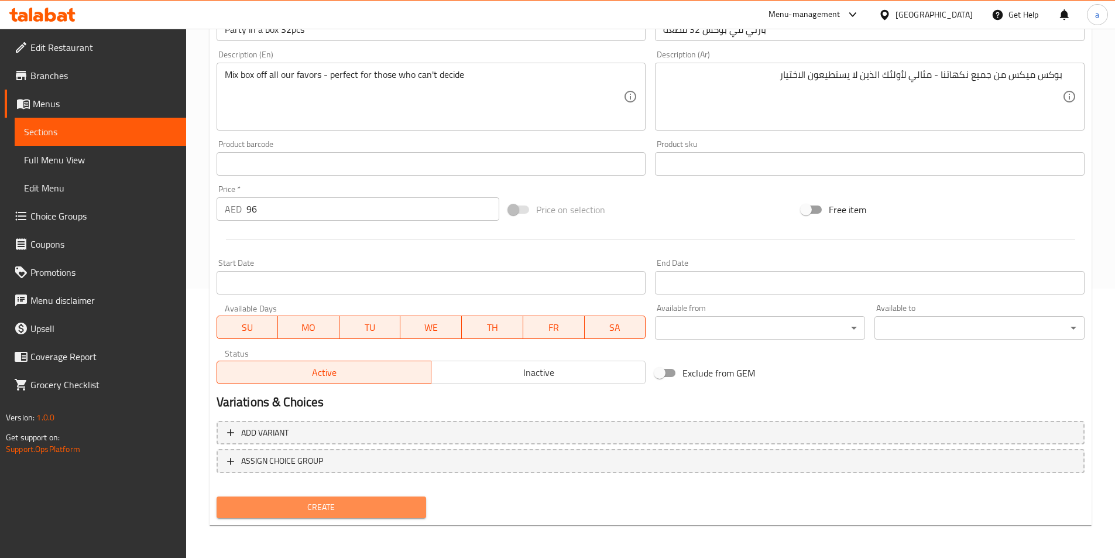
click at [311, 515] on button "Create" at bounding box center [322, 507] width 210 height 22
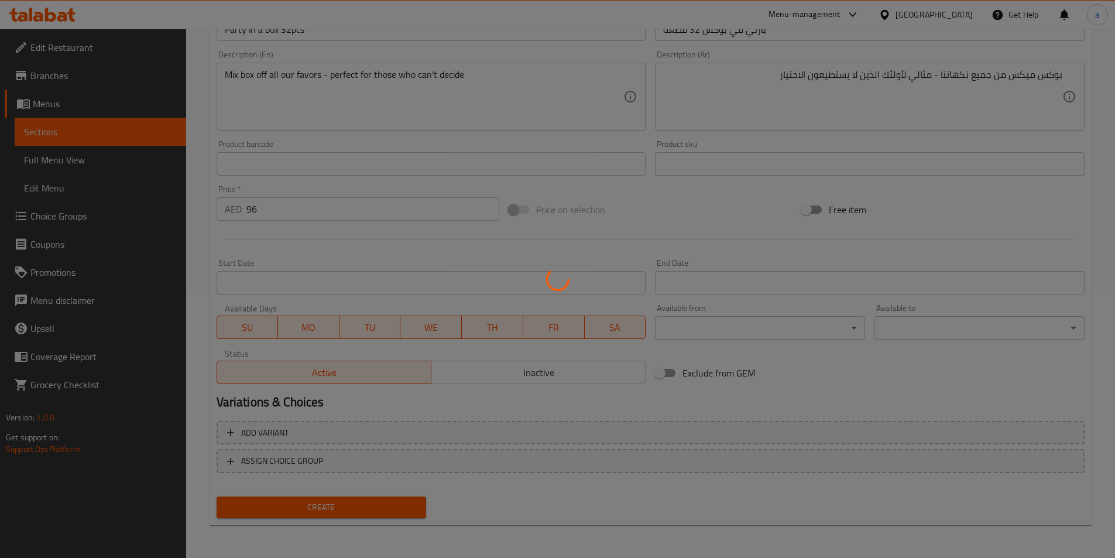
type input "0"
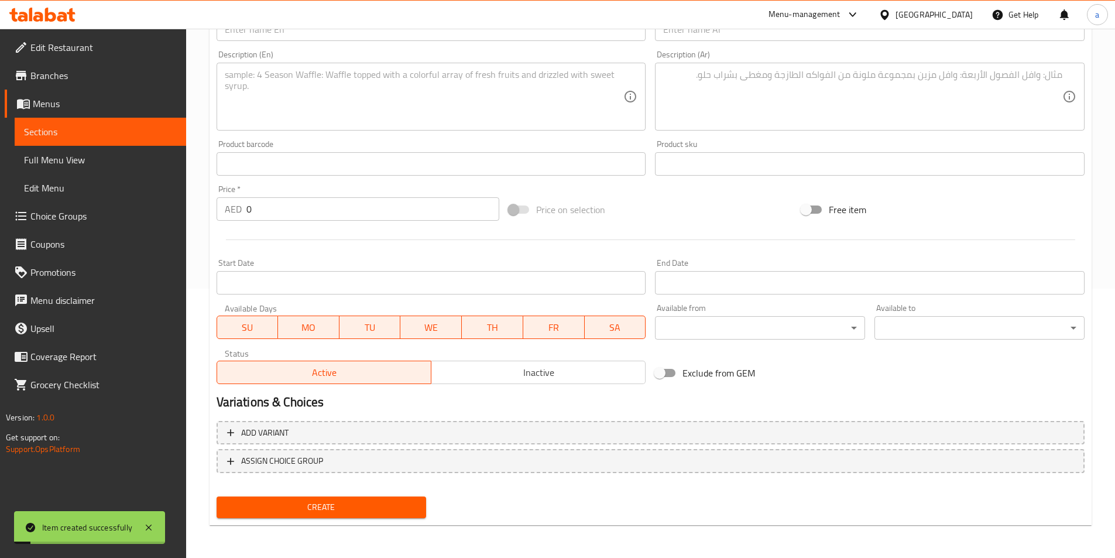
click at [132, 167] on link "Full Menu View" at bounding box center [100, 160] width 171 height 28
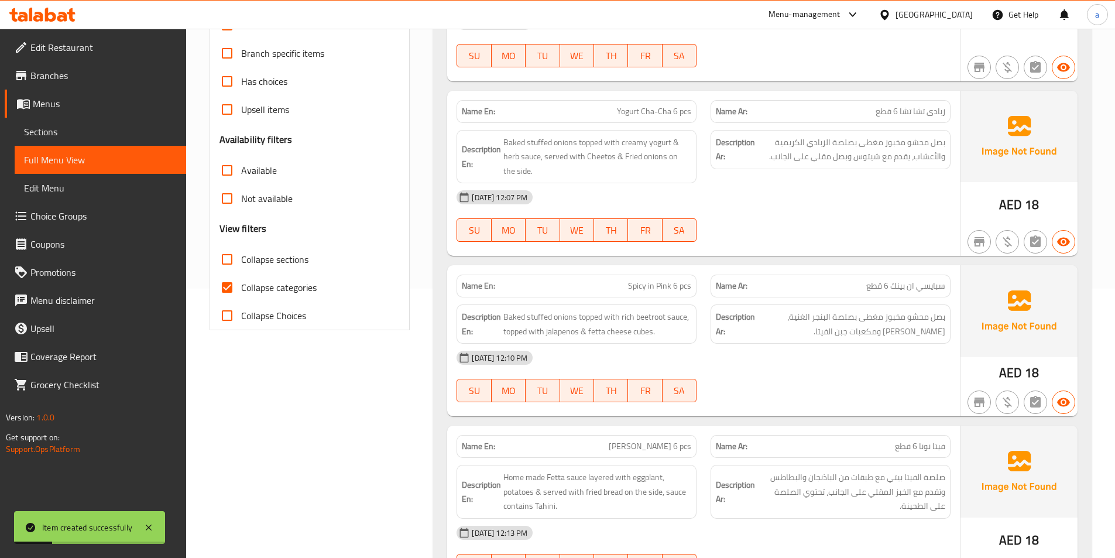
click at [123, 133] on span "Sections" at bounding box center [100, 132] width 153 height 14
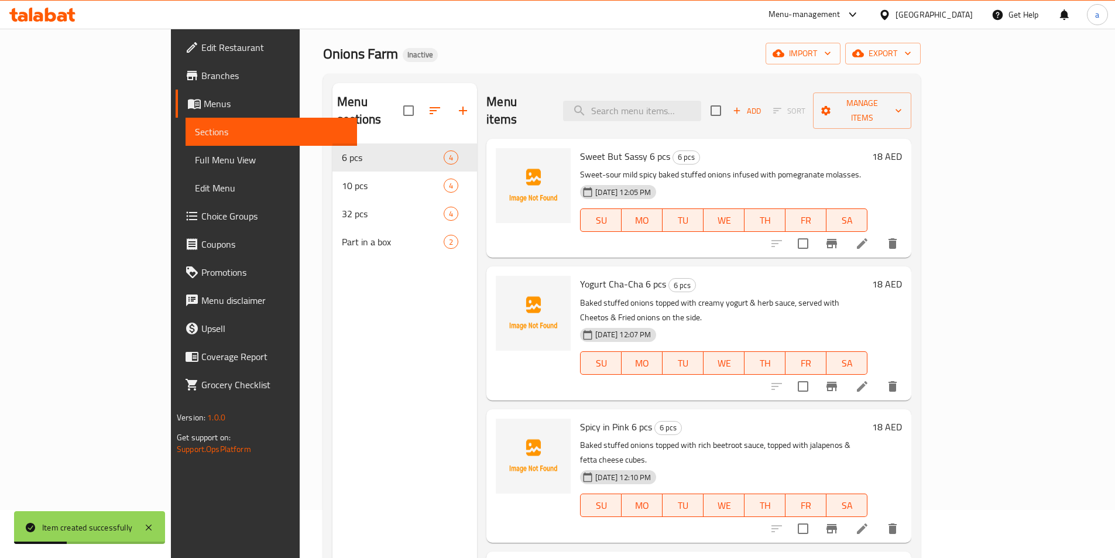
scroll to position [59, 0]
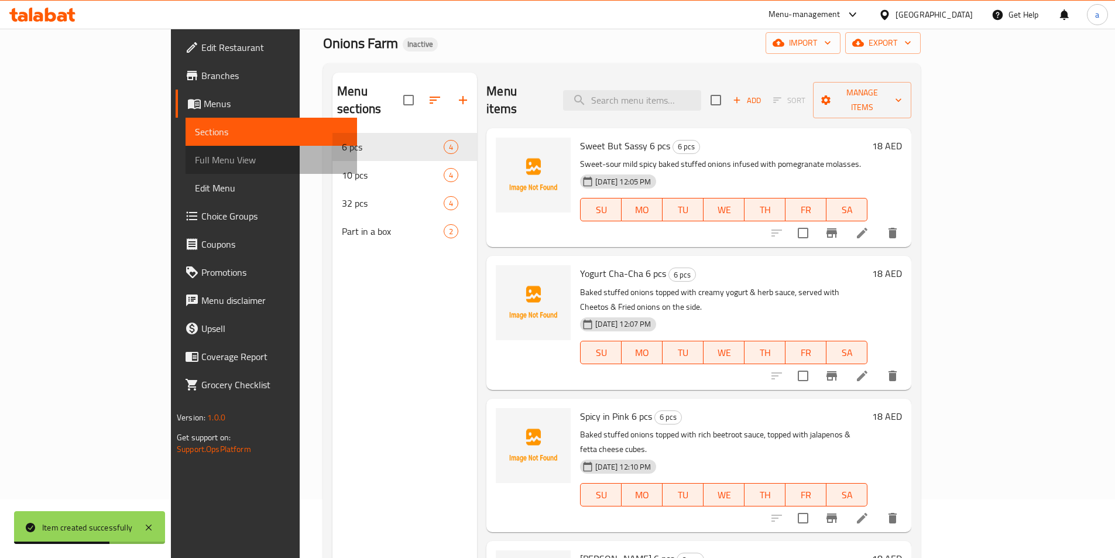
click at [195, 155] on span "Full Menu View" at bounding box center [271, 160] width 153 height 14
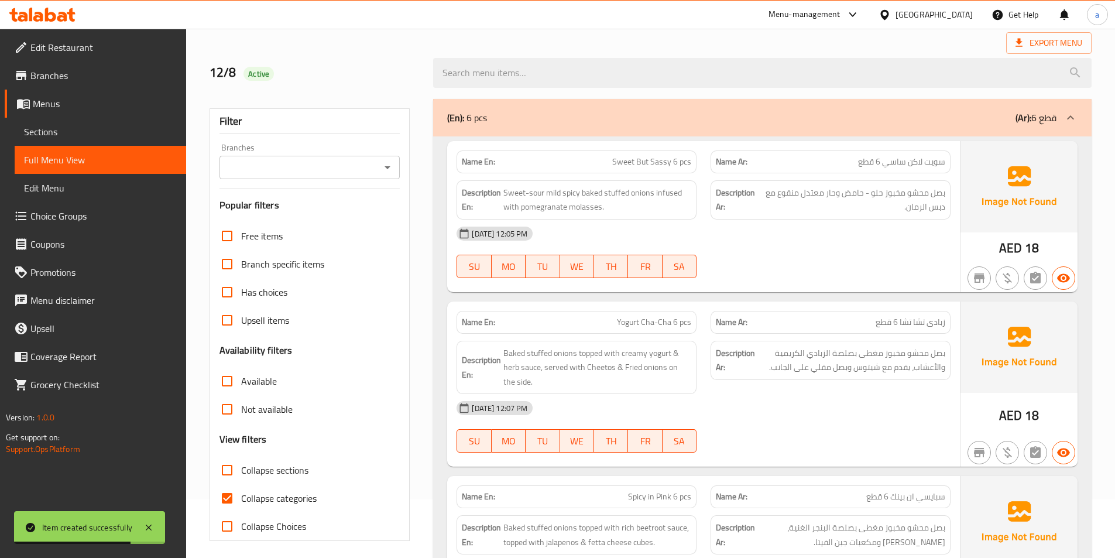
click at [858, 260] on div "12-08-2025 12:05 PM SU MO TU WE TH FR SA" at bounding box center [704, 252] width 508 height 66
click at [219, 494] on input "Collapse categories" at bounding box center [227, 498] width 28 height 28
checkbox input "false"
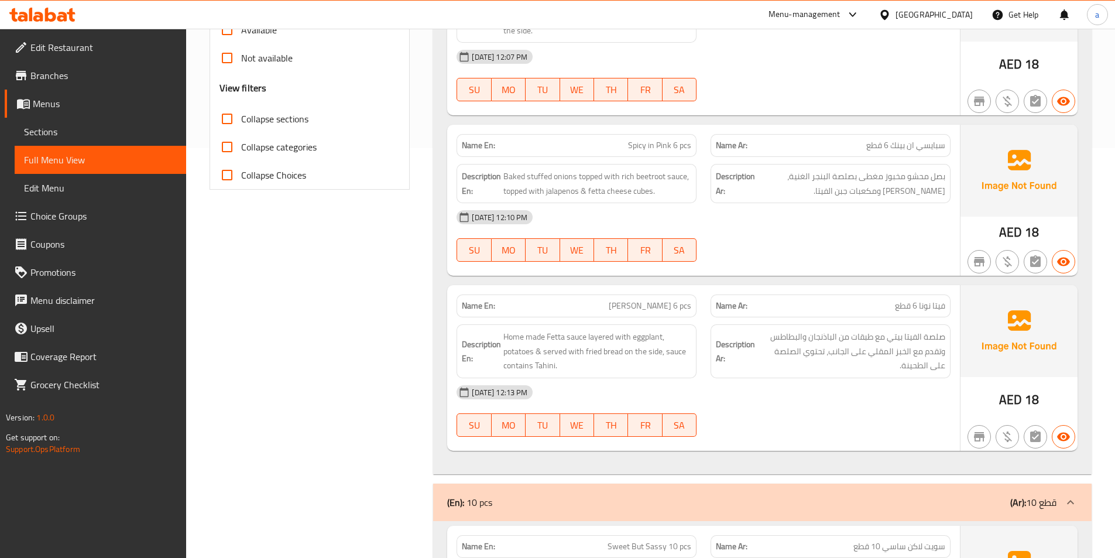
scroll to position [468, 0]
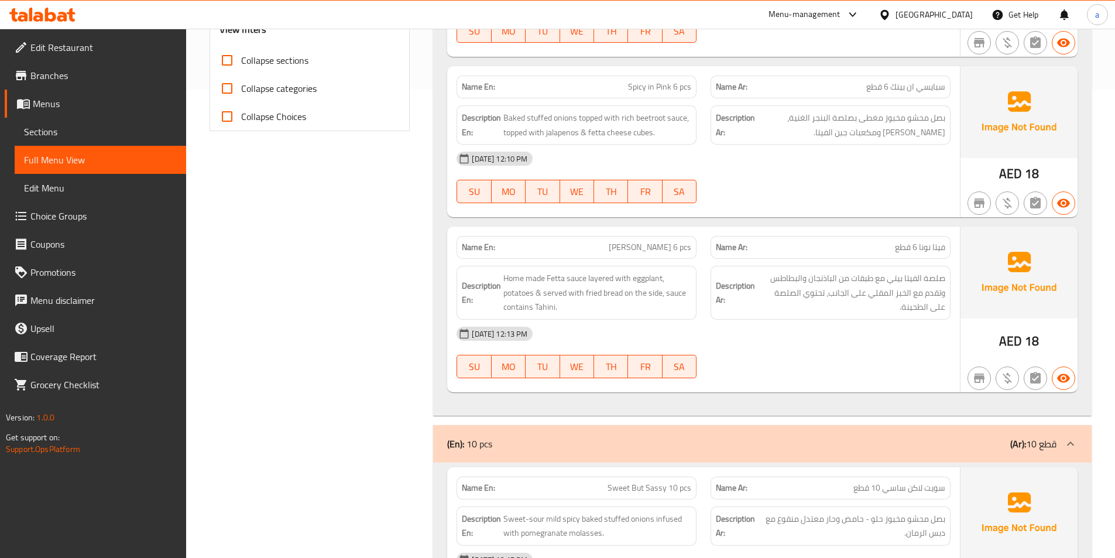
click at [663, 250] on span "Nonna s Fetta 6 pcs" at bounding box center [650, 247] width 83 height 12
click at [832, 341] on div "[DATE] 12:13 PM" at bounding box center [704, 334] width 508 height 28
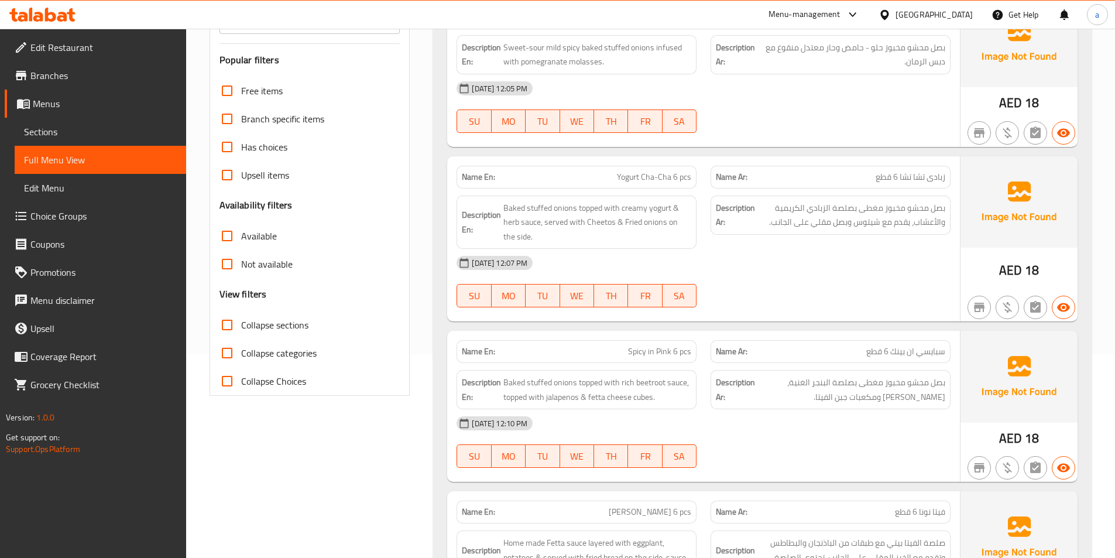
scroll to position [176, 0]
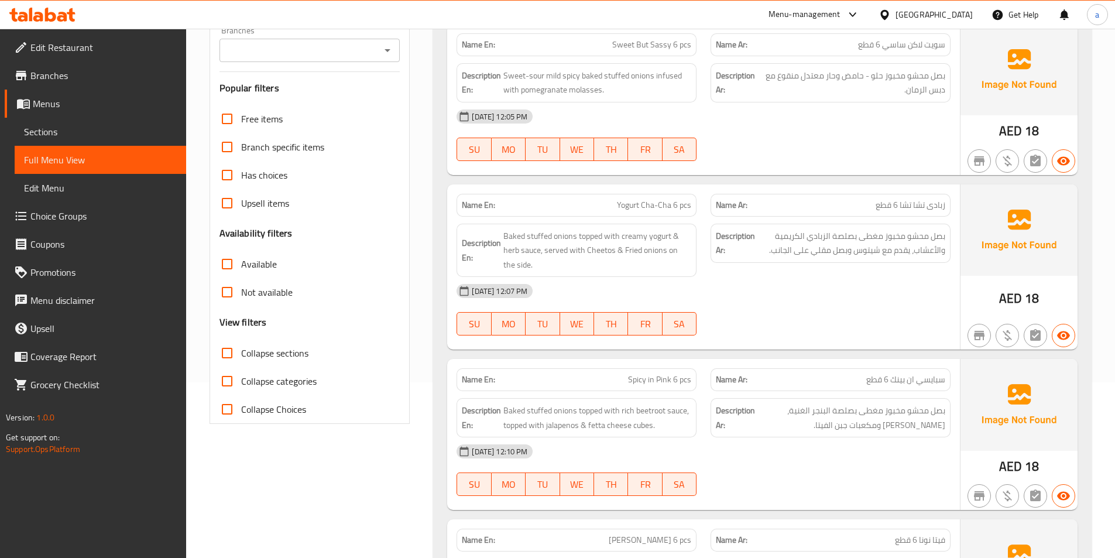
click at [68, 128] on span "Sections" at bounding box center [100, 132] width 153 height 14
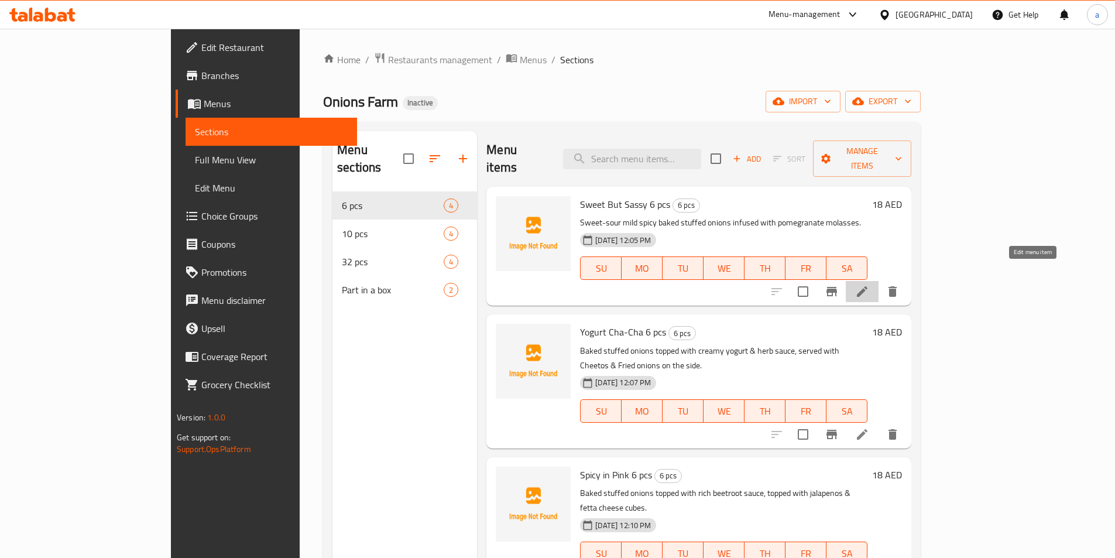
click at [869, 284] on icon at bounding box center [862, 291] width 14 height 14
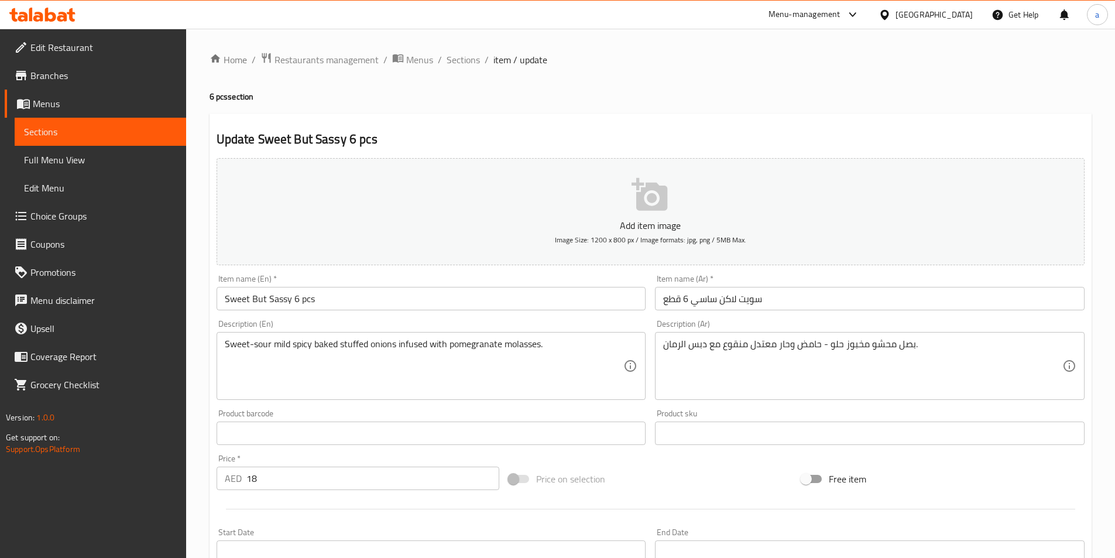
click at [757, 301] on input "سويت لاكن ساسي 6 قطع" at bounding box center [870, 298] width 430 height 23
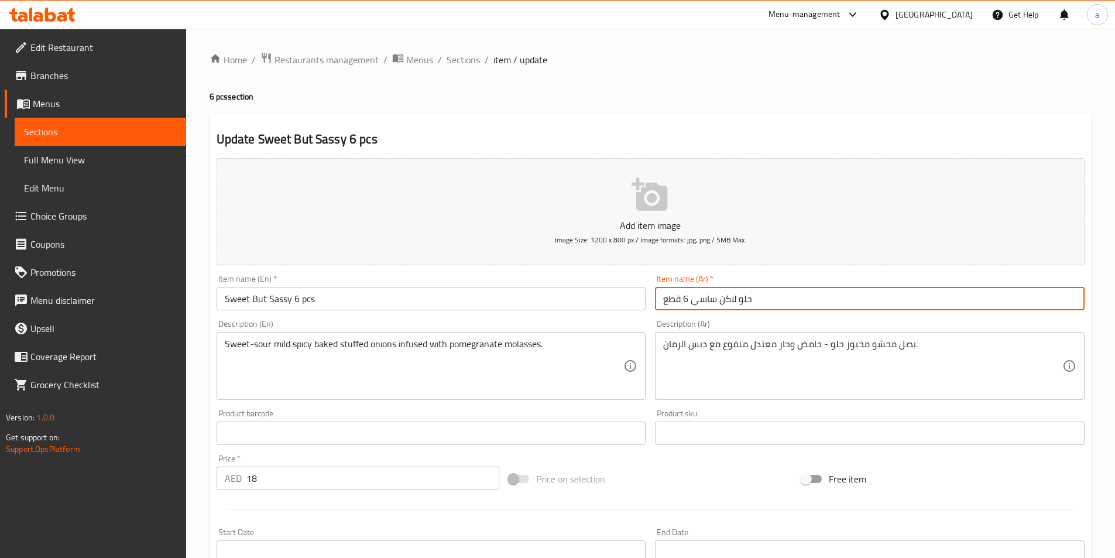
click at [732, 299] on input "حلو لاكن ساسي 6 قطع" at bounding box center [870, 298] width 430 height 23
drag, startPoint x: 760, startPoint y: 301, endPoint x: 629, endPoint y: 307, distance: 130.7
click at [629, 307] on div "Add item image Image Size: 1200 x 800 px / Image formats: jpg, png / 5MB Max. I…" at bounding box center [650, 405] width 877 height 505
click at [708, 301] on input "حلو لكن ساسي 6 قطع" at bounding box center [870, 298] width 430 height 23
drag, startPoint x: 693, startPoint y: 306, endPoint x: 787, endPoint y: 296, distance: 94.8
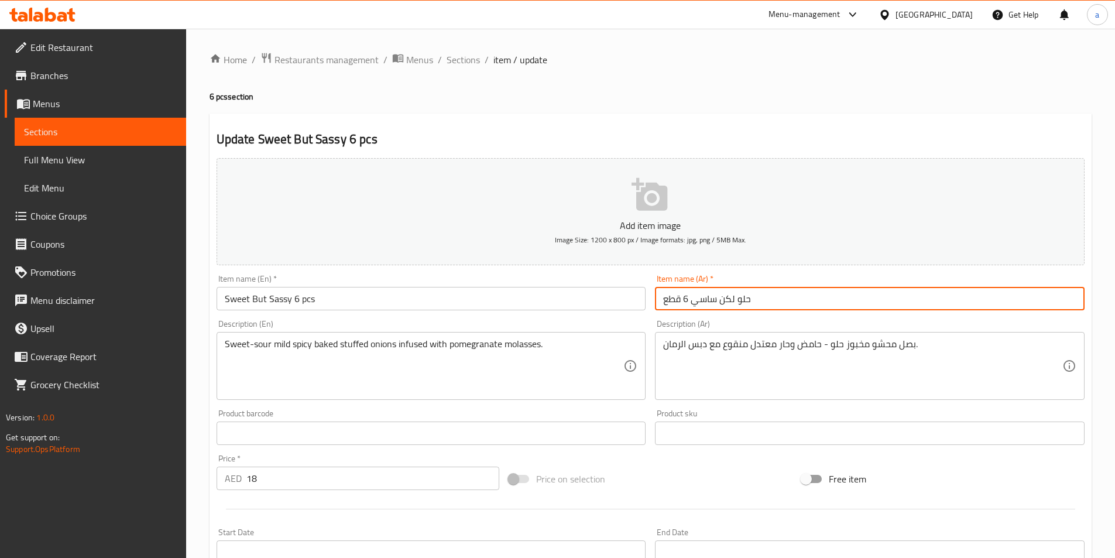
click at [787, 296] on input "حلو لكن ساسي 6 قطع" at bounding box center [870, 298] width 430 height 23
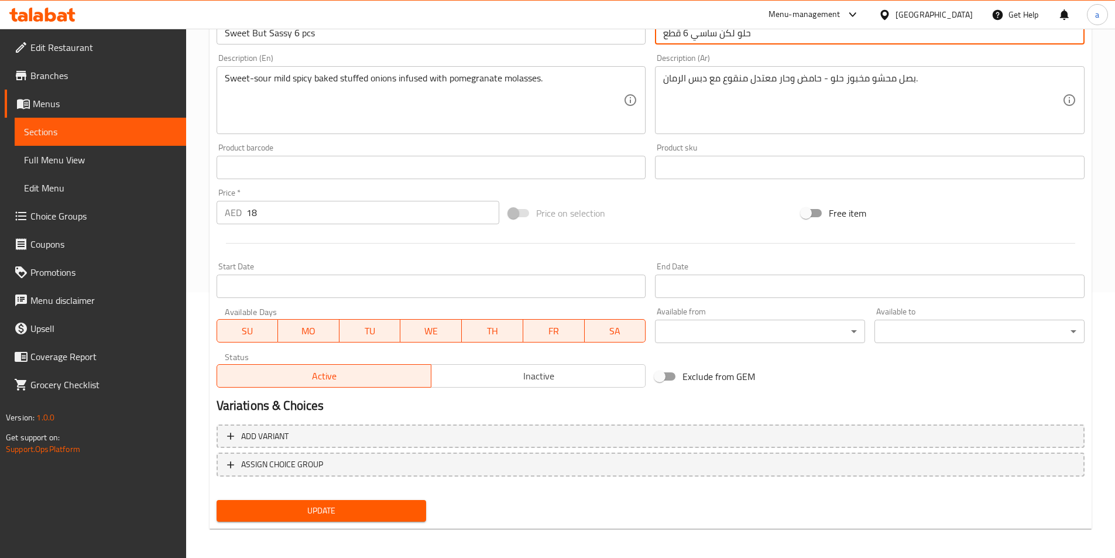
scroll to position [269, 0]
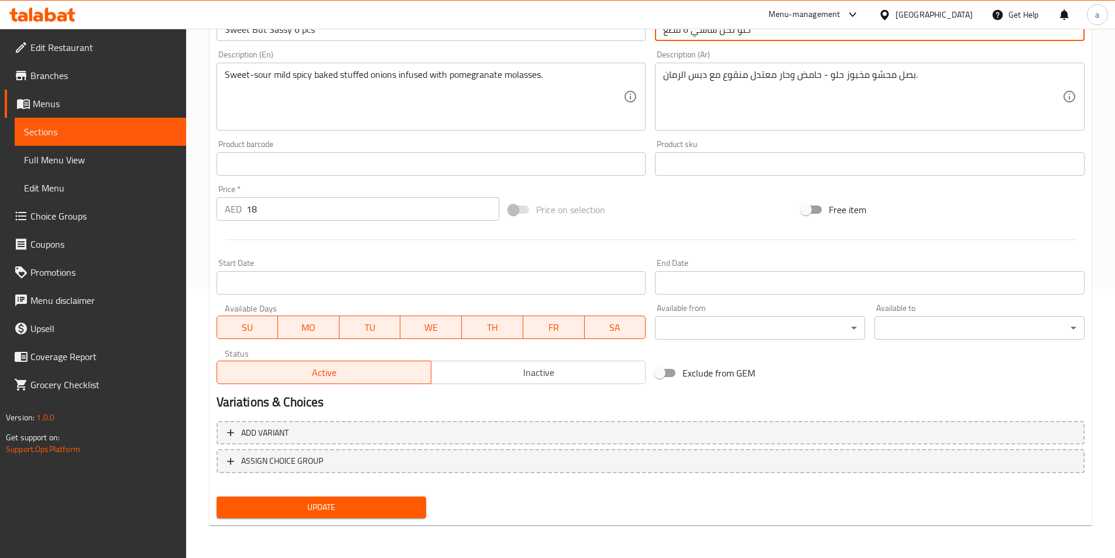
type input "حلو لكن ساسي 6 قطع"
click at [390, 512] on span "Update" at bounding box center [321, 507] width 191 height 15
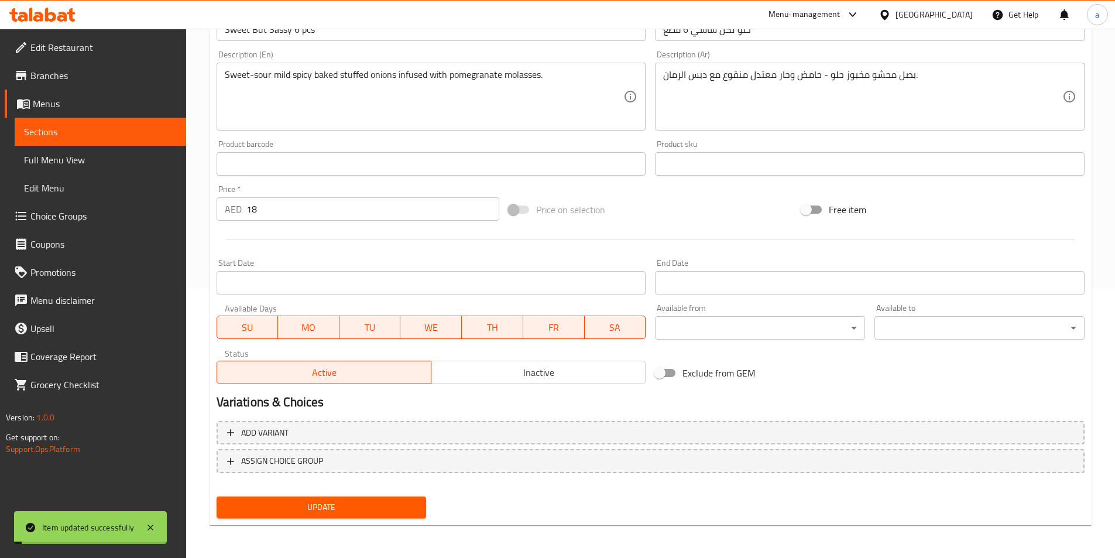
click at [122, 126] on span "Sections" at bounding box center [100, 132] width 153 height 14
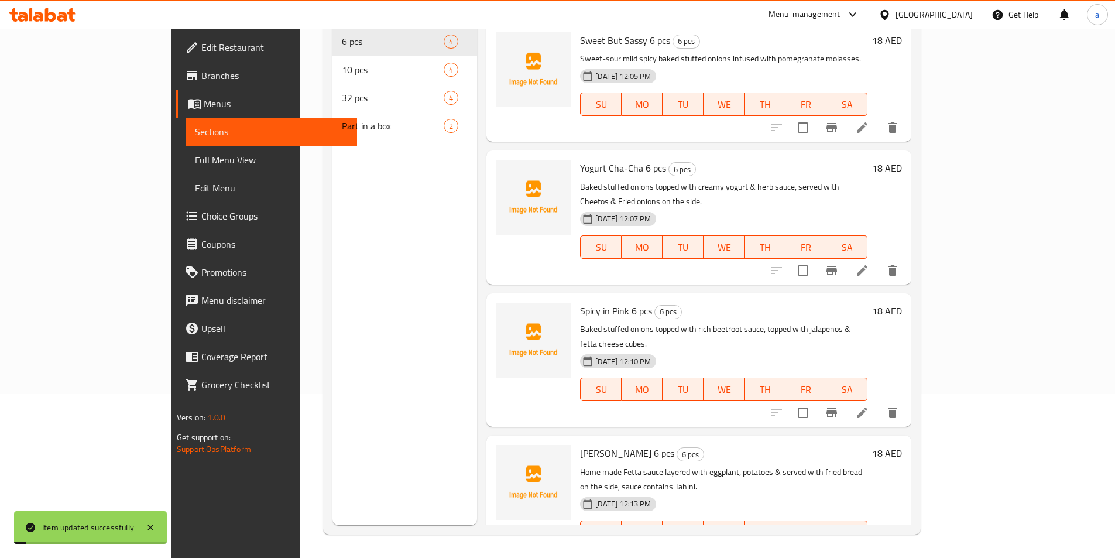
scroll to position [164, 0]
click at [869, 406] on icon at bounding box center [862, 413] width 14 height 14
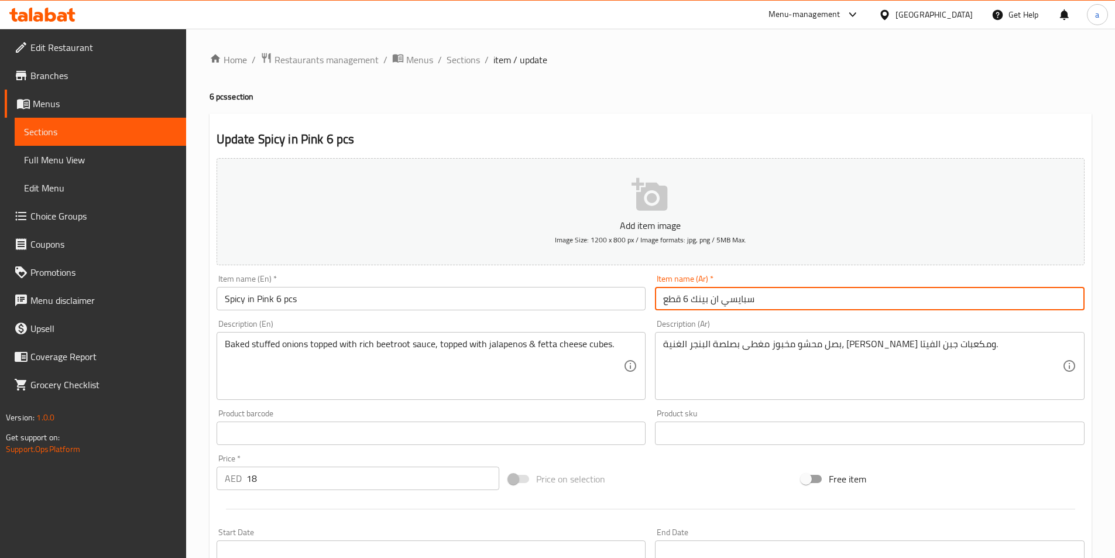
drag, startPoint x: 723, startPoint y: 305, endPoint x: 778, endPoint y: 310, distance: 54.7
click at [778, 310] on input "سبايسي ان بينك 6 قطع" at bounding box center [870, 298] width 430 height 23
click at [760, 299] on input "ان بينك حار 6 قطع" at bounding box center [870, 298] width 430 height 23
drag, startPoint x: 693, startPoint y: 302, endPoint x: 748, endPoint y: 307, distance: 55.3
click at [748, 307] on input "ان بينك حار 6 قطع" at bounding box center [870, 298] width 430 height 23
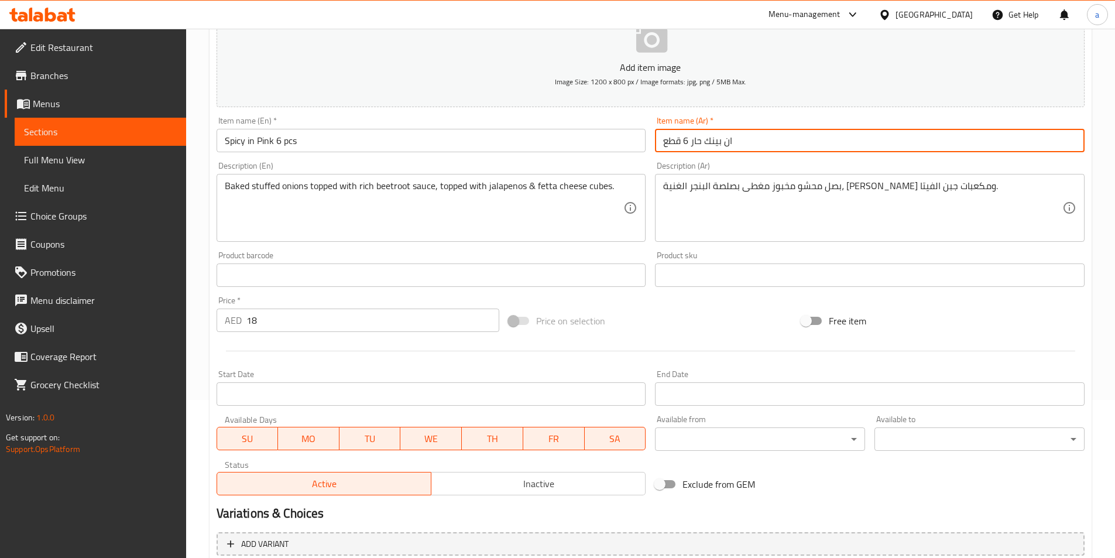
scroll to position [269, 0]
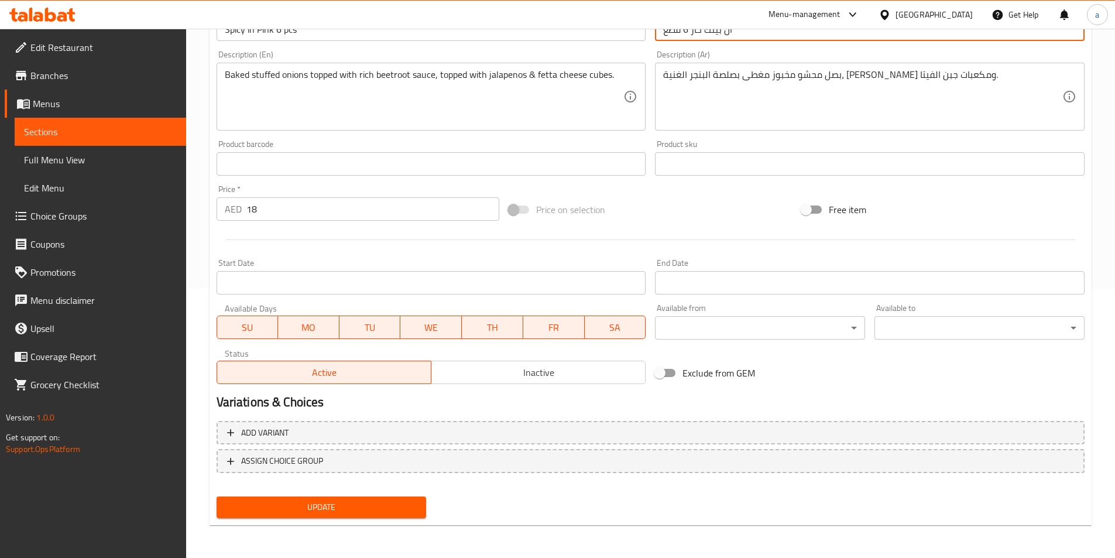
type input "ان بينك حار 6 قطع"
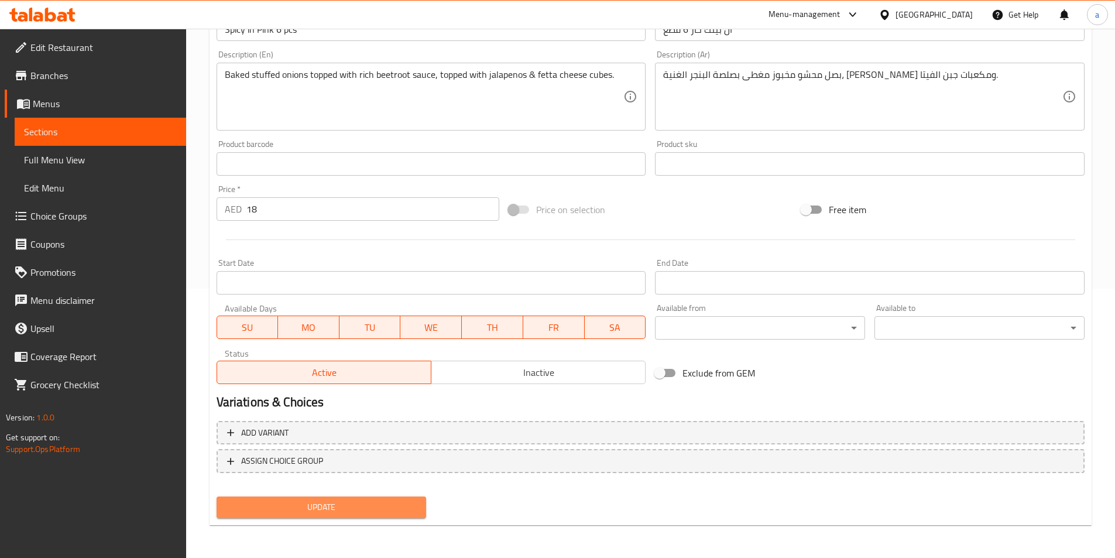
click at [406, 507] on span "Update" at bounding box center [321, 507] width 191 height 15
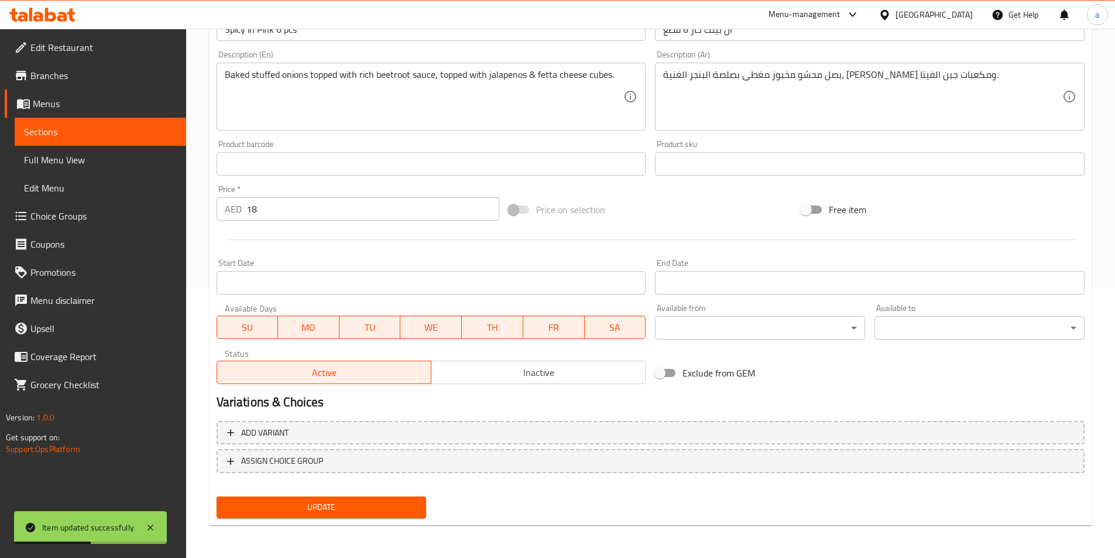
click at [95, 126] on span "Sections" at bounding box center [100, 132] width 153 height 14
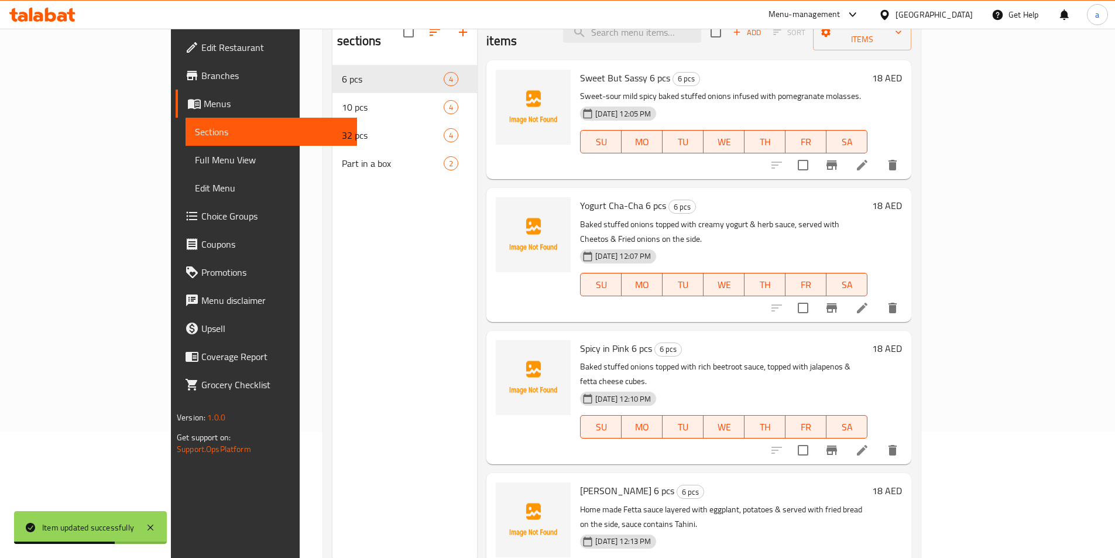
scroll to position [105, 0]
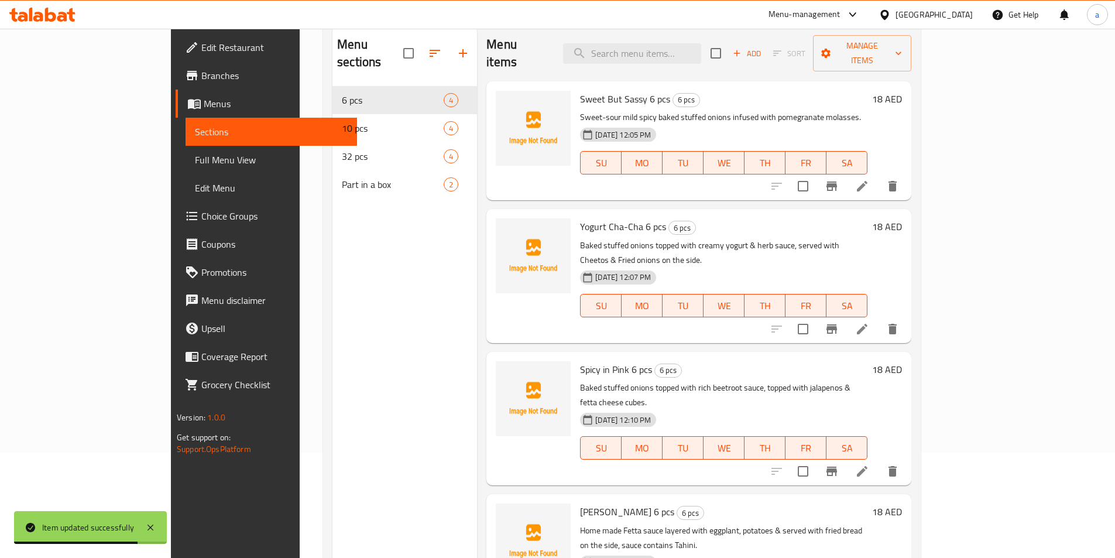
click at [879, 179] on li at bounding box center [862, 186] width 33 height 21
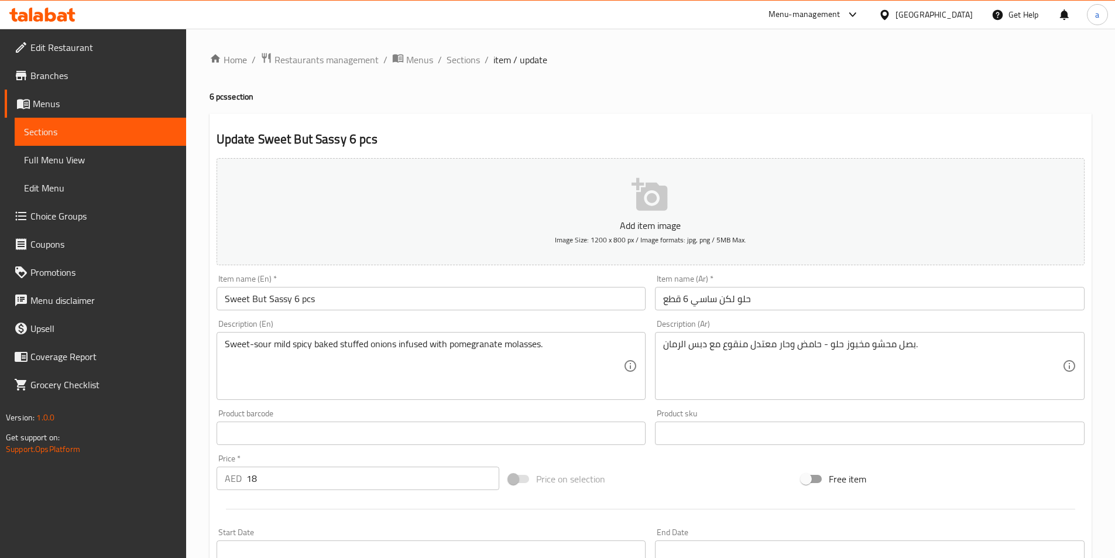
click at [40, 132] on span "Sections" at bounding box center [100, 132] width 153 height 14
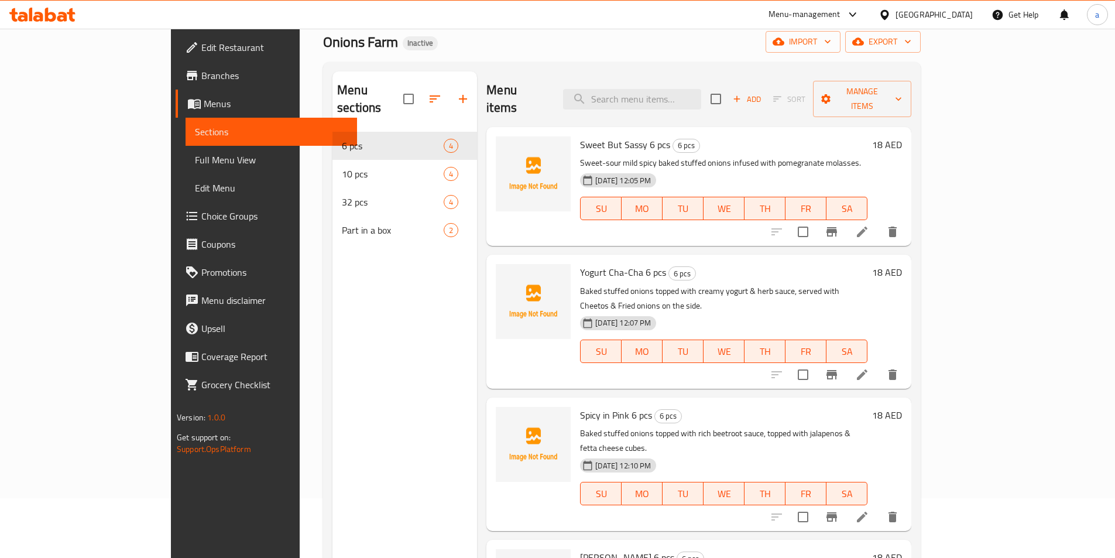
scroll to position [117, 0]
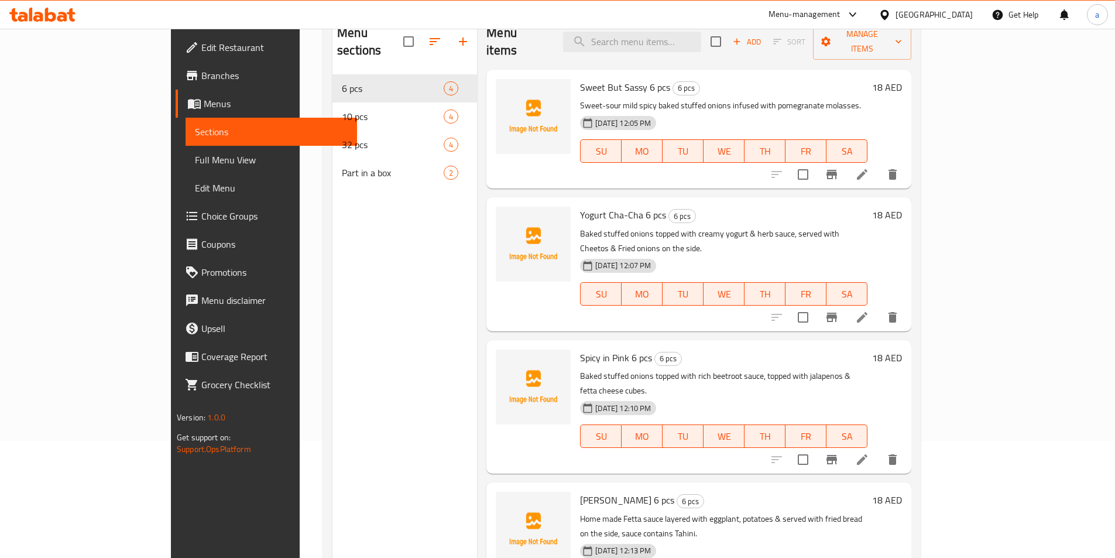
click at [869, 452] on icon at bounding box center [862, 459] width 14 height 14
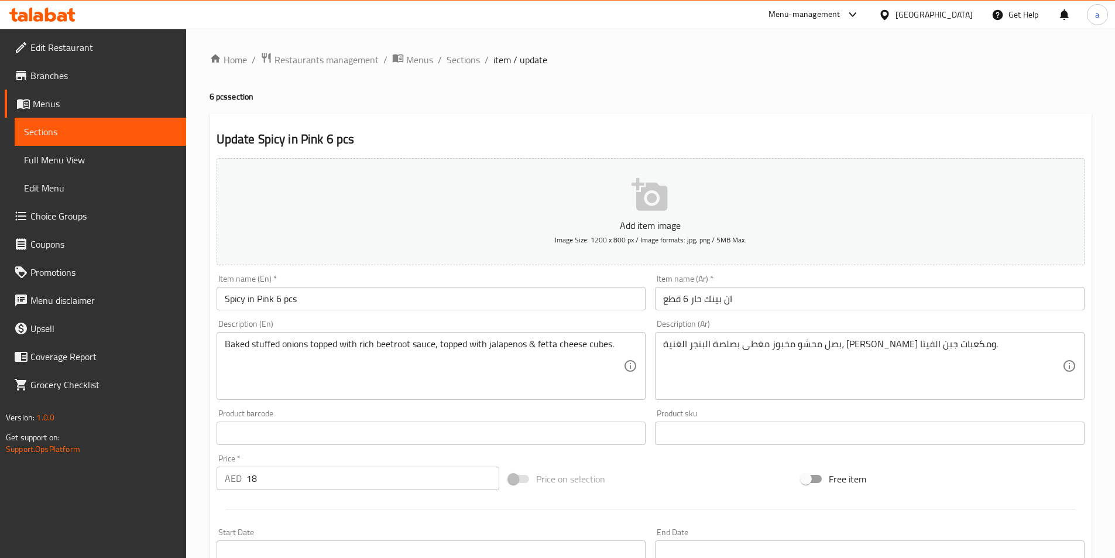
click at [80, 126] on span "Sections" at bounding box center [100, 132] width 153 height 14
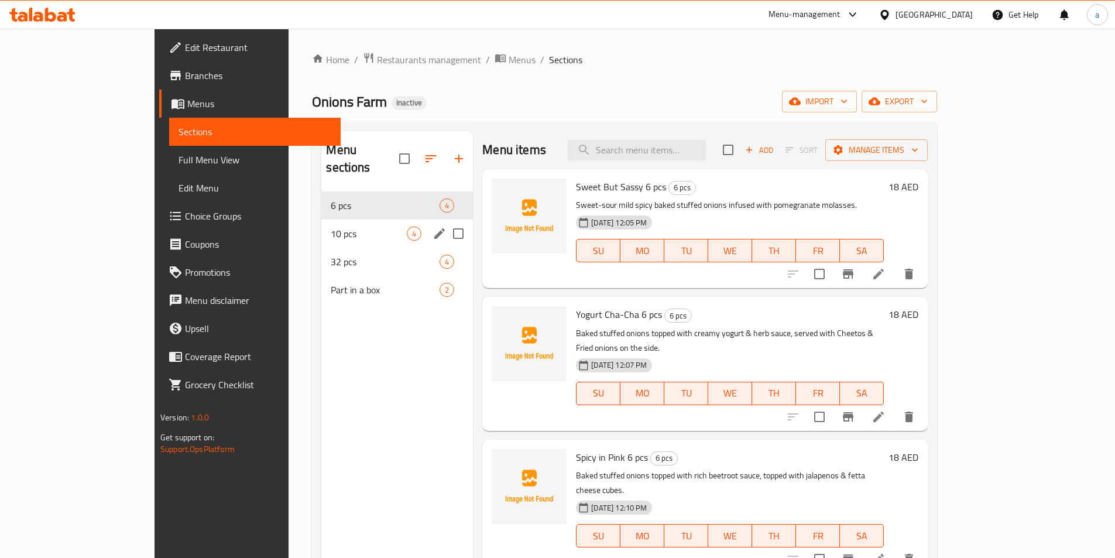
click at [321, 225] on div "10 pcs 4" at bounding box center [397, 233] width 152 height 28
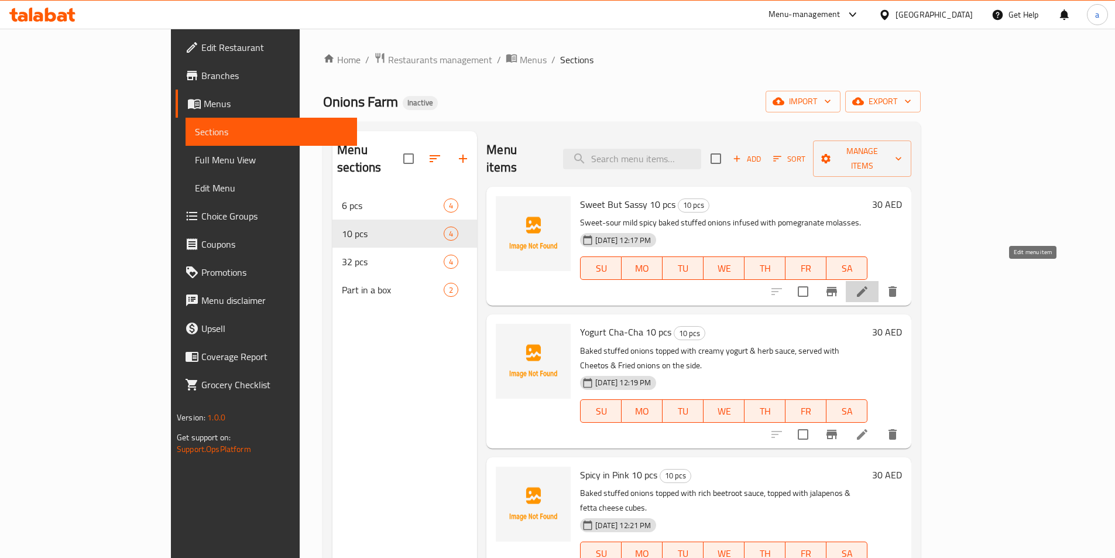
click at [869, 284] on icon at bounding box center [862, 291] width 14 height 14
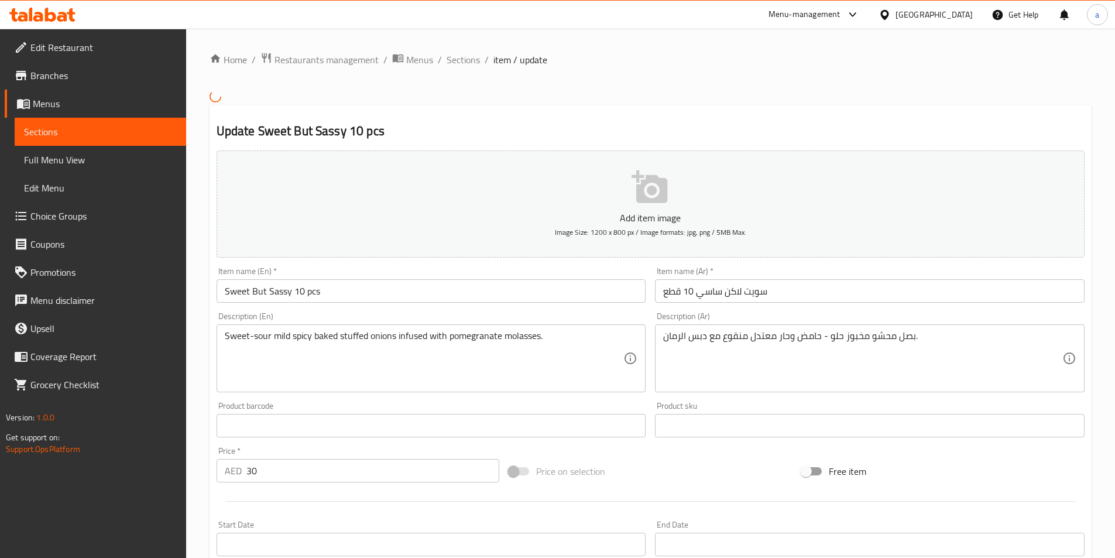
click at [746, 294] on input "سويت لاكن ساسي 10 قطع" at bounding box center [870, 290] width 430 height 23
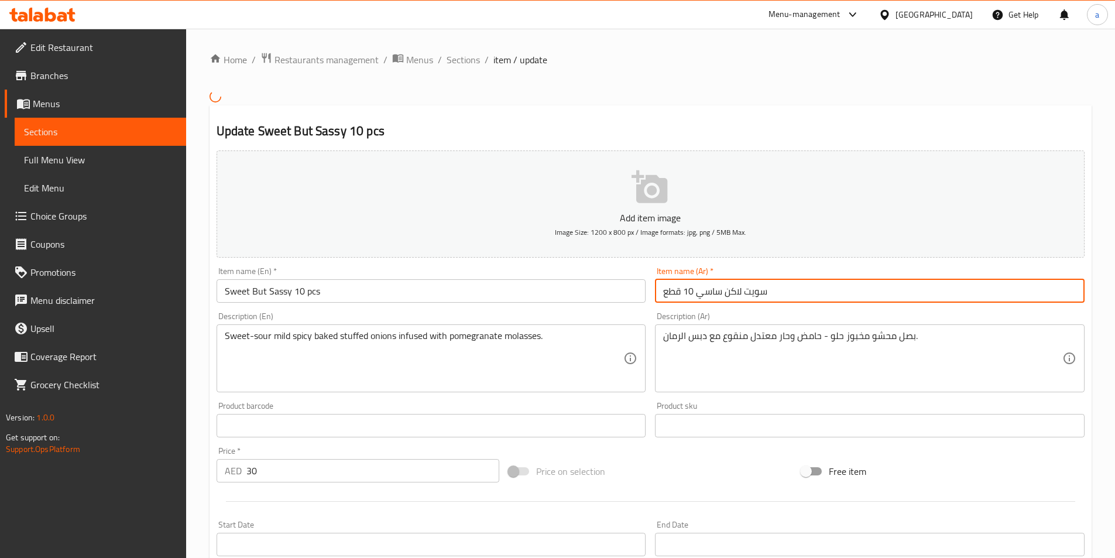
drag, startPoint x: 697, startPoint y: 294, endPoint x: 768, endPoint y: 291, distance: 70.9
click at [768, 291] on input "سويت لاكن ساسي 10 قطع" at bounding box center [870, 290] width 430 height 23
paste input "لو ل"
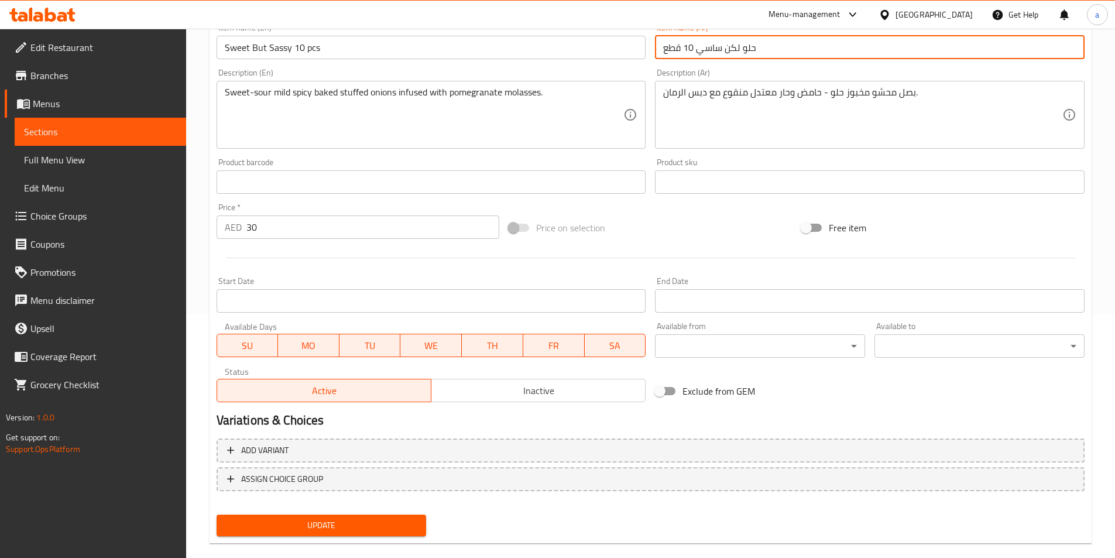
scroll to position [262, 0]
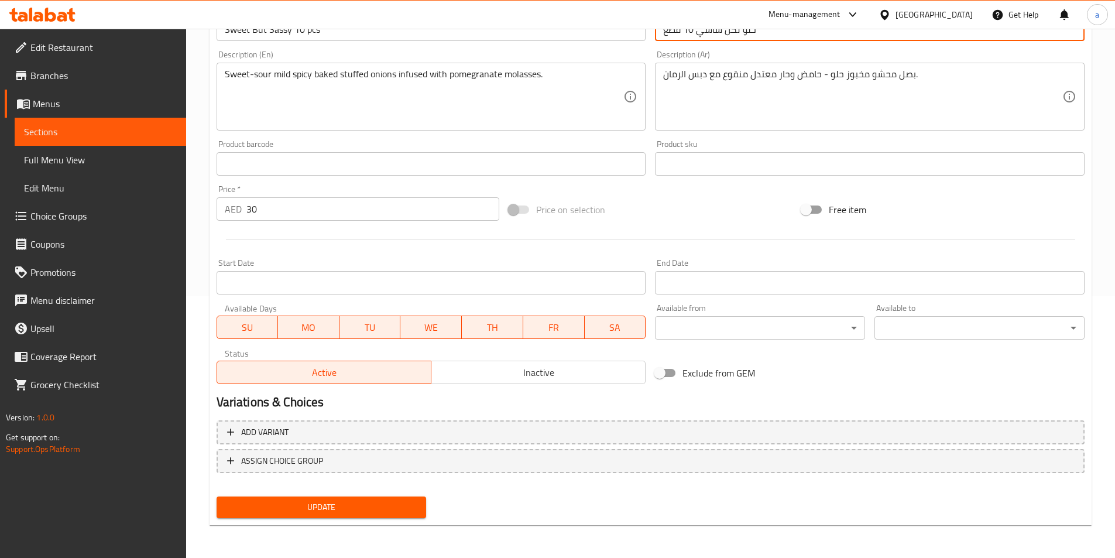
type input "حلو لكن ساسي 10 قطع"
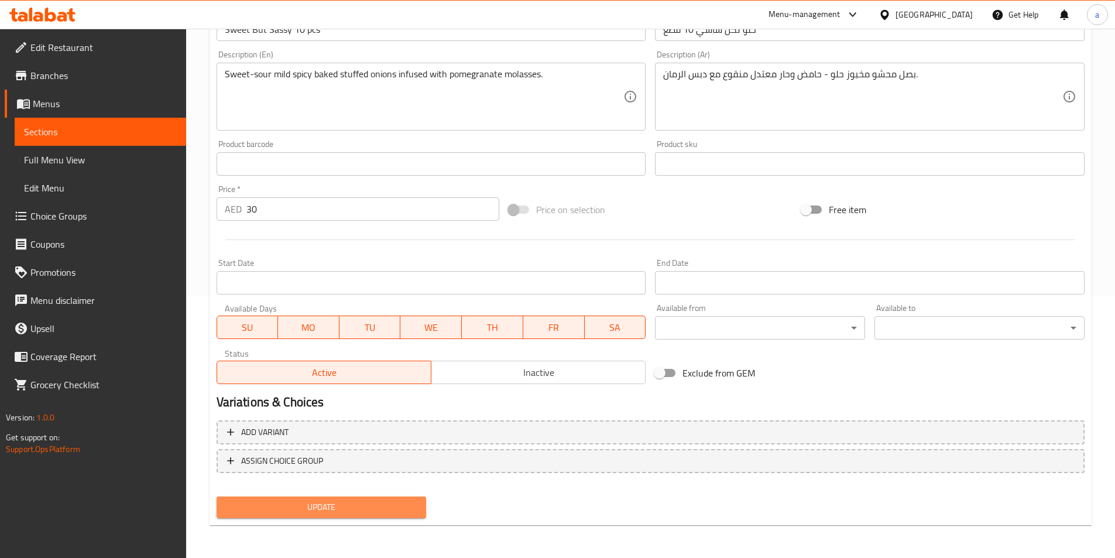
click at [374, 500] on span "Update" at bounding box center [321, 507] width 191 height 15
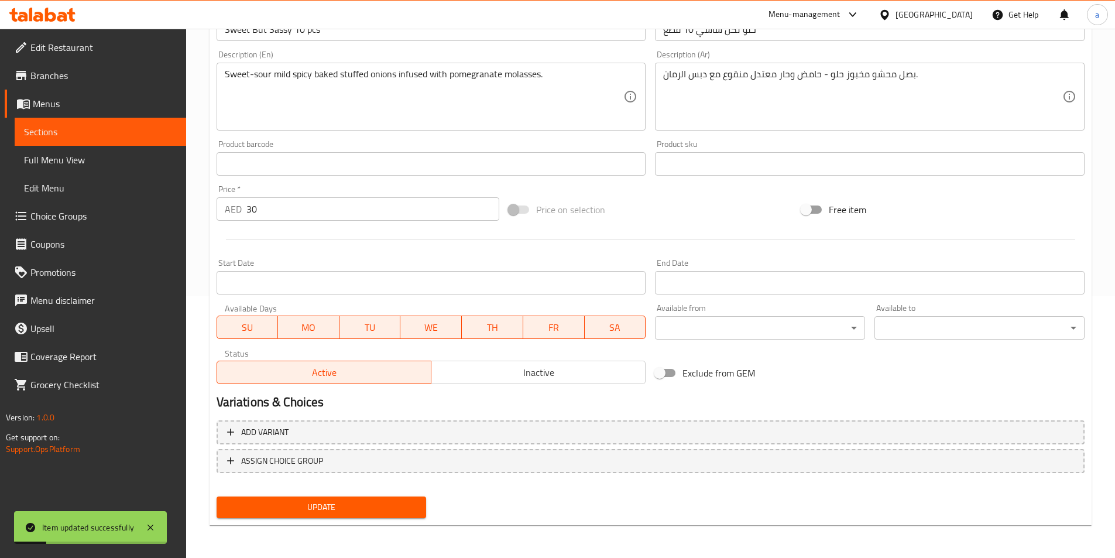
click at [140, 135] on span "Sections" at bounding box center [100, 132] width 153 height 14
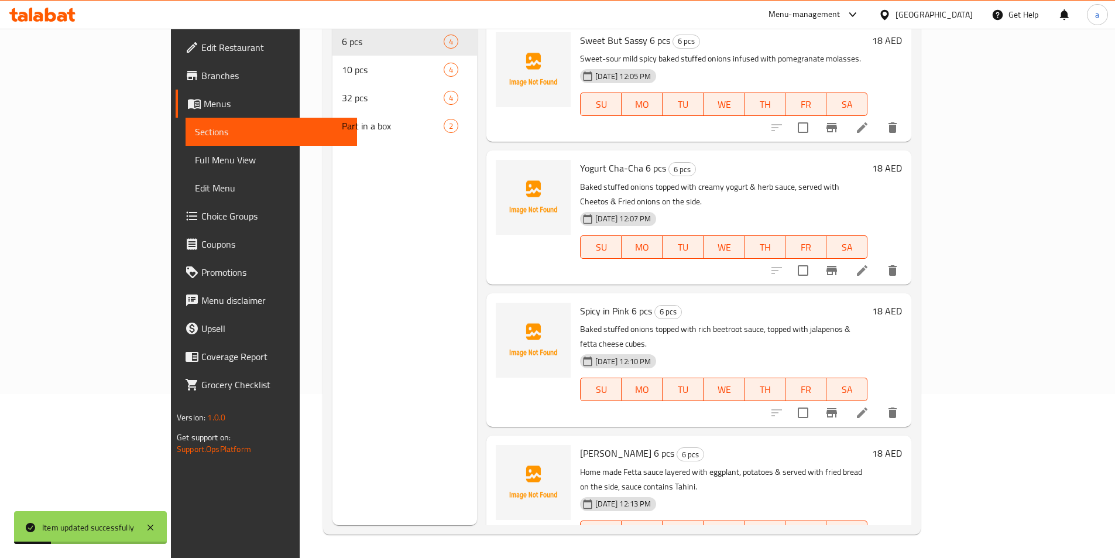
scroll to position [164, 0]
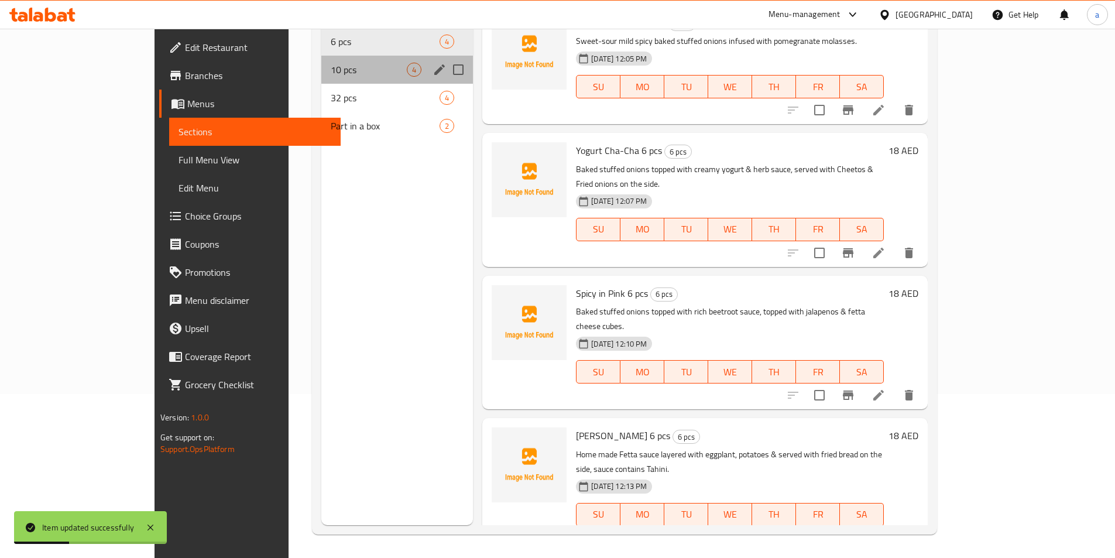
click at [321, 65] on div "10 pcs 4" at bounding box center [397, 70] width 152 height 28
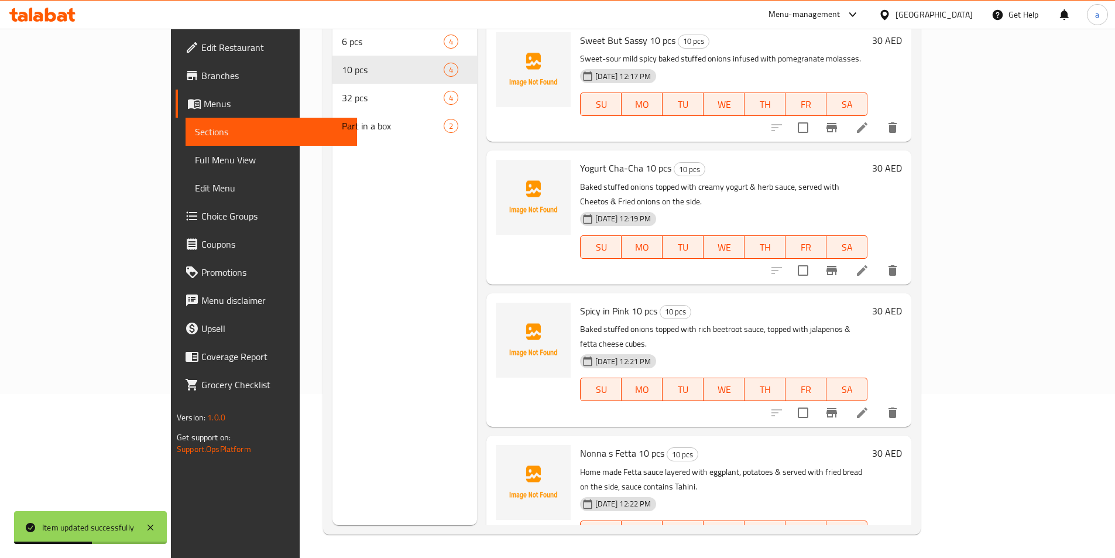
click at [869, 406] on icon at bounding box center [862, 413] width 14 height 14
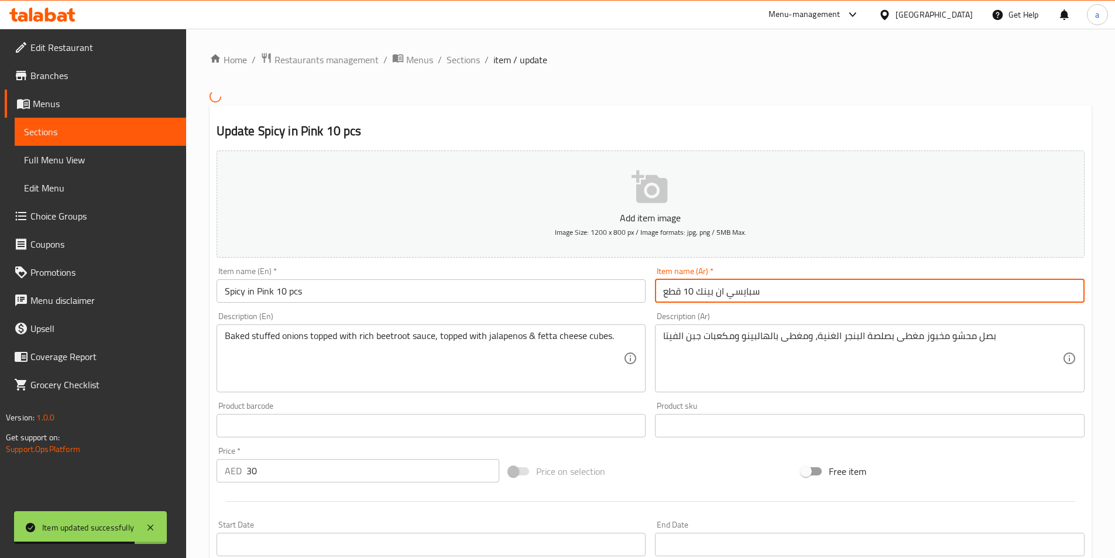
drag, startPoint x: 697, startPoint y: 291, endPoint x: 769, endPoint y: 294, distance: 71.5
click at [769, 294] on input "سبايسي ان بينك 10 قطع" at bounding box center [870, 290] width 430 height 23
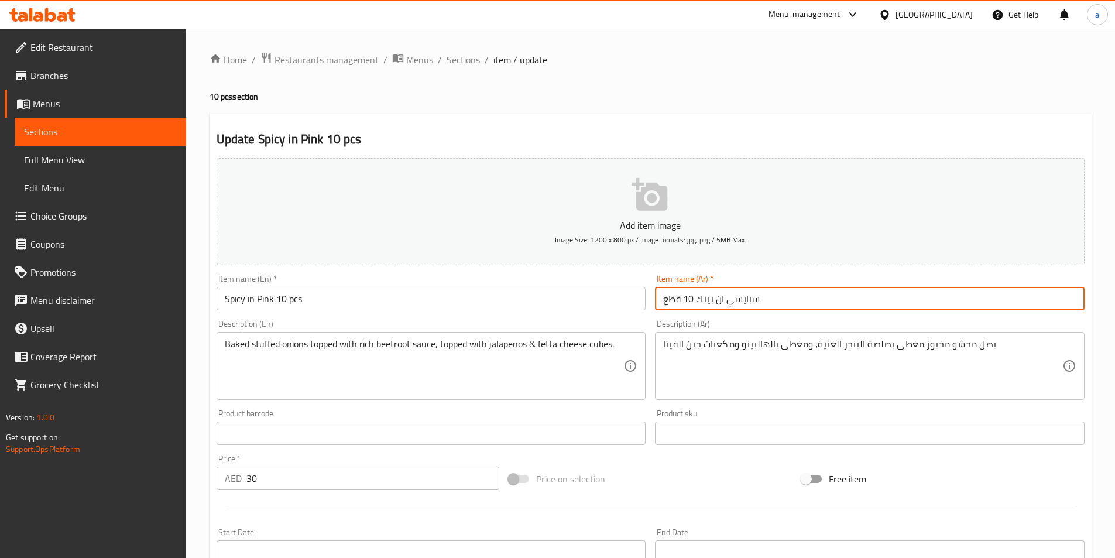
paste input "ن بينك حار"
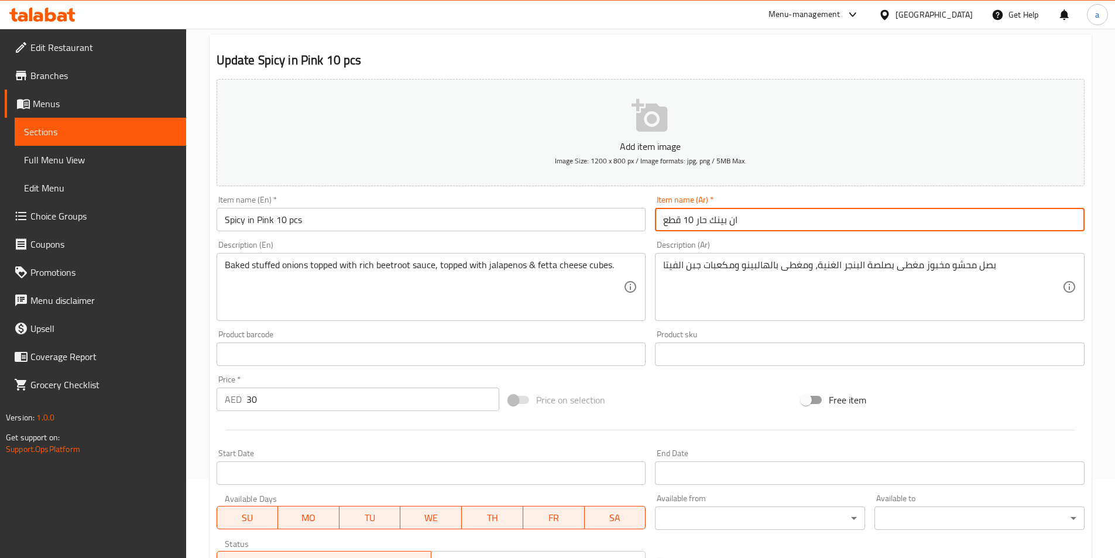
scroll to position [234, 0]
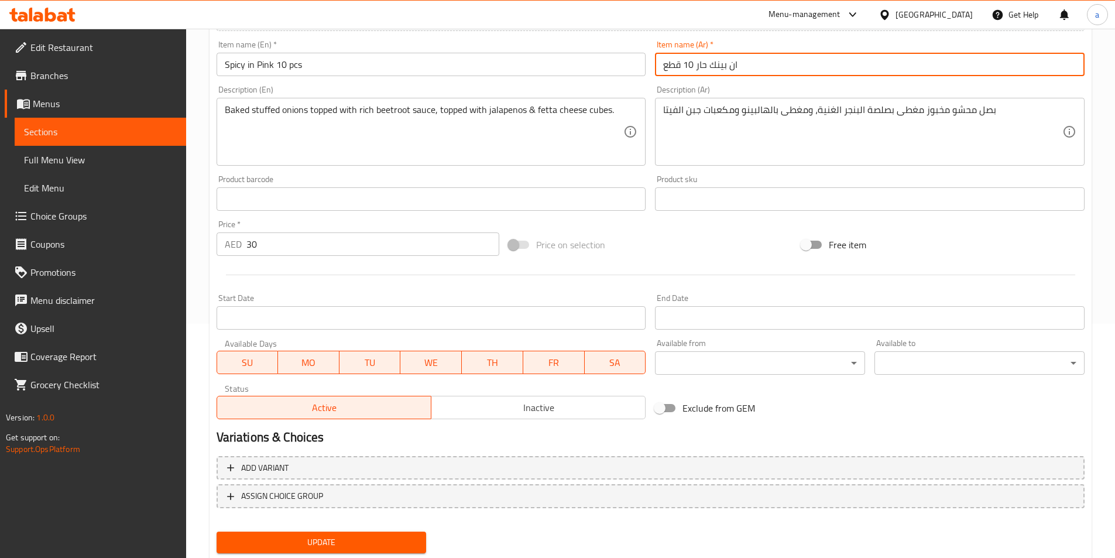
type input "ان بينك حار 10 قطع"
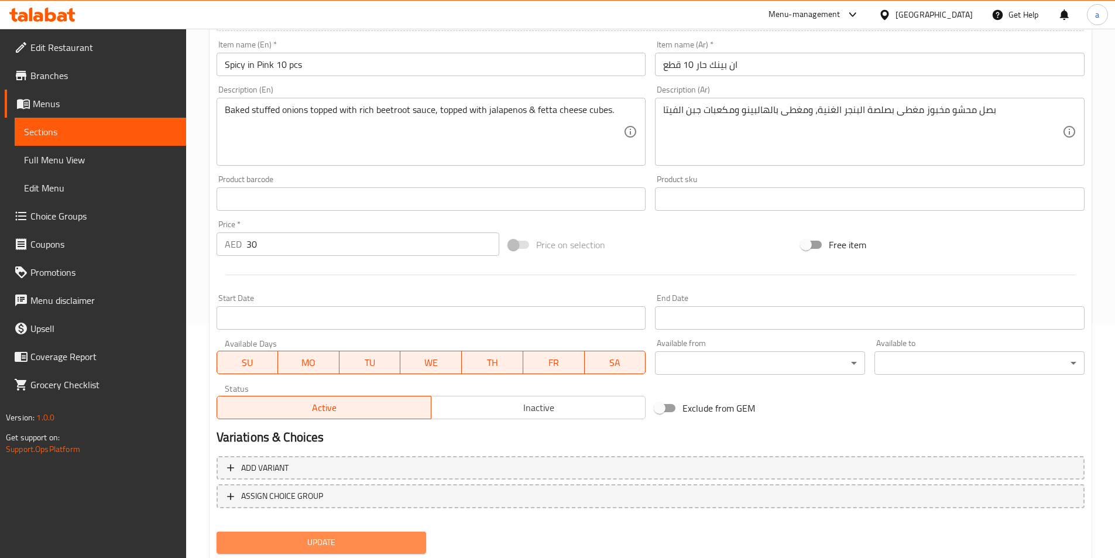
click at [286, 535] on span "Update" at bounding box center [321, 542] width 191 height 15
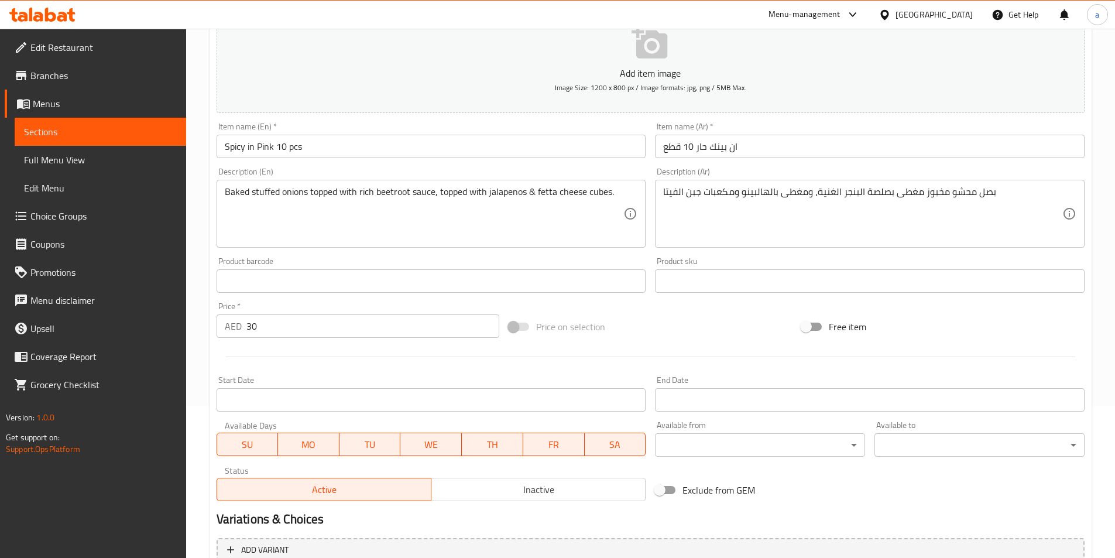
scroll to position [269, 0]
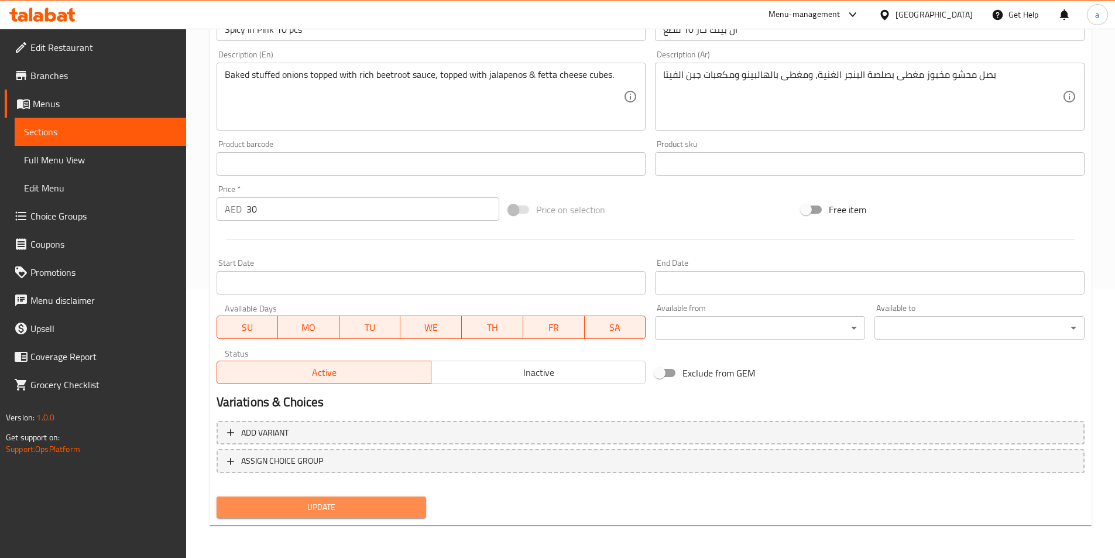
click at [290, 508] on span "Update" at bounding box center [321, 507] width 191 height 15
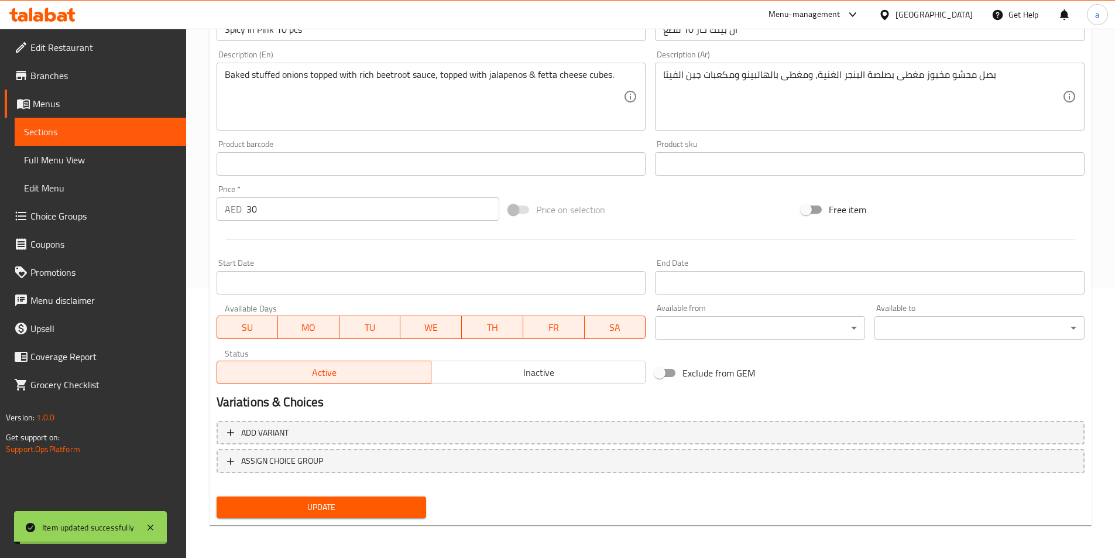
click at [98, 139] on link "Sections" at bounding box center [100, 132] width 171 height 28
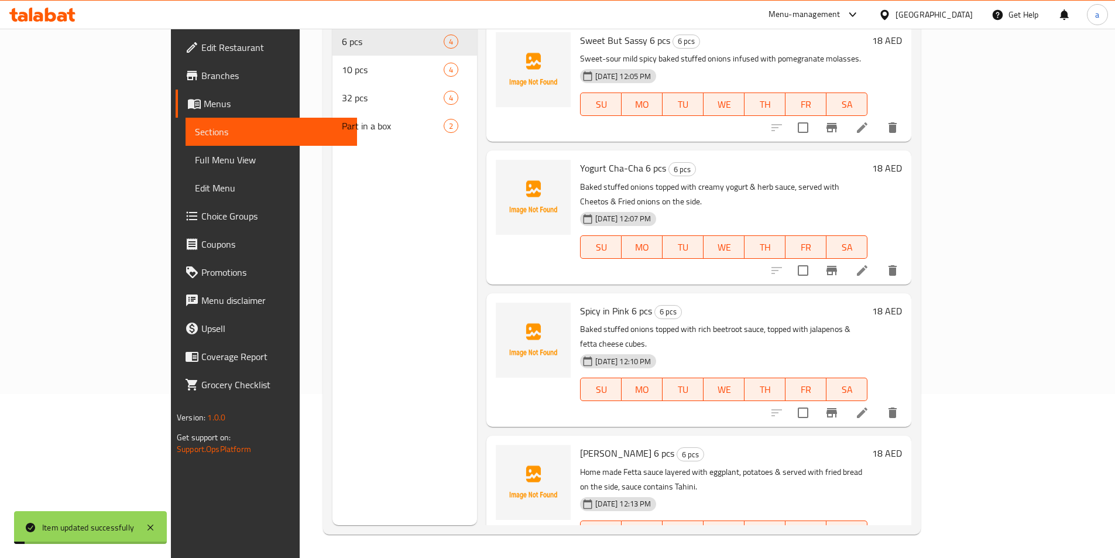
scroll to position [164, 0]
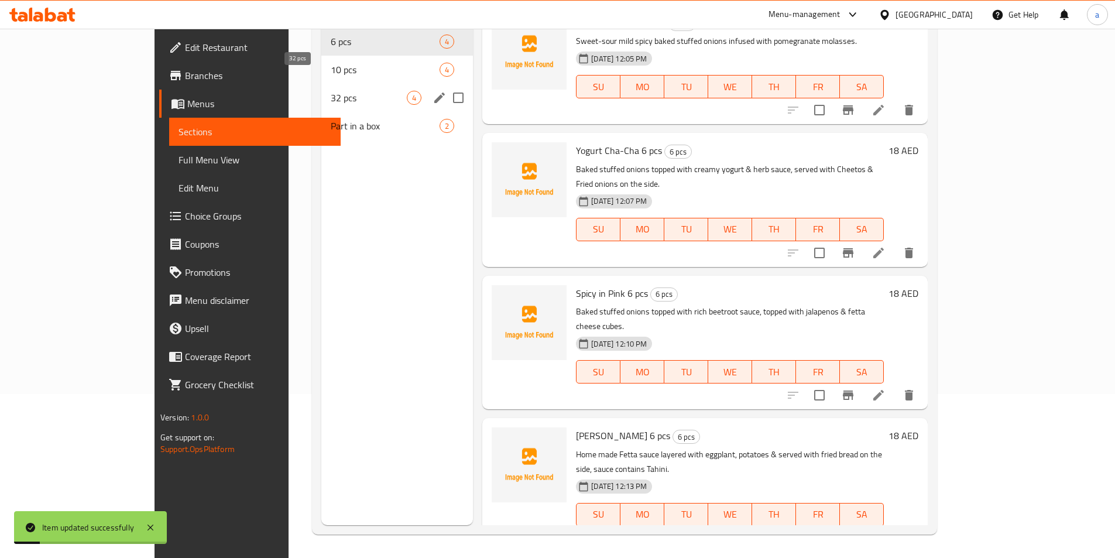
click at [331, 91] on span "32 pcs" at bounding box center [369, 98] width 76 height 14
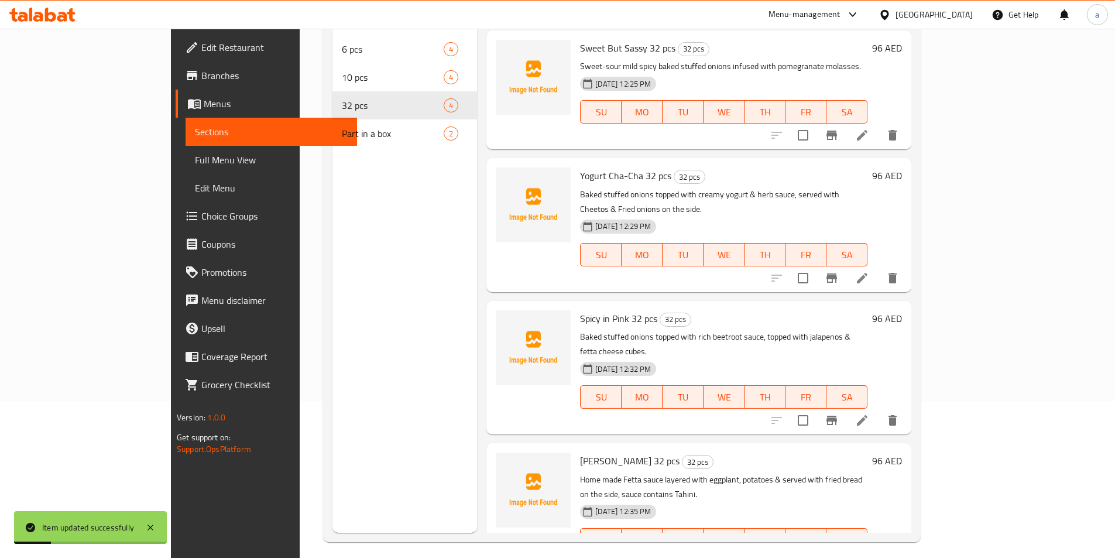
scroll to position [47, 0]
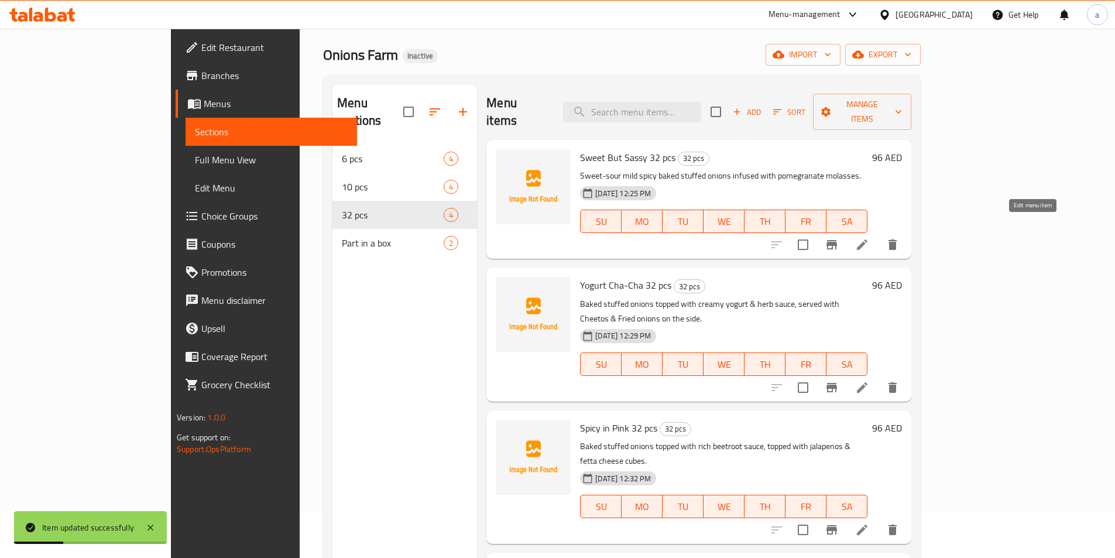
click at [869, 238] on icon at bounding box center [862, 245] width 14 height 14
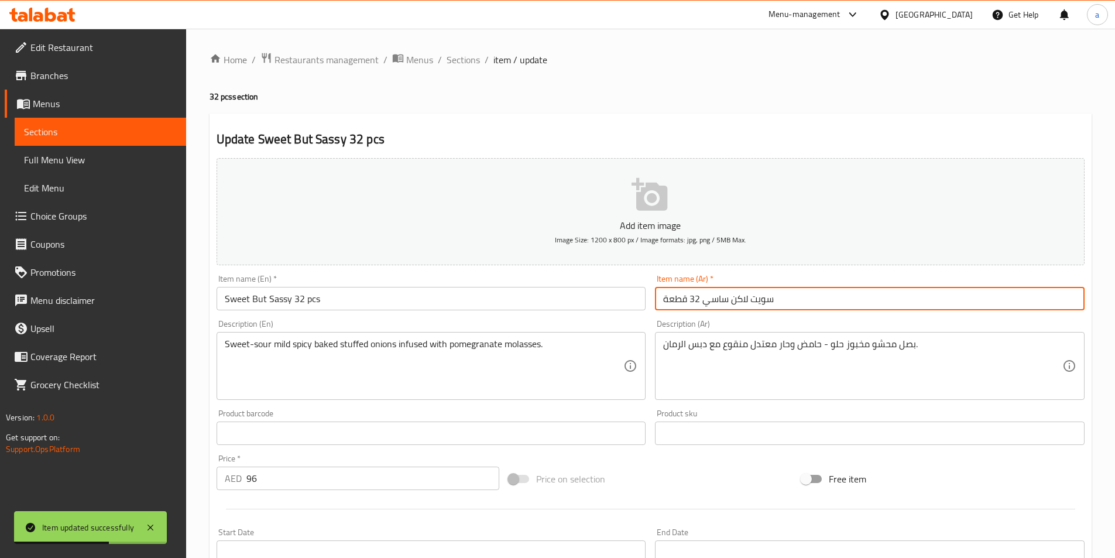
drag, startPoint x: 705, startPoint y: 300, endPoint x: 793, endPoint y: 307, distance: 88.7
click at [793, 307] on input "سويت لاكن ساسي 32 قطعة" at bounding box center [870, 298] width 430 height 23
paste input "لو ل"
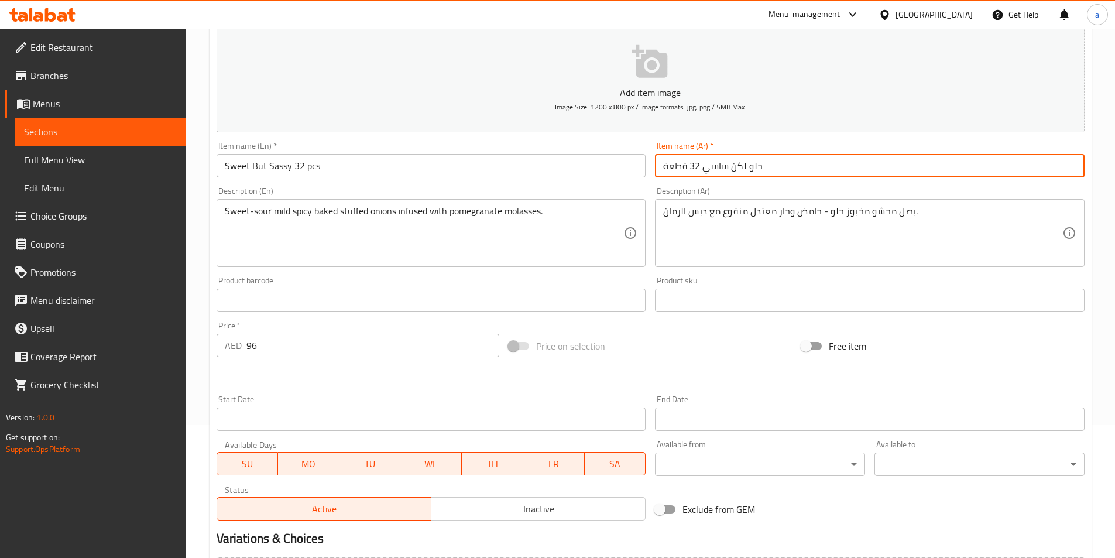
scroll to position [269, 0]
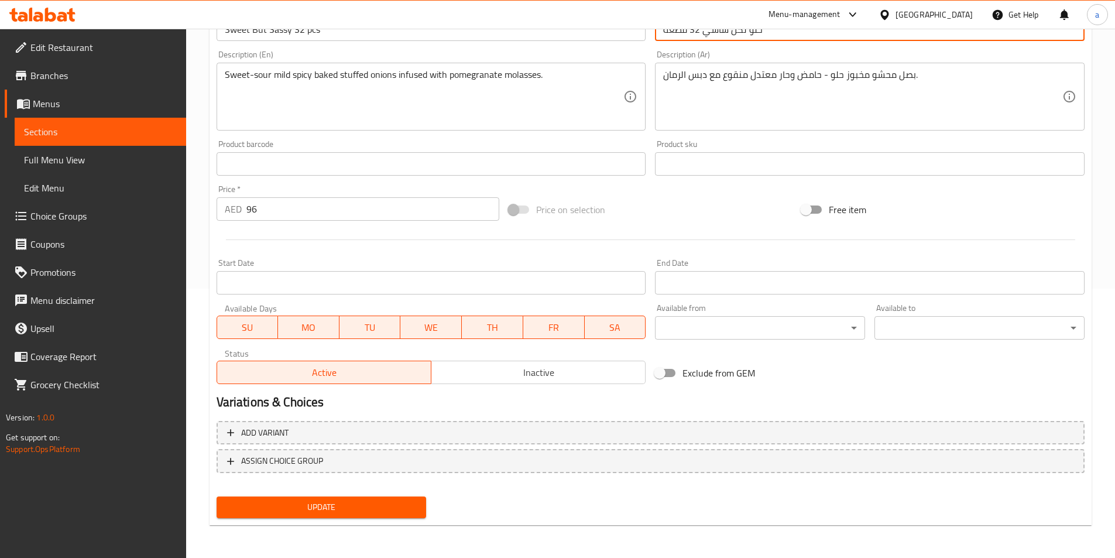
type input "حلو لكن ساسي 32 قطعة"
click at [391, 516] on button "Update" at bounding box center [322, 507] width 210 height 22
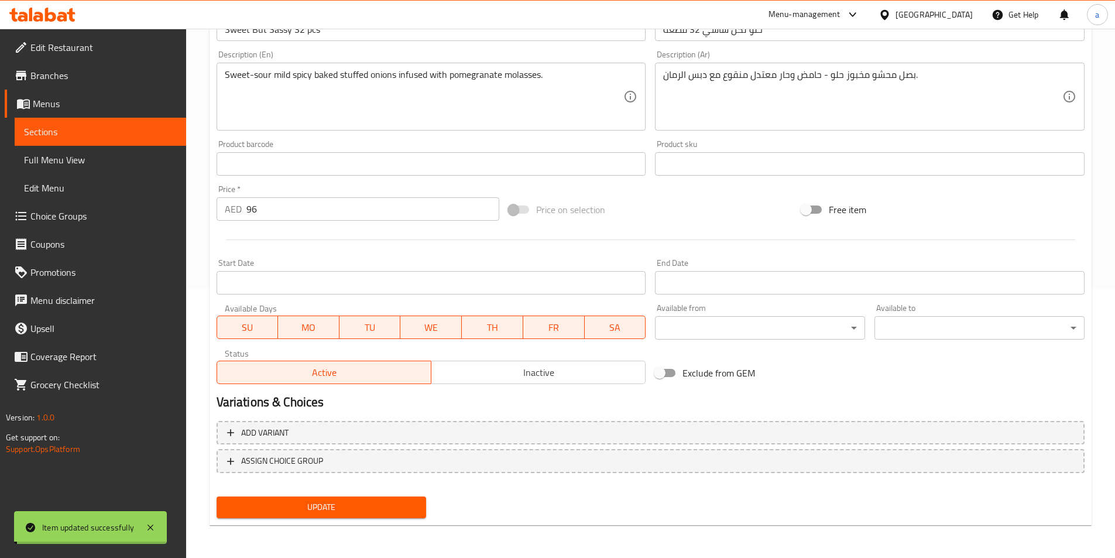
click at [149, 131] on span "Sections" at bounding box center [100, 132] width 153 height 14
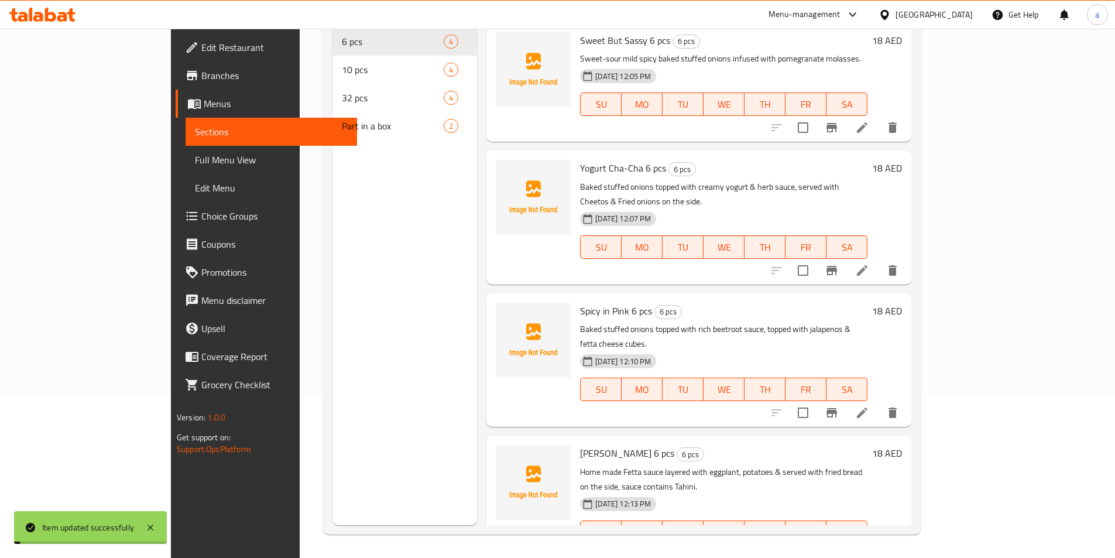
scroll to position [164, 0]
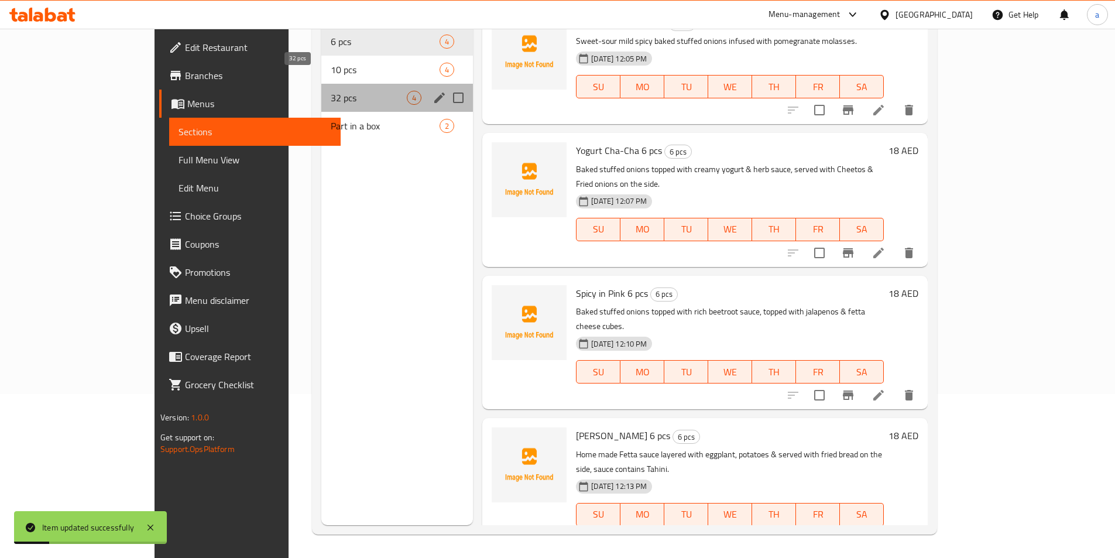
click at [331, 91] on span "32 pcs" at bounding box center [369, 98] width 76 height 14
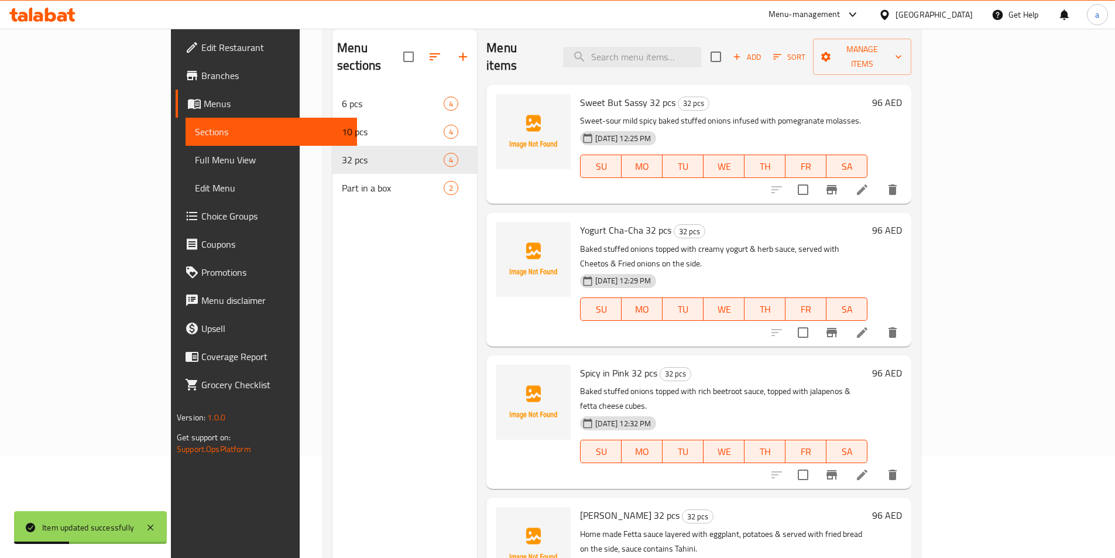
scroll to position [47, 0]
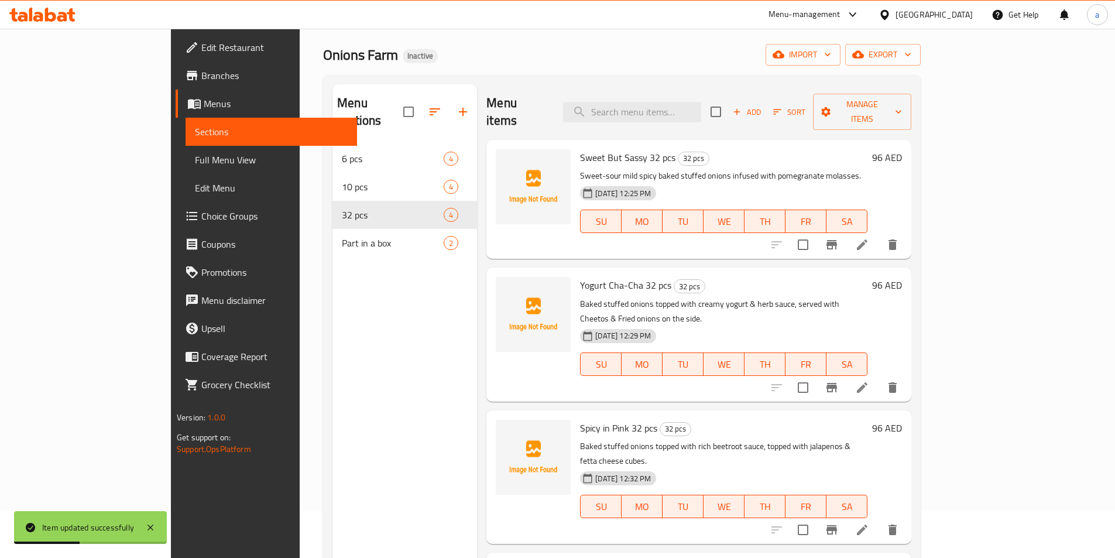
click at [879, 519] on li at bounding box center [862, 529] width 33 height 21
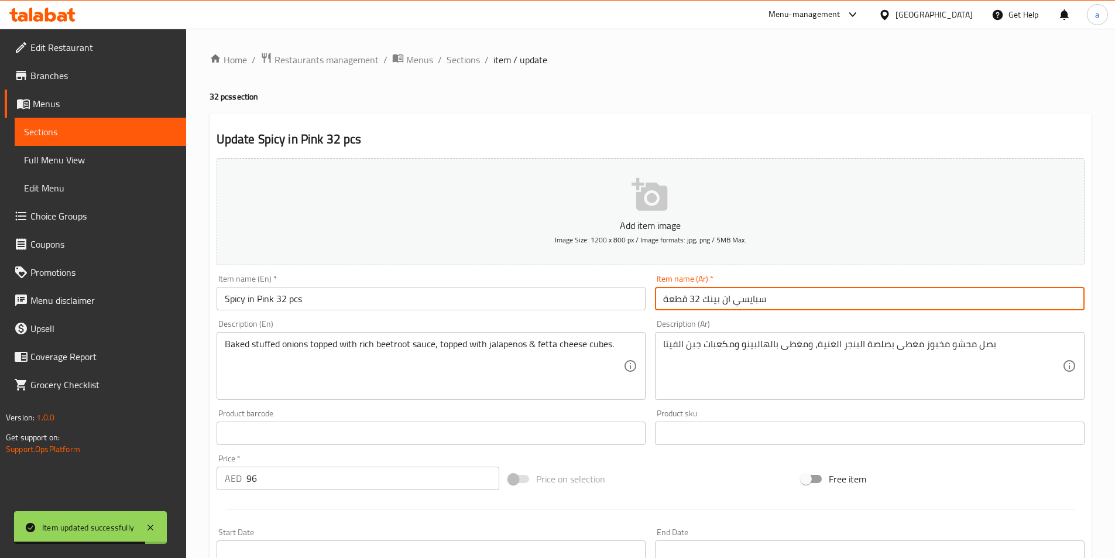
drag, startPoint x: 704, startPoint y: 300, endPoint x: 784, endPoint y: 307, distance: 80.5
click at [784, 307] on input "سبايسي ان بينك 32 قطعة" at bounding box center [870, 298] width 430 height 23
paste input "ن بينك حار"
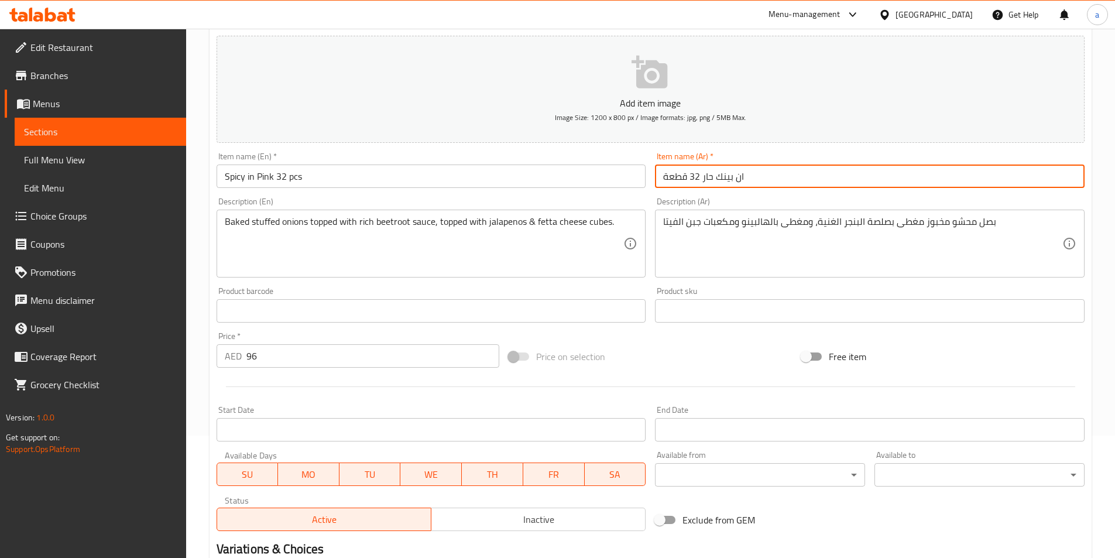
scroll to position [269, 0]
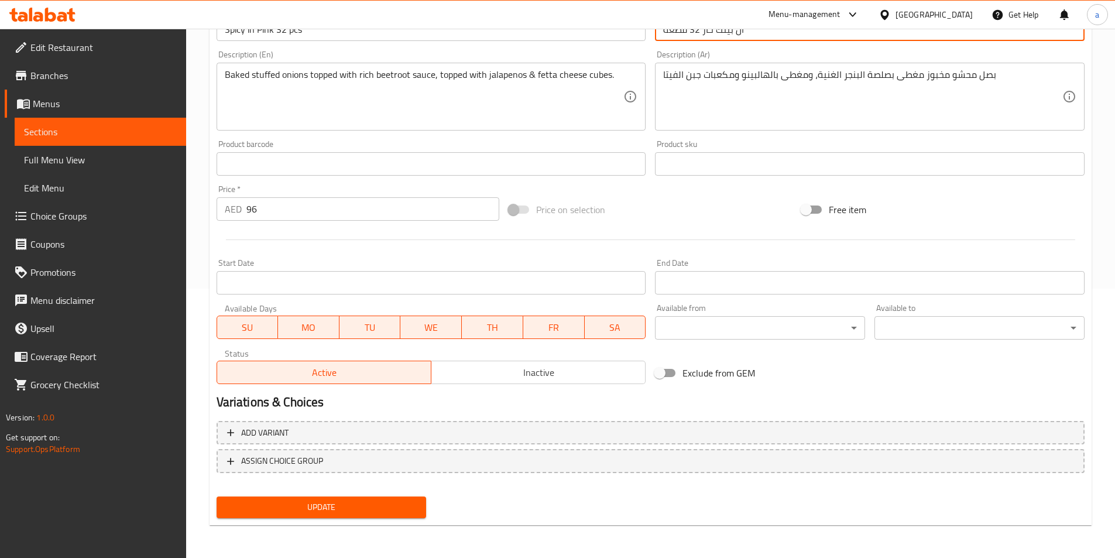
type input "ان بينك حار 32 قطعة"
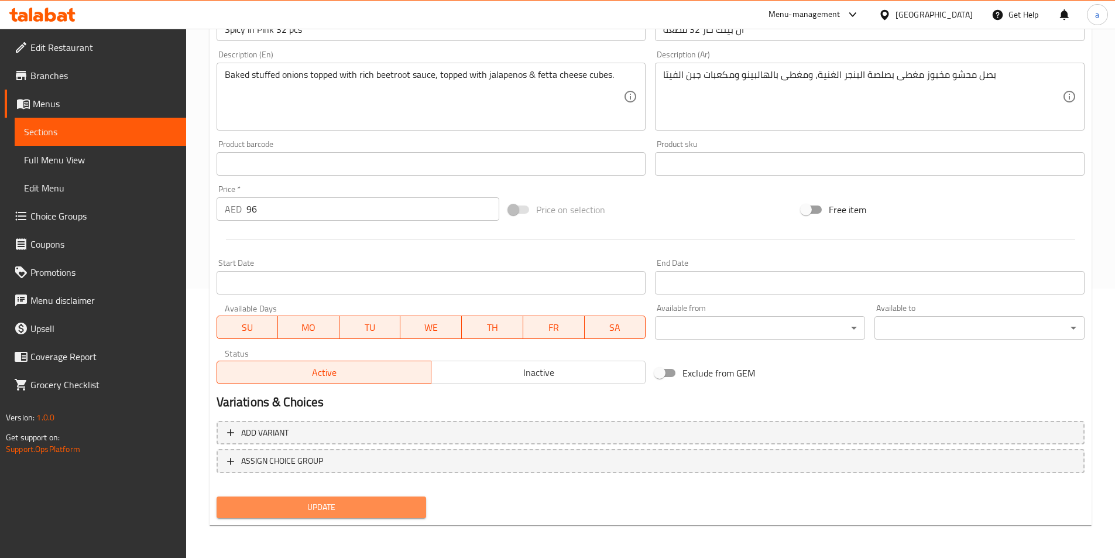
click at [402, 514] on span "Update" at bounding box center [321, 507] width 191 height 15
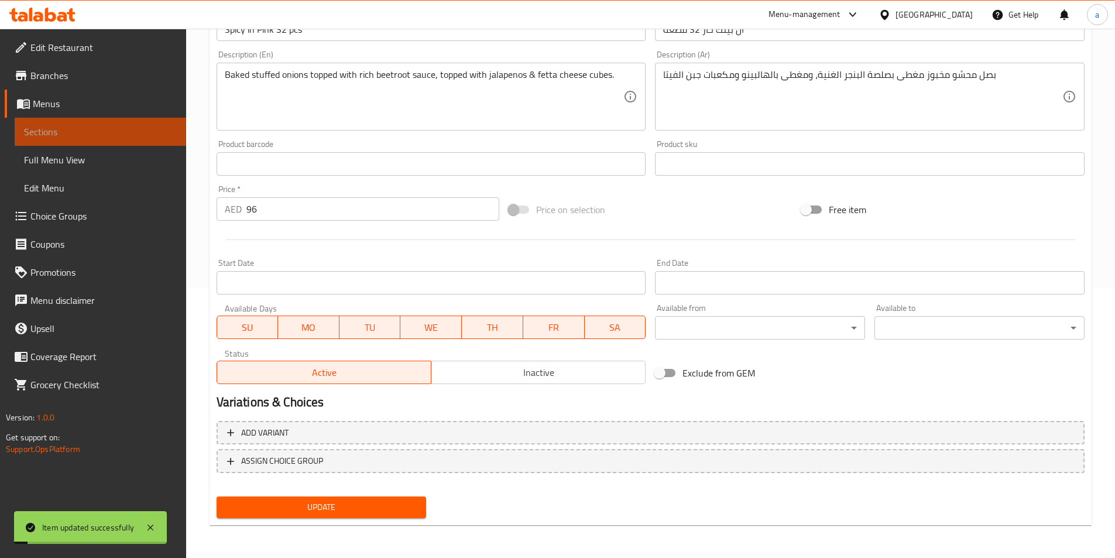
click at [114, 126] on span "Sections" at bounding box center [100, 132] width 153 height 14
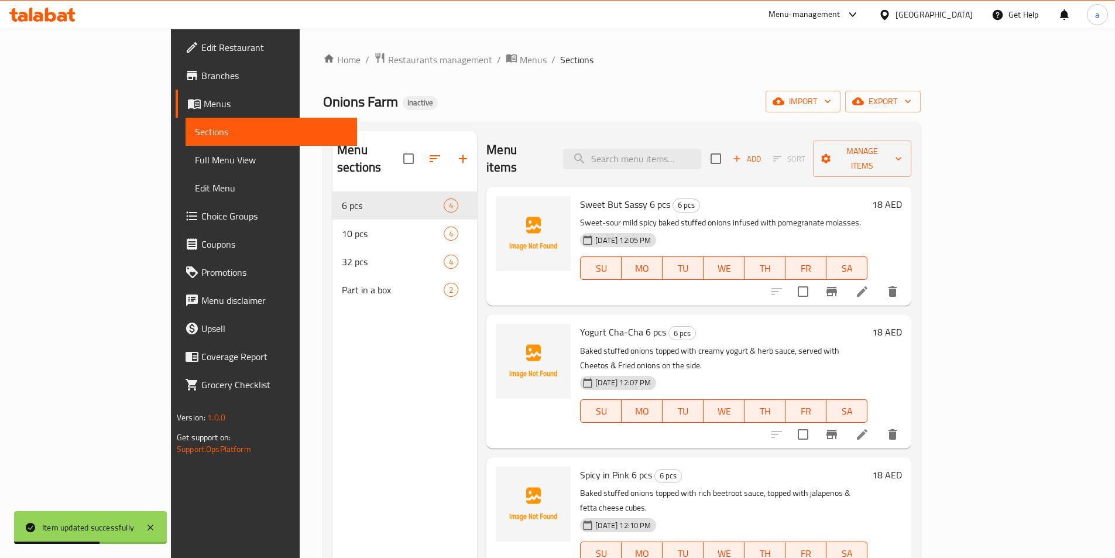
click at [195, 154] on span "Full Menu View" at bounding box center [271, 160] width 153 height 14
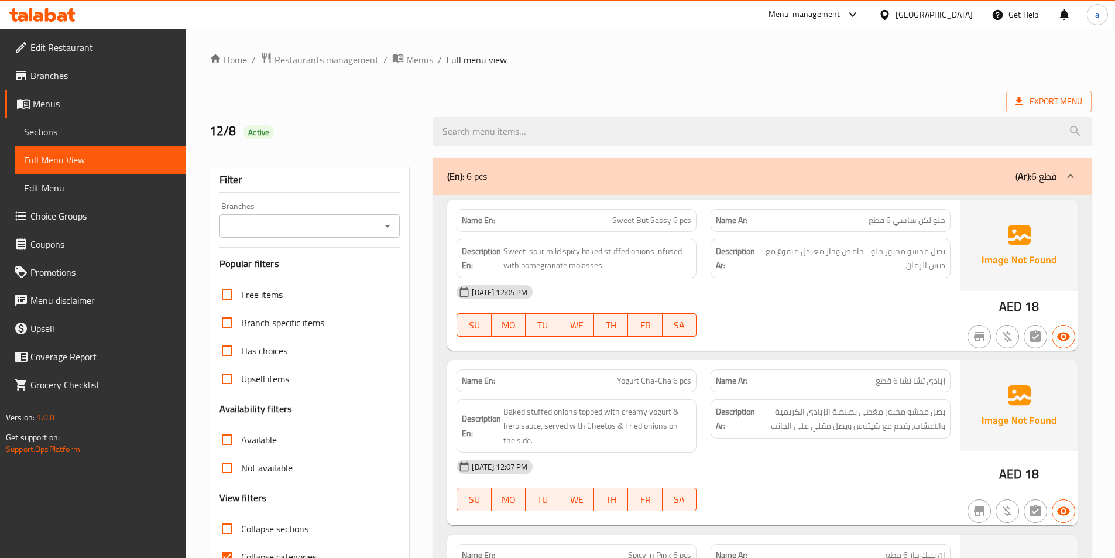
click at [759, 324] on div "[DATE] 12:05 PM SU MO TU WE TH FR SA" at bounding box center [704, 311] width 508 height 66
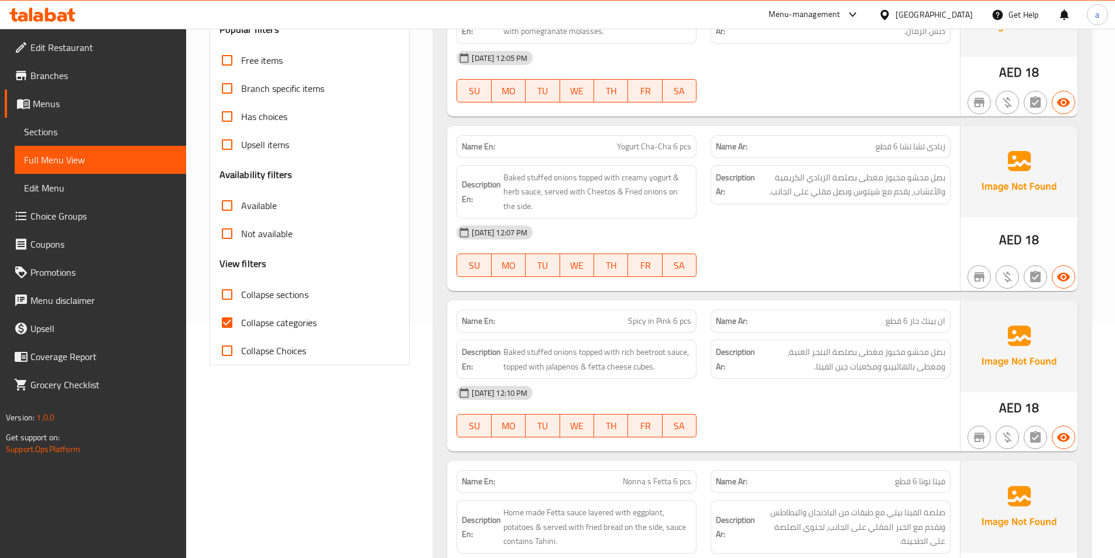
scroll to position [293, 0]
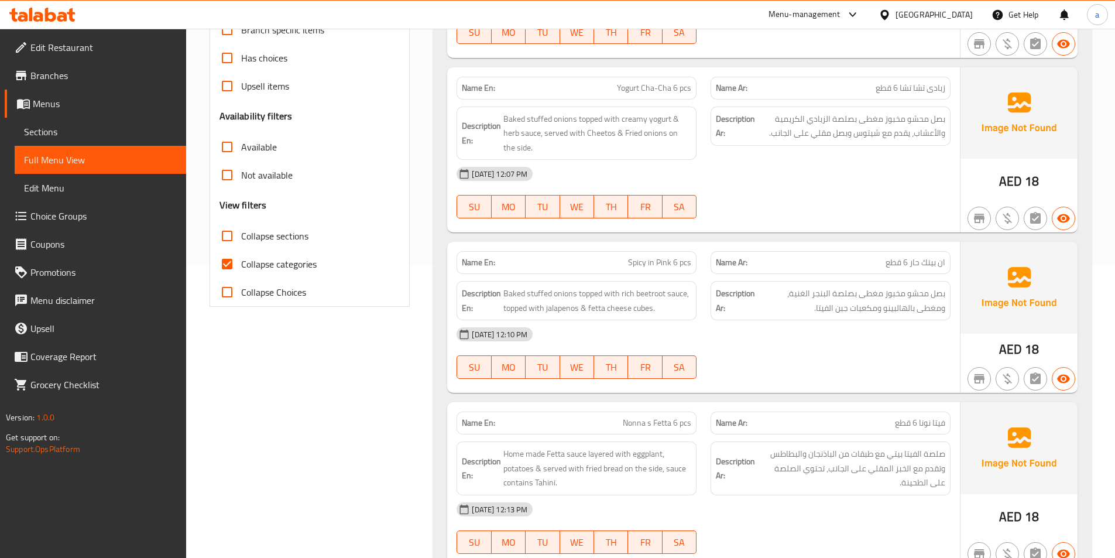
click at [837, 191] on div "[DATE] 12:07 PM SU MO TU WE TH FR SA" at bounding box center [704, 193] width 508 height 66
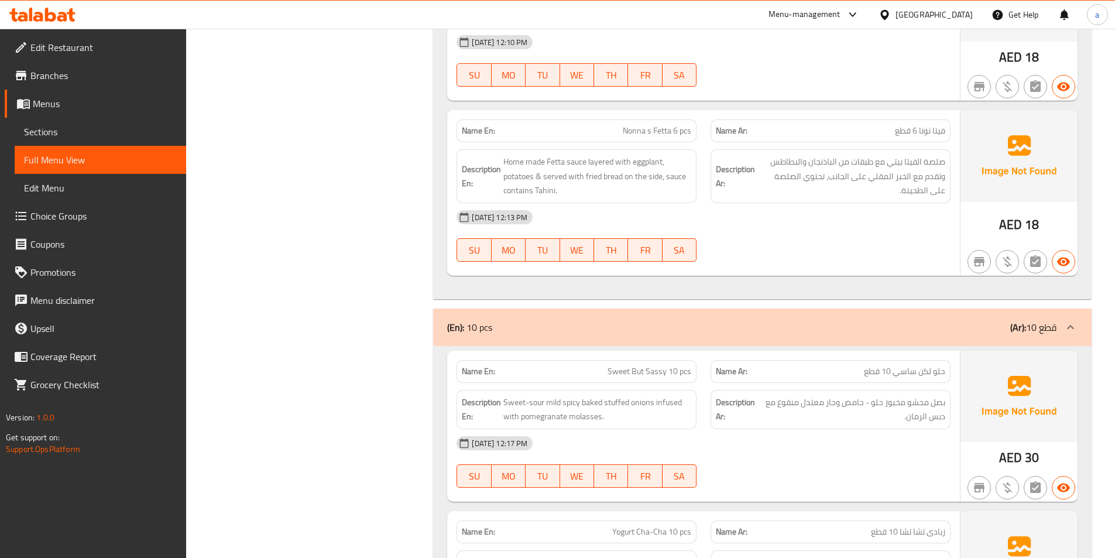
scroll to position [585, 0]
click at [804, 213] on div "[DATE] 12:13 PM" at bounding box center [704, 217] width 508 height 28
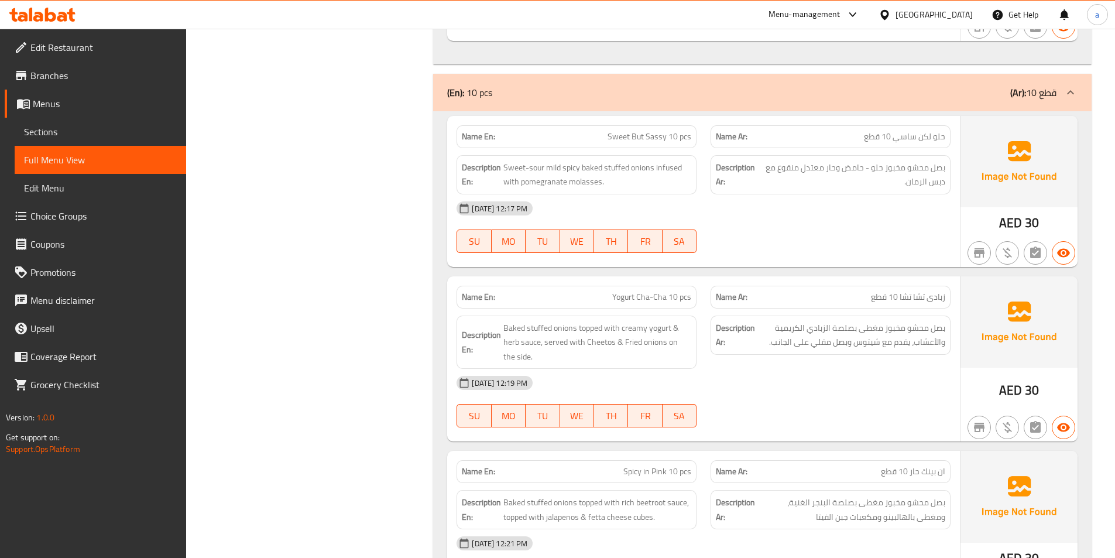
scroll to position [878, 0]
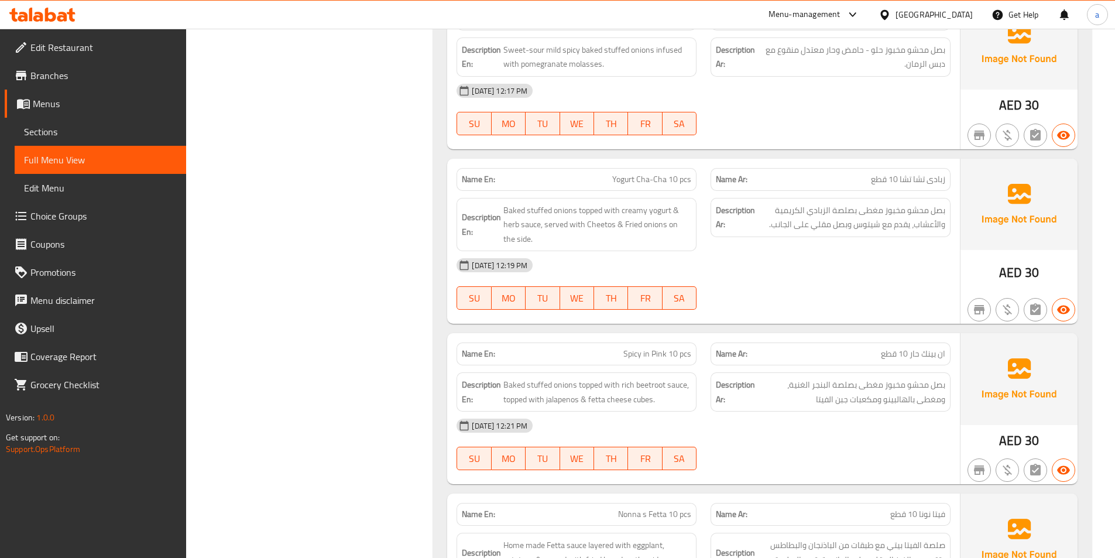
scroll to position [995, 0]
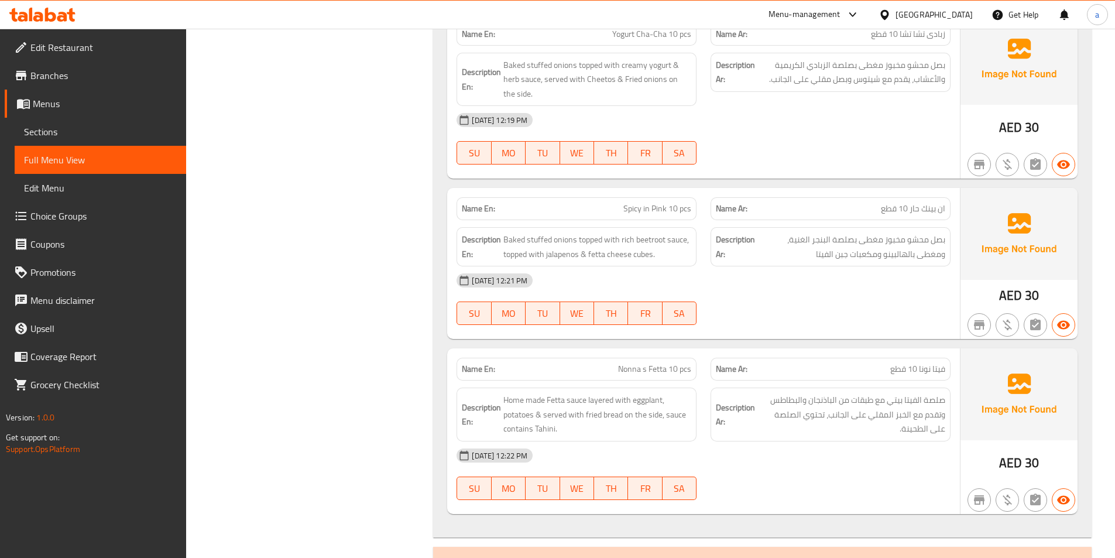
scroll to position [1171, 0]
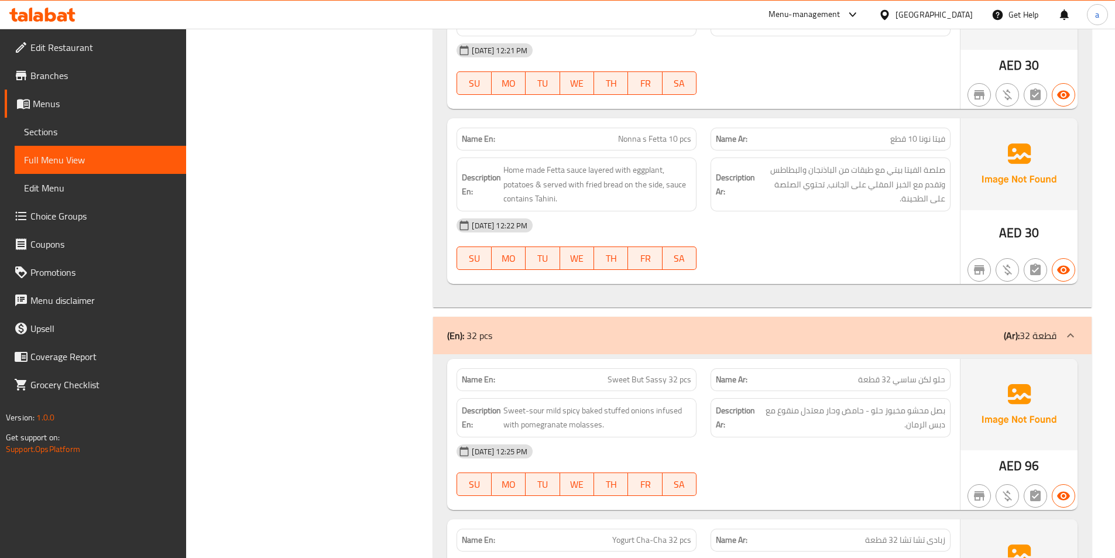
scroll to position [1346, 0]
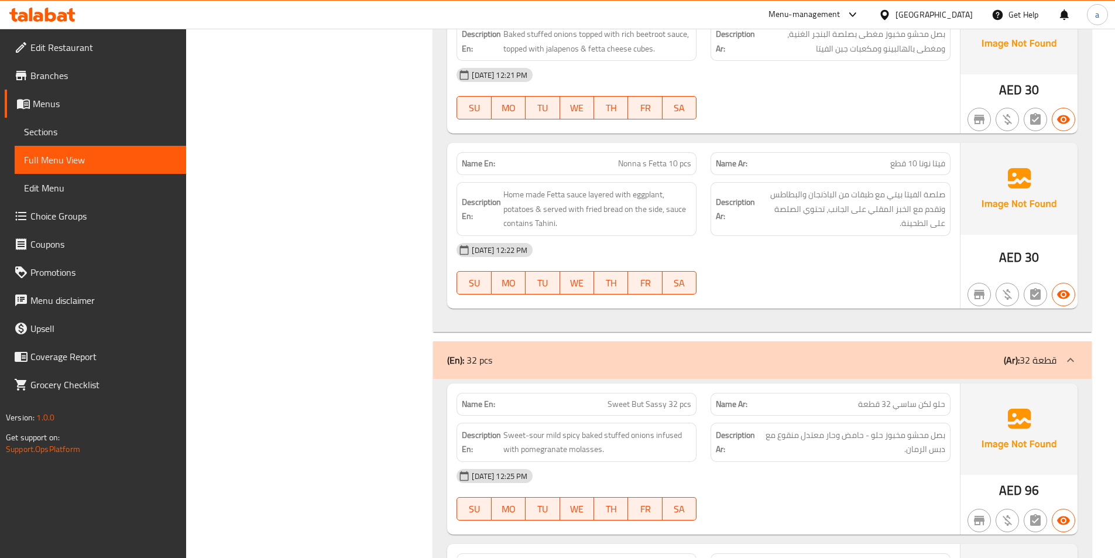
scroll to position [1229, 0]
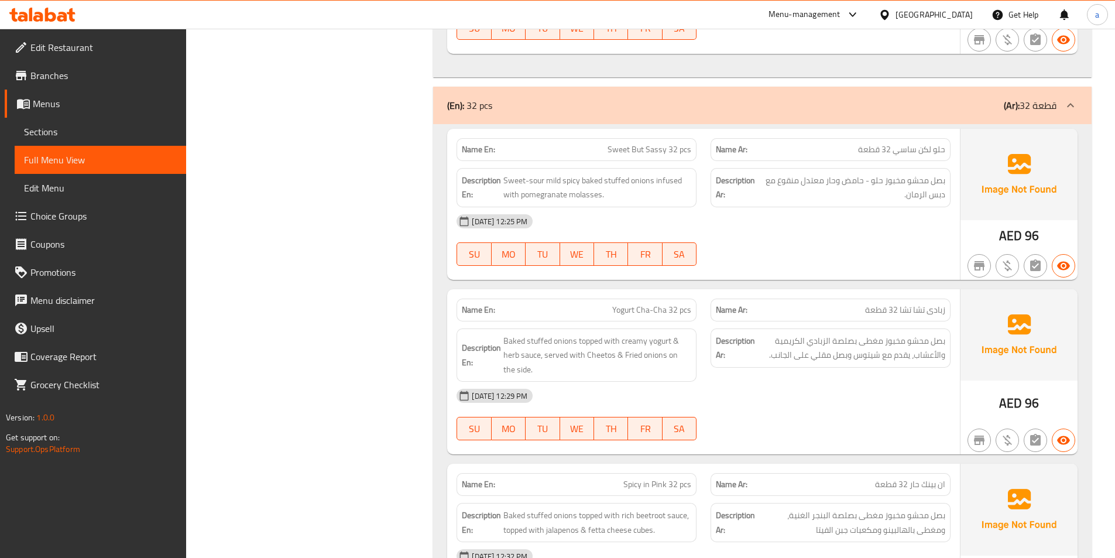
scroll to position [1522, 0]
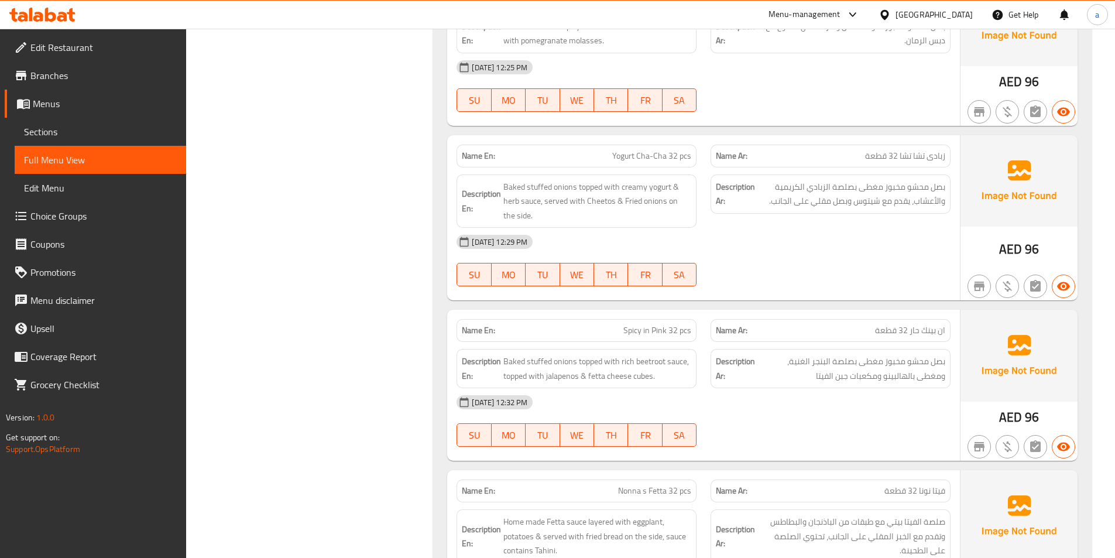
scroll to position [1756, 0]
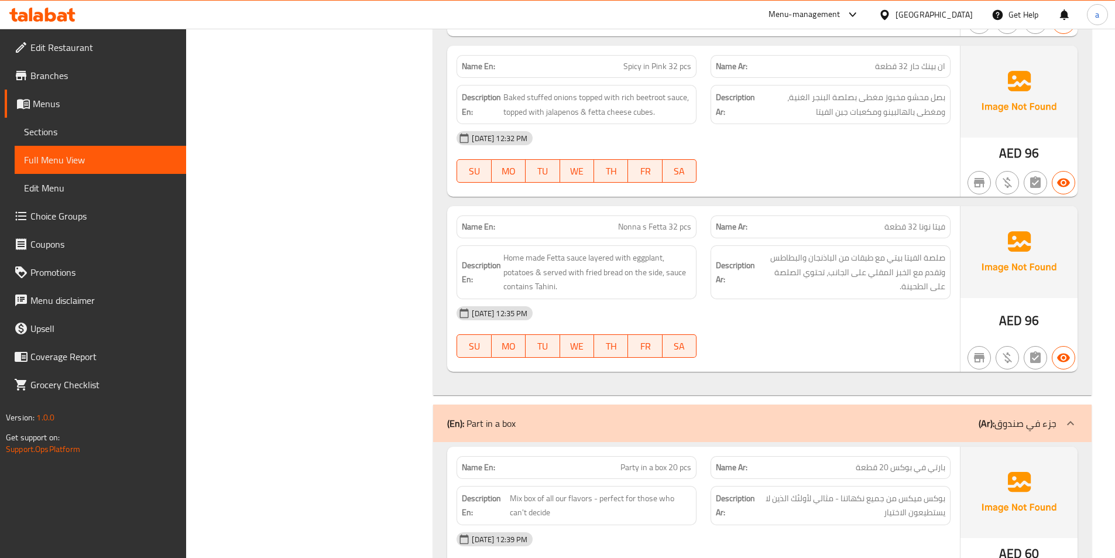
scroll to position [1932, 0]
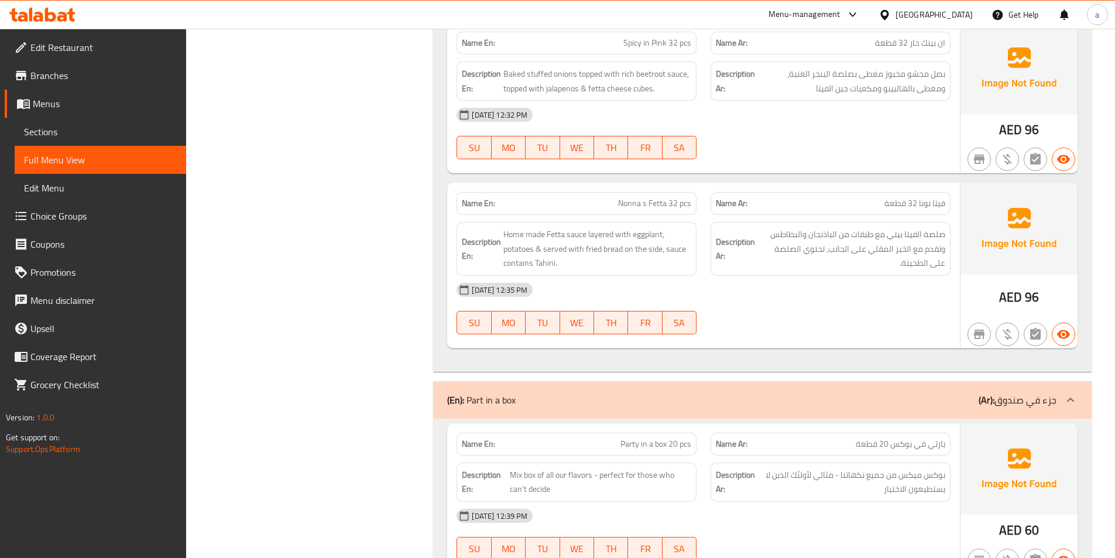
scroll to position [1990, 0]
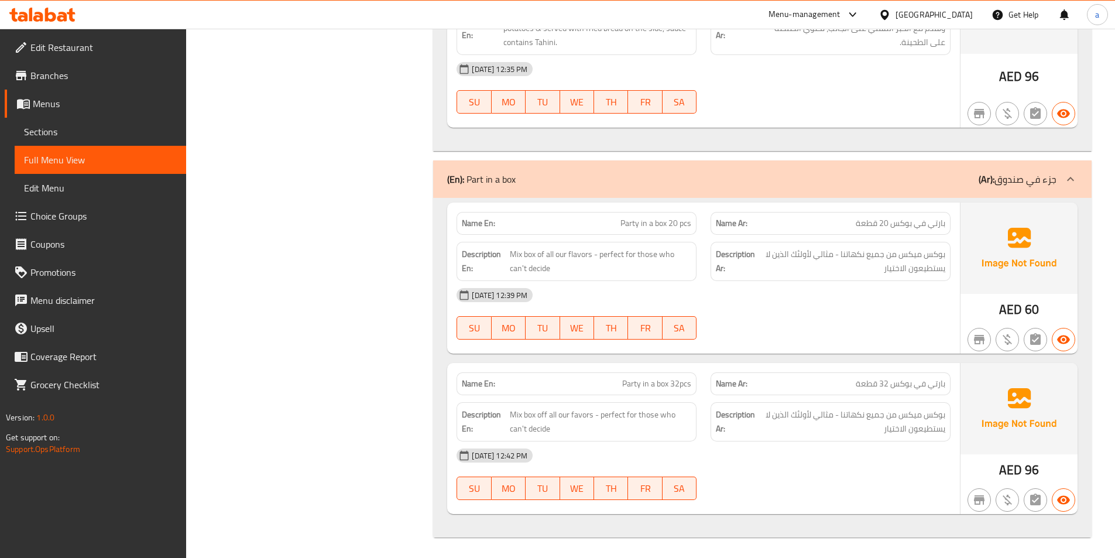
scroll to position [2207, 0]
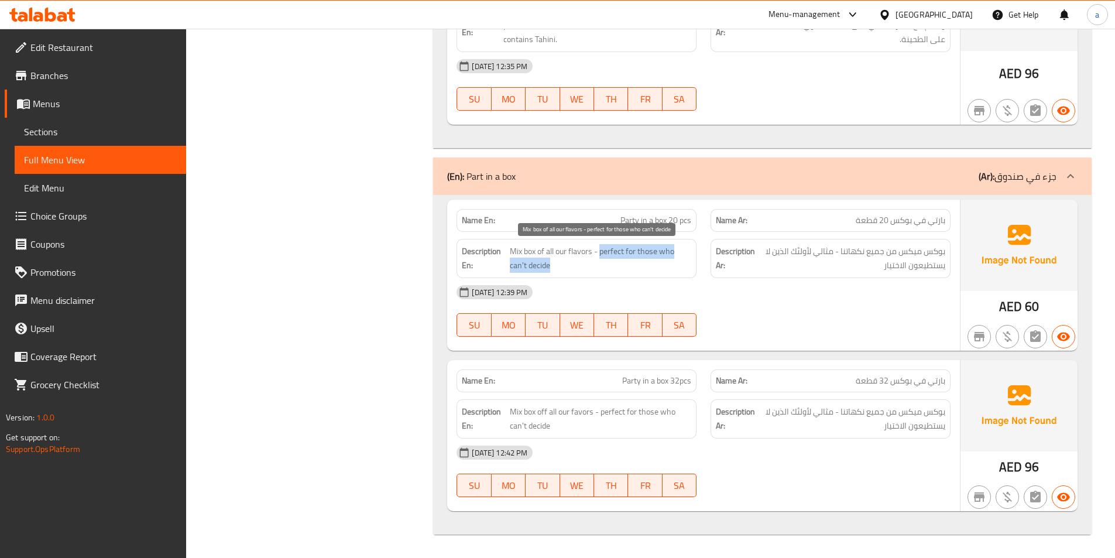
drag, startPoint x: 600, startPoint y: 253, endPoint x: 643, endPoint y: 271, distance: 46.4
click at [643, 271] on span "Mix box of all our flavors - perfect for those who can't decide" at bounding box center [600, 258] width 181 height 29
click at [540, 267] on span "Mix box of all our flavors - perfect for those who can't decide" at bounding box center [600, 258] width 181 height 29
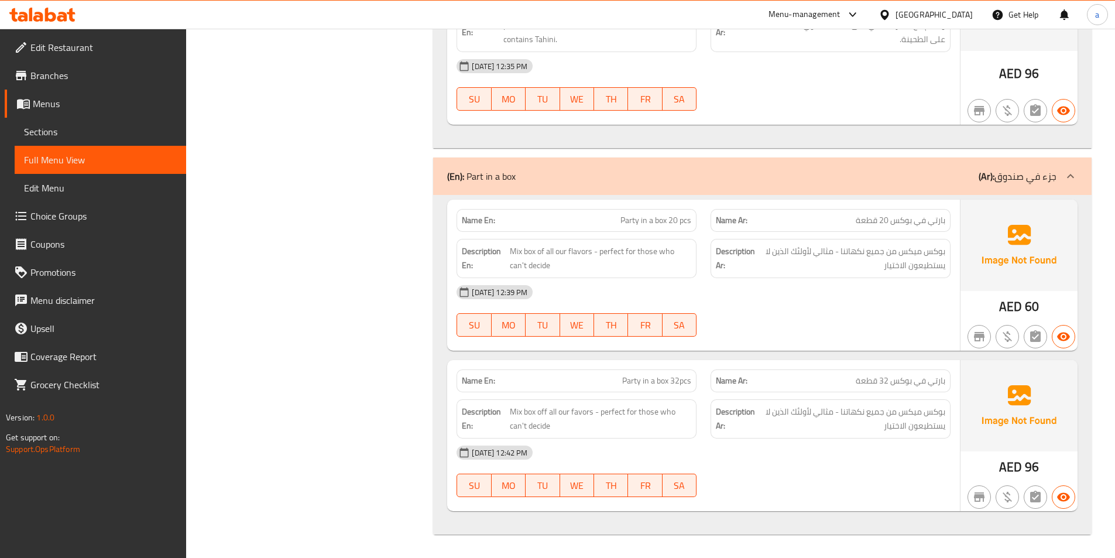
click at [541, 267] on span "Mix box of all our flavors - perfect for those who can't decide" at bounding box center [600, 258] width 181 height 29
copy span "decide"
click at [76, 135] on span "Sections" at bounding box center [100, 132] width 153 height 14
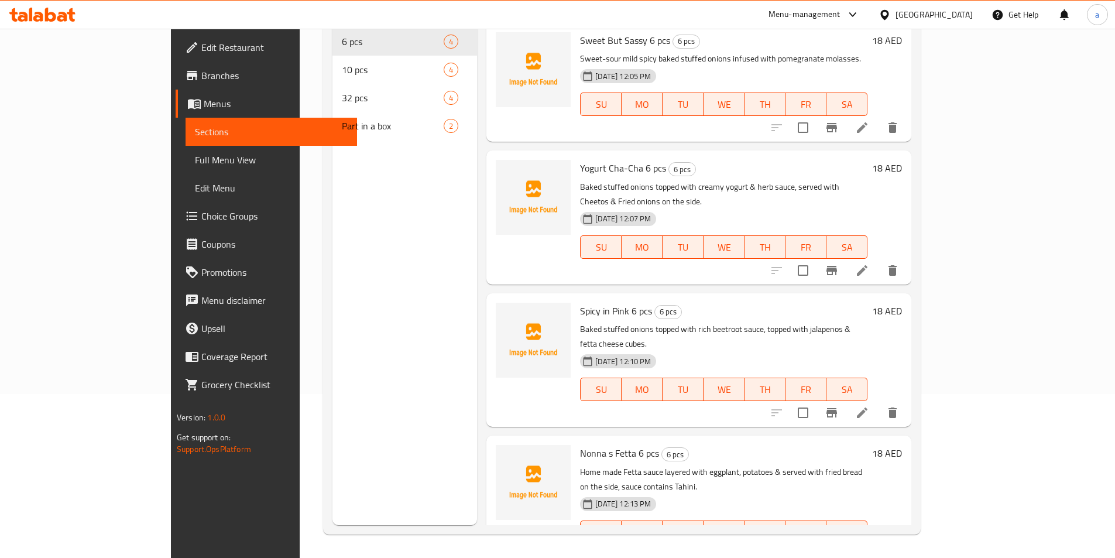
scroll to position [164, 0]
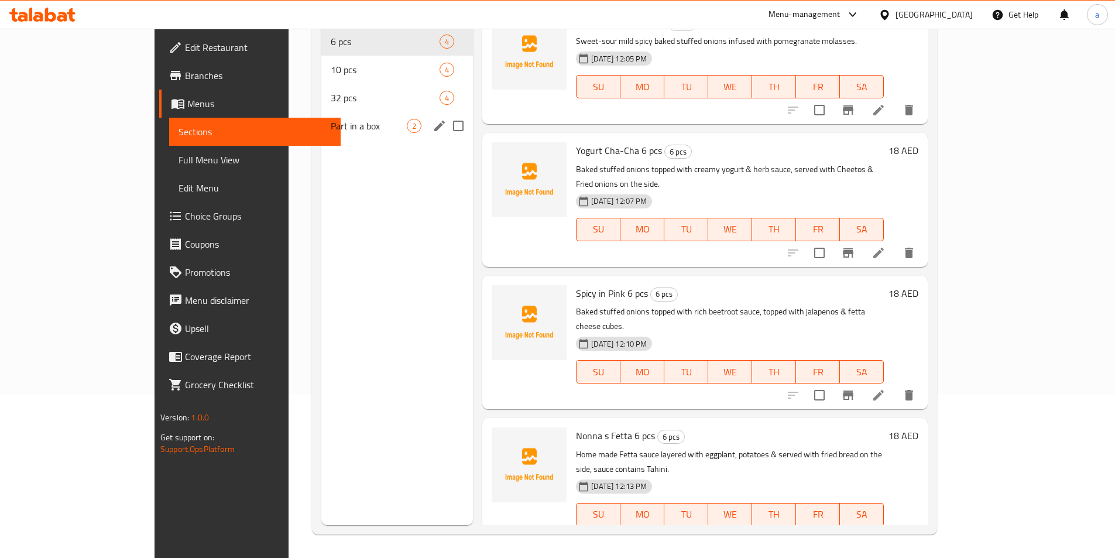
click at [331, 119] on span "Part in a box" at bounding box center [369, 126] width 76 height 14
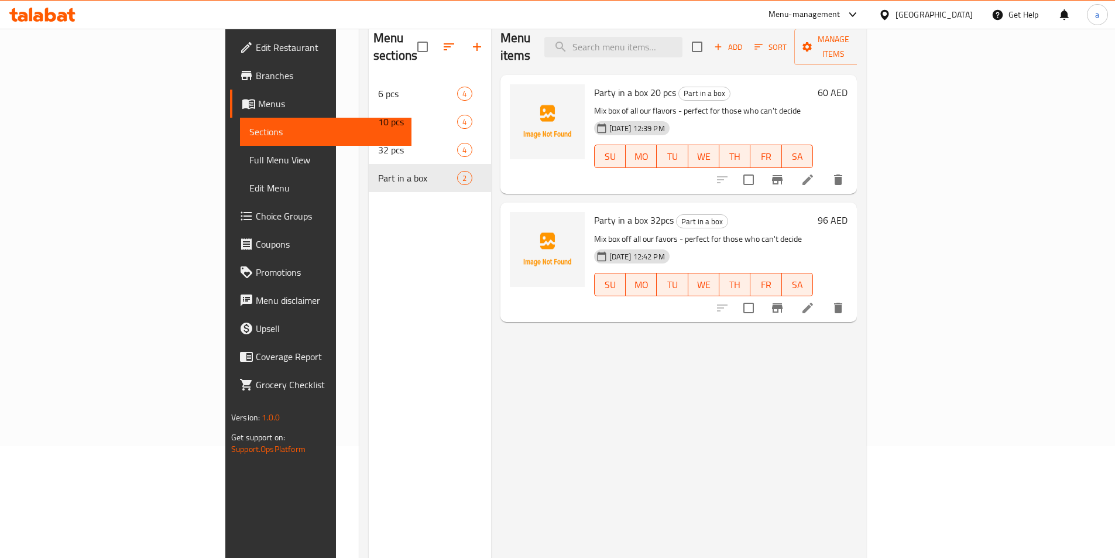
scroll to position [47, 0]
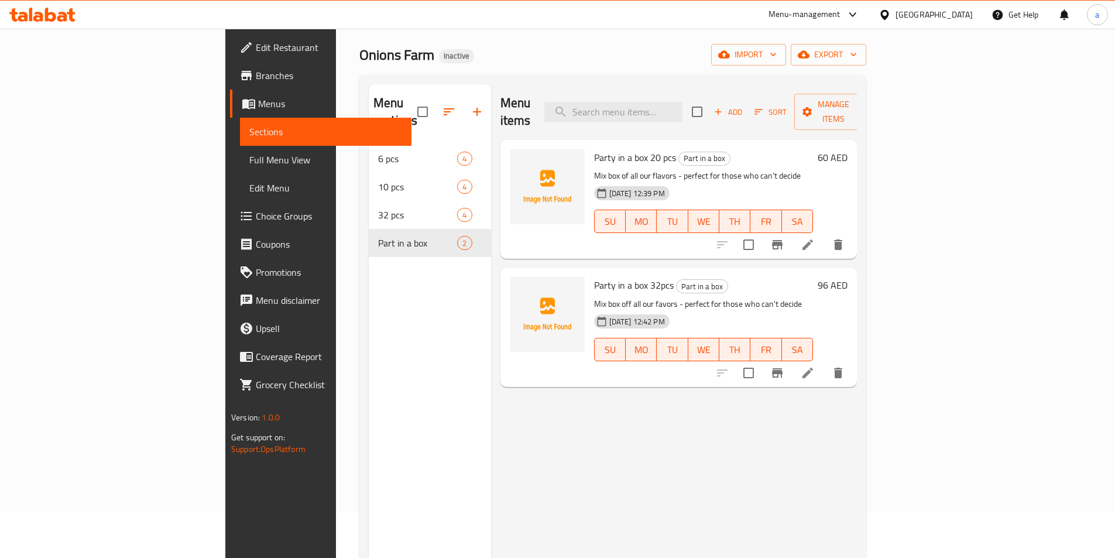
click at [813, 239] on icon at bounding box center [807, 244] width 11 height 11
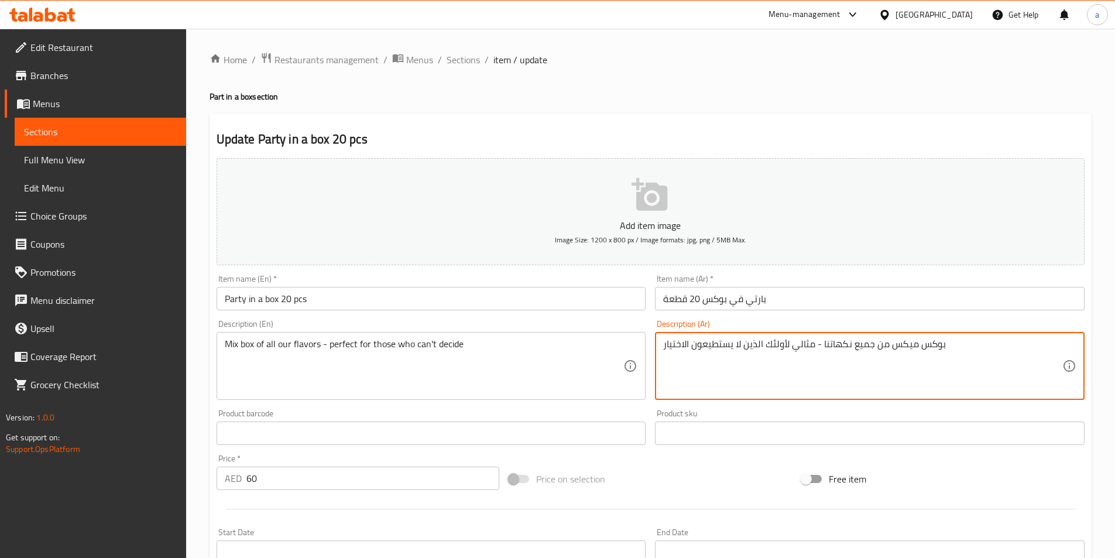
click at [674, 344] on textarea "بوكس ميكس من جميع نكهاتنا - مثالي لأولئك الذين لا يستطيعون الاختيار" at bounding box center [862, 366] width 399 height 56
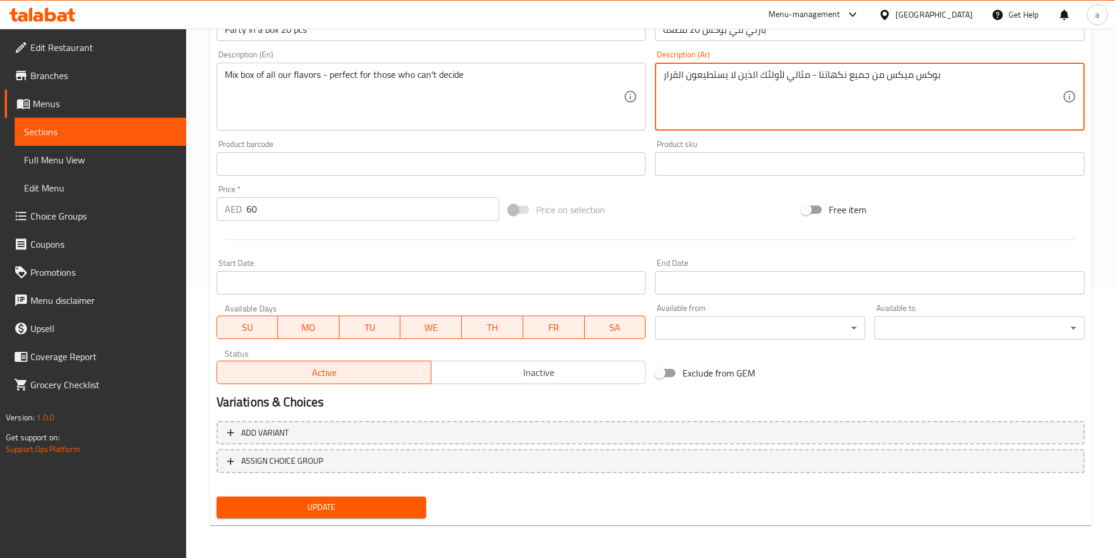
type textarea "بوكس ميكس من جميع نكهاتنا - مثالي لأولئك الذين لا يستطيعون القرار"
click at [364, 508] on span "Update" at bounding box center [321, 507] width 191 height 15
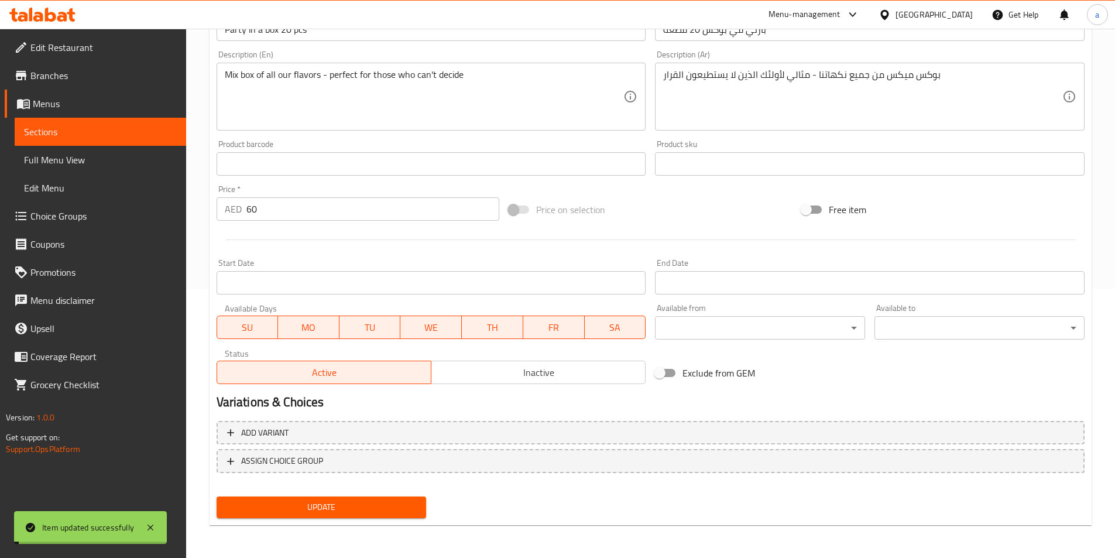
click at [122, 132] on span "Sections" at bounding box center [100, 132] width 153 height 14
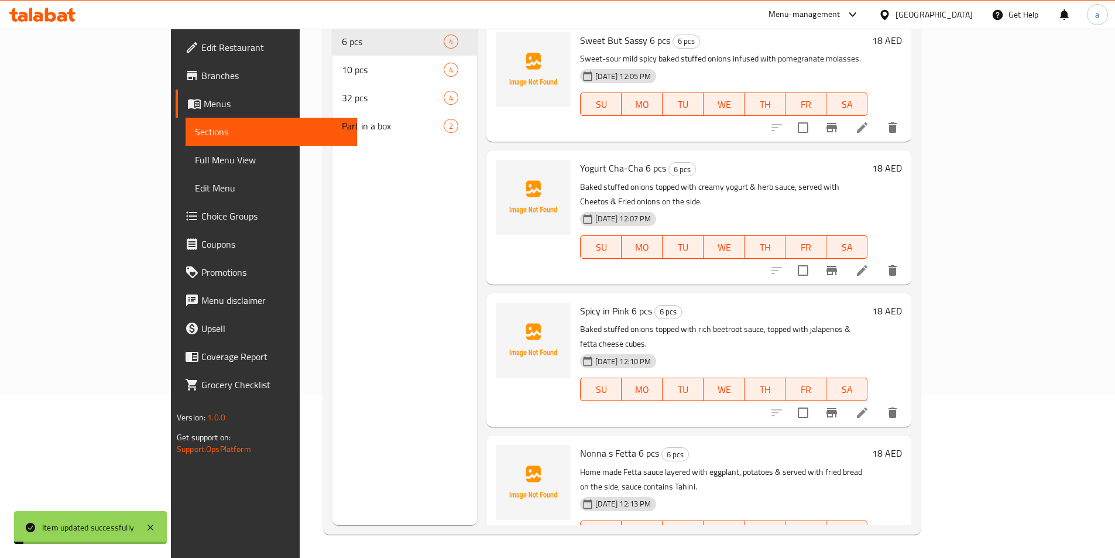
scroll to position [164, 0]
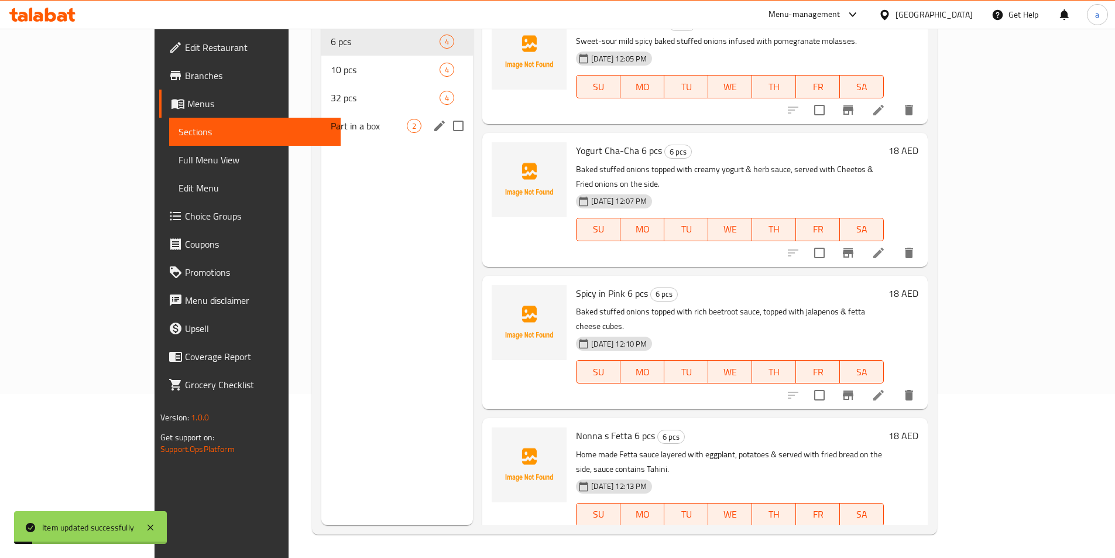
click at [331, 119] on span "Part in a box" at bounding box center [369, 126] width 76 height 14
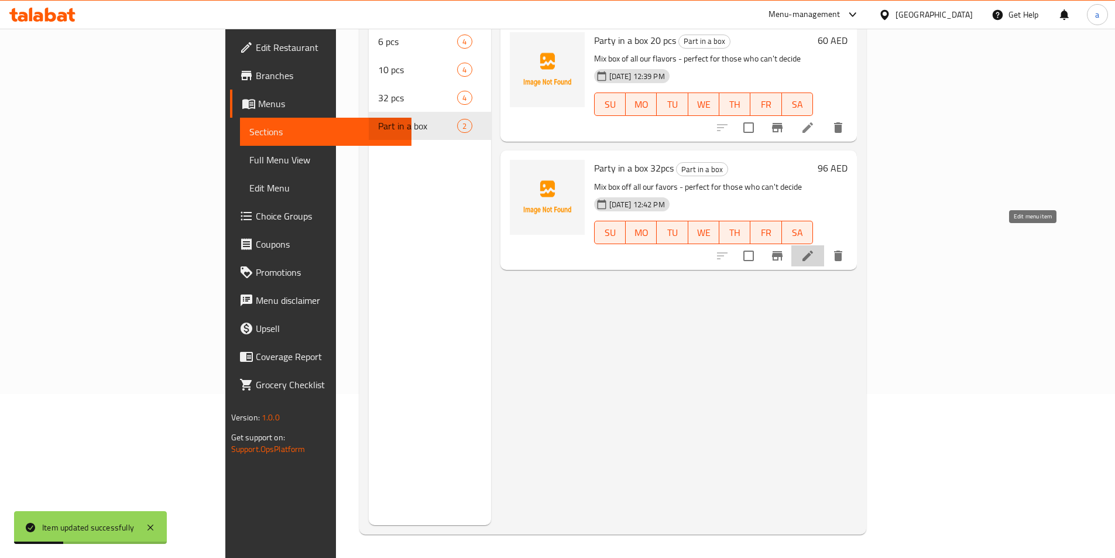
click at [815, 249] on icon at bounding box center [808, 256] width 14 height 14
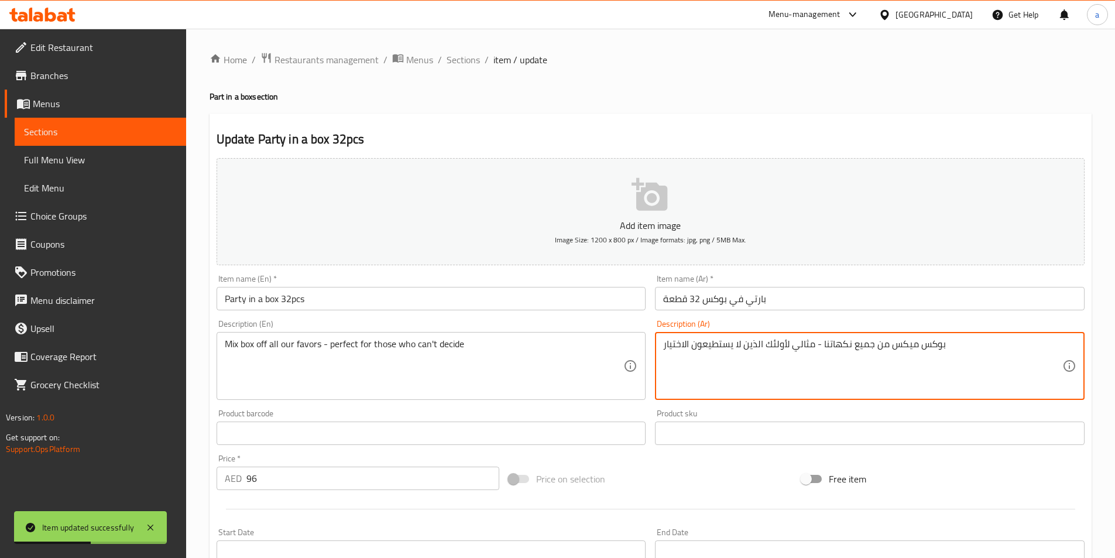
click at [668, 344] on textarea "بوكس ميكس من جميع نكهاتنا - مثالي لأولئك الذين لا يستطيعون الاختيار" at bounding box center [862, 366] width 399 height 56
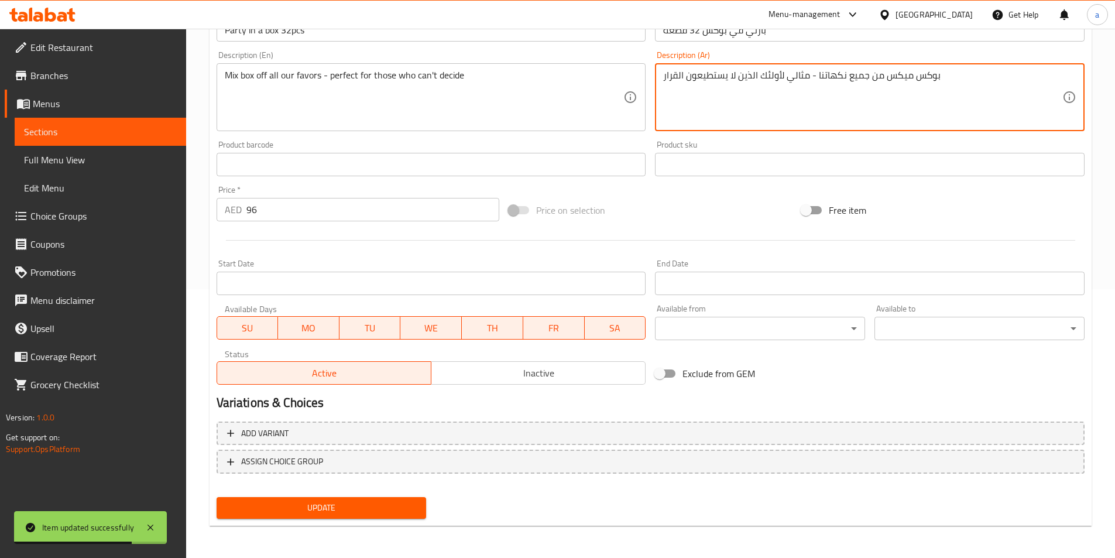
scroll to position [269, 0]
type textarea "بوكس ميكس من جميع نكهاتنا - مثالي لأولئك الذين لا يستطيعون القرار"
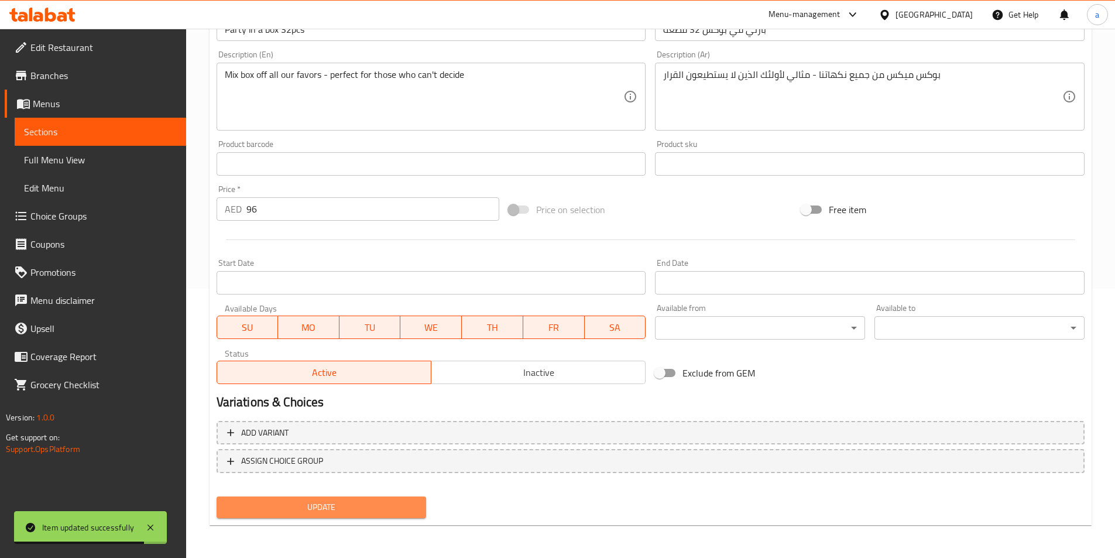
click at [334, 513] on span "Update" at bounding box center [321, 507] width 191 height 15
click at [56, 163] on span "Full Menu View" at bounding box center [100, 160] width 153 height 14
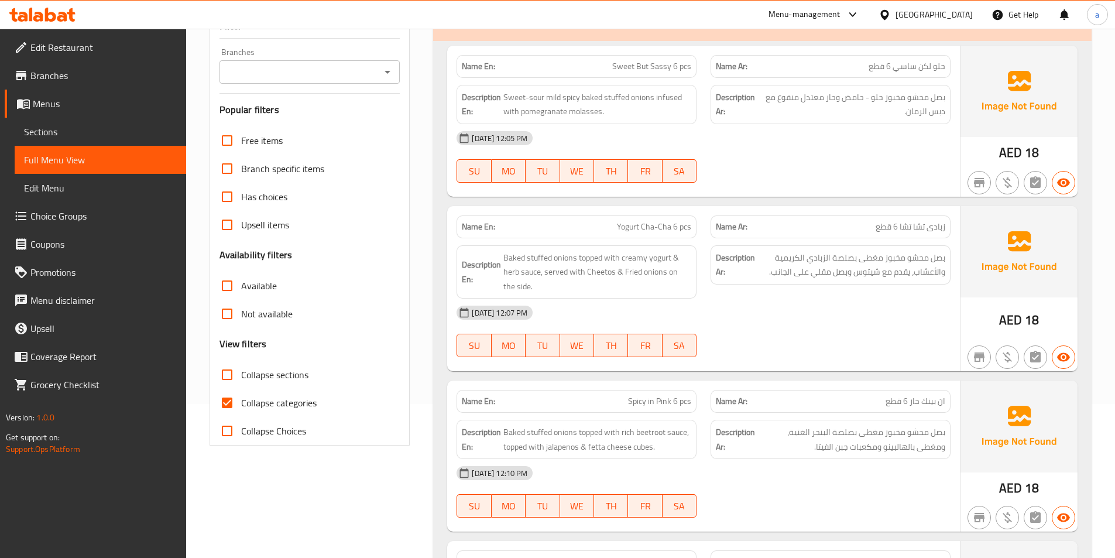
scroll to position [351, 0]
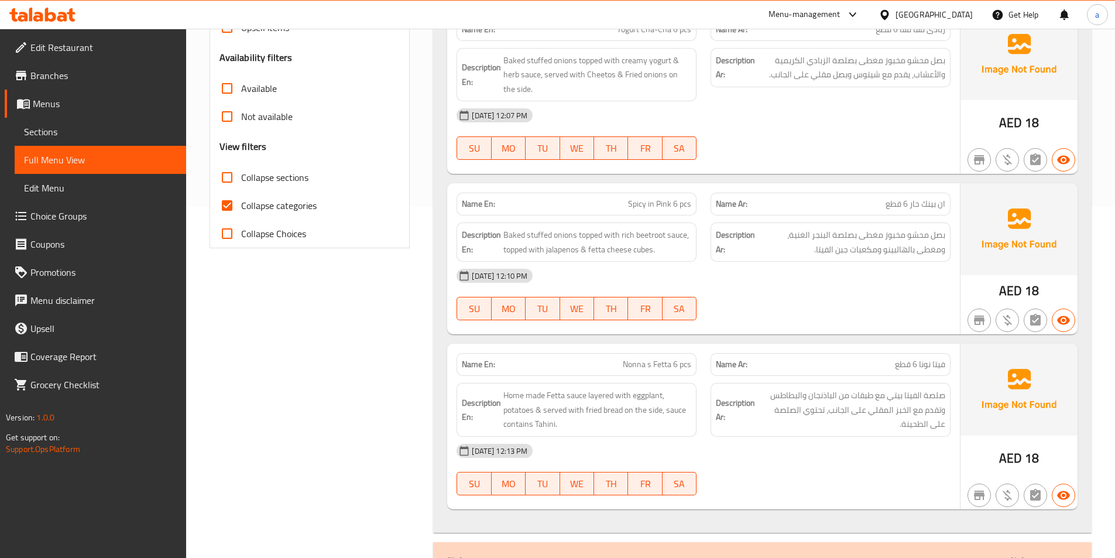
click at [228, 203] on input "Collapse categories" at bounding box center [227, 205] width 28 height 28
checkbox input "false"
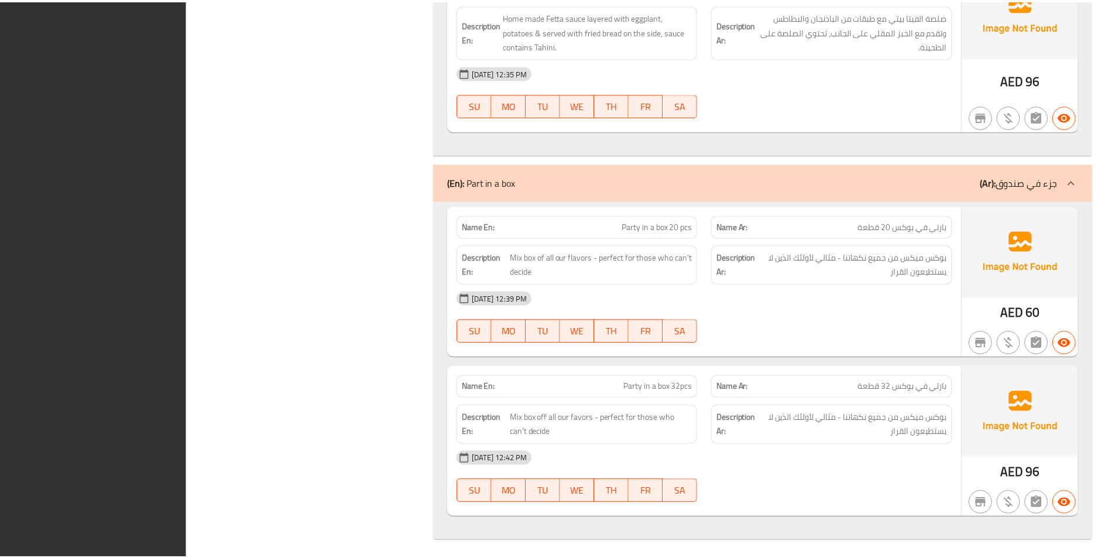
scroll to position [2207, 0]
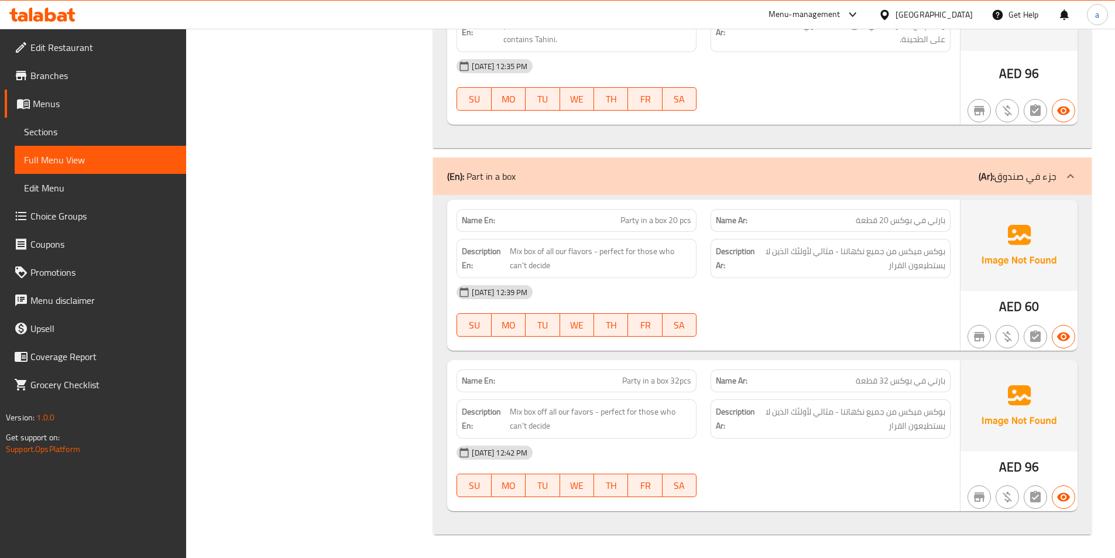
click at [73, 136] on span "Sections" at bounding box center [100, 132] width 153 height 14
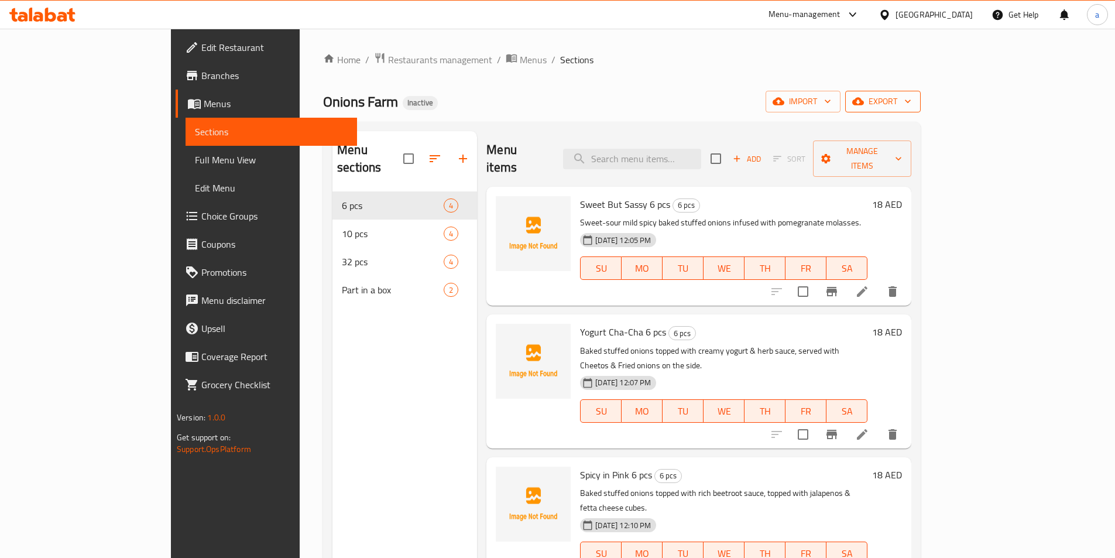
click at [911, 107] on span "export" at bounding box center [883, 101] width 57 height 15
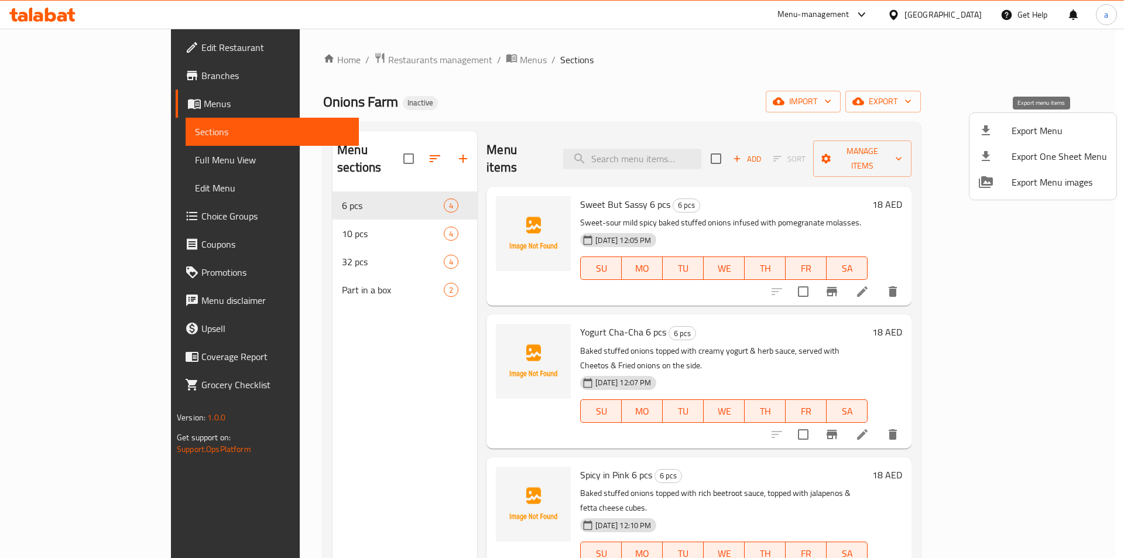
click at [1061, 130] on span "Export Menu" at bounding box center [1058, 131] width 95 height 14
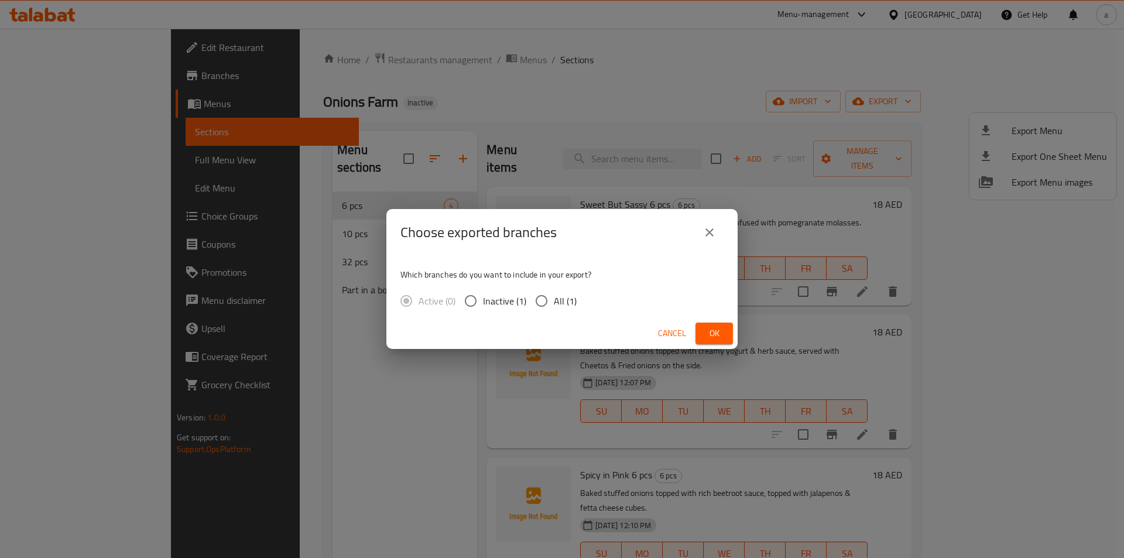
click at [552, 305] on input "All (1)" at bounding box center [541, 301] width 25 height 25
radio input "true"
click at [716, 336] on span "Ok" at bounding box center [714, 333] width 19 height 15
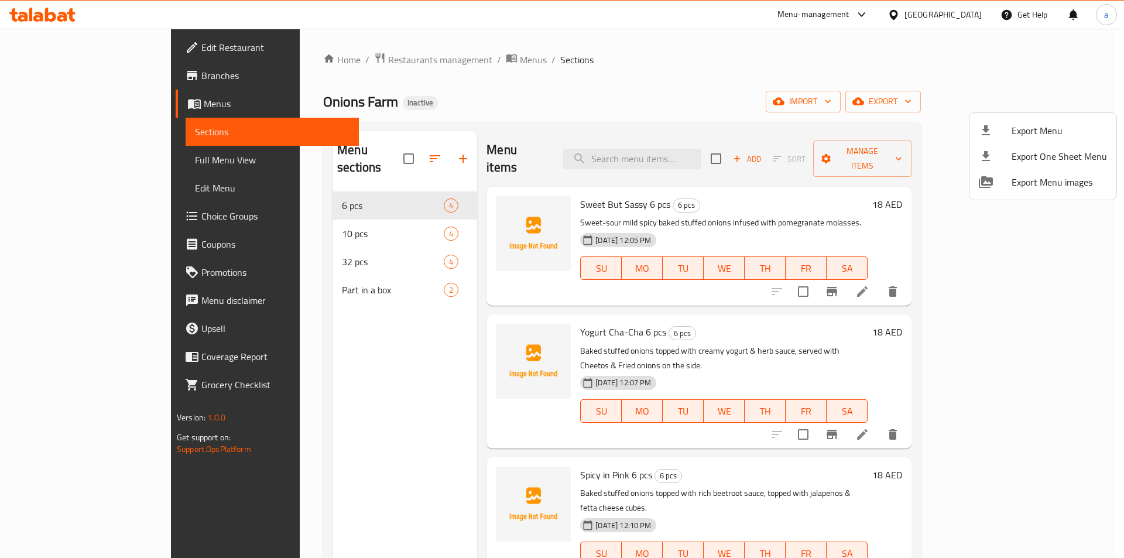
click at [325, 62] on div at bounding box center [562, 279] width 1124 height 558
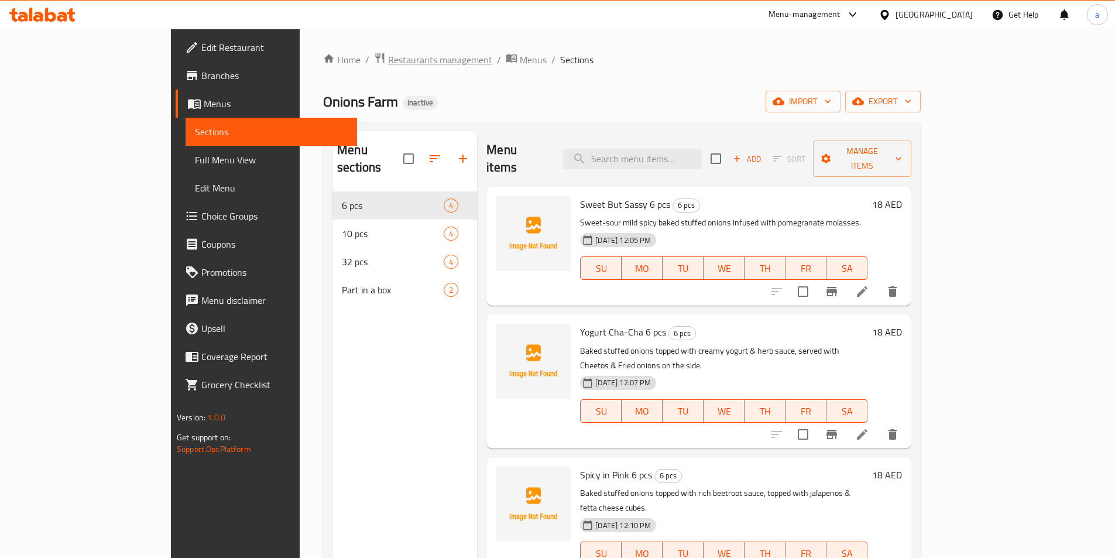
click at [388, 61] on span "Restaurants management" at bounding box center [440, 60] width 104 height 14
